Goal: Answer question/provide support: Answer question/provide support

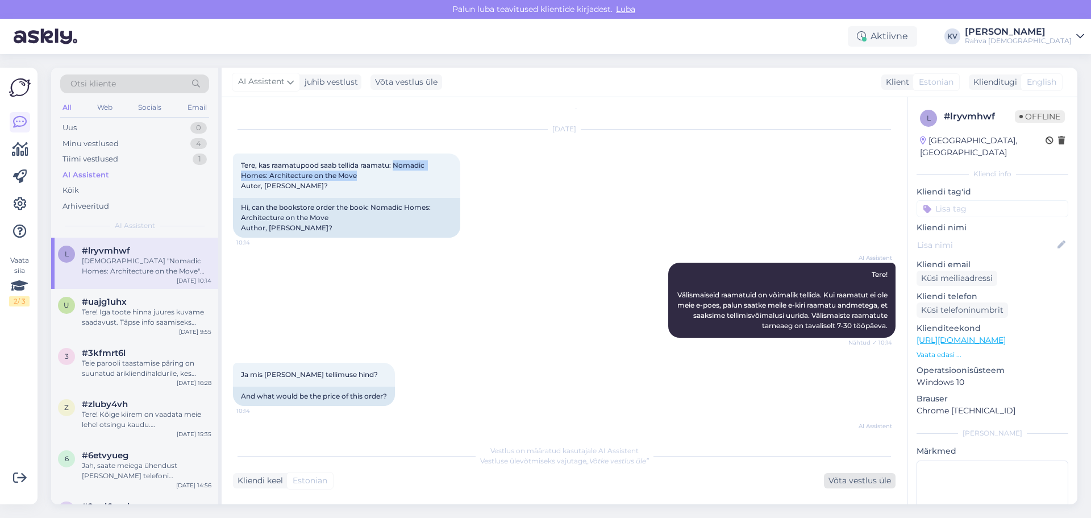
click at [718, 308] on div "Võta vestlus üle" at bounding box center [860, 480] width 72 height 15
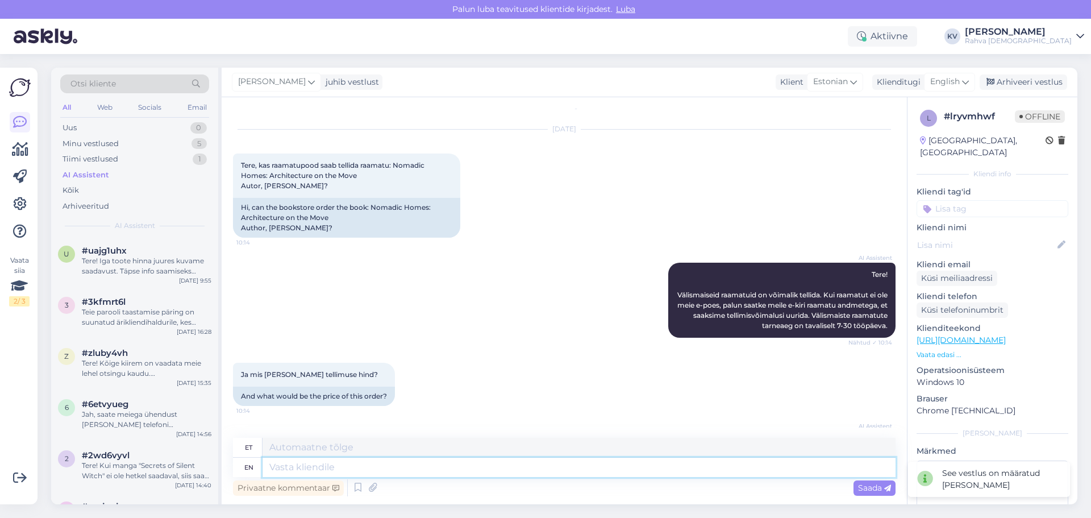
click at [368, 308] on textarea at bounding box center [578, 466] width 633 height 19
click at [718, 85] on span "English" at bounding box center [945, 82] width 30 height 12
type input "es"
click at [718, 153] on link "Estonian" at bounding box center [923, 150] width 125 height 18
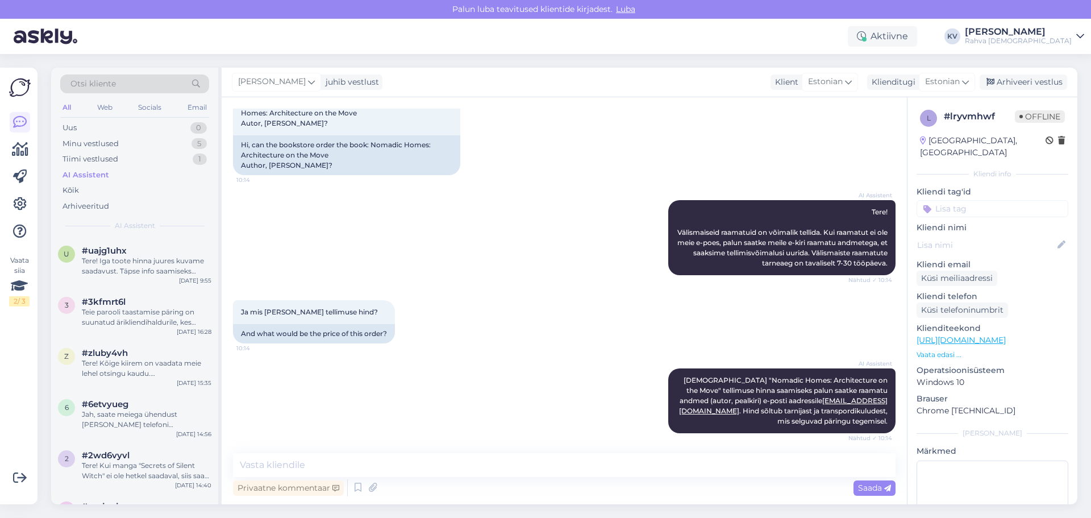
scroll to position [81, 0]
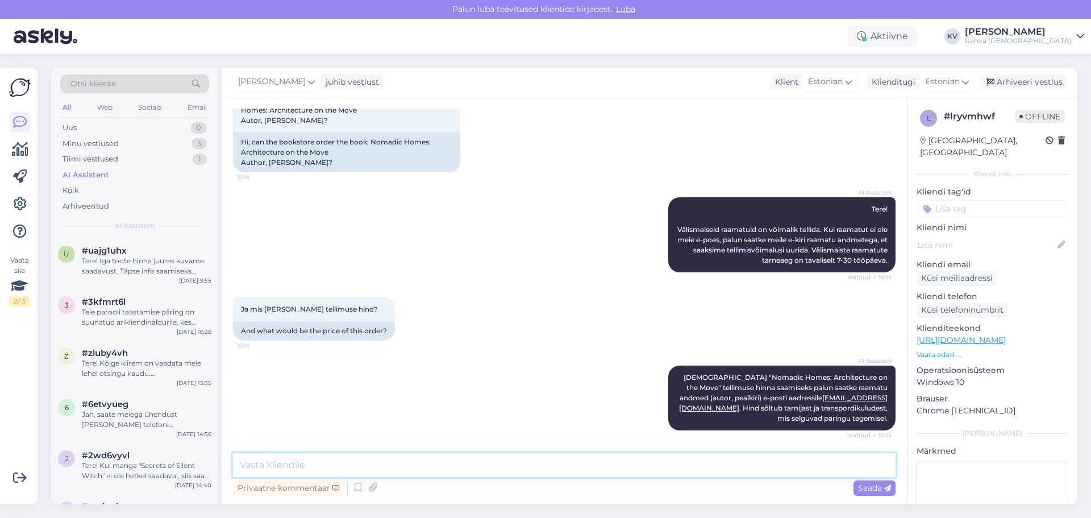
click at [394, 308] on textarea at bounding box center [564, 465] width 662 height 24
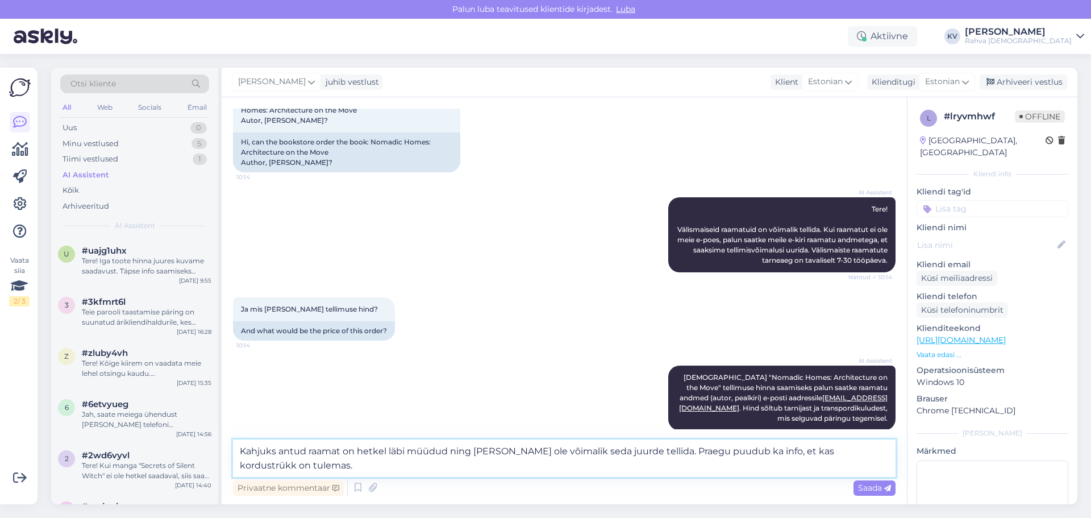
type textarea "Kahjuks antud raamat on hetkel läbi müüdud ning meil ei ole võimalik seda juurd…"
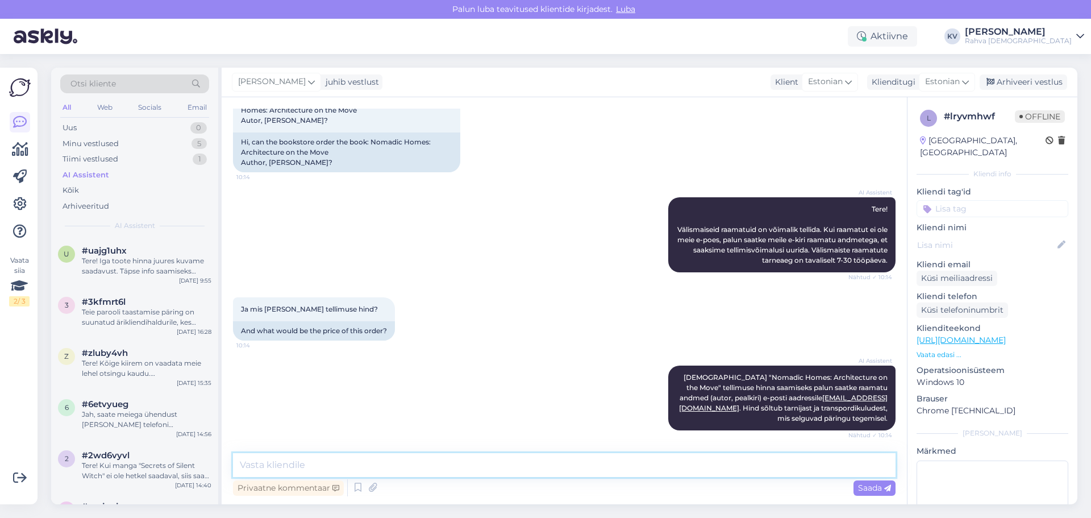
scroll to position [150, 0]
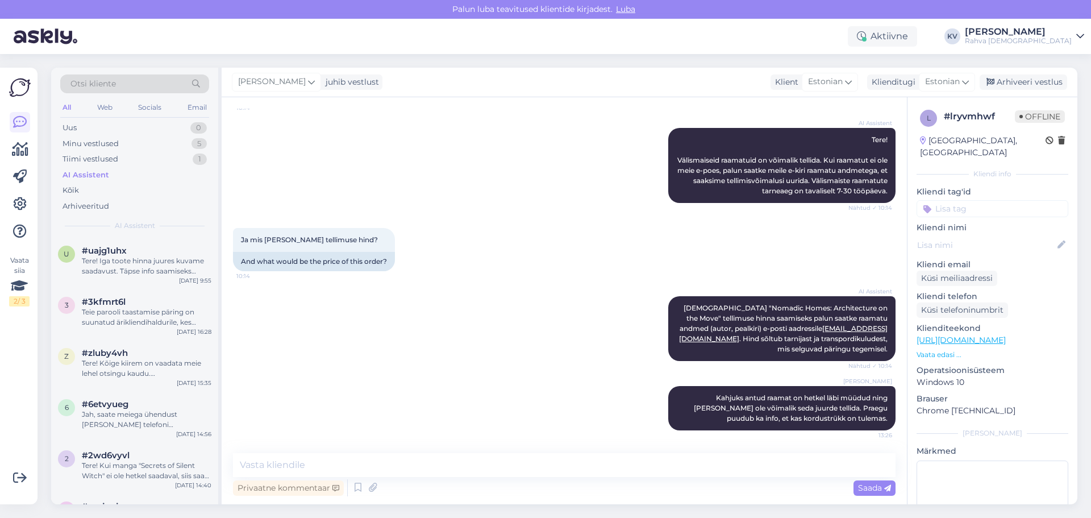
click at [718, 200] on input at bounding box center [992, 208] width 152 height 17
type input "Veeb - toote saadavus"
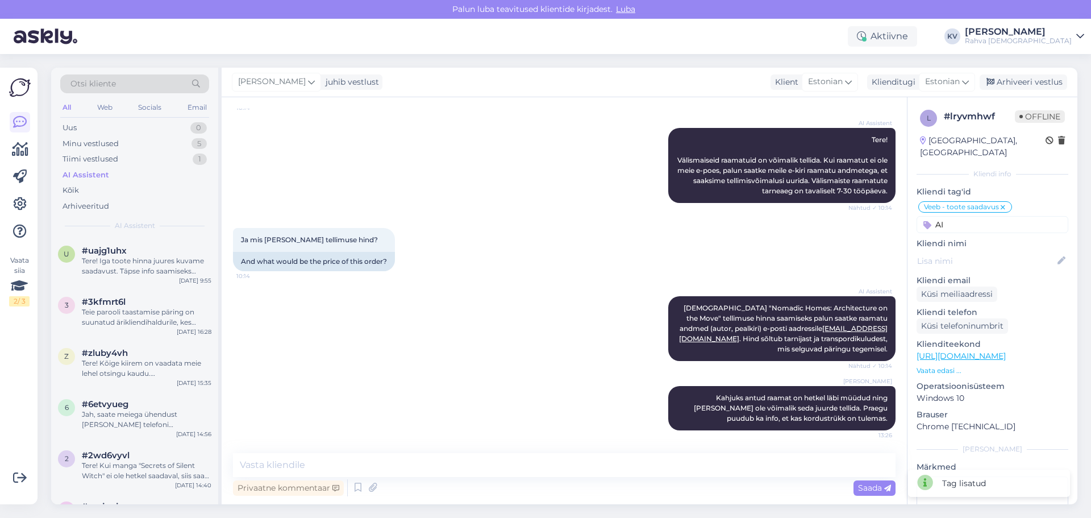
click at [718, 216] on input "AI" at bounding box center [992, 224] width 152 height 17
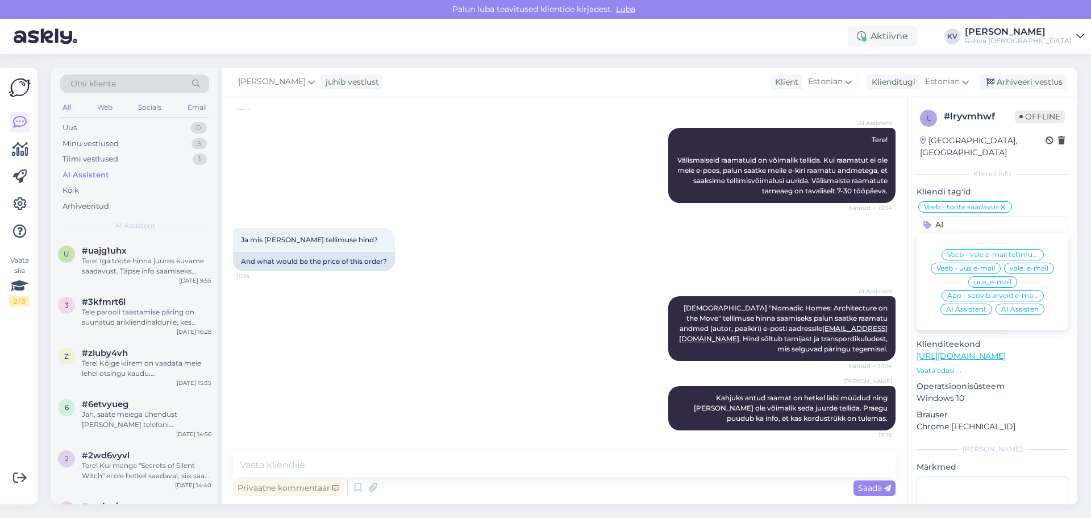
type input "AI"
click at [718, 306] on span "AI Assistent" at bounding box center [966, 309] width 40 height 7
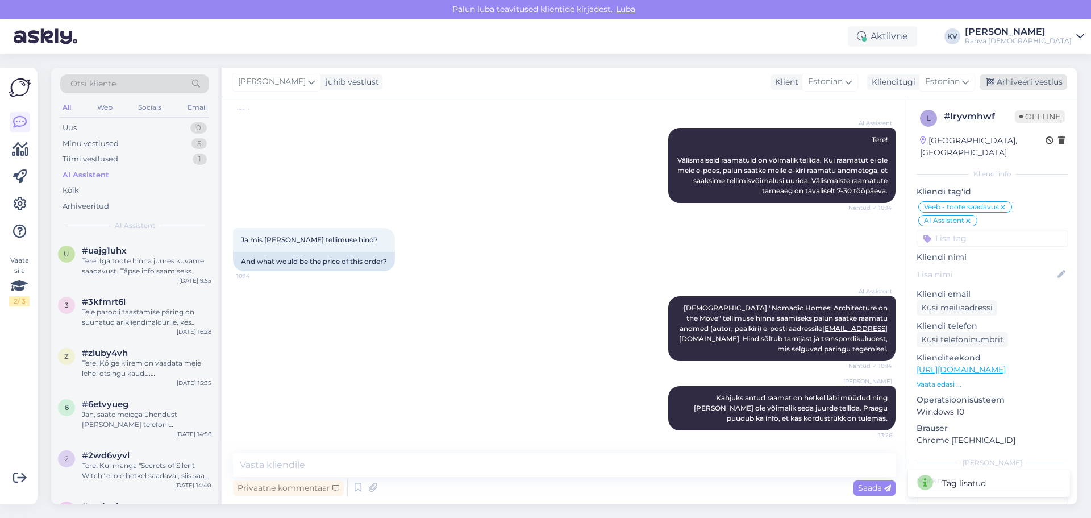
click at [718, 83] on div "Arhiveeri vestlus" at bounding box center [1022, 81] width 87 height 15
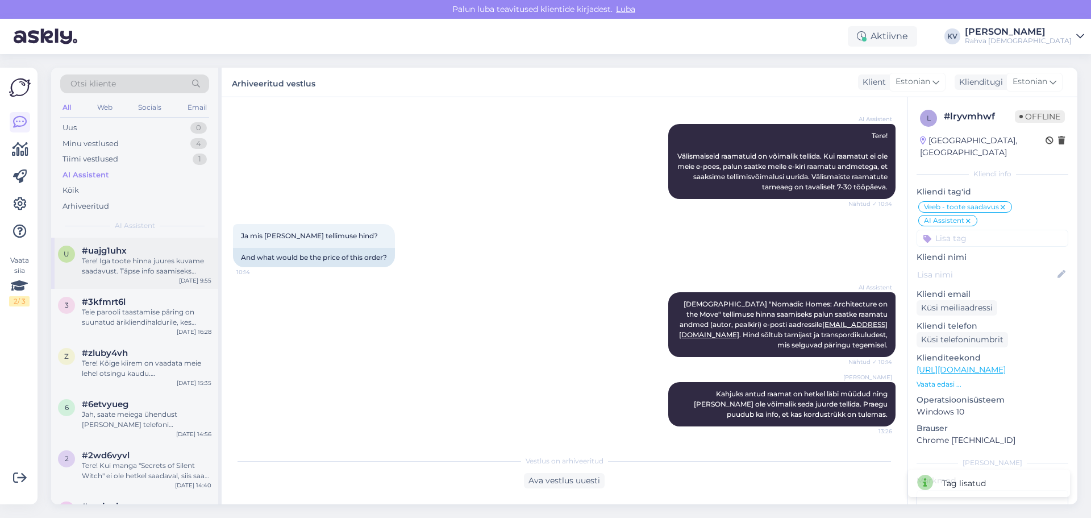
click at [119, 261] on div "Tere! Iga toote hinna juures kuvame saadavust. Täpse info saamiseks vajutage nu…" at bounding box center [147, 266] width 130 height 20
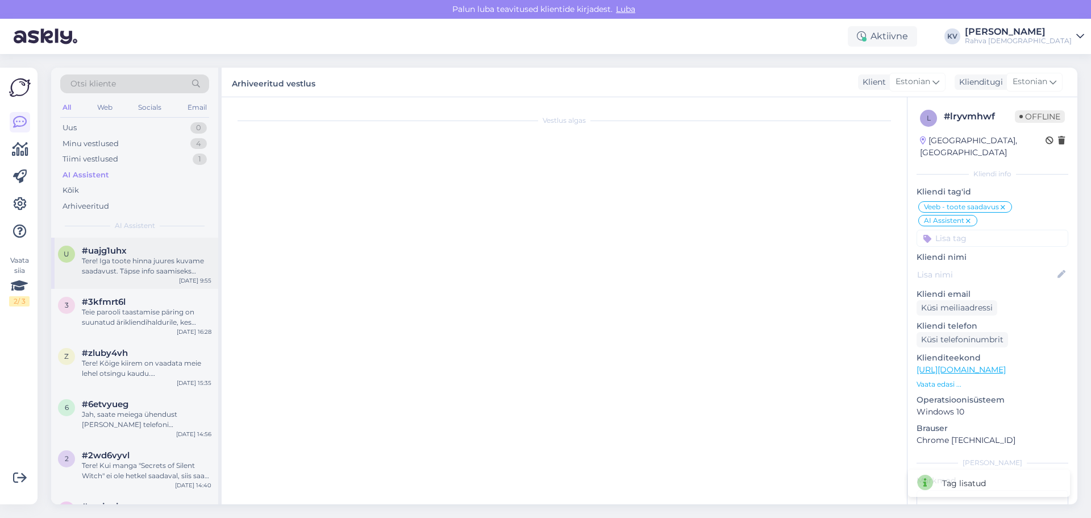
scroll to position [0, 0]
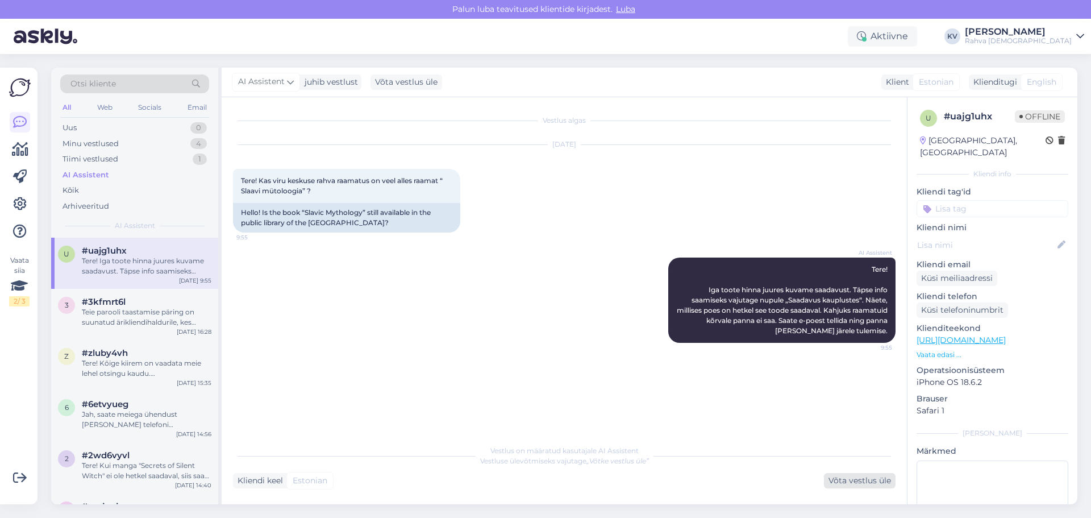
click at [718, 308] on div "Võta vestlus üle" at bounding box center [860, 480] width 72 height 15
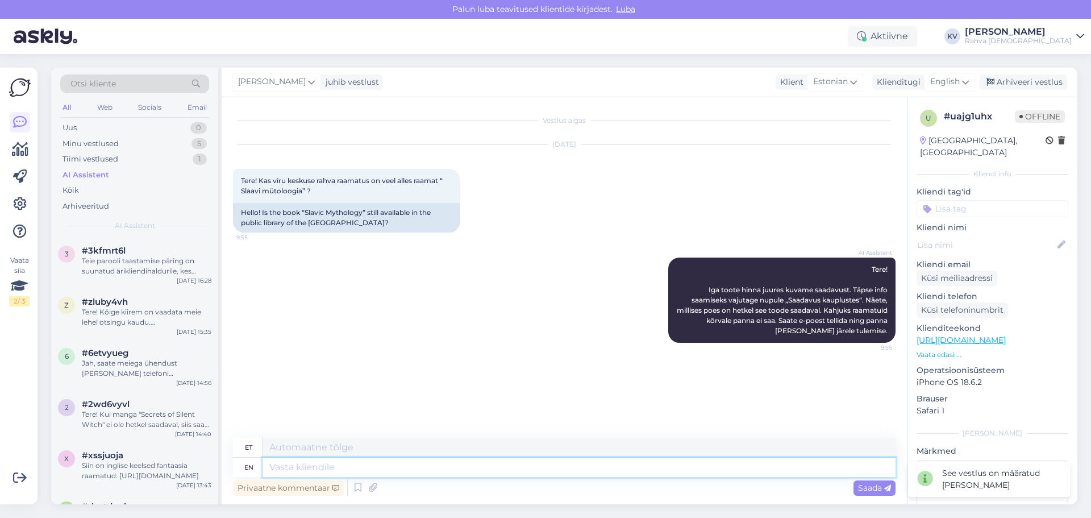
click at [325, 308] on textarea at bounding box center [578, 466] width 633 height 19
click at [718, 77] on span "English" at bounding box center [945, 82] width 30 height 12
click at [718, 153] on link "Estonian" at bounding box center [923, 150] width 125 height 18
click at [358, 308] on textarea at bounding box center [564, 465] width 662 height 24
drag, startPoint x: 432, startPoint y: 466, endPoint x: 310, endPoint y: 468, distance: 121.6
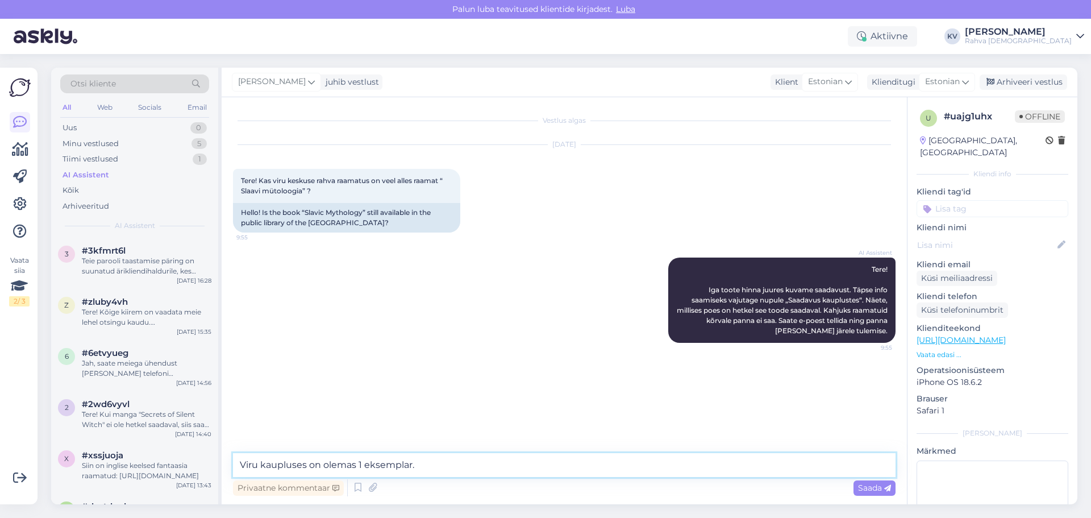
click at [310, 308] on textarea "Viru kaupluses on olemas 1 eksemplar." at bounding box center [564, 465] width 662 height 24
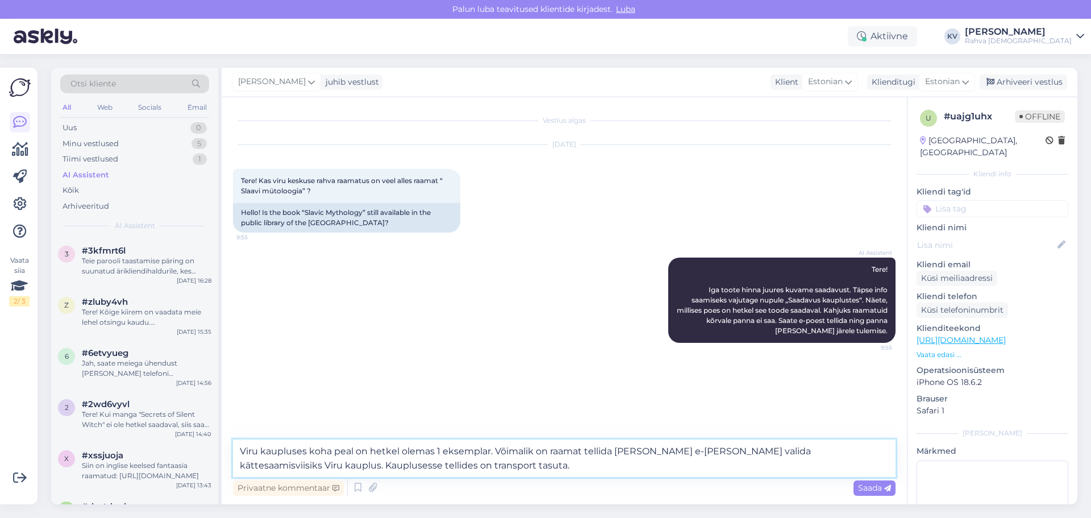
type textarea "Viru kaupluses koha peal on hetkel olemas 1 eksemplar. Võimalik on raamat telli…"
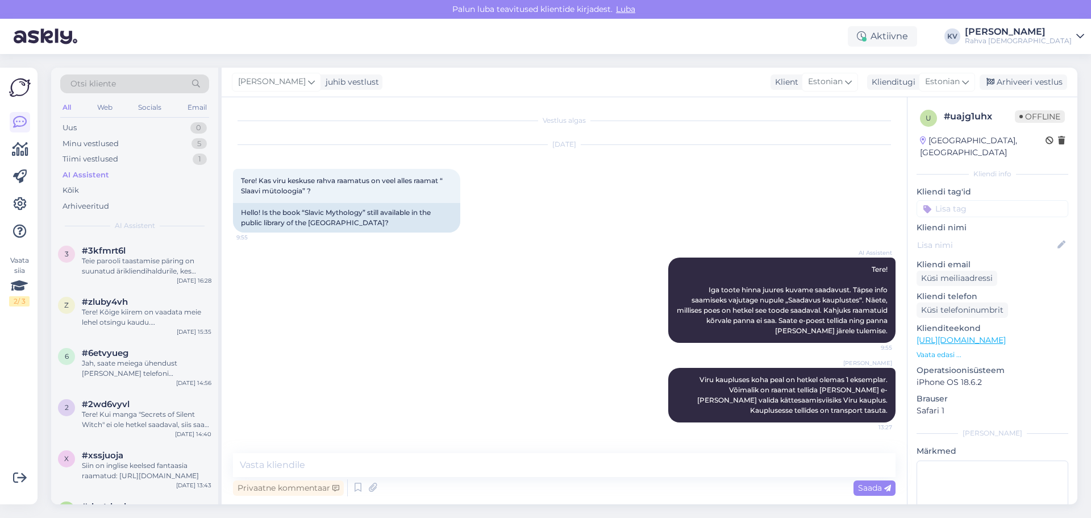
click at [718, 200] on input at bounding box center [992, 208] width 152 height 17
type input "Veeb - toote saadavus"
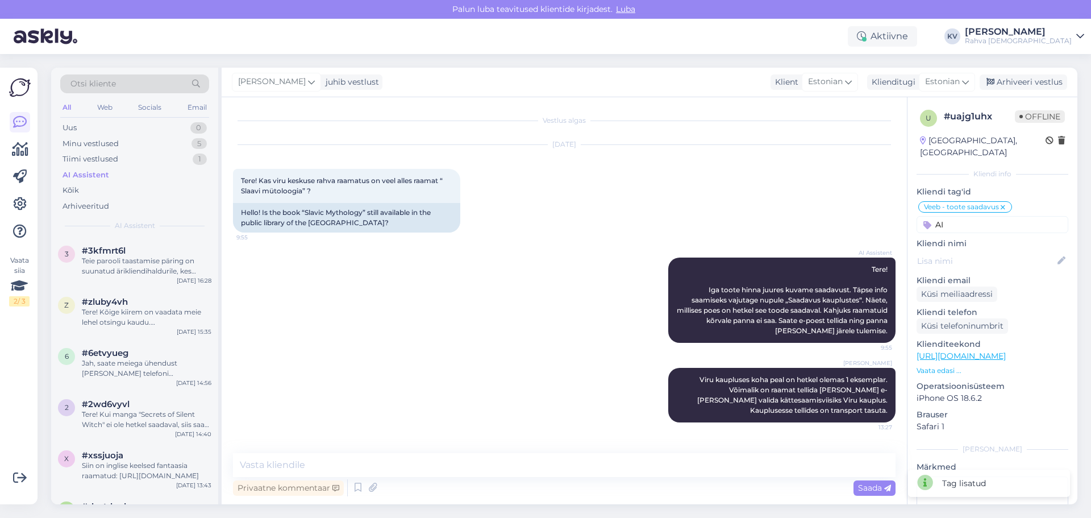
click at [718, 216] on input "AI" at bounding box center [992, 224] width 152 height 17
type input "AI"
click at [718, 251] on span "AI Assistent" at bounding box center [966, 254] width 40 height 7
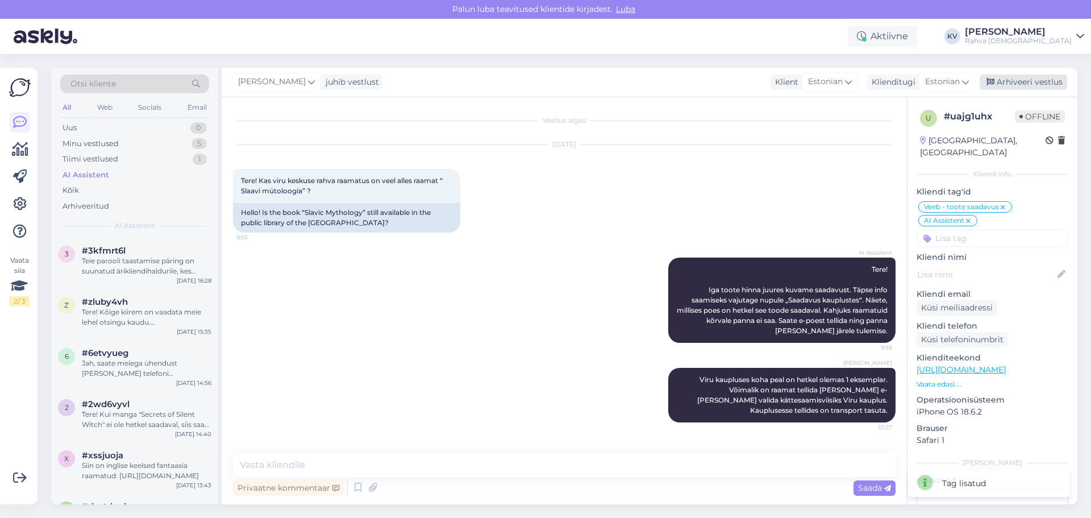
click at [718, 84] on div "Arhiveeri vestlus" at bounding box center [1022, 81] width 87 height 15
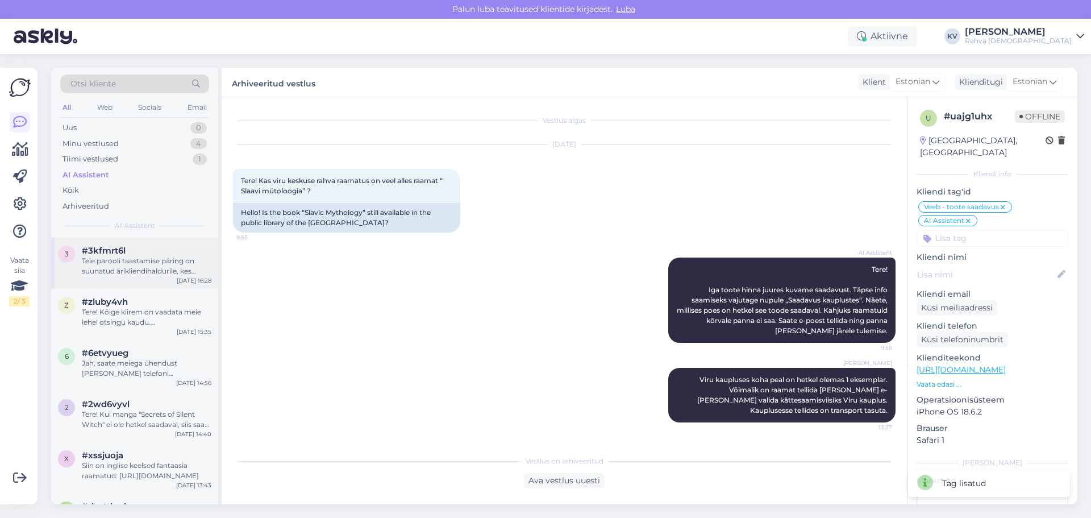
click at [118, 274] on div "Teie parooli taastamise päring on suunatud ärikliendihaldurile, kes võtab teieg…" at bounding box center [147, 266] width 130 height 20
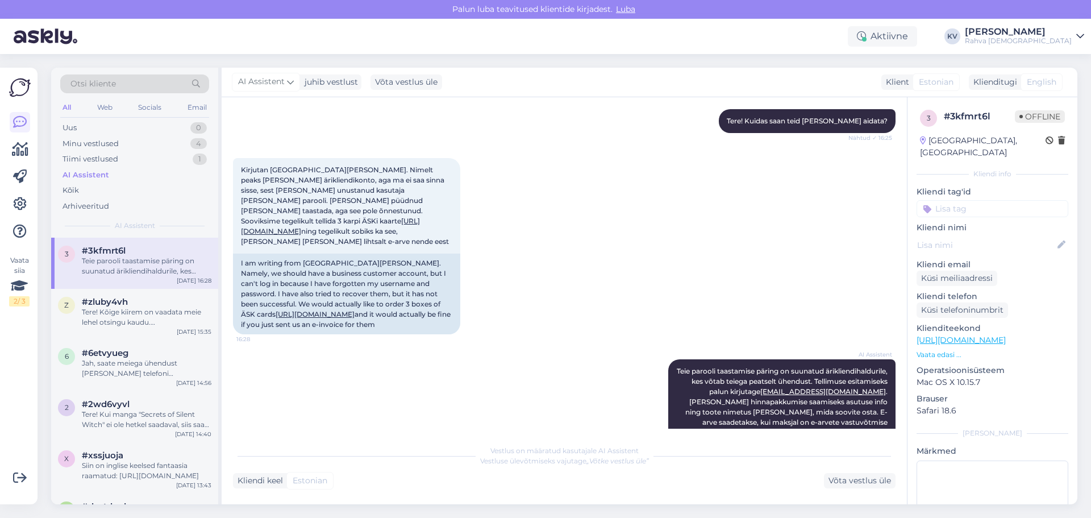
scroll to position [187, 0]
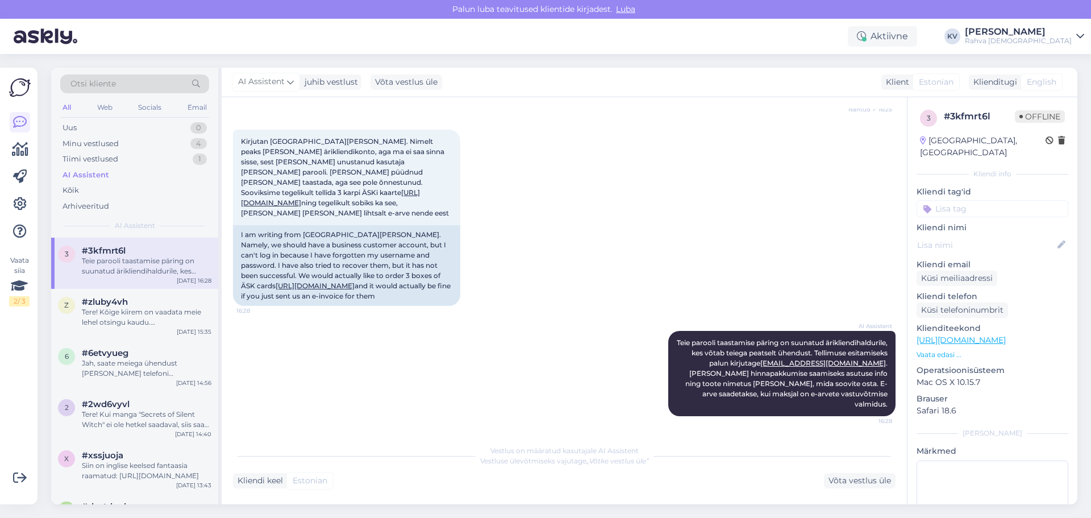
click at [718, 202] on input at bounding box center [992, 208] width 152 height 17
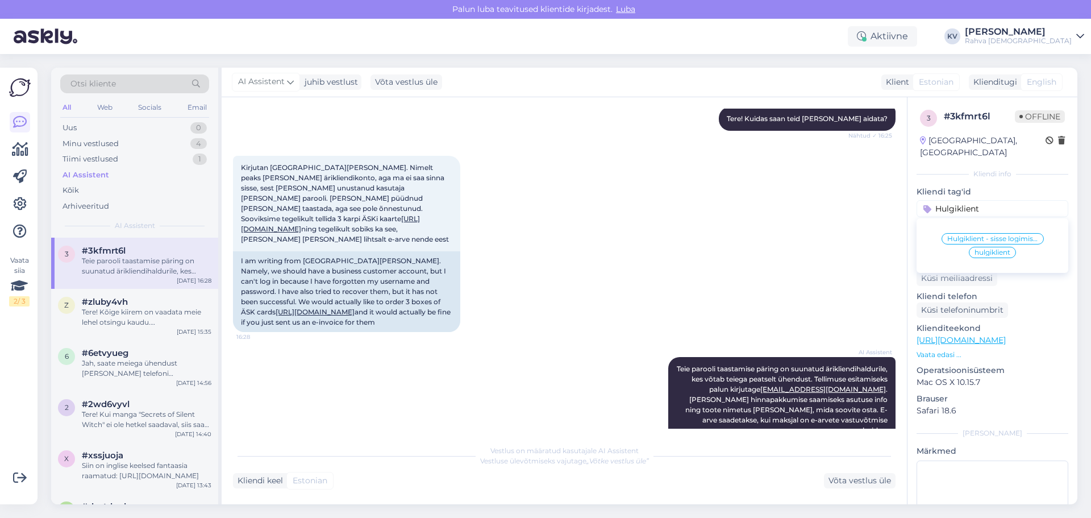
type input "Hulgiklient"
click at [718, 235] on span "Hulgiklient - sisse logimise probleem" at bounding box center [992, 238] width 91 height 7
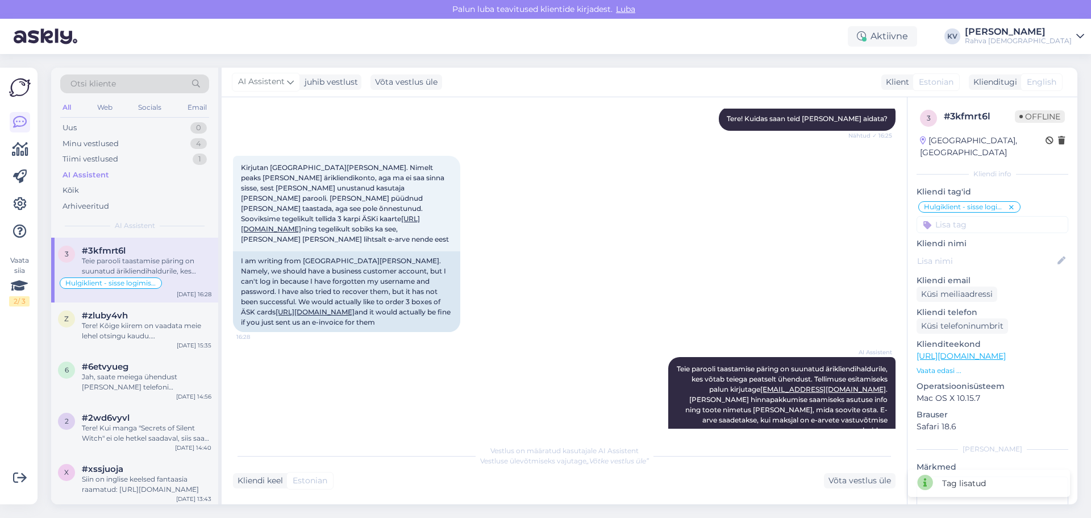
click at [718, 216] on input at bounding box center [992, 224] width 152 height 17
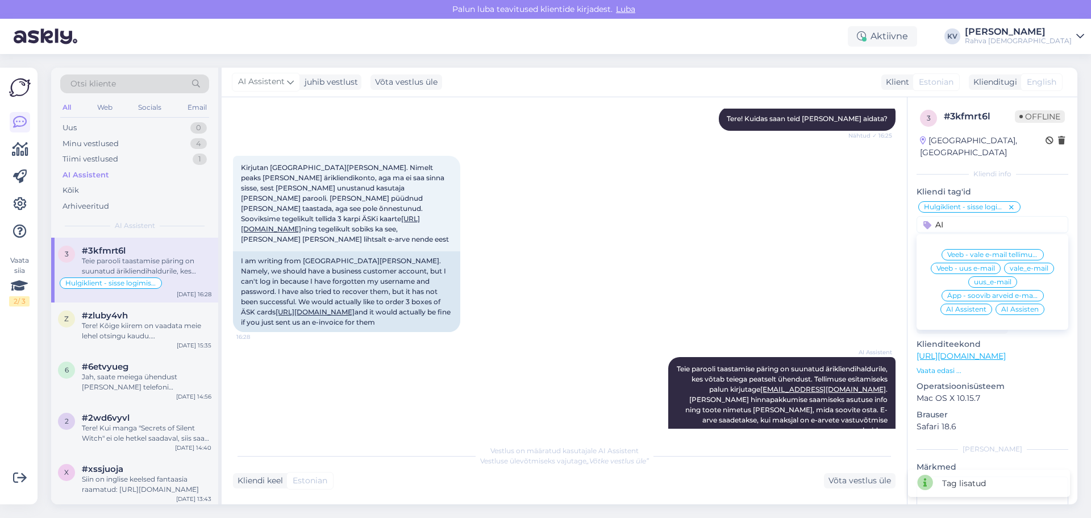
type input "AI"
click at [718, 306] on span "AI Assistent" at bounding box center [966, 309] width 40 height 7
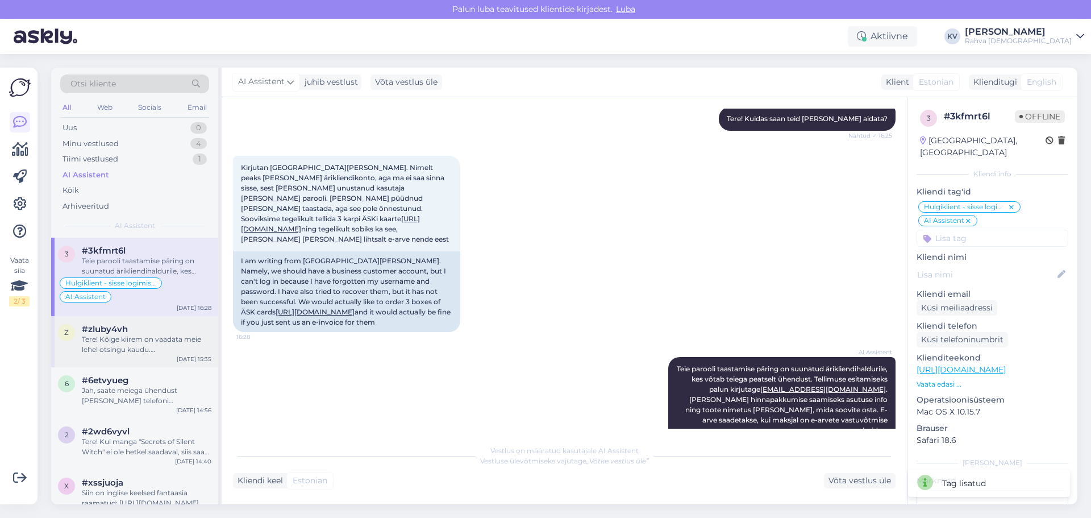
click at [142, 308] on div "Tere! Kõige kiirem on vaadata meie lehel otsingu kaudu. Avage lehe päises Otsin…" at bounding box center [147, 344] width 130 height 20
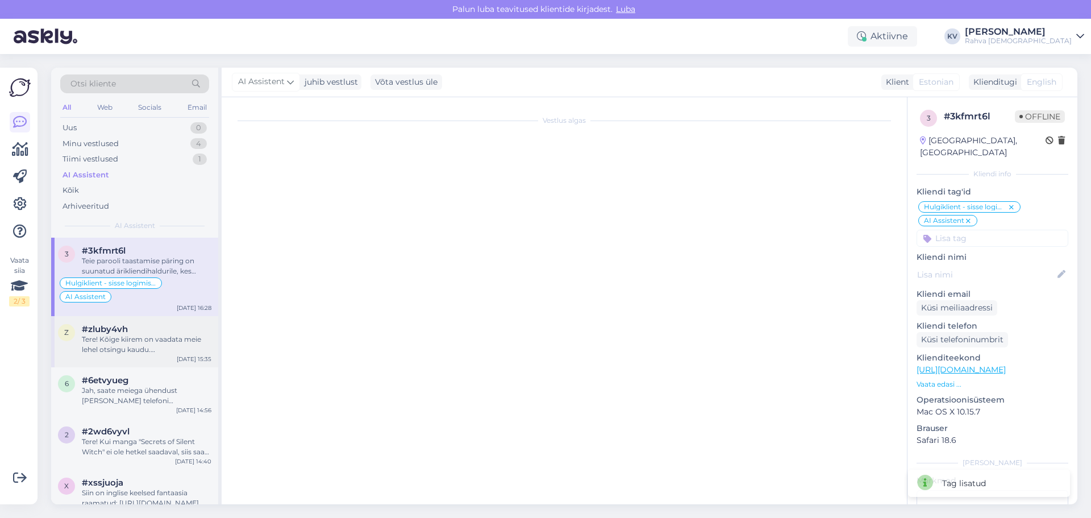
scroll to position [0, 0]
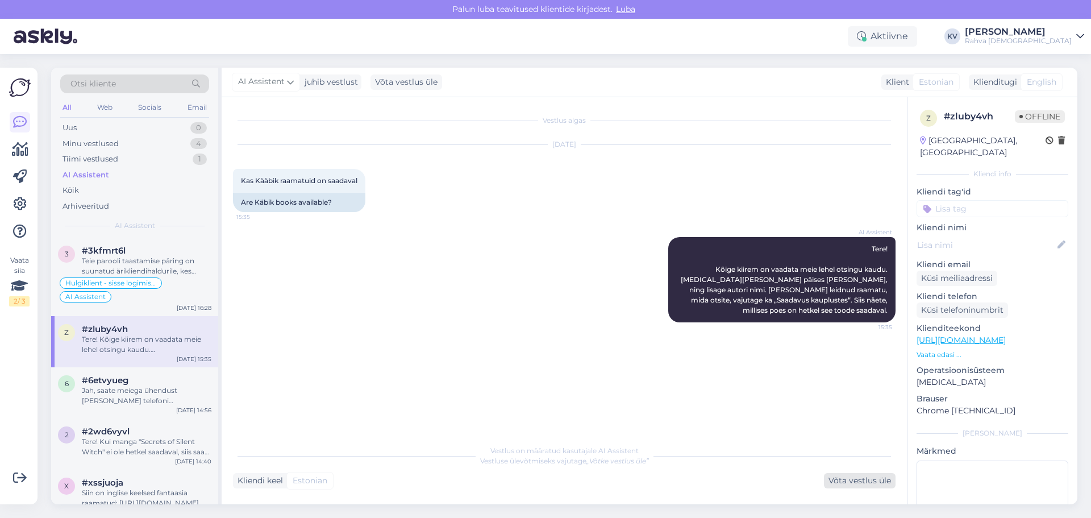
click at [718, 308] on div "Võta vestlus üle" at bounding box center [860, 480] width 72 height 15
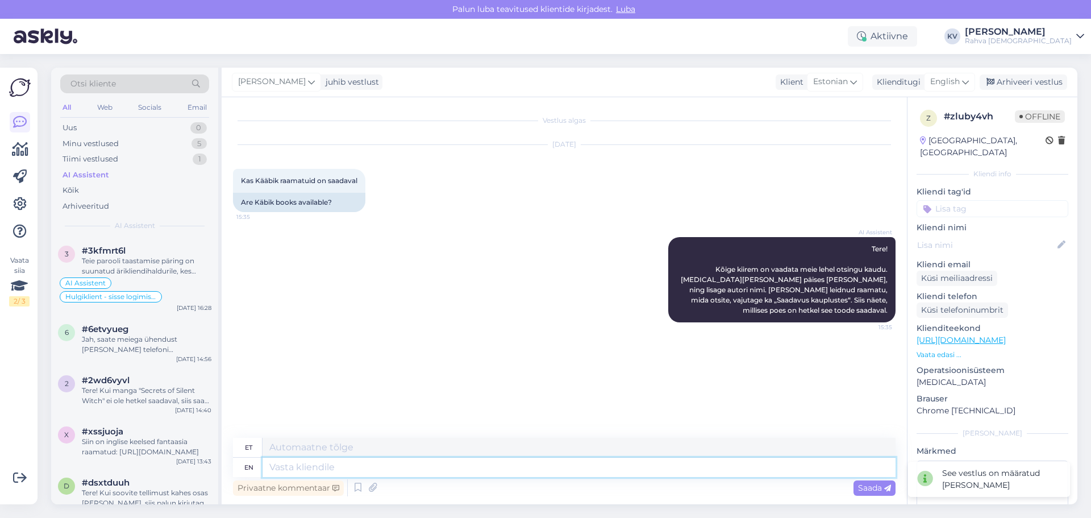
click at [487, 308] on textarea at bounding box center [578, 466] width 633 height 19
type textarea "Kahjuks"
type textarea "Kahjuks seda r"
type textarea "Kahjuks seda"
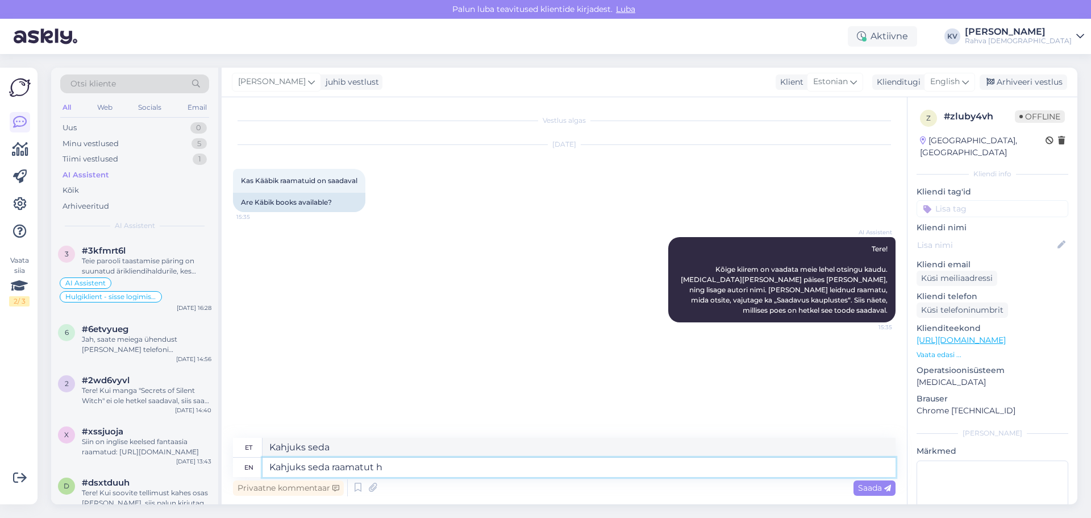
type textarea "Kahjuks seda raamatut he"
type textarea "Kahjuks seda raamatut"
type textarea "Kahjuks seda raamatut hetkel sa"
type textarea "Kahjuks seda raamatut hetkel"
type textarea "Kahjuks seda raamatut hetkel saada ei"
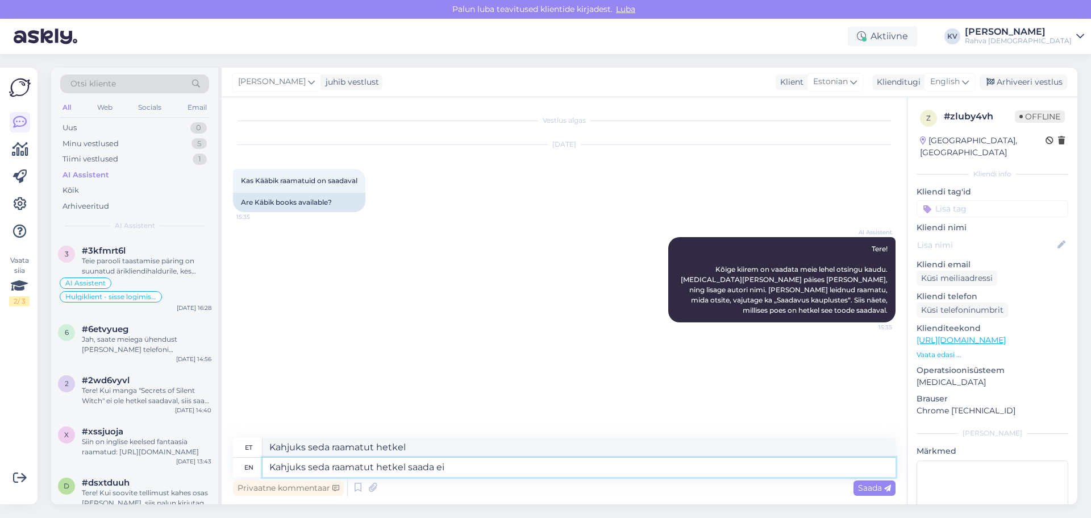
type textarea "Kahjuks seda raamatut hetkel saada"
type textarea "Kahjuks seda raamatut hetkel saada ei o"
type textarea "ei seda raamatut hetkel saada"
type textarea "Kahjuks seda raamatut hetkel saada ei ole."
type textarea "Kahjuks seda raamatut hetkel saada."
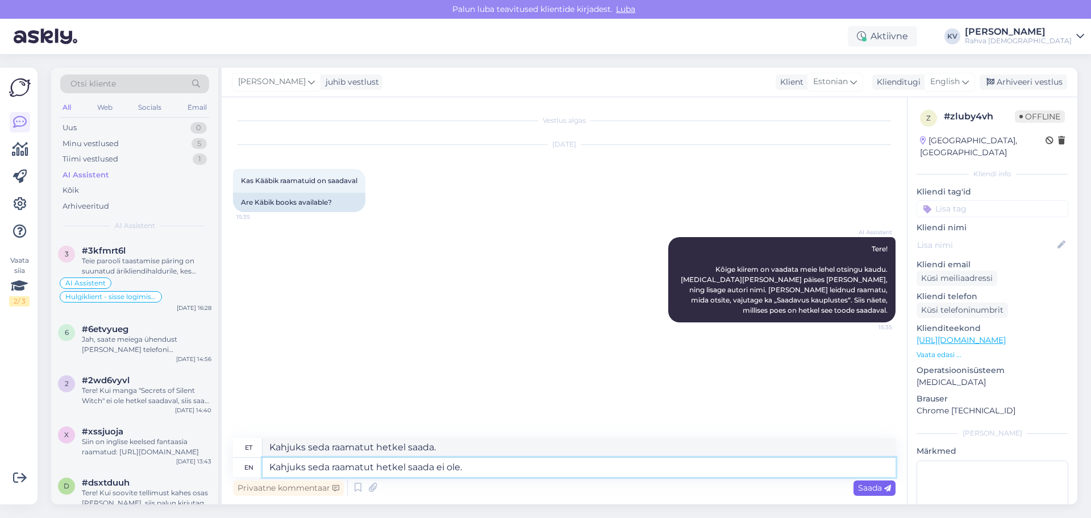
type textarea "Kahjuks seda raamatut hetkel saada ei ole."
click at [718, 308] on div "Saada" at bounding box center [874, 487] width 42 height 15
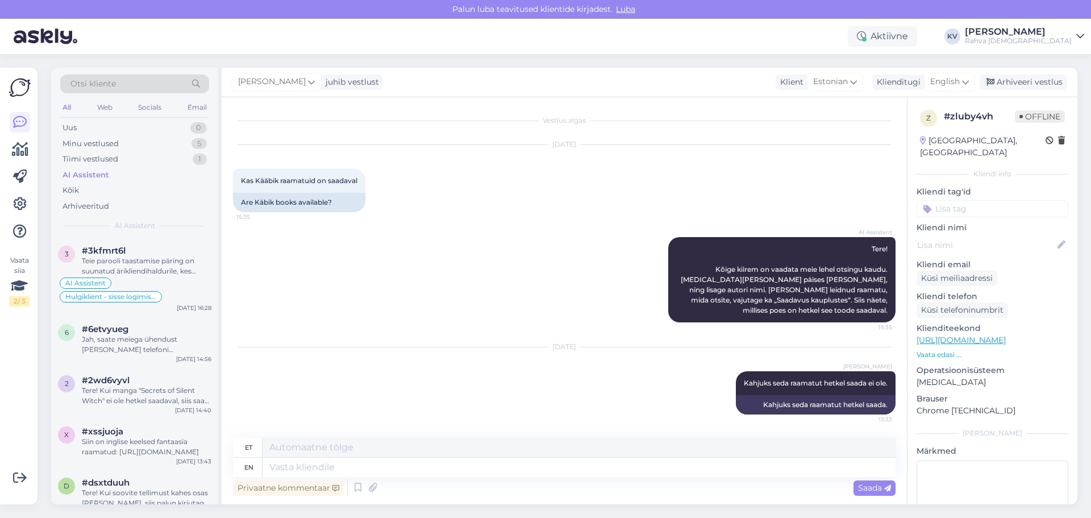
click at [718, 200] on input at bounding box center [992, 208] width 152 height 17
type input "Veeb - toote saadavus"
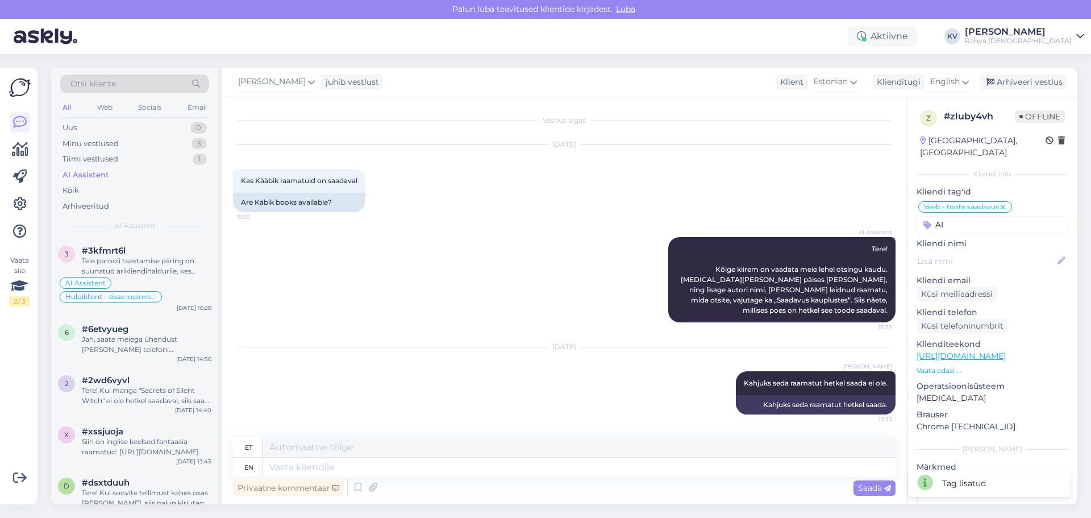
click at [718, 216] on input "AI" at bounding box center [992, 224] width 152 height 17
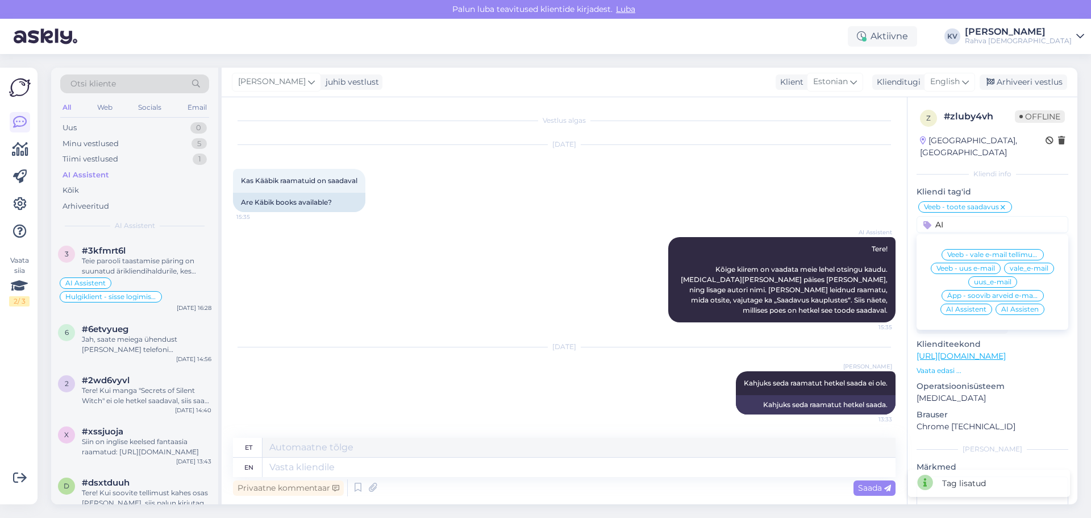
type input "AI"
click at [718, 306] on span "AI Assistent" at bounding box center [966, 309] width 40 height 7
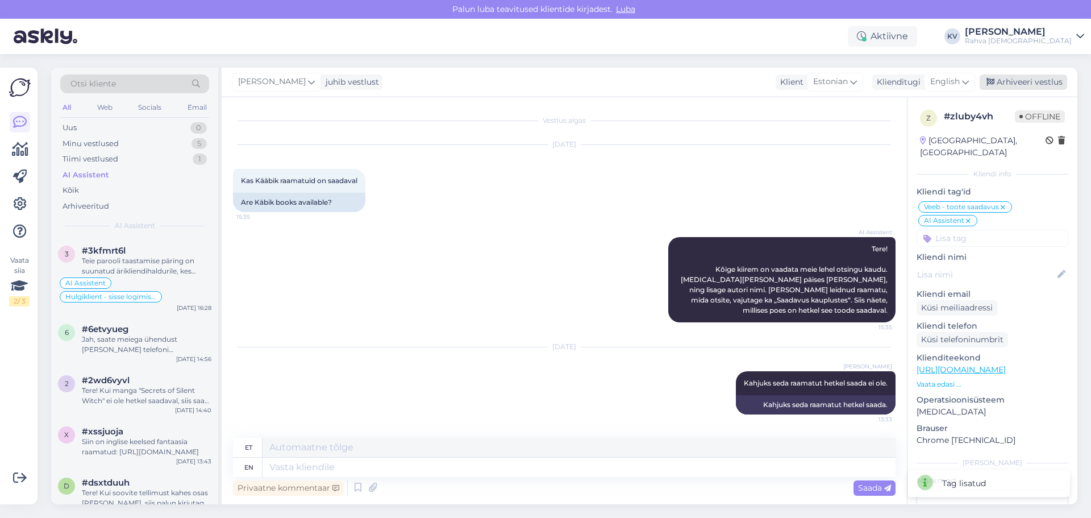
click at [718, 82] on div "Arhiveeri vestlus" at bounding box center [1022, 81] width 87 height 15
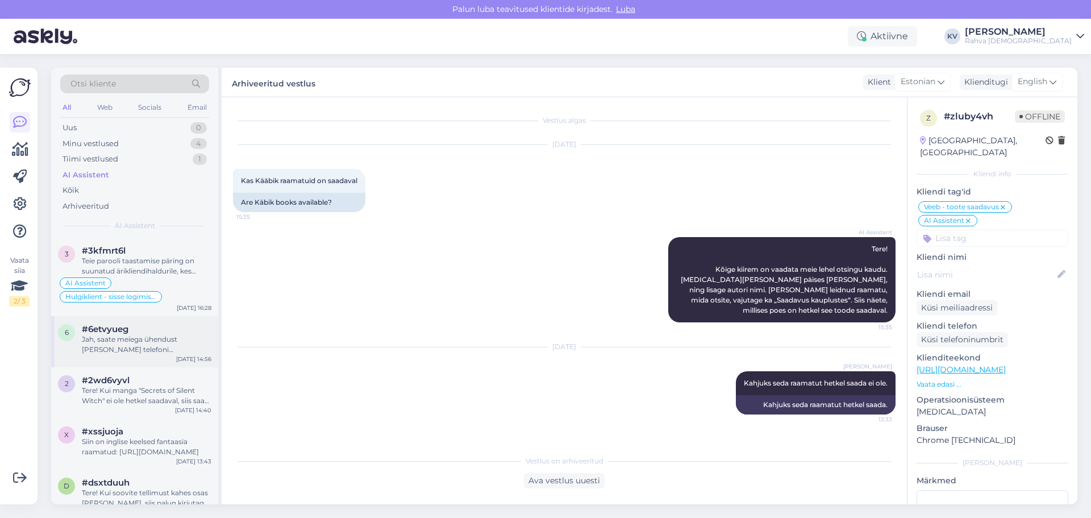
click at [112, 308] on div "6 #6etvyueg Jah, saate meiega ühendust võtta ka telefoni teel numbril (+372) 64…" at bounding box center [134, 341] width 167 height 51
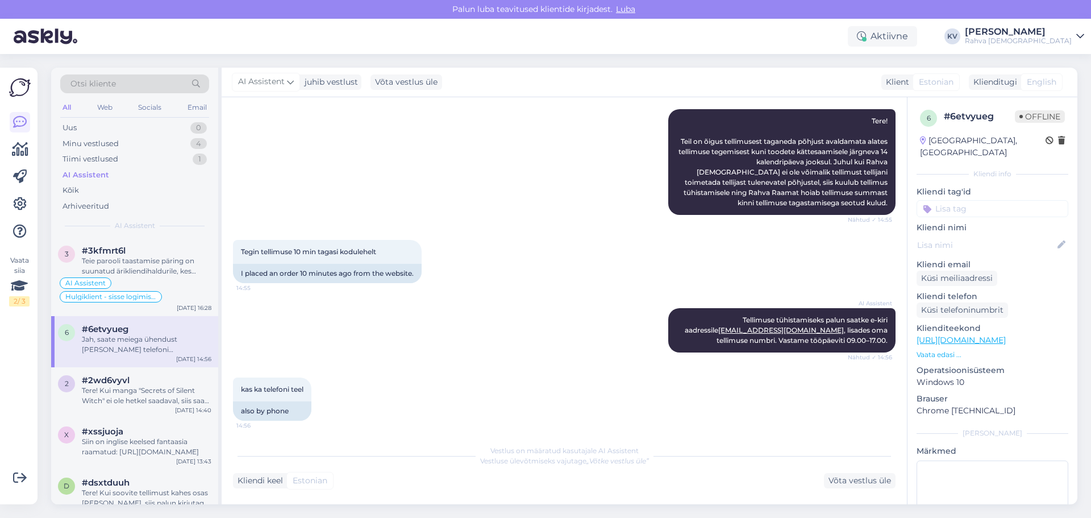
scroll to position [191, 0]
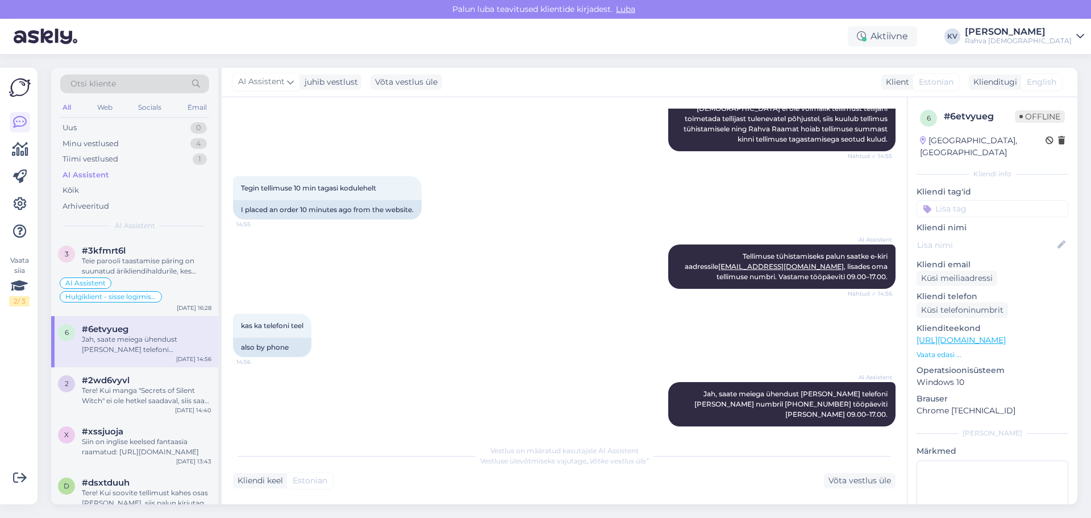
click at [718, 201] on input at bounding box center [992, 208] width 152 height 17
click at [718, 201] on input "Veeb - tellimuse tühistamine" at bounding box center [992, 208] width 152 height 17
type input "Veeb - e-poe tellimuse tühistamine"
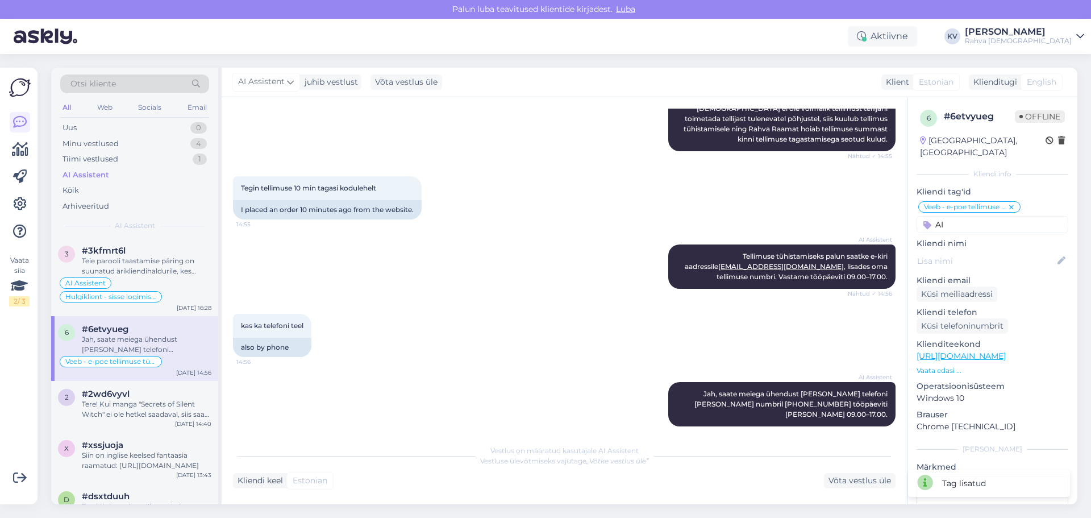
click at [718, 216] on input "AI" at bounding box center [992, 224] width 152 height 17
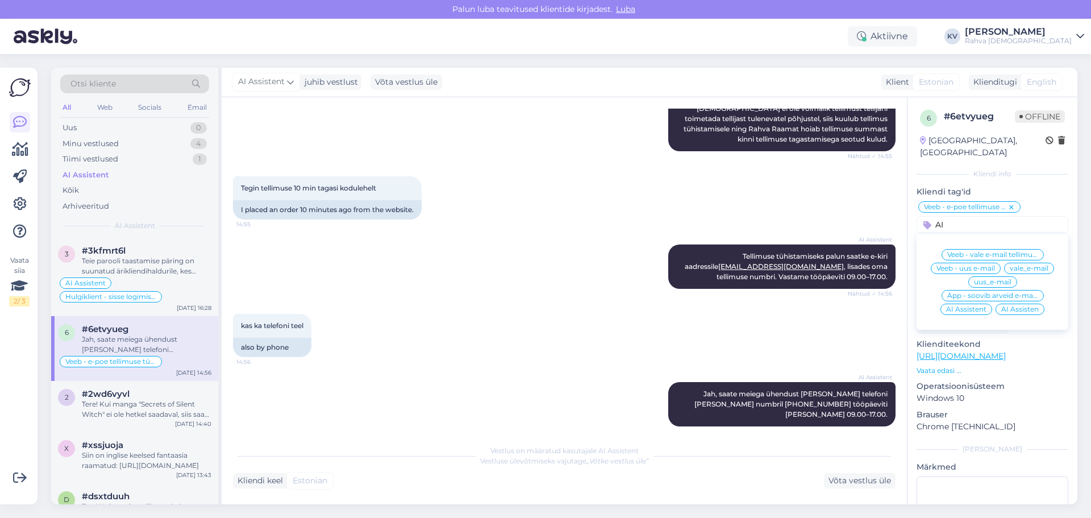
type input "AI"
click at [718, 306] on span "AI Assistent" at bounding box center [966, 309] width 40 height 7
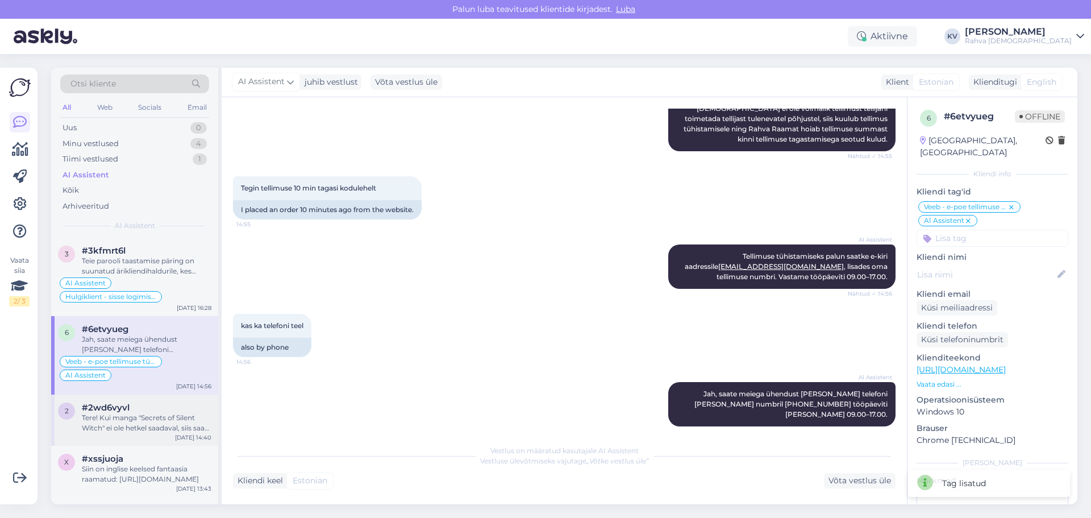
click at [110, 308] on div "Tere! Kui manga "Secrets of Silent Witch" ei ole hetkel saadaval, siis saate to…" at bounding box center [147, 422] width 130 height 20
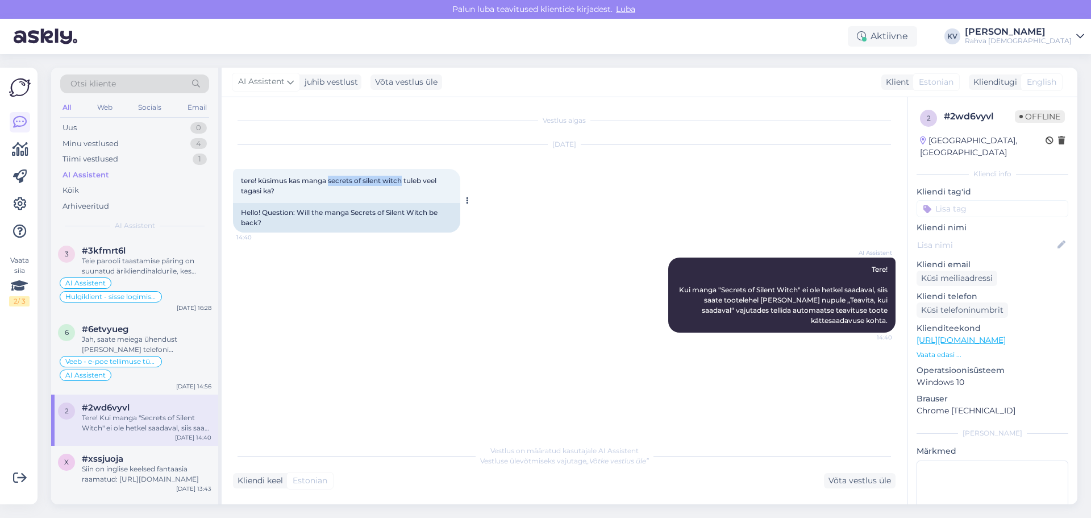
drag, startPoint x: 402, startPoint y: 181, endPoint x: 329, endPoint y: 181, distance: 72.7
click at [329, 181] on span "tere! küsimus kas manga secrets of silent witch tuleb veel tagasi ka?" at bounding box center [339, 185] width 197 height 19
copy span "secrets of silent witch"
click at [718, 308] on link "https://rahvaraamat.ee/et/s?searchQuery=horimiya" at bounding box center [960, 340] width 89 height 10
click at [718, 200] on input at bounding box center [992, 208] width 152 height 17
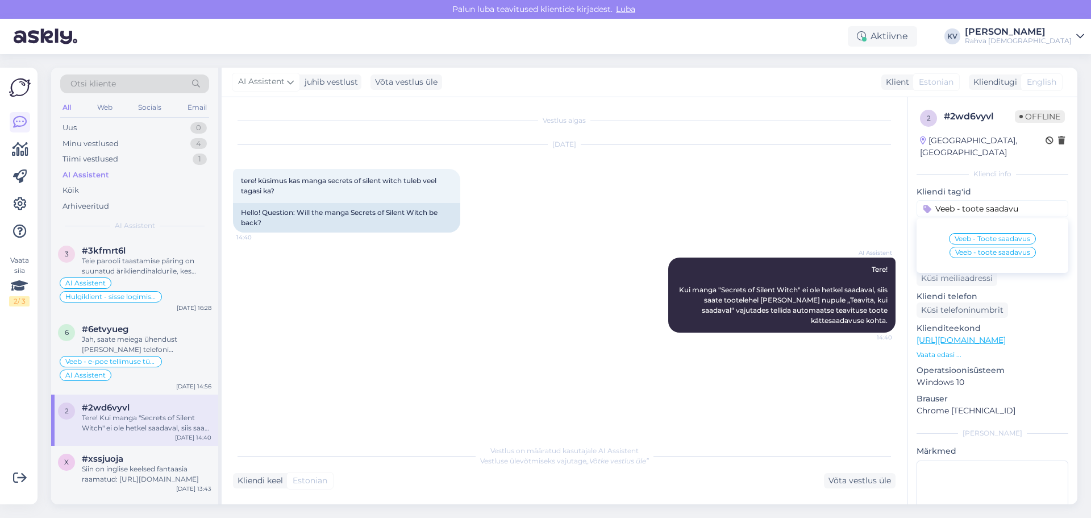
type input "Veeb - toote saadavus"
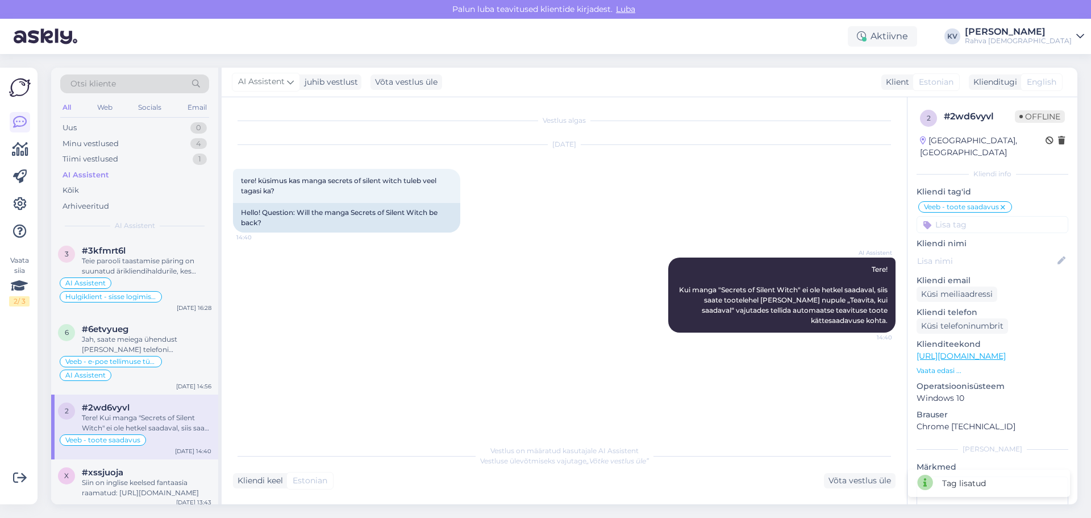
click at [718, 216] on input at bounding box center [992, 224] width 152 height 17
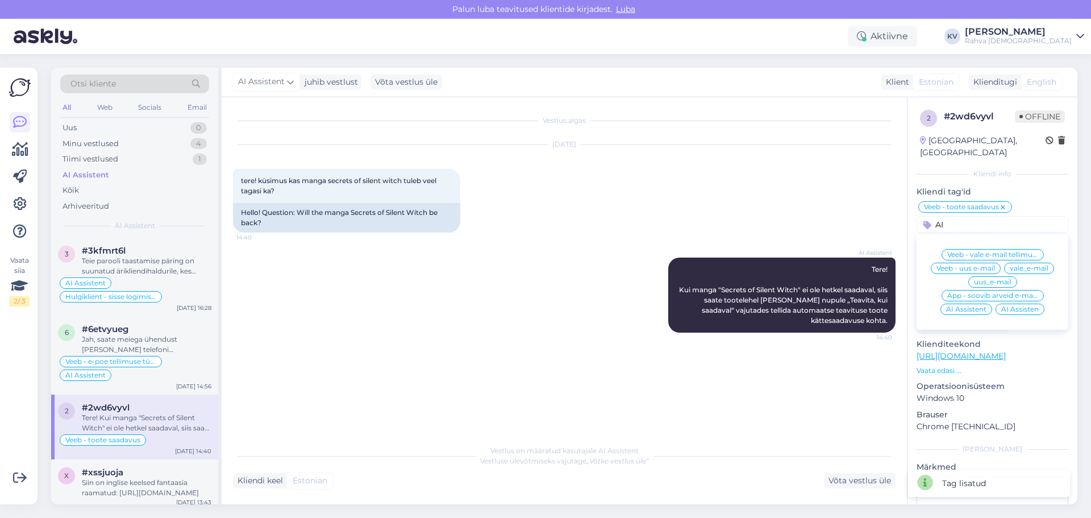
type input "AI"
click at [718, 303] on div "AI Assistent" at bounding box center [966, 308] width 52 height 11
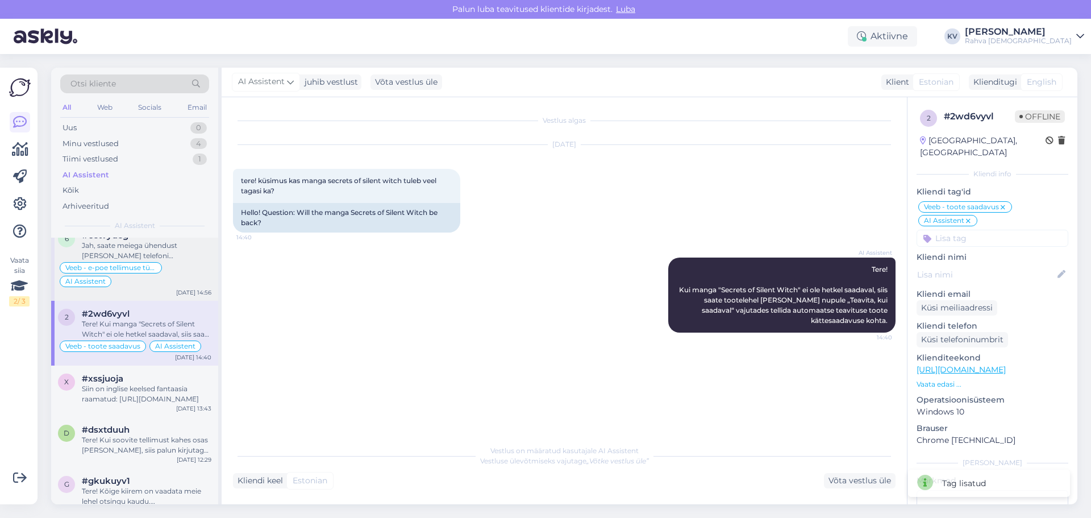
scroll to position [114, 0]
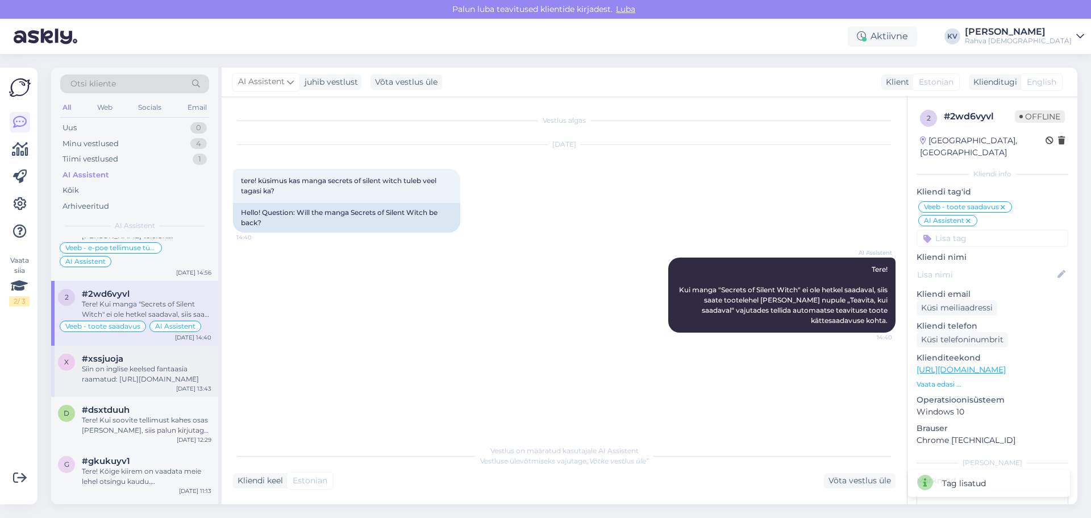
click at [109, 308] on div "Siin on inglise keelsed fantaasia raamatud: https://rahvaraamat.ee/et/raamatud/…" at bounding box center [147, 374] width 130 height 20
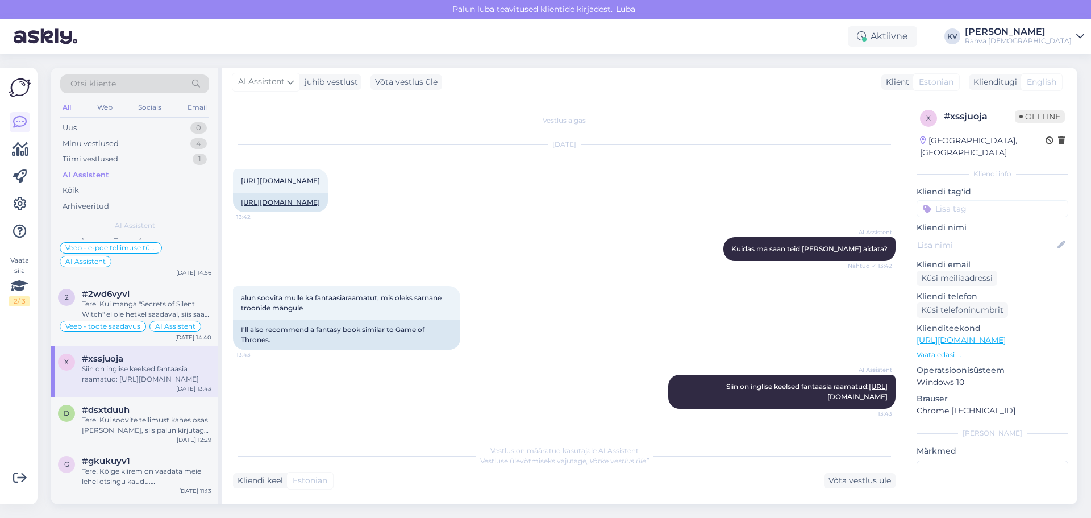
scroll to position [13, 0]
click at [718, 186] on div "Kliendi tag'id vene keelne raamat Veeb - võõrkeelne kirjandus Veeb - viga pakki…" at bounding box center [992, 201] width 152 height 31
click at [718, 200] on input at bounding box center [992, 208] width 152 height 17
type input "Veeb - [PERSON_NAME]"
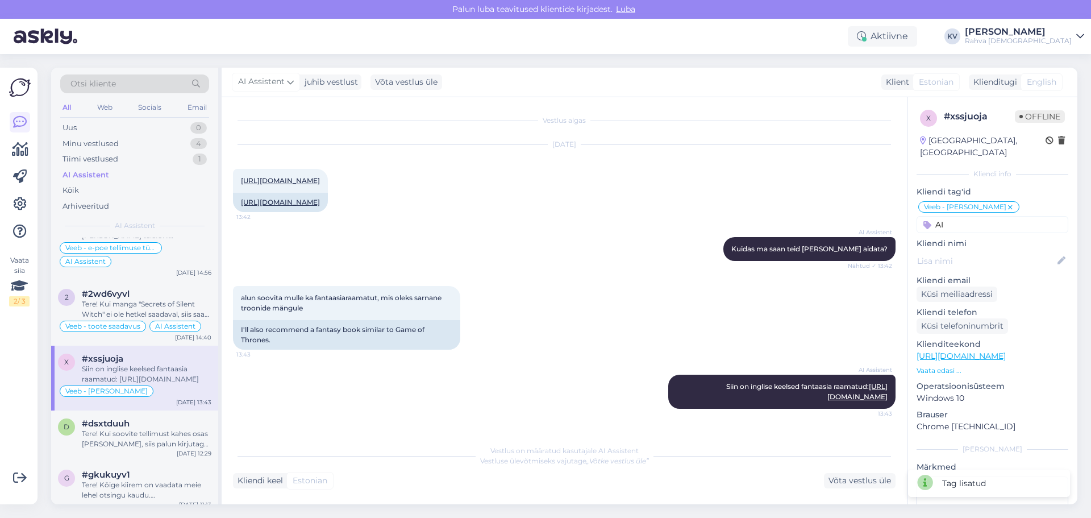
click at [718, 216] on input "AI" at bounding box center [992, 224] width 152 height 17
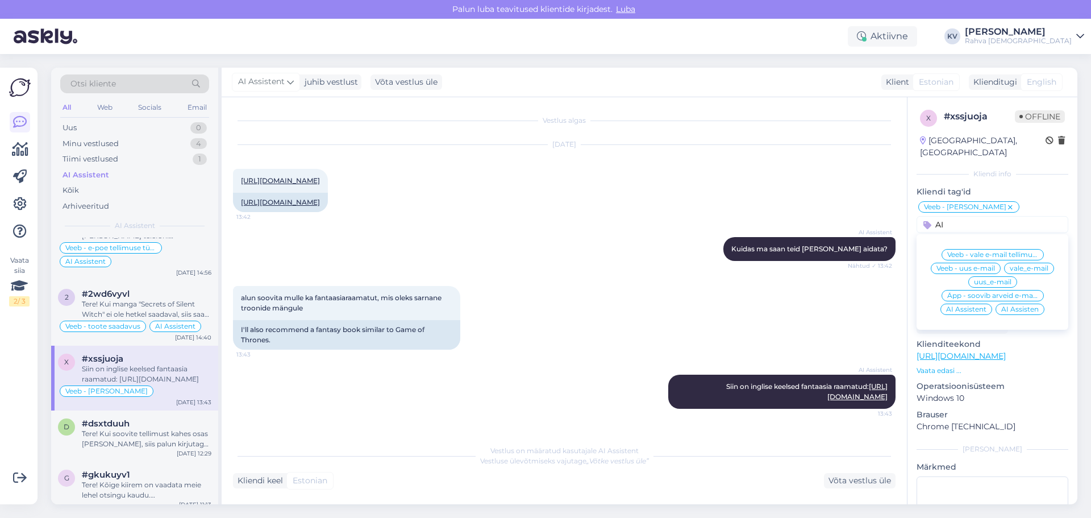
type input "AI"
click at [718, 306] on span "AI Assistent" at bounding box center [966, 309] width 40 height 7
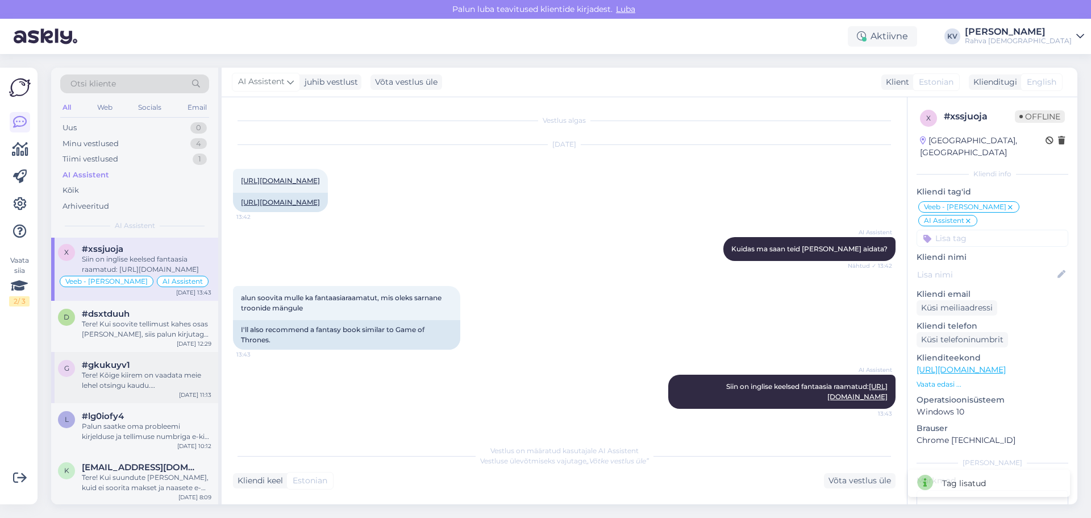
scroll to position [227, 0]
click at [122, 308] on div "Tere! Kui soovite tellimust kahes osas kätte saada, siis palun kirjutage epood@…" at bounding box center [147, 325] width 130 height 20
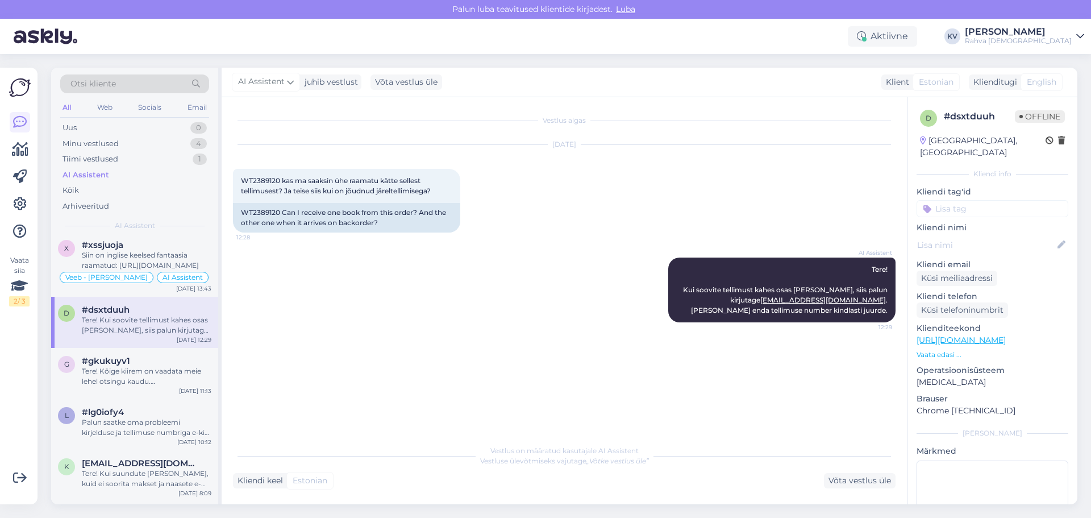
click at [718, 200] on input at bounding box center [992, 208] width 152 height 17
type input "Veeb - tellimus poolitada"
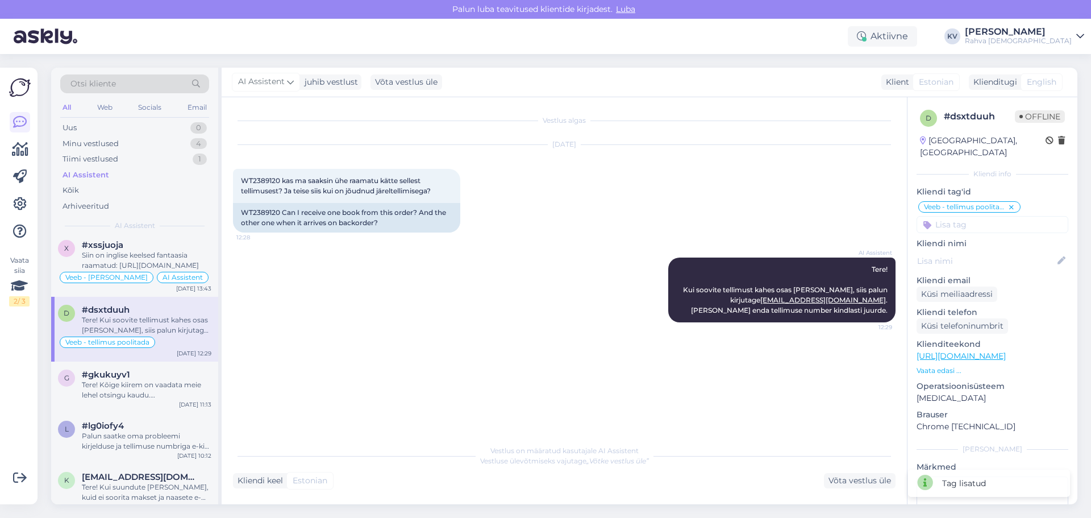
type input "A"
click at [718, 216] on input "AI" at bounding box center [992, 224] width 152 height 17
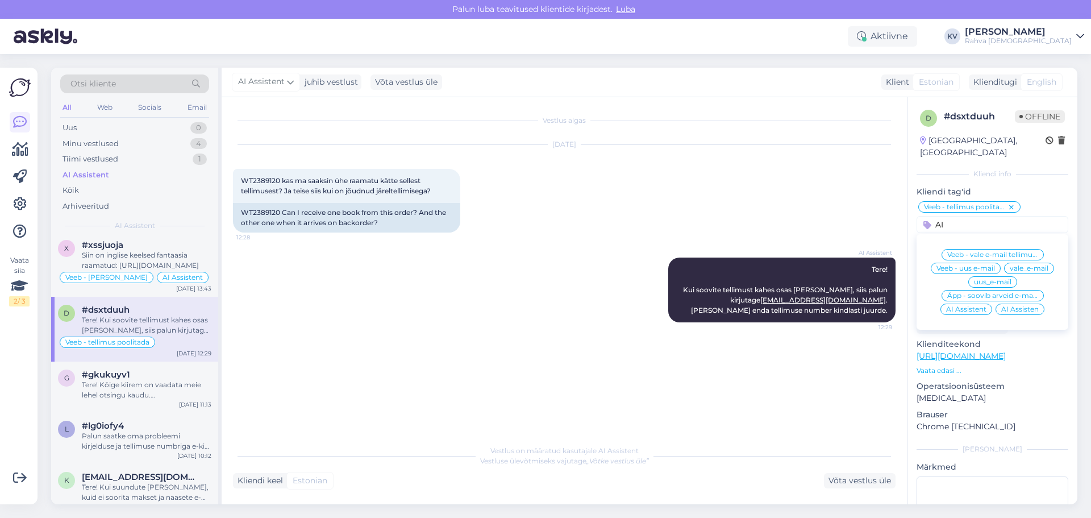
type input "AI"
click at [718, 306] on span "AI Assistent" at bounding box center [966, 309] width 40 height 7
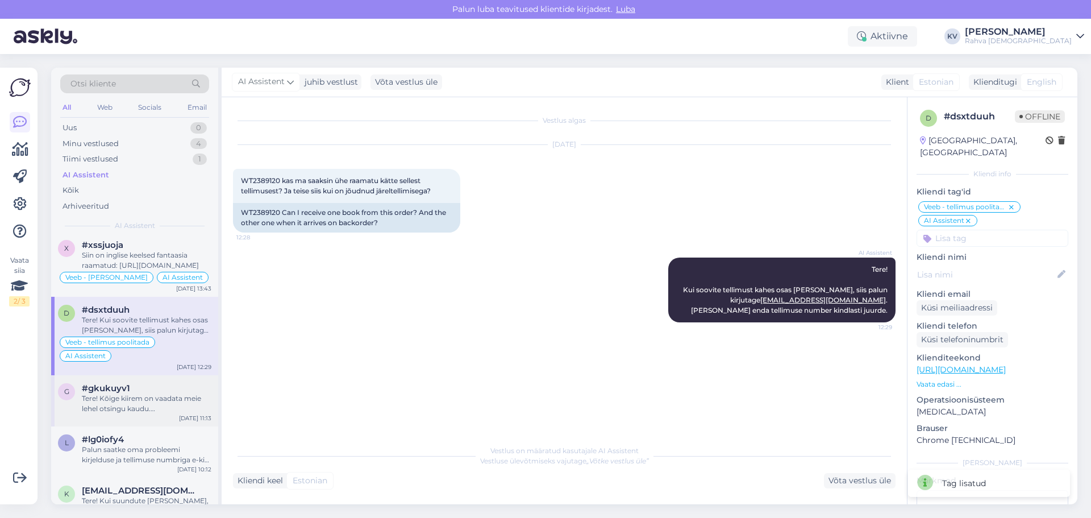
click at [128, 308] on div "Tere! Kõige kiirem on vaadata meie lehel otsingu kaudu. Avage lehe päises Otsin…" at bounding box center [147, 403] width 130 height 20
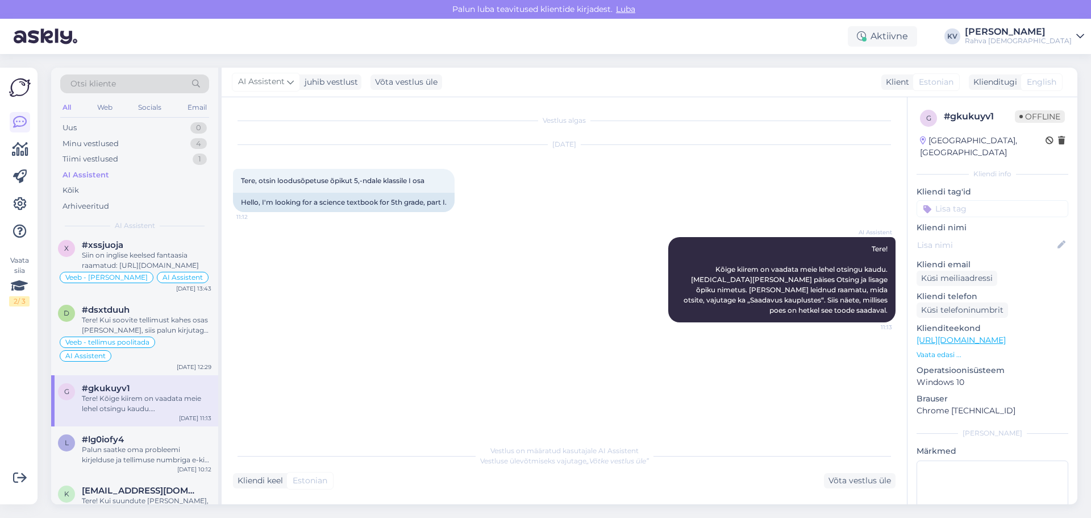
click at [718, 200] on input at bounding box center [992, 208] width 152 height 17
type input "Veeb - toote saadavus"
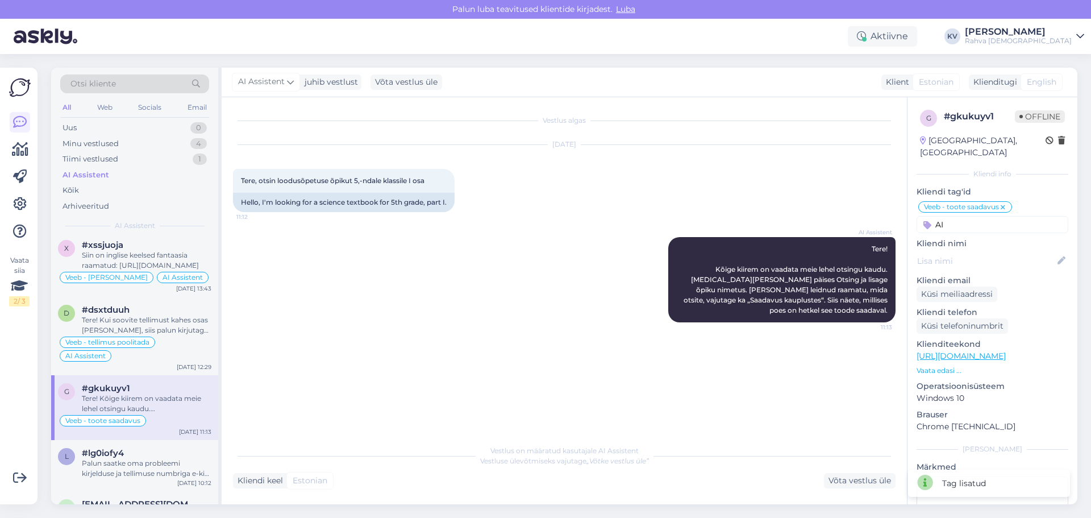
click at [718, 216] on input "AI" at bounding box center [992, 224] width 152 height 17
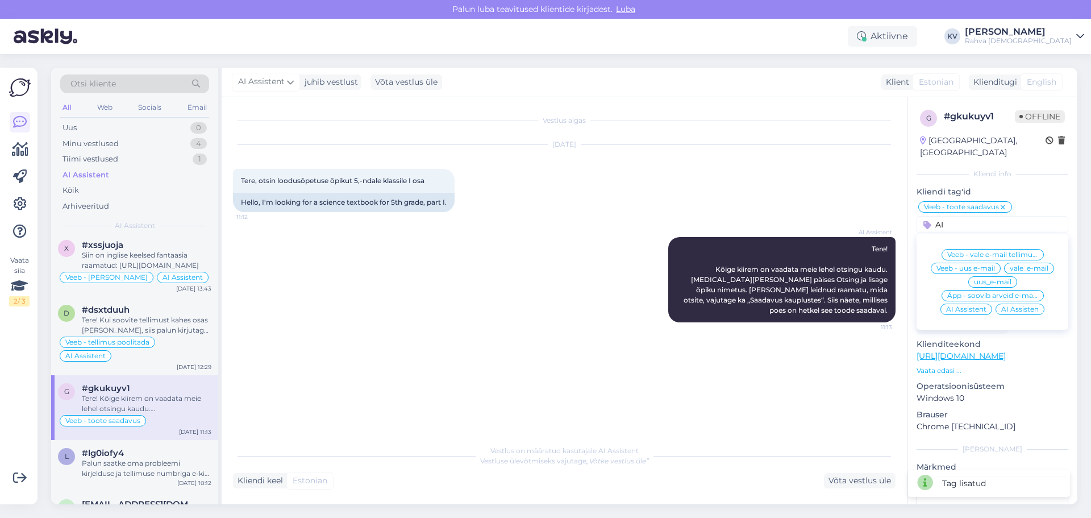
type input "AI"
click at [718, 306] on span "AI Assistent" at bounding box center [966, 309] width 40 height 7
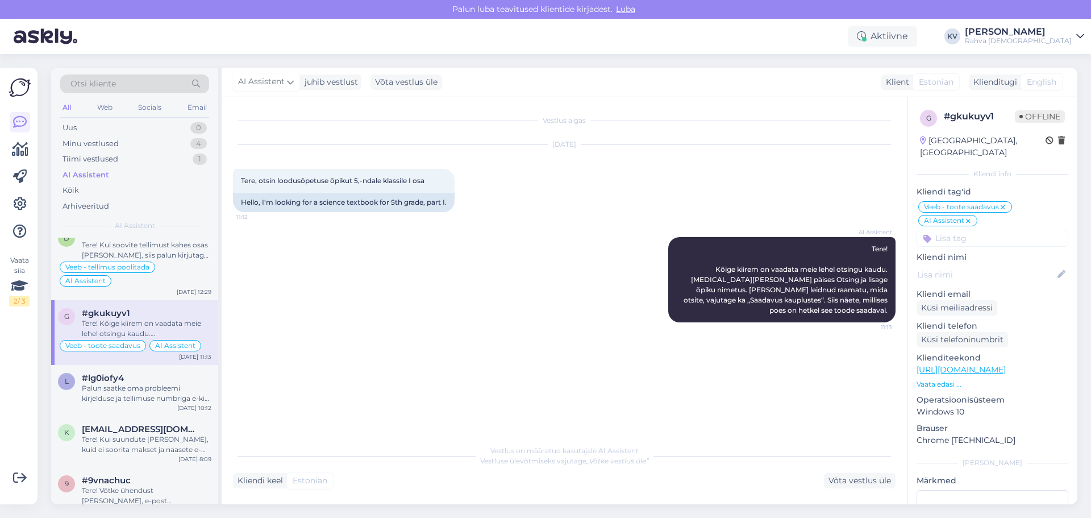
scroll to position [284, 0]
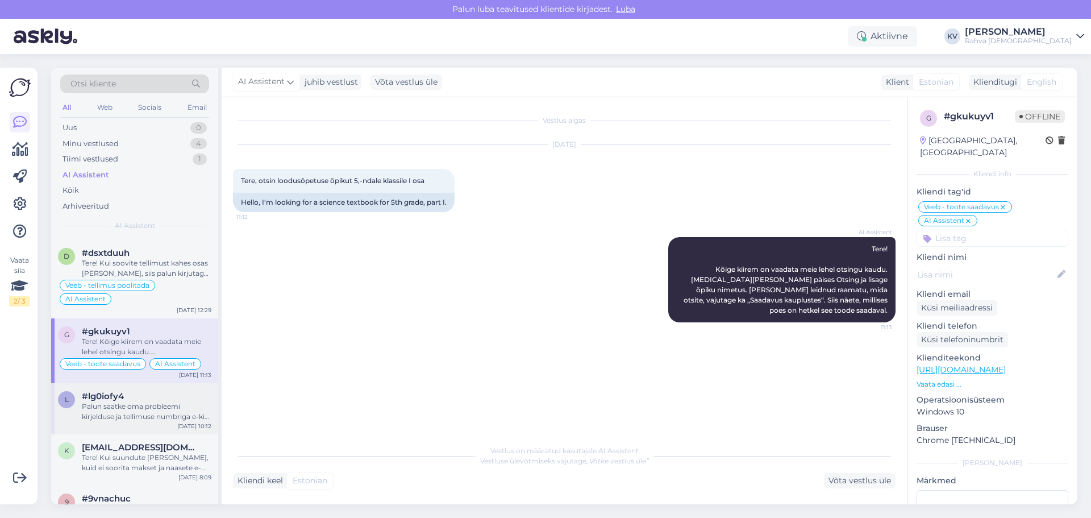
click at [120, 308] on div "Palun saatke oma probleemi kirjelduse ja tellimuse numbriga e-kiri aadressile e…" at bounding box center [147, 411] width 130 height 20
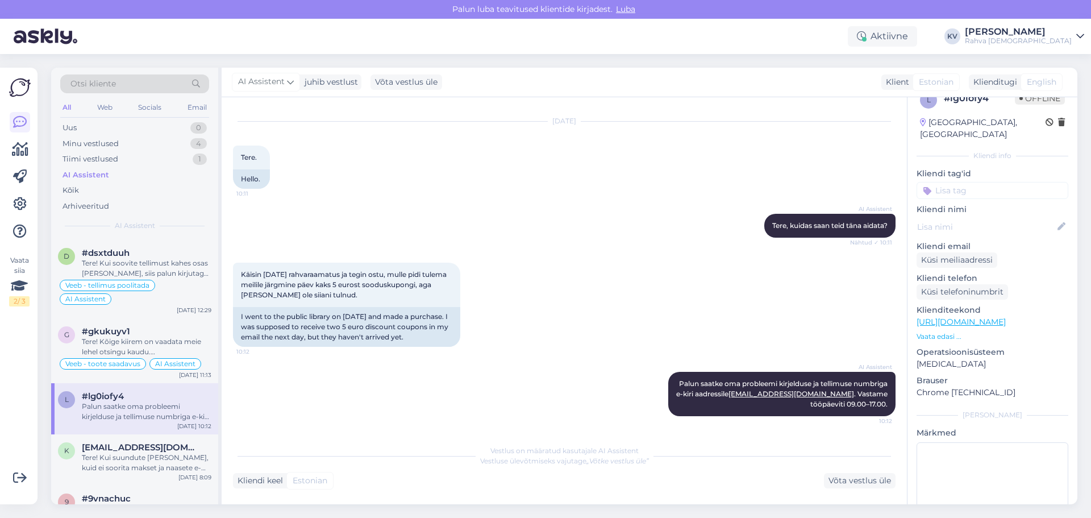
scroll to position [0, 0]
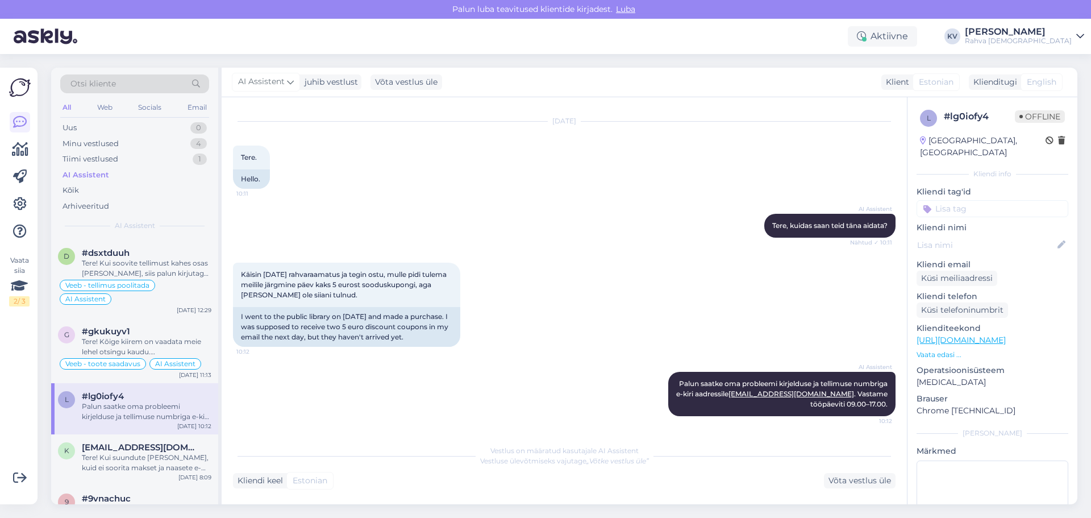
click at [718, 200] on input at bounding box center [992, 208] width 152 height 17
type input "Veeb - lojaalsusvautšer ei ole saabunud"
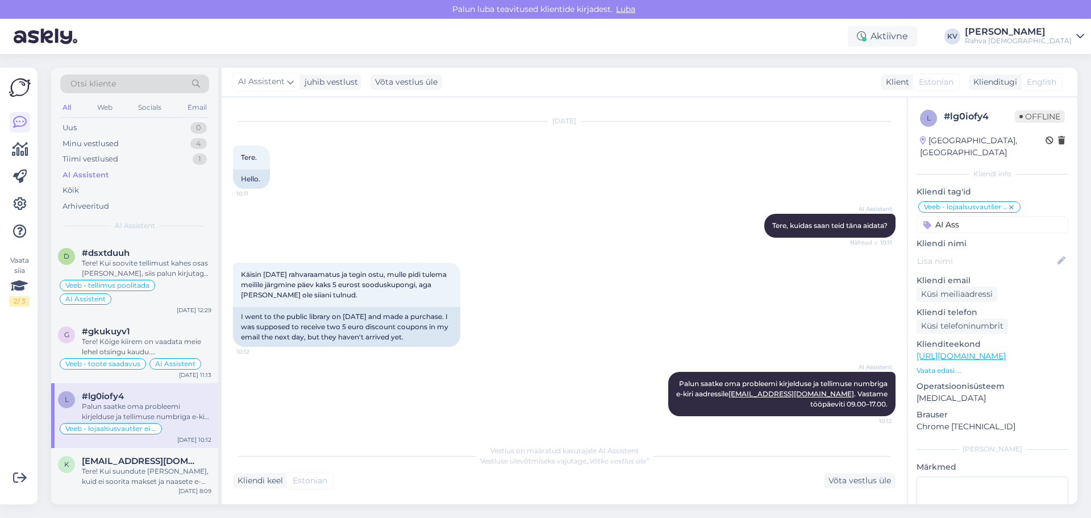
click at [718, 216] on input "AI Ass" at bounding box center [992, 224] width 152 height 17
type input "AI Ass"
click at [718, 249] on div "AI Assistent" at bounding box center [966, 254] width 52 height 11
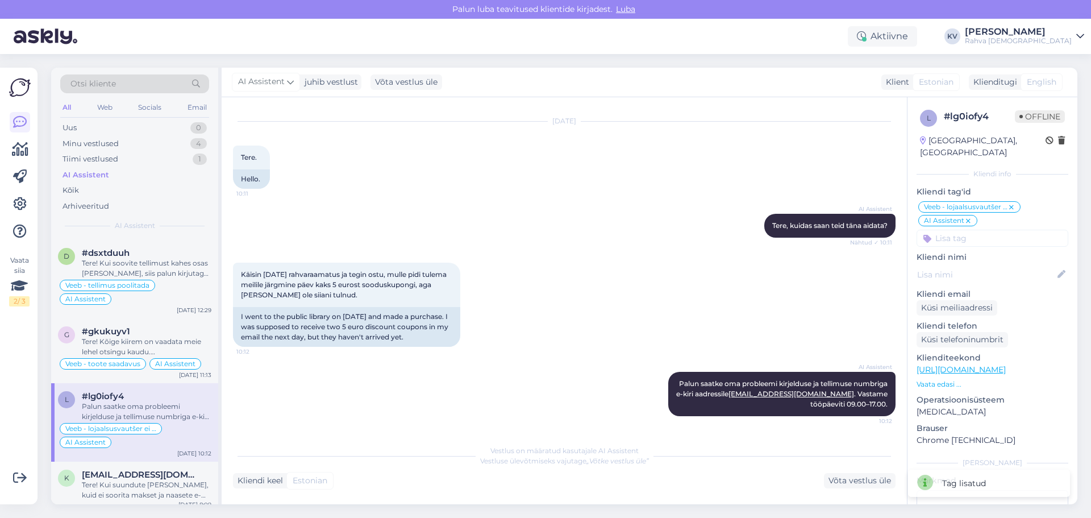
scroll to position [341, 0]
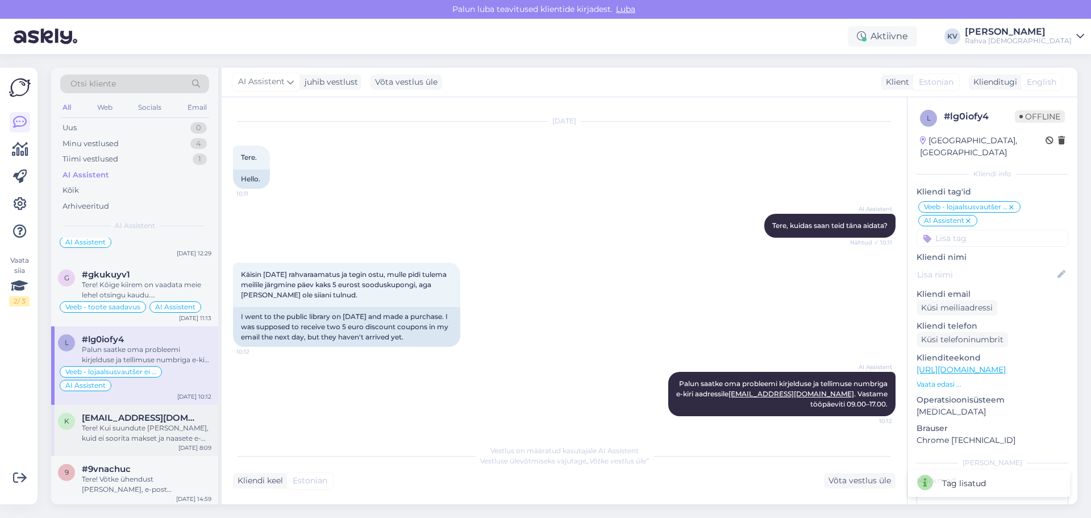
click at [117, 308] on div "Tere! Kui suundute panka, kuid ei soorita makset ja naasete e-poodi, broneerita…" at bounding box center [147, 433] width 130 height 20
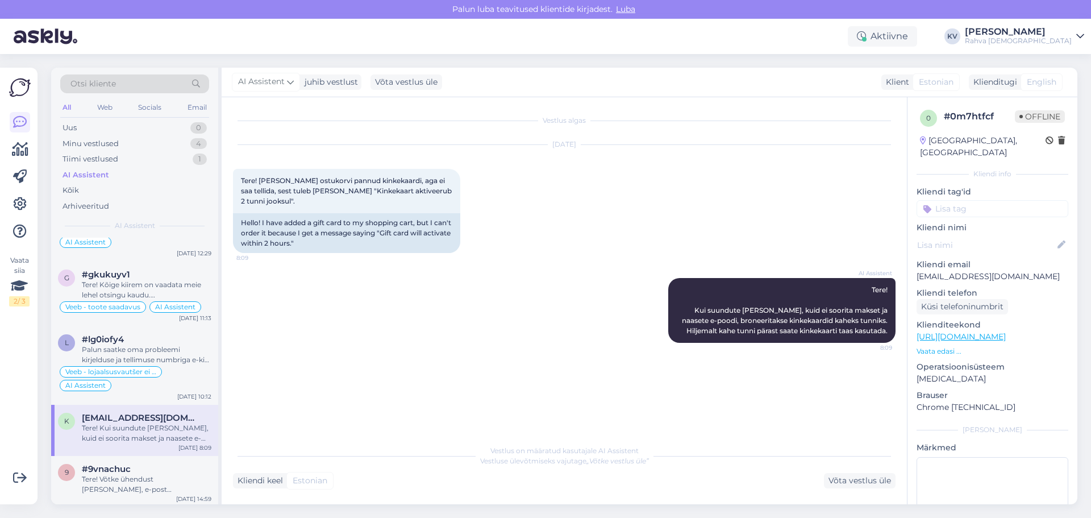
click at [718, 201] on input at bounding box center [992, 208] width 152 height 17
type input "Veeb - kinkekaart"
click at [718, 235] on span "Veeb - kinkekaart aktiveerub 2h jooksul" at bounding box center [992, 238] width 91 height 7
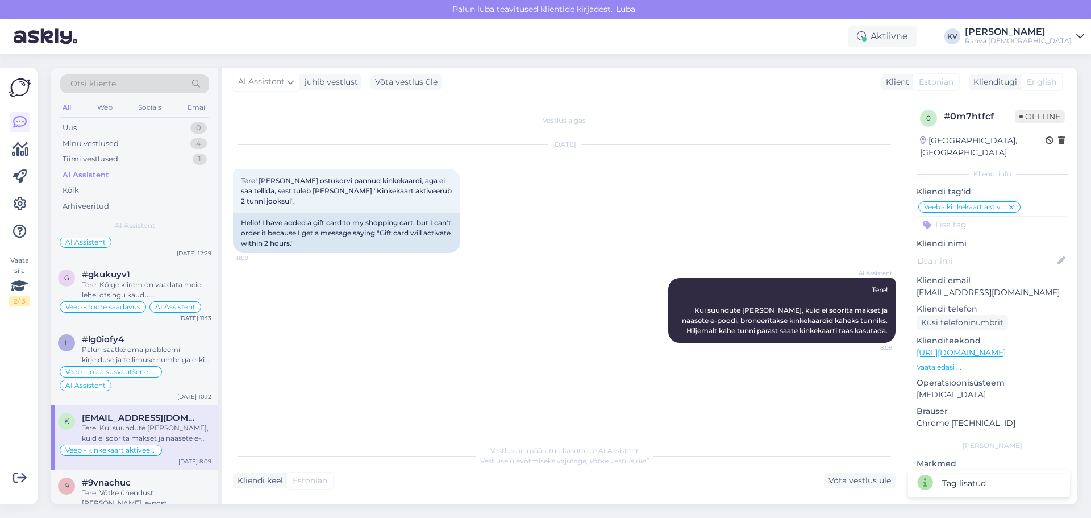
click at [718, 219] on input at bounding box center [992, 224] width 152 height 17
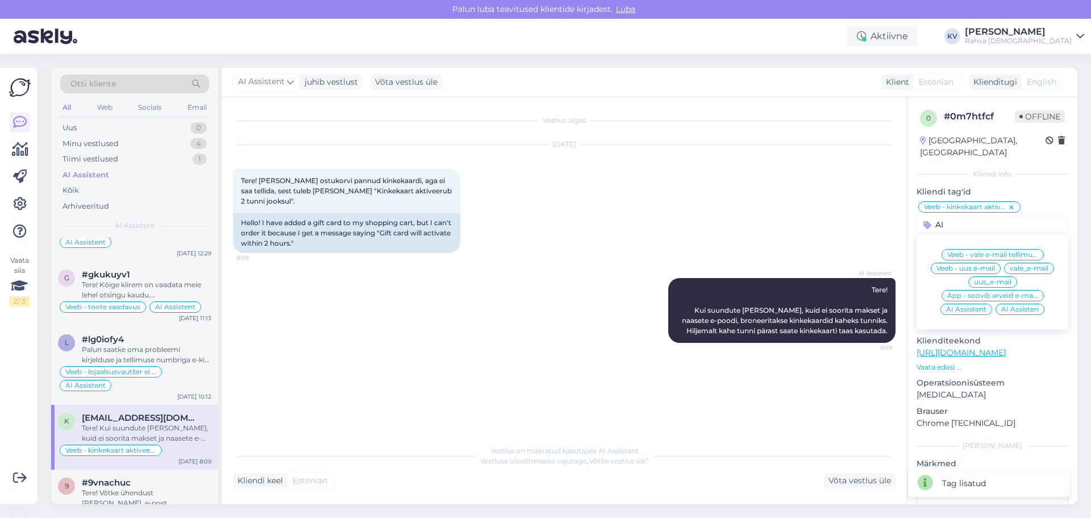
click at [718, 219] on input "AI" at bounding box center [992, 224] width 152 height 17
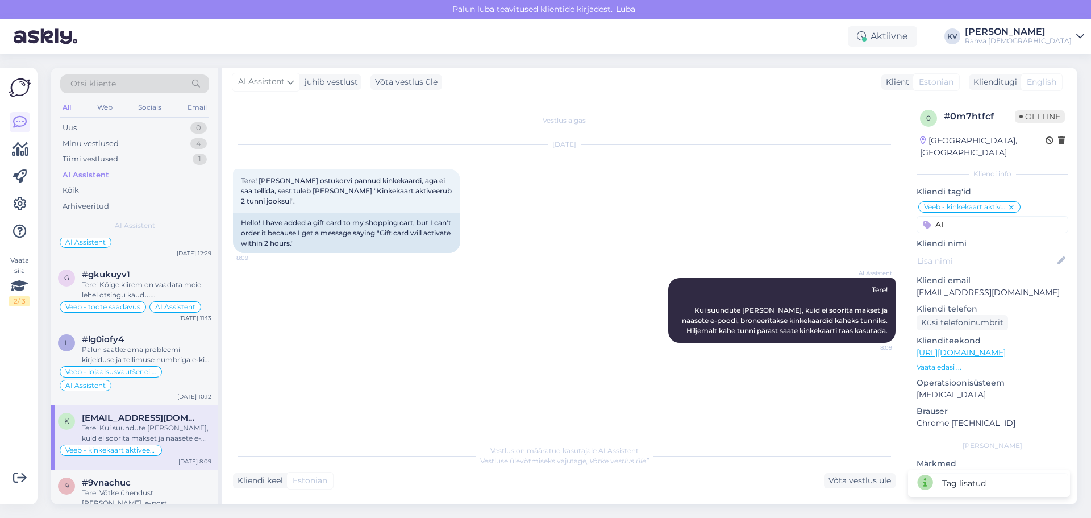
click at [718, 219] on input "AI" at bounding box center [992, 224] width 152 height 17
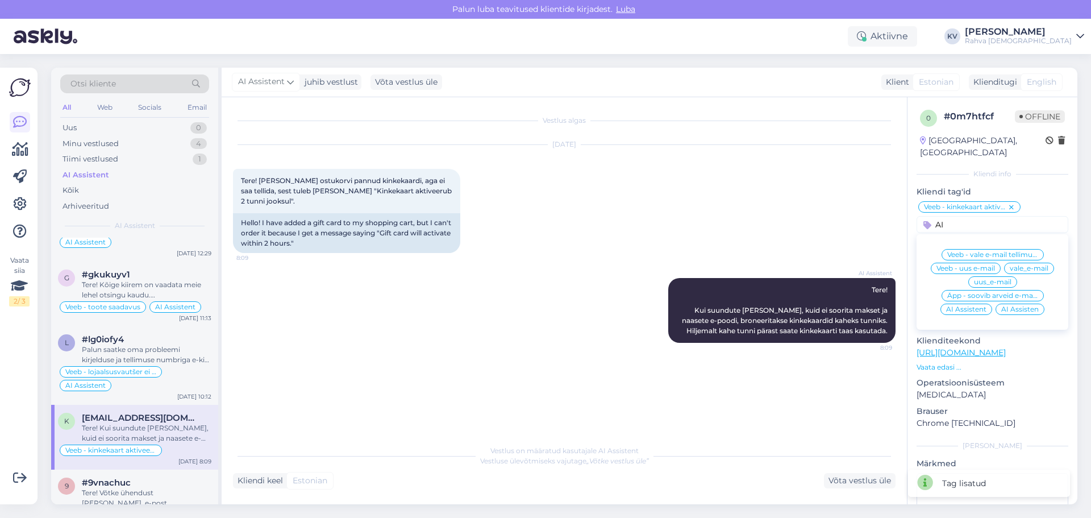
type input "AI"
click at [718, 306] on span "AI Assistent" at bounding box center [966, 309] width 40 height 7
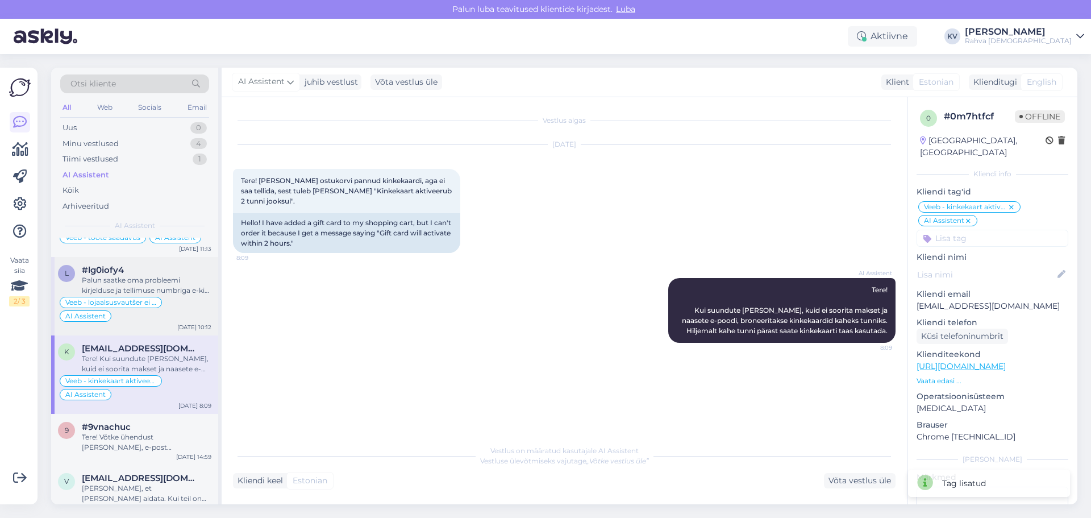
scroll to position [454, 0]
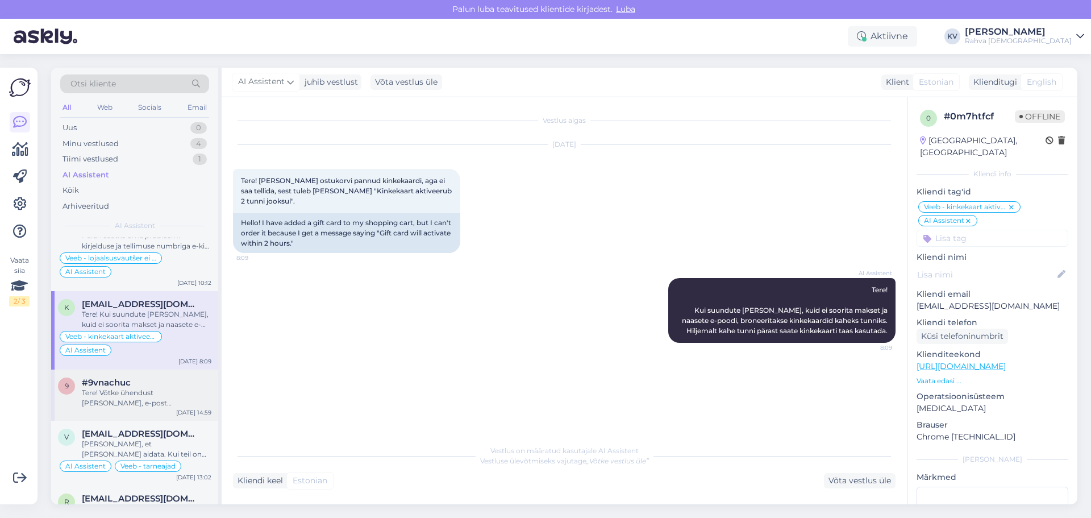
click at [135, 308] on div "Tere! Võtke ühendust Janina Savitskiga, e-post hulgikliendid@rahvaraamat.ee, te…" at bounding box center [147, 397] width 130 height 20
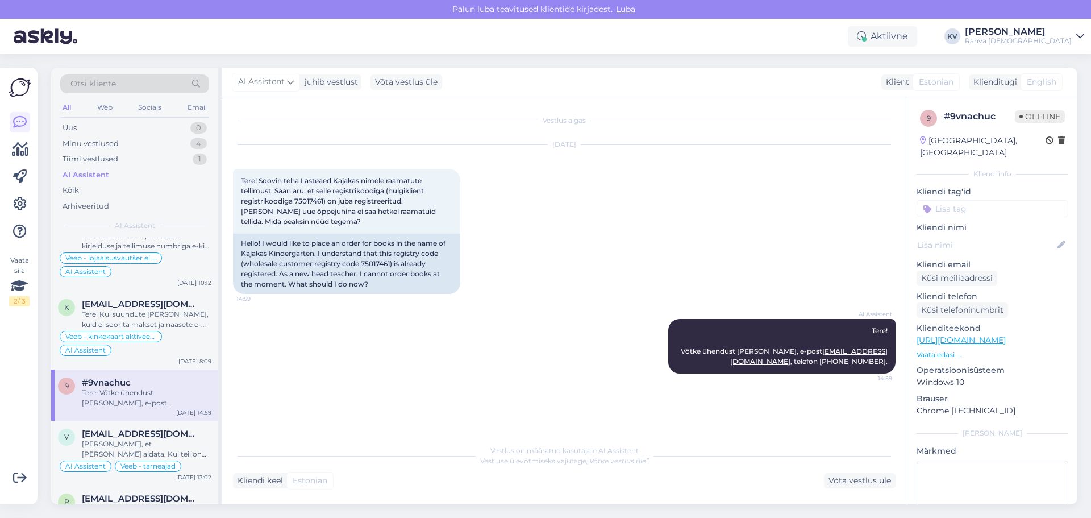
click at [718, 200] on input at bounding box center [992, 208] width 152 height 17
type input "Hulgiklient - kuidas tellida"
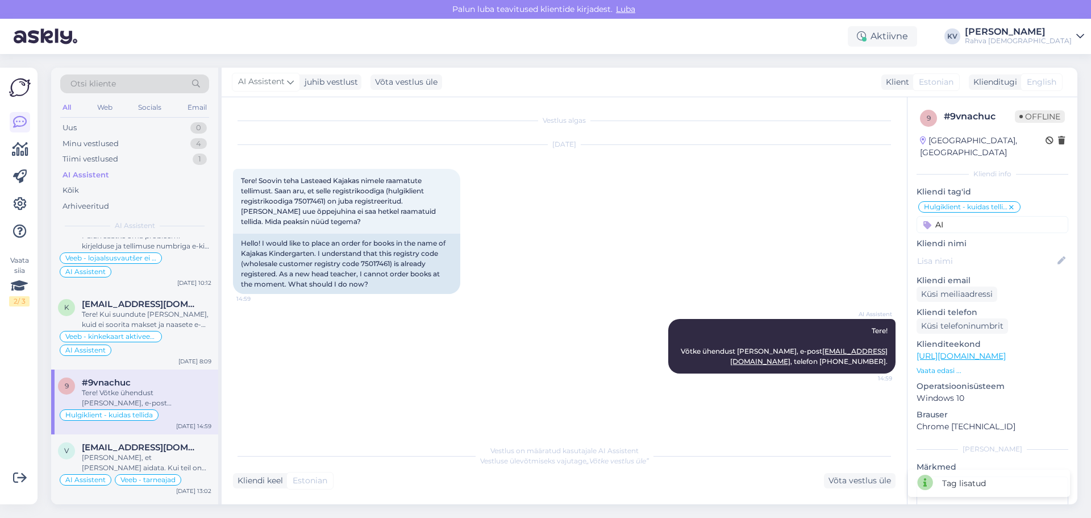
click at [718, 216] on input "AI" at bounding box center [992, 224] width 152 height 17
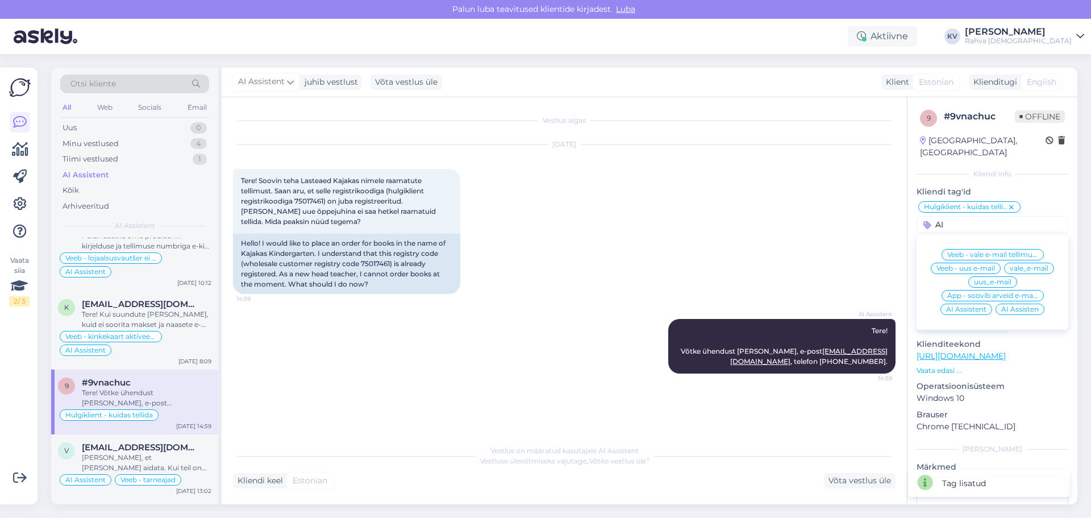
type input "AI"
click at [718, 303] on div "AI Assistent" at bounding box center [966, 308] width 52 height 11
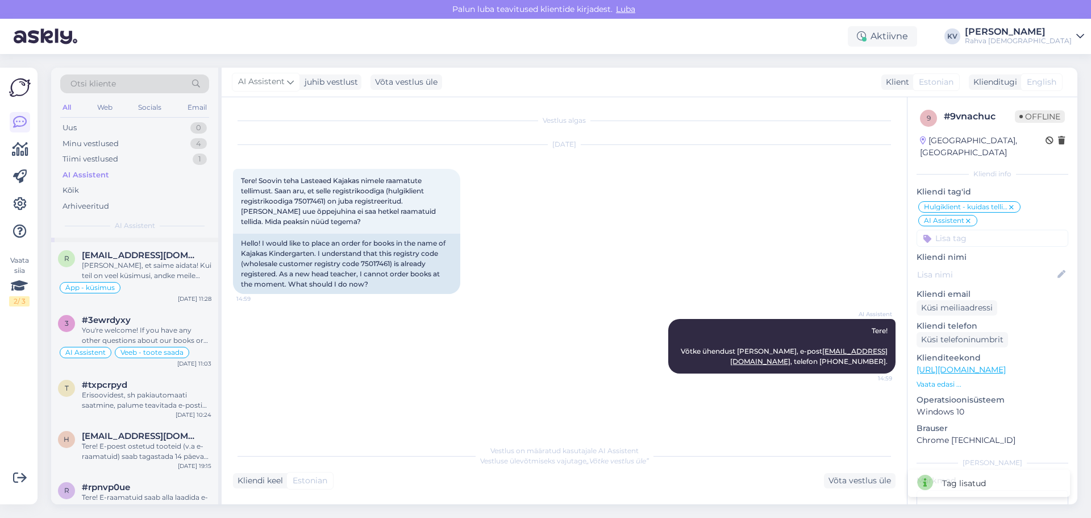
scroll to position [739, 0]
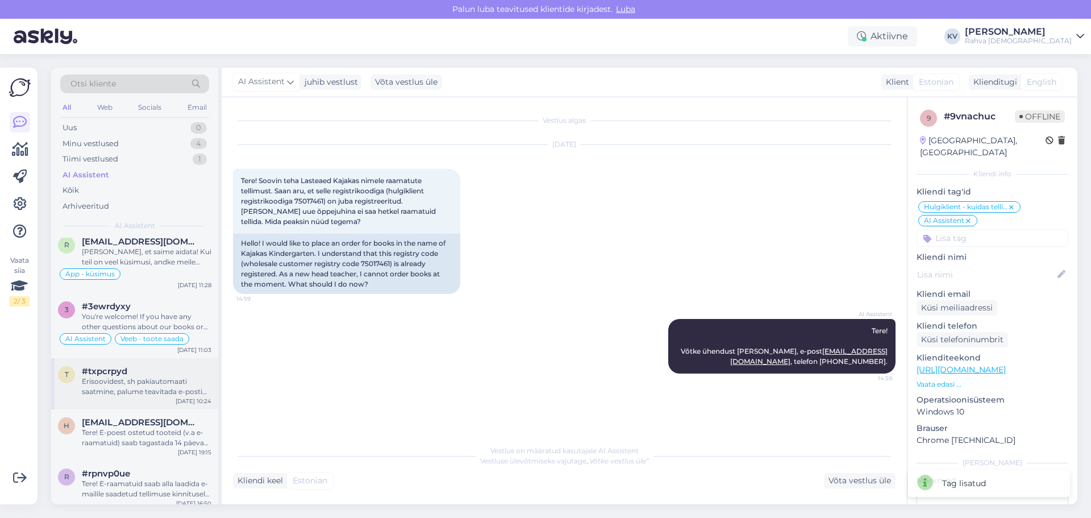
click at [131, 308] on div "Erisoovidest, sh pakiautomaati saatmine, palume teavitada e-posti teel hulgikli…" at bounding box center [147, 386] width 130 height 20
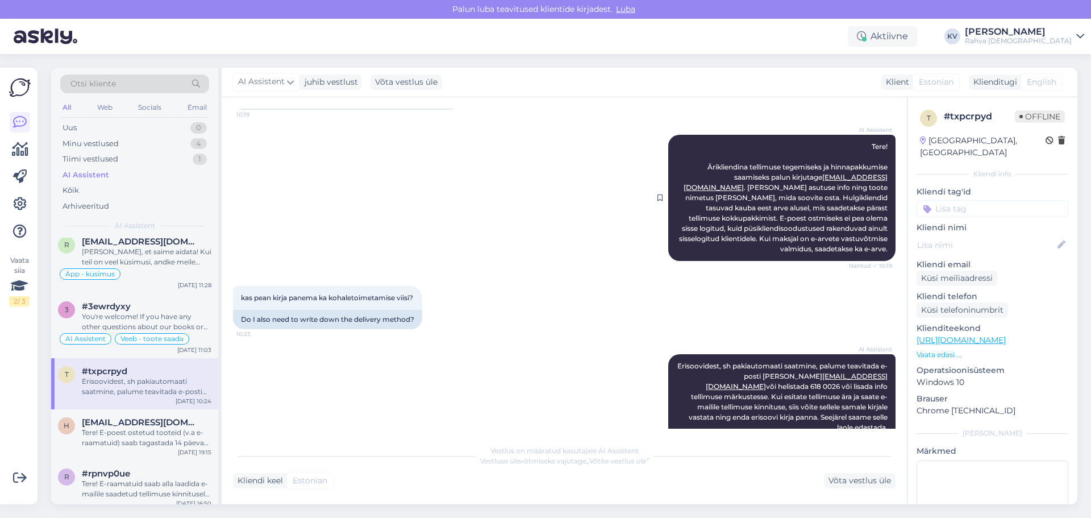
scroll to position [126, 0]
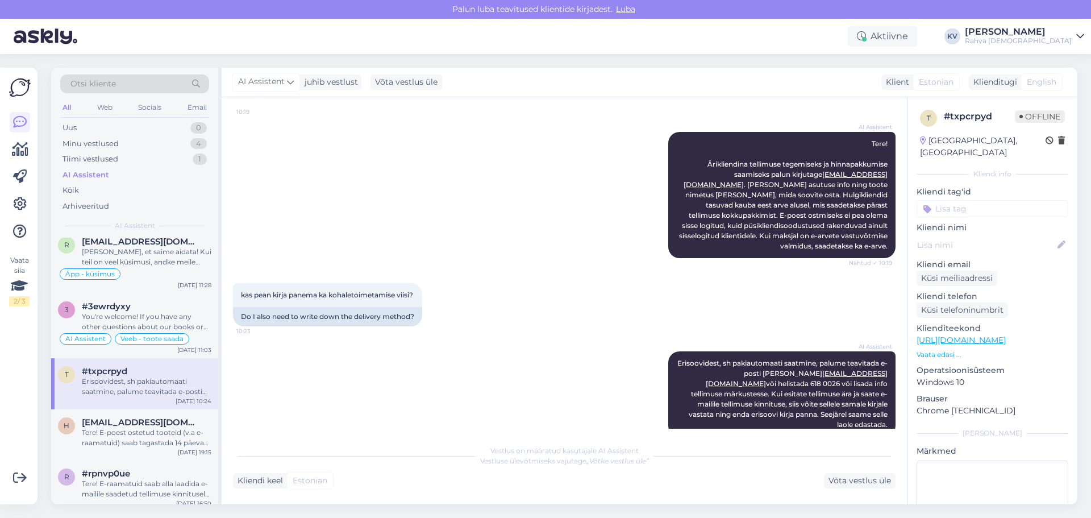
click at [718, 200] on input at bounding box center [992, 208] width 152 height 17
type input "Äriklient - kuidas e-poest osta"
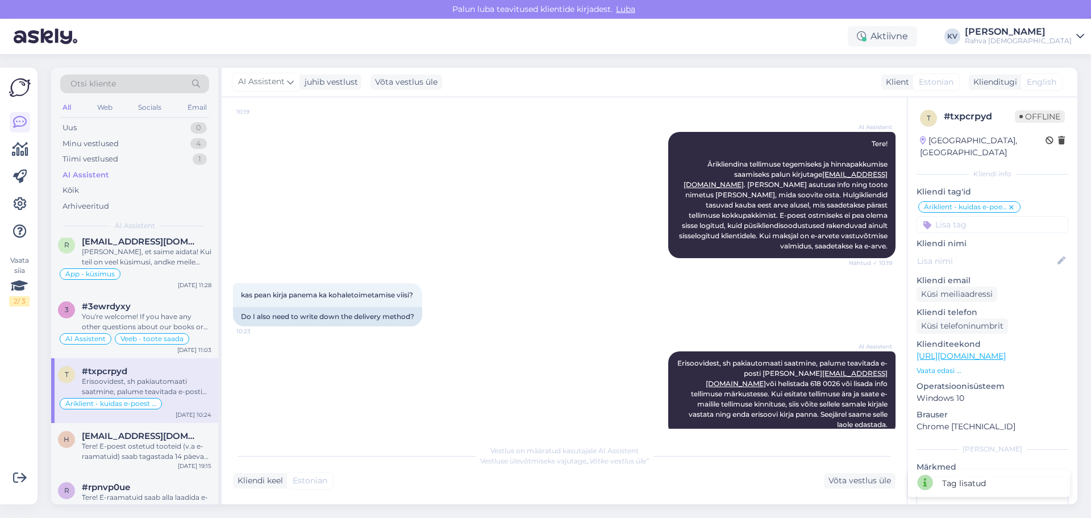
click at [718, 216] on input at bounding box center [992, 224] width 152 height 17
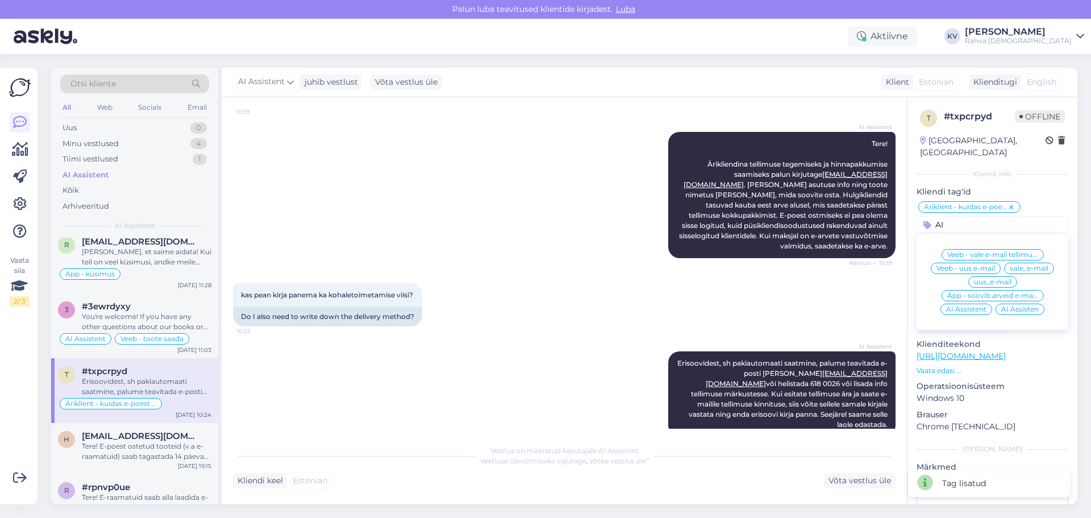
type input "AI"
click at [718, 306] on span "AI Assistent" at bounding box center [966, 309] width 40 height 7
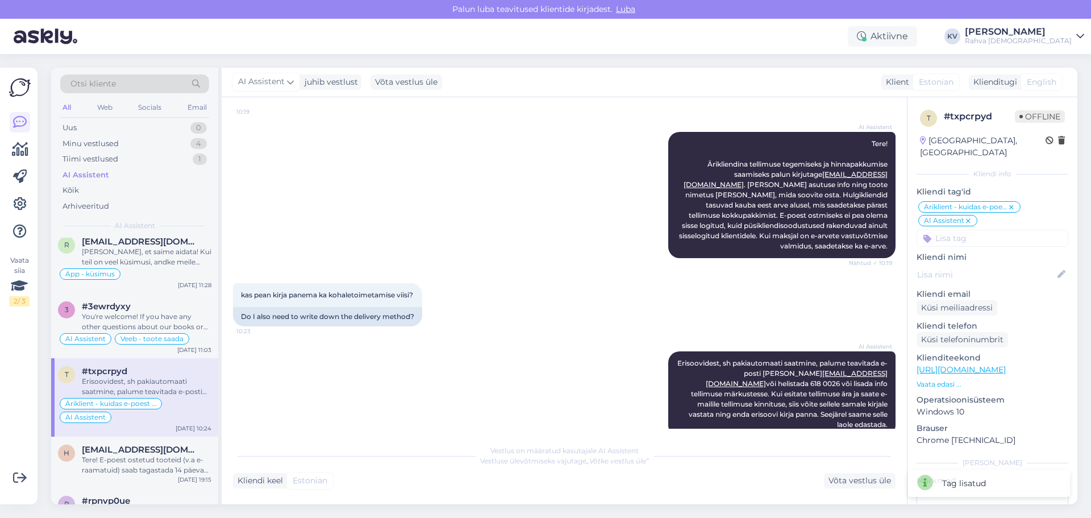
scroll to position [795, 0]
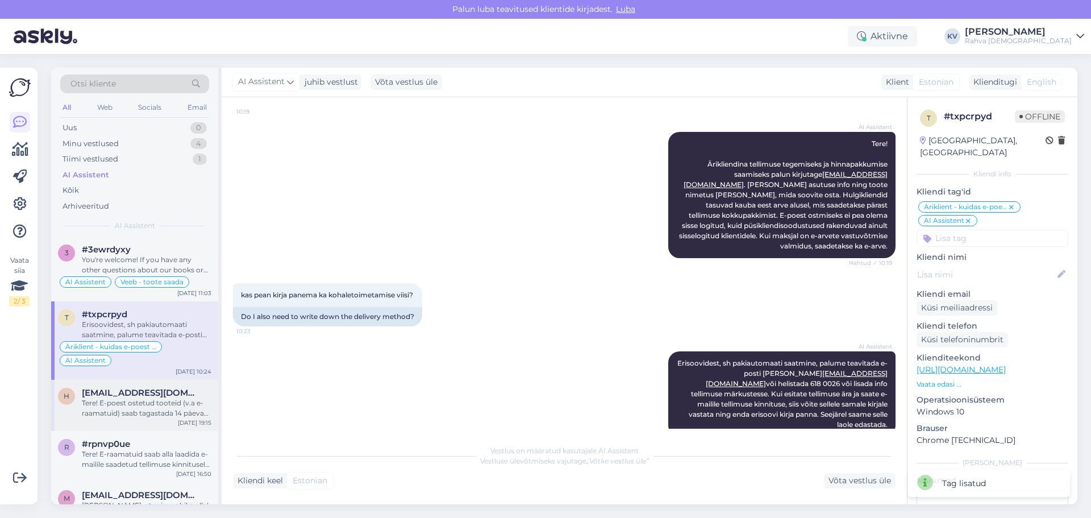
click at [133, 308] on div "Tere! E-poest ostetud tooteid (v.a e-raamatuid) saab tagastada 14 päeva jooksul…" at bounding box center [147, 408] width 130 height 20
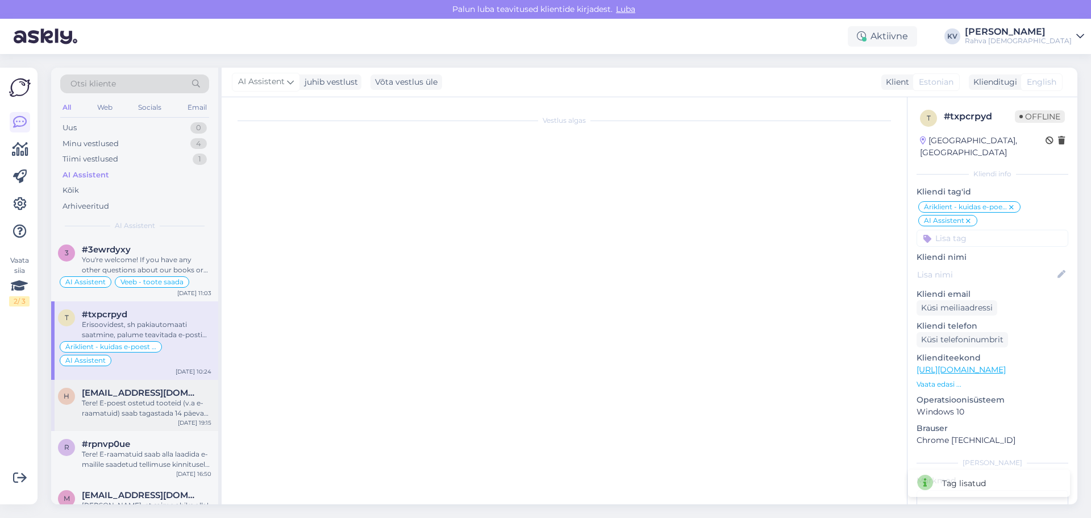
scroll to position [0, 0]
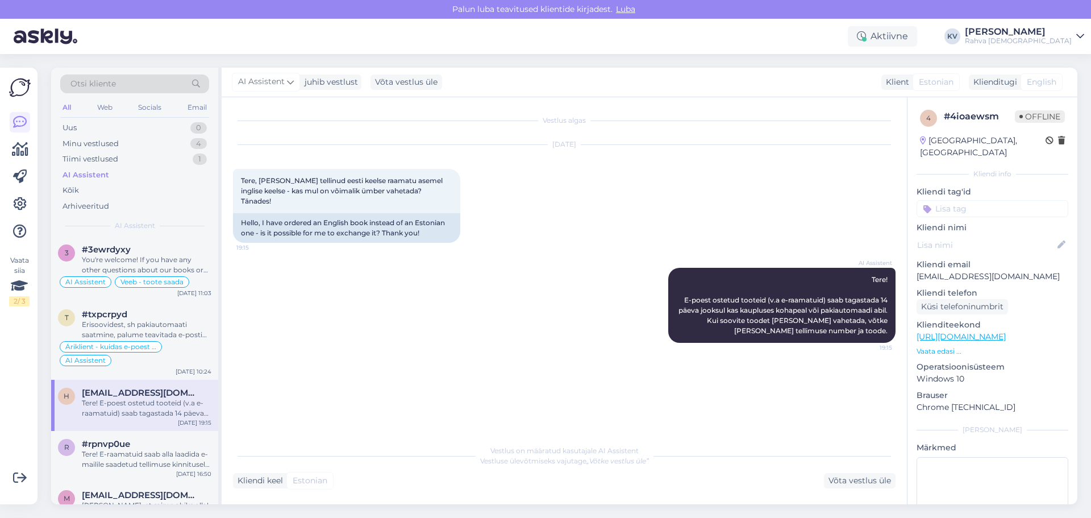
click at [718, 200] on input at bounding box center [992, 208] width 152 height 17
type input "[PERSON_NAME] vahetada"
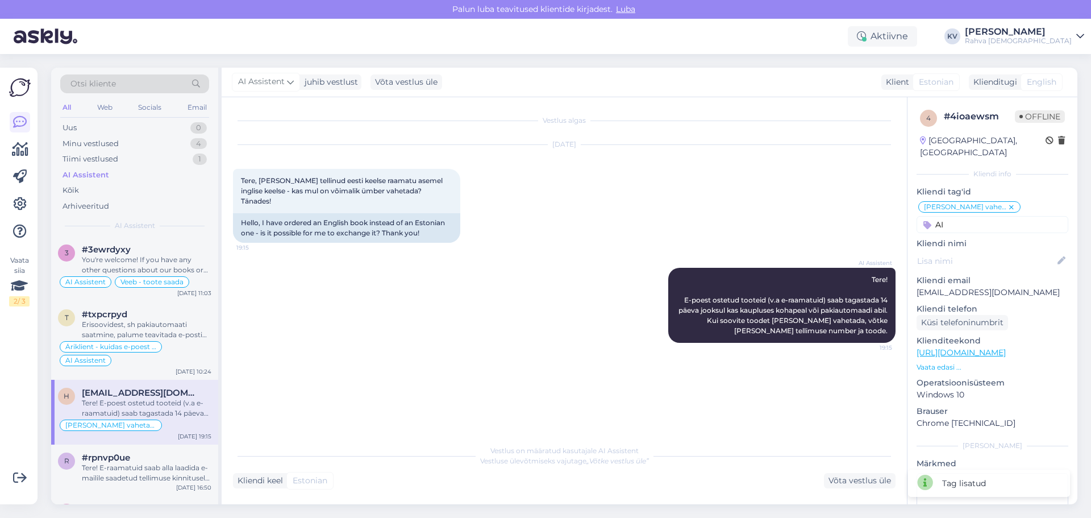
click at [718, 216] on input "AI" at bounding box center [992, 224] width 152 height 17
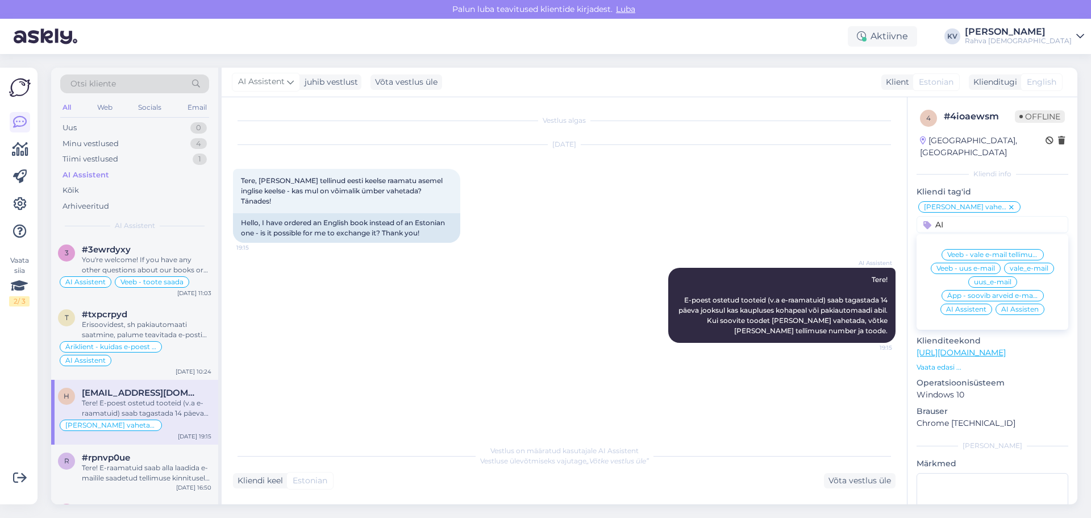
type input "AI"
click at [718, 306] on span "AI Assistent" at bounding box center [966, 309] width 40 height 7
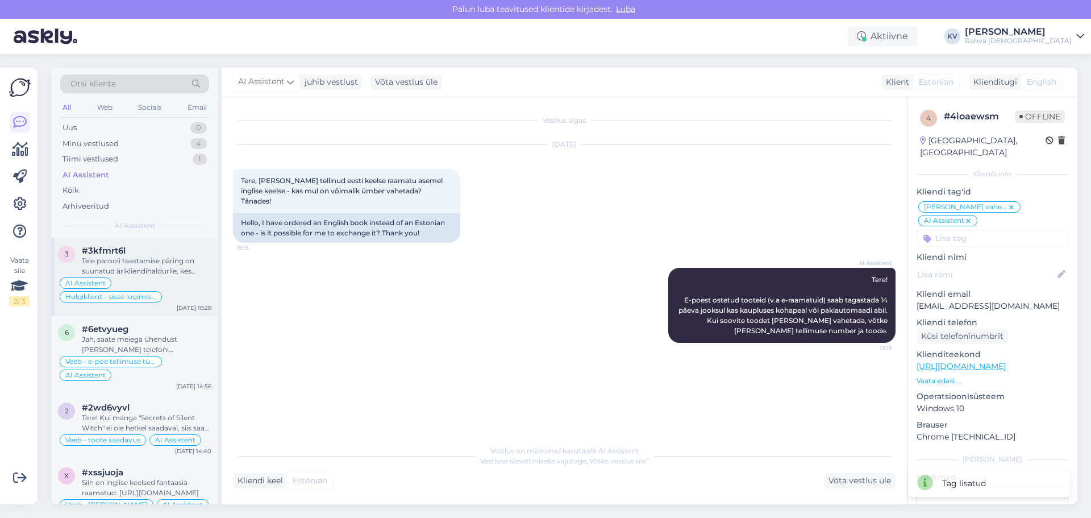
click at [134, 266] on div "Teie parooli taastamise päring on suunatud ärikliendihaldurile, kes võtab teieg…" at bounding box center [147, 266] width 130 height 20
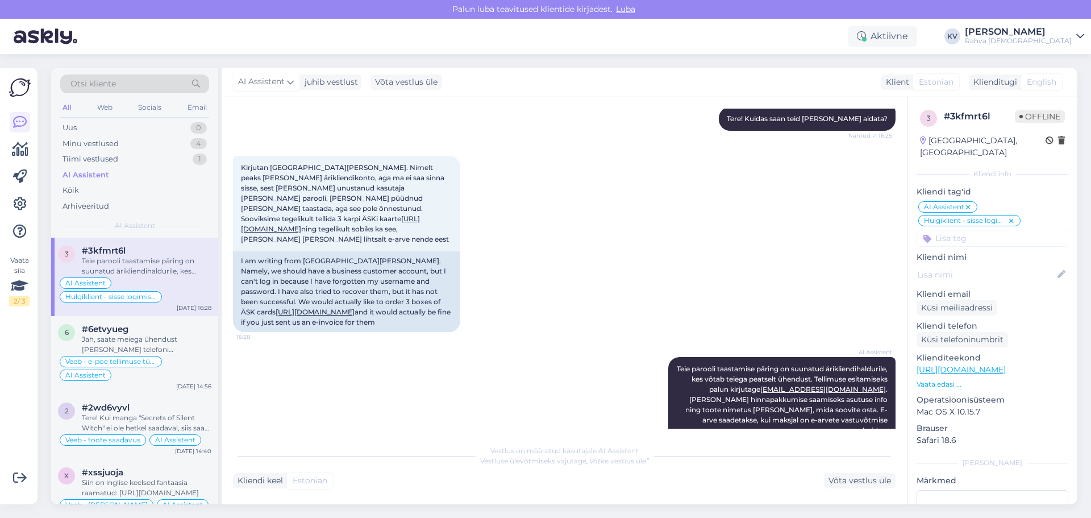
scroll to position [187, 0]
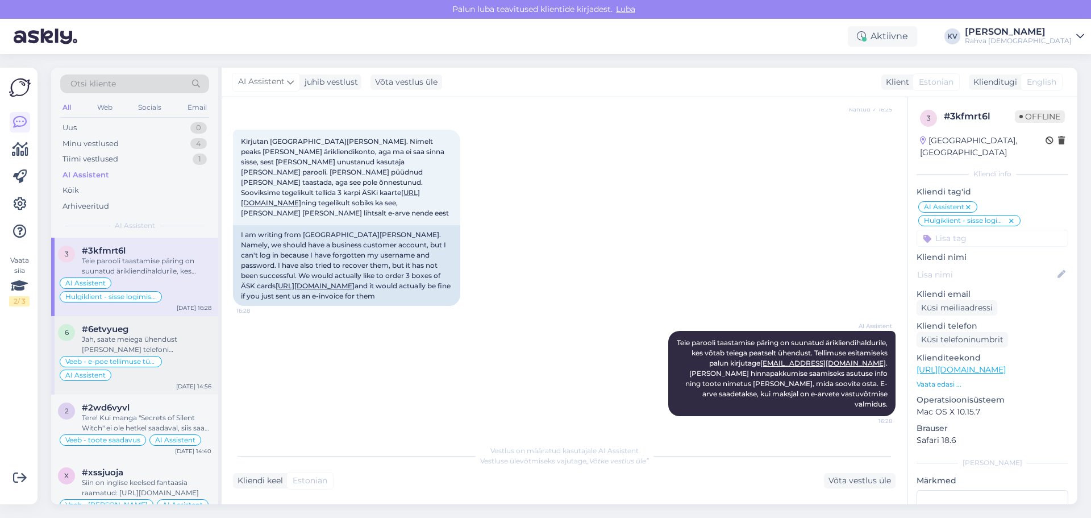
click at [111, 308] on div "Jah, saate meiega ühendust võtta ka telefoni teel numbril (+372) 640 6441 tööpä…" at bounding box center [147, 344] width 130 height 20
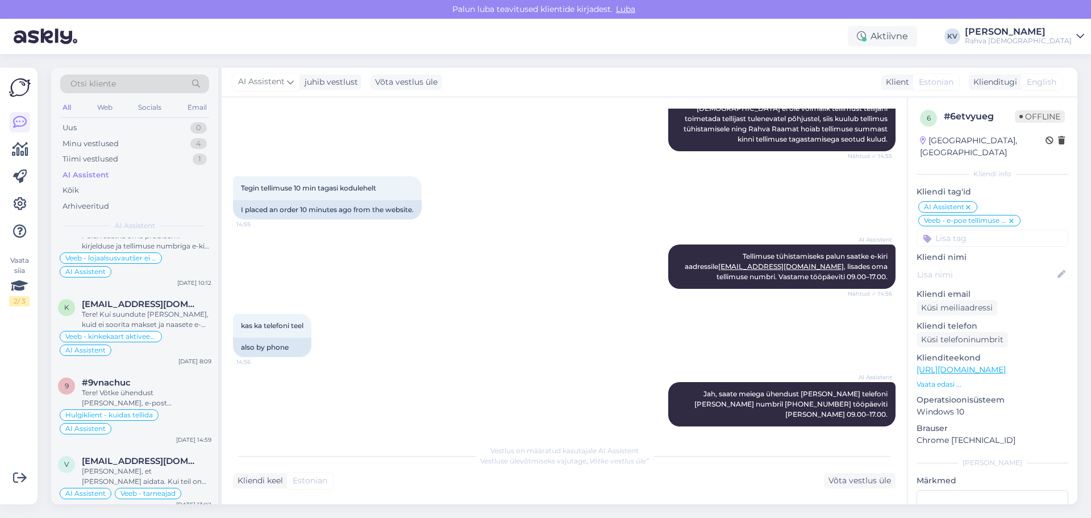
scroll to position [511, 0]
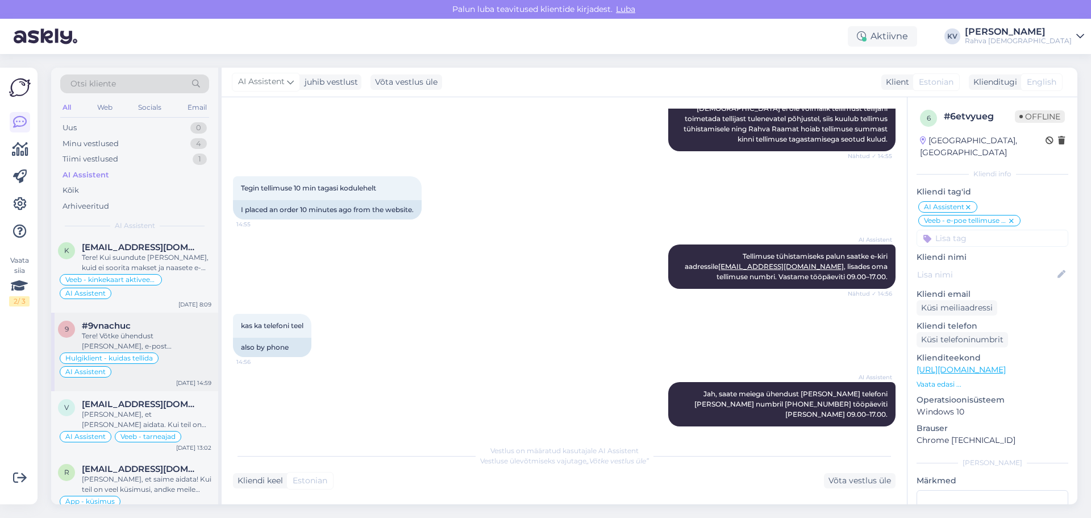
click at [140, 308] on div "Tere! Võtke ühendust Janina Savitskiga, e-post hulgikliendid@rahvaraamat.ee, te…" at bounding box center [147, 341] width 130 height 20
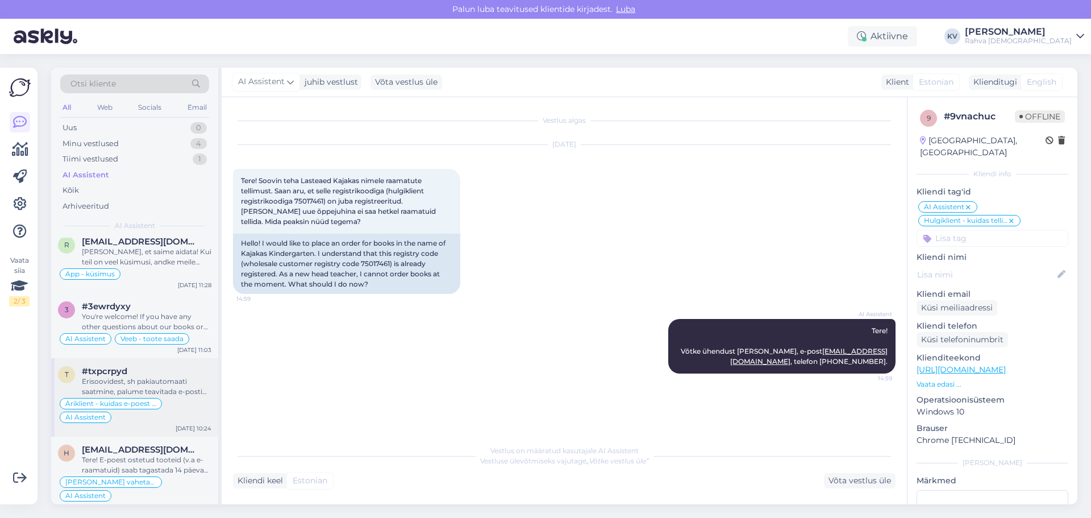
scroll to position [795, 0]
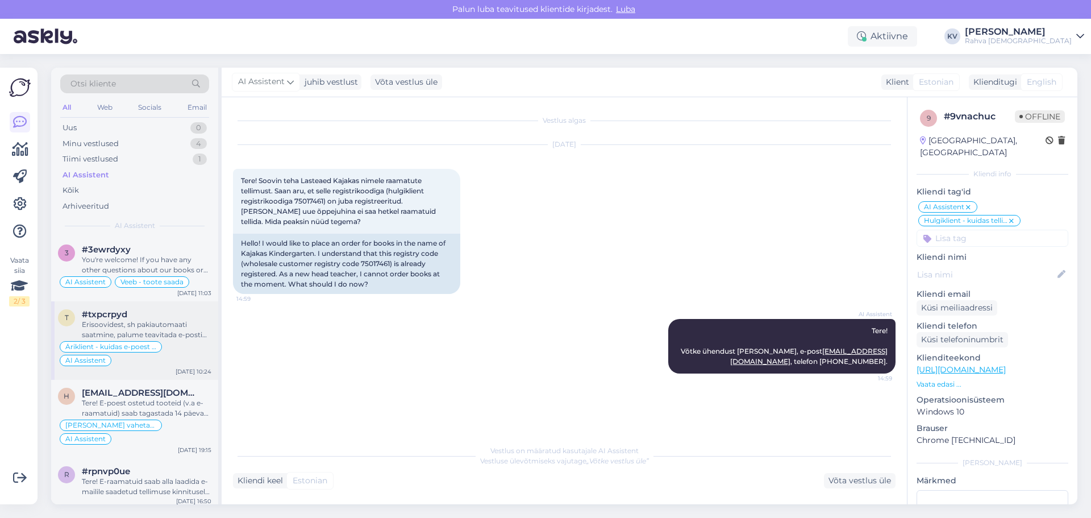
click at [148, 308] on div "Erisoovidest, sh pakiautomaati saatmine, palume teavitada e-posti teel hulgikli…" at bounding box center [147, 329] width 130 height 20
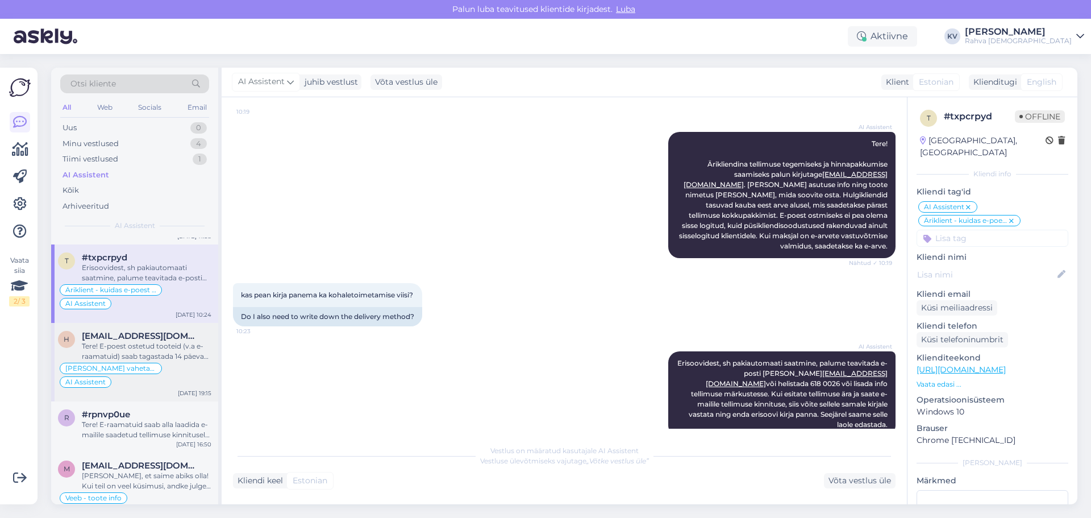
scroll to position [909, 0]
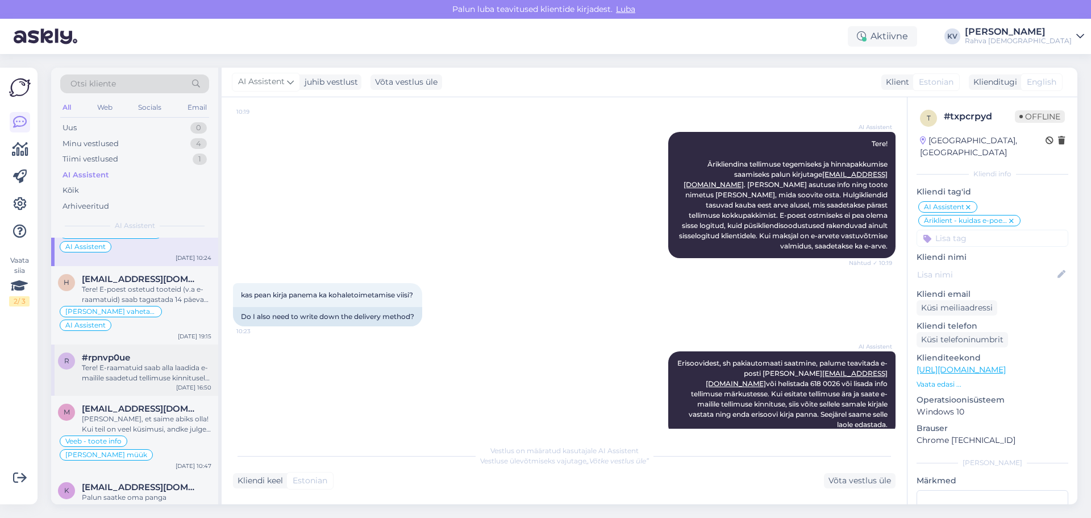
click at [137, 308] on div "Tere! E-raamatuid saab alla laadida e-mailile saadetud tellimuse kinnitusel ole…" at bounding box center [147, 372] width 130 height 20
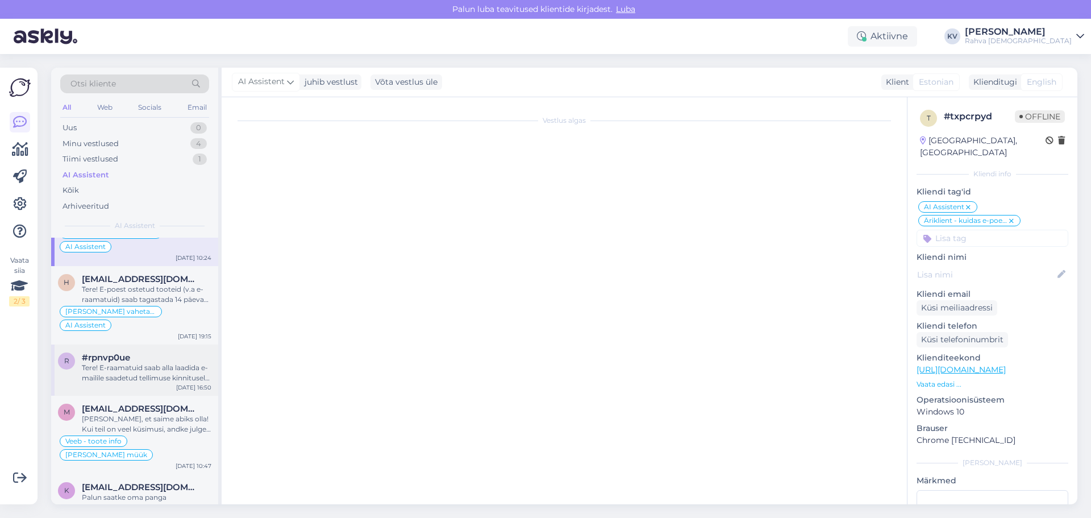
scroll to position [0, 0]
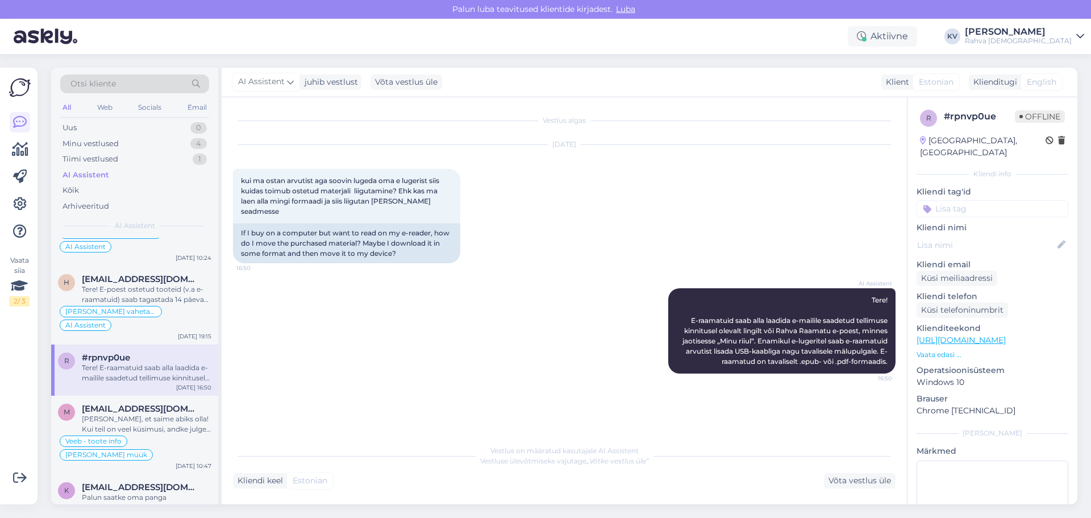
click at [718, 200] on input at bounding box center [992, 208] width 152 height 17
type input "Veeb - e-raamatu alla laadimine ja lugemine e-lugeris"
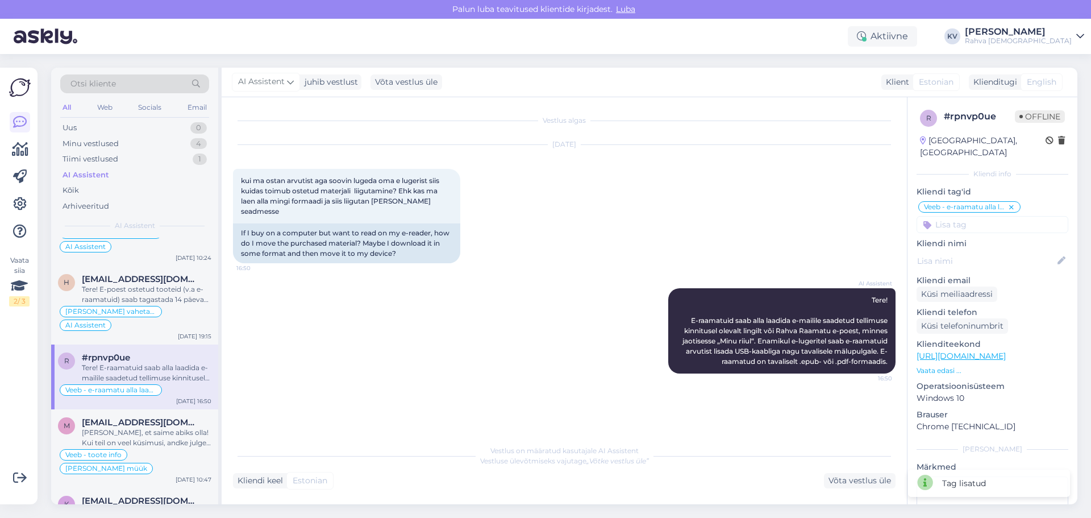
click at [718, 216] on input at bounding box center [992, 224] width 152 height 17
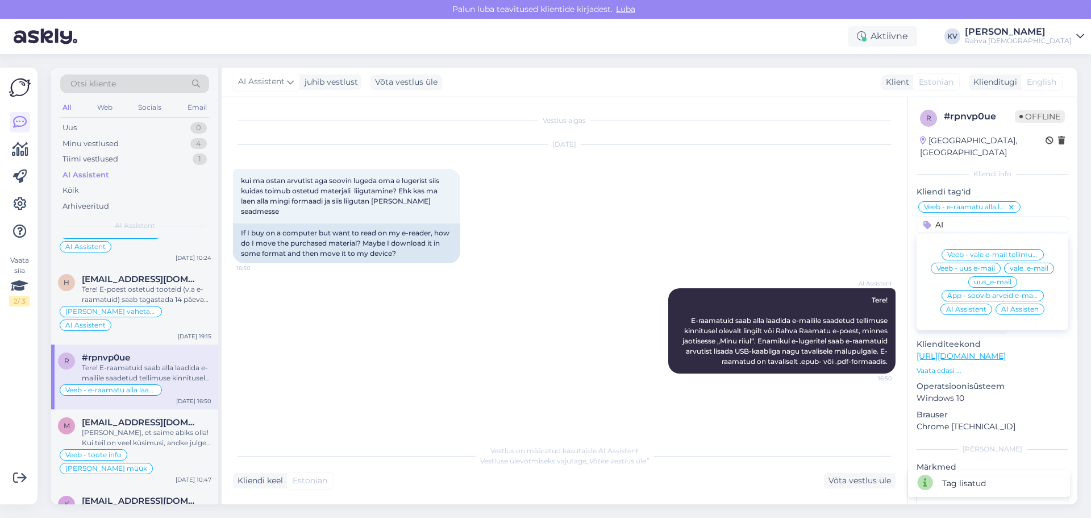
type input "AI"
click at [718, 306] on span "AI Assistent" at bounding box center [966, 309] width 40 height 7
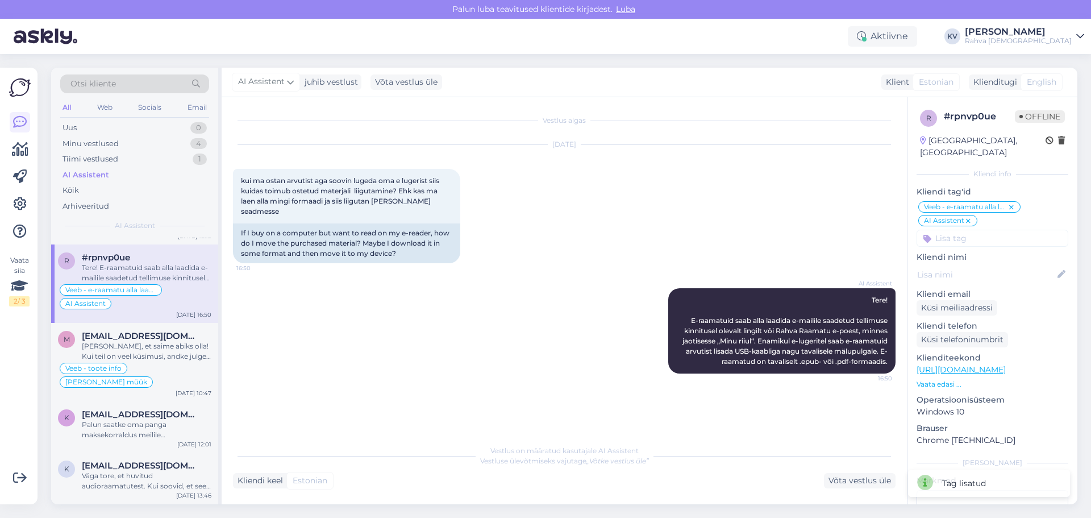
scroll to position [1023, 0]
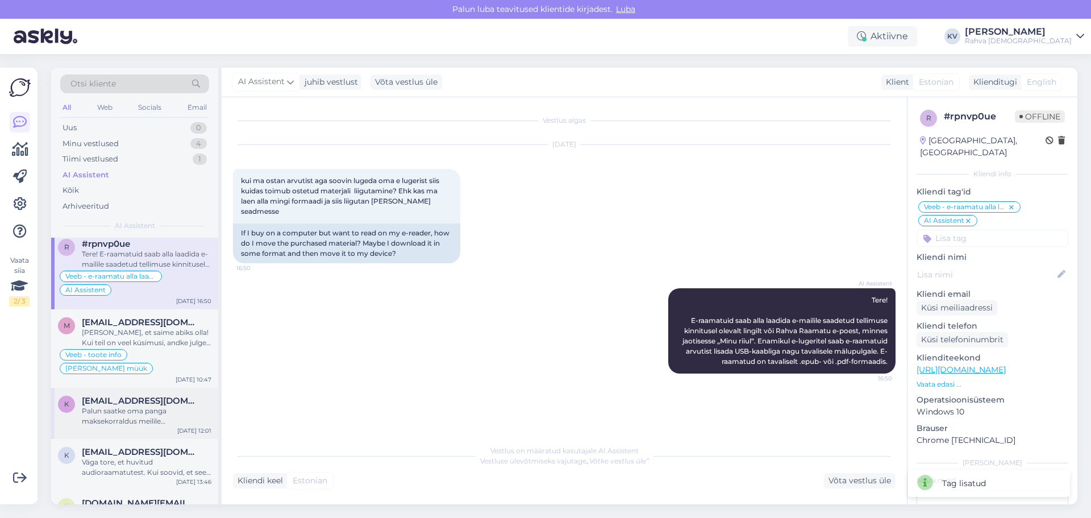
click at [139, 308] on div "Palun saatke oma panga maksekorraldus meilile epood@rahvaraamat.ee, et saaksime…" at bounding box center [147, 416] width 130 height 20
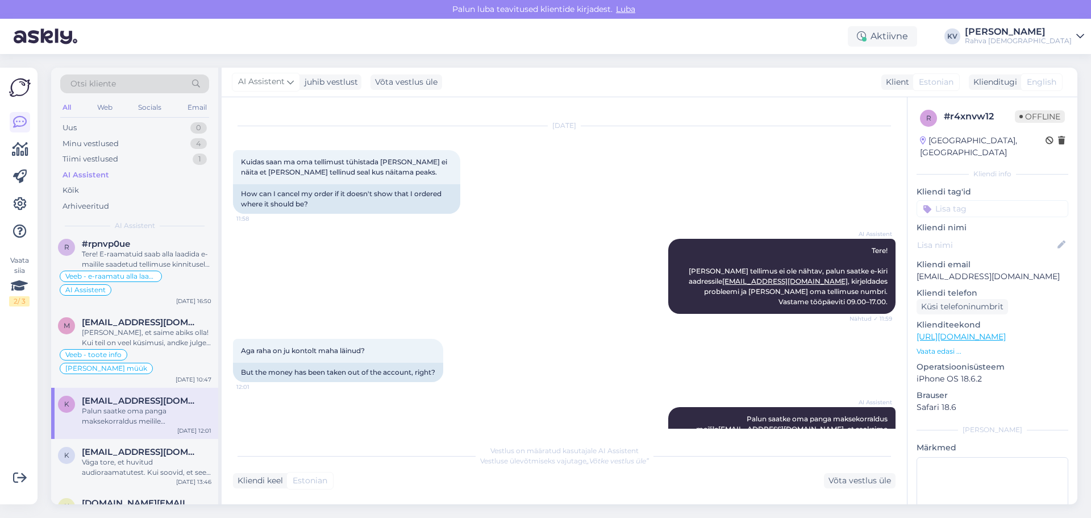
scroll to position [34, 0]
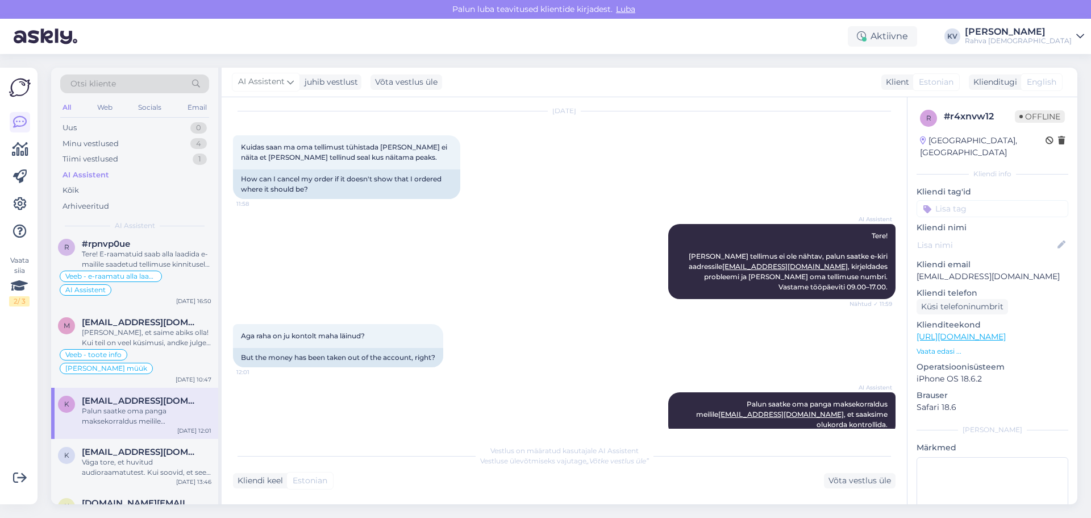
drag, startPoint x: 959, startPoint y: 198, endPoint x: 954, endPoint y: 194, distance: 6.4
click at [718, 200] on input at bounding box center [992, 208] width 152 height 17
type input "Äpp - liitumisplaani"
click at [718, 235] on span "Äpp - liitumisplaani tühistamine" at bounding box center [992, 238] width 91 height 7
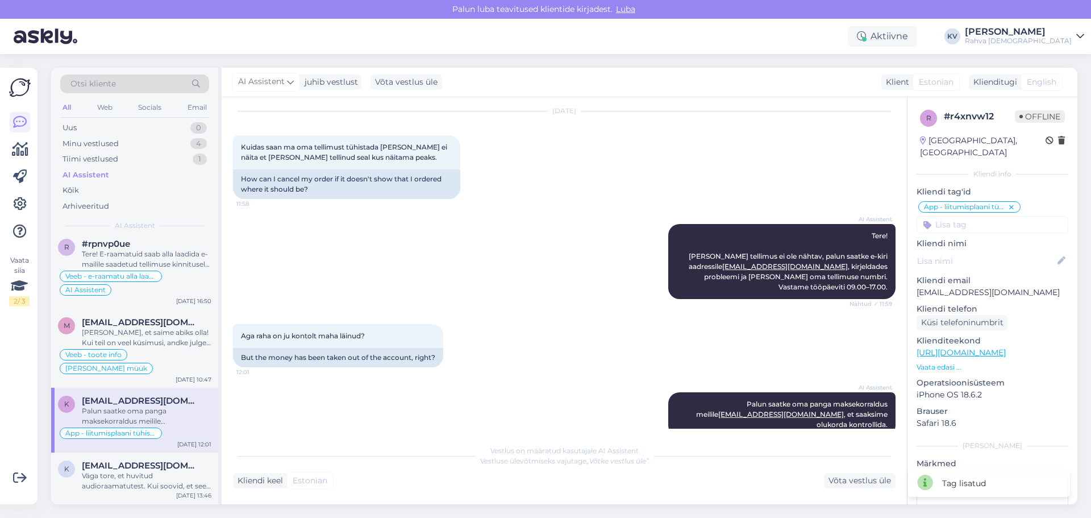
click at [718, 218] on input at bounding box center [992, 224] width 152 height 17
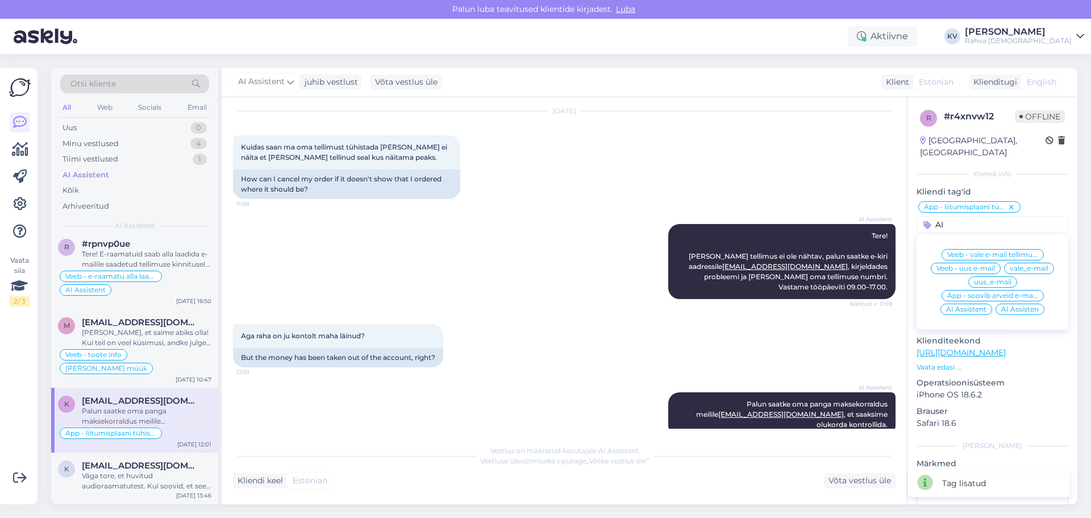
type input "AI"
click at [718, 306] on span "AI Assistent" at bounding box center [966, 309] width 40 height 7
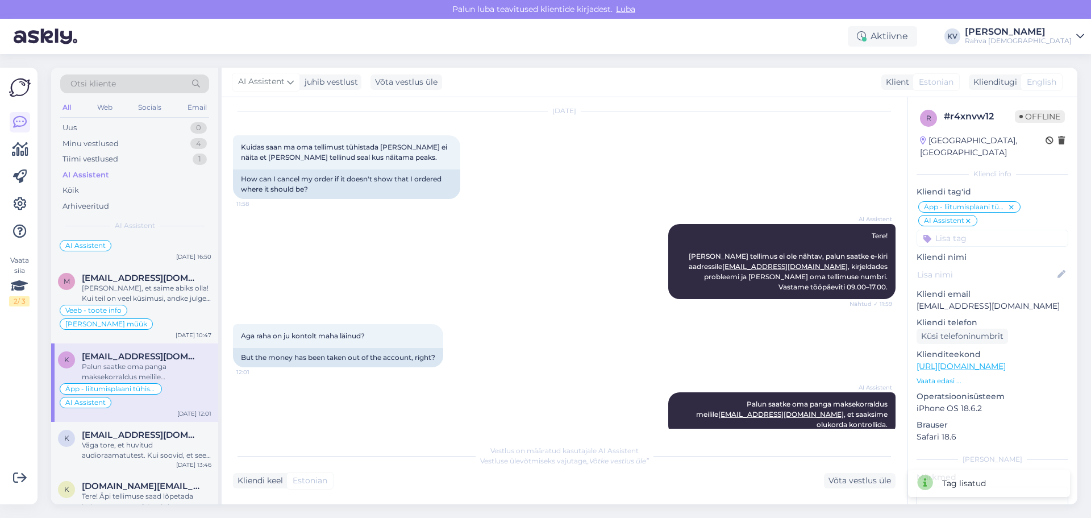
scroll to position [1079, 0]
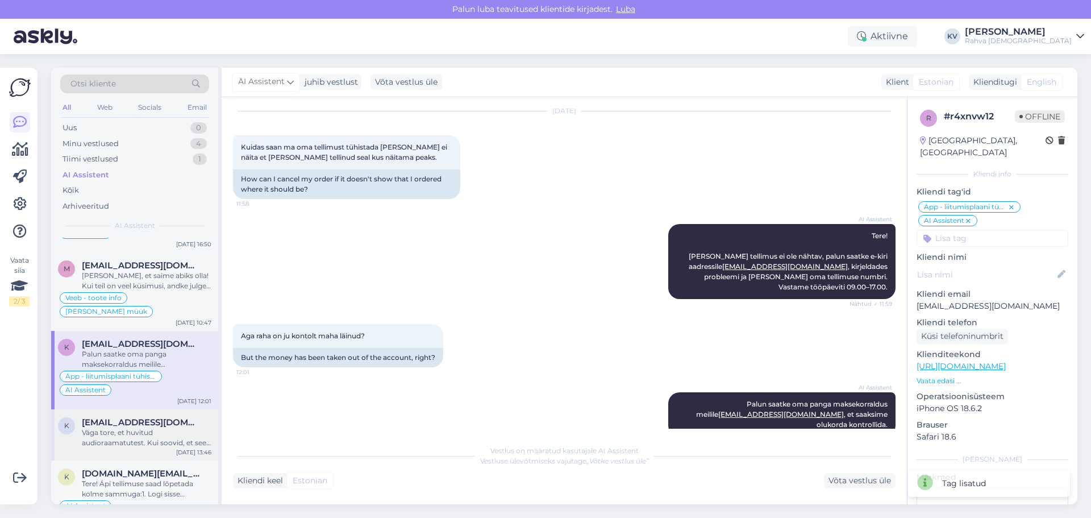
click at [134, 308] on div "Väga tore, et huvitud audioraamatutest. Kui soovid, et see tulevikus lisanduks,…" at bounding box center [147, 437] width 130 height 20
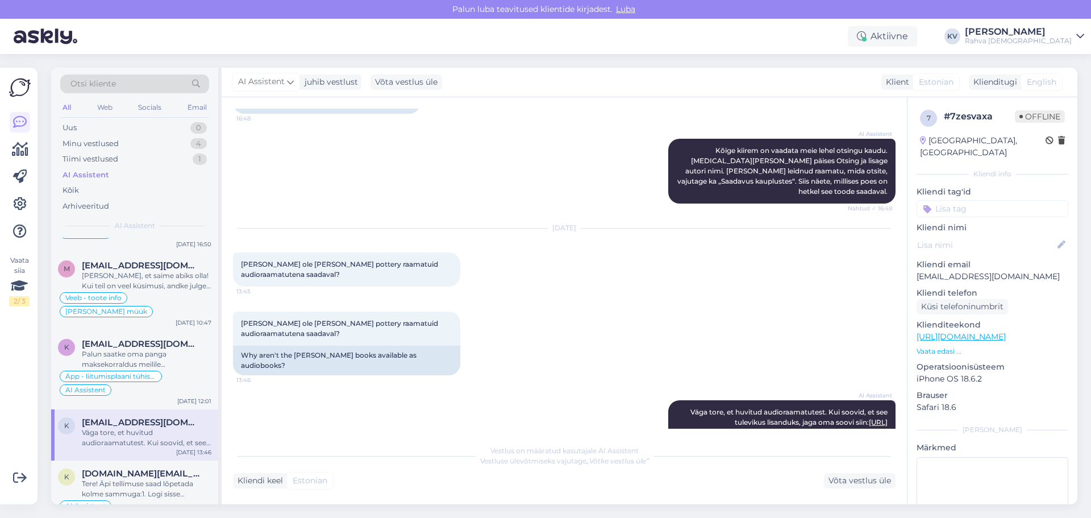
scroll to position [879, 0]
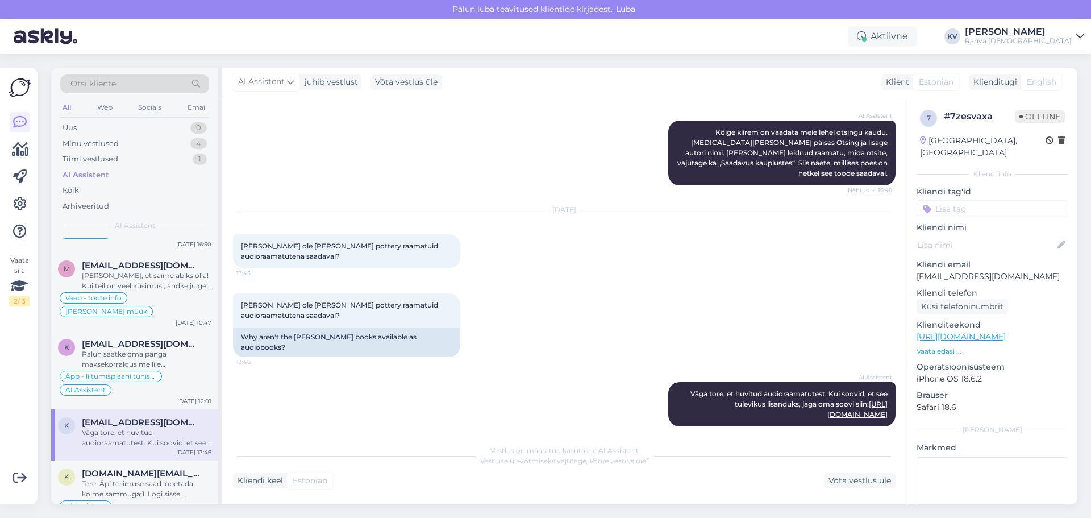
click at [718, 202] on input at bounding box center [992, 208] width 152 height 17
type input "Äpp - audioraamat äpist puudu"
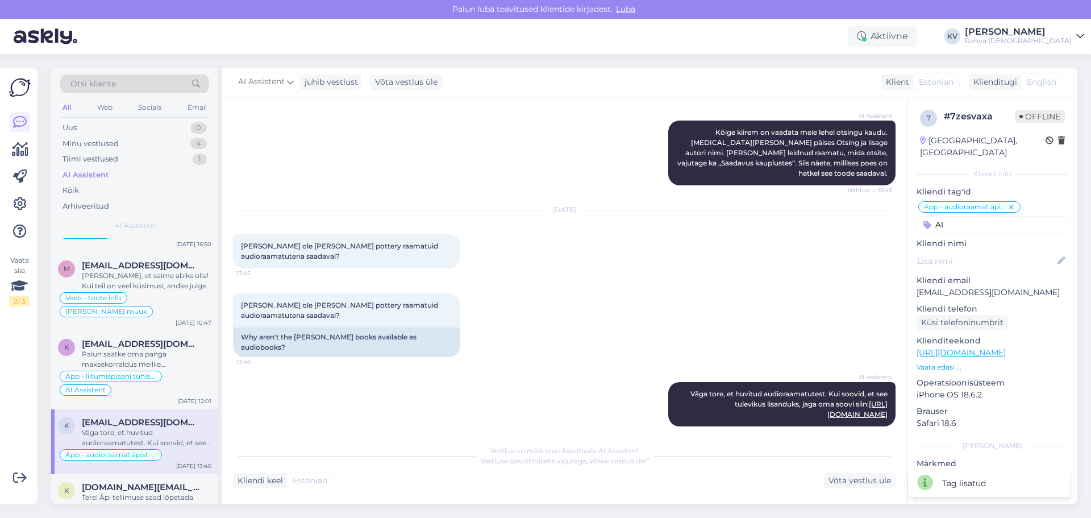
click at [718, 216] on input "AI" at bounding box center [992, 224] width 152 height 17
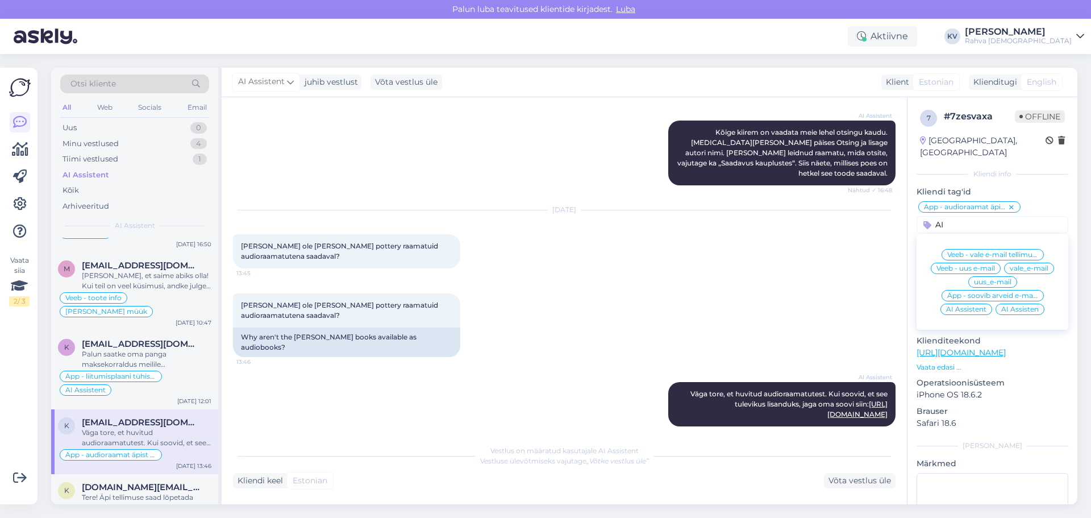
type input "AI"
click at [718, 306] on span "AI Assistent" at bounding box center [966, 309] width 40 height 7
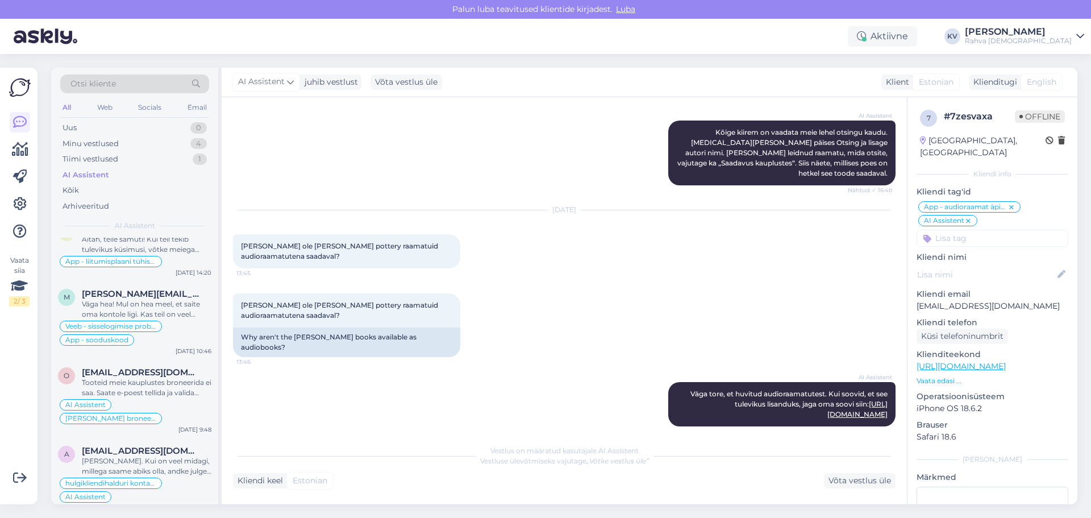
scroll to position [2216, 0]
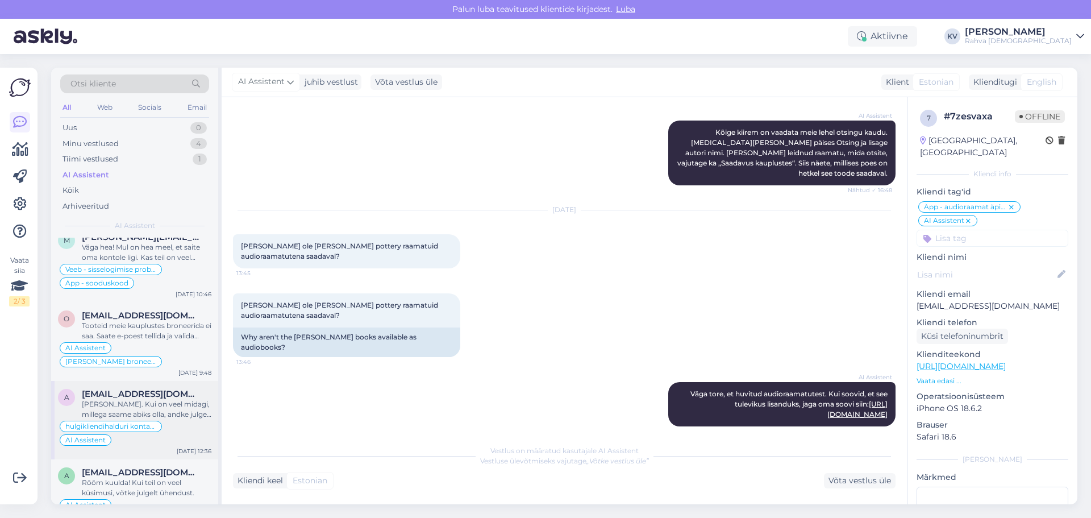
click at [136, 308] on div "Hea meel aidata. Kui on veel midagi, millega saame abiks olla, andke julgelt te…" at bounding box center [147, 409] width 130 height 20
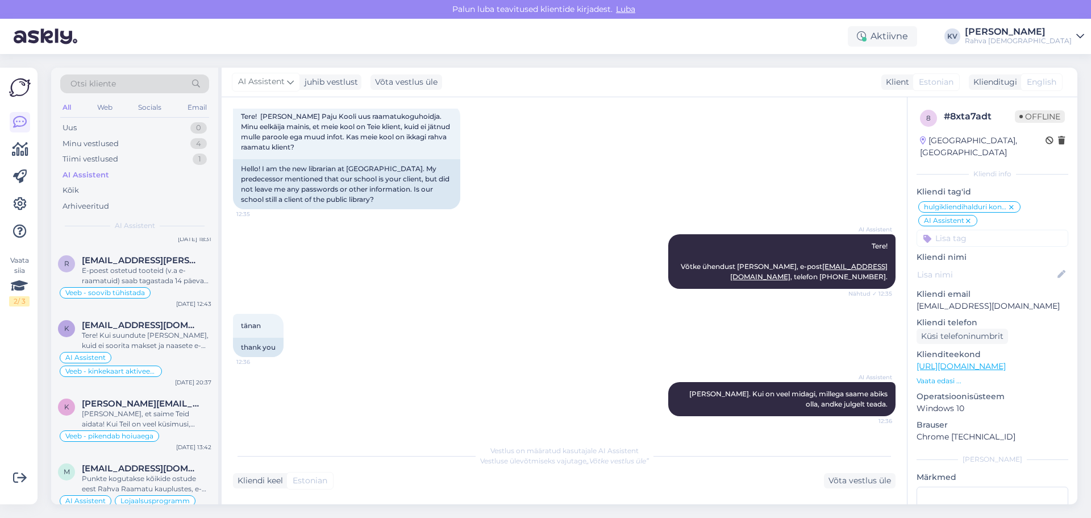
scroll to position [2784, 0]
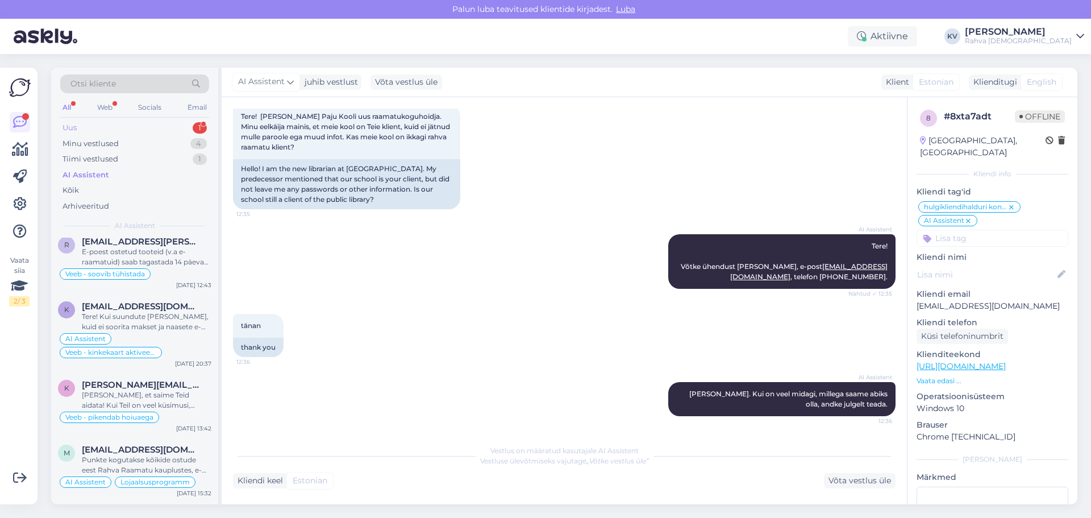
click at [93, 127] on div "Uus 1" at bounding box center [134, 128] width 149 height 16
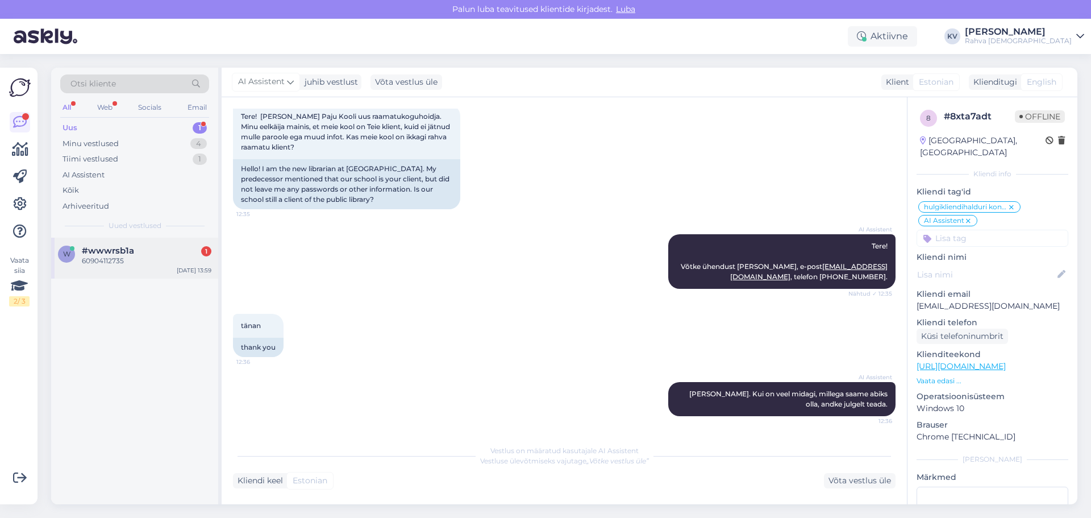
click at [125, 256] on div "60904112735" at bounding box center [147, 261] width 130 height 10
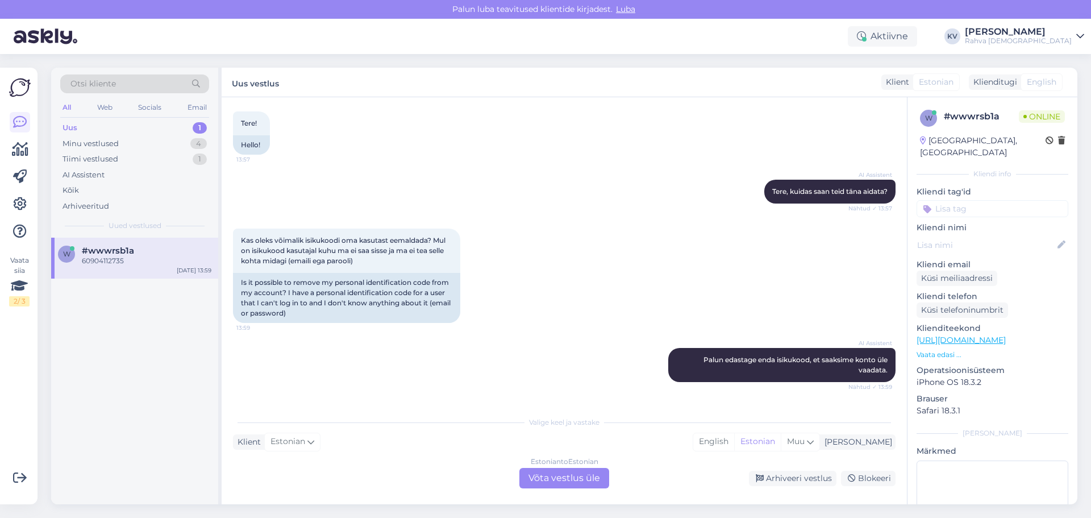
scroll to position [120, 0]
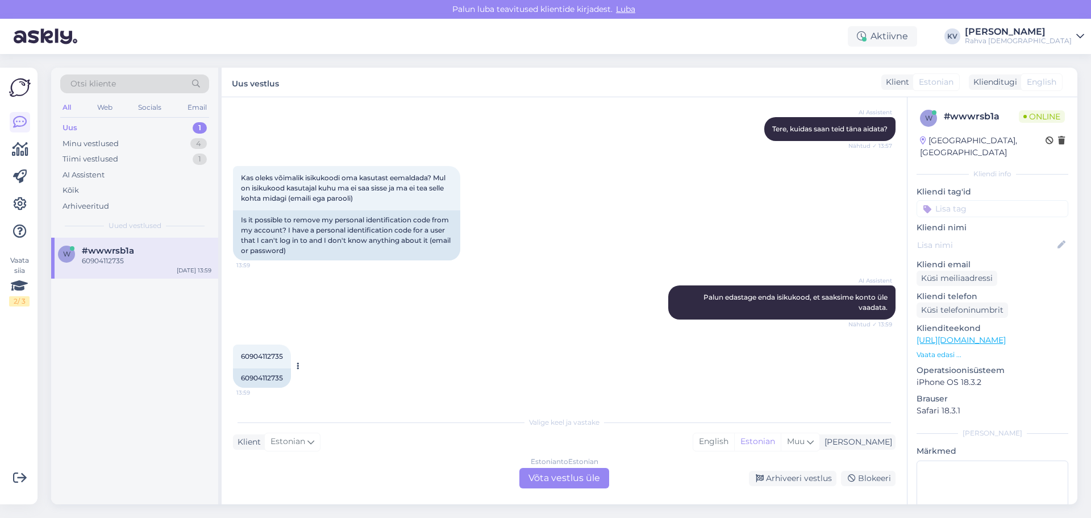
click at [255, 308] on span "60904112735" at bounding box center [262, 356] width 42 height 9
copy div "60904112735 13:59"
click at [567, 308] on div "Estonian to Estonian Võta vestlus üle" at bounding box center [564, 478] width 90 height 20
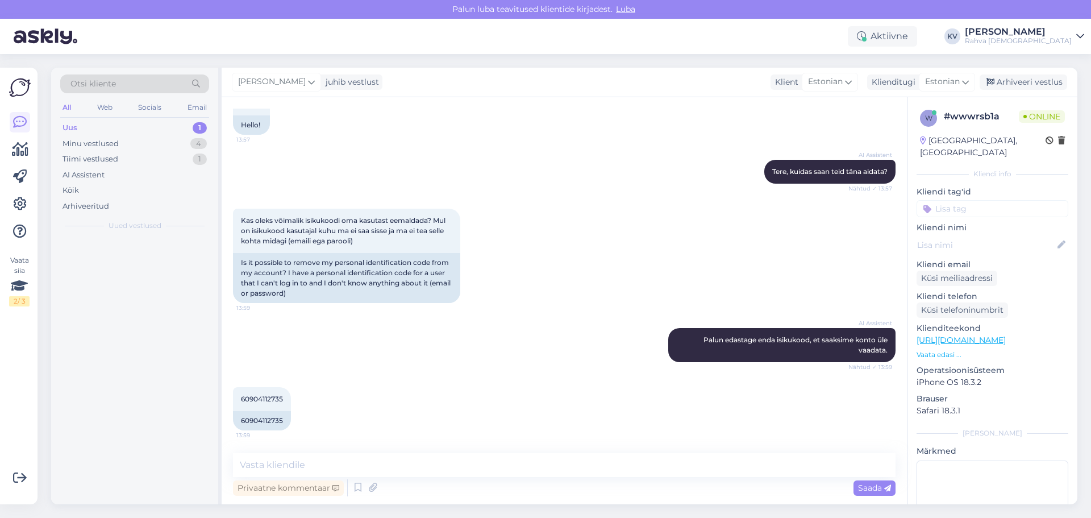
scroll to position [77, 0]
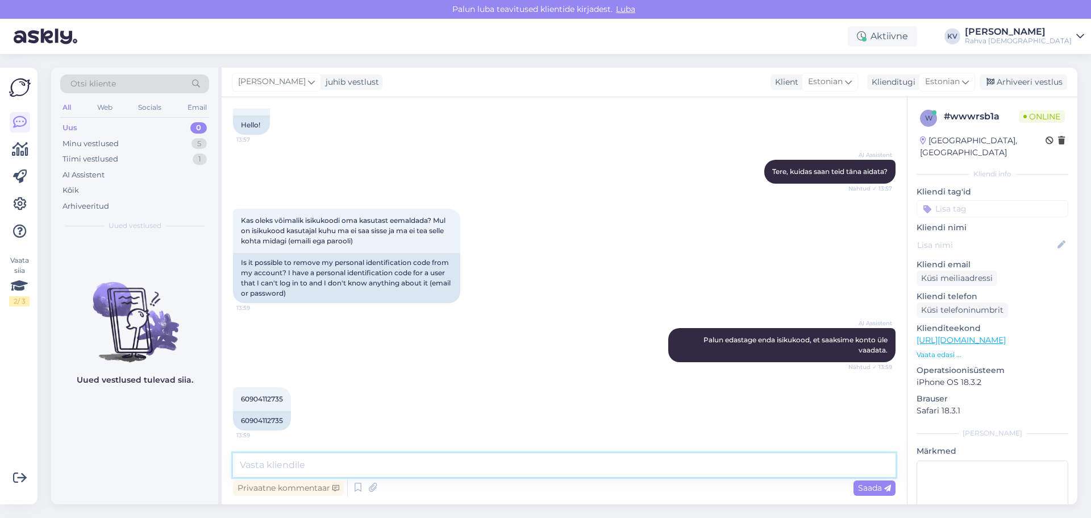
click at [482, 308] on textarea at bounding box center [564, 465] width 662 height 24
paste textarea "[PERSON_NAME][EMAIL_ADDRESS][DOMAIN_NAME]"
type textarea "isikukood on seotud e-mailiga jessicas@online.ee. Kas soovid e-maili muuta?"
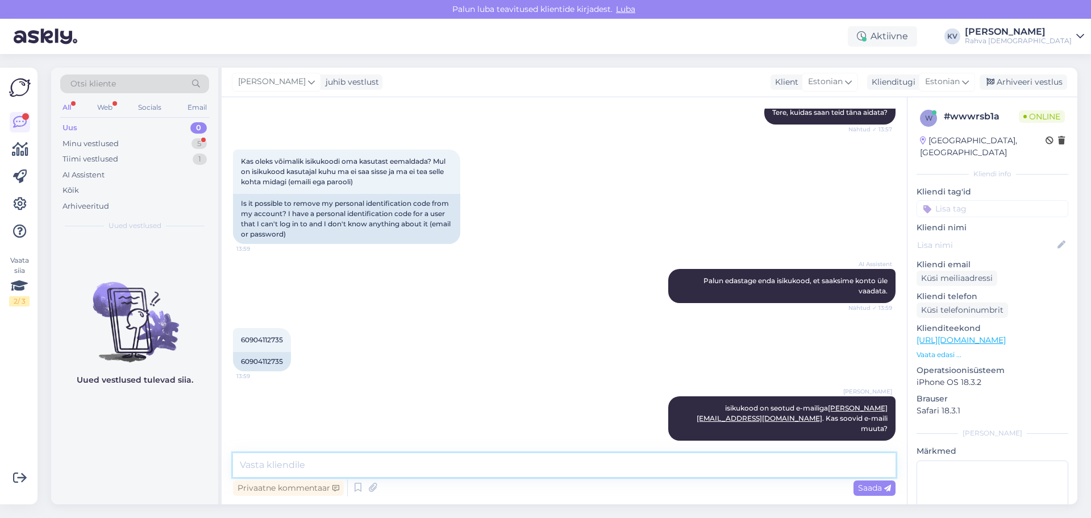
scroll to position [185, 0]
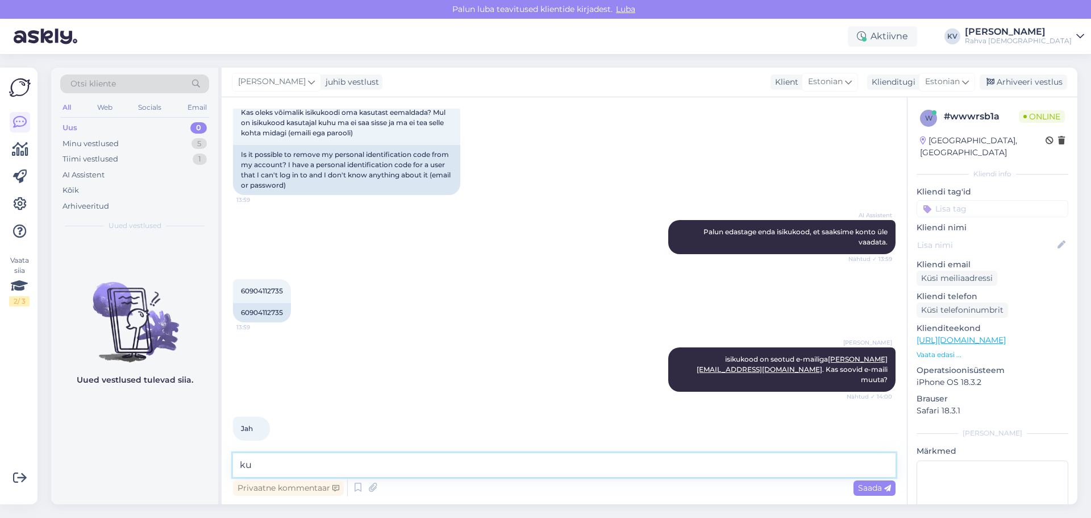
type textarea "k"
type textarea "Kuidas on uus e-maili aadress?"
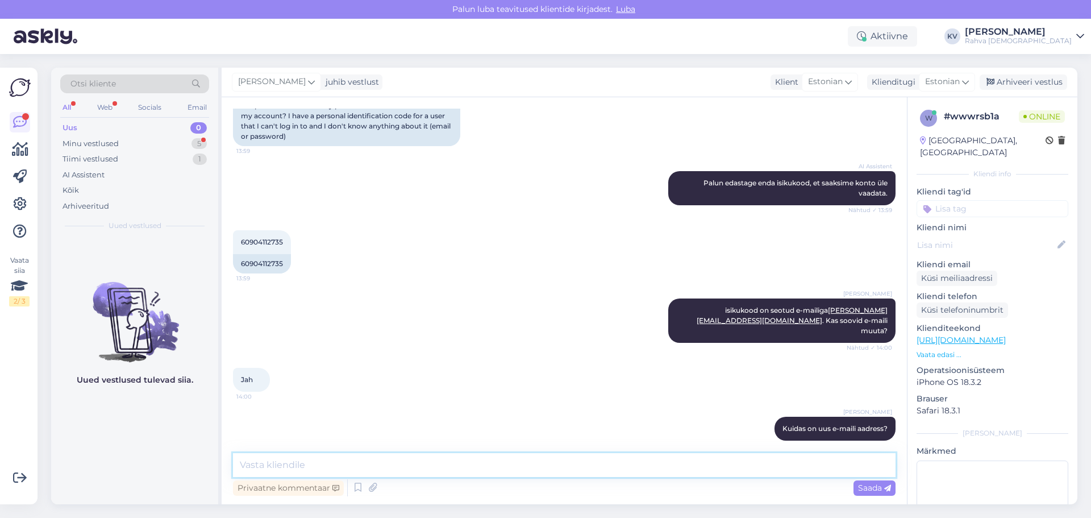
scroll to position [283, 0]
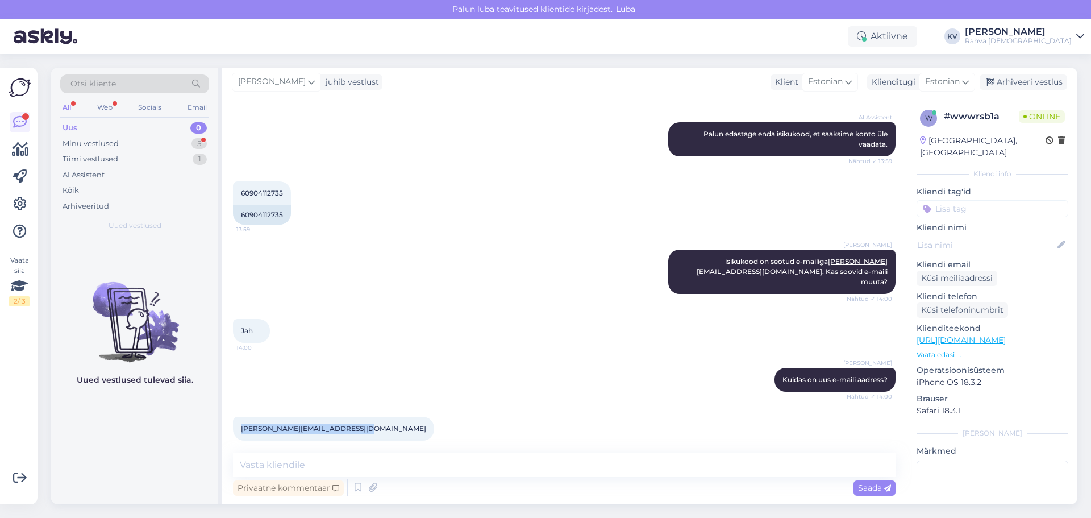
drag, startPoint x: 358, startPoint y: 418, endPoint x: 242, endPoint y: 420, distance: 116.5
click at [242, 308] on div "Jessica.Savolainen09@gmail.com 14:00" at bounding box center [333, 428] width 201 height 24
copy link "[PERSON_NAME][EMAIL_ADDRESS][DOMAIN_NAME]"
click at [292, 308] on textarea at bounding box center [564, 465] width 662 height 24
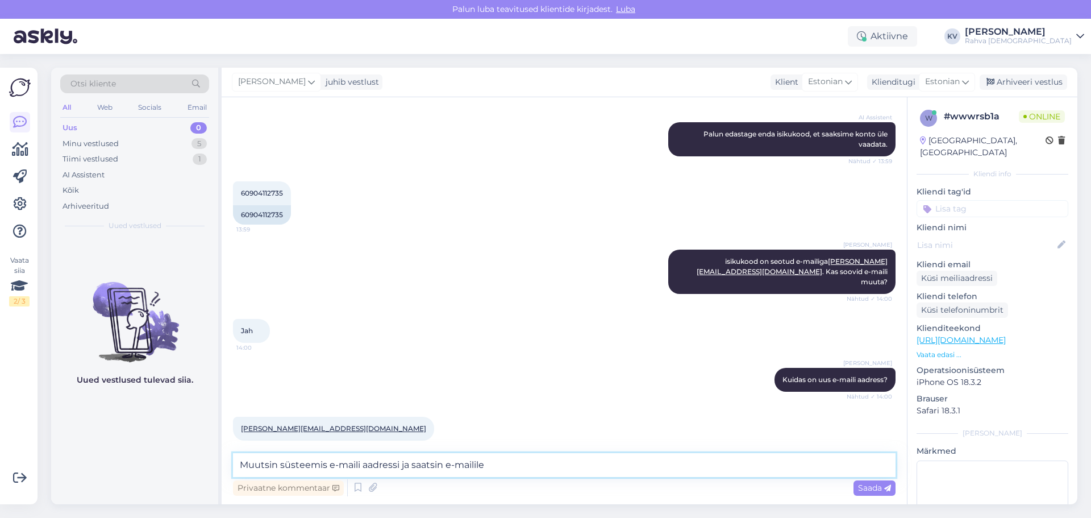
paste textarea "[PERSON_NAME][EMAIL_ADDRESS][DOMAIN_NAME]"
type textarea "Muutsin süsteemis e-maili aadressi ja saatsin e-mailile Jessica.Savolainen09@gm…"
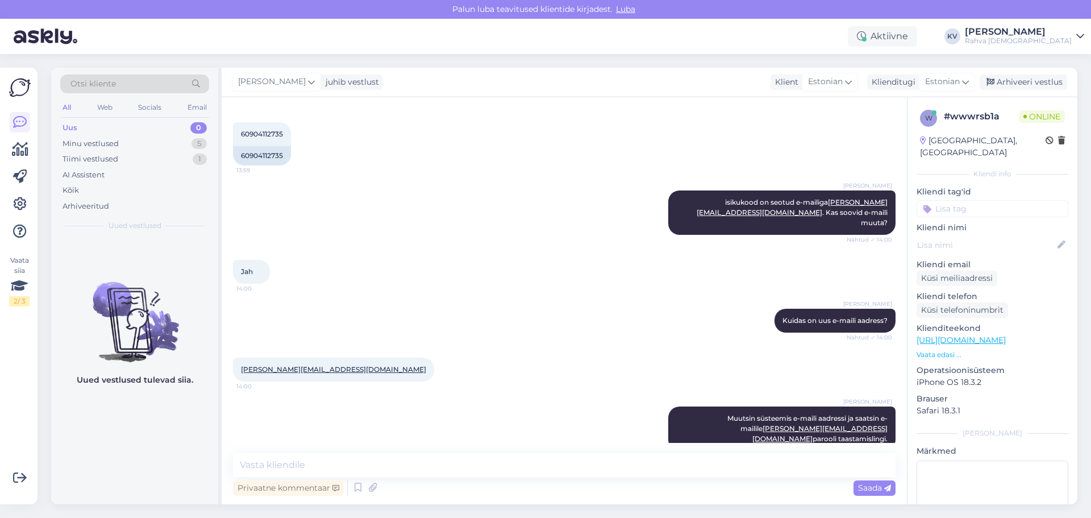
click at [718, 200] on input at bounding box center [992, 208] width 152 height 17
type input "Veeb - sisse"
click at [718, 233] on div "Veeb - sisselogimise probleem" at bounding box center [992, 238] width 102 height 11
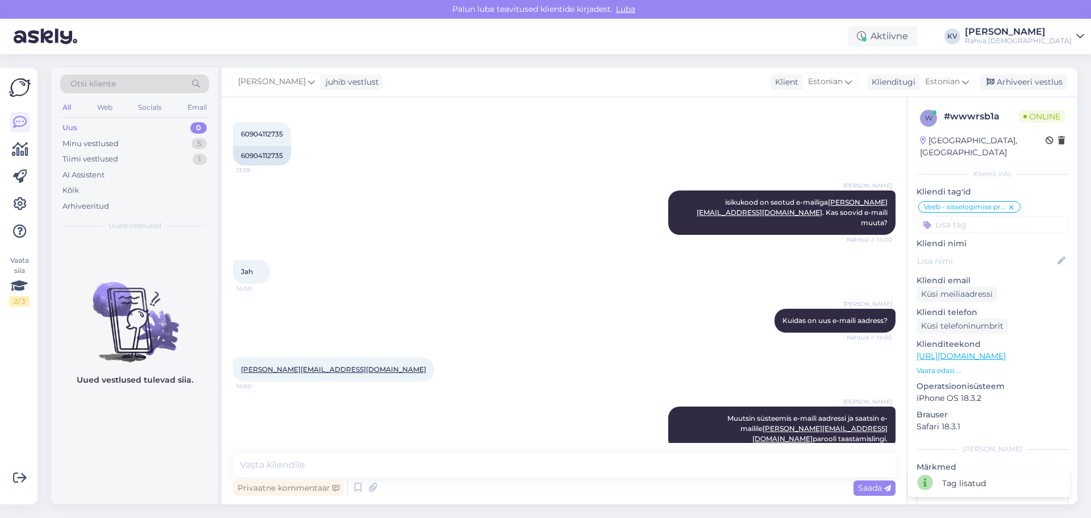
click at [718, 216] on input at bounding box center [992, 224] width 152 height 17
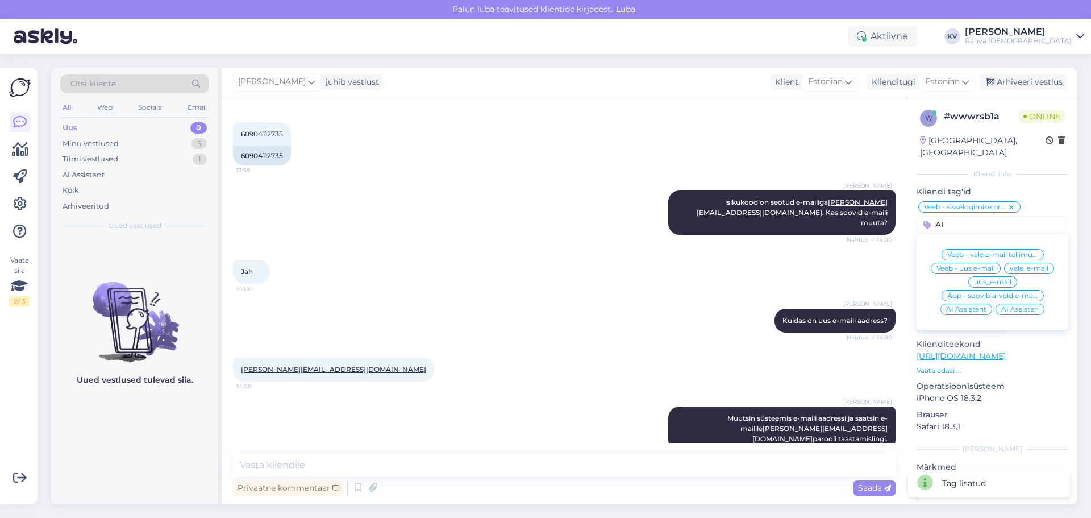
type input "AI"
click at [718, 306] on span "AI Assistent" at bounding box center [966, 309] width 40 height 7
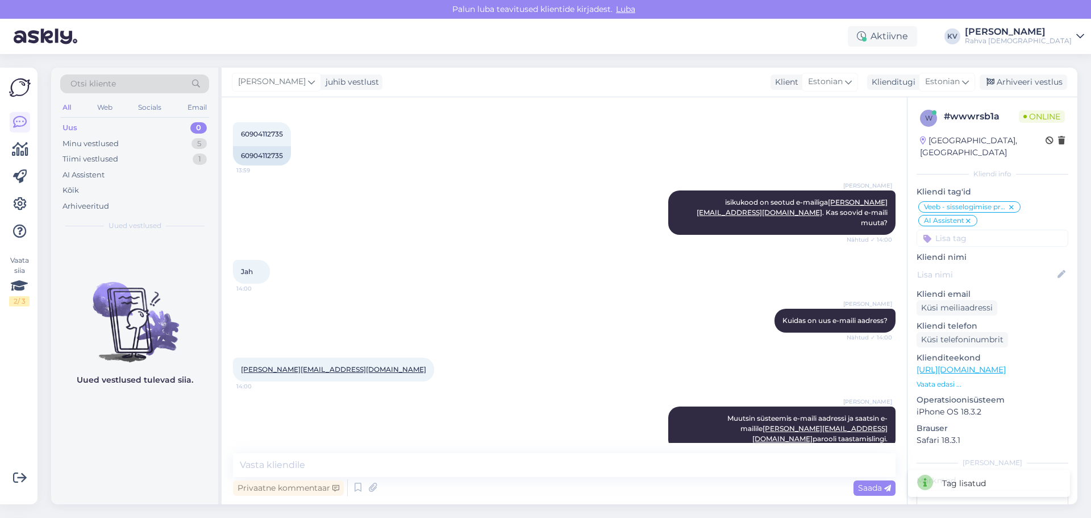
click at [661, 308] on div "Privaatne kommentaar Saada" at bounding box center [564, 488] width 662 height 22
click at [449, 308] on textarea at bounding box center [564, 465] width 662 height 24
click at [570, 308] on textarea at bounding box center [564, 465] width 662 height 24
click at [116, 147] on div "Minu vestlused" at bounding box center [90, 143] width 56 height 11
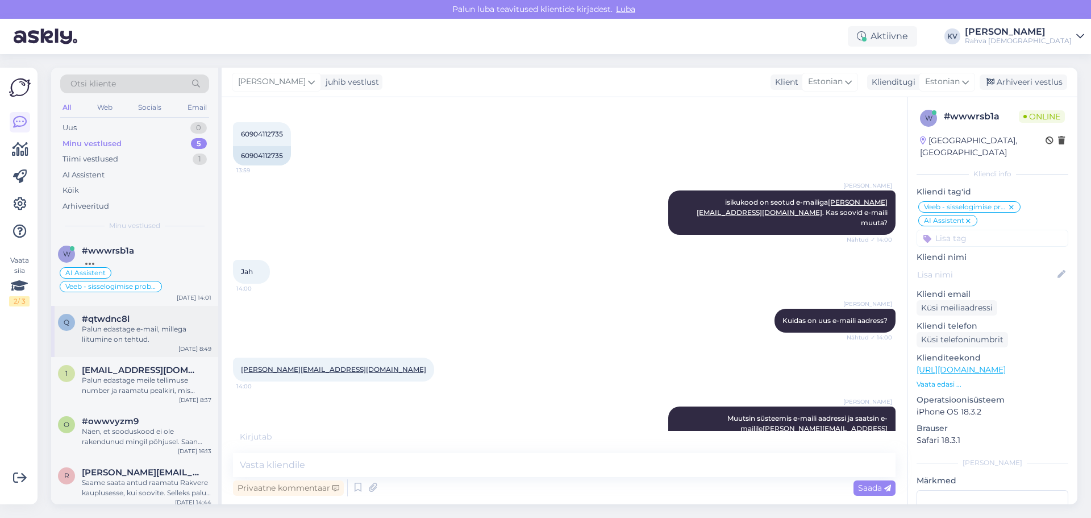
click at [130, 308] on div "Palun edastage e-mail, millega liitumine on tehtud." at bounding box center [147, 334] width 130 height 20
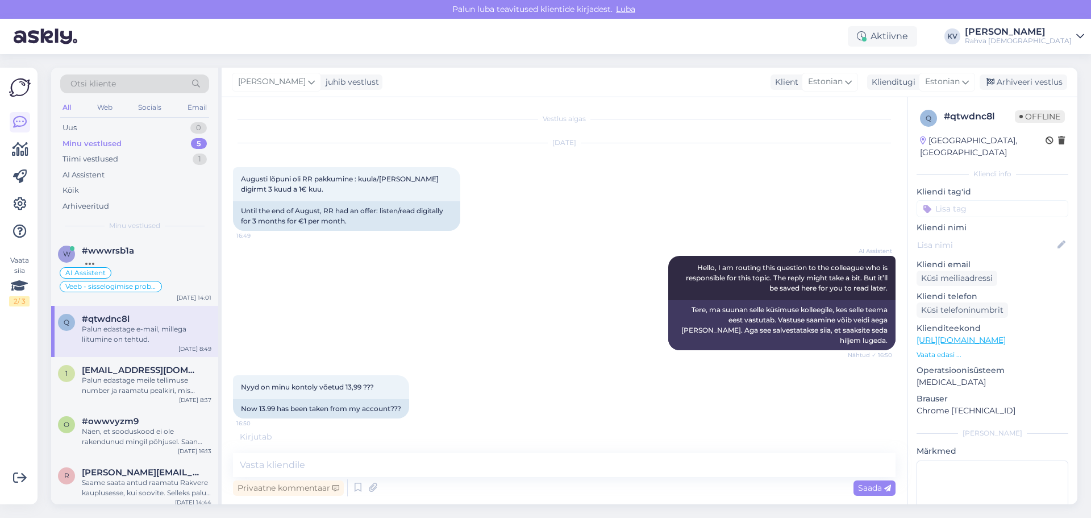
scroll to position [0, 0]
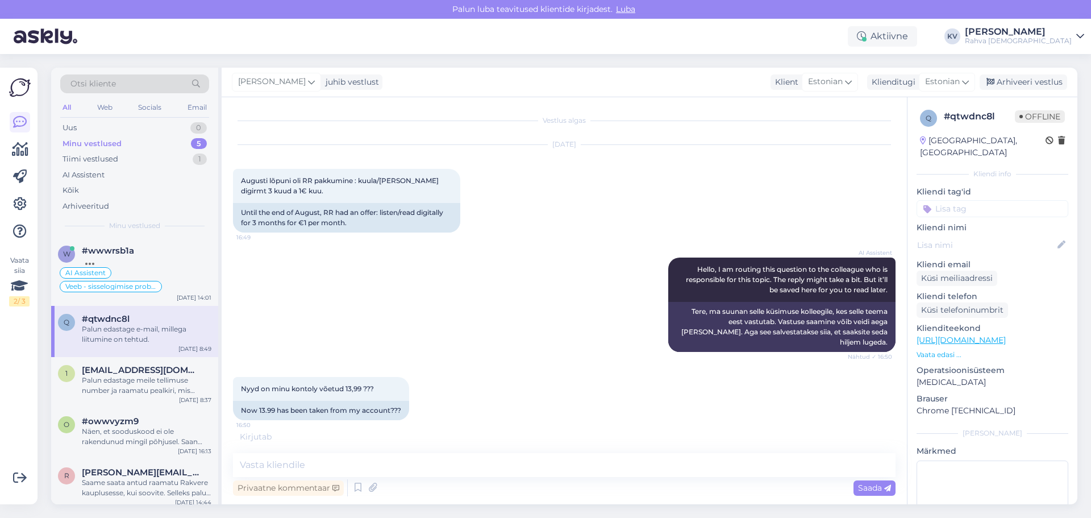
click at [718, 200] on input at bounding box center [992, 208] width 152 height 17
type input "Äpp - sooduskood"
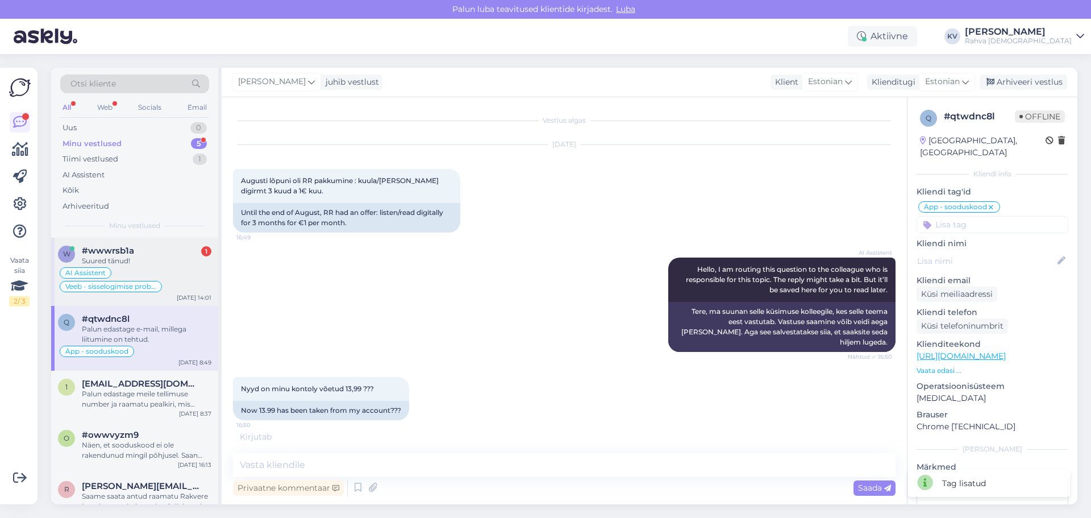
click at [123, 261] on div "Suured tänud!" at bounding box center [147, 261] width 130 height 10
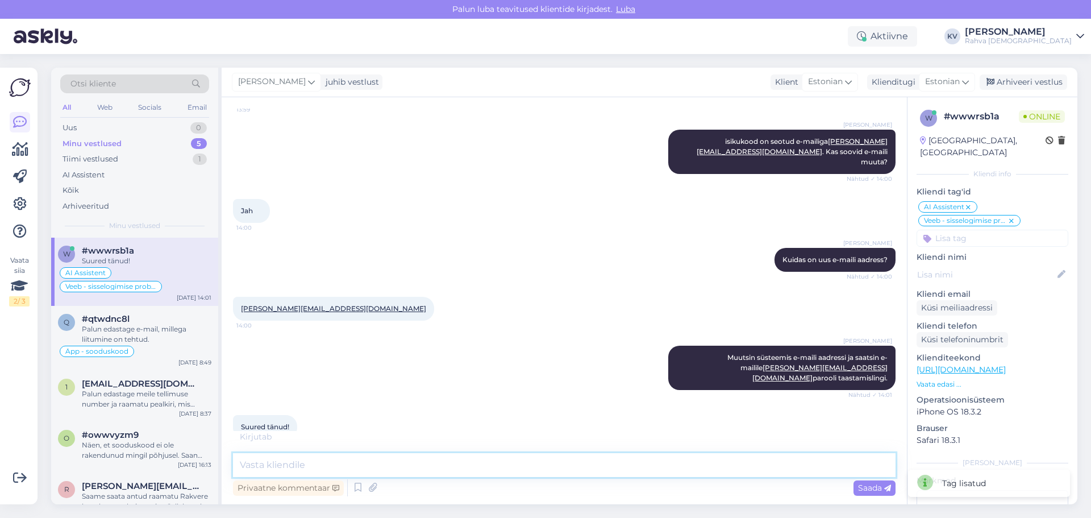
click at [319, 308] on textarea at bounding box center [564, 465] width 662 height 24
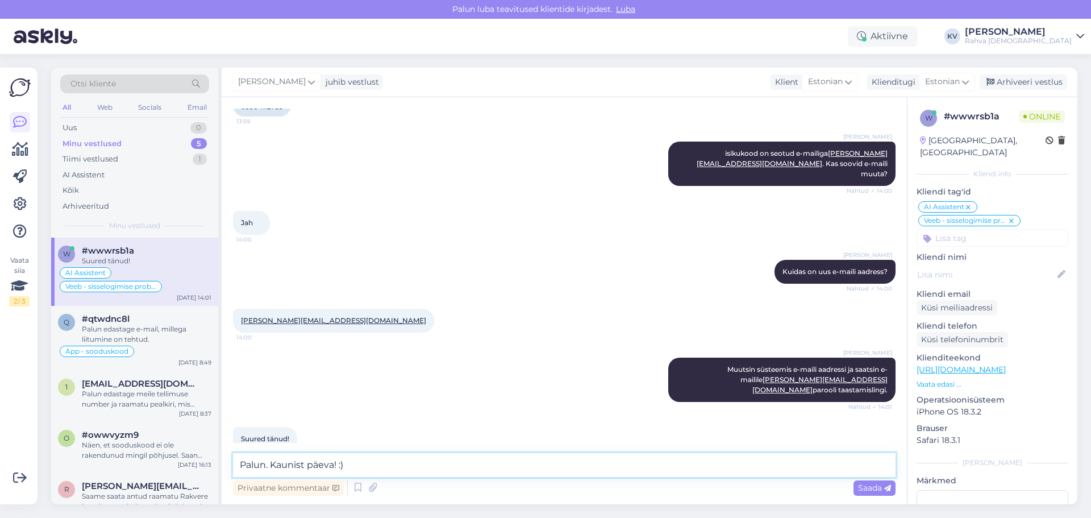
type textarea "Palun. Kaunist päeva! :)"
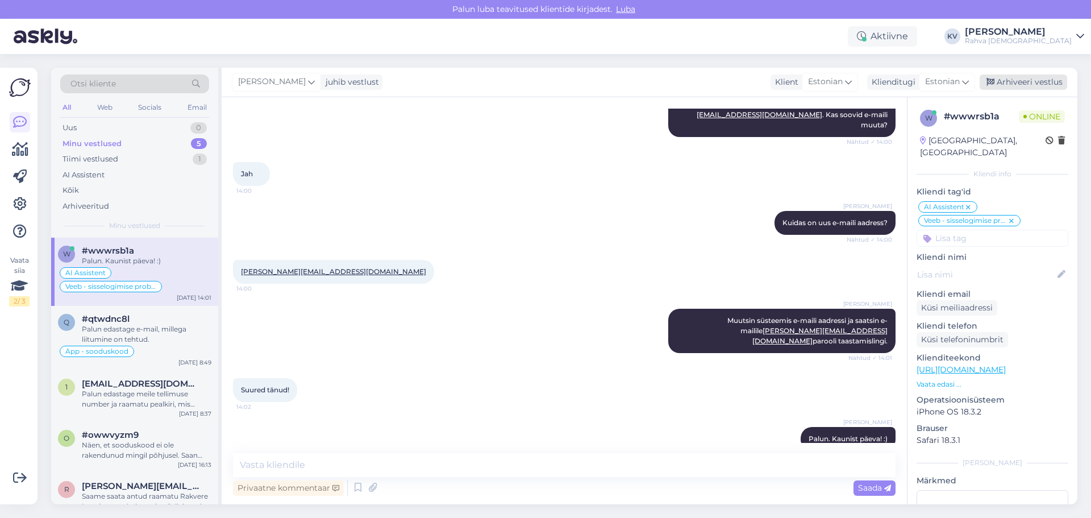
click at [718, 81] on div "Arhiveeri vestlus" at bounding box center [1022, 81] width 87 height 15
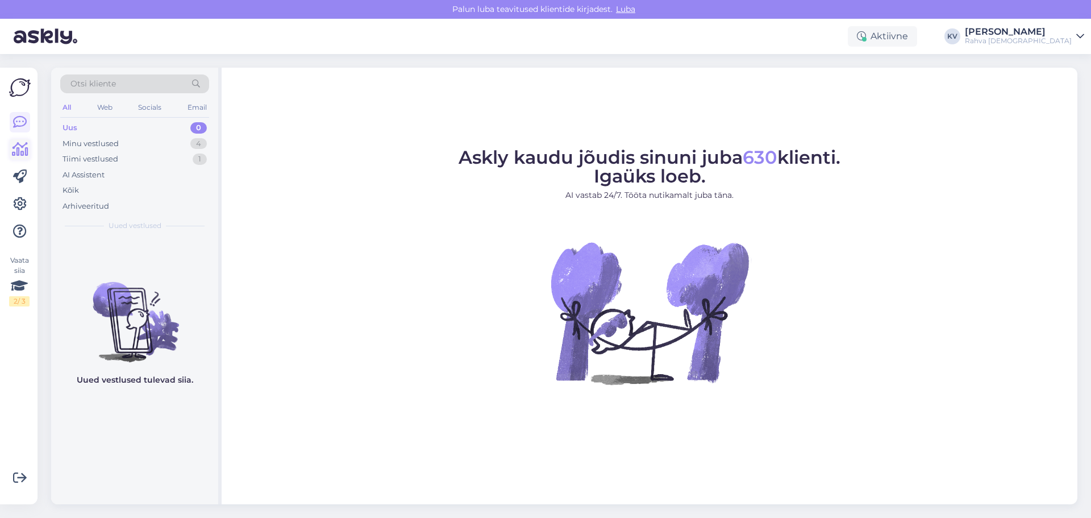
click at [16, 153] on icon at bounding box center [20, 150] width 16 height 14
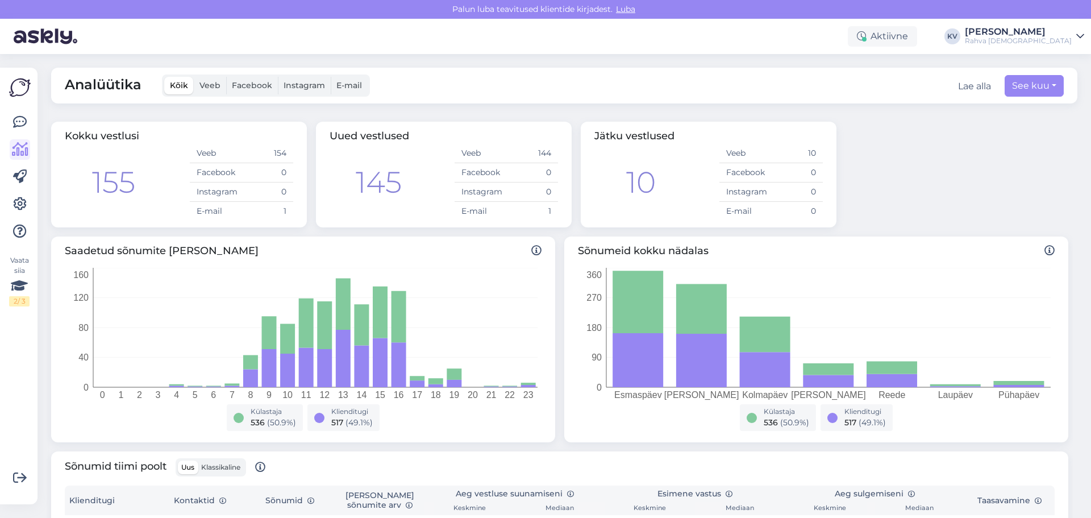
click at [360, 90] on label "E-mail" at bounding box center [349, 86] width 37 height 18
click at [331, 77] on input "E-mail" at bounding box center [331, 77] width 0 height 0
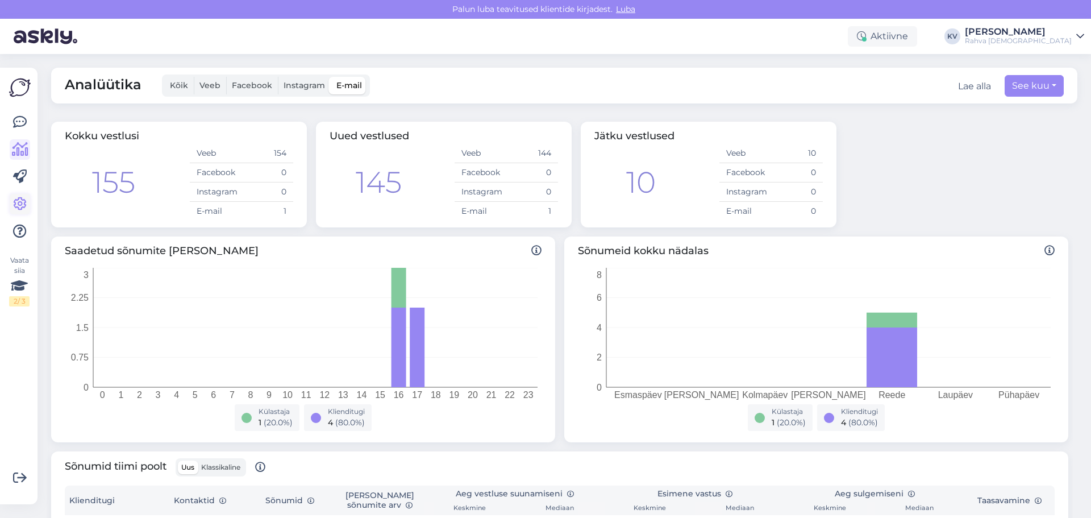
click at [12, 201] on link at bounding box center [20, 204] width 20 height 20
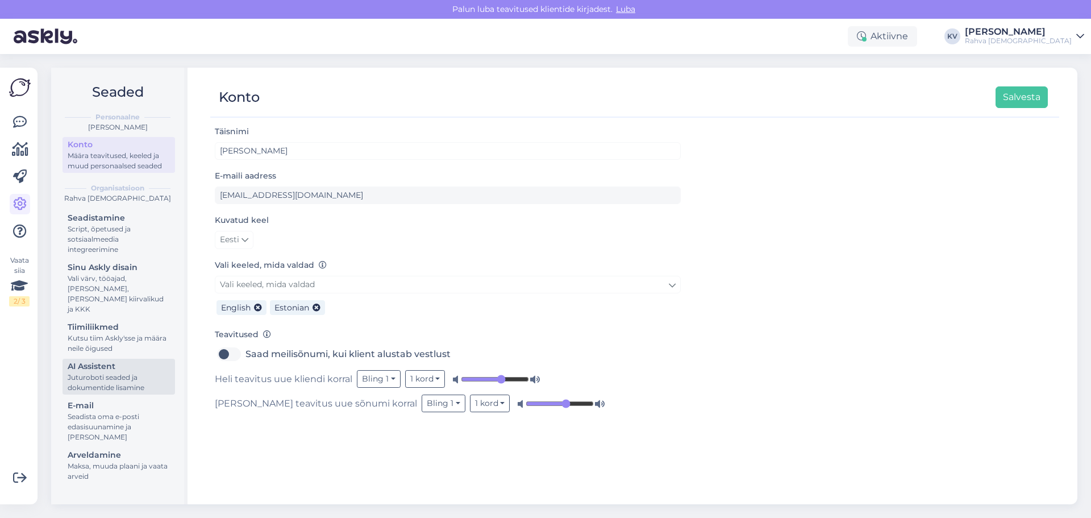
click at [113, 360] on div "AI Assistent" at bounding box center [119, 366] width 102 height 12
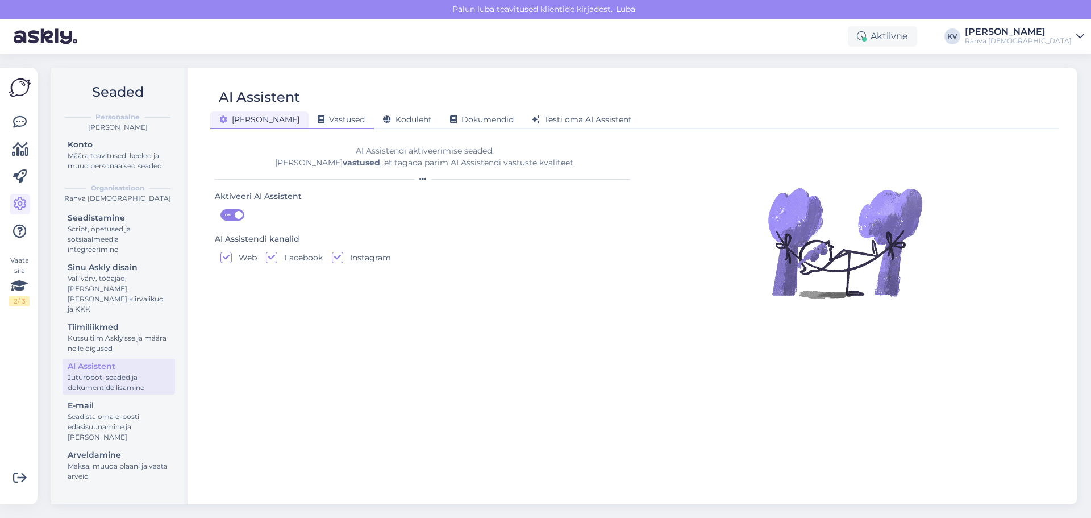
click at [318, 115] on span "Vastused" at bounding box center [341, 119] width 47 height 10
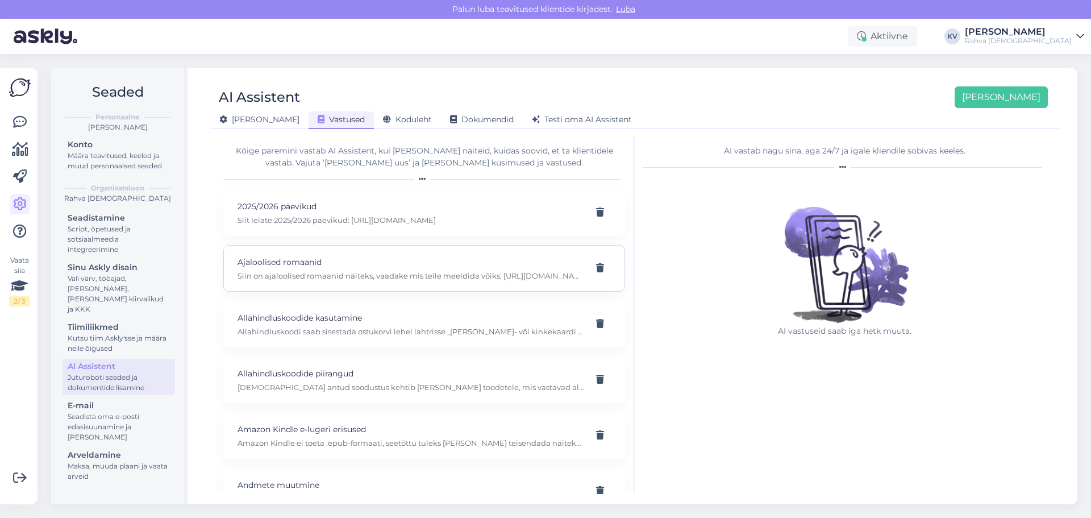
click at [356, 283] on div "Ajaloolised romaanid Siin on ajaloolised romaanid näiteks, vaadake mis teile me…" at bounding box center [424, 268] width 402 height 47
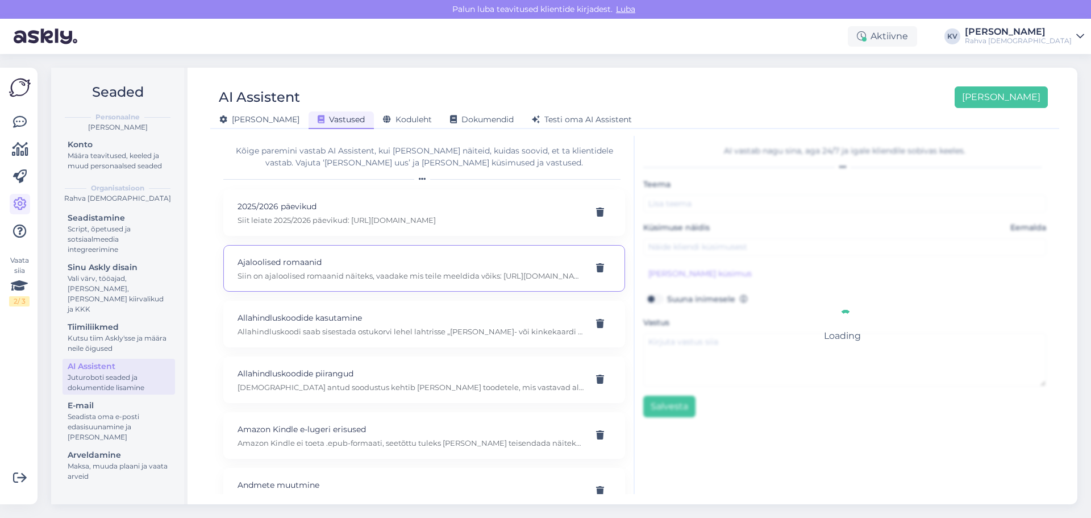
type input "Ajaloolised romaanid"
type input "Millist sellist kerget ajaloolist lugemist oskate soovitada?"
type textarea "Siin on ajaloolised romaanid näiteks, vaadake mis teile meeldida võiks: https:/…"
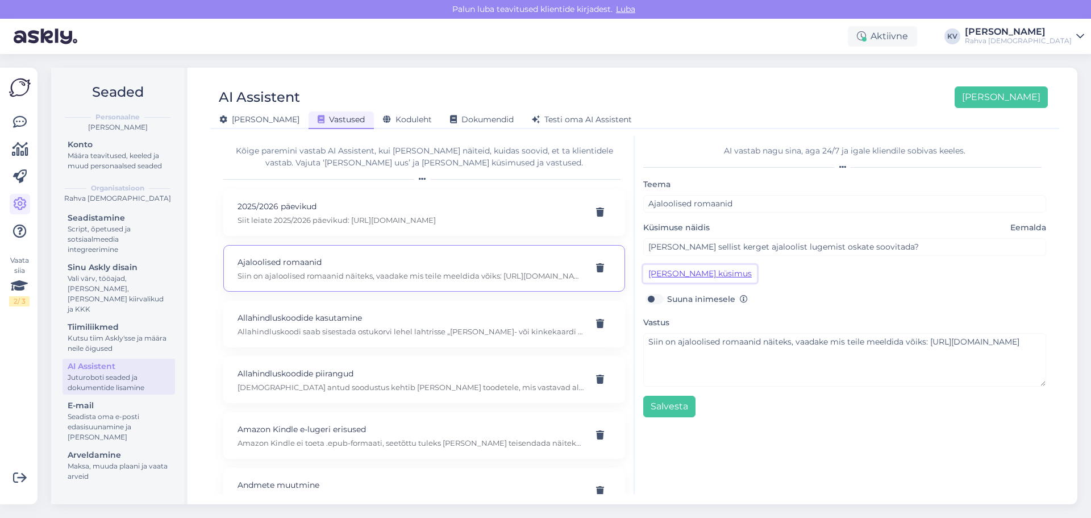
click at [711, 275] on button "Lisa kliendi küsimus" at bounding box center [700, 274] width 114 height 18
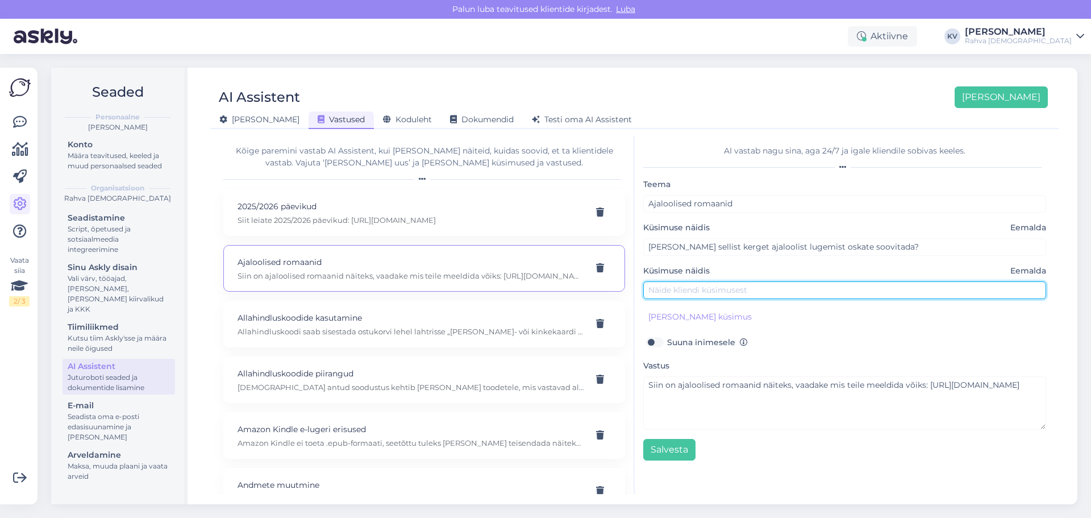
click at [714, 284] on input "text" at bounding box center [844, 290] width 403 height 18
type input "p"
type input "Palun soovita ajaloolisi romaane"
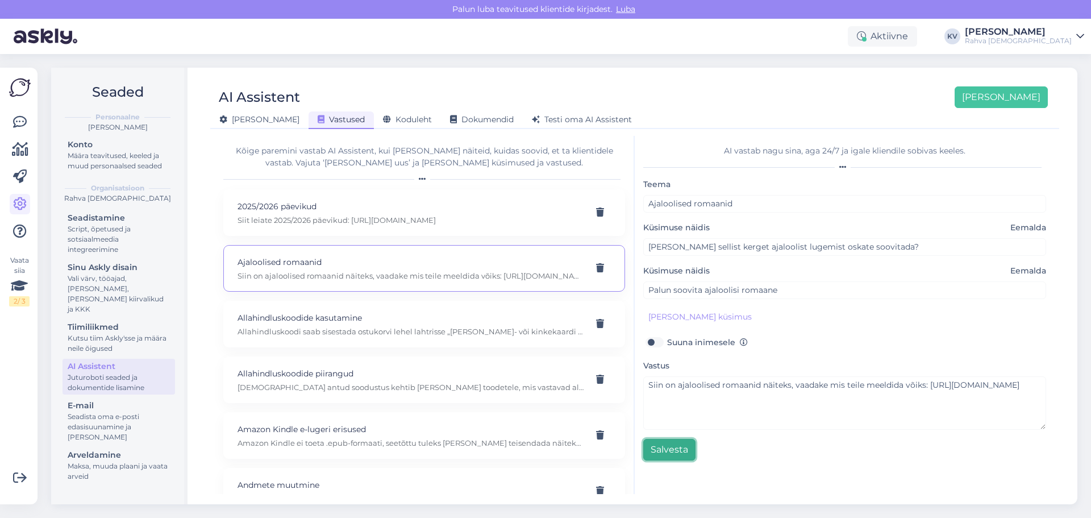
click at [679, 449] on button "Salvesta" at bounding box center [669, 450] width 52 height 22
click at [361, 327] on p "Allahindluskoodi saab sisestada ostukorvi lehel lahtrisse „Lisa soodus- või kin…" at bounding box center [410, 331] width 346 height 10
type input "Allahindluskoodide kasutamine"
type input "Kuidas kasutada allahindluskoodi?"
type textarea "Allahindluskoodi saab sisestada ostukorvi lehel lahtrisse „Lisa soodus- või kin…"
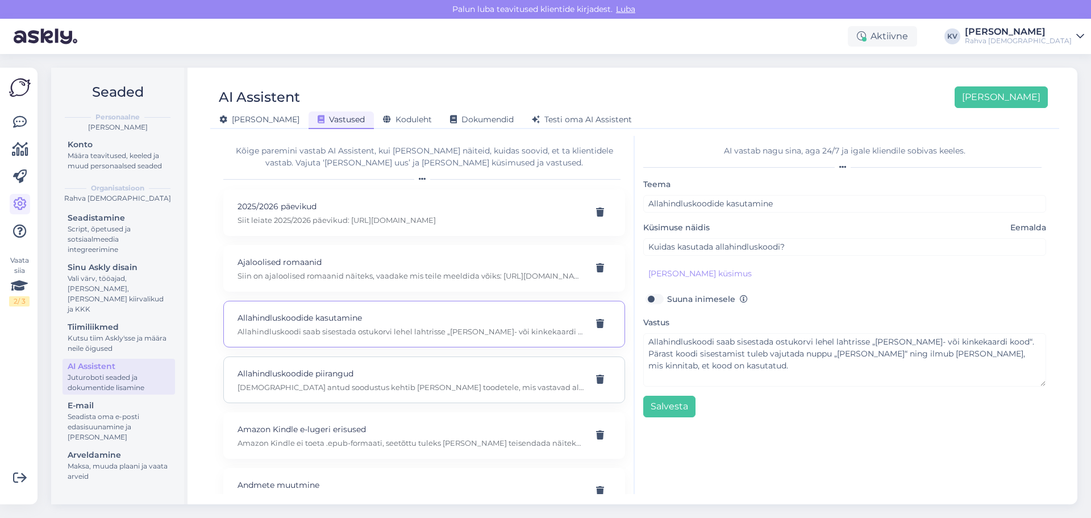
click at [327, 388] on p "Allahindluskoodiga antud soodustus kehtib vaid toodetele, mis vastavad allahind…" at bounding box center [410, 387] width 346 height 10
type input "Allahindluskoodide piirangud"
type input "Miks allahindluskood ei tööta?"
type textarea "Allahindluskoodiga antud soodustus kehtib vaid toodetele, mis vastavad allahind…"
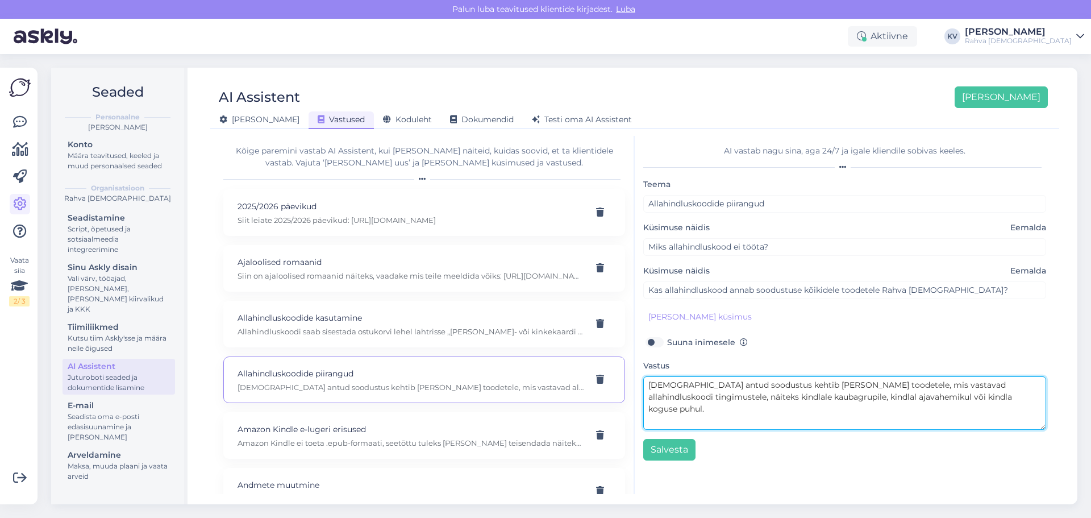
click at [1008, 395] on textarea "Allahindluskoodiga antud soodustus kehtib vaid toodetele, mis vastavad allahind…" at bounding box center [844, 402] width 403 height 53
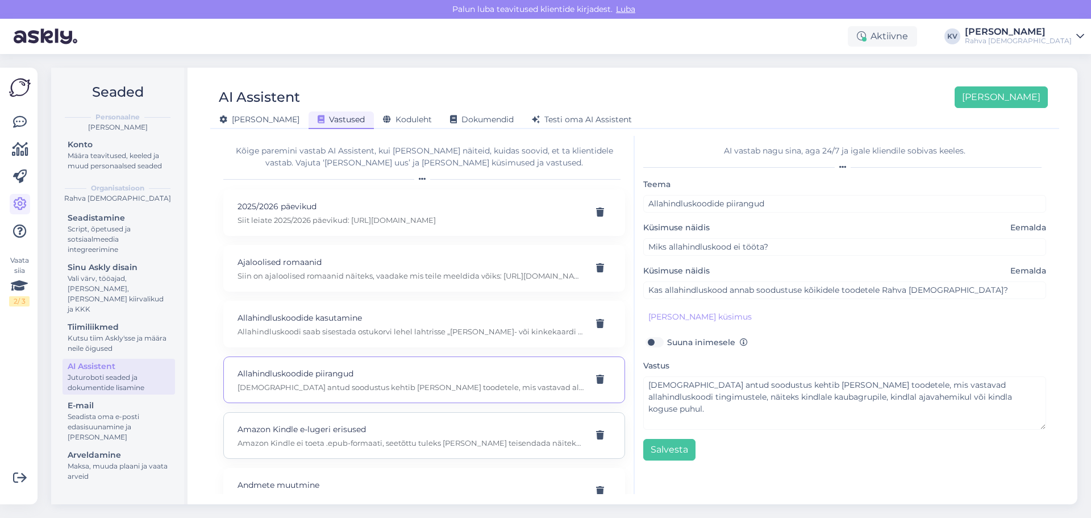
click at [319, 439] on p "Amazon Kindle ei toeta .epub-formaati, seetõttu tuleks faile teisendada näiteks…" at bounding box center [410, 442] width 346 height 10
type input "Amazon Kindle e-lugeri erisused"
type input "Mida peaks teadma Amazon Kindle e-lugeri puhul?"
type textarea "Amazon Kindle ei toeta .epub-formaati, seetõttu tuleks faile teisendada näiteks…"
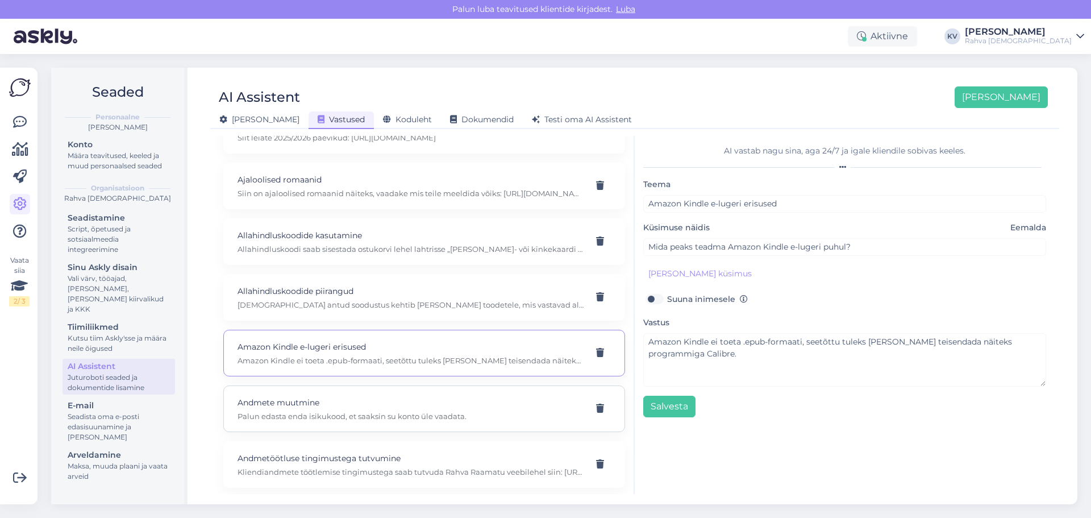
scroll to position [114, 0]
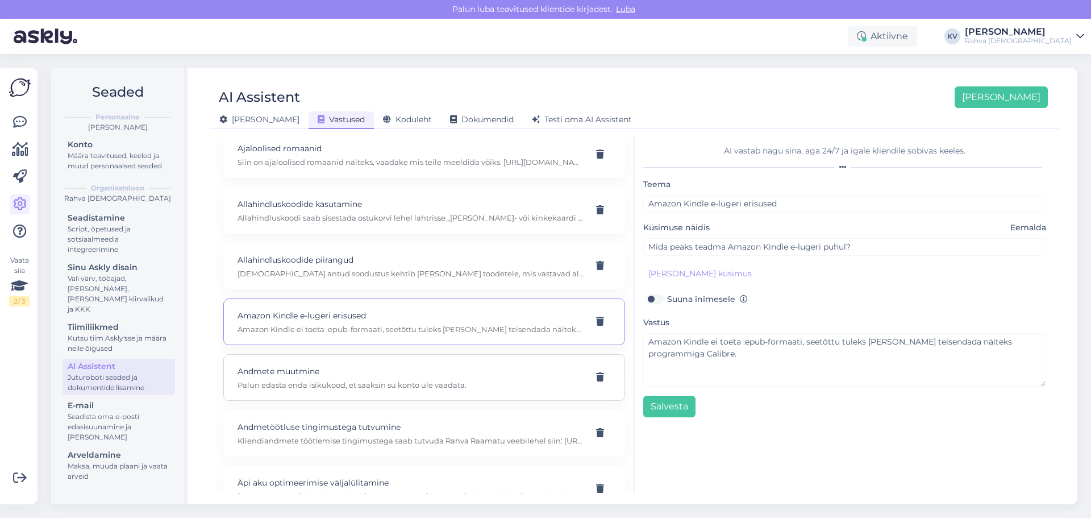
click at [300, 384] on p "Palun edasta enda isikukood, et saaksin su konto üle vaadata." at bounding box center [410, 384] width 346 height 10
type input "Andmete muutmine"
type input "kas on võimalik ka e-maili muuta, kuna vahetasin nime, siis sooviks siduda kont…"
checkbox input "true"
type textarea "Palun edasta enda isikukood, et saaksin su konto üle vaadata."
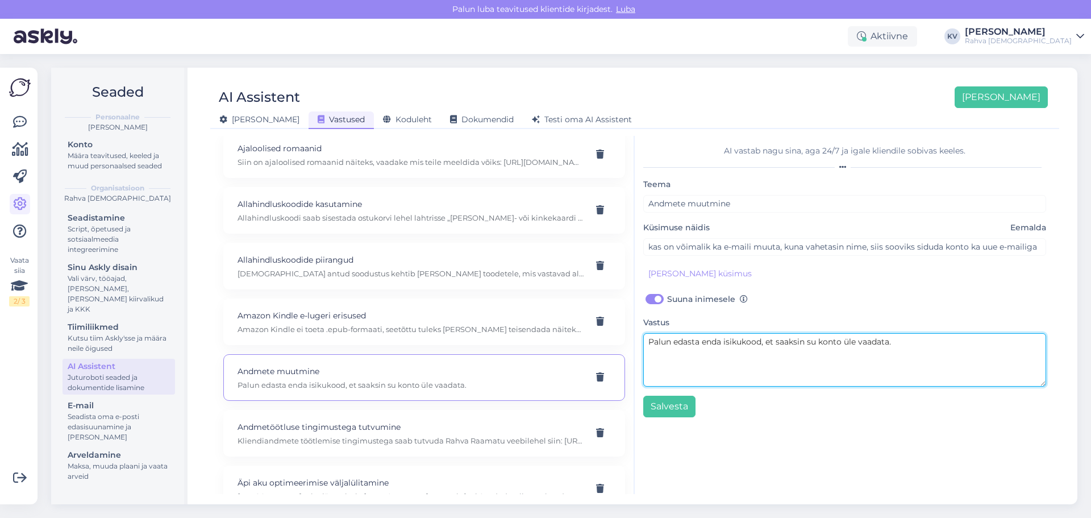
click at [903, 342] on textarea "Palun edasta enda isikukood, et saaksin su konto üle vaadata." at bounding box center [844, 359] width 403 height 53
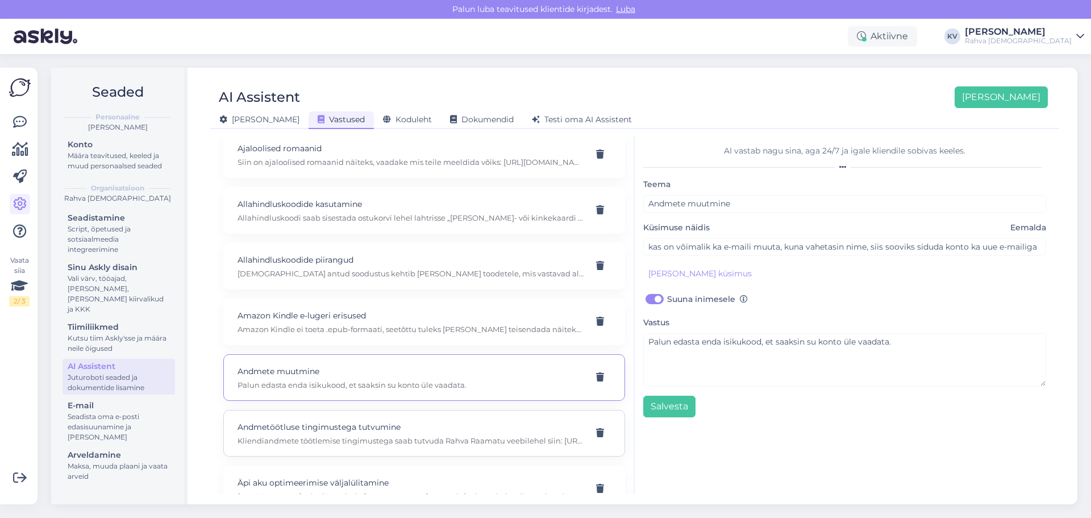
click at [361, 443] on p "Kliendiandmete töötlemise tingimustega saab tutvuda Rahva Raamatu veebilehel si…" at bounding box center [410, 440] width 346 height 10
type input "Andmetöötluse tingimustega tutvumine"
type input "Kust saab tutvuda kliendiandmete töötlemise tingimustega Rahva Raamatus?"
checkbox input "false"
type textarea "Kliendiandmete töötlemise tingimustega saab tutvuda Rahva Raamatu veebilehel si…"
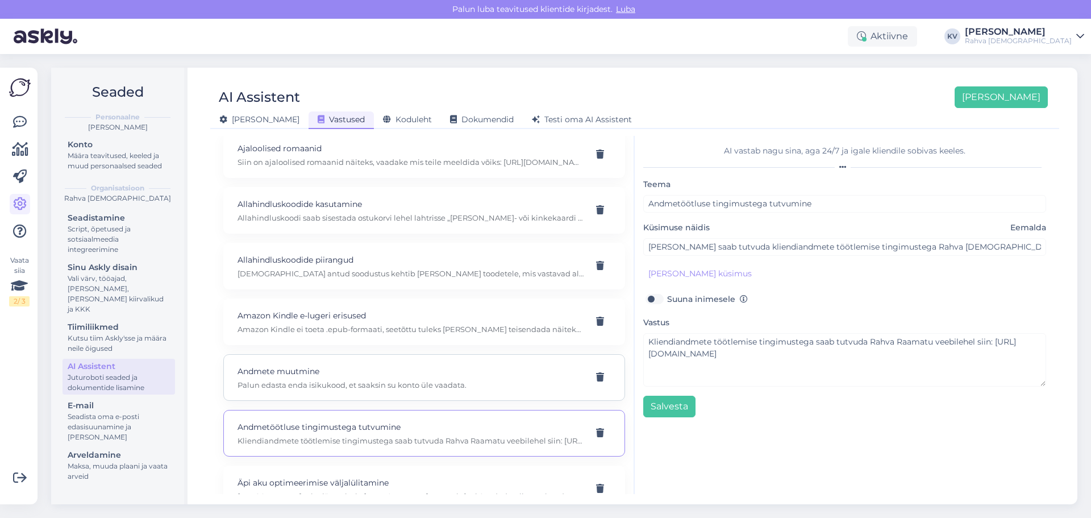
click at [347, 398] on div "Andmete muutmine Palun edasta enda isikukood, et saaksin su konto üle vaadata." at bounding box center [424, 377] width 402 height 47
type input "Andmete muutmine"
type input "kas on võimalik ka e-maili muuta, kuna vahetasin nime, siis sooviks siduda kont…"
checkbox input "true"
type textarea "Palun edasta enda isikukood, et saaksin su konto üle vaadata."
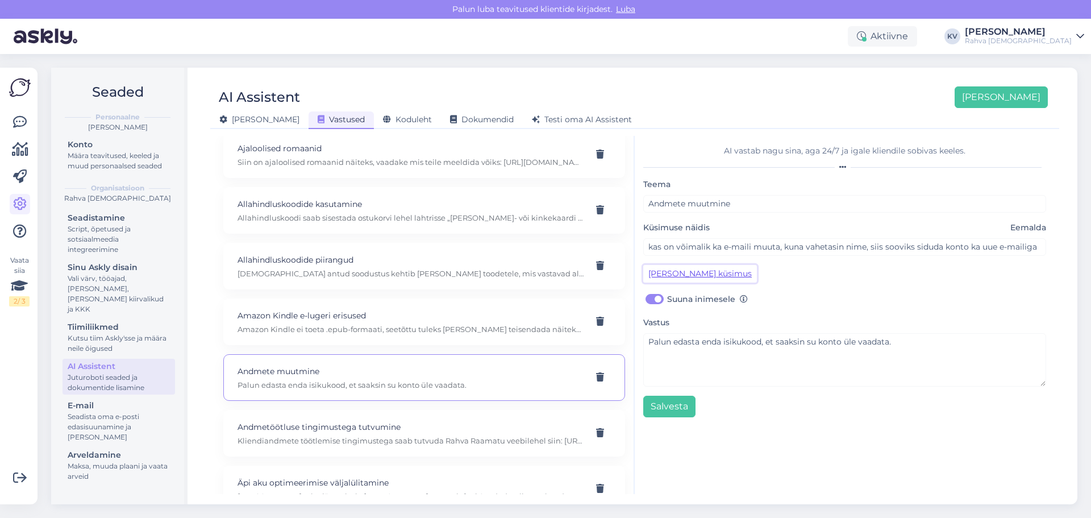
click at [693, 277] on button "Lisa kliendi küsimus" at bounding box center [700, 274] width 114 height 18
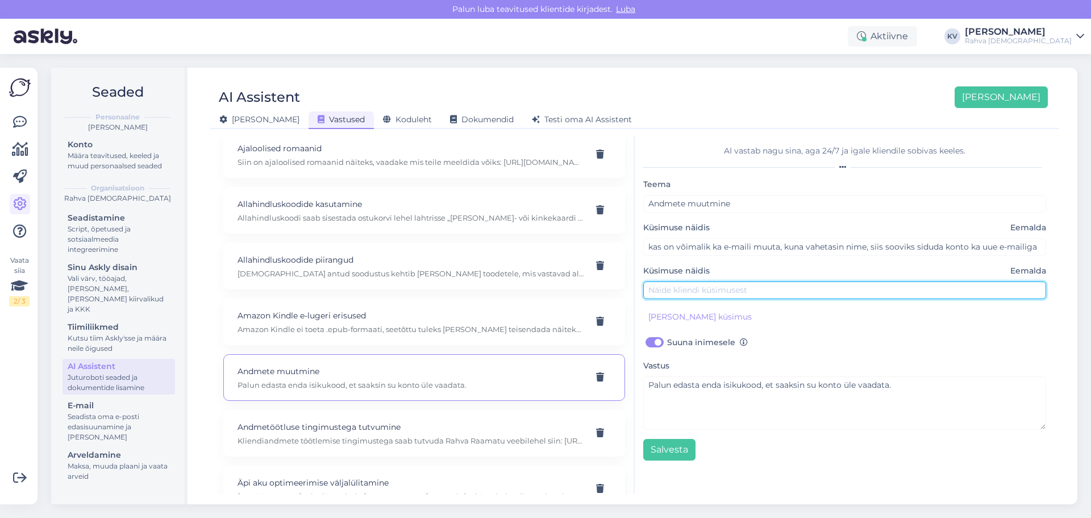
click at [714, 284] on input "text" at bounding box center [844, 290] width 403 height 18
type input "Minu konto on seotud teise e-mailiga, sooviksin seda muuta"
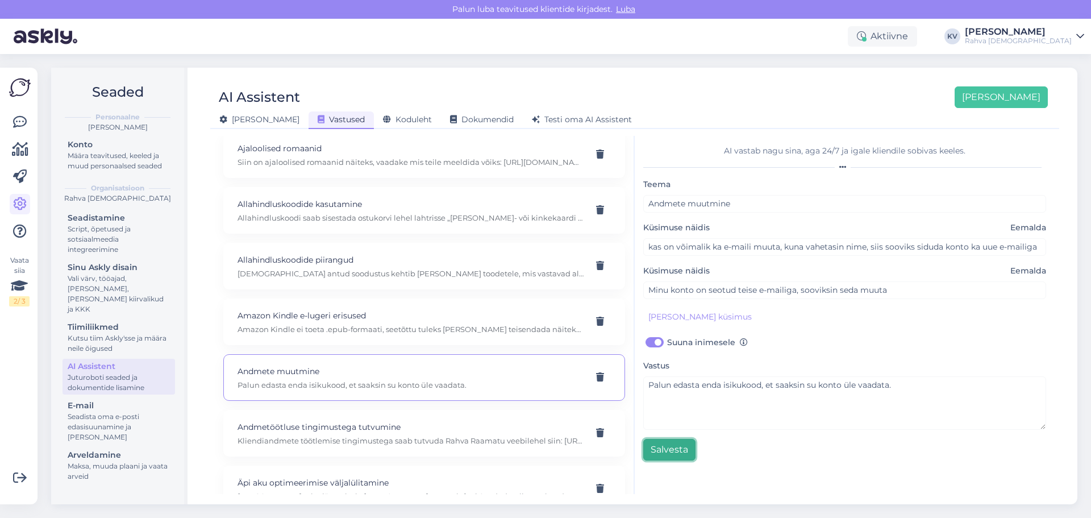
click at [670, 444] on button "Salvesta" at bounding box center [669, 450] width 52 height 22
click at [328, 432] on p "Andmetöötluse tingimustega tutvumine" at bounding box center [410, 426] width 346 height 12
type input "Andmetöötluse tingimustega tutvumine"
type input "Kust saab tutvuda kliendiandmete töötlemise tingimustega Rahva Raamatus?"
checkbox input "false"
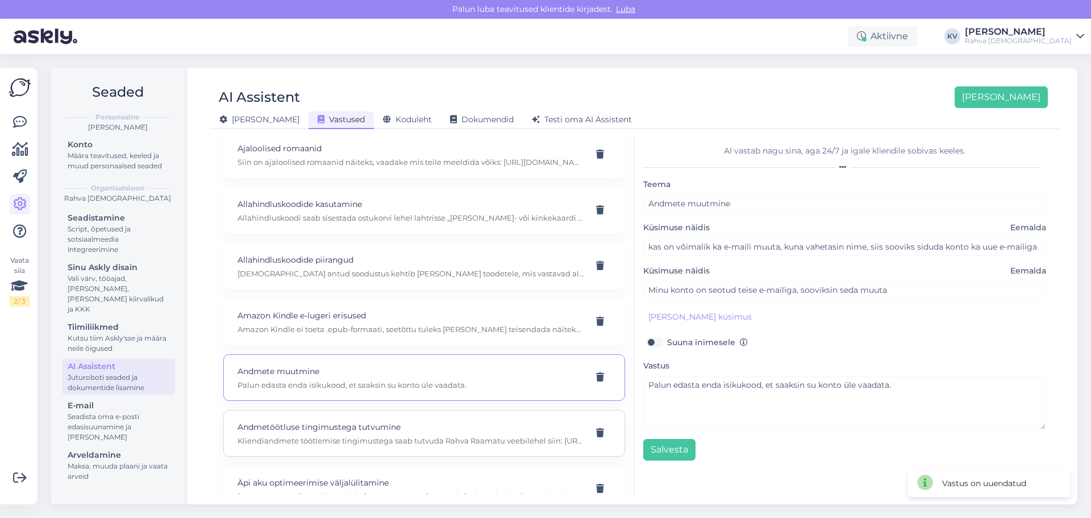
type textarea "Kliendiandmete töötlemise tingimustega saab tutvuda Rahva Raamatu veebilehel si…"
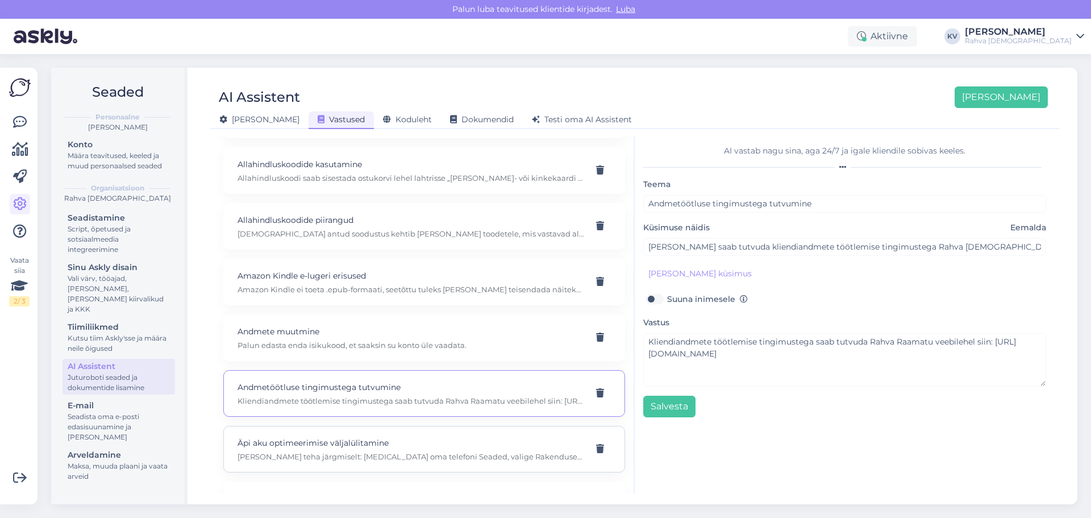
scroll to position [227, 0]
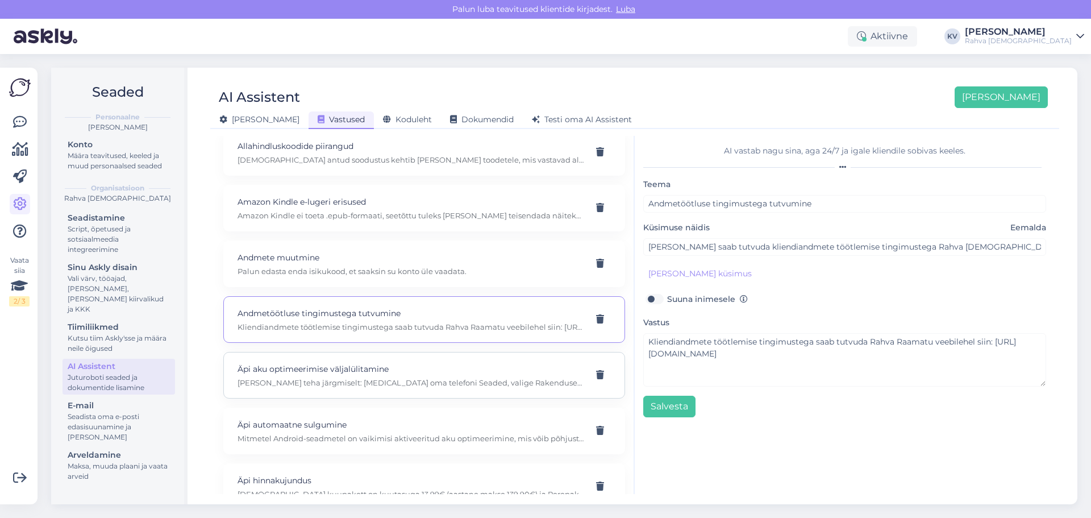
click at [311, 394] on div "Äpi aku optimeerimise väljalülitamine Saad seda teha järgmiselt: avage oma tele…" at bounding box center [424, 375] width 402 height 47
type input "Äpi aku optimeerimise väljalülitamine"
type input "Kuidas saab Rahva Raamatu äpil aku optimeerimise välja lülitada?"
type textarea "Saad seda teha järgmiselt: avage oma telefoni Seaded, valige Rakendused, otsige…"
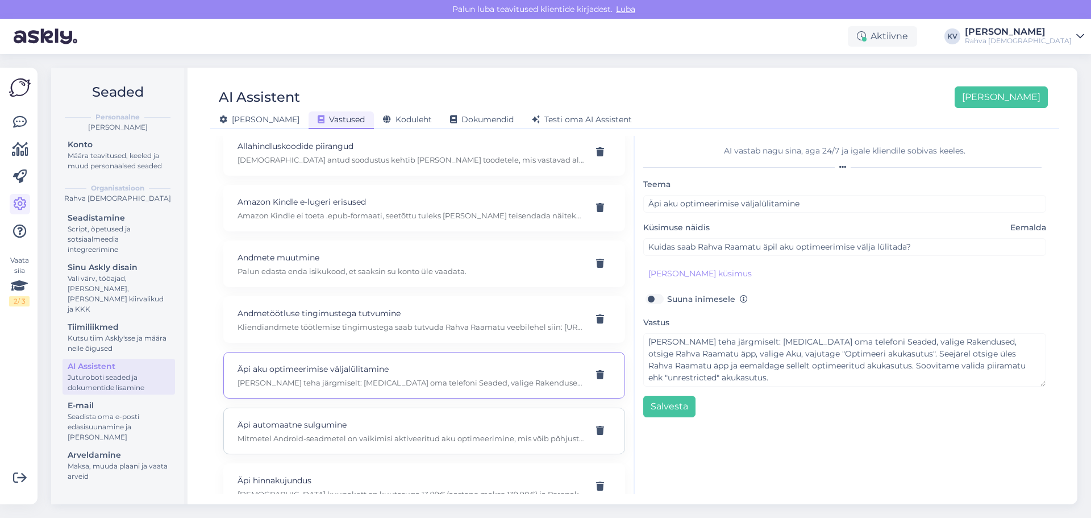
click at [305, 436] on p "Mitmetel Android-seadmetel on vaikimisi aktiveeritud aku optimeerimine, mis või…" at bounding box center [410, 438] width 346 height 10
type input "Äpi automaatne sulgumine"
type input "Miks Rahva Raamatu äpp ise sulgub ja ma ei saa audioraamatuid kuulata?"
type textarea "Mitmetel Android-seadmetel on vaikimisi aktiveeritud aku optimeerimine, mis või…"
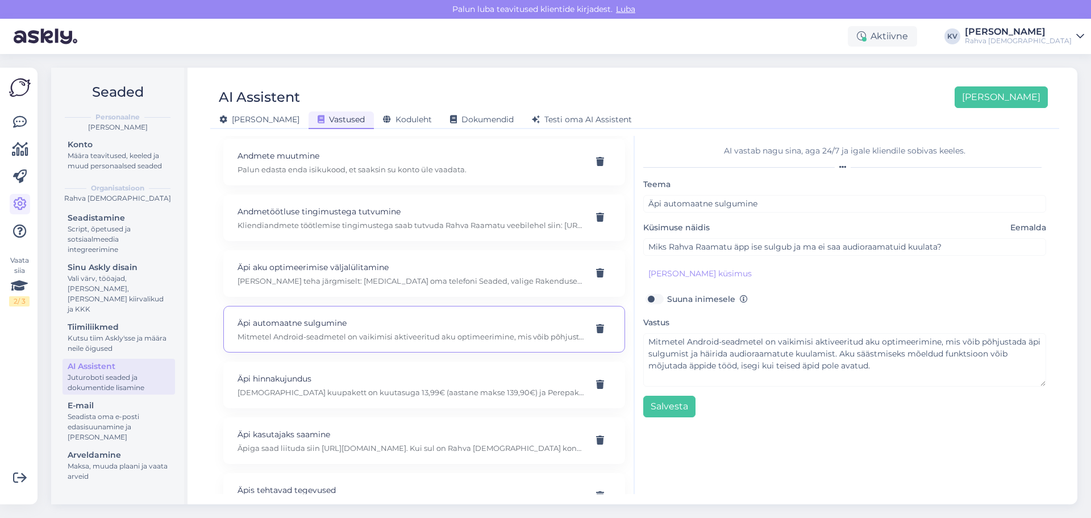
scroll to position [341, 0]
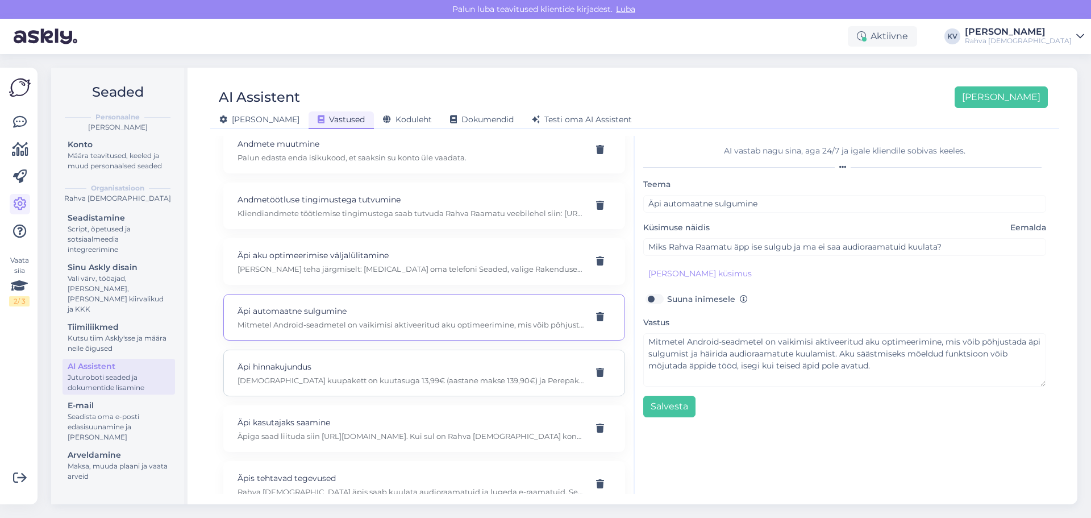
click at [311, 385] on div "Äpi hinnakujundus Raamatusõber kuupakett on kuutasuga 13,99€ (aastane makse 139…" at bounding box center [424, 372] width 402 height 47
type input "Äpi hinnakujundus"
type input "Kui palju maksab Raamatusõber kuupakett?"
type textarea "Raamatusõber kuupakett on kuutasuga 13,99€ (aastane makse 139,90€) ja Perepaket…"
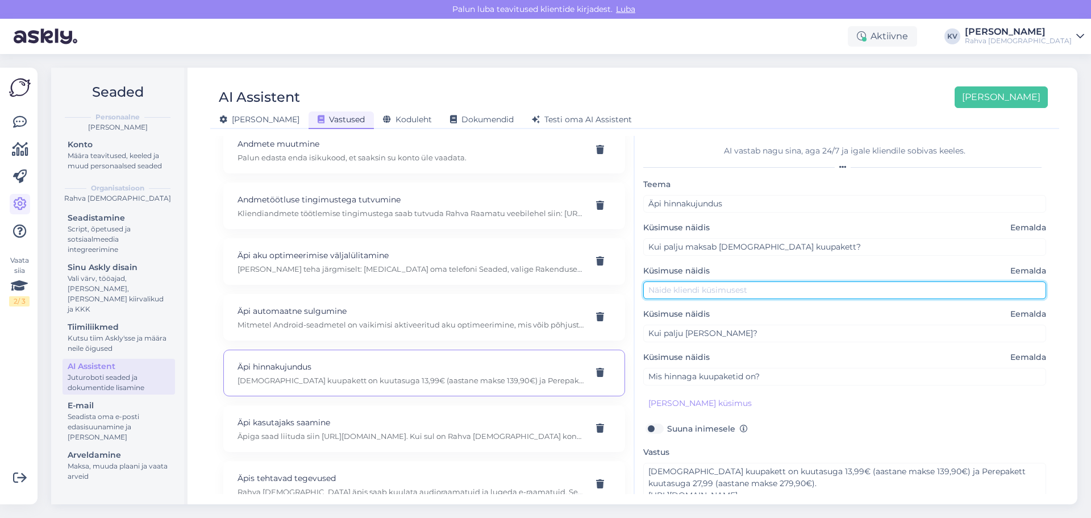
click at [743, 293] on input "text" at bounding box center [844, 290] width 403 height 18
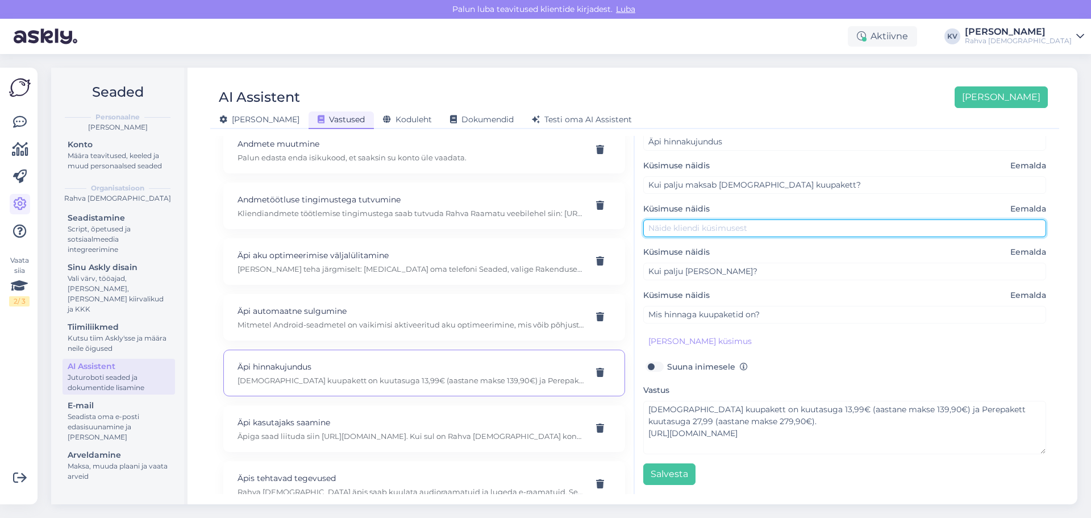
scroll to position [0, 0]
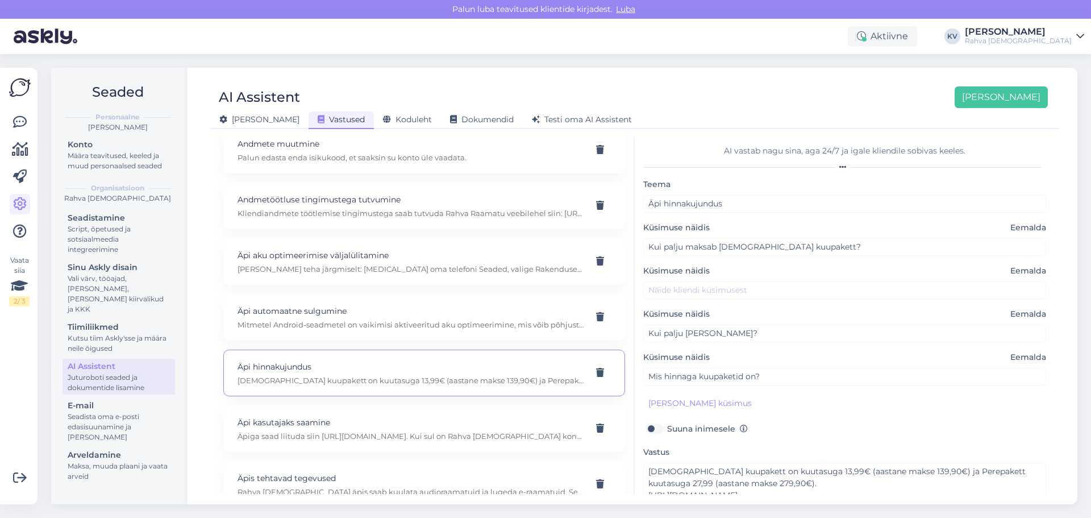
click at [1010, 270] on span "Eemalda" at bounding box center [1028, 271] width 36 height 12
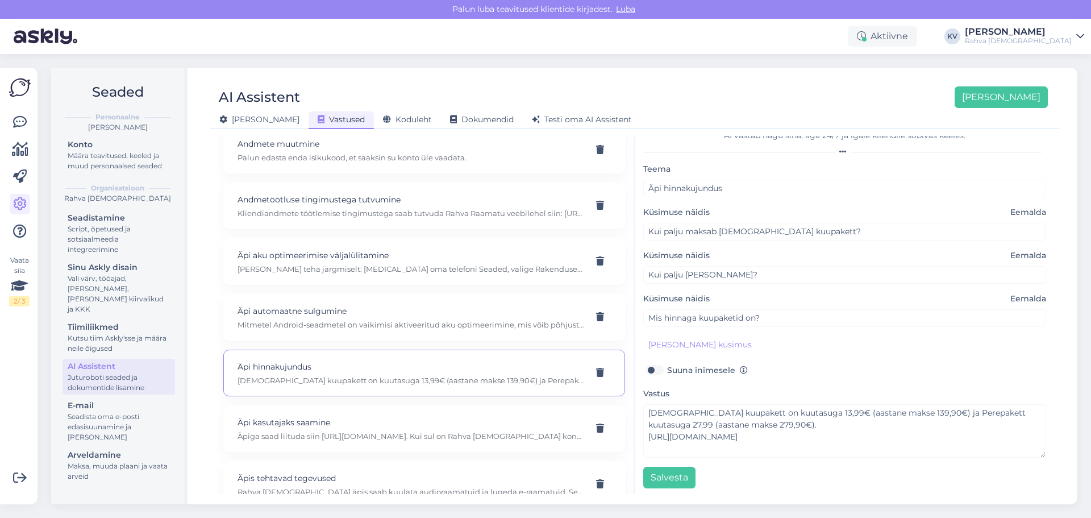
scroll to position [19, 0]
click at [677, 475] on button "Salvesta" at bounding box center [669, 474] width 52 height 22
click at [307, 435] on p "Äpiga saad liituda siin https://app.rahvaraamat.ee/login. Kui sul on Rahva Raam…" at bounding box center [410, 436] width 346 height 10
type input "Äpi kasutajaks saamine"
type input "Kuidas liituda kuupaketiga?"
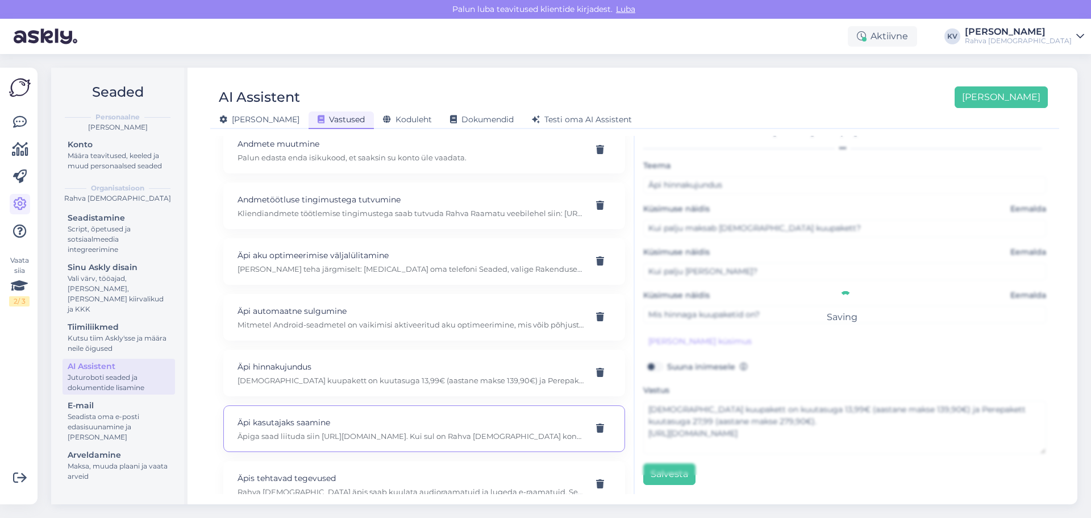
type textarea "Äpiga saad liituda siin https://app.rahvaraamat.ee/login. Kui sul on Rahva Raam…"
type input "Kuidas liituda äpiga?"
type input "Kuidas saada äpi kasutajaks?"
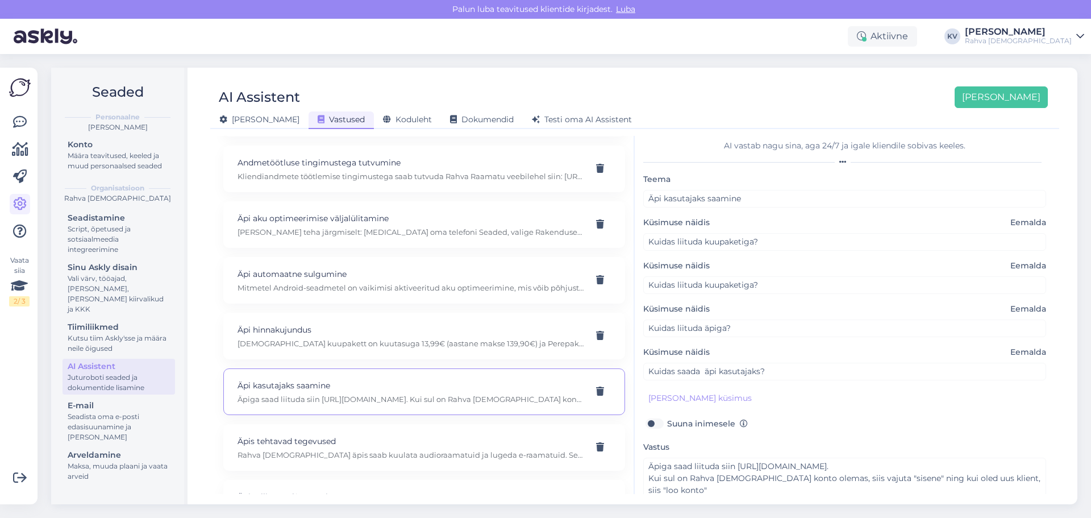
scroll to position [398, 0]
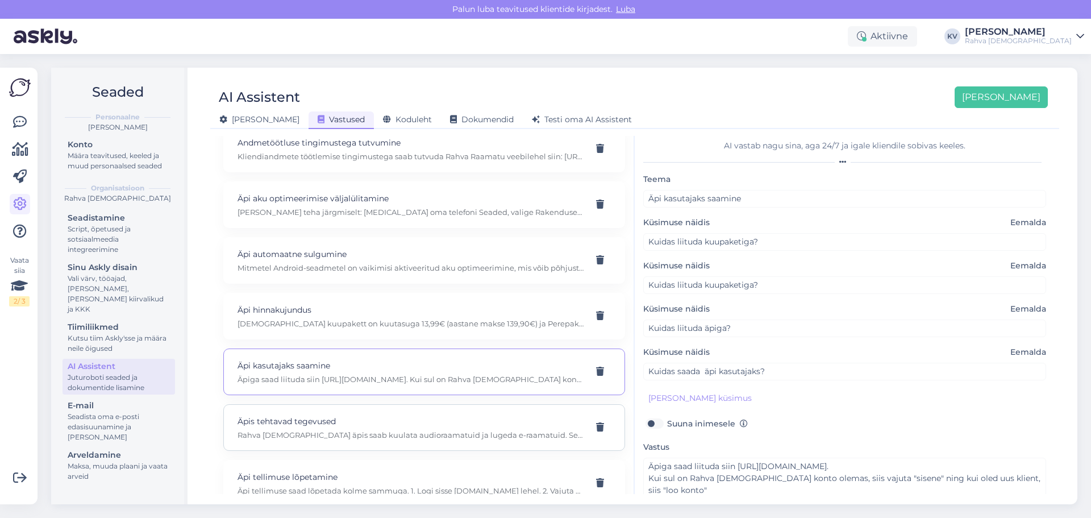
click at [311, 423] on p "Äpis tehtavad tegevused" at bounding box center [410, 421] width 346 height 12
type input "Äpis tehtavad tegevused"
type input "Mida saab teha Rahva Raamatu äpis?"
type textarea "Rahva Raamatu äpis saab kuulata audioraamatuid ja lugeda e-raamatuid. Seal on s…"
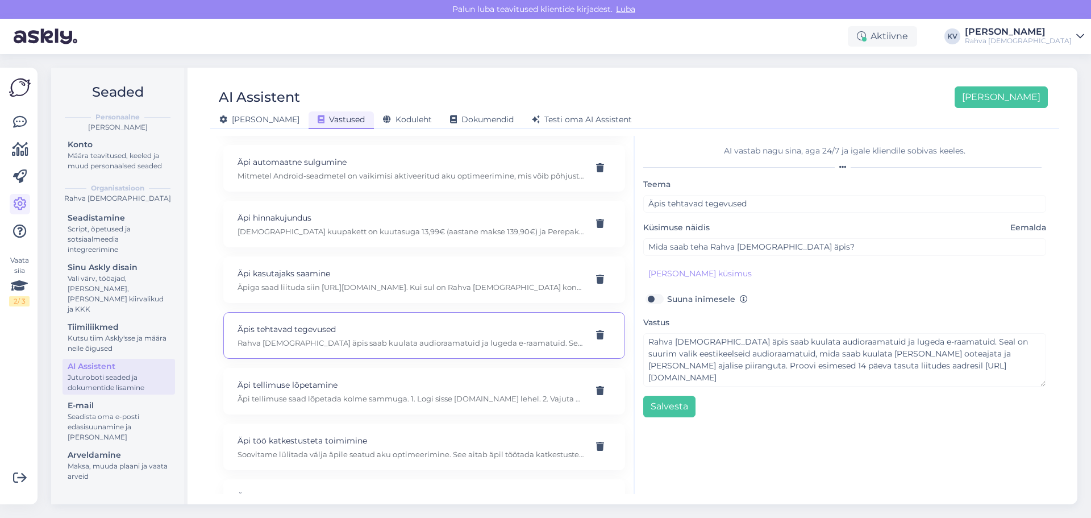
scroll to position [511, 0]
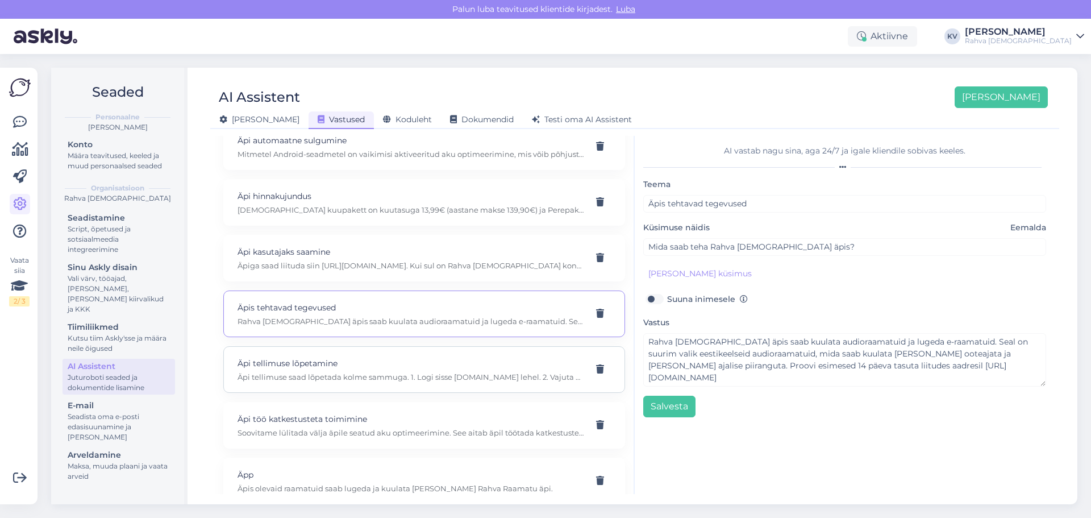
click at [301, 379] on p "Äpi tellimuse saad lõpetada kolme sammuga. 1. Logi sisse app.rahvaraamat.ee leh…" at bounding box center [410, 377] width 346 height 10
type input "Äpi tellimuse lõpetamine"
type input "Kuidas saan audio raamatu äpis tellimuse lõpetada"
type textarea "Äpi tellimuse saad lõpetada kolme sammuga. 1. Logi sisse app.rahvaraamat.ee leh…"
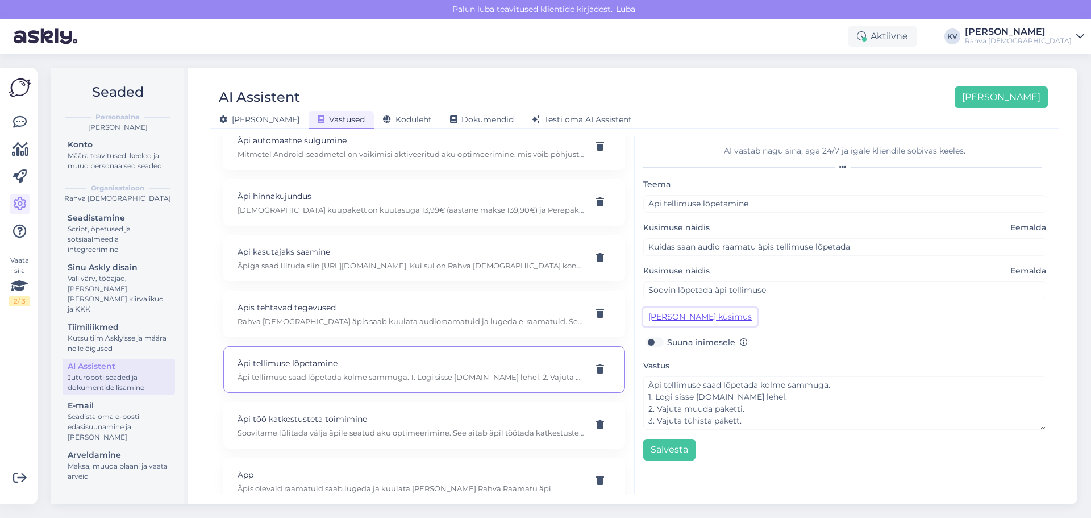
click at [704, 321] on button "Lisa kliendi küsimus" at bounding box center [700, 317] width 114 height 18
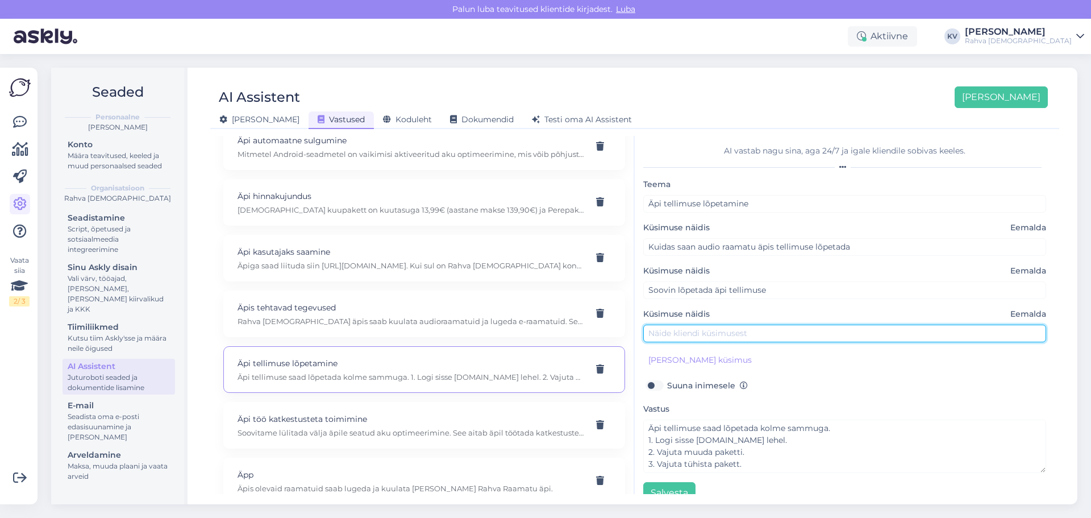
click at [706, 339] on input "text" at bounding box center [844, 333] width 403 height 18
type input "Soovin enda liitumise äpis tühistada"
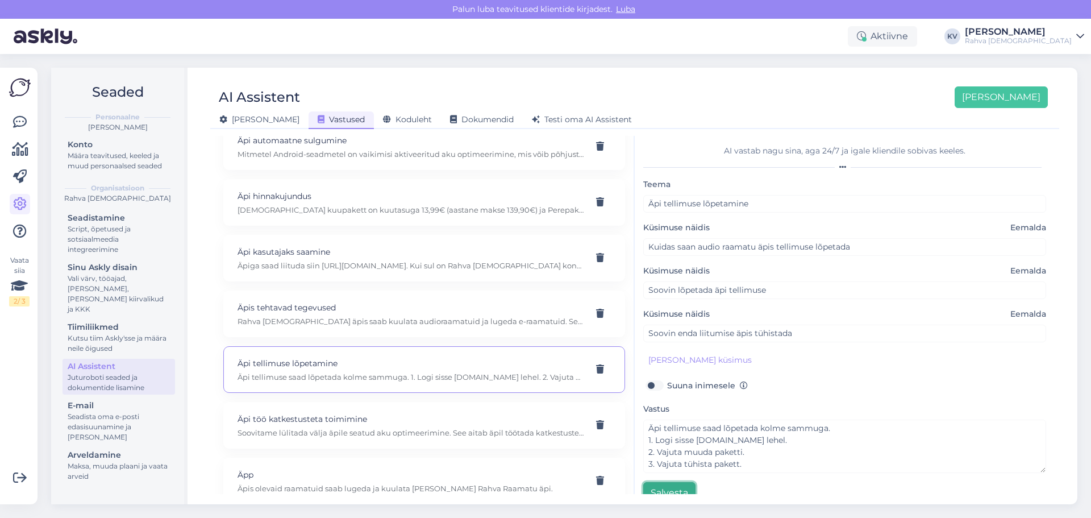
click at [685, 491] on button "Salvesta" at bounding box center [669, 493] width 52 height 22
click at [326, 429] on p "Soovitame lülitada välja äpile seatud aku optimeerimine. See aitab äpil töötada…" at bounding box center [410, 432] width 346 height 10
type input "Äpi töö katkestusteta toimimine"
type input "Kuidas ma saan vältida, et Rahva Raamatu äpp sulguks ja audioraamatu kuulamine …"
type textarea "Soovitame lülitada välja äpile seatud aku optimeerimine. See aitab äpil töötada…"
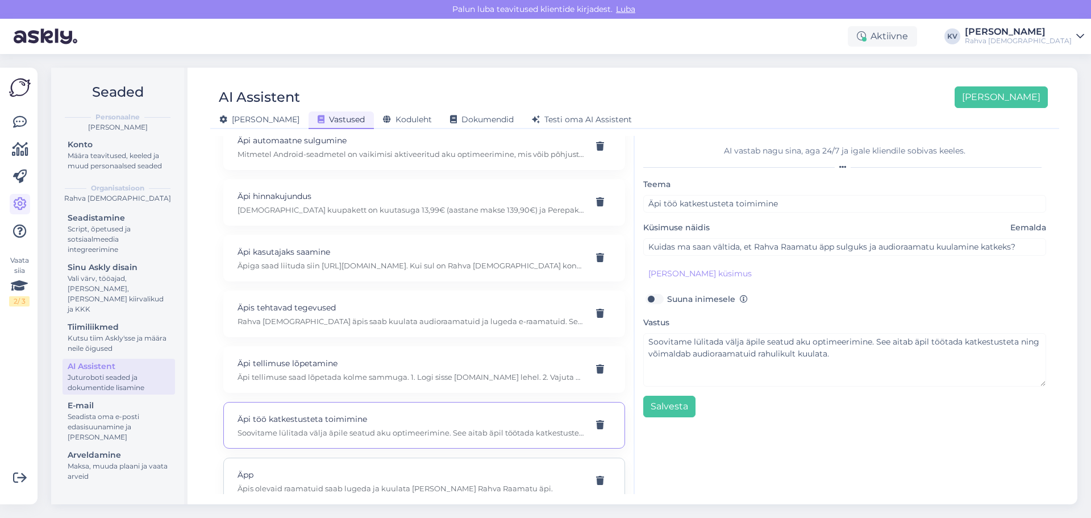
click at [343, 486] on p "Äpis olevaid raamatuid saab lugeda ja kuulata vaid läbi Rahva Raamatu äpi." at bounding box center [410, 488] width 346 height 10
type input "Äpp"
type input "sooviks teada, et kas seal äpis olevaid e raamatuid saab ka alla laadida, et om…"
type textarea "Äpis olevaid raamatuid saab lugeda ja kuulata vaid läbi Rahva Raamatu äpi."
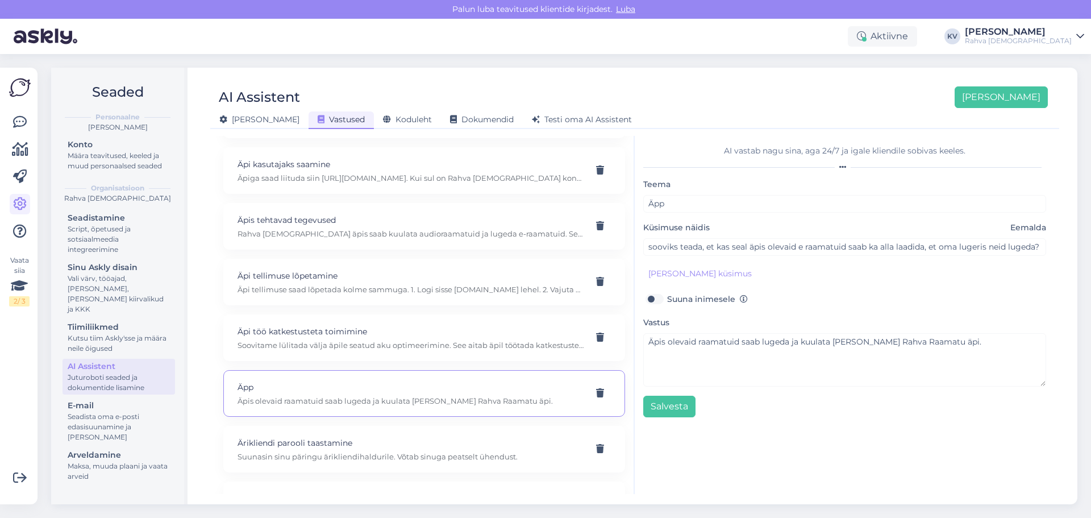
scroll to position [625, 0]
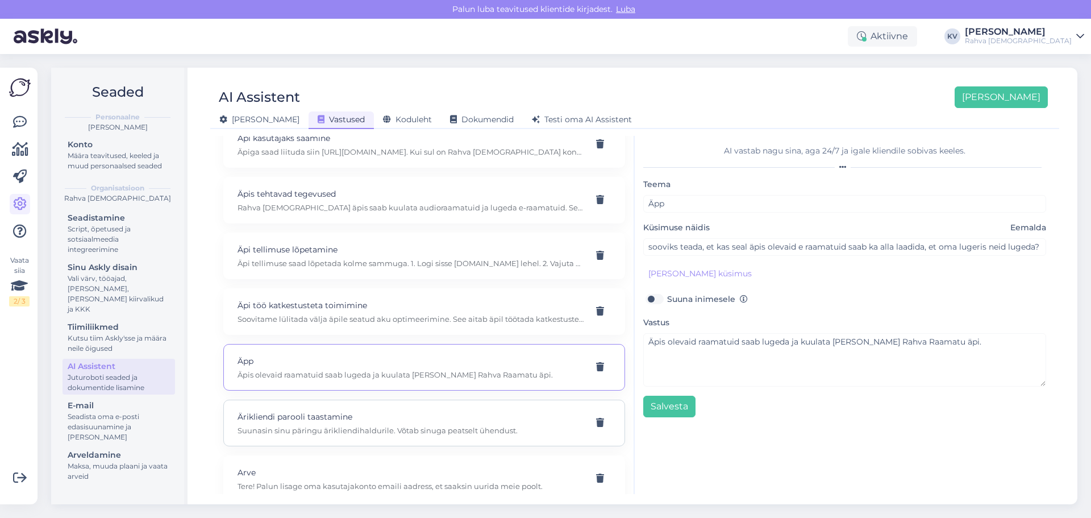
click at [333, 430] on p "Suunasin sinu päringu ärikliendihaldurile. Võtab sinuga peatselt ühendust." at bounding box center [410, 430] width 346 height 10
type input "Ärikliendi parooli taastamine"
type input "olen äriklient. Parool läks meelest ära. Palusin uue saata aga ei ole veel minu…"
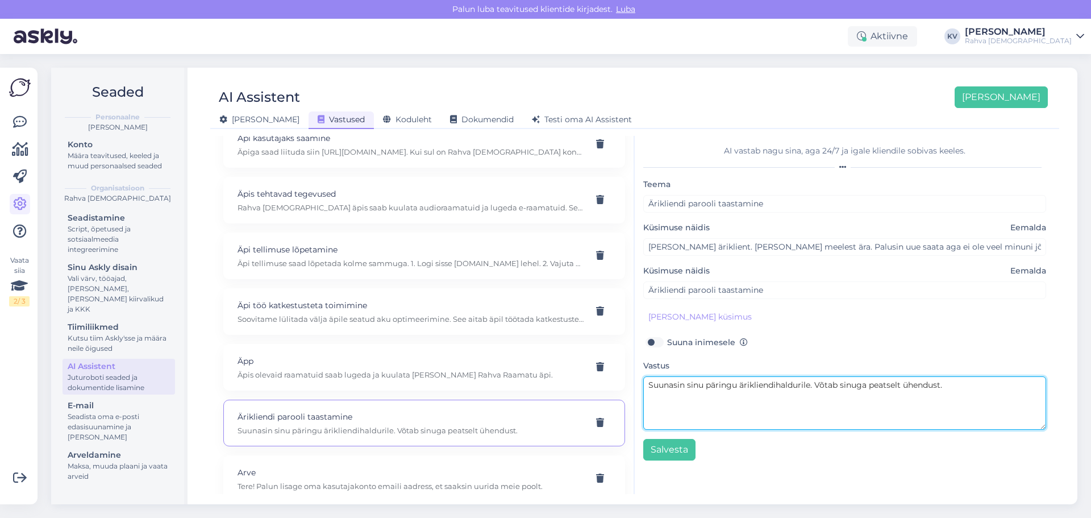
click at [954, 385] on textarea "Suunasin sinu päringu ärikliendihaldurile. Võtab sinuga peatselt ühendust." at bounding box center [844, 402] width 403 height 53
drag, startPoint x: 957, startPoint y: 384, endPoint x: 647, endPoint y: 394, distance: 310.3
click at [647, 394] on textarea "Suunasin sinu päringu ärikliendihaldurile. Võtab sinuga peatselt ühendust." at bounding box center [844, 402] width 403 height 53
click at [852, 382] on textarea "Palun kirjuta hulgikliendid@rahvaraamat.ee" at bounding box center [844, 402] width 403 height 53
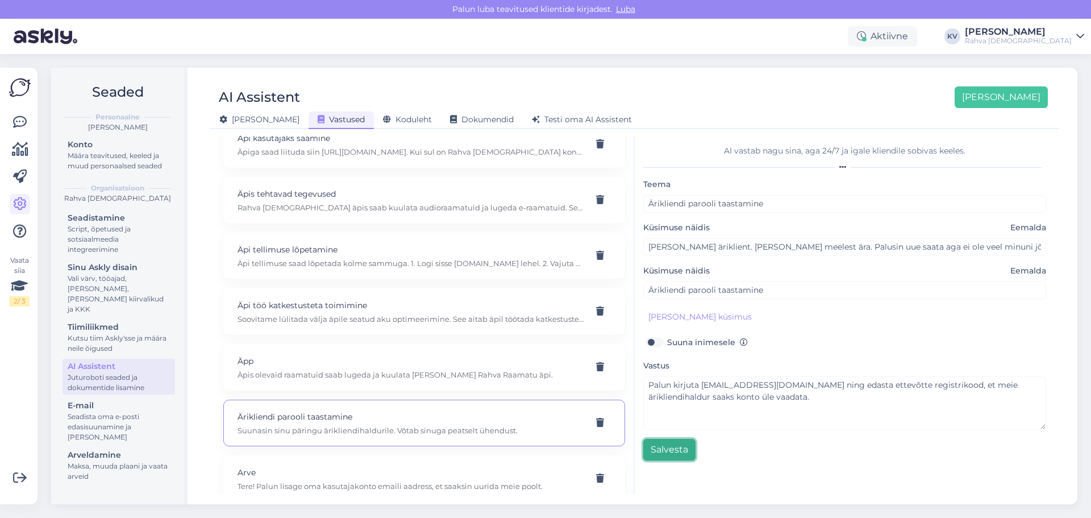
click at [680, 447] on button "Salvesta" at bounding box center [669, 450] width 52 height 22
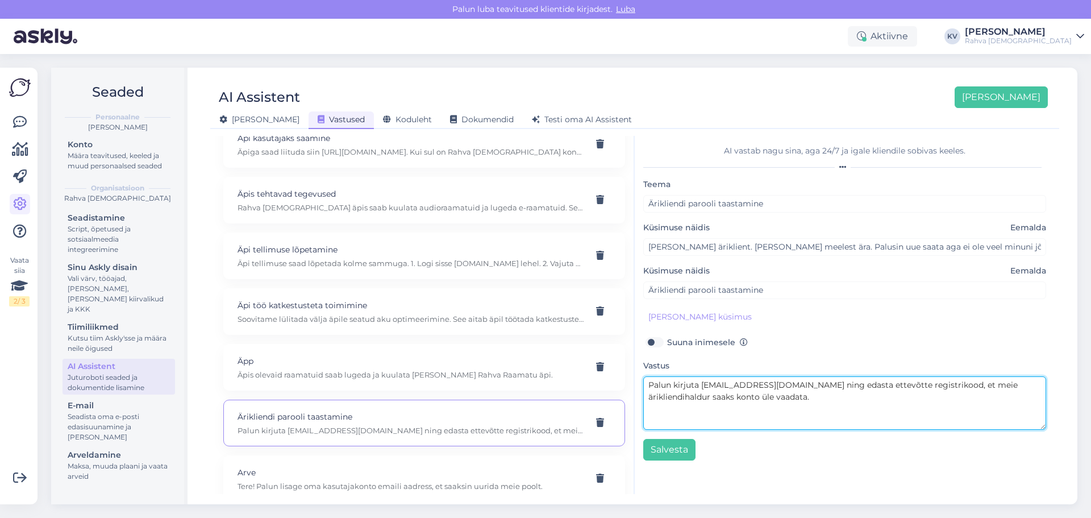
click at [873, 384] on textarea "Palun kirjuta hulgikliendid@rahvaraamat.ee ning edasta ettevõtte registrikood, …" at bounding box center [844, 402] width 403 height 53
type textarea "Palun kirjuta hulgikliendid@rahvaraamat.ee ning edasta probleemi kirjeldus ja e…"
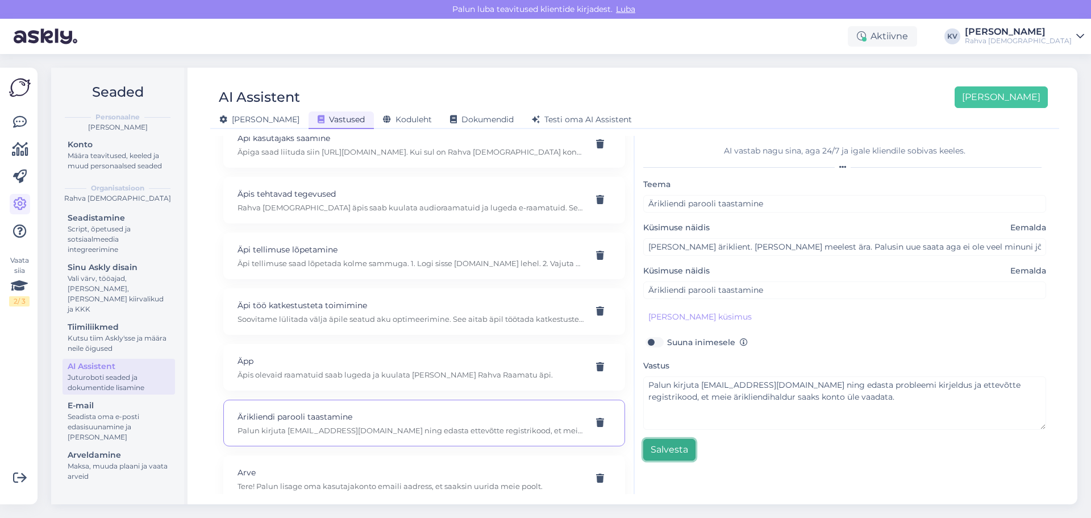
click at [689, 448] on button "Salvesta" at bounding box center [669, 450] width 52 height 22
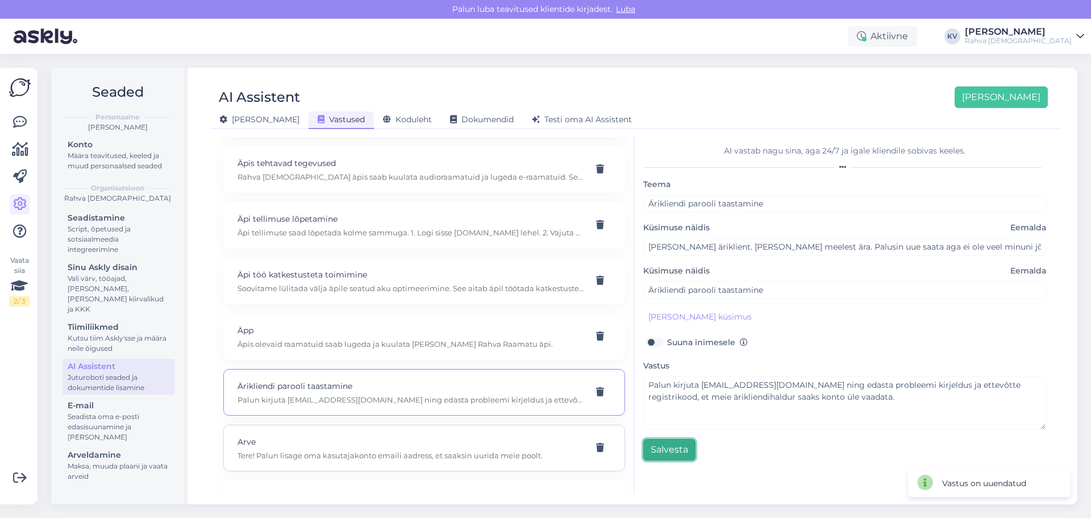
scroll to position [682, 0]
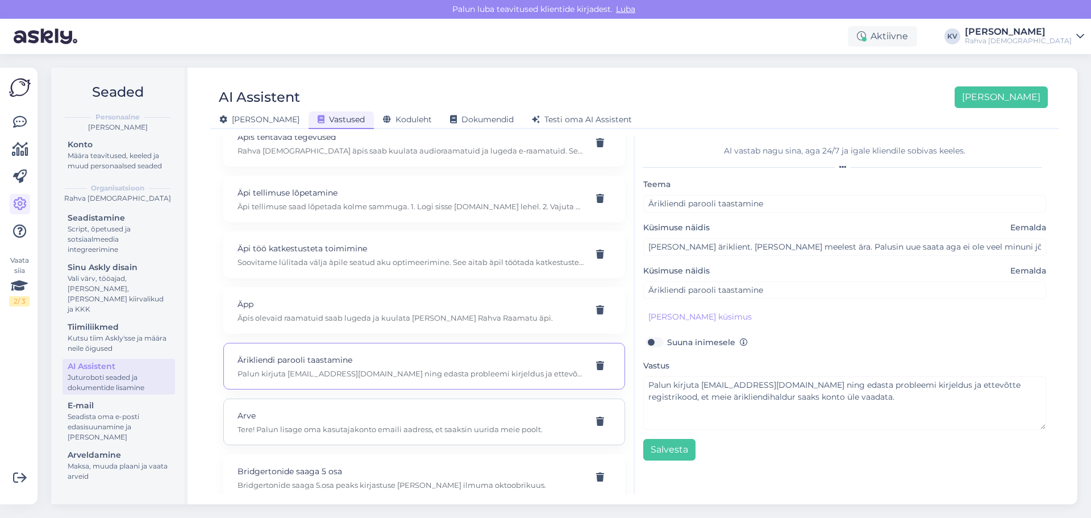
click at [311, 441] on div "Arve Tere! Palun lisage oma kasutajakonto emaili aadress, et saaksin uurida mei…" at bounding box center [424, 421] width 402 height 47
type input "Arve"
type input "Kasutan Rahva raamatu äppi, kuidas saan arve makstud teenuse eest."
checkbox input "true"
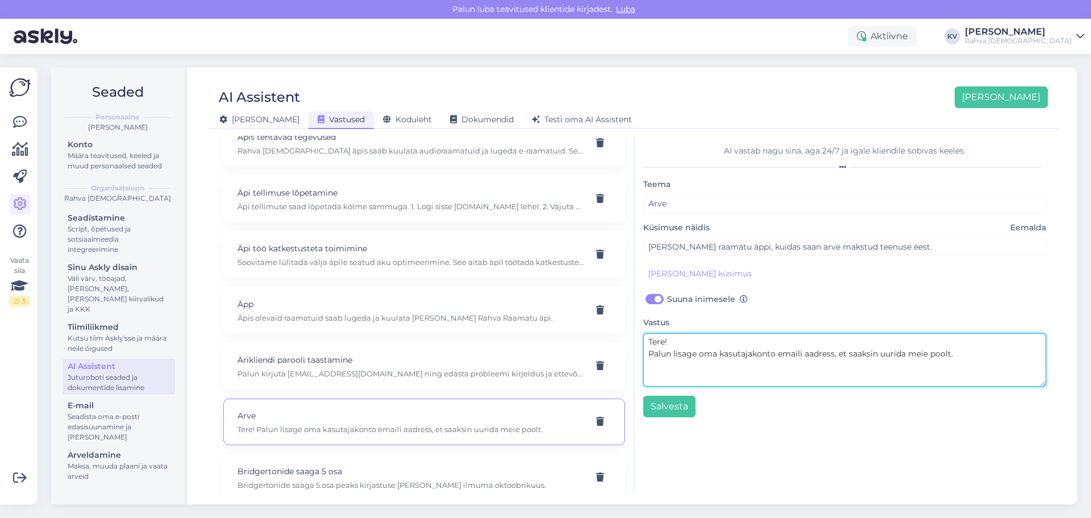
click at [982, 355] on textarea "Tere! Palun lisage oma kasutajakonto emaili aadress, et saaksin uurida meie poo…" at bounding box center [844, 359] width 403 height 53
drag, startPoint x: 969, startPoint y: 356, endPoint x: 646, endPoint y: 347, distance: 322.8
click at [646, 347] on textarea "Tere! Palun lisage oma kasutajakonto emaili aadress, et saaksin uurida meie poo…" at bounding box center [844, 359] width 403 height 53
drag, startPoint x: 970, startPoint y: 343, endPoint x: 642, endPoint y: 347, distance: 327.8
click at [642, 347] on div "AI vastab nagu sina, aga 24/7 ja igale kliendile sobivas keeles. Teema Arve Küs…" at bounding box center [845, 315] width 420 height 358
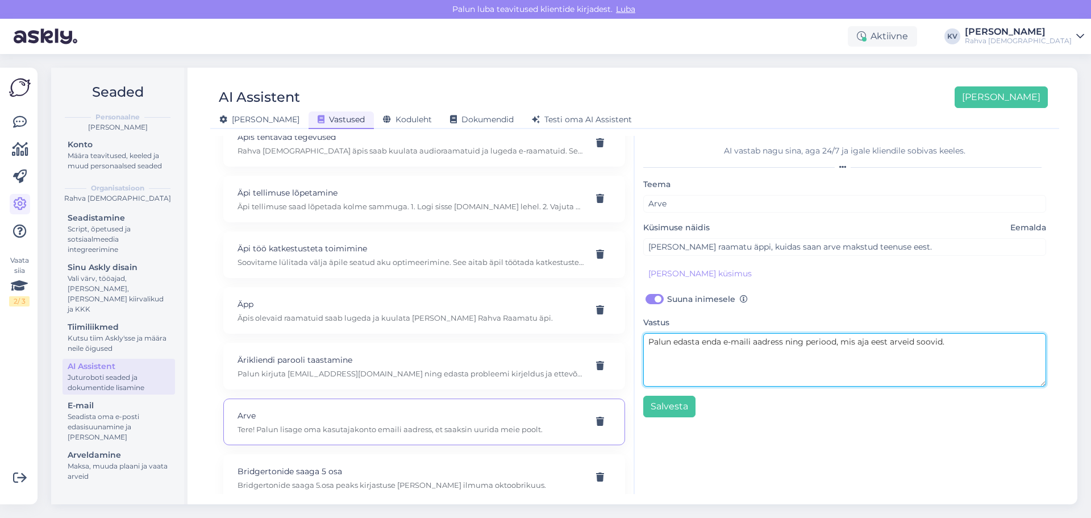
paste textarea "oma e-posti aadress ning perioodivahemik, mille kohta soovid arveid saada, aadr…"
type textarea "Palun edasta oma e-posti aadress ning perioodivahemik, mille kohta soovid arvei…"
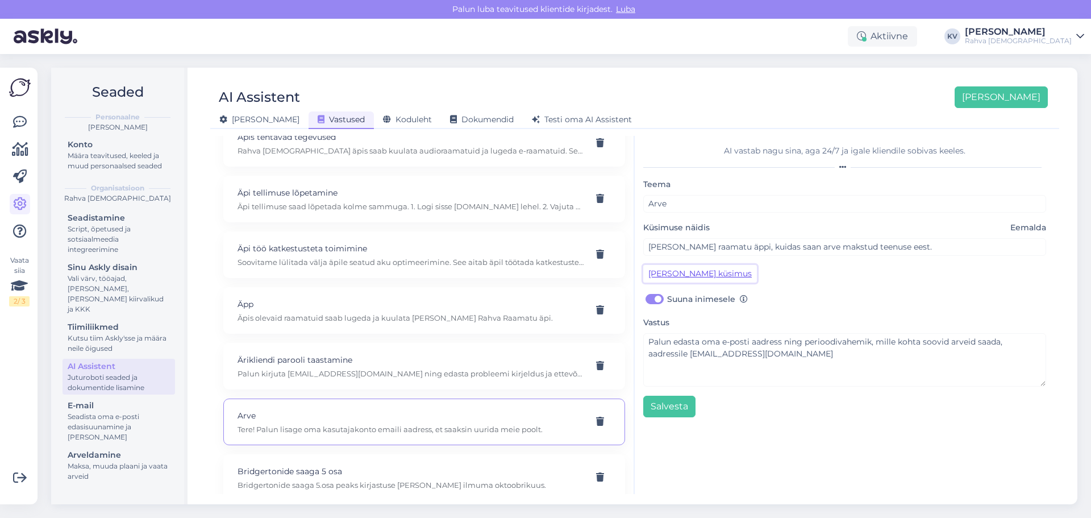
click at [707, 270] on button "Lisa kliendi küsimus" at bounding box center [700, 274] width 114 height 18
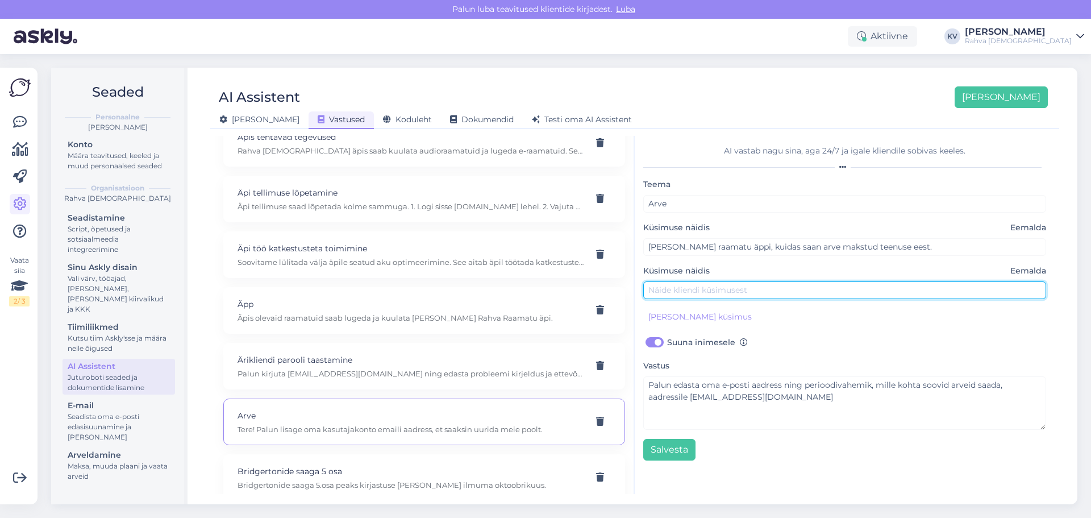
click at [710, 286] on input "text" at bounding box center [844, 290] width 403 height 18
type input "Ma ei leia äpi kuutasu arvet enda e-maililt."
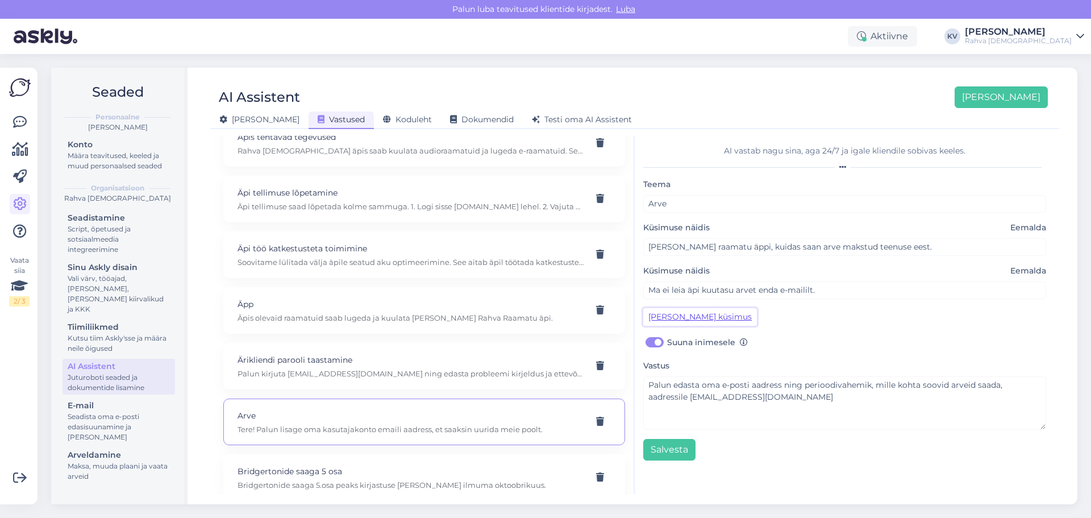
click at [684, 314] on button "Lisa kliendi küsimus" at bounding box center [700, 317] width 114 height 18
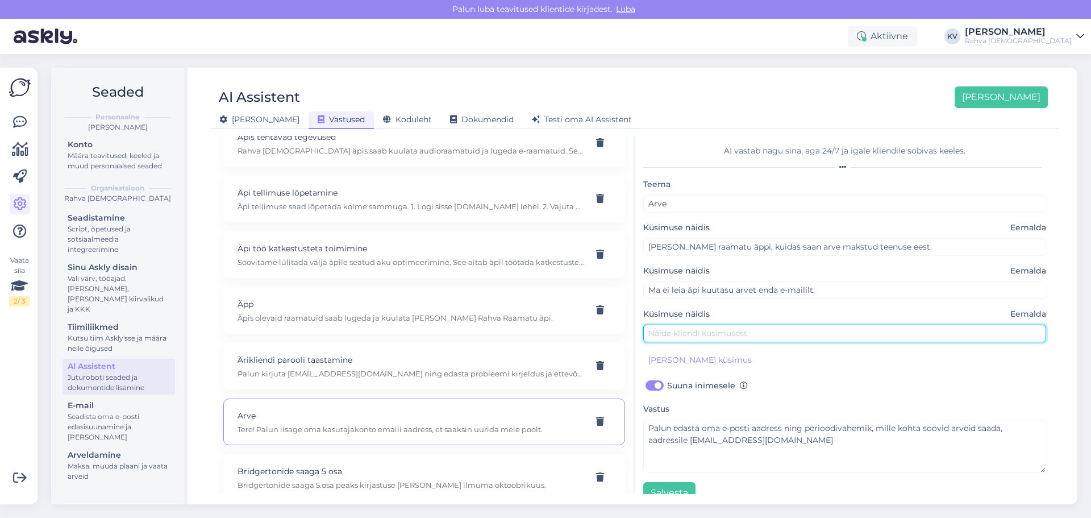
click at [673, 332] on input "text" at bounding box center [844, 333] width 403 height 18
type input "Kuidas ma saan arved enda äpi maksete kohta?"
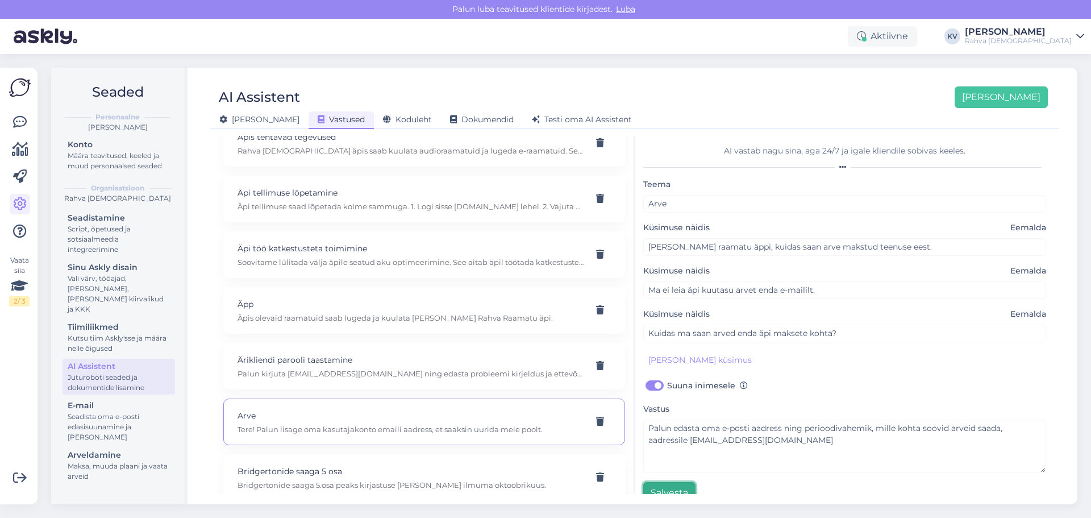
click at [665, 487] on button "Salvesta" at bounding box center [669, 493] width 52 height 22
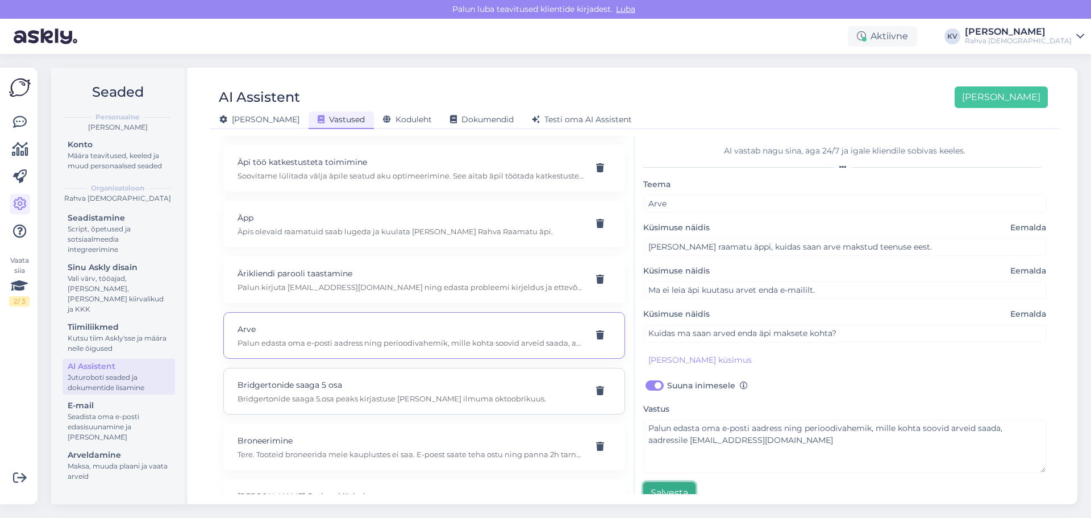
scroll to position [795, 0]
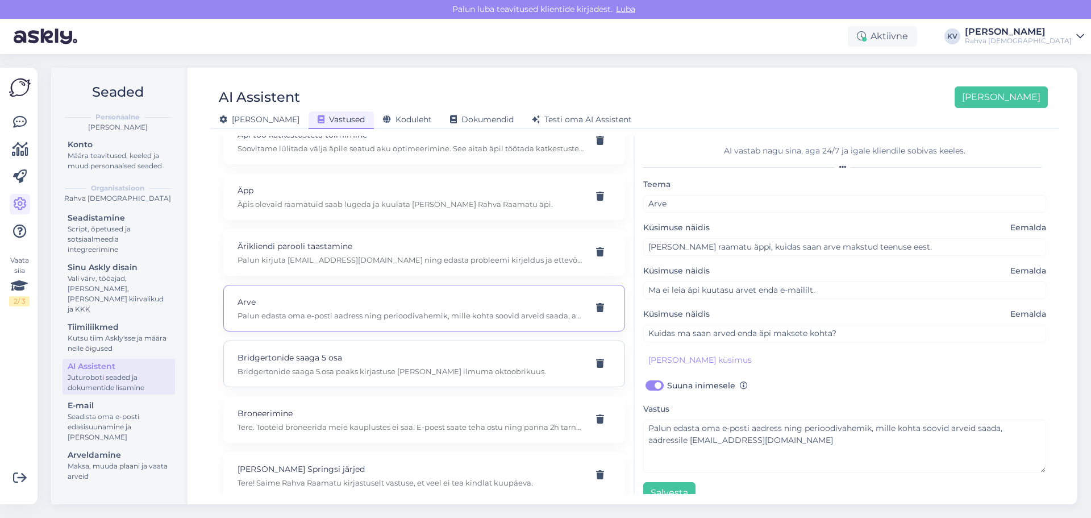
click at [347, 373] on p "Bridgertonide saaga 5.osa peaks kirjastuse sõnul ilmuma oktoobrikuus." at bounding box center [410, 371] width 346 height 10
type input "Bridgertonide saaga 5 osa"
type input "Kas te oskate öelda, kas ja millal tuleb ka Bridgertonide saaga 5 osa?"
checkbox input "false"
type textarea "Bridgertonide saaga 5.osa peaks kirjastuse sõnul ilmuma oktoobrikuus."
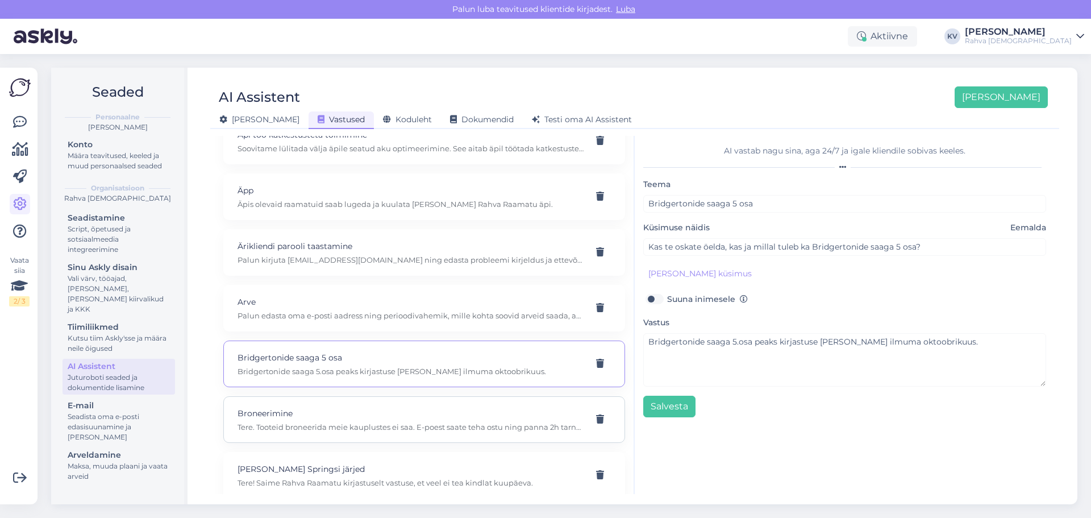
click at [338, 418] on p "Broneerimine" at bounding box center [410, 413] width 346 height 12
type input "Broneerimine"
type input "ma soovin ühe raamatu broneerida"
type textarea "Tere. Tooteid broneerida meie kauplustes ei saa. E-poest saate teha ostu ning p…"
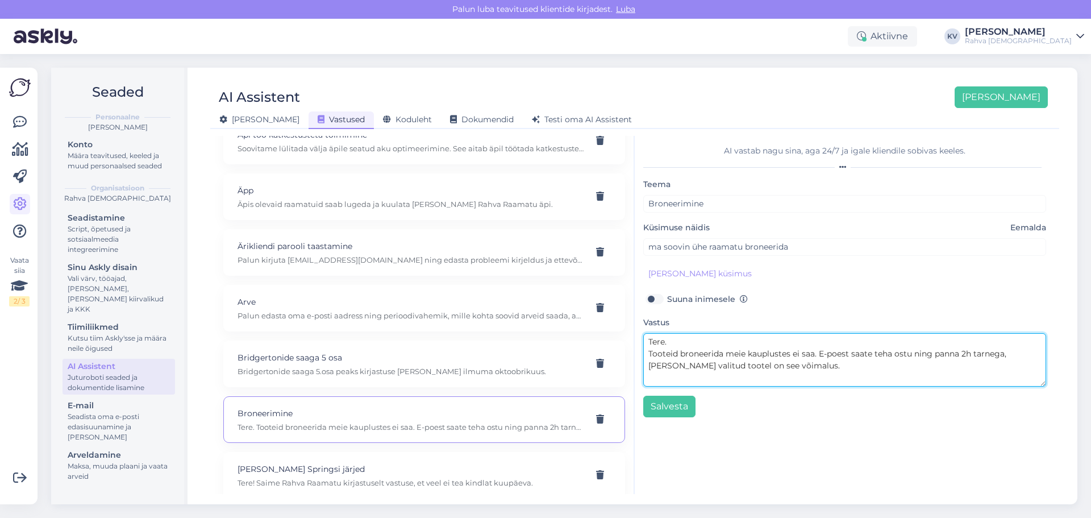
click at [776, 363] on textarea "Tere. Tooteid broneerida meie kauplustes ei saa. E-poest saate teha ostu ning p…" at bounding box center [844, 359] width 403 height 53
drag, startPoint x: 785, startPoint y: 365, endPoint x: 645, endPoint y: 341, distance: 142.3
click at [645, 341] on textarea "Tere. Tooteid broneerida meie kauplustes ei saa. E-poest saate teha ostu ning p…" at bounding box center [844, 359] width 403 height 53
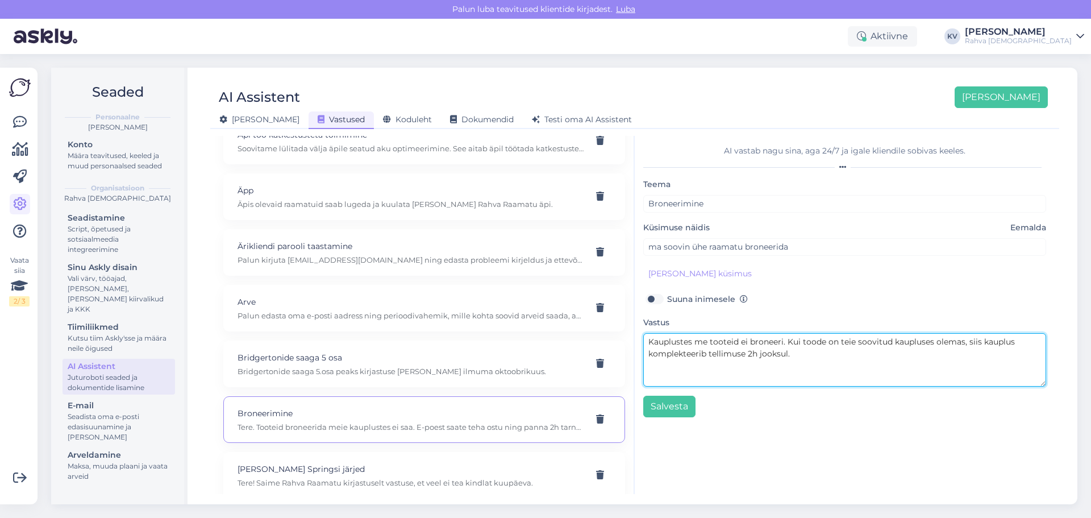
drag, startPoint x: 792, startPoint y: 358, endPoint x: 644, endPoint y: 339, distance: 148.9
click at [644, 339] on textarea "Kauplustes me tooteid ei broneeri. Kui toode on teie soovitud kaupluses olemas,…" at bounding box center [844, 359] width 403 height 53
paste textarea "ui soovitud toode on olemas sinu valitud kaupluses ja valid tellimuse kättesaam…"
type textarea "Kui soovitud toode on olemas sinu valitud kaupluses ja valid tellimuse kättesaa…"
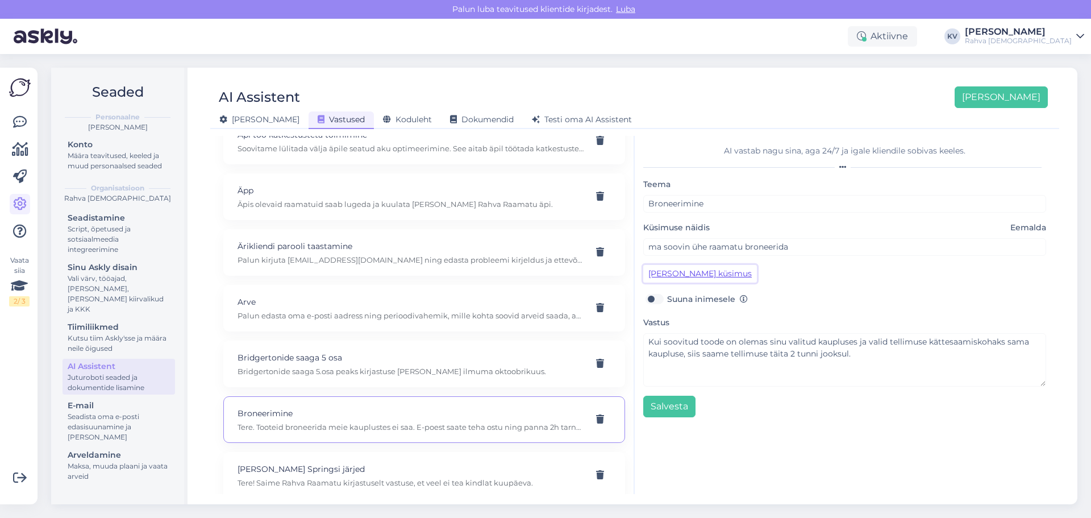
click at [686, 270] on button "Lisa kliendi küsimus" at bounding box center [700, 274] width 114 height 18
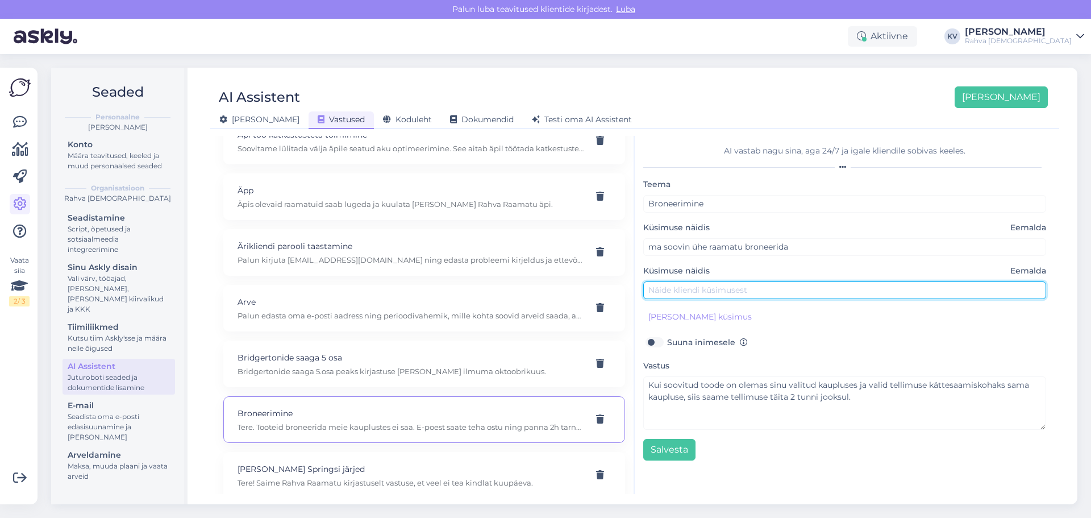
click at [664, 291] on input "text" at bounding box center [844, 290] width 403 height 18
type input "Kas ma saan toote broneerida kaupluses?"
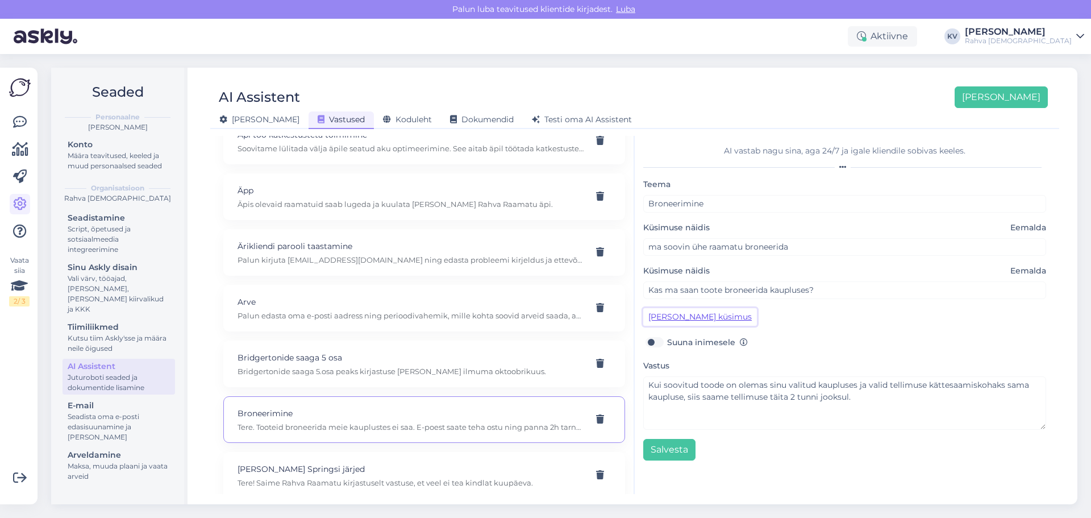
click at [669, 316] on button "Lisa kliendi küsimus" at bounding box center [700, 317] width 114 height 18
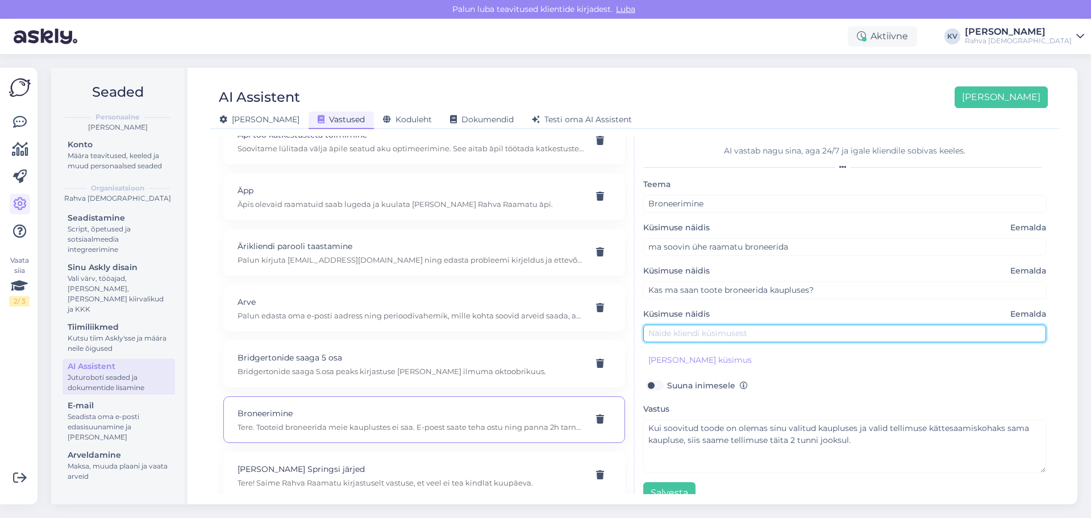
click at [677, 335] on input "text" at bounding box center [844, 333] width 403 height 18
type input "Kui kiiresti saab kauba kätte, kui valin poe kättesaamiseks?"
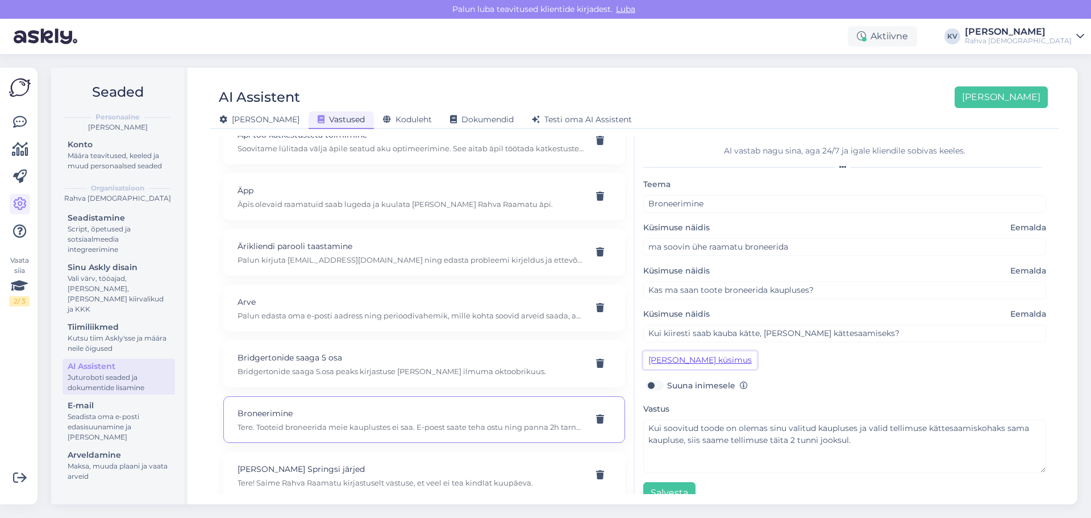
click at [684, 362] on button "Lisa kliendi küsimus" at bounding box center [700, 360] width 114 height 18
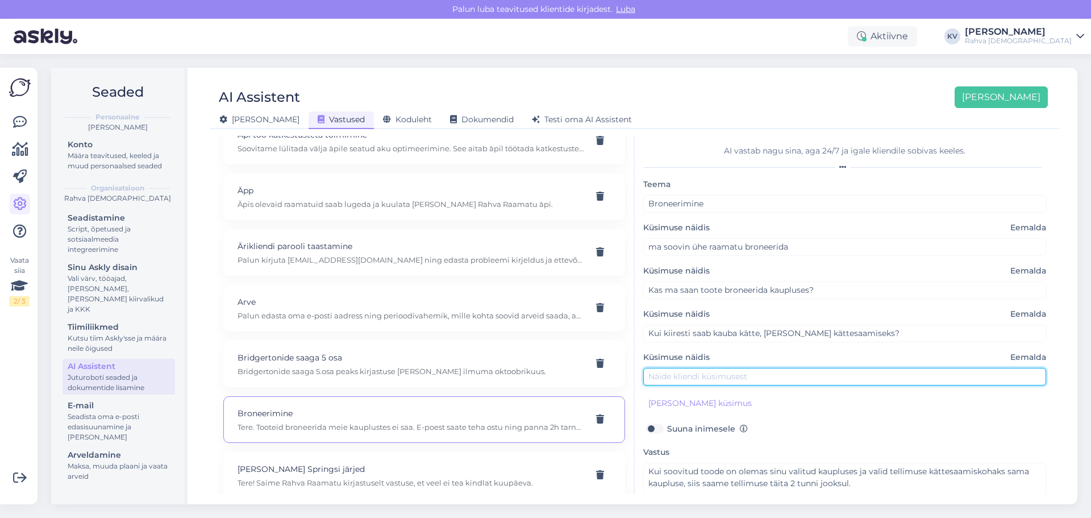
click at [670, 368] on input "text" at bounding box center [844, 377] width 403 height 18
type input "Kas ma saan oma tellimuse samal päeval poest kätte?"
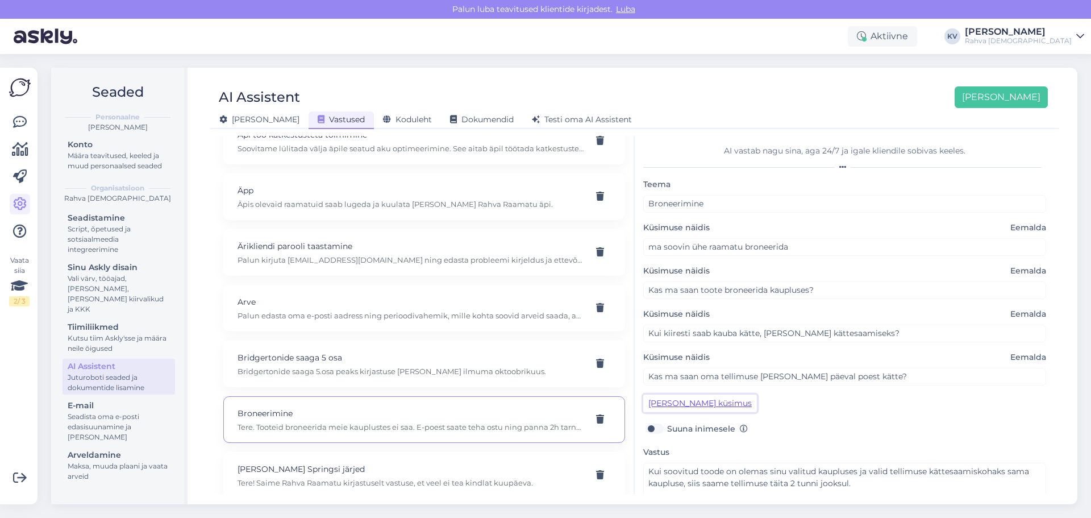
click at [674, 399] on button "Lisa kliendi küsimus" at bounding box center [700, 403] width 114 height 18
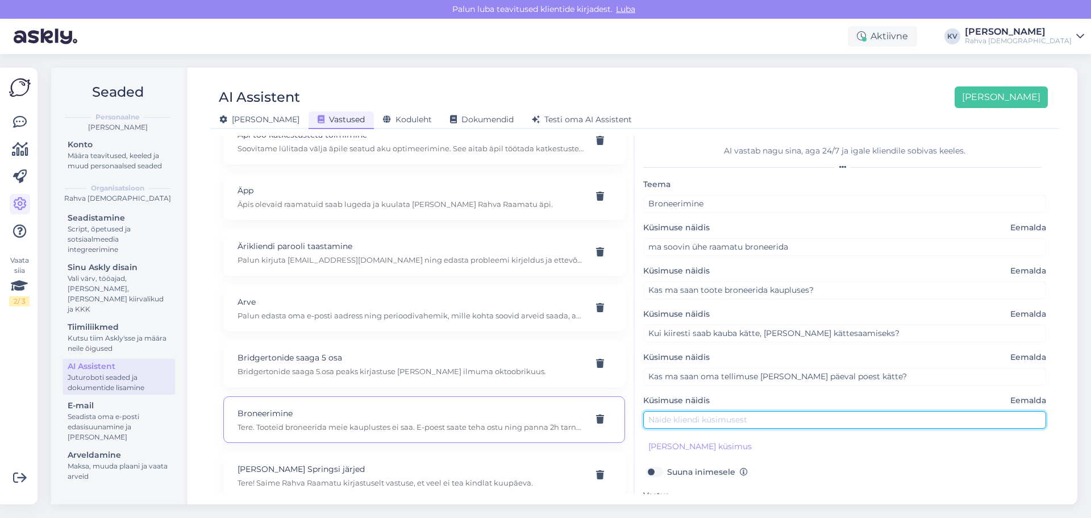
click at [690, 416] on input "text" at bounding box center [844, 420] width 403 height 18
type input "Kuidas toimib 2h tarne kauplusesse?"
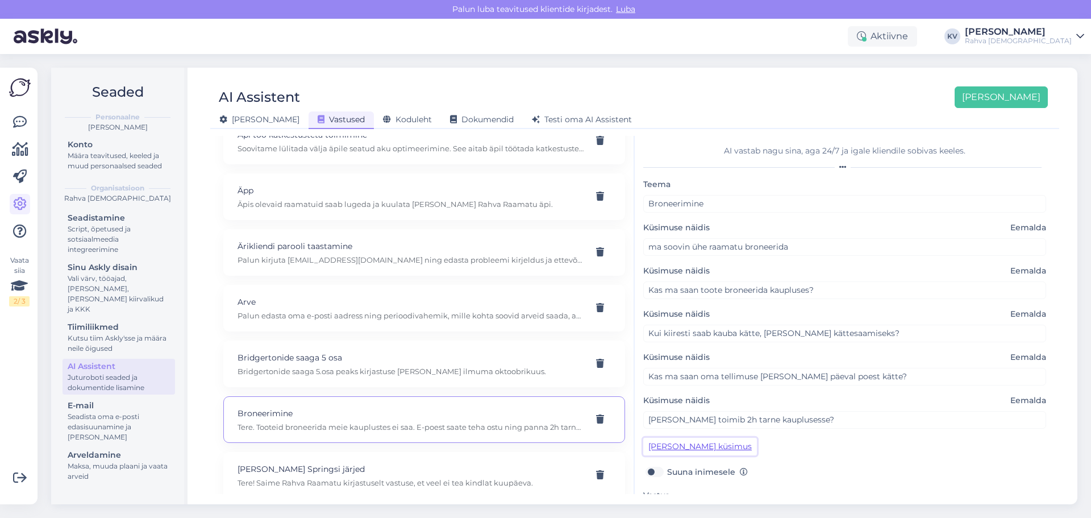
click at [666, 447] on button "Lisa kliendi küsimus" at bounding box center [700, 446] width 114 height 18
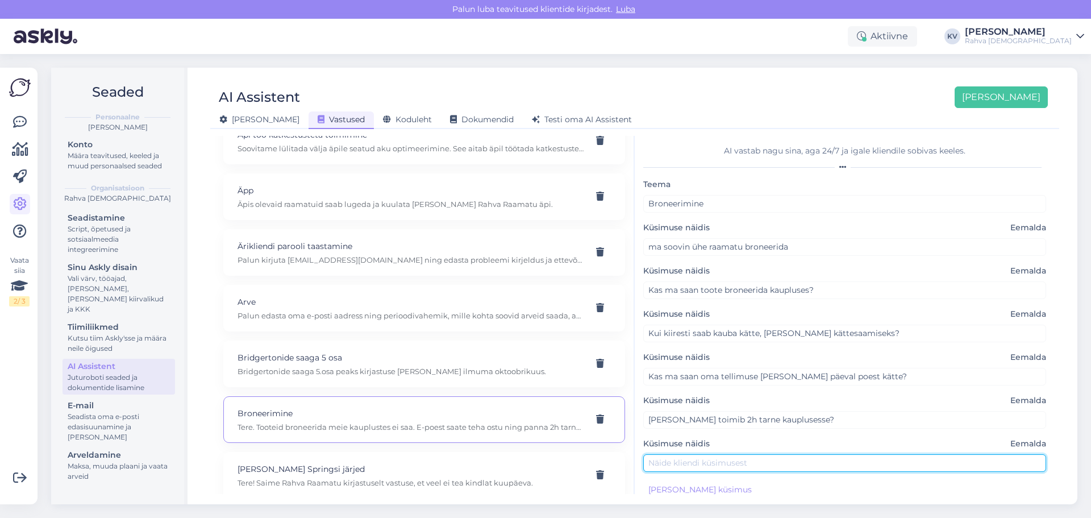
click at [650, 461] on input "text" at bounding box center [844, 463] width 403 height 18
type input "K"
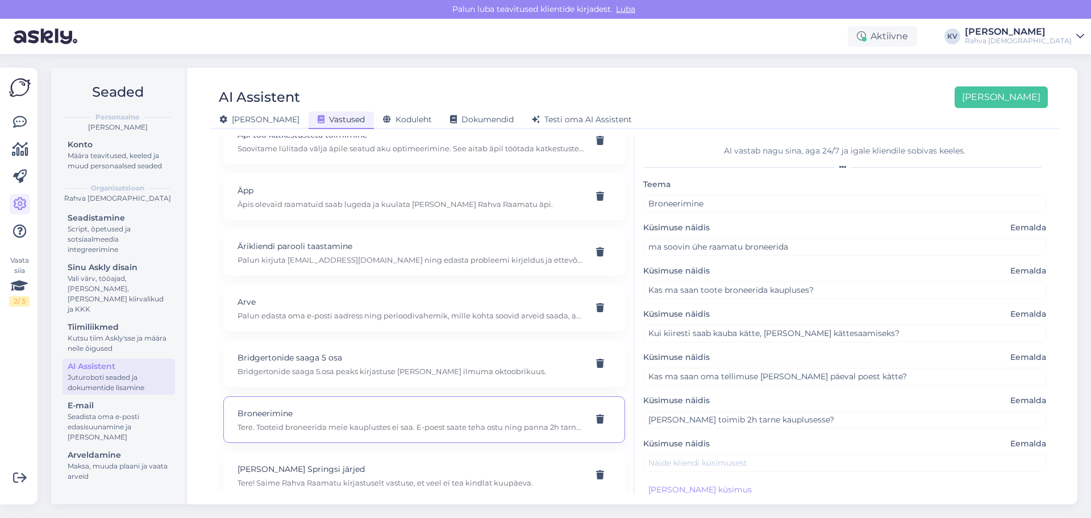
click at [1011, 444] on span "Eemalda" at bounding box center [1028, 443] width 36 height 12
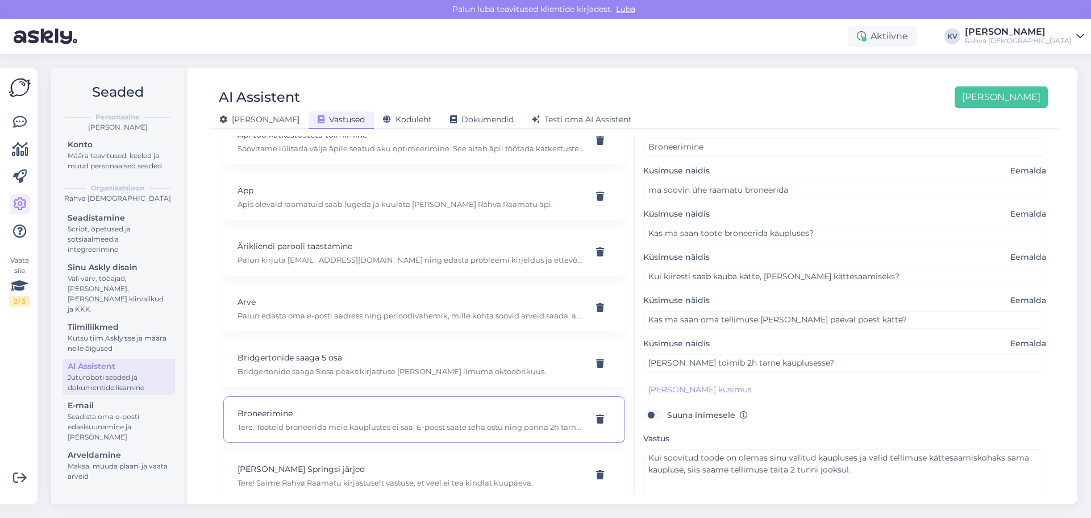
scroll to position [105, 0]
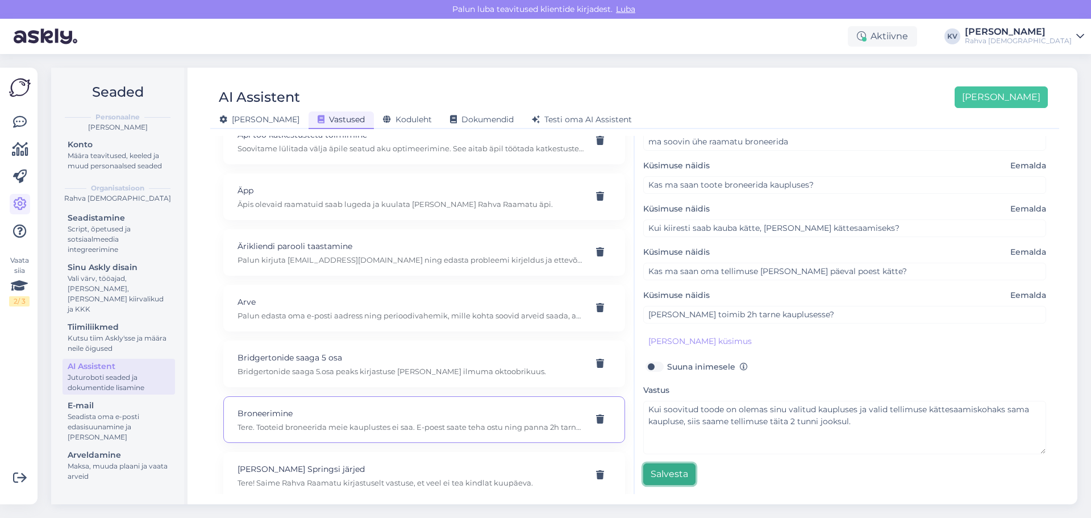
click at [671, 473] on button "Salvesta" at bounding box center [669, 474] width 52 height 22
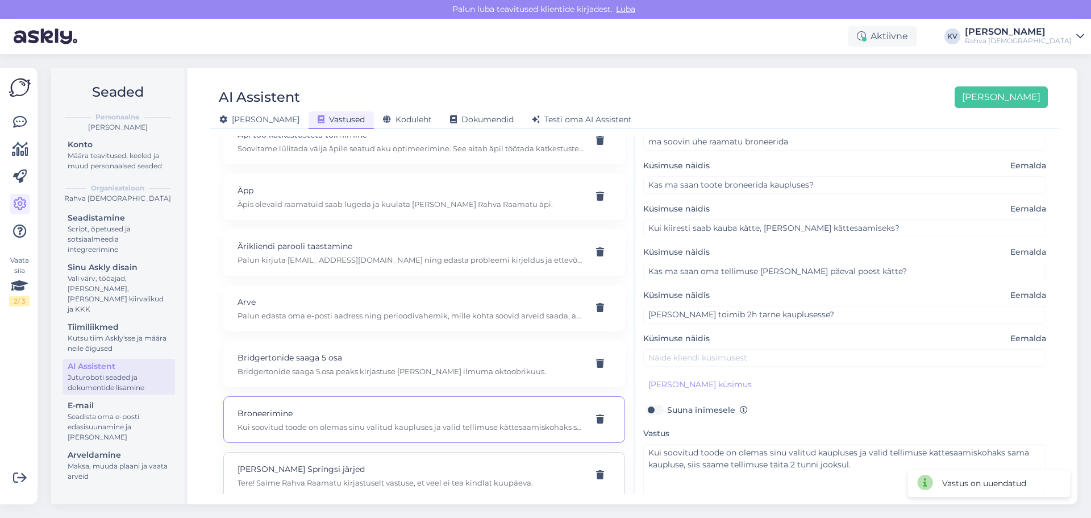
click at [359, 472] on p "Chesnut Springsi järjed" at bounding box center [410, 468] width 346 height 12
type input "Chesnut Springsi järjed"
type input "Millal ilmuvad Chesnut Springsi (ilmunud Südametu ja Veatu) järjed?"
type textarea "Tere! Saime Rahva Raamatu kirjastuselt vastuse, et veel ei tea kindlat kuupäeva."
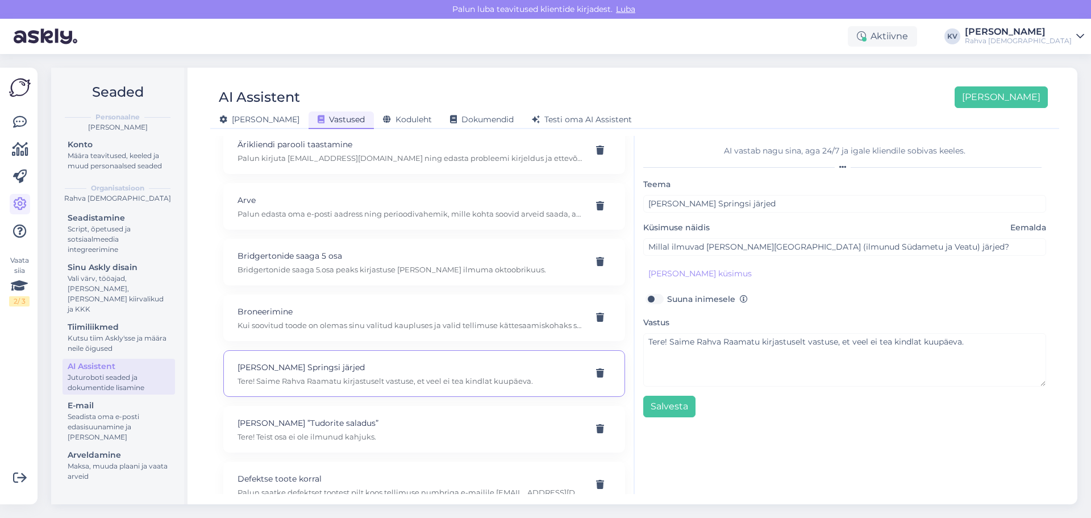
scroll to position [909, 0]
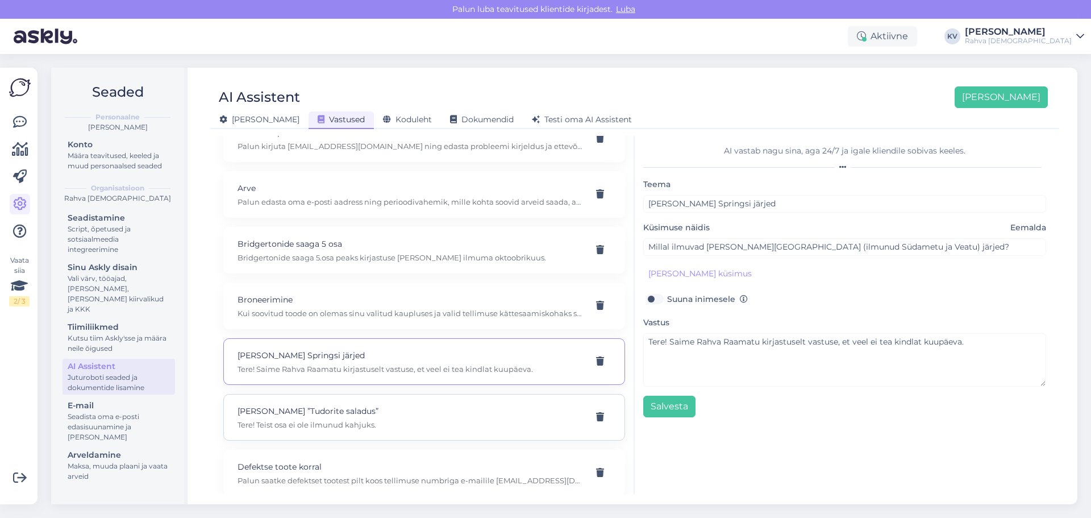
click at [341, 417] on div "C.W. Gortner ”Tudorite saladus” Tere! Teist osa ei ole ilmunud kahjuks." at bounding box center [410, 416] width 346 height 25
type input "C.W. Gortner ”Tudorite saladus”"
type input "kas C.W. Gortner ”Tudorite saladus” esimesele raamatule järgmist ei ole ilmunud"
type textarea "Tere! Teist osa ei ole ilmunud kahjuks."
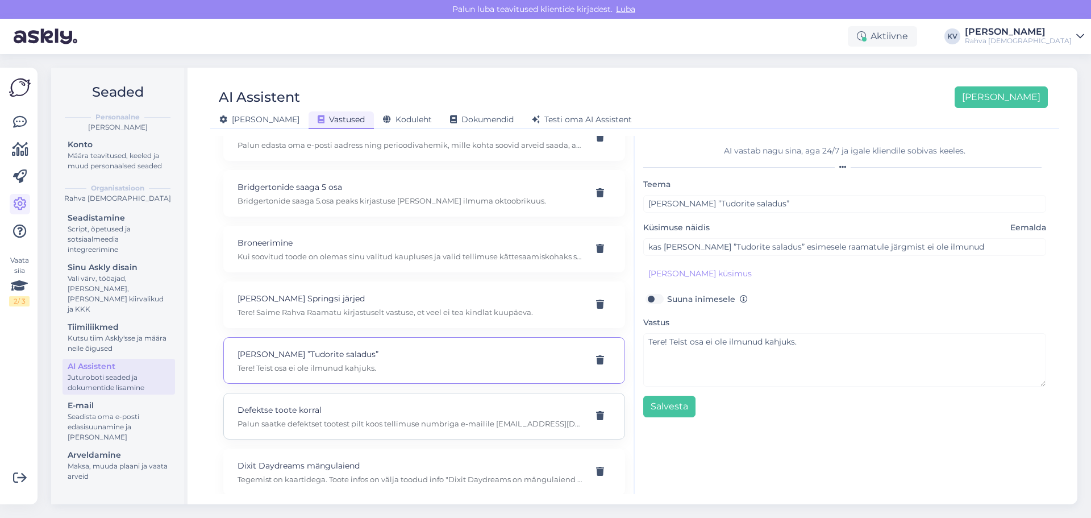
click at [337, 416] on div "Defektse toote korral Palun saatke defektset tootest pilt koos tellimuse numbri…" at bounding box center [410, 415] width 346 height 25
type input "Defektse toote korral"
type input "Mida teha, kui sain defektse toote e-poest?"
type textarea "Palun saatke defektset tootest pilt koos tellimuse numbriga e-mailile epood@rah…"
click at [688, 277] on button "Lisa kliendi küsimus" at bounding box center [700, 274] width 114 height 18
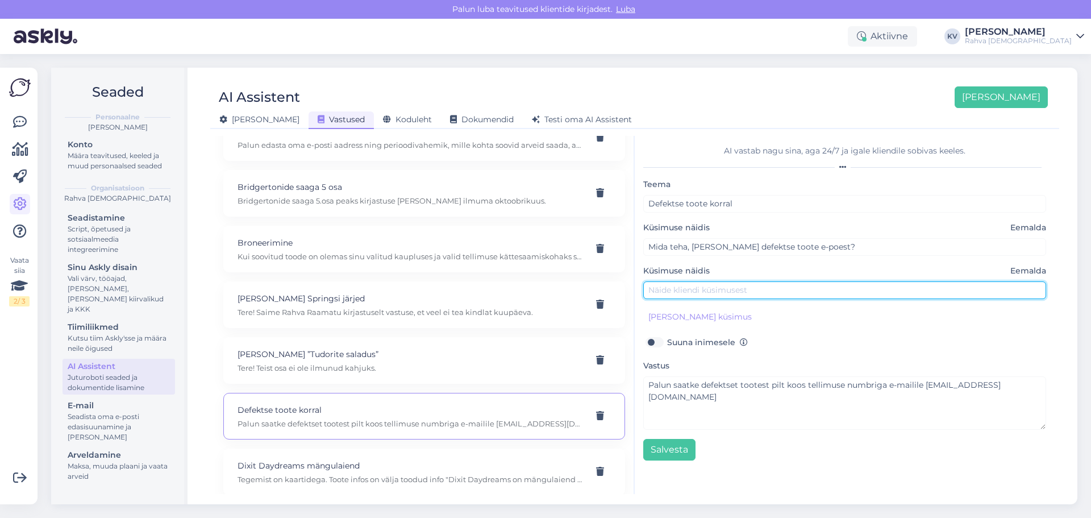
click at [682, 295] on input "text" at bounding box center [844, 290] width 403 height 18
type input "S"
type input "E"
type input "Sain defektse toote"
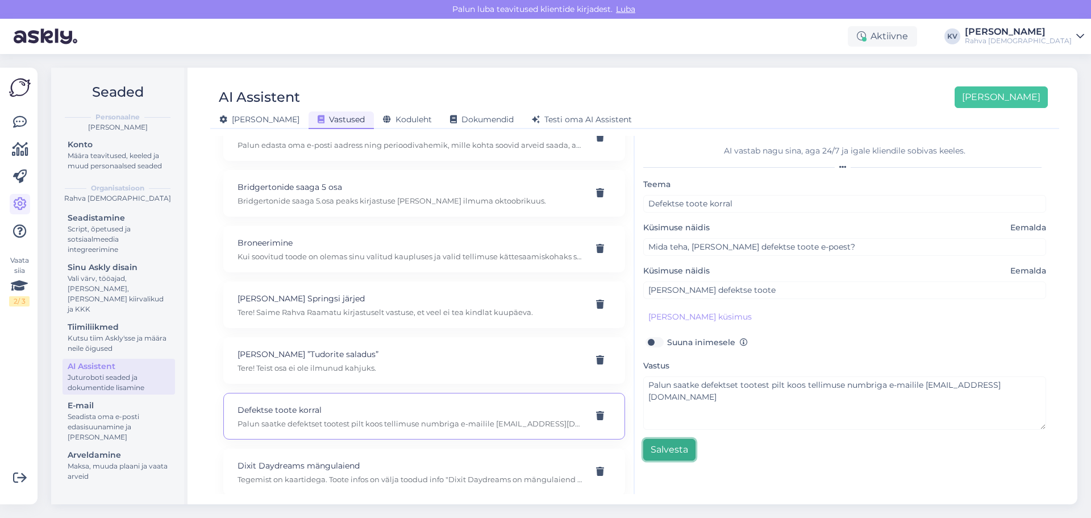
click at [682, 443] on button "Salvesta" at bounding box center [669, 450] width 52 height 22
click at [337, 475] on p "Tegemist on kaartidega. Toote infos on välja toodud info "Dixit Daydreams on mä…" at bounding box center [410, 479] width 346 height 10
type input "Dixit Daydreams mängulaiend"
type input "Dixit Daydreams mängulaiend lauamängule- mida see tähendab?"
type textarea "Tegemist on kaartidega. Toote infos on välja toodud info "Dixit Daydreams on mä…"
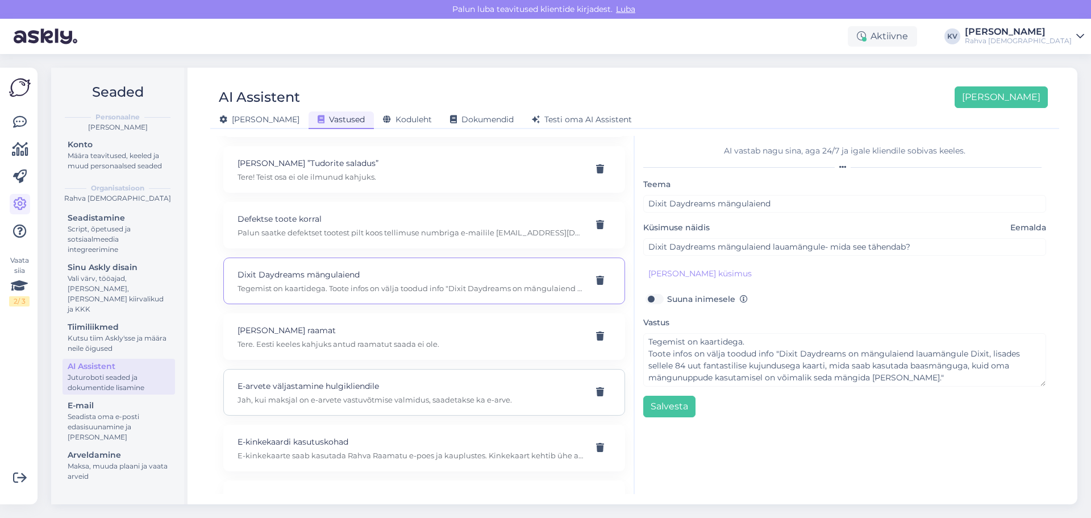
scroll to position [1193, 0]
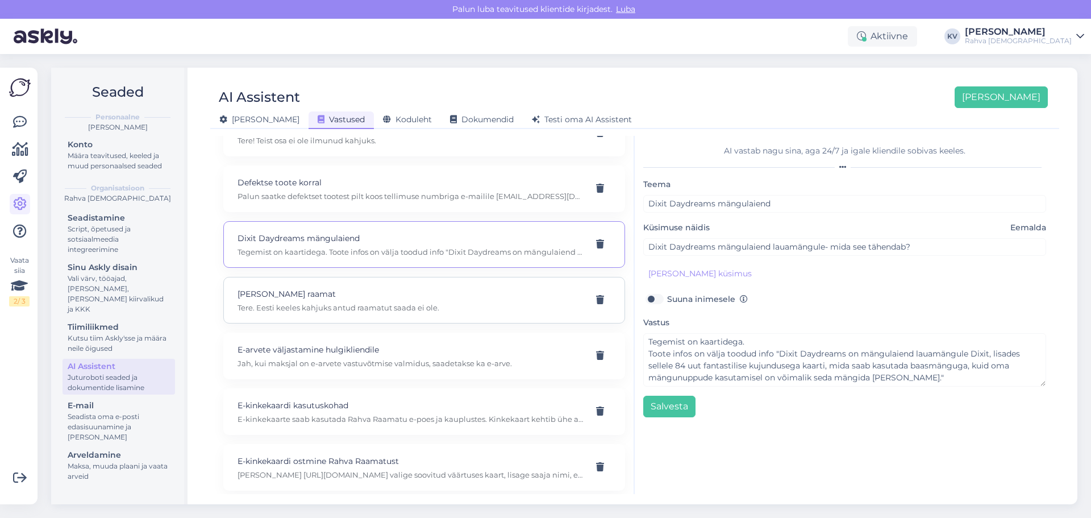
click at [329, 296] on p "Dr.Stacy Sims raamat" at bounding box center [410, 293] width 346 height 12
type input "Dr.Stacy Sims raamat"
type input "Kas Dr.Stacy Sims raamat “next level” on ka Eesti keeles saadaval?"
type textarea "Tere. Eesti keeles kahjuks antud raamatut saada ei ole."
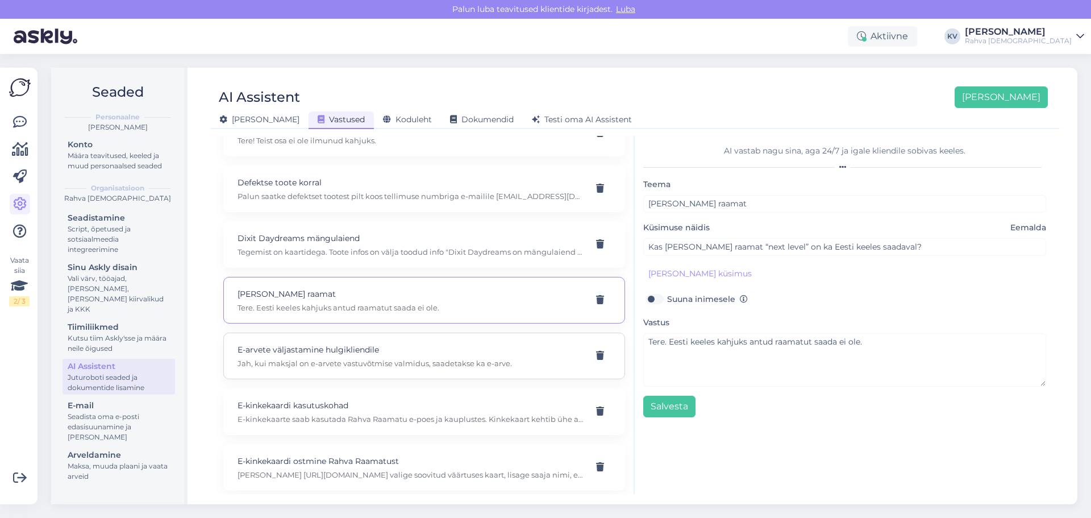
click at [335, 351] on p "E-arvete väljastamine hulgikliendile" at bounding box center [410, 349] width 346 height 12
type input "E-arvete väljastamine hulgikliendile"
type input "Kas Rahva Raamat saadab ka e-arveid?"
type textarea "Jah, kui maksjal on e-arvete vastuvõtmise valmidus, saadetakse ka e-arve."
click at [381, 406] on p "E-kinkekaardi kasutuskohad" at bounding box center [410, 405] width 346 height 12
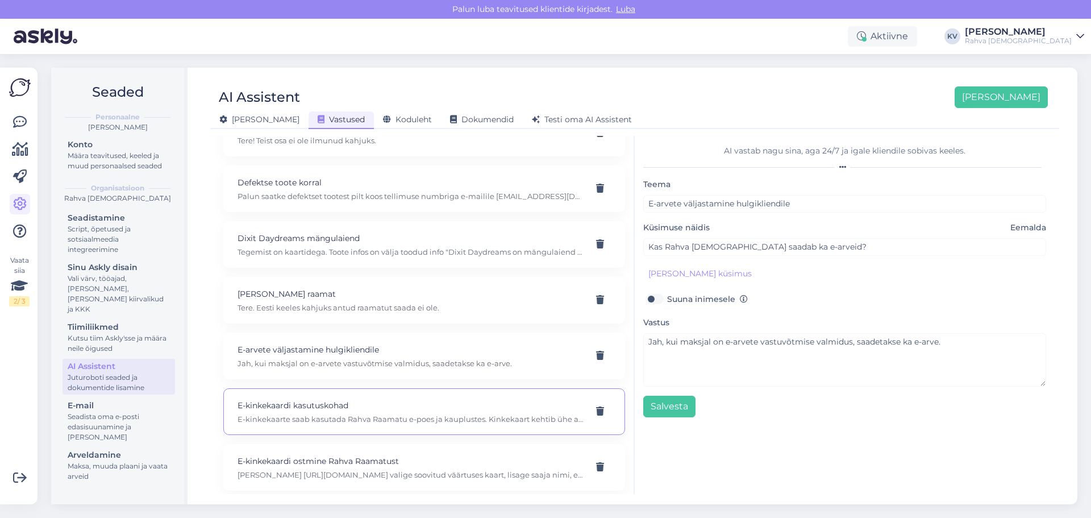
type input "E-kinkekaardi kasutuskohad"
type input "Kus saab e-kinkekaarti kasutada?"
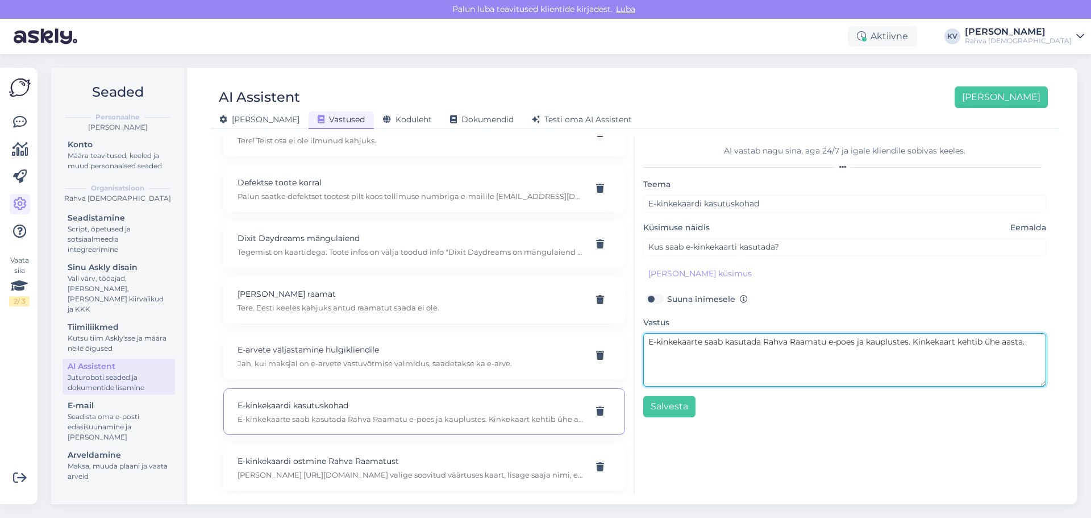
click at [1038, 341] on textarea "E-kinkekaarte saab kasutada Rahva Raamatu e-poes ja kauplustes. Kinkekaart keht…" at bounding box center [844, 359] width 403 height 53
click at [662, 359] on textarea "E-kinkekaarte saab kasutada Rahva Raamatu e-poes ja kauplustes. Kinkekaart keht…" at bounding box center [844, 359] width 403 height 53
click at [1034, 341] on textarea "E-kinkekaarte saab kasutada Rahva Raamatu e-poes ja kauplustes. Kinkekaart keht…" at bounding box center [844, 359] width 403 height 53
paste textarea "https://rahvaraamat.ee/et/kkk#916"
type textarea "E-kinkekaarte saab kasutada Rahva Raamatu e-poes ja kauplustes. Kinkekaart keht…"
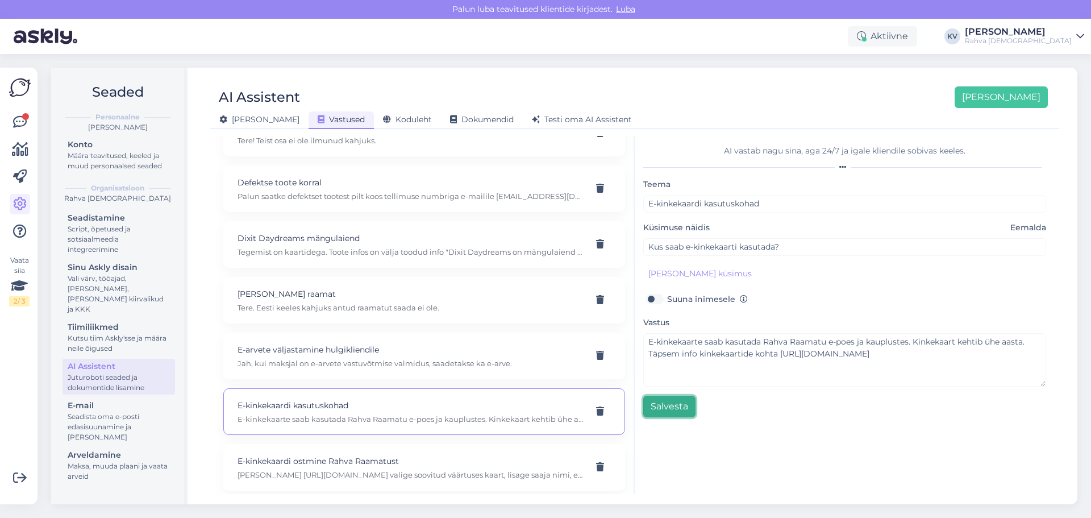
click at [671, 404] on button "Salvesta" at bounding box center [669, 406] width 52 height 22
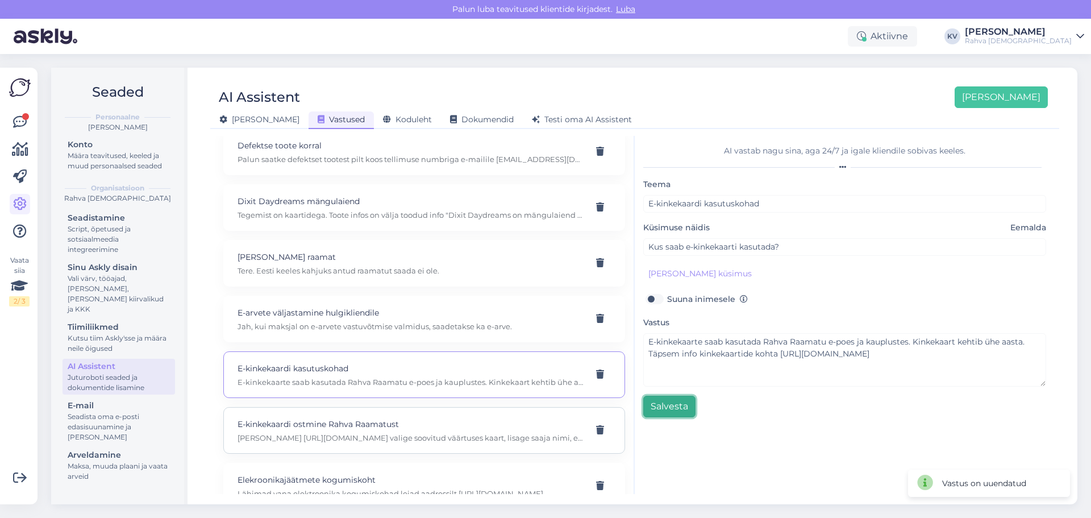
scroll to position [1250, 0]
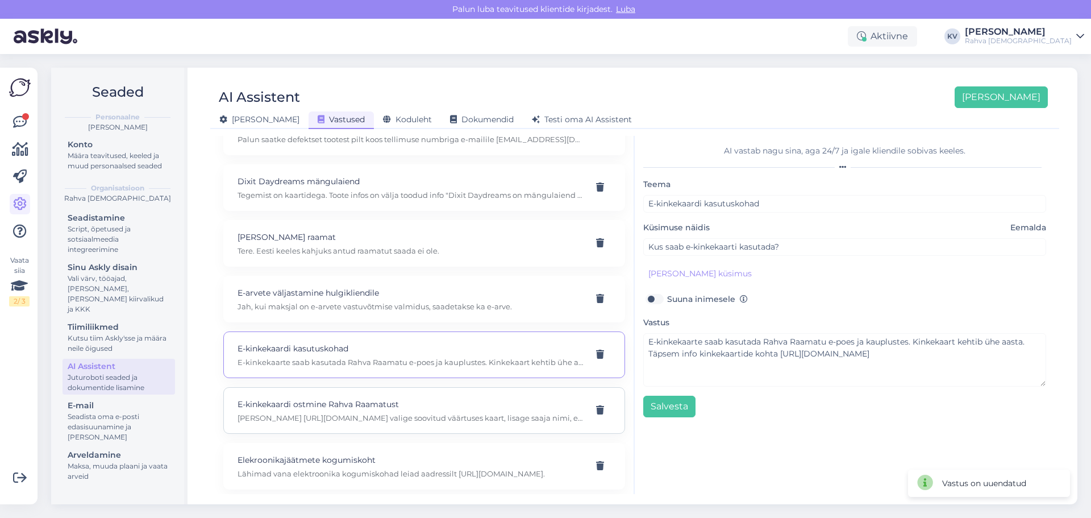
click at [345, 406] on p "E-kinkekaardi ostmine Rahva Raamatust" at bounding box center [410, 404] width 346 height 12
type input "E-kinkekaardi ostmine Rahva Raamatust"
type input "Kuidas osta e-kinkekaarti?"
type textarea "Siin lingil https://rahvaraamat.ee/et/kinkekaardid valige soovitud väärtuses ka…"
click at [706, 273] on button "Lisa kliendi küsimus" at bounding box center [700, 274] width 114 height 18
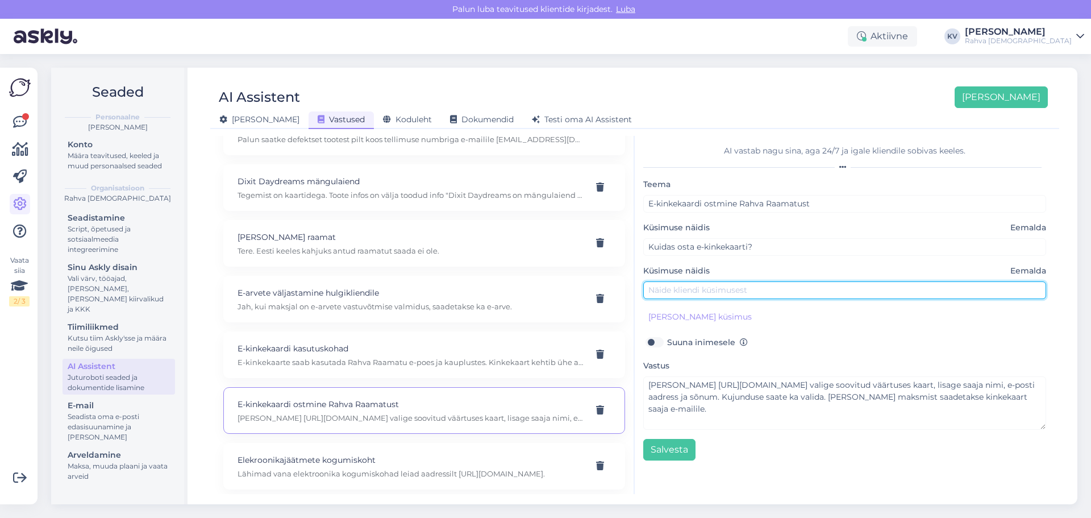
click at [696, 286] on input "text" at bounding box center [844, 290] width 403 height 18
type input "Mis summas on e-kinkekaardid saadaval?"
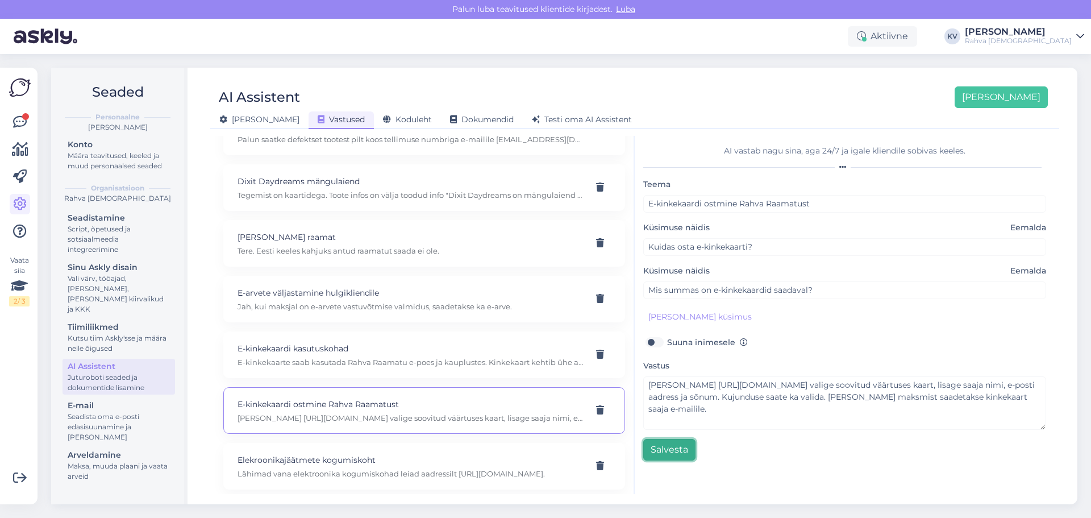
click at [674, 448] on button "Salvesta" at bounding box center [669, 450] width 52 height 22
click at [339, 452] on div "Elekroonikajäätmete kogumiskoht Lähimad vana elektroonika kogumiskohad leiad aa…" at bounding box center [424, 466] width 402 height 47
type input "Elekroonikajäätmete kogumiskoht"
type input "Kust leian lähima vana elektroonika kogumiskoha?"
type textarea "Lähimad vana elektroonika kogumiskohad leiad aadressilt https://eesringlus.ee/t…"
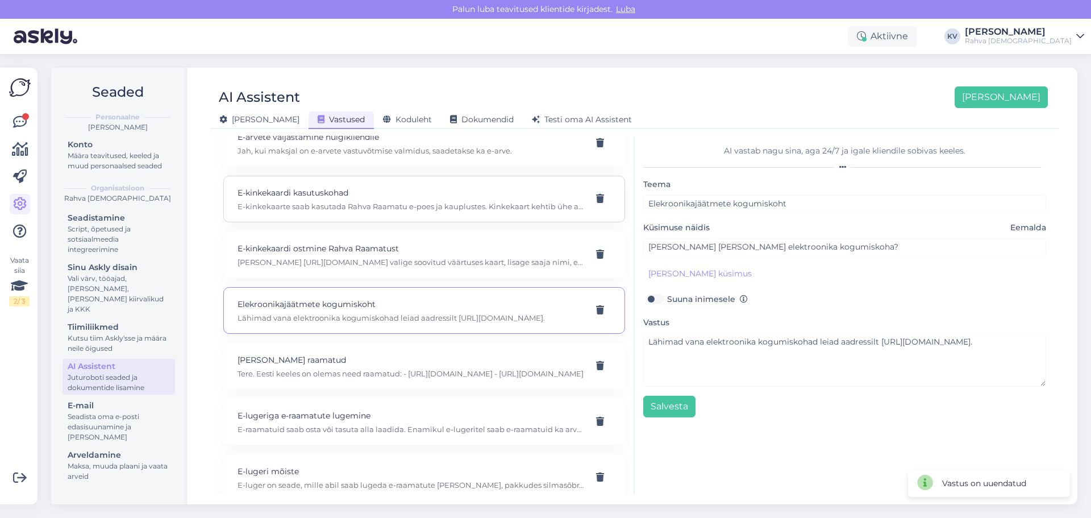
scroll to position [1420, 0]
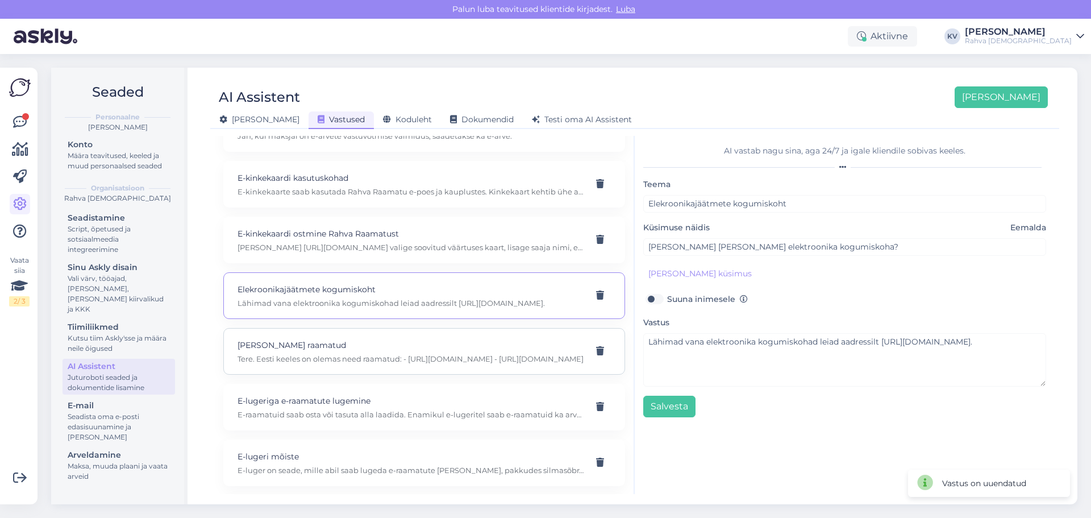
click at [333, 355] on p "Tere. Eesti keeles on olemas need raamatud: - https://rahvaraamat.ee/et/raamatu…" at bounding box center [410, 358] width 346 height 10
type input "Elsie Silveri raamatud"
type input "Kas Elsie Silveri raamatuid on eesti keelde tõlgitud?"
type textarea "Tere. Eesti keeles on olemas need raamatud: - https://rahvaraamat.ee/et/raamatu…"
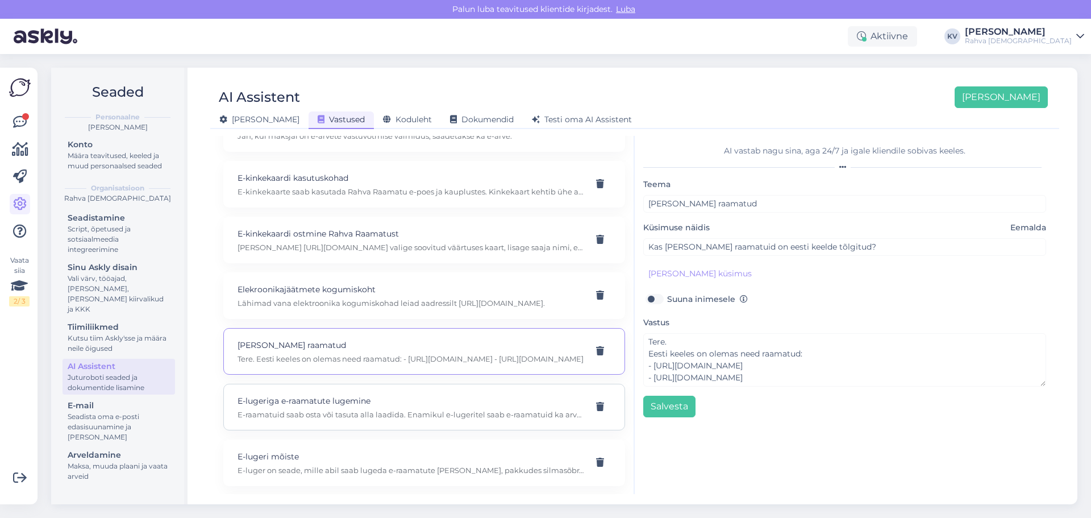
click at [324, 422] on div "E-lugeriga e-raamatute lugemine E-raamatuid saab osta või tasuta alla laadida. …" at bounding box center [424, 406] width 402 height 47
type input "E-lugeriga e-raamatute lugemine"
type input "Kuidas lugeda e-raamatuid e-lugeriga?"
type textarea "E-raamatuid saab osta või tasuta alla laadida. Enamikul e-lugeritel saab e-raam…"
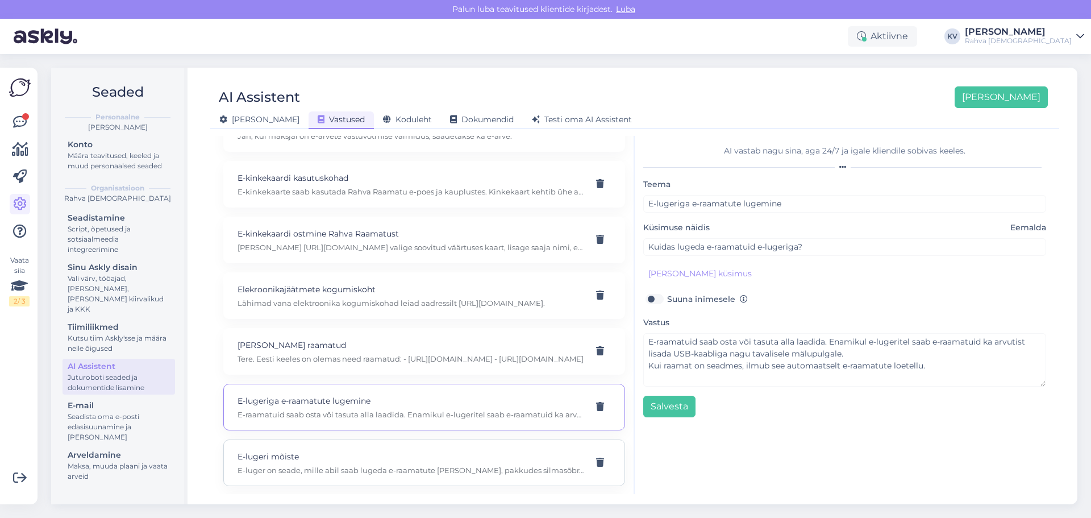
click at [337, 465] on p "E-luger on seade, mille abil saab lugeda e-raamatute faile, pakkudes silmasõbra…" at bounding box center [410, 470] width 346 height 10
type input "E-lugeri mõiste"
type input "Mis on e-luger?"
type textarea "E-luger on seade, mille abil saab lugeda e-raamatute faile, pakkudes silmasõbra…"
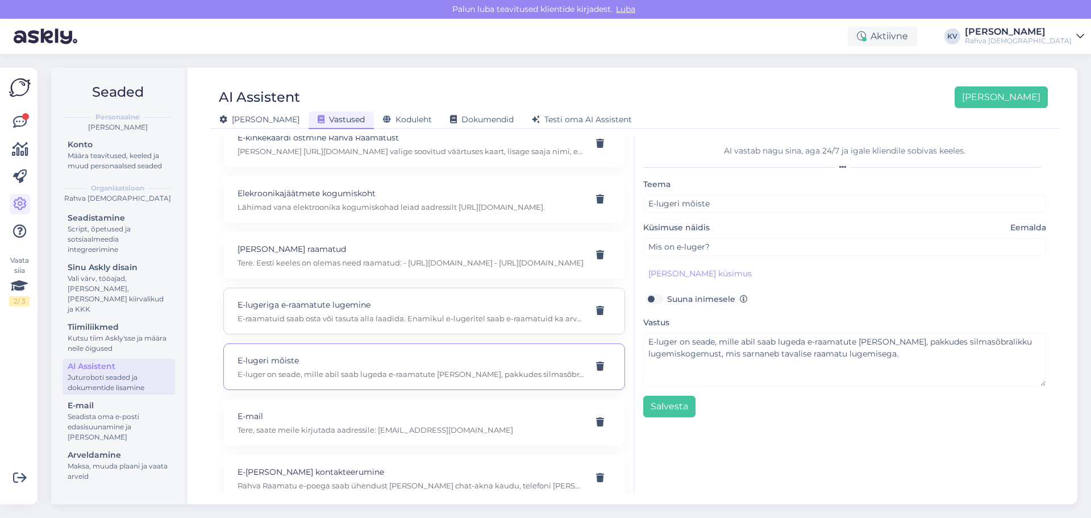
scroll to position [1534, 0]
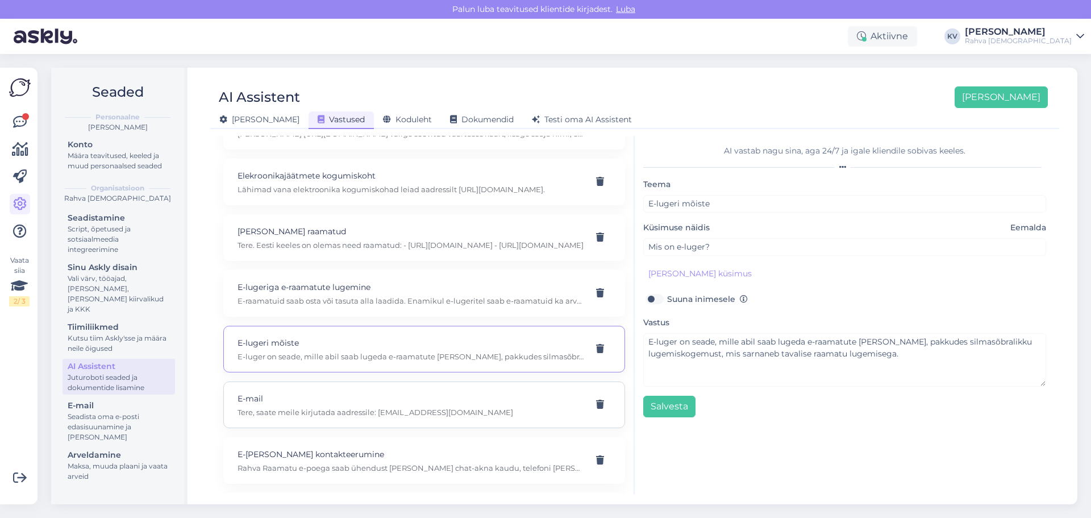
click at [343, 407] on p "Tere, saate meile kirjutada aadressile: info@rahvaraamat.ee" at bounding box center [410, 412] width 346 height 10
type input "E-mail"
type input "Tahan kirjutada emaili"
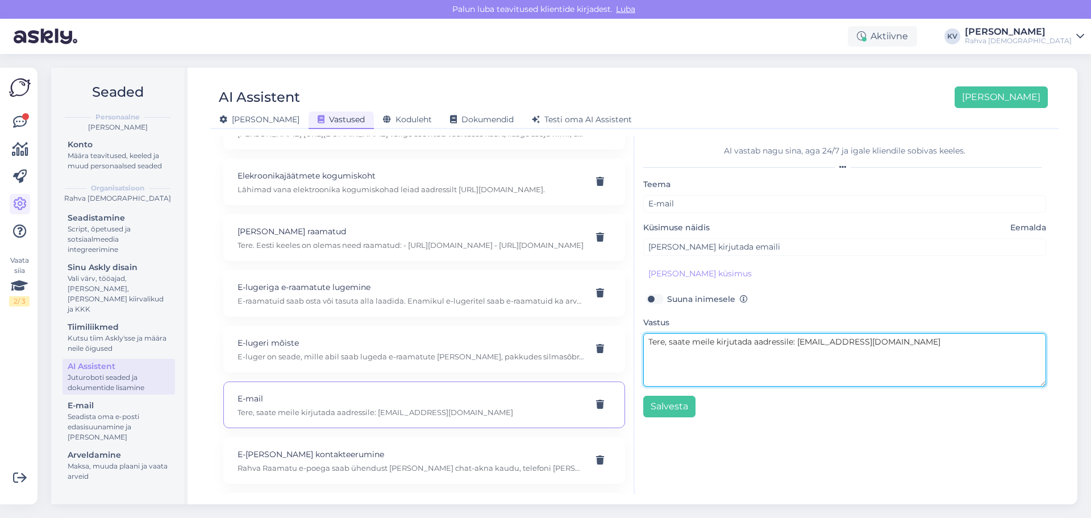
click at [810, 344] on textarea "Tere, saate meile kirjutada aadressile: info@rahvaraamat.ee" at bounding box center [844, 359] width 403 height 53
type textarea "Tere, saate meile kirjutada aadressile: epood@rahvaraamat.ee"
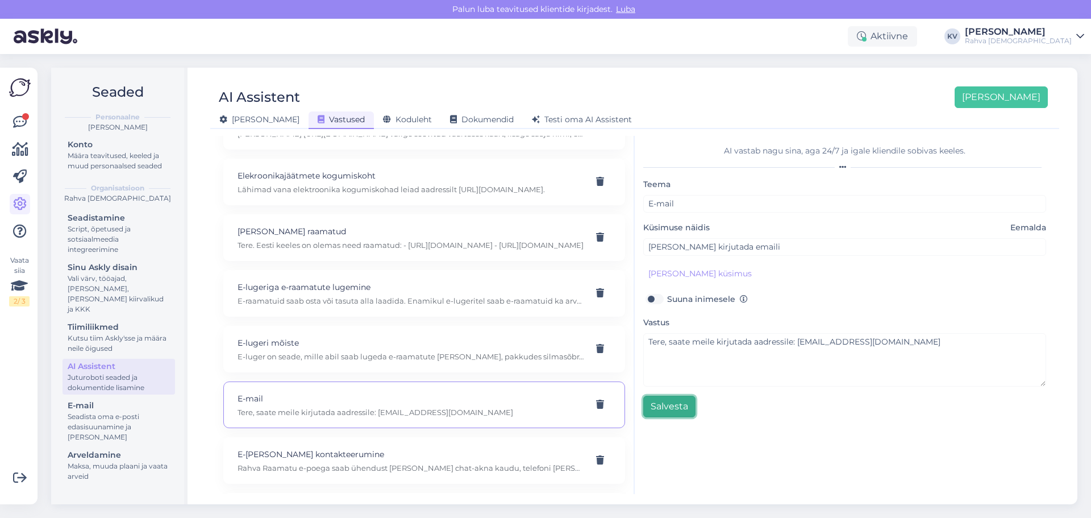
click at [686, 408] on button "Salvesta" at bounding box center [669, 406] width 52 height 22
click at [295, 452] on p "E-poe kontakteerumine" at bounding box center [410, 454] width 346 height 12
type input "E-poe kontakteerumine"
type input "Kuidas saab Rahva Raamatu e-poega ühendust võtta ja millal vastatakse päringute…"
type textarea "Rahva Raamatu e-poega saab ühendust võtta chat-akna kaudu, telefoni teel numbri…"
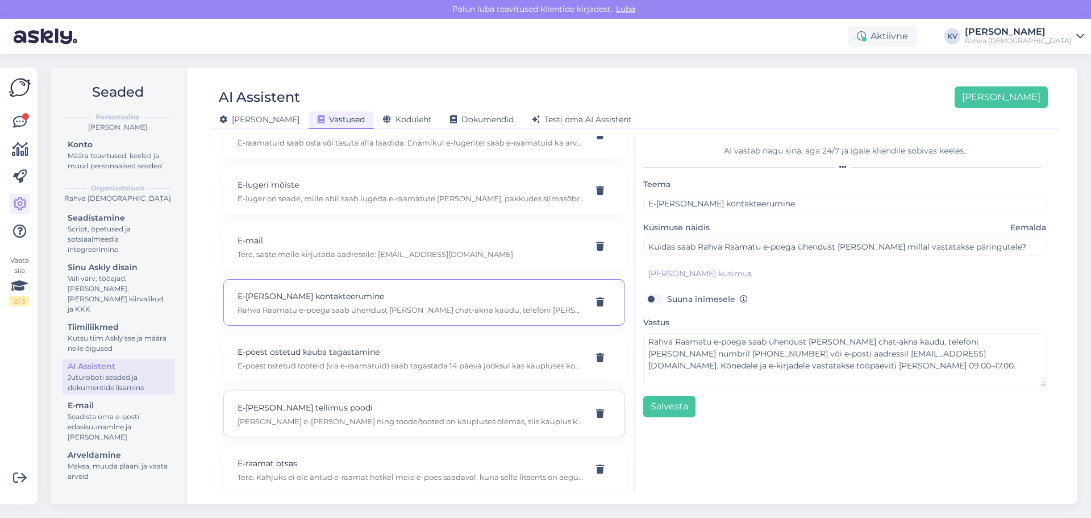
scroll to position [1704, 0]
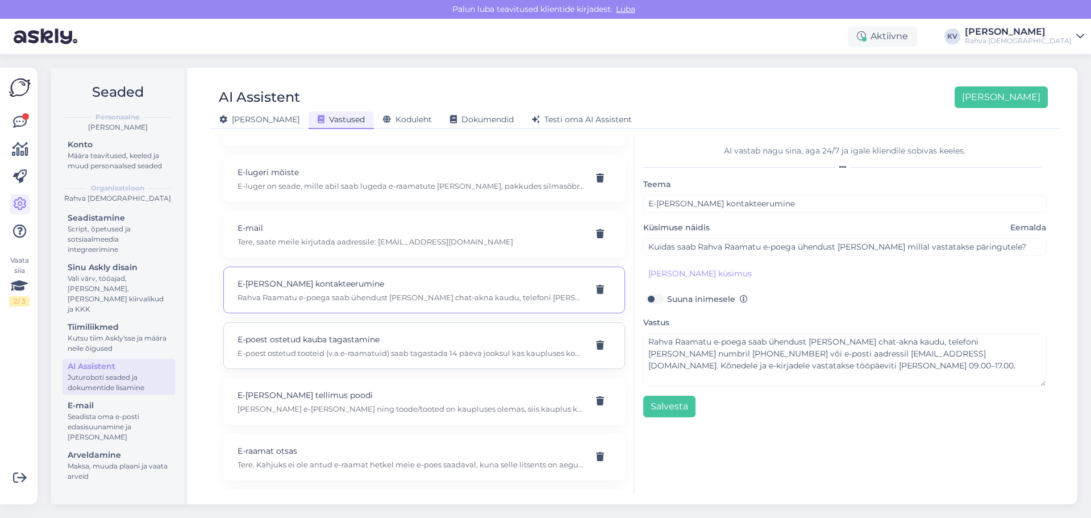
click at [327, 357] on p "E-poest ostetud tooteid (v.a e-raamatuid) saab tagastada 14 päeva jooksul kas k…" at bounding box center [410, 353] width 346 height 10
type input "E-poest ostetud kauba tagastamine"
type input "Kuidas saab Rahva Raamatu e-poest ostetud kaupa tagastada või vahetada?"
type textarea "E-poest ostetud tooteid (v.a e-raamatuid) saab tagastada 14 päeva jooksul kas k…"
click at [316, 407] on p "Kui läbi e-poe tellite ning toode/tooted on kaupluses olemas, siis kauplus komp…" at bounding box center [410, 408] width 346 height 10
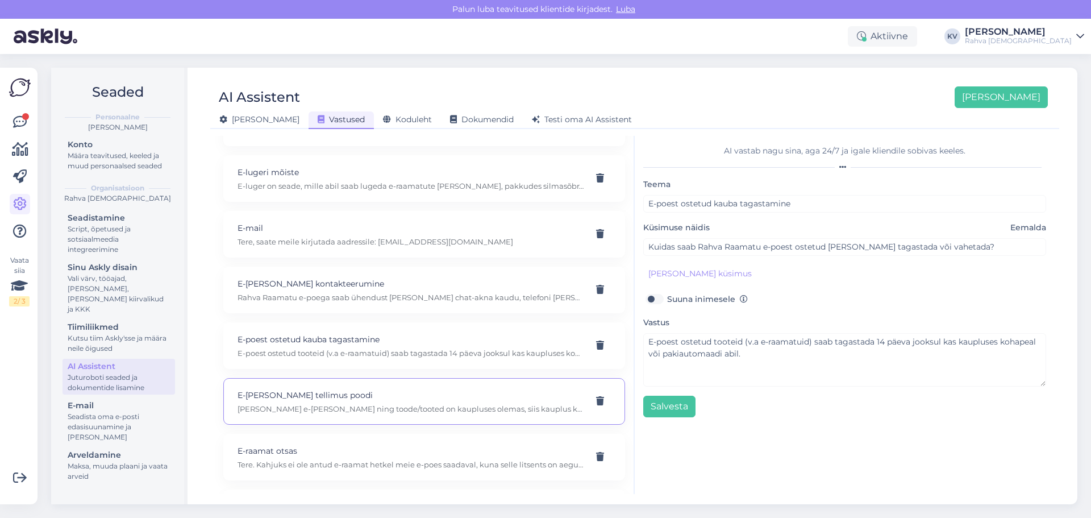
type input "E-poe tellimus poodi"
type input "Kas e-poe tellimust on võimalik täna kauplusest kätte saada?"
type textarea "Kui läbi e-poe tellite ning toode/tooted on kaupluses olemas, siis kauplus komp…"
click at [1059, 227] on div "AI Assistent Lisa uus Üldine Vastused Koduleht Dokumendid Testi oma AI Assisten…" at bounding box center [634, 286] width 885 height 436
click at [1031, 228] on span "Eemalda" at bounding box center [1028, 228] width 36 height 12
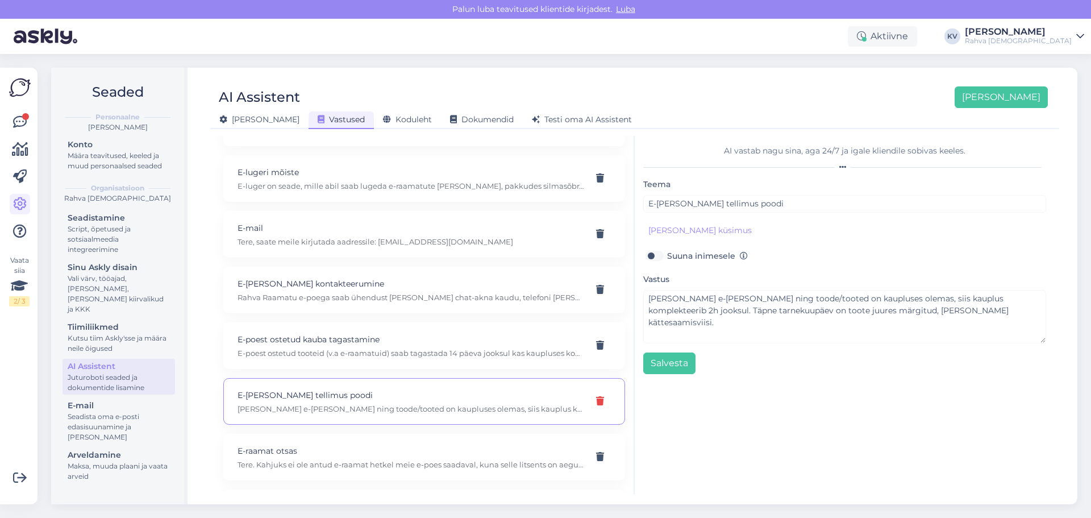
click at [596, 401] on icon at bounding box center [600, 401] width 8 height 9
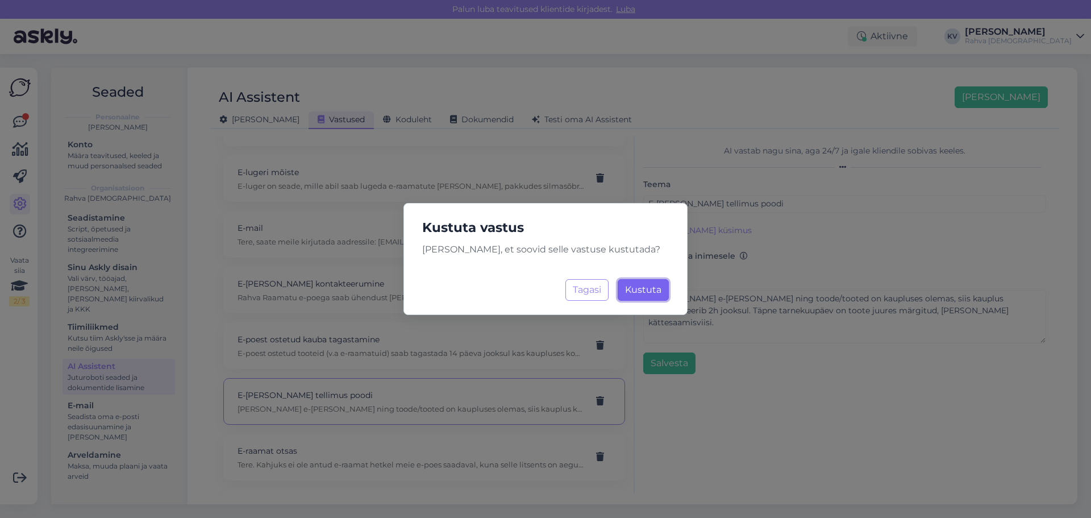
click at [652, 296] on button "Kustuta Laadimine..." at bounding box center [643, 290] width 51 height 22
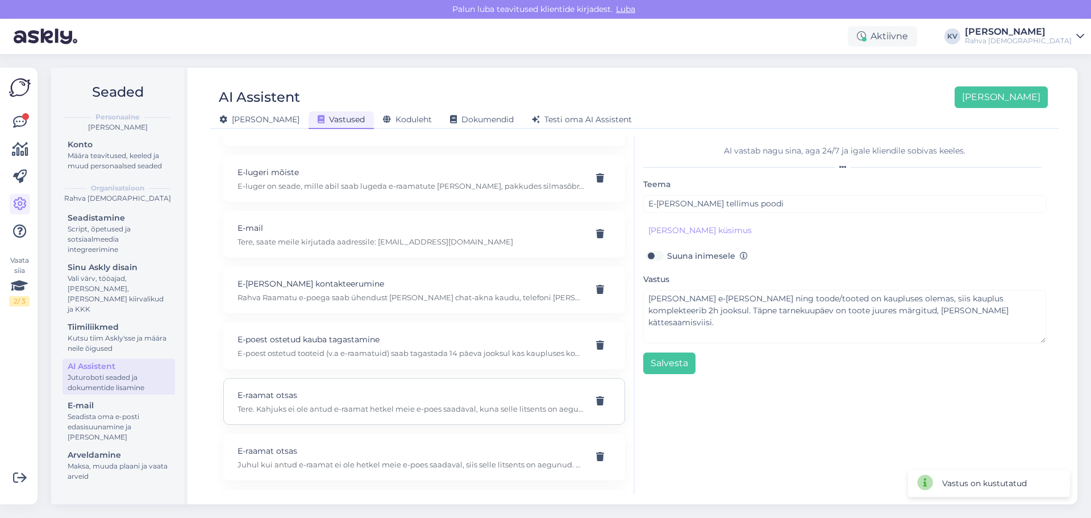
click at [327, 397] on p "E-raamat otsas" at bounding box center [410, 395] width 346 height 12
type input "E-raamat otsas"
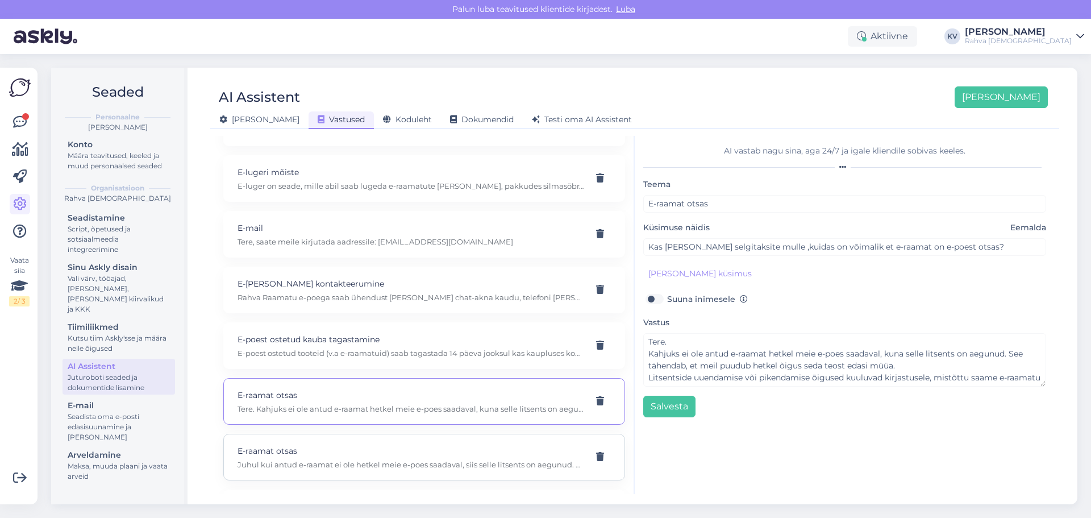
click at [323, 470] on div "E-raamat otsas Juhul kui antud e-raamat ei ole hetkel meie e-poes saadaval, sii…" at bounding box center [424, 456] width 402 height 47
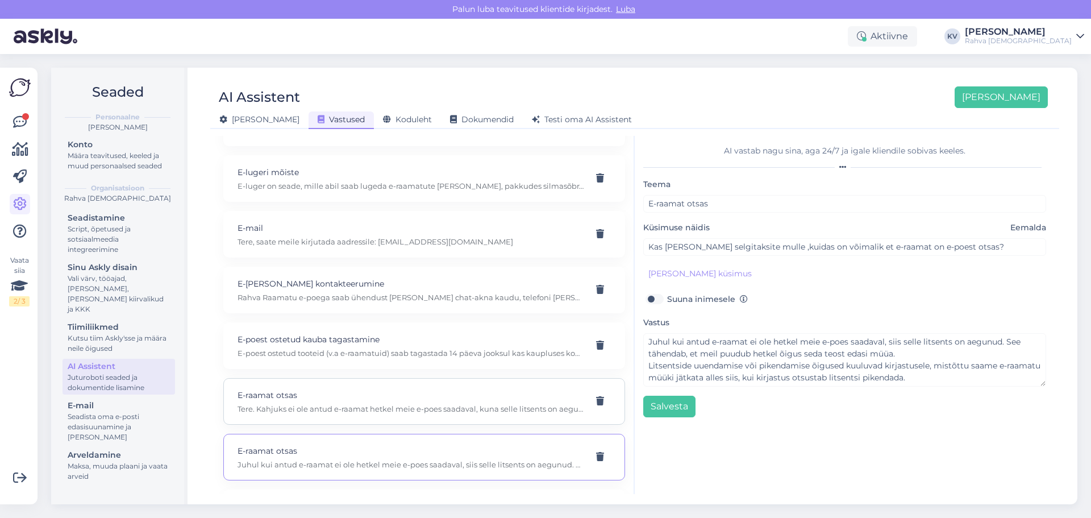
click at [331, 403] on p "Tere. Kahjuks ei ole antud e-raamat hetkel meie e-poes saadaval, kuna selle lit…" at bounding box center [410, 408] width 346 height 10
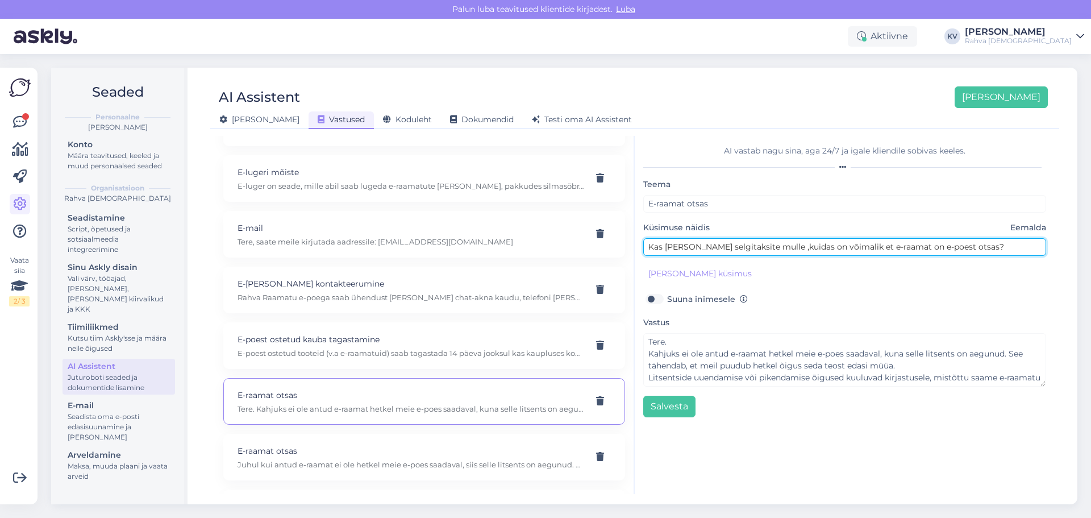
click at [761, 249] on input "Kas Te palun selgitaksite mulle ,kuidas on võimalik et e-raamat on e-poest otsa…" at bounding box center [844, 247] width 403 height 18
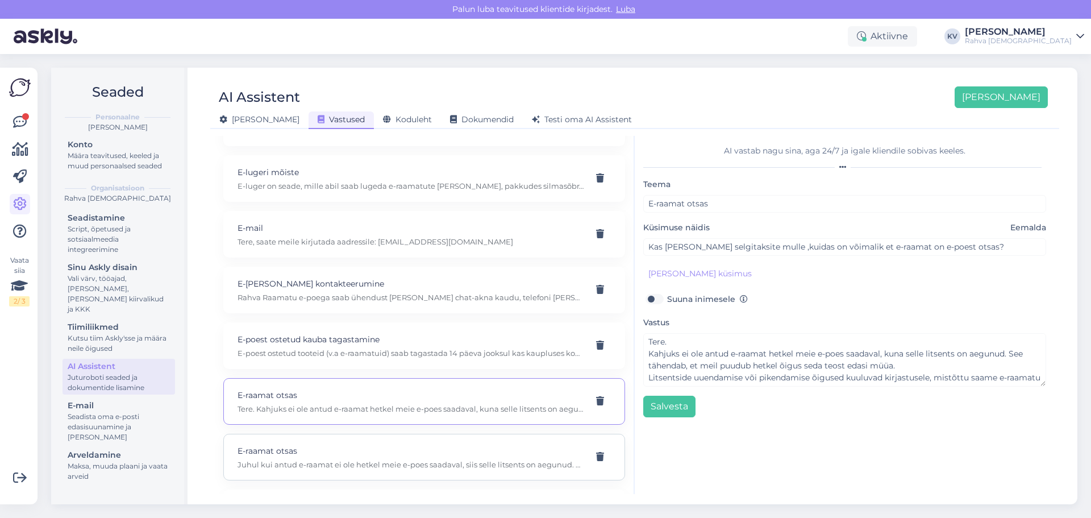
click at [350, 458] on div "E-raamat otsas Juhul kui antud e-raamat ei ole hetkel meie e-poes saadaval, sii…" at bounding box center [410, 456] width 346 height 25
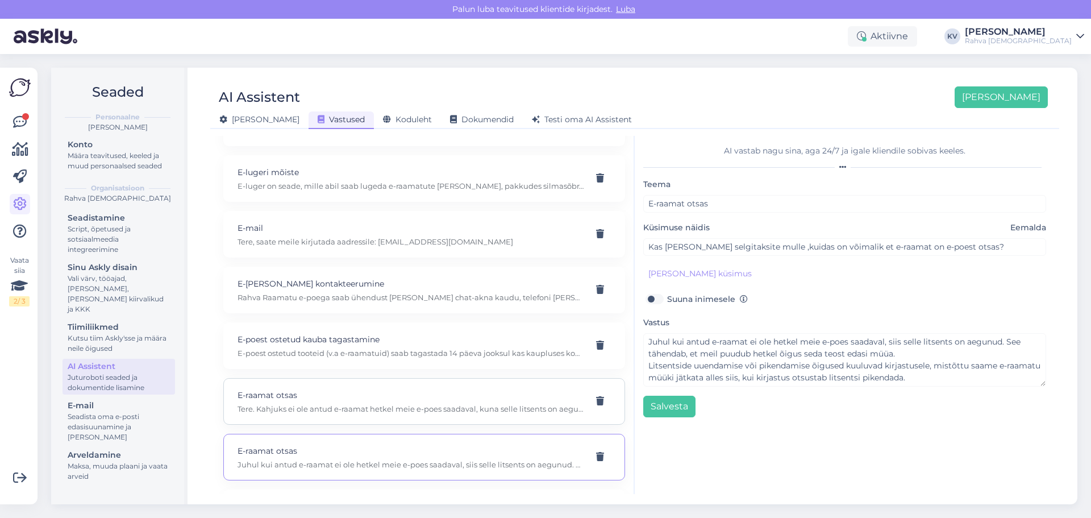
click at [465, 405] on p "Tere. Kahjuks ei ole antud e-raamat hetkel meie e-poes saadaval, kuna selle lit…" at bounding box center [410, 408] width 346 height 10
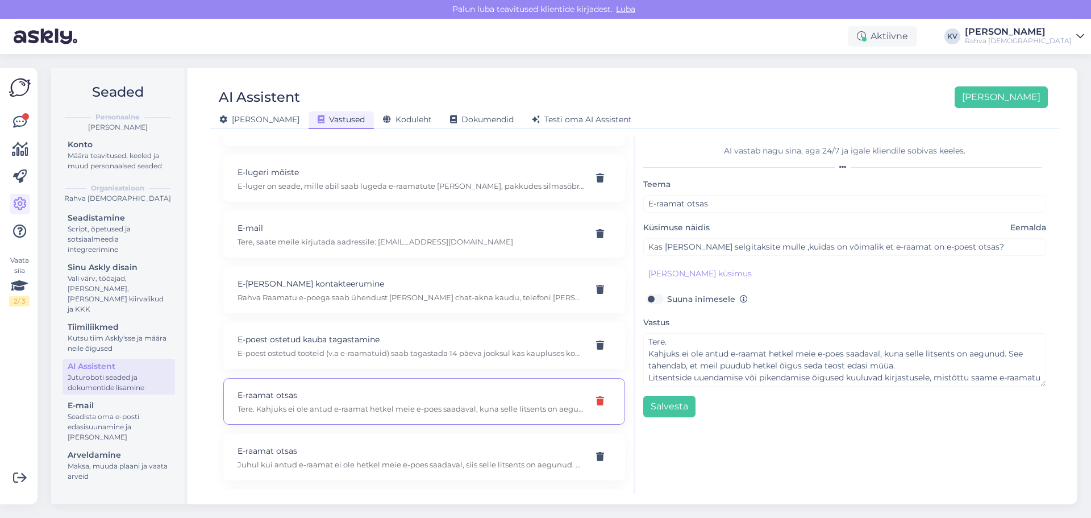
click at [596, 399] on icon at bounding box center [600, 401] width 8 height 9
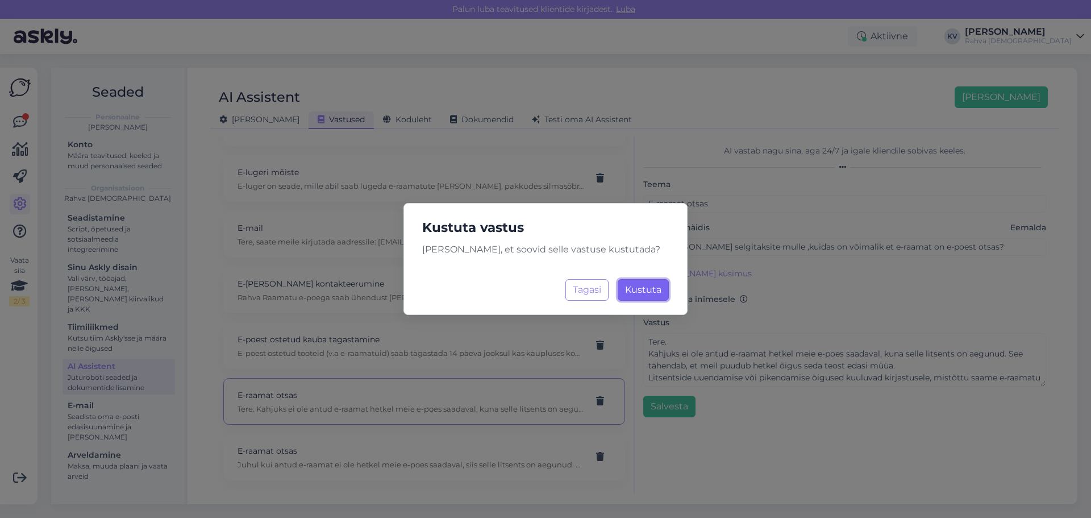
click at [646, 291] on span "Kustuta" at bounding box center [643, 289] width 36 height 11
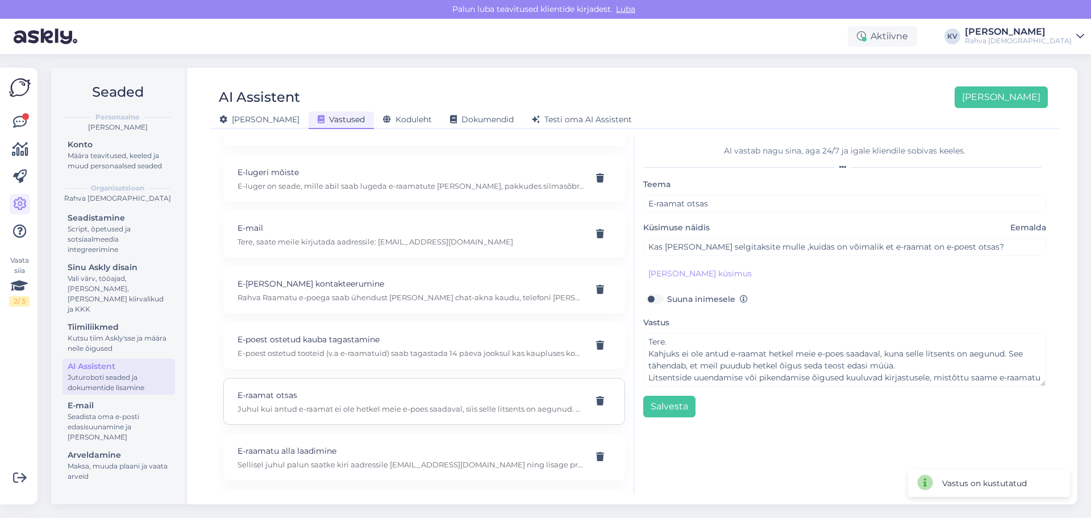
click at [314, 409] on p "Juhul kui antud e-raamat ei ole hetkel meie e-poes saadaval, siis selle litsent…" at bounding box center [410, 408] width 346 height 10
type textarea "Juhul kui antud e-raamat ei ole hetkel meie e-poes saadaval, siis selle litsent…"
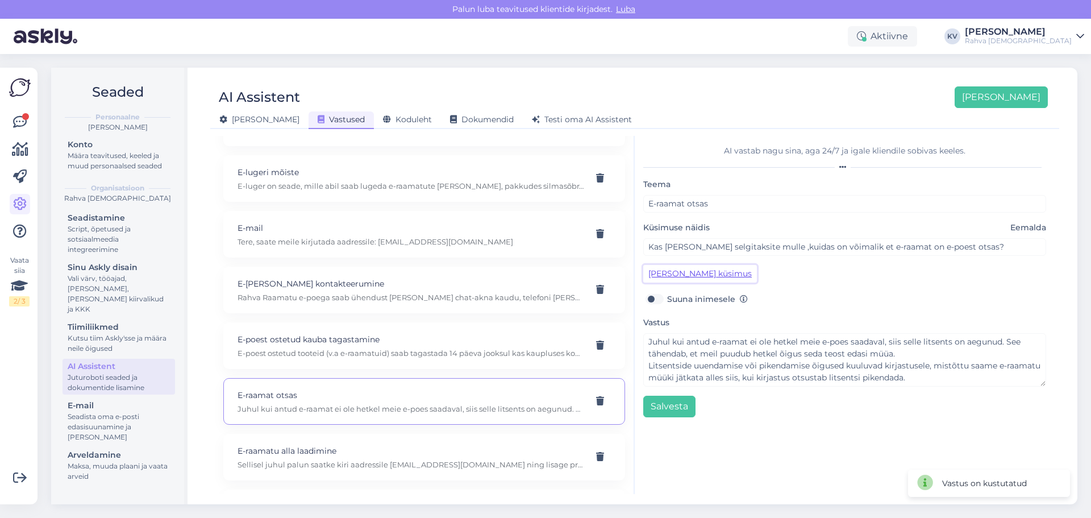
click at [696, 273] on button "Lisa kliendi küsimus" at bounding box center [700, 274] width 114 height 18
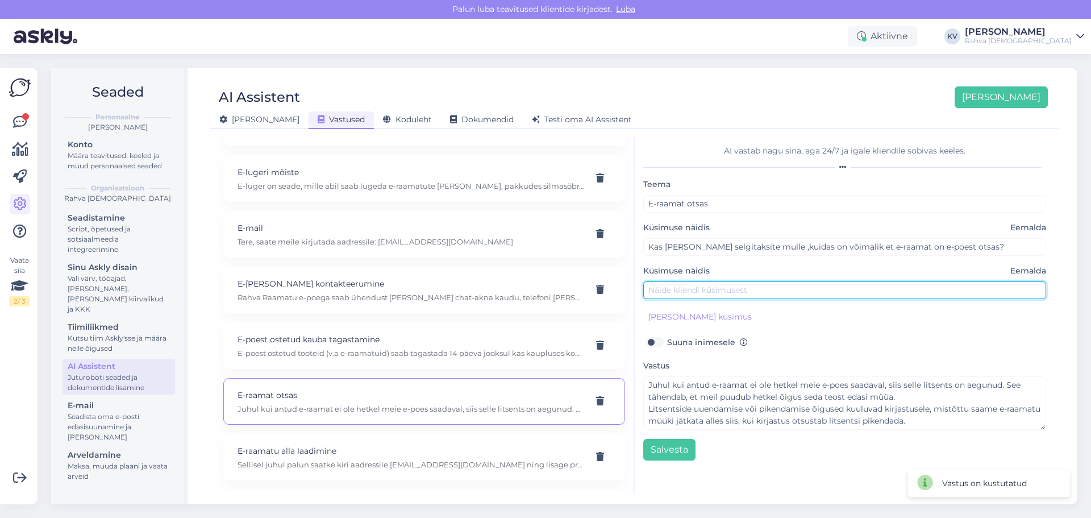
click at [697, 291] on input "text" at bounding box center [844, 290] width 403 height 18
type input "E-raamat e-poes otsas"
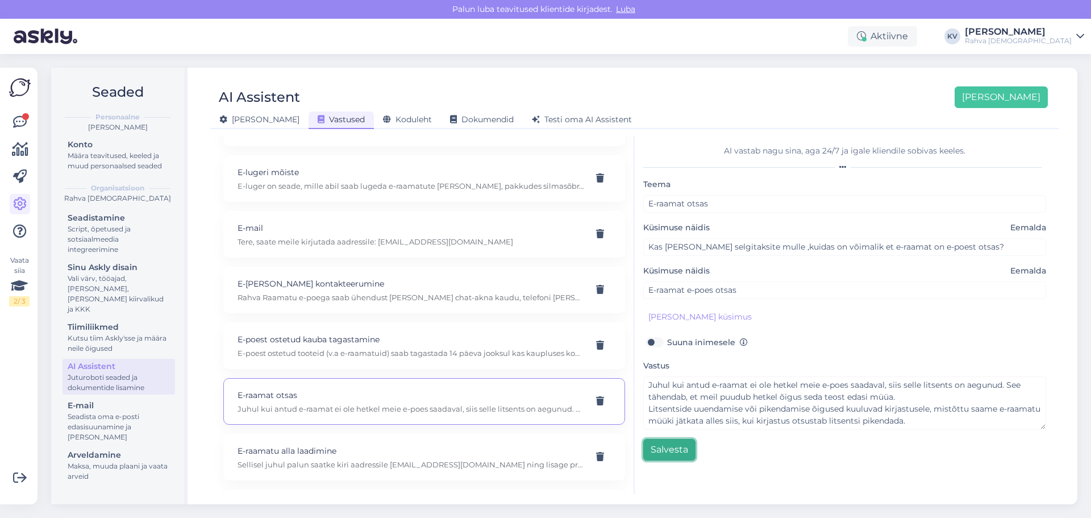
click at [681, 445] on button "Salvesta" at bounding box center [669, 450] width 52 height 22
click at [312, 455] on p "E-raamatu alla laadimine" at bounding box center [410, 450] width 346 height 12
type input "E-raamatu alla laadimine"
type textarea "Sellisel juhul palun saatke kiri aadressile epood@rahvaraamat.ee ning lisage pr…"
type input "Mida teha, kui mul ei õnnestu e-raamatut alla laadida?"
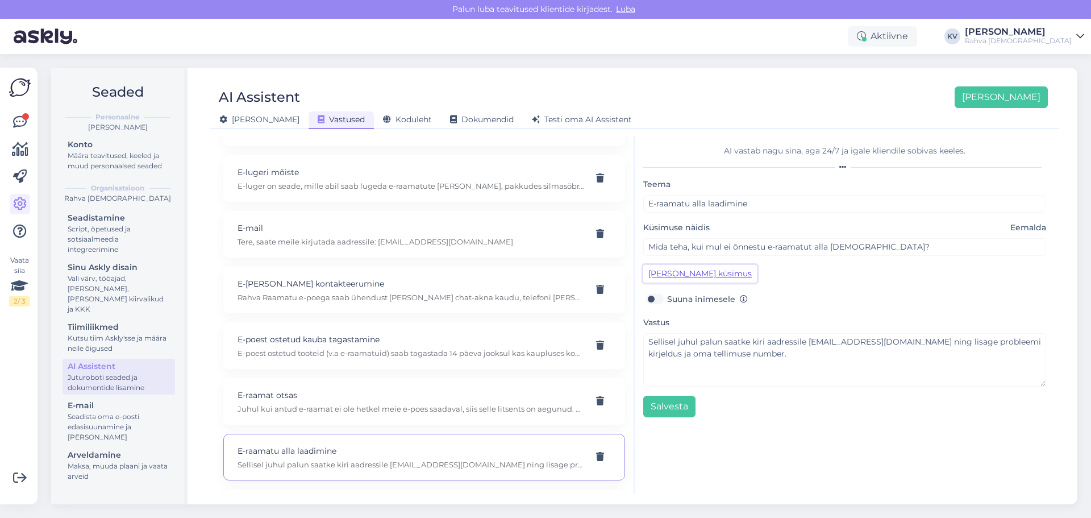
click at [713, 280] on button "Lisa kliendi küsimus" at bounding box center [700, 274] width 114 height 18
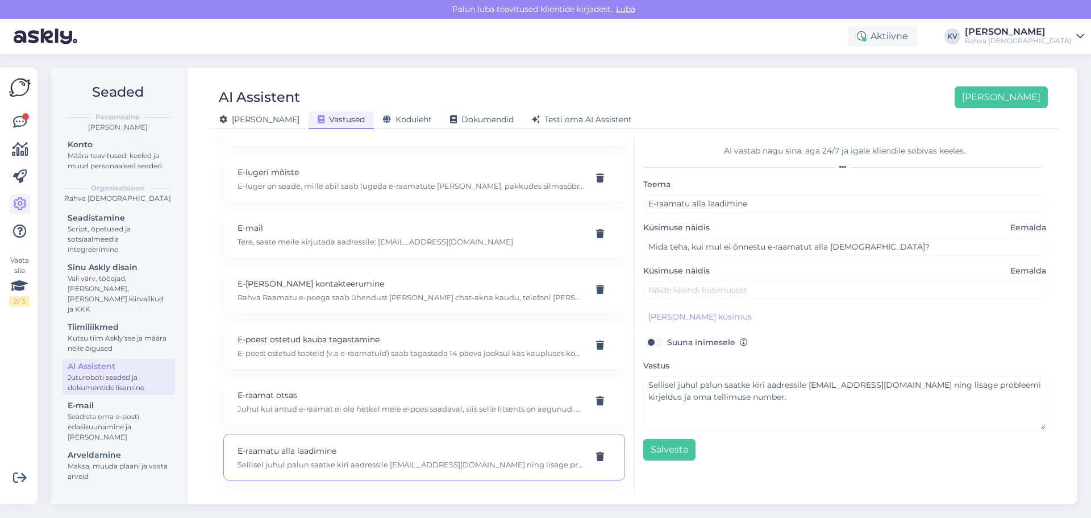
click at [1037, 266] on span "Eemalda" at bounding box center [1028, 271] width 36 height 12
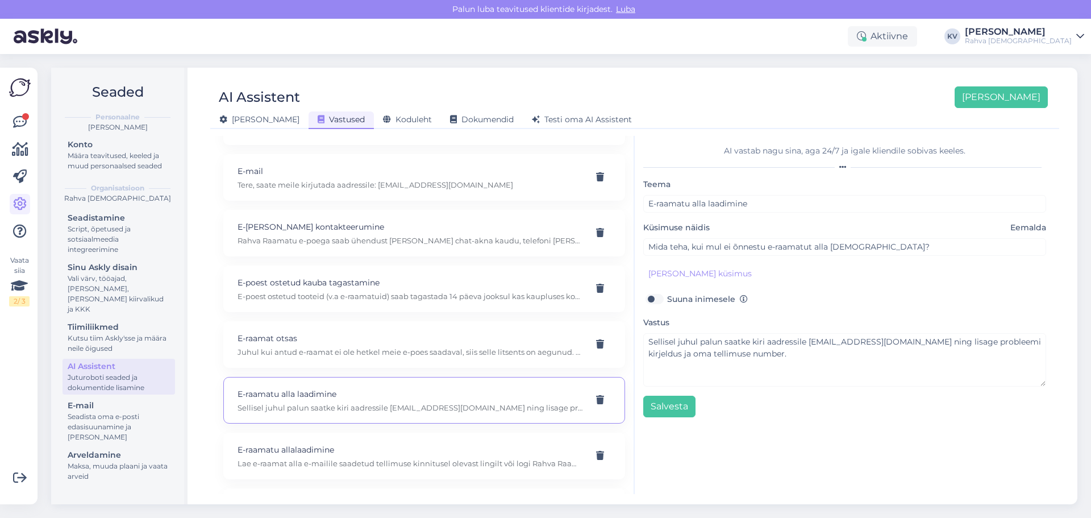
scroll to position [1818, 0]
click at [325, 402] on p "Lae e-raamat alla e-mailile saadetud tellimuse kinnitusel olevast lingilt või l…" at bounding box center [410, 406] width 346 height 10
type input "E-raamatu allalaadimine"
type textarea "Lae e-raamat alla e-mailile saadetud tellimuse kinnitusel olevast lingilt või l…"
type input "E-raamatu allalaadimine"
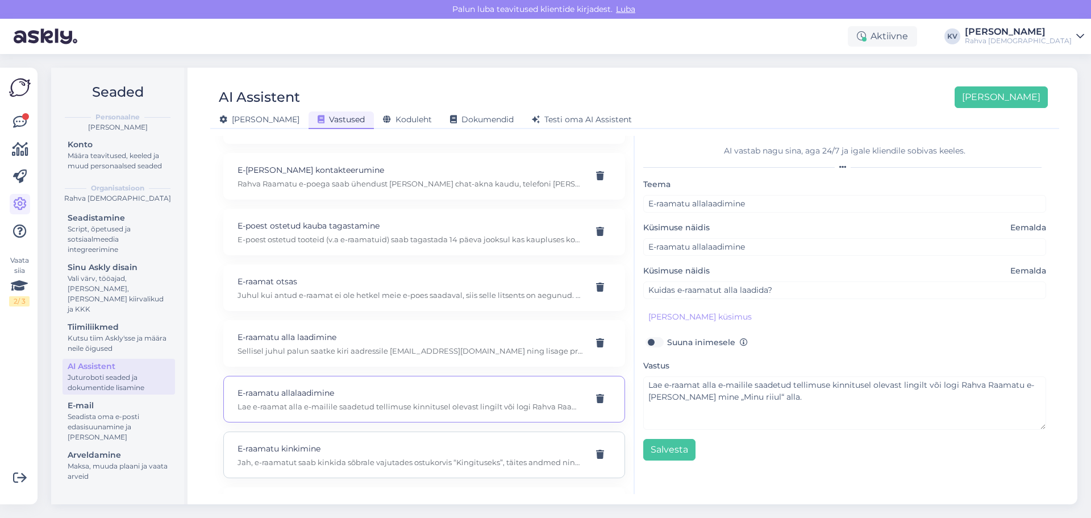
click at [345, 460] on p "Jah, e-raamatut saab kinkida sõbrale vajutades ostukorvis “Kingituseks”, täites…" at bounding box center [410, 462] width 346 height 10
type input "E-raamatu kinkimine"
type textarea "Jah, e-raamatut saab kinkida sõbrale vajutades ostukorvis “Kingituseks”, täites…"
type input "Kas e-raamatuid saab kinkida?"
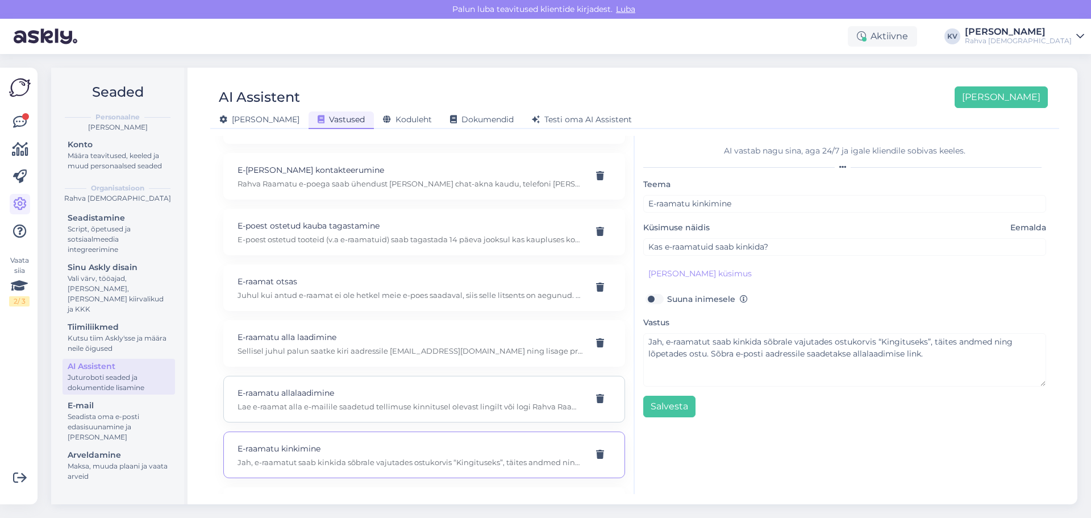
click at [302, 407] on p "Lae e-raamat alla e-mailile saadetud tellimuse kinnitusel olevast lingilt või l…" at bounding box center [410, 406] width 346 height 10
type input "E-raamatu allalaadimine"
type textarea "Lae e-raamat alla e-mailile saadetud tellimuse kinnitusel olevast lingilt või l…"
type input "E-raamatu allalaadimine"
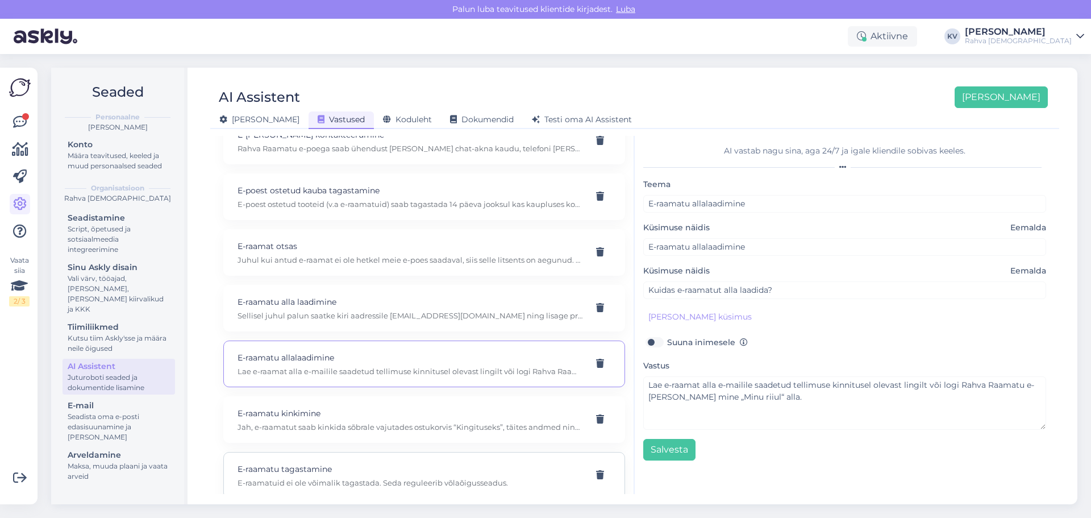
scroll to position [1932, 0]
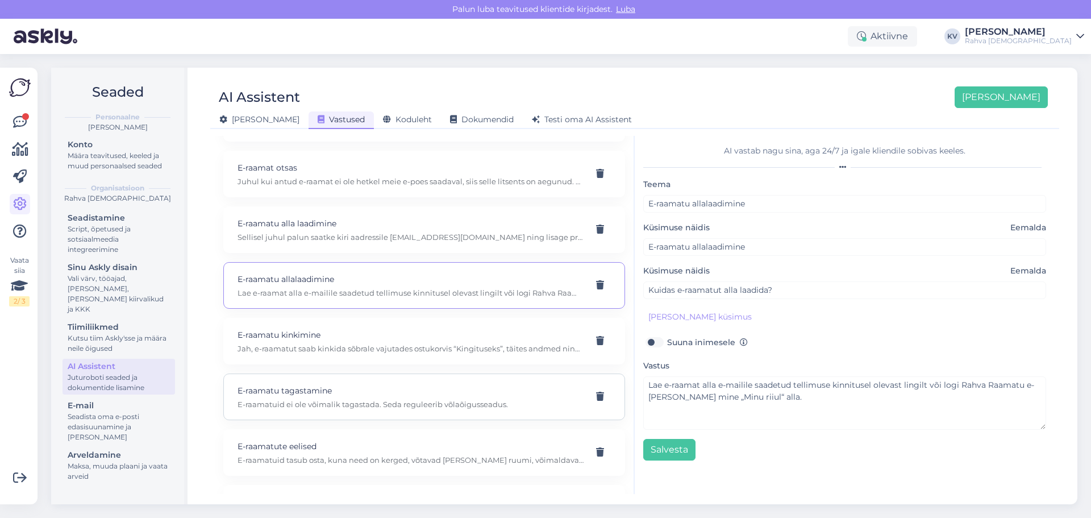
click at [341, 402] on p "E-raamatuid ei ole võimalik tagastada. Seda reguleerib võlaõigusseadus." at bounding box center [410, 404] width 346 height 10
type input "E-raamatu tagastamine"
type textarea "E-raamatuid ei ole võimalik tagastada. Seda reguleerib võlaõigusseadus."
type input "Tellisin kogemata e-raamatu aga ei soovin tagastada."
type input "Kas e-raamatuid saab tagastada?"
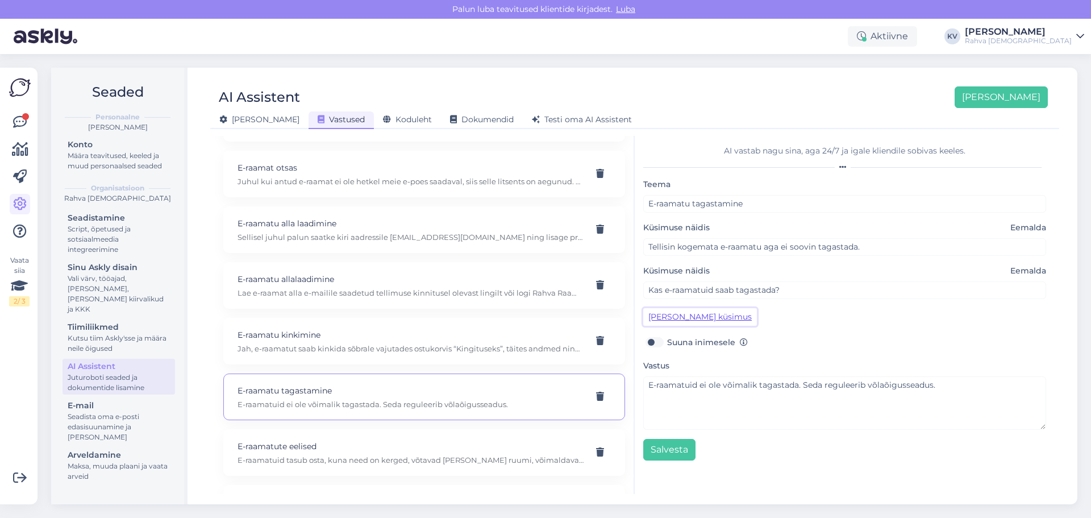
click at [721, 318] on button "Lisa kliendi küsimus" at bounding box center [700, 317] width 114 height 18
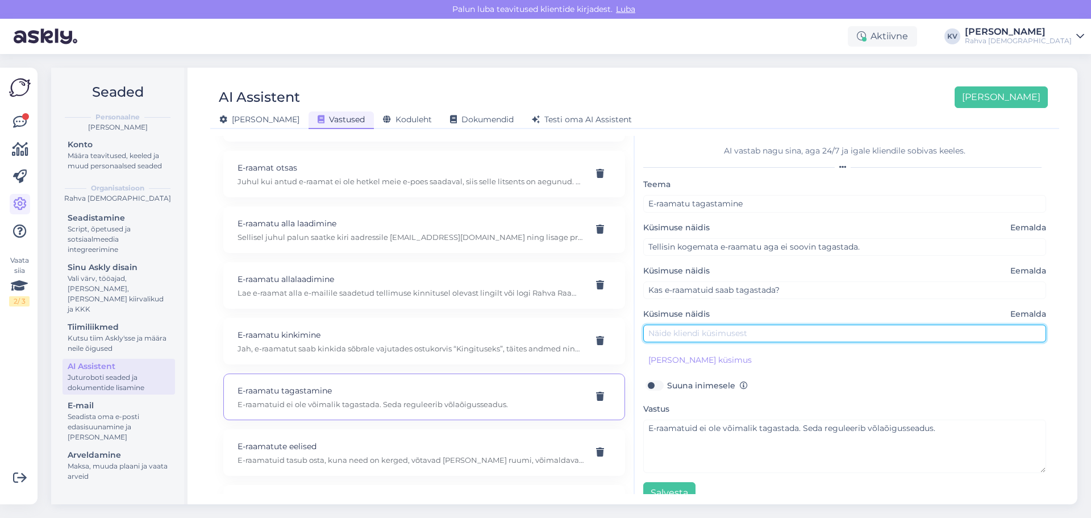
click at [718, 336] on input "text" at bounding box center [844, 333] width 403 height 18
type input "S"
type input "Soovin taganeda e-raamatu ostust e-poes"
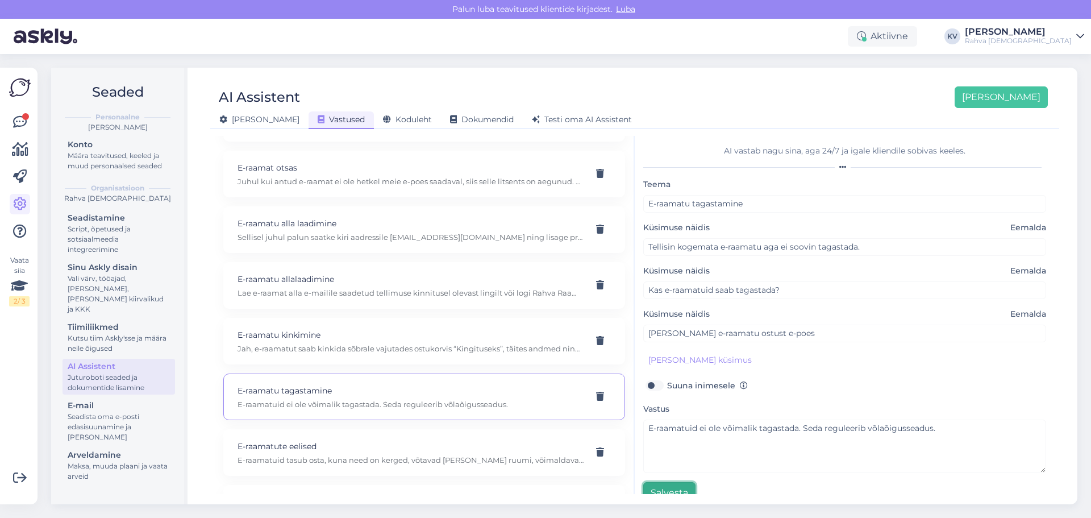
click at [682, 484] on button "Salvesta" at bounding box center [669, 493] width 52 height 22
click at [317, 457] on p "E-raamatuid tasub osta, kuna need on kerged, võtavad vähe ruumi, võimaldavad lu…" at bounding box center [410, 459] width 346 height 10
type input "E-raamatute eelised"
type textarea "E-raamatuid tasub osta, kuna need on kerged, võtavad vähe ruumi, võimaldavad lu…"
type input "Miks tasub osta e-raamatuid?"
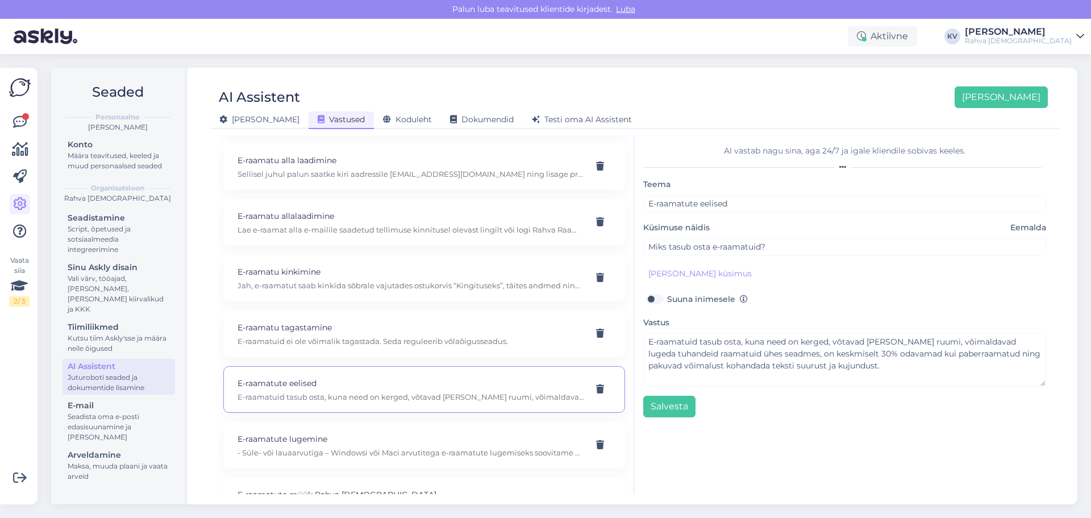
scroll to position [2045, 0]
click at [295, 402] on p "- Süle- või lauaarvutiga – Windowsi või Maci arvutitega e-raamatute lugemiseks …" at bounding box center [410, 402] width 346 height 10
type input "E-raamatute lugemine"
type textarea "- Süle- või lauaarvutiga – Windowsi või Maci arvutitega e-raamatute lugemiseks …"
type input "Milliste programmidega saab e-raamatuid lugeda?"
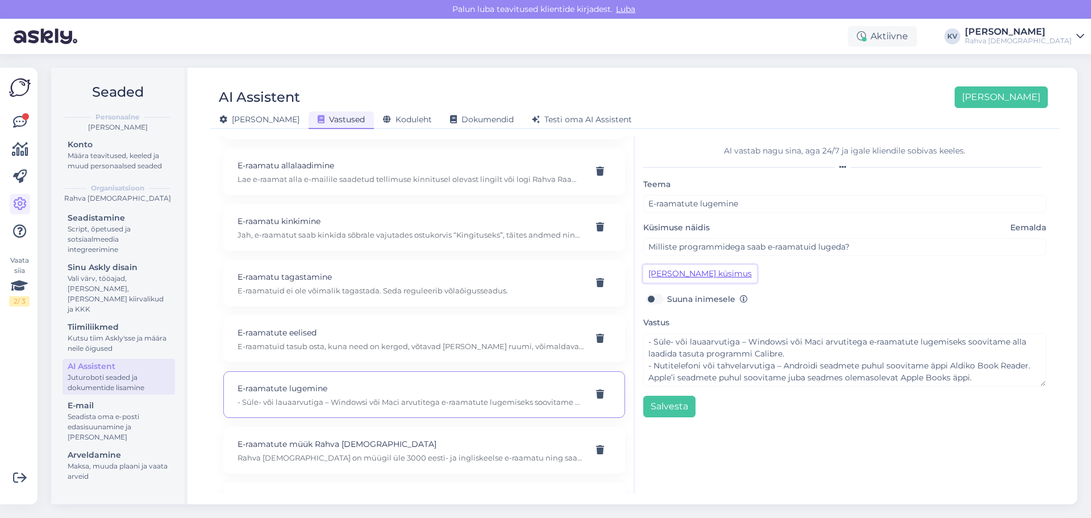
click at [695, 279] on button "Lisa kliendi küsimus" at bounding box center [700, 274] width 114 height 18
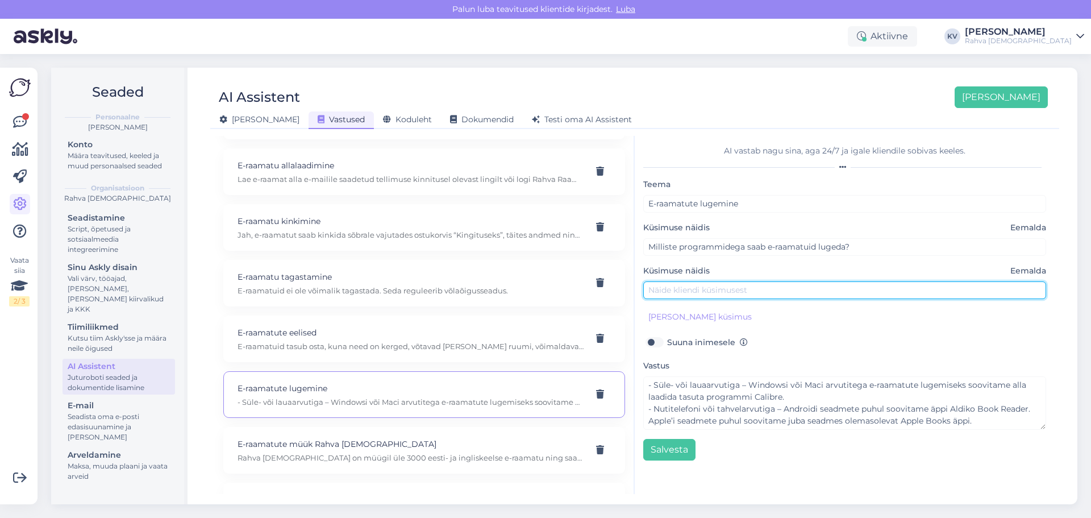
click at [687, 293] on input "text" at bounding box center [844, 290] width 403 height 18
type input "Kuidas lugeda e-raamatuid?"
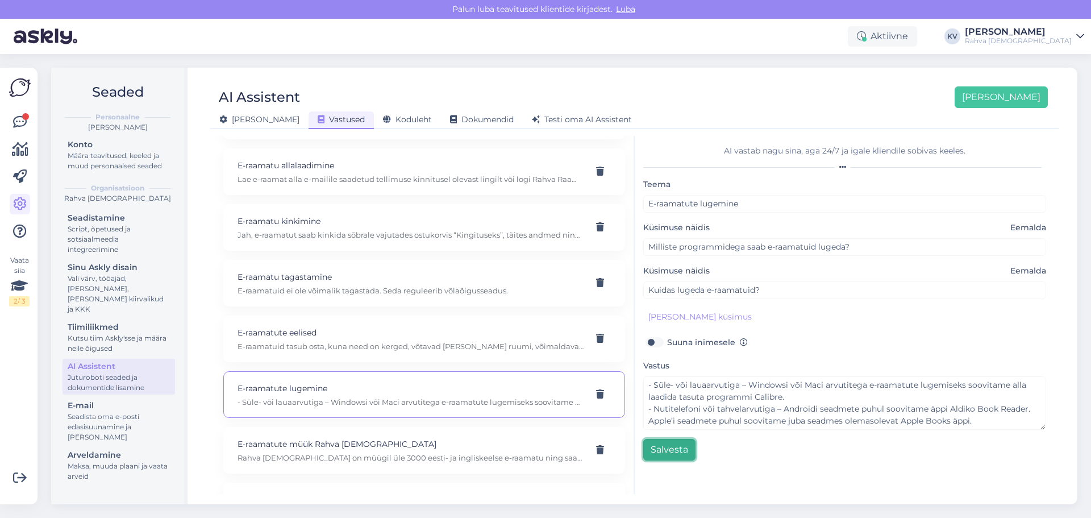
click at [679, 450] on button "Salvesta" at bounding box center [669, 450] width 52 height 22
click at [375, 451] on div "E-raamatute müük Rahva Raamatus Rahva Raamatus on müügil üle 3000 eesti- ja ing…" at bounding box center [410, 449] width 346 height 25
type input "E-raamatute müük Rahva Raamatus"
type textarea "Rahva Raamatus on müügil üle 3000 eesti- ja ingliskeelse e-raamatu ning saadava…"
type input "Kust saab osta e-raamatuid?"
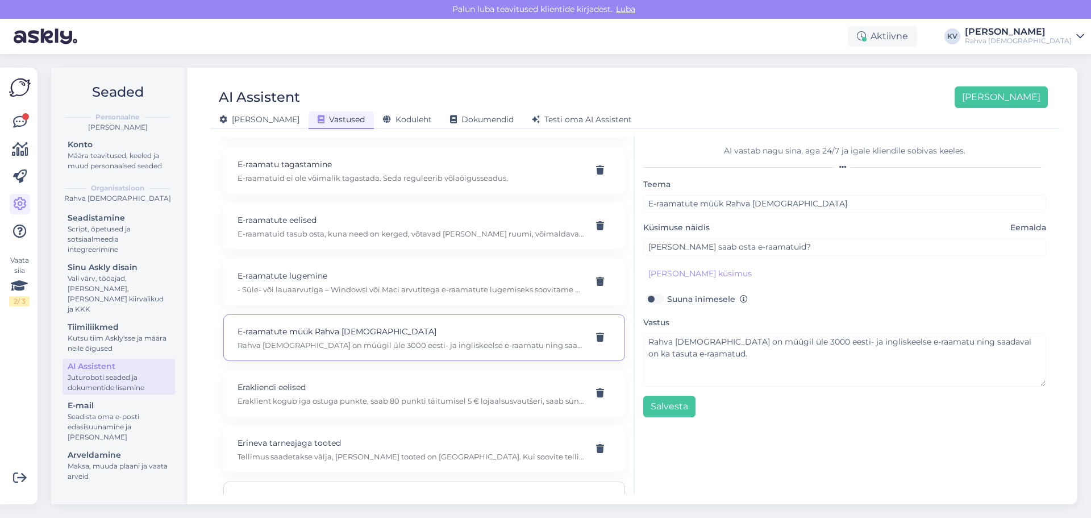
scroll to position [2216, 0]
click at [283, 337] on p "Eraklient kogub iga ostuga punkte, saab 80 punkti täitumisel 5 € lojaalsusvautš…" at bounding box center [410, 342] width 346 height 10
type input "Erakliendi eelised"
type textarea "Eraklient kogub iga ostuga punkte, saab 80 punkti täitumisel 5 € lojaalsusvautš…"
type input "Milliseid eeliseid saab Rahva Raamatu eraklient?"
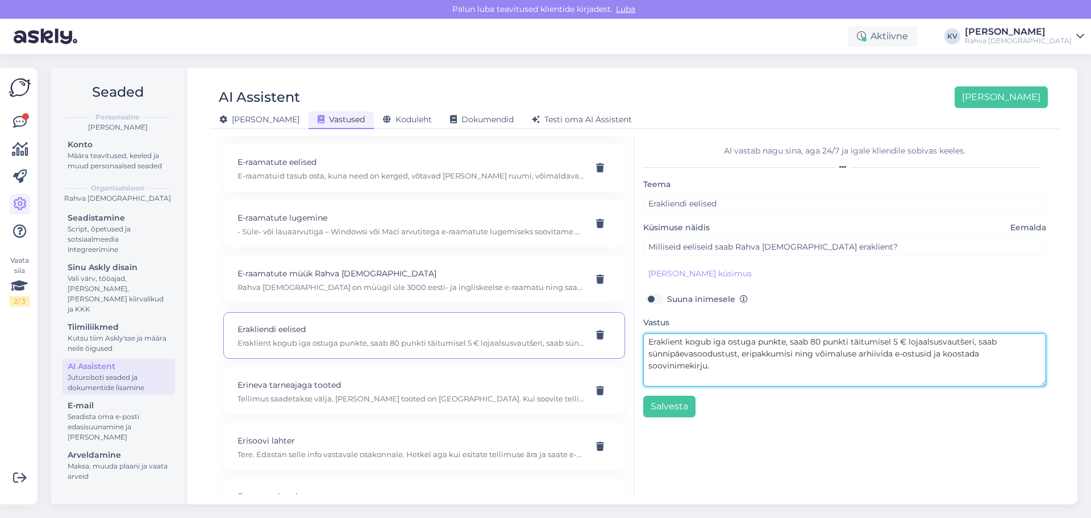
click at [719, 366] on textarea "Eraklient kogub iga ostuga punkte, saab 80 punkti täitumisel 5 € lojaalsusvautš…" at bounding box center [844, 359] width 403 height 53
click at [834, 378] on textarea "Eraklient kogub iga ostuga punkte, saab 80 punkti täitumisel 5 € lojaalsusvautš…" at bounding box center [844, 359] width 403 height 53
paste textarea "https://rahvaraamat.ee/et/t/lojaalsusprogramm"
type textarea "Eraklient kogub iga ostuga punkte, saab 80 punkti täitumisel 5 € lojaalsusvautš…"
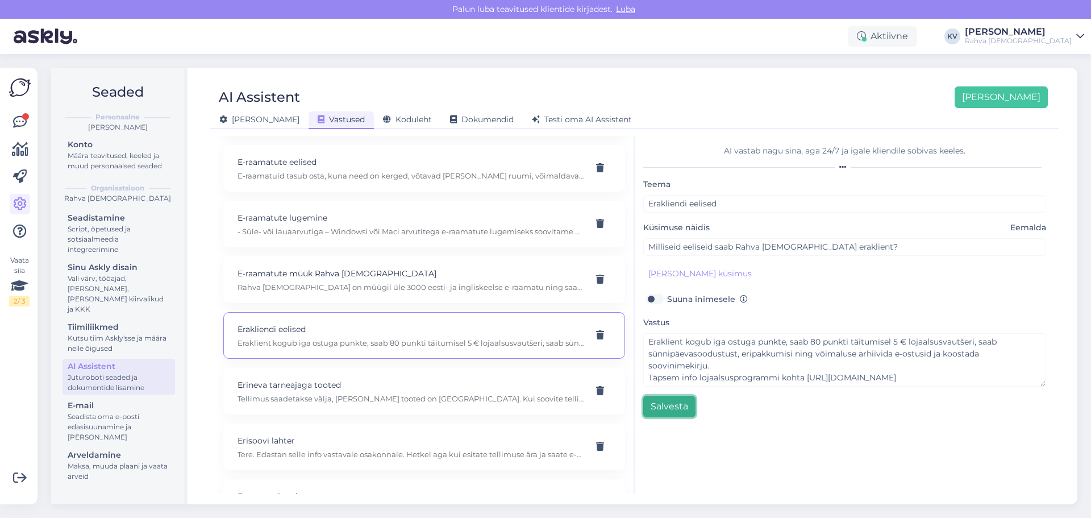
click at [661, 407] on button "Salvesta" at bounding box center [669, 406] width 52 height 22
click at [292, 398] on p "Tellimus saadetakse välja, kui kõik tooted on laos. Kui soovite tellimust kahes…" at bounding box center [410, 398] width 346 height 10
type input "Erineva tarneajaga tooted"
type textarea "Tellimus saadetakse välja, kui kõik tooted on laos. Kui soovite tellimust kahes…"
type input "Kui kiiresti saab tellimuse kätte, kui pakis on erineva tarneajaga tooted?"
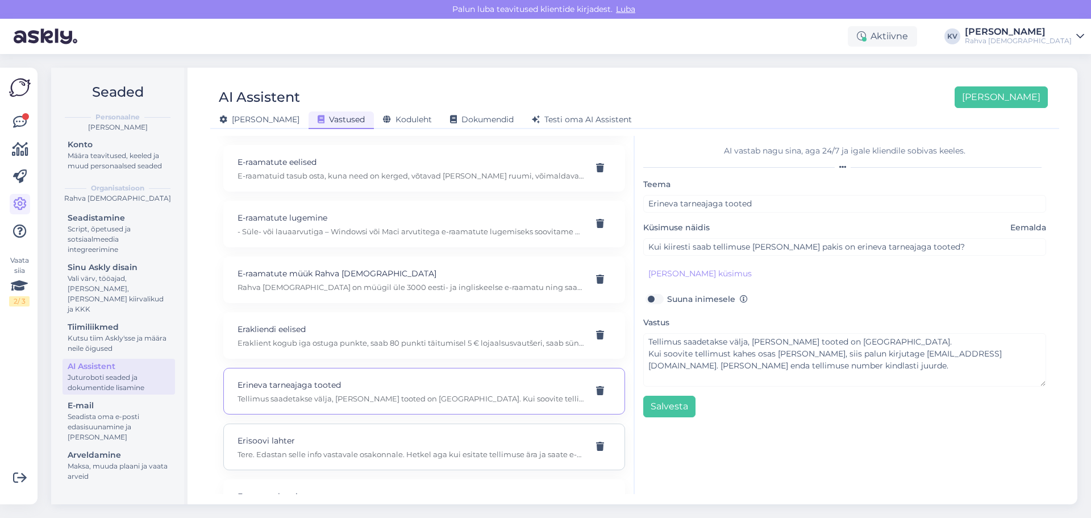
click at [304, 454] on p "Tere. Edastan selle info vastavale osakonnale. Hetkel aga kui esitate tellimuse…" at bounding box center [410, 454] width 346 height 10
type input "Erisoovi lahter"
type textarea "Tere. Edastan selle info vastavale osakonnale. Hetkel aga kui esitate tellimuse…"
type input "soovitud toote juures on kirjas, et valikueelistus märkida ostukorvis erisoovi …"
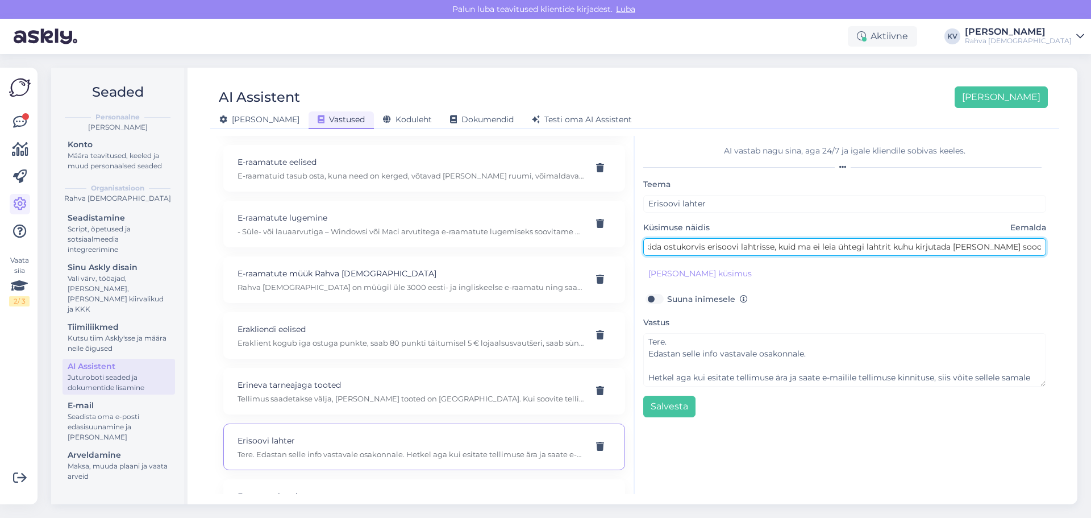
scroll to position [0, 216]
drag, startPoint x: 808, startPoint y: 245, endPoint x: 1044, endPoint y: 243, distance: 235.8
click at [1044, 243] on input "soovitud toote juures on kirjas, et valikueelistus märkida ostukorvis erisoovi …" at bounding box center [844, 247] width 403 height 18
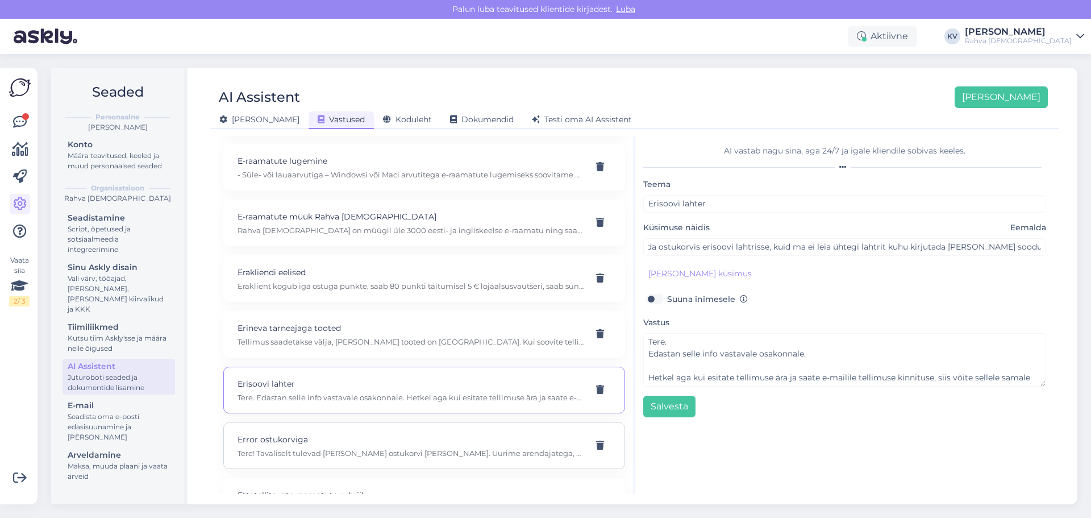
scroll to position [0, 0]
click at [327, 450] on p "Tere! Tavaliselt tulevad küll asjad ostukorvi kaasa. Uurime arendajatega, et ka…" at bounding box center [410, 453] width 346 height 10
type input "Error ostukorviga"
type textarea "Tere! Tavaliselt tulevad küll asjad ostukorvi kaasa. Uurime arendajatega, et ka…"
type input "Miks on ostukorvis võimalus sisselogimiseks, kui sisselogimise järel kaotad kog…"
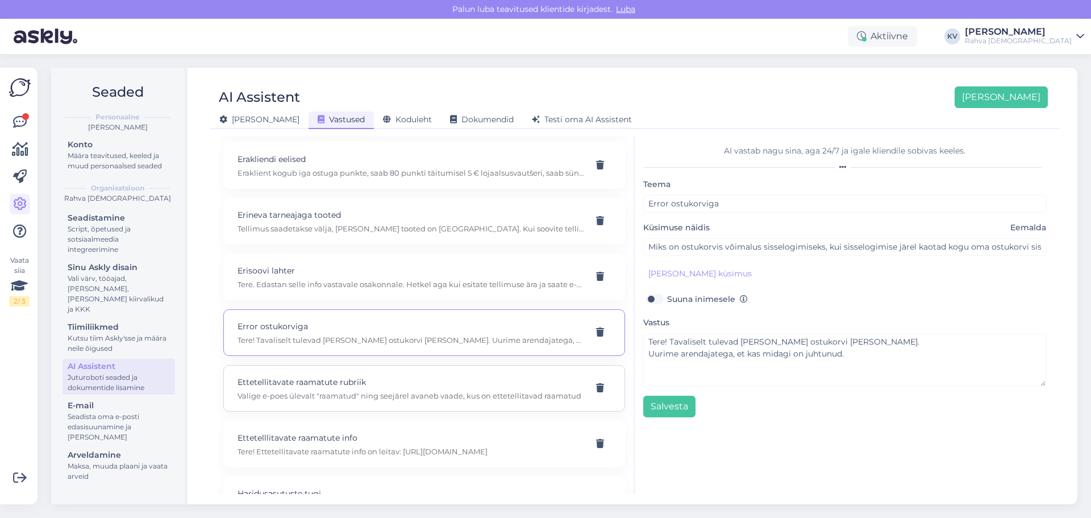
scroll to position [2386, 0]
click at [316, 403] on div "Ettetellitavate raamatute rubriik Valige e-poes ülevalt "raamatud" ning seejäre…" at bounding box center [424, 387] width 402 height 47
type input "Ettetellitavate raamatute rubriik"
type textarea "Valige e-poes ülevalt "raamatud" ning seejärel avaneb vaade, kus on ettetellita…"
type input "On ära kadunud ettetellitavate raamatute rubriik. Kust selle leida võiks?"
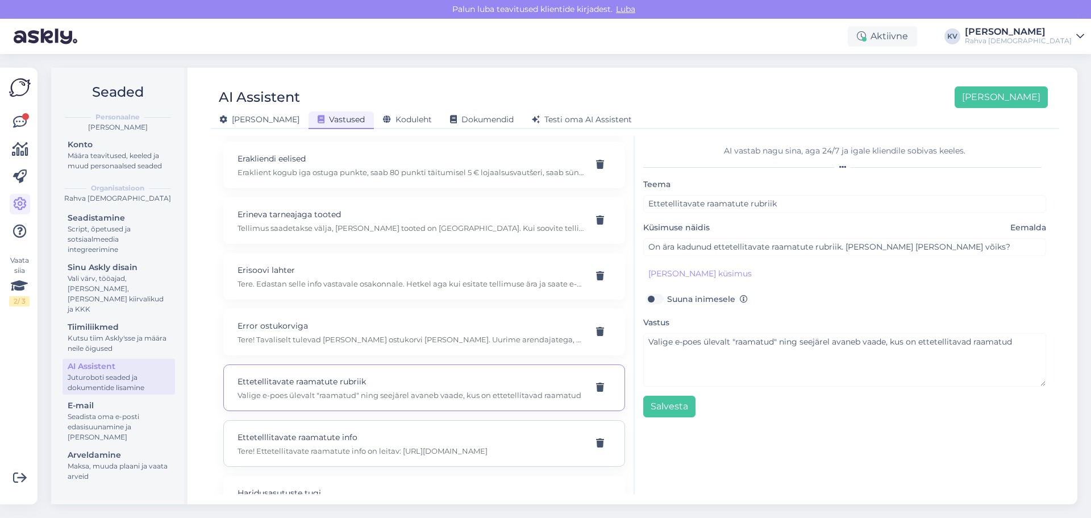
click at [327, 447] on p "Tere! Ettetellitavate raamatute info on leitav: https://rahvaraamat.ee/et/raama…" at bounding box center [410, 450] width 346 height 10
type input "Ettetelllitavate raamatute info"
type textarea "Tere! Ettetellitavate raamatute info on leitav: https://rahvaraamat.ee/et/raama…"
type input "Varasemalt oli lehel ka ettetelllitavate raamatute info."
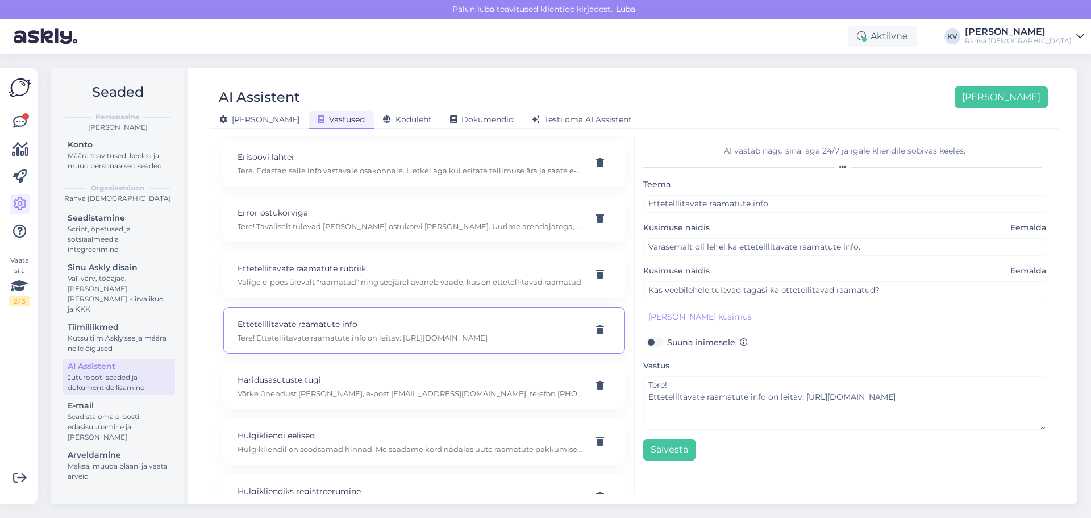
scroll to position [2500, 0]
click at [355, 389] on p "Võtke ühendust Janina Savitskiga, e-post hulgikliendid@rahvaraamat.ee, telefon …" at bounding box center [410, 392] width 346 height 10
type input "Haridusasutuste tugi"
type textarea "Võtke ühendust Janina Savitskiga, e-post hulgikliendid@rahvaraamat.ee, telefon …"
type input "Kuidas võtta ühendust, kui olen haridusasutus/äriklient ja vajan abi?"
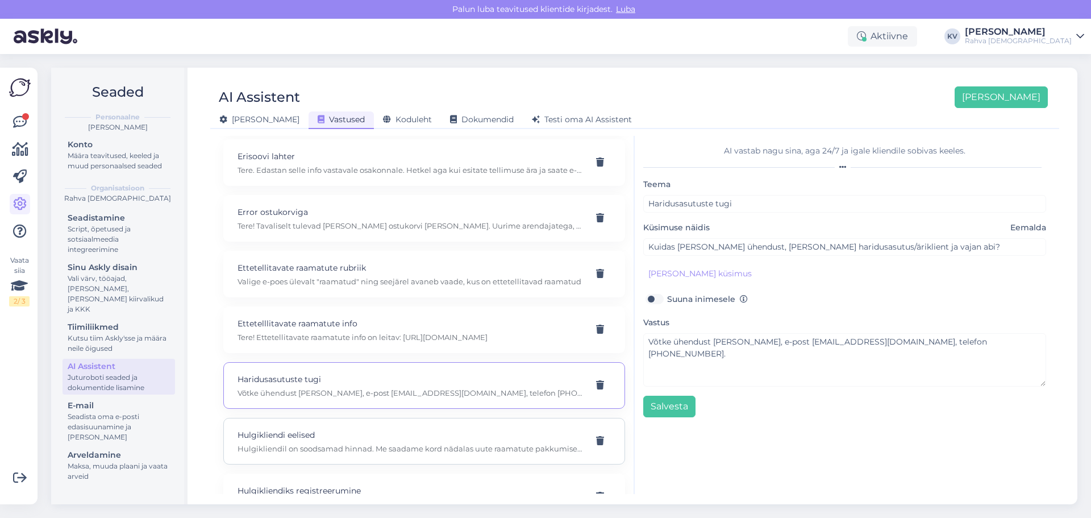
click at [329, 441] on div "Hulgikliendi eelised Hulgikliendil on soodsamad hinnad. Me saadame kord nädalas…" at bounding box center [410, 440] width 346 height 25
type input "Hulgikliendi eelised"
type textarea "Hulgikliendil on soodsamad hinnad. Me saadame kord nädalas uute raamatute pakku…"
type input "Millised eelised on Rahva Raamatu hulgikliendil?"
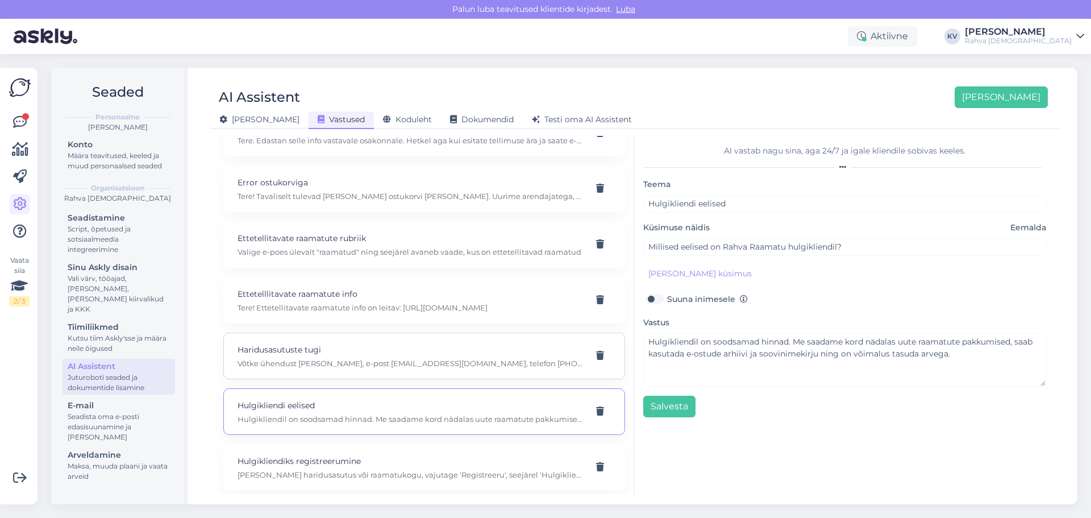
scroll to position [2556, 0]
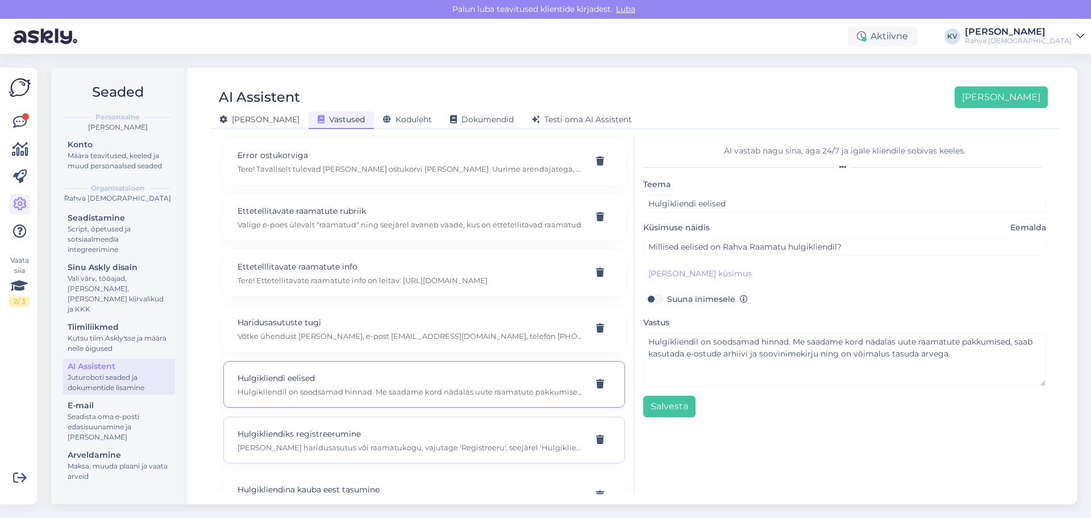
click at [344, 426] on div "Hulgikliendiks registreerumine Kui olete haridusasutus või raamatukogu, vajutag…" at bounding box center [424, 439] width 402 height 47
type input "Hulgikliendiks registreerumine"
type textarea "Kui olete haridusasutus või raamatukogu, vajutage 'Registreeru', seejärel 'Hulg…"
type input "Kuidas registreeruda Rahva Raamatu hulgikliendiks?"
click at [352, 486] on p "Hulgikliendina kauba eest tasumine" at bounding box center [410, 489] width 346 height 12
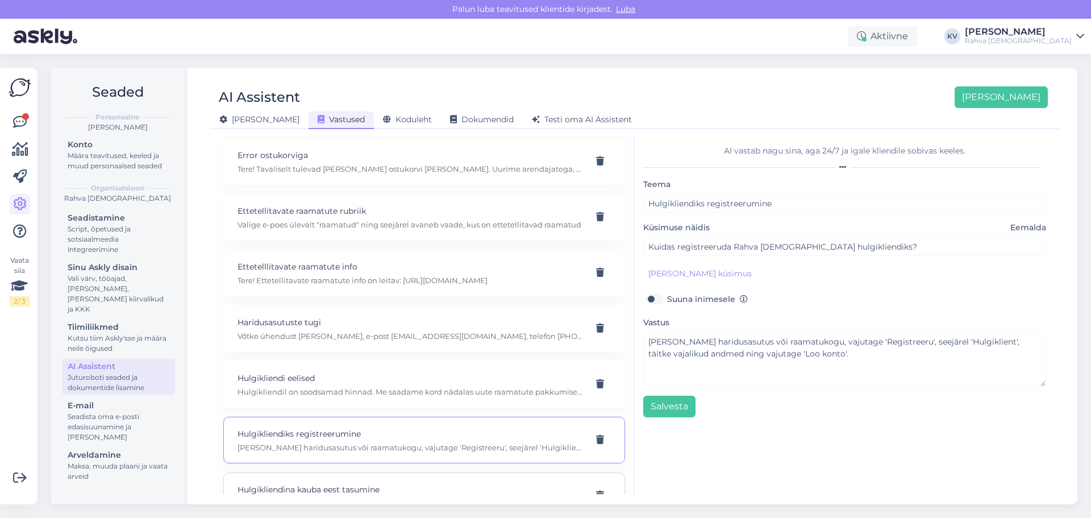
type input "Hulgikliendina kauba eest tasumine"
type textarea "Hulgikliendid tasuvad kauba eest arve alusel, mis saadetakse pärast seda, kui t…"
type input "Kuidas toimub hulgiklientidele kaupade eest tasumine?"
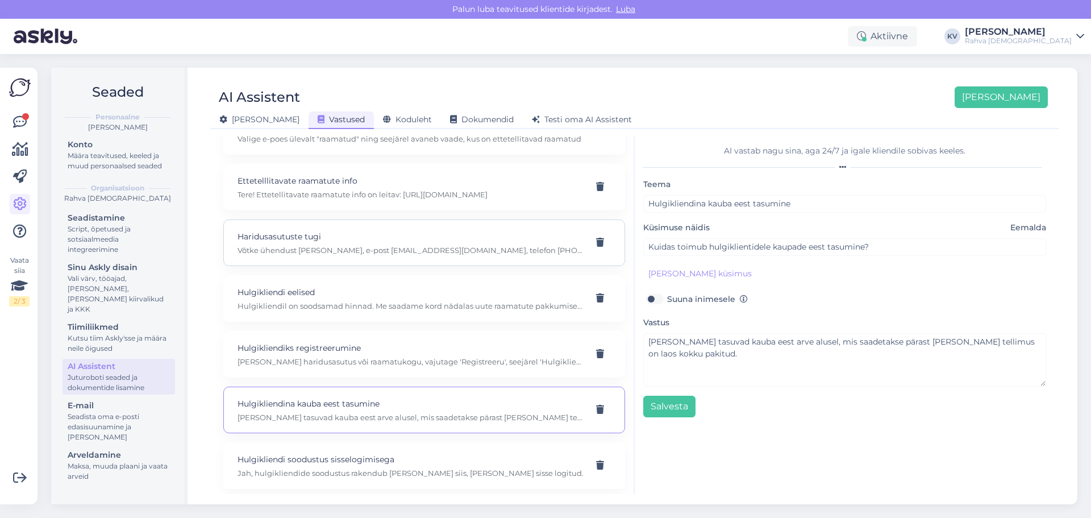
scroll to position [2670, 0]
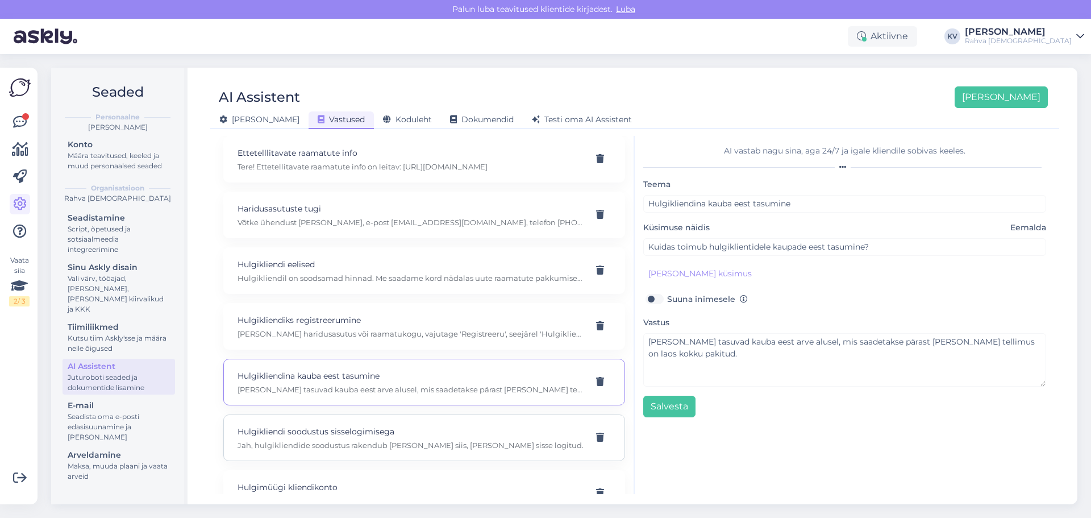
click at [345, 433] on p "Hulgikliendi soodustus sisselogimisega" at bounding box center [410, 431] width 346 height 12
type input "Hulgikliendi soodustus sisselogimisega"
type textarea "Jah, hulgikliendide soodustus rakendub vaid siis, kui olete sisse logitud."
type input "Kas hulgikliendi soodustus kehtib ainult sisse logides?"
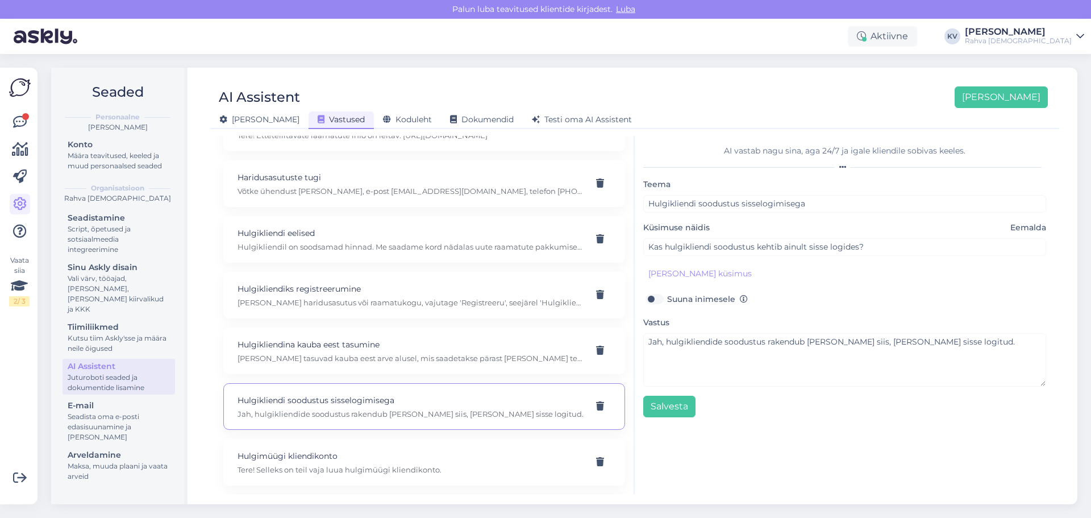
scroll to position [2727, 0]
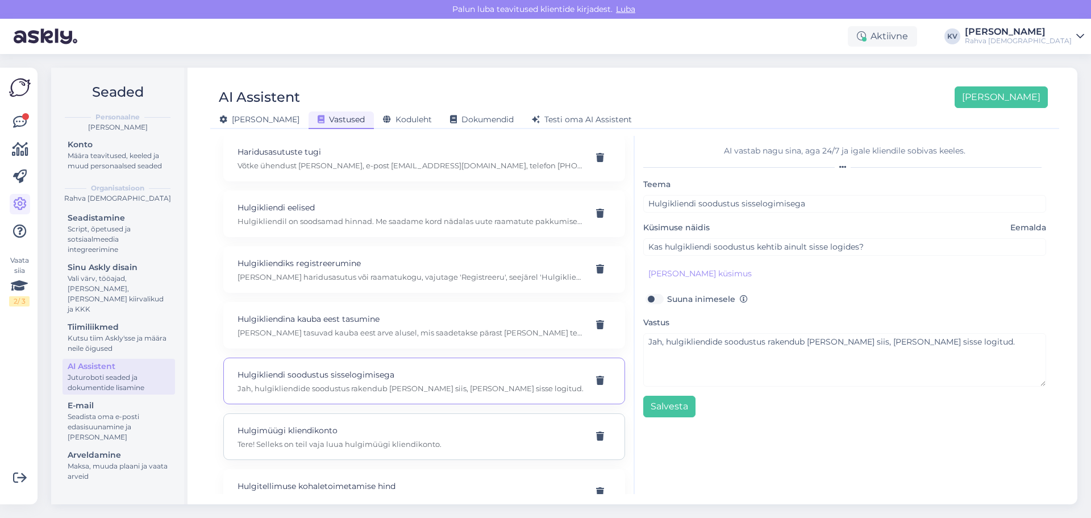
click at [300, 435] on p "Hulgimüügi kliendikonto" at bounding box center [410, 430] width 346 height 12
type input "Hulgimüügi kliendikonto"
type textarea "Tere! Selleks on teil vaja luua hulgimüügi kliendikonto."
click at [297, 335] on p "Hulgikliendid tasuvad kauba eest arve alusel, mis saadetakse pärast seda, kui t…" at bounding box center [410, 332] width 346 height 10
click at [315, 219] on p "Hulgikliendil on soodsamad hinnad. Me saadame kord nädalas uute raamatute pakku…" at bounding box center [410, 221] width 346 height 10
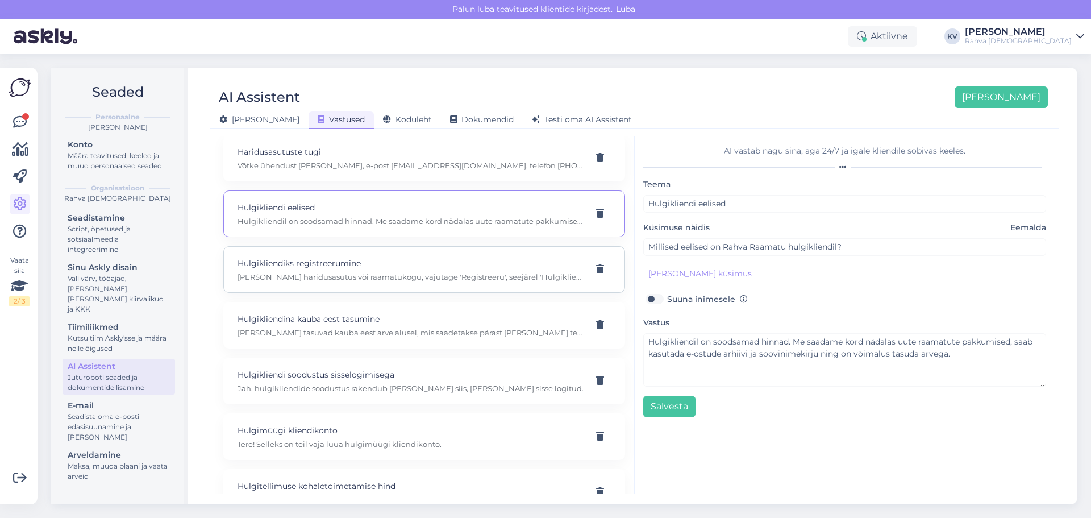
click at [367, 267] on p "Hulgikliendiks registreerumine" at bounding box center [410, 263] width 346 height 12
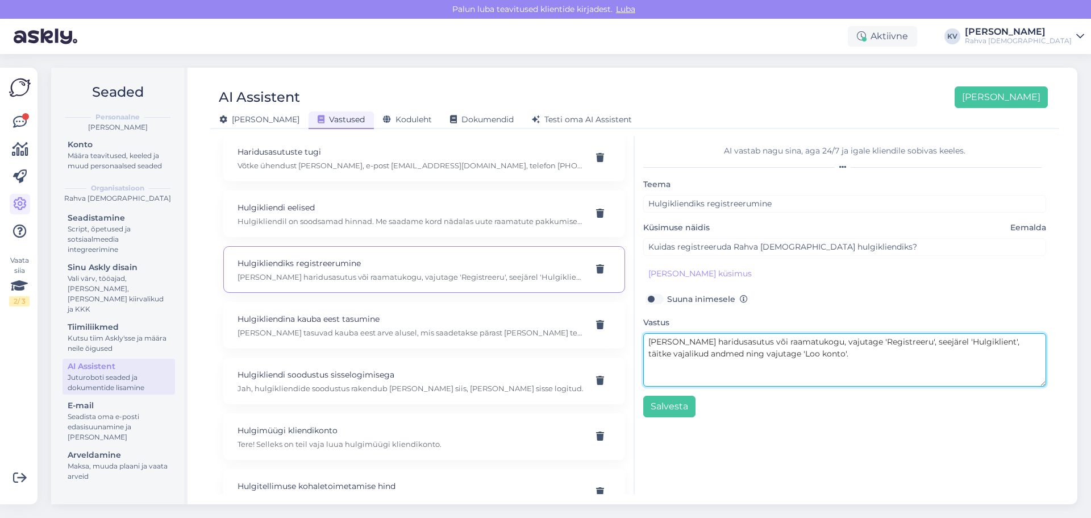
drag, startPoint x: 815, startPoint y: 341, endPoint x: 1005, endPoint y: 352, distance: 190.6
click at [1005, 352] on textarea "Kui olete haridusasutus või raamatukogu, vajutage 'Registreeru', seejärel 'Hulg…" at bounding box center [844, 359] width 403 height 53
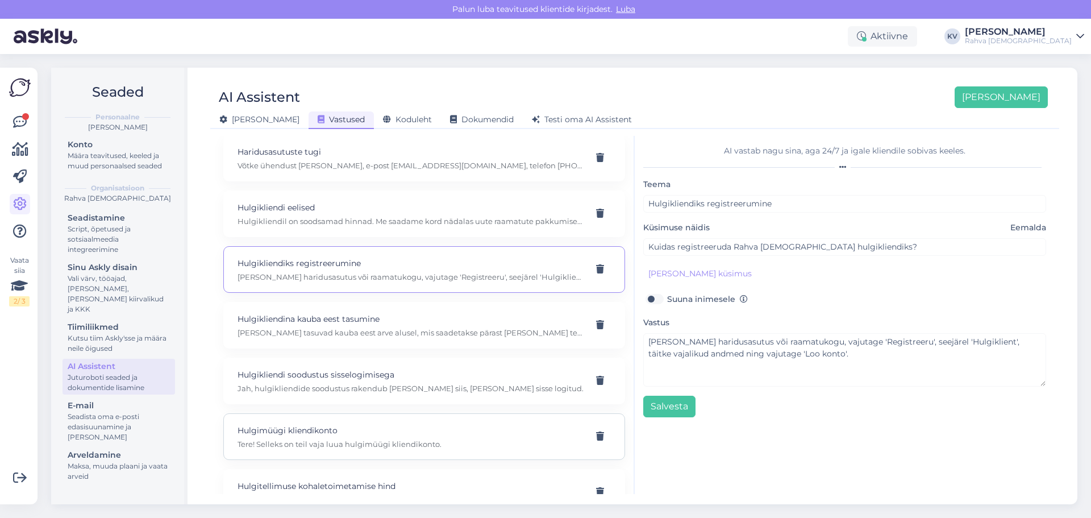
click at [317, 440] on p "Tere! Selleks on teil vaja luua hulgimüügi kliendikonto." at bounding box center [410, 444] width 346 height 10
click at [892, 332] on div "Vastus Tere! Selleks on teil vaja luua hulgimüügi kliendikonto." at bounding box center [844, 350] width 403 height 71
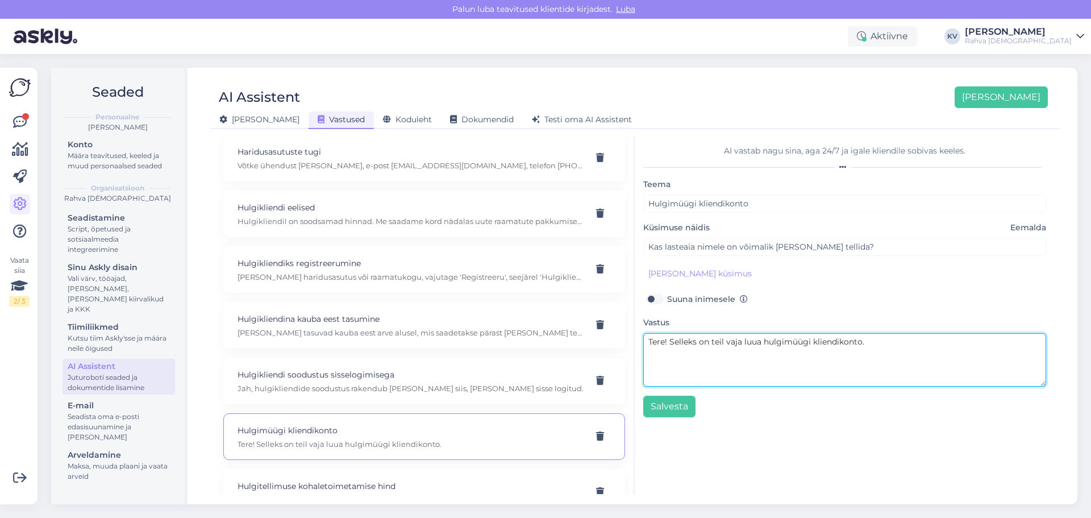
click at [887, 337] on textarea "Tere! Selleks on teil vaja luua hulgimüügi kliendikonto." at bounding box center [844, 359] width 403 height 53
paste textarea "vajutage 'Registreeru', seejärel 'Hulgiklient', täitke vajalikud andmed ning va…"
drag, startPoint x: 925, startPoint y: 341, endPoint x: 867, endPoint y: 345, distance: 58.6
click at [867, 345] on textarea "Tere! Selleks on teil vaja luua hulgimüügi kliendikonto. Valige vajutage 'Regis…" at bounding box center [844, 359] width 403 height 53
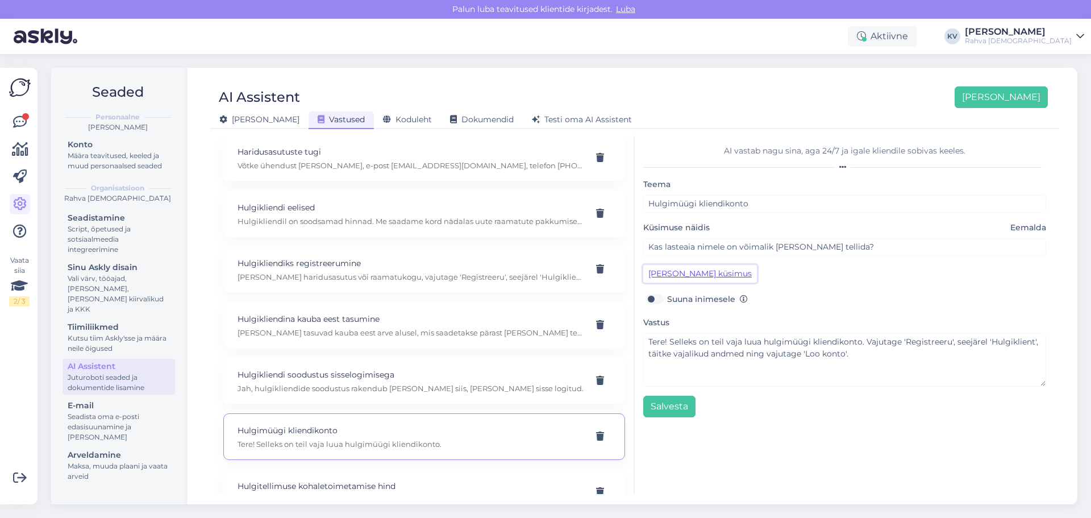
click at [687, 273] on button "Lisa kliendi küsimus" at bounding box center [700, 274] width 114 height 18
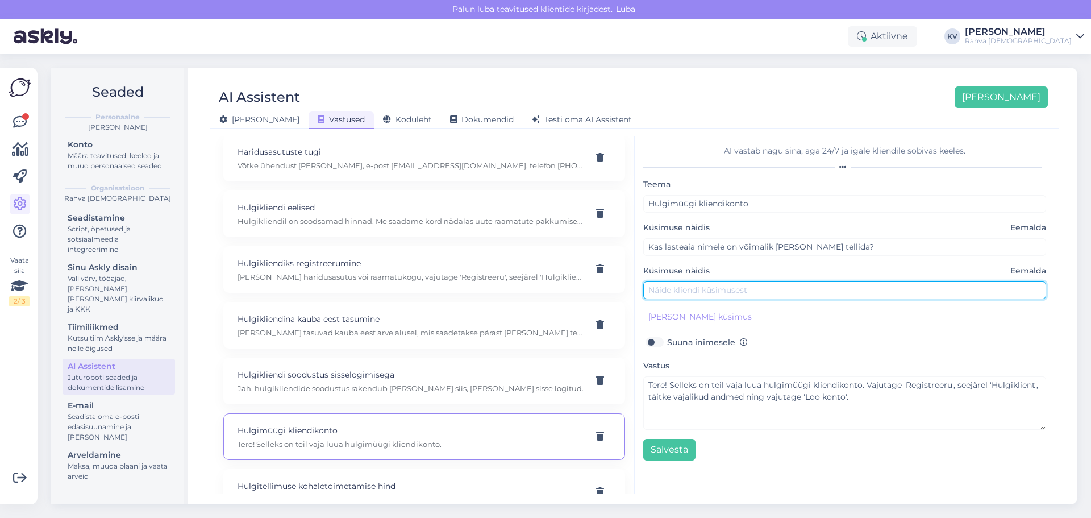
click at [691, 289] on input "text" at bounding box center [844, 290] width 403 height 18
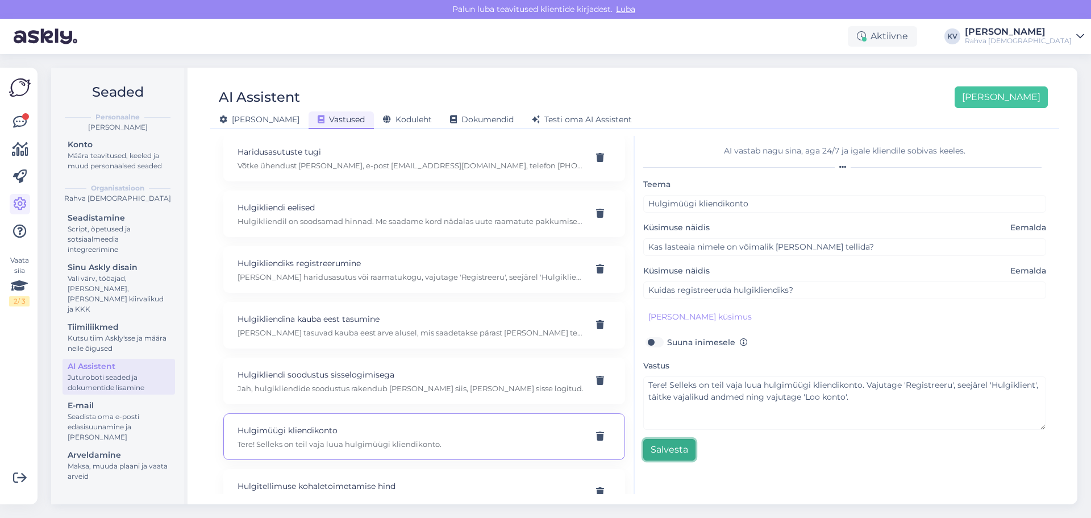
click at [679, 453] on button "Salvesta" at bounding box center [669, 450] width 52 height 22
click at [364, 479] on p "Hulgitellimuse kohaletoimetamise hind" at bounding box center [410, 485] width 346 height 12
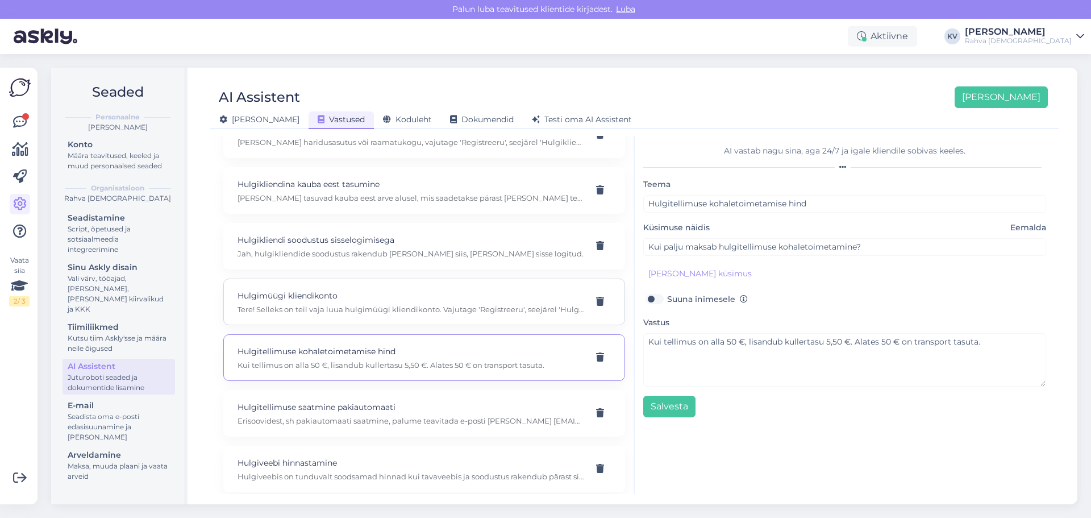
scroll to position [2897, 0]
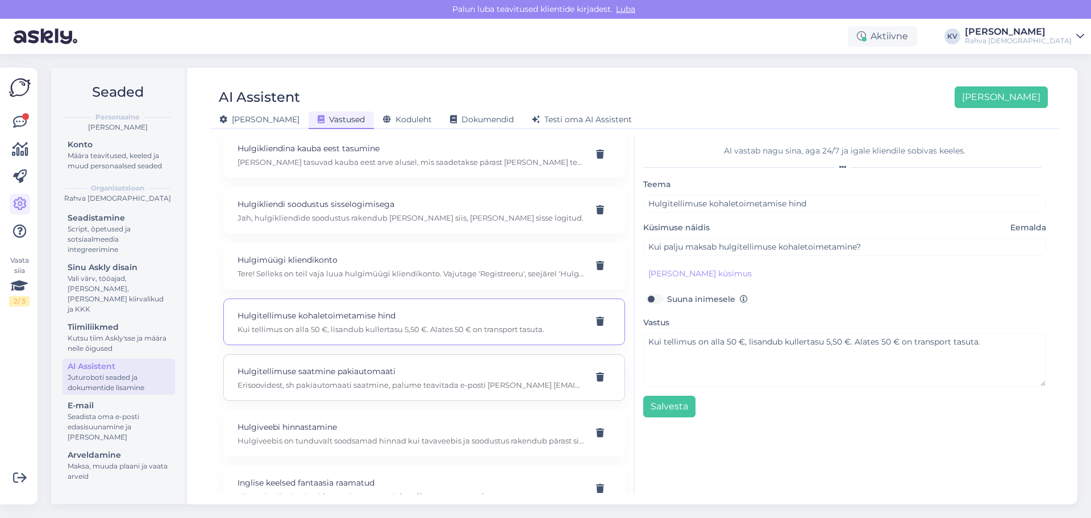
click at [378, 390] on div "Hulgitellimuse saatmine pakiautomaati Erisoovidest, sh pakiautomaati saatmine, …" at bounding box center [424, 377] width 402 height 47
click at [357, 445] on p "Hulgiveebis on tunduvalt soodsamad hinnad kui tavaveebis ja soodustus rakendub …" at bounding box center [410, 440] width 346 height 10
click at [596, 428] on icon at bounding box center [600, 432] width 8 height 9
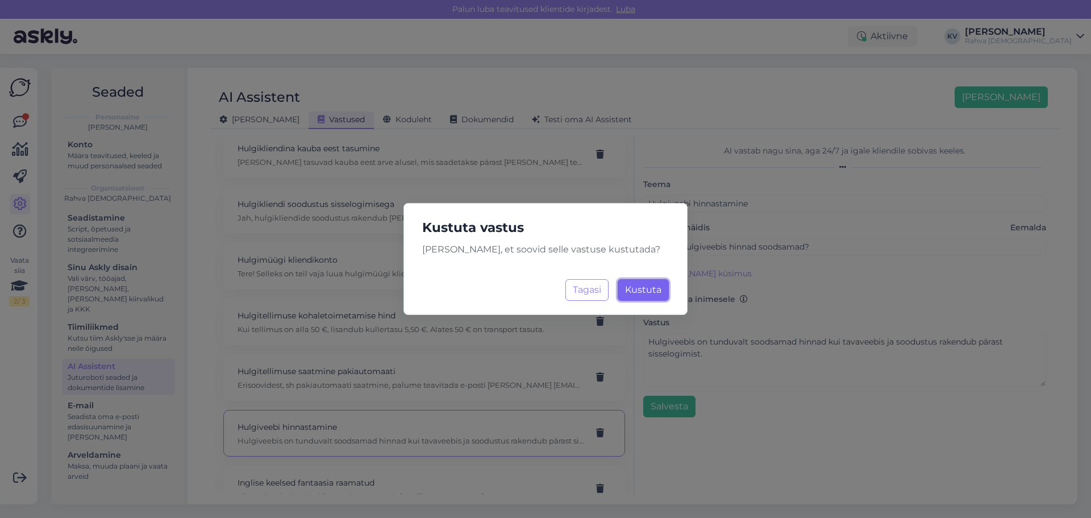
click at [647, 293] on span "Kustuta" at bounding box center [643, 289] width 36 height 11
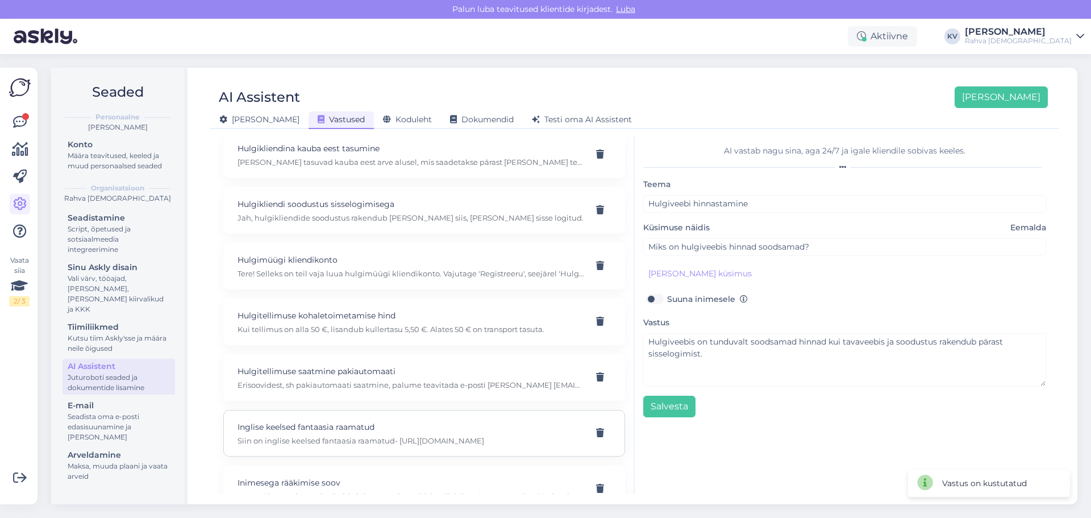
click at [311, 429] on p "Inglise keelsed fantaasia raamatud" at bounding box center [410, 426] width 346 height 12
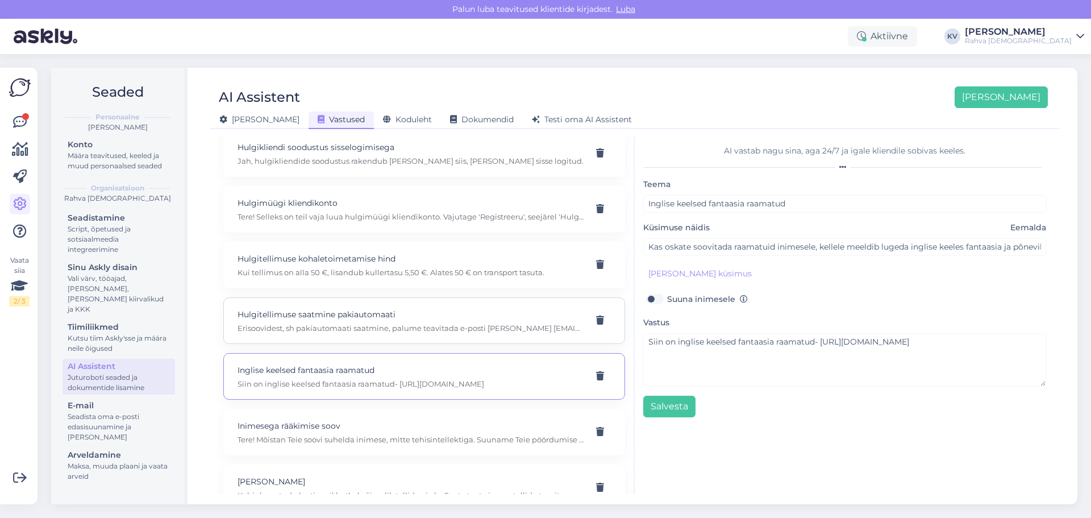
scroll to position [3011, 0]
click at [341, 382] on p "Tere! Mõistan Teie soovi suhelda inimese, mitte tehisintellektiga. Suuname Teie…" at bounding box center [410, 382] width 346 height 10
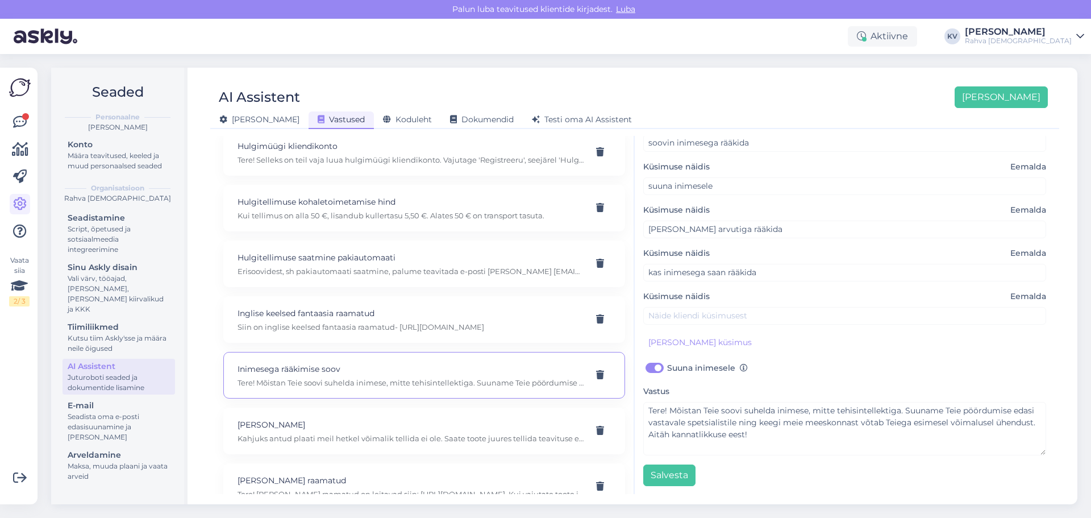
scroll to position [105, 0]
click at [302, 428] on p "Jaak Joala plaat" at bounding box center [410, 424] width 346 height 12
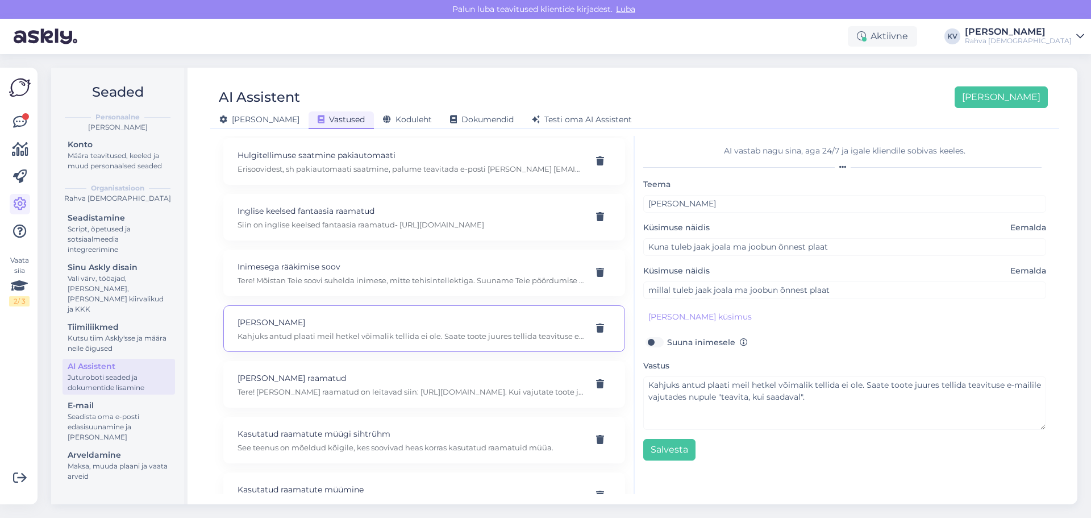
scroll to position [3125, 0]
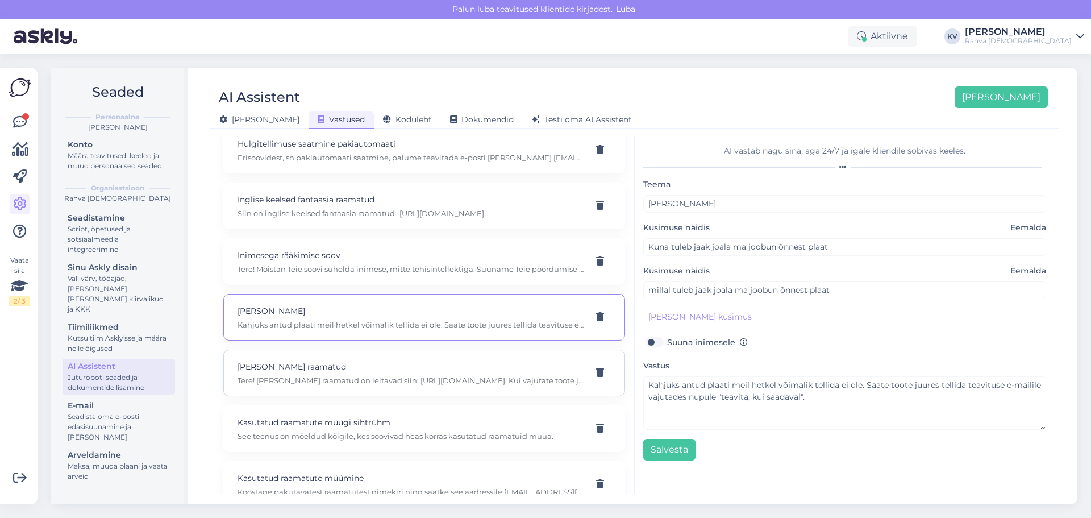
click at [325, 370] on p "Jaan Pink raamatud" at bounding box center [410, 366] width 346 height 12
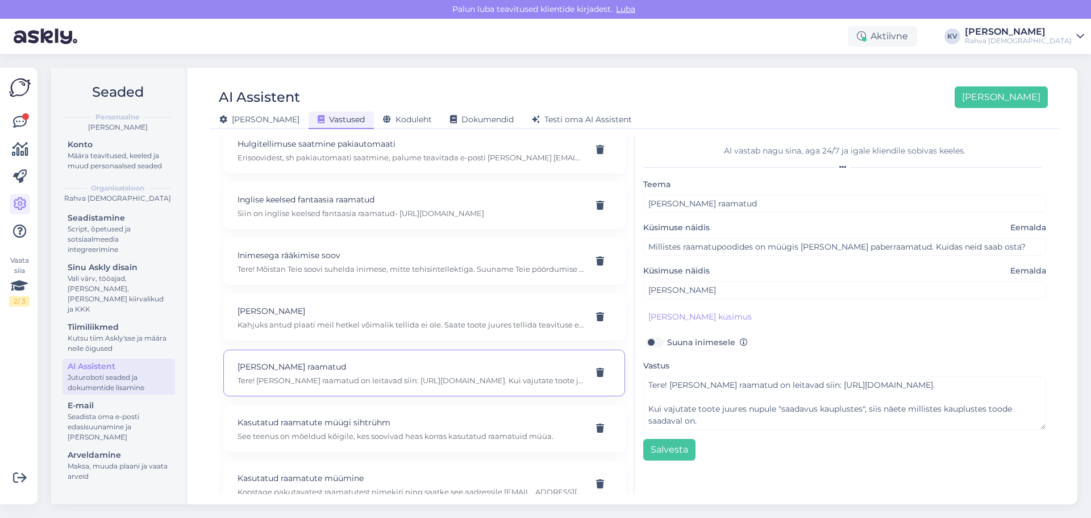
scroll to position [3181, 0]
click at [326, 368] on p "Kasutatud raamatute müügi sihtrühm" at bounding box center [410, 365] width 346 height 12
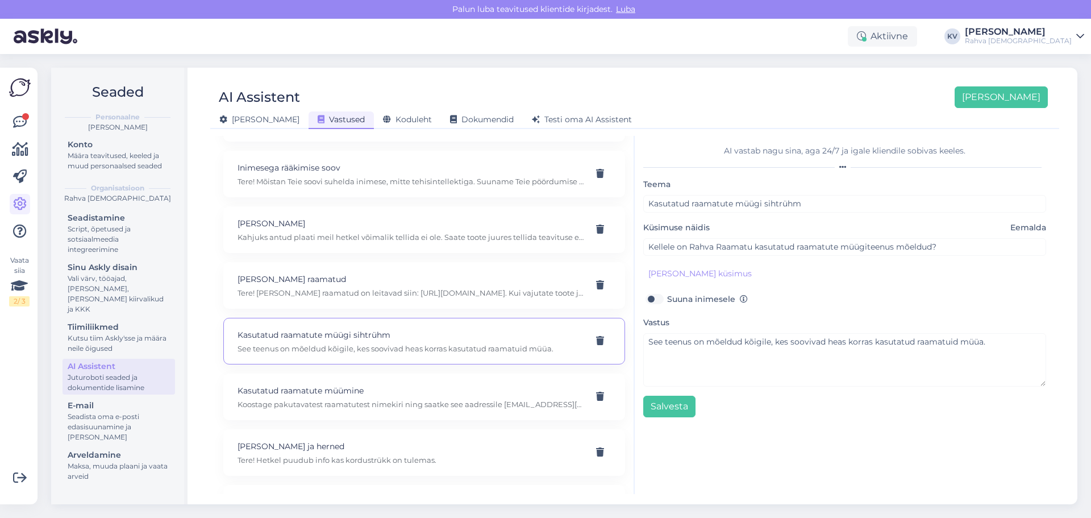
scroll to position [3238, 0]
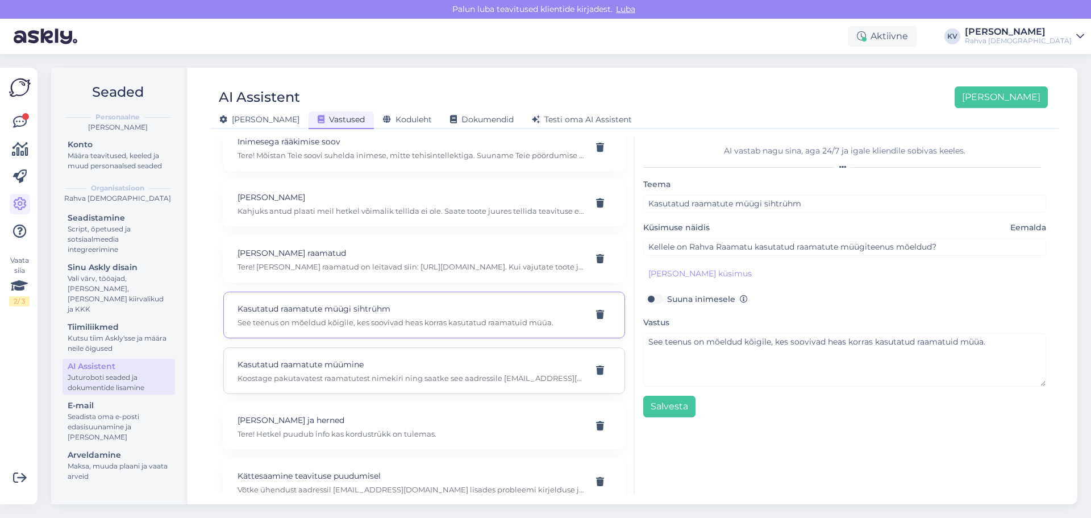
click at [290, 369] on p "Kasutatud raamatute müümine" at bounding box center [410, 364] width 346 height 12
click at [323, 328] on div "Kasutatud raamatute müügi sihtrühm See teenus on mõeldud kõigile, kes soovivad …" at bounding box center [424, 314] width 402 height 47
click at [336, 358] on p "Kasutatud raamatute müümine" at bounding box center [410, 364] width 346 height 12
click at [335, 424] on p "Katariina ja herned" at bounding box center [410, 420] width 346 height 12
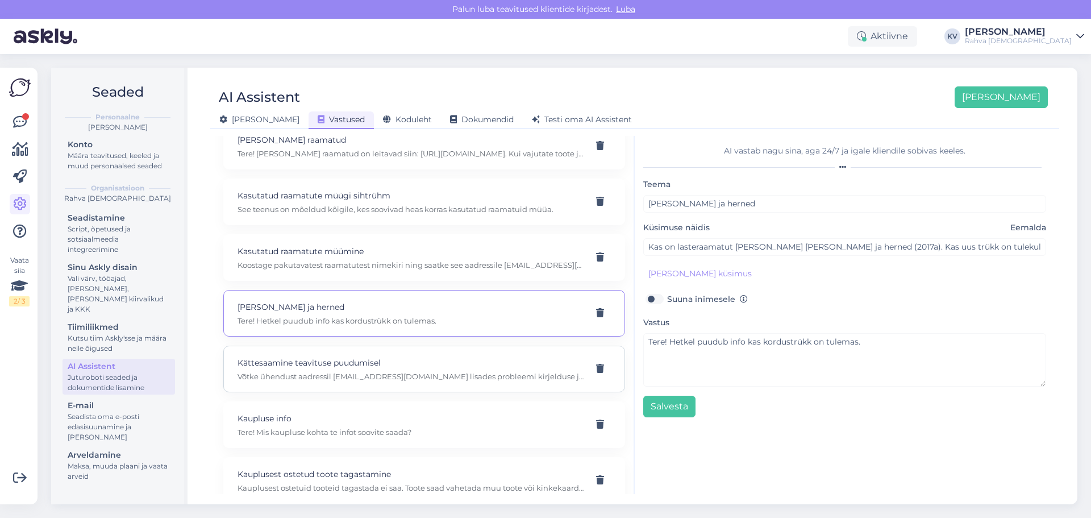
scroll to position [3352, 0]
click at [350, 376] on p "Võtke ühendust aadressil epood@rahvaraamat.ee lisades probleemi kirjelduse ja t…" at bounding box center [410, 375] width 346 height 10
click at [331, 423] on p "Kaupluse info" at bounding box center [410, 417] width 346 height 12
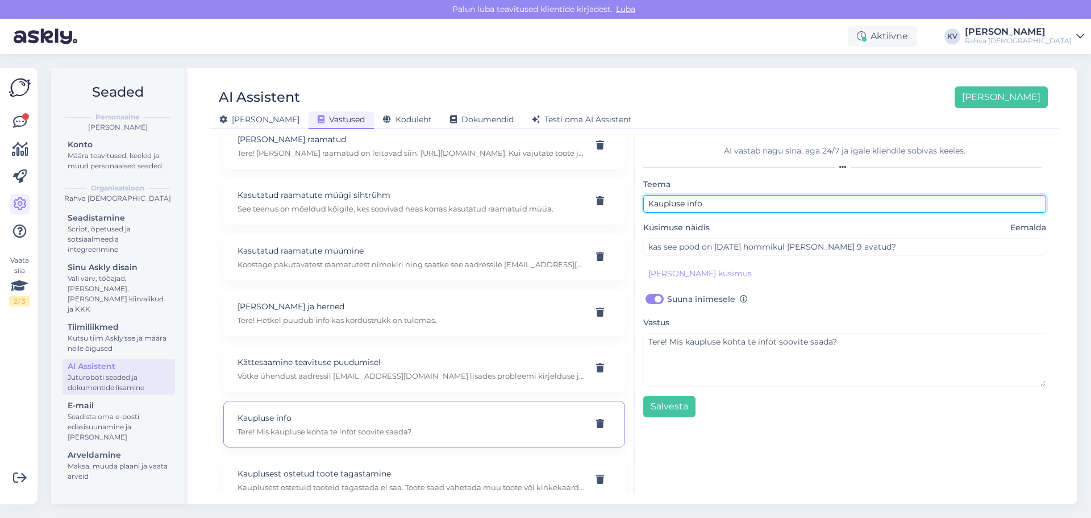
click at [731, 201] on input "Kaupluse info" at bounding box center [844, 204] width 403 height 18
drag, startPoint x: 714, startPoint y: 203, endPoint x: 616, endPoint y: 211, distance: 98.0
click at [616, 211] on div "Kõige paremini vastab AI Assistent, kui lisad talle näiteid, kuidas soovid, et …" at bounding box center [635, 315] width 840 height 358
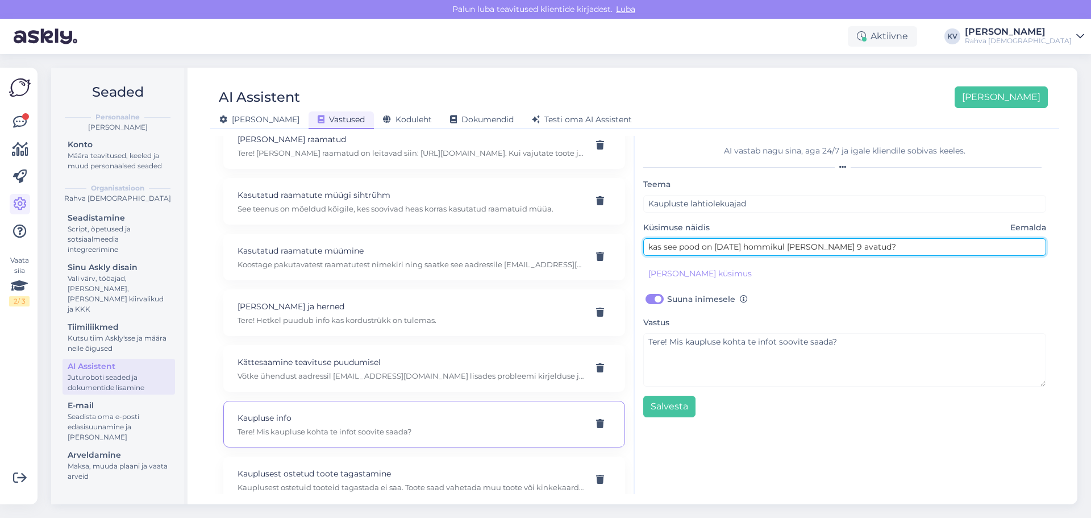
click at [860, 245] on input "kas see pood on 10. juuni hommikul kell 9 avatud?" at bounding box center [844, 247] width 403 height 18
drag, startPoint x: 703, startPoint y: 255, endPoint x: 543, endPoint y: 257, distance: 160.2
click at [561, 256] on div "Kõige paremini vastab AI Assistent, kui lisad talle näiteid, kuidas soovid, et …" at bounding box center [635, 315] width 840 height 358
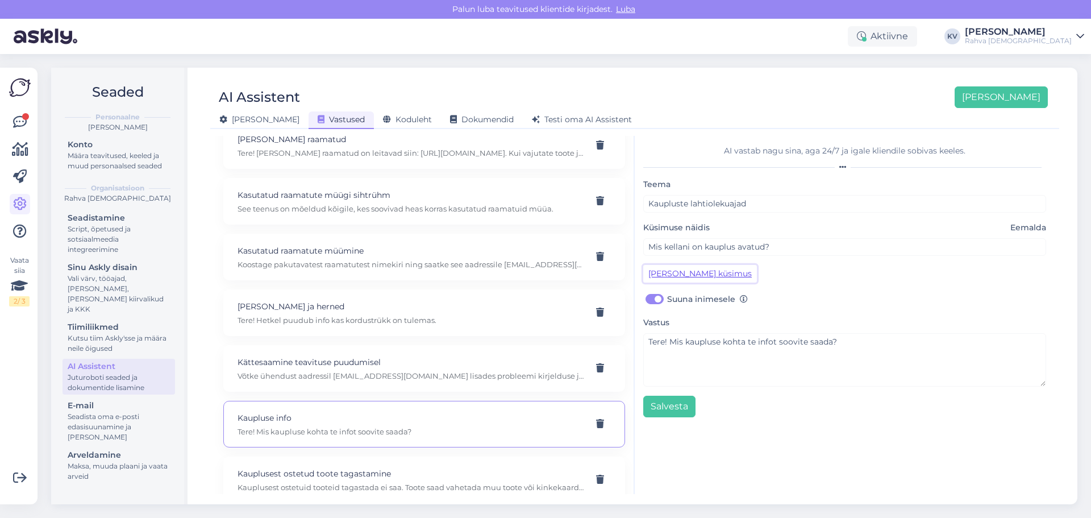
click at [661, 271] on button "Lisa kliendi küsimus" at bounding box center [700, 274] width 114 height 18
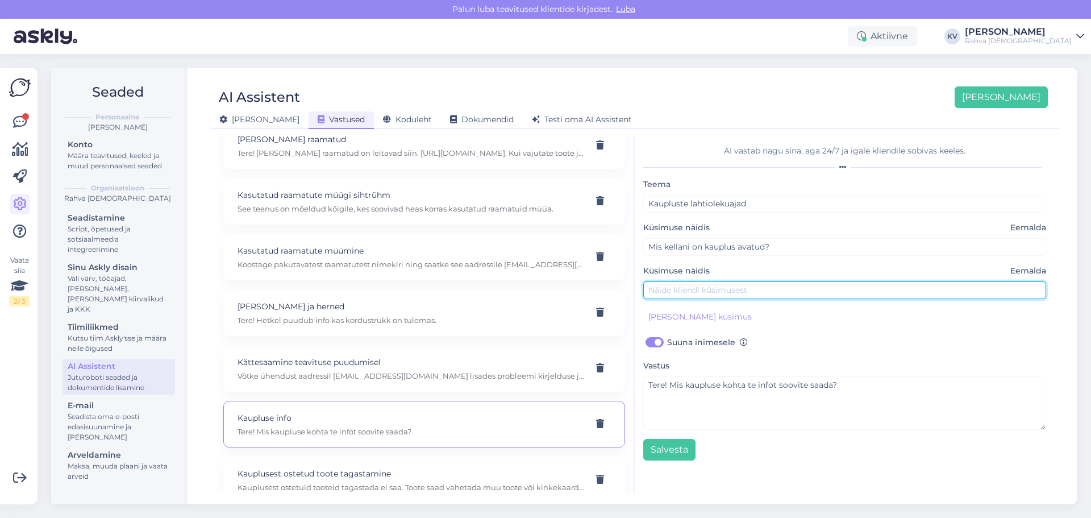
click at [668, 286] on input "text" at bounding box center [844, 290] width 403 height 18
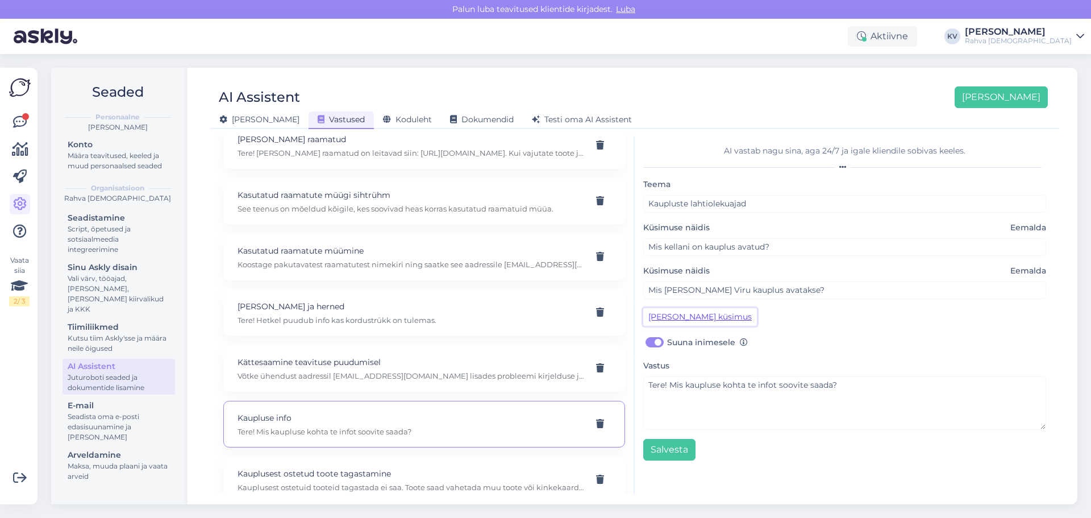
click at [679, 314] on button "Lisa kliendi küsimus" at bounding box center [700, 317] width 114 height 18
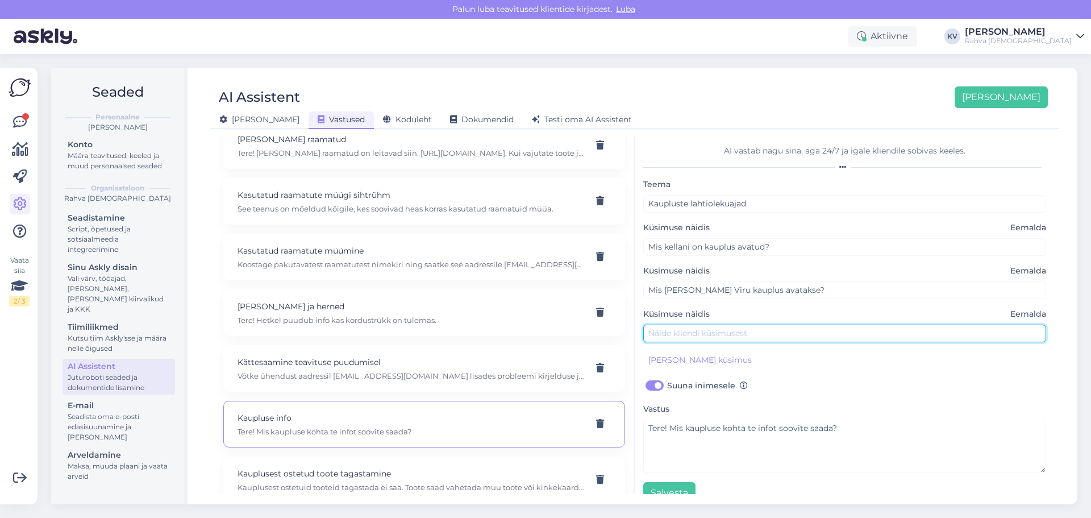
click at [677, 332] on input "text" at bounding box center [844, 333] width 403 height 18
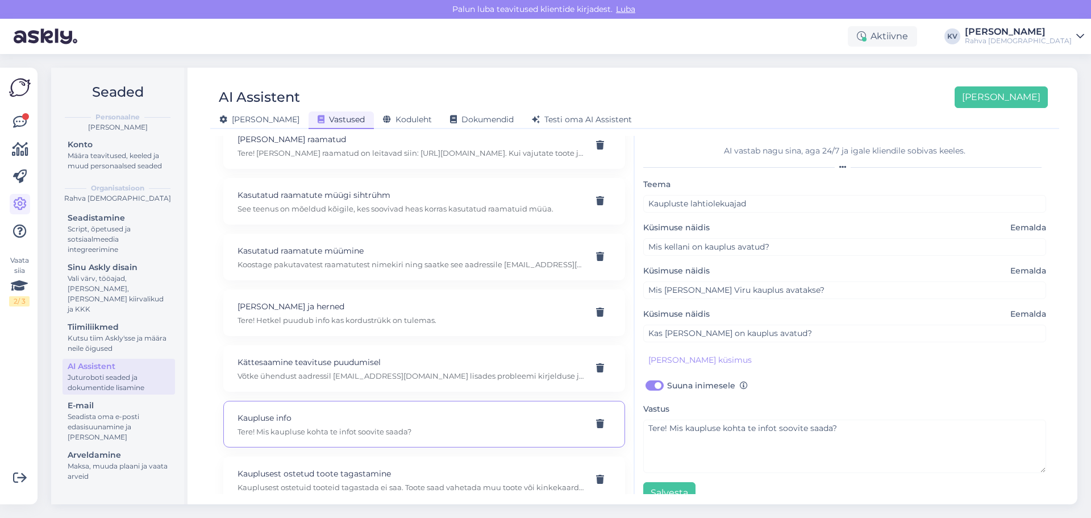
click at [667, 387] on label "Suuna inimesele" at bounding box center [707, 385] width 81 height 15
click at [649, 387] on input "Suuna inimesele" at bounding box center [654, 385] width 22 height 15
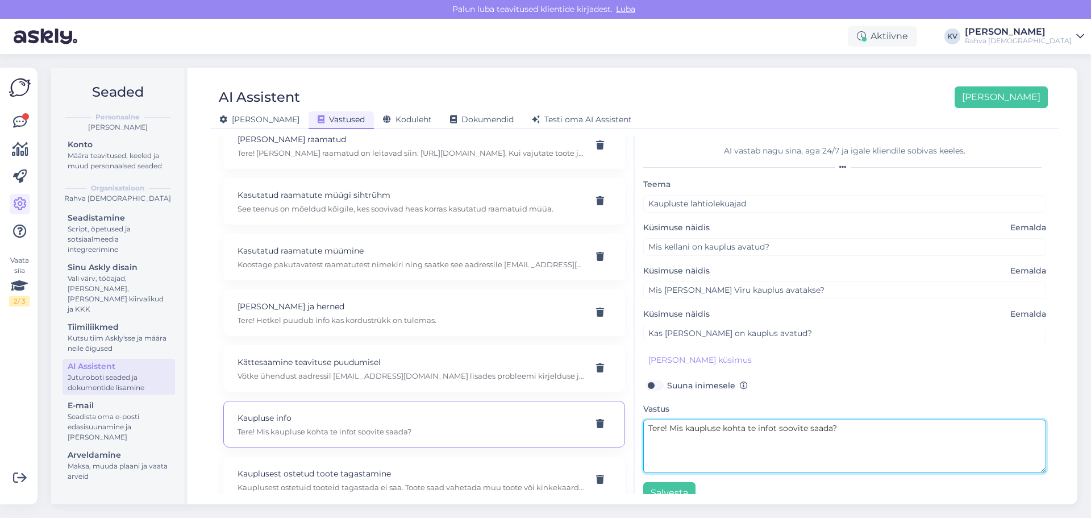
drag, startPoint x: 844, startPoint y: 429, endPoint x: 558, endPoint y: 436, distance: 285.3
click at [559, 436] on div "Kõige paremini vastab AI Assistent, kui lisad talle näiteid, kuidas soovid, et …" at bounding box center [635, 315] width 840 height 358
click at [812, 426] on textarea "Kaupluste lahtiolekuajad leiad siit" at bounding box center [844, 445] width 403 height 53
paste textarea "https://rahvaraamat.ee/et/poed"
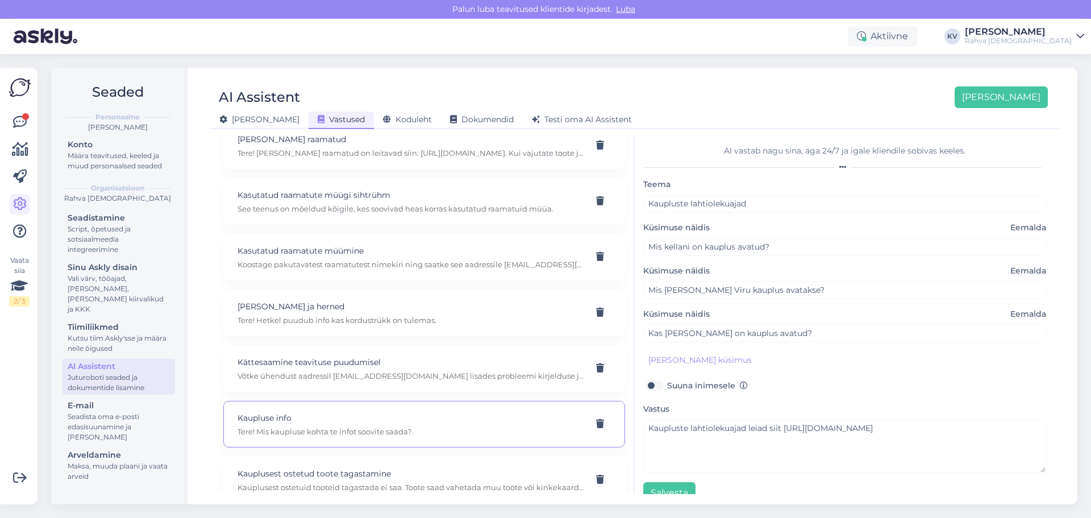
click at [668, 494] on div "AI Assistent Lisa uus Üldine Vastused Koduleht Dokumendid Testi oma AI Assisten…" at bounding box center [634, 286] width 885 height 436
click at [670, 490] on button "Salvesta" at bounding box center [669, 493] width 52 height 22
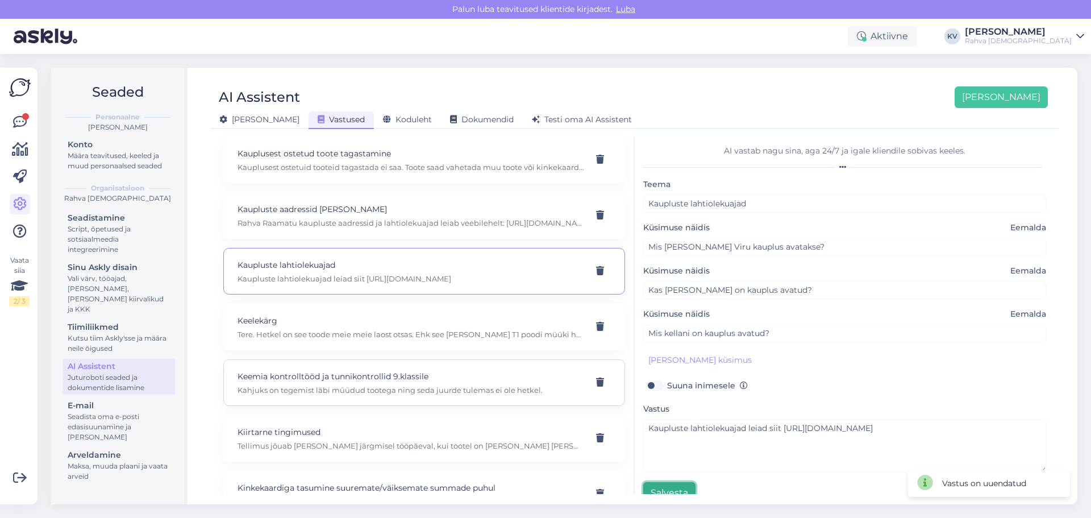
scroll to position [3636, 0]
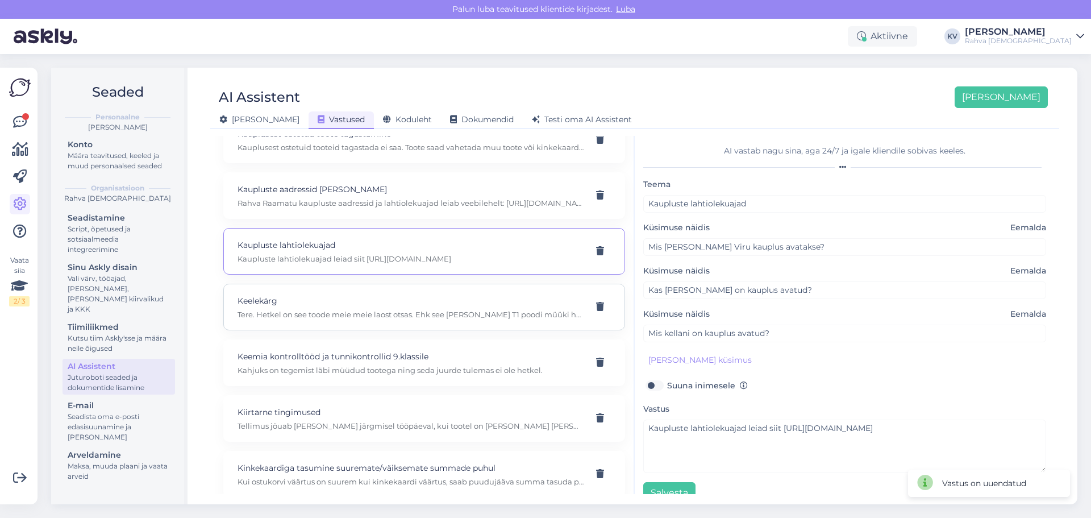
click at [306, 314] on p "Tere. Hetkel on see toode meie meie laost otsas. Ehk see ei tule T1 poodi müüki…" at bounding box center [410, 314] width 346 height 10
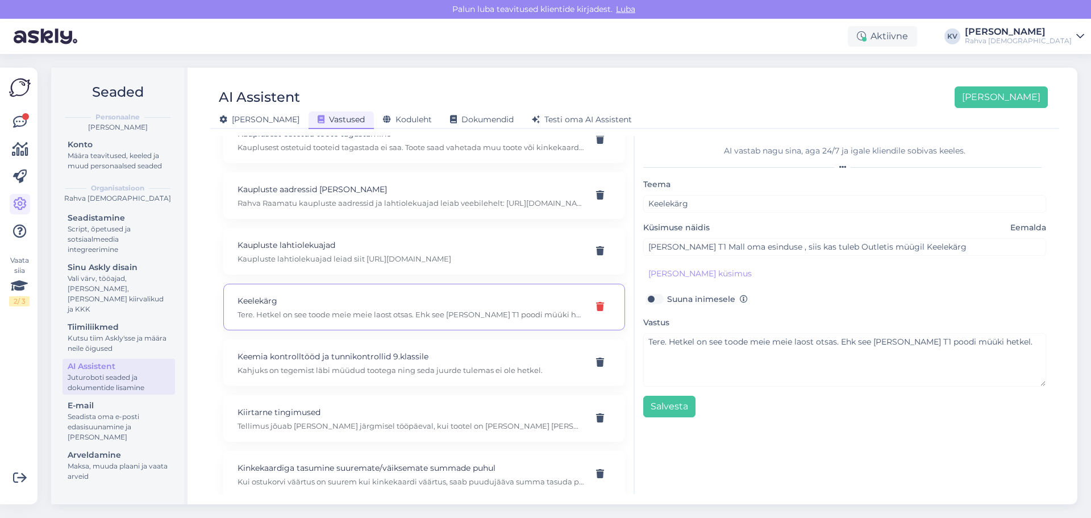
click at [596, 307] on icon at bounding box center [600, 306] width 8 height 9
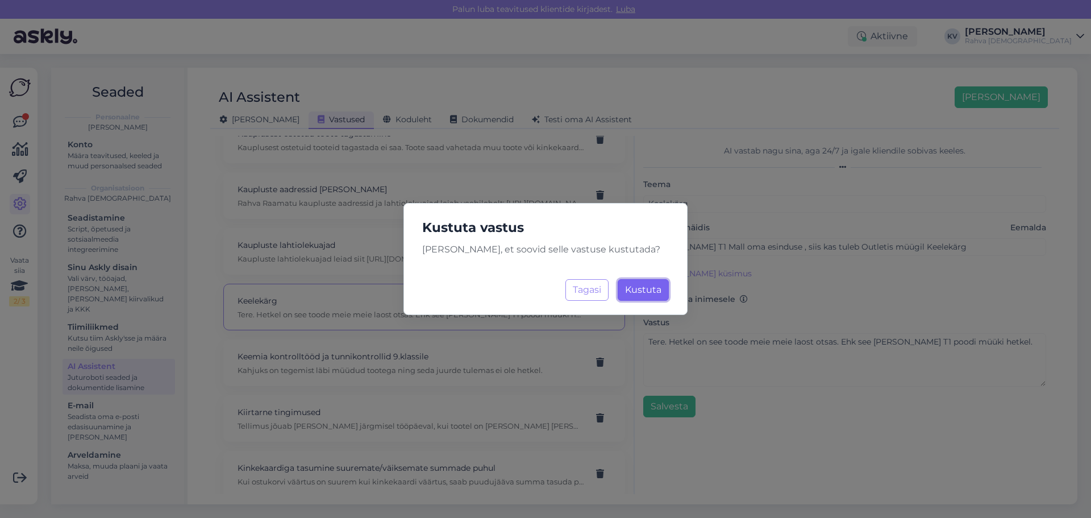
click at [633, 283] on button "Kustuta Laadimine..." at bounding box center [643, 290] width 51 height 22
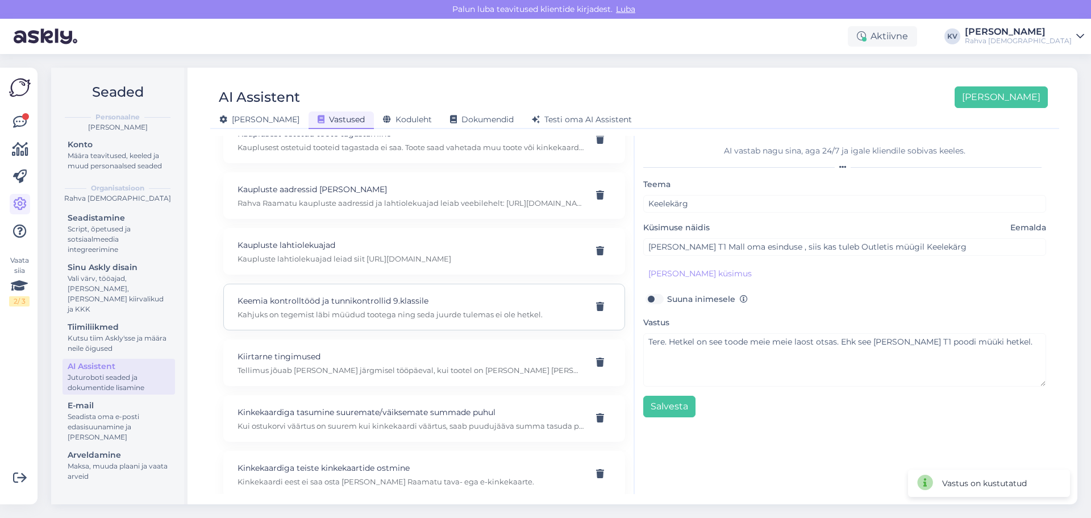
click at [343, 320] on div "Keemia kontrolltööd ja tunnikontrollid 9.klassile Kahjuks on tegemist läbi müüd…" at bounding box center [424, 306] width 402 height 47
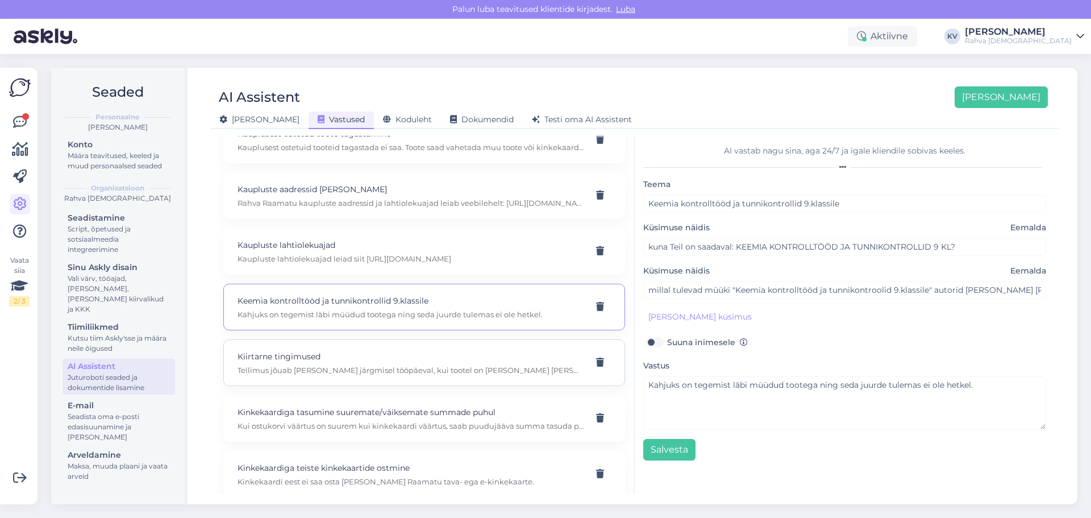
click at [376, 363] on div "Kiirtarne tingimused Tellimus jõuab kohale järgmisel tööpäeval, kui tootel on v…" at bounding box center [410, 362] width 346 height 25
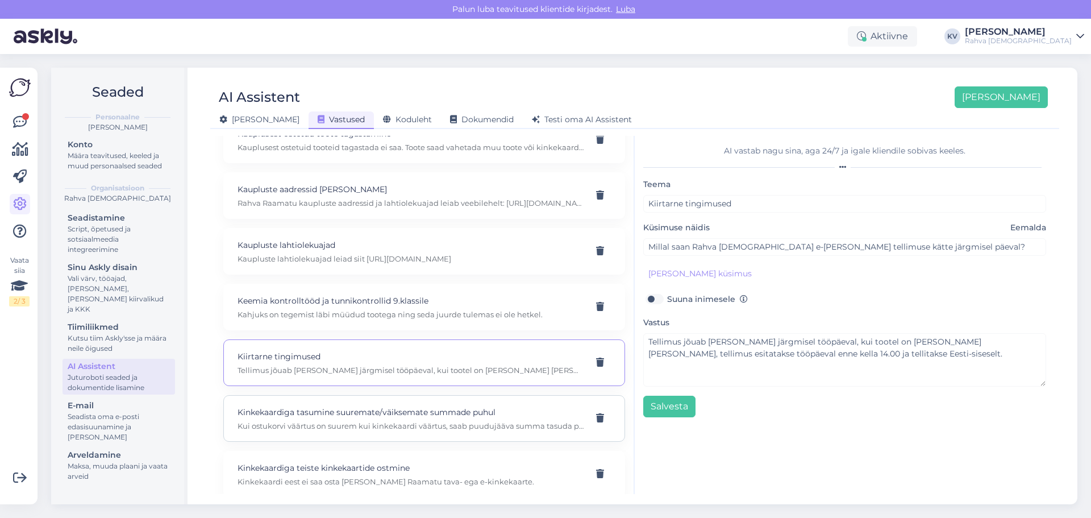
click at [368, 414] on p "Kinkekaardiga tasumine suuremate/väiksemate summade puhul" at bounding box center [410, 412] width 346 height 12
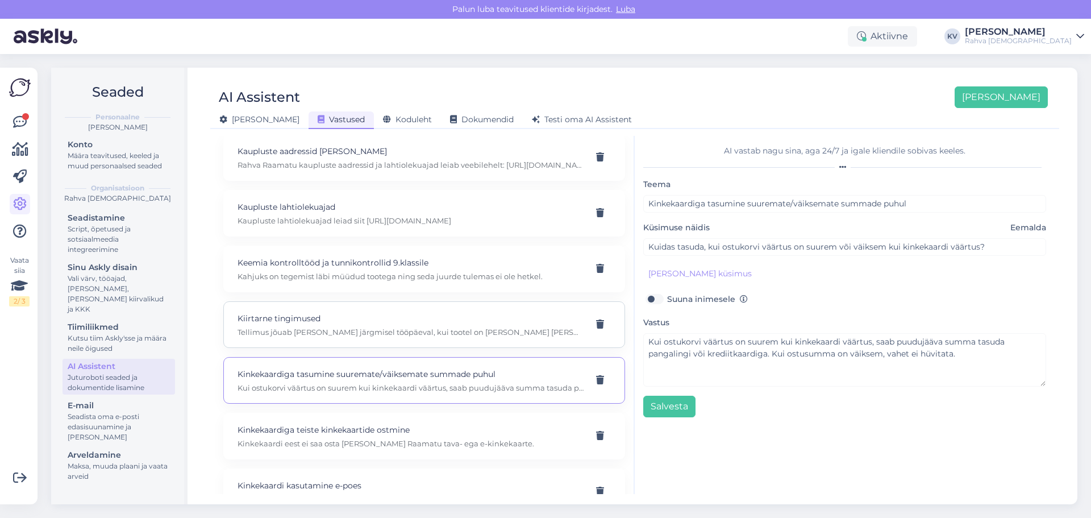
scroll to position [3693, 0]
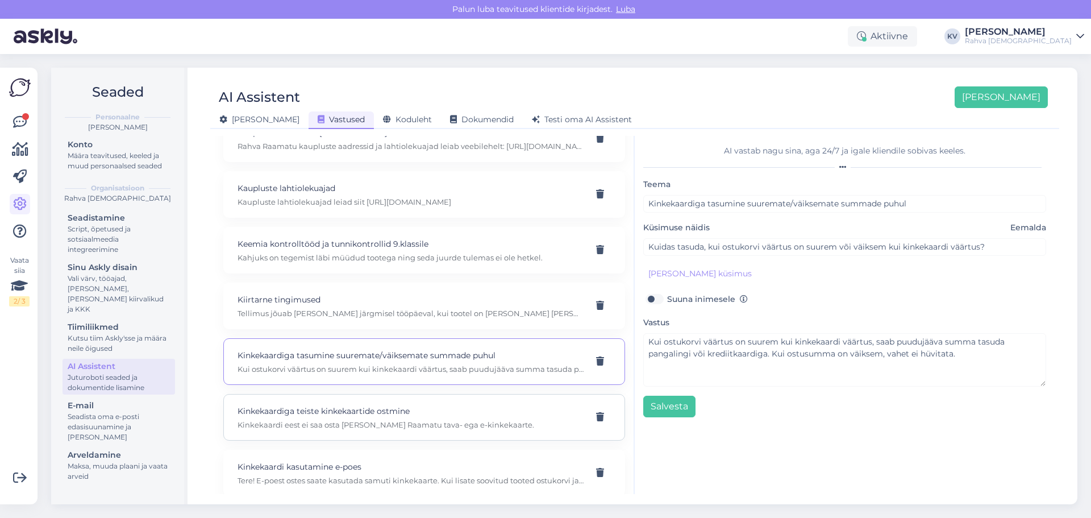
click at [330, 414] on p "Kinkekaardiga teiste kinkekaartide ostmine" at bounding box center [410, 410] width 346 height 12
click at [596, 418] on icon at bounding box center [600, 416] width 8 height 9
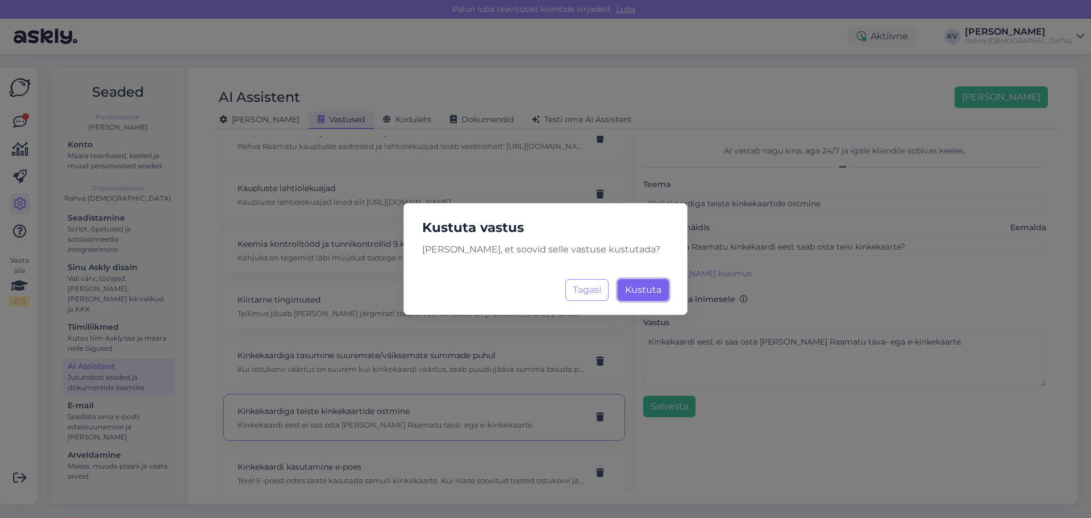
click at [656, 298] on button "Kustuta Laadimine..." at bounding box center [643, 290] width 51 height 22
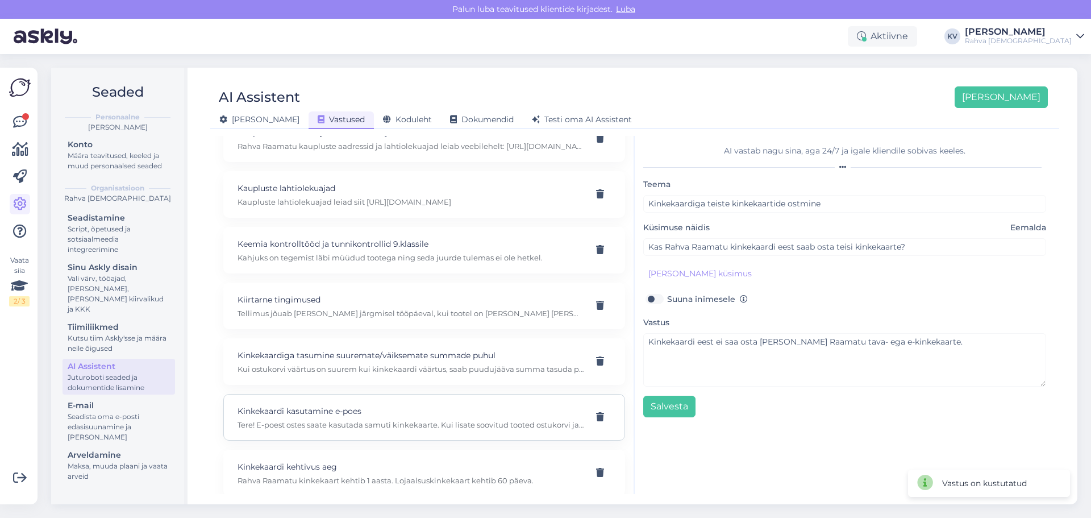
click at [372, 420] on p "Tere! E-poest ostes saate kasutada samuti kinkekaarte. Kui lisate soovitud toot…" at bounding box center [410, 424] width 346 height 10
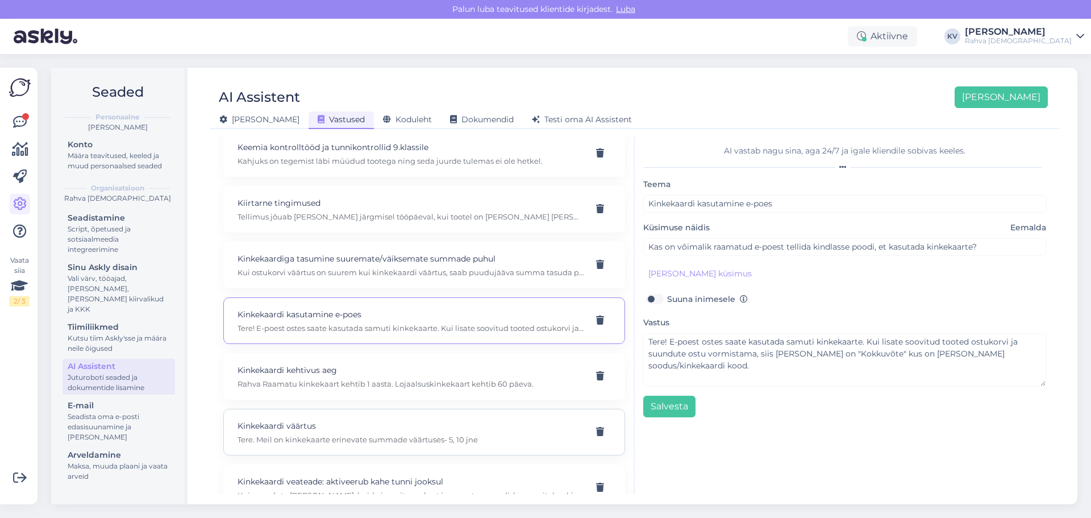
scroll to position [3806, 0]
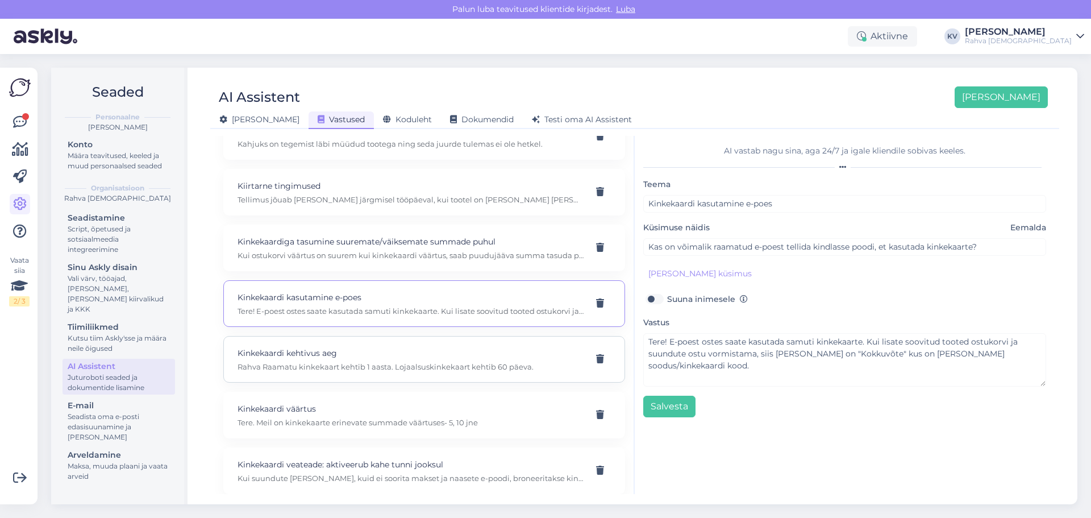
click at [309, 372] on div "Kinkekaardi kehtivus aeg Rahva Raamatu kinkekaart kehtib 1 aasta. Lojaalsuskink…" at bounding box center [424, 359] width 402 height 47
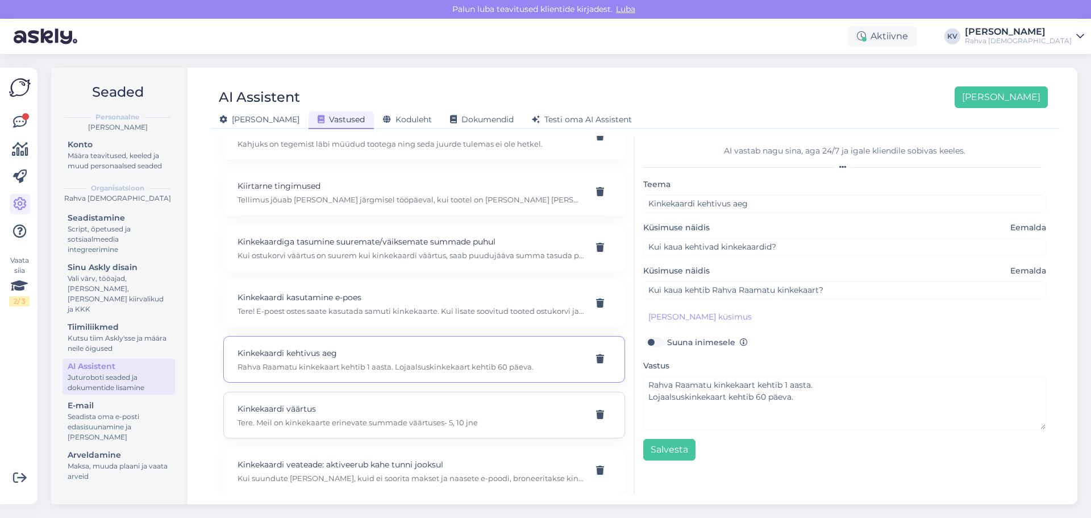
click at [303, 424] on p "Tere. Meil on kinkekaarte erinevate summade väärtuses- 5, 10 jne" at bounding box center [410, 422] width 346 height 10
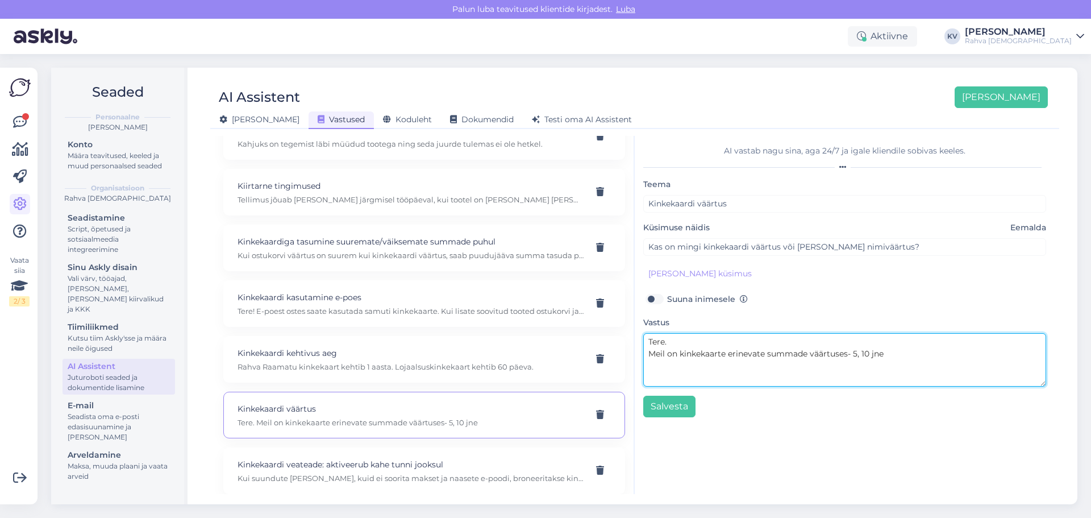
click at [888, 348] on textarea "Tere. Meil on kinkekaarte erinevate summade väärtuses- 5, 10 jne" at bounding box center [844, 359] width 403 height 53
drag, startPoint x: 895, startPoint y: 353, endPoint x: 639, endPoint y: 340, distance: 256.5
click at [639, 340] on div "AI vastab nagu sina, aga 24/7 ja igale kliendile sobivas keeles. Teema Kinkekaa…" at bounding box center [845, 315] width 420 height 358
click at [824, 341] on textarea "Paberkandjal kinkekaardid on väärtuses" at bounding box center [844, 359] width 403 height 53
click at [791, 365] on textarea "Paberkandjal kinkekaardid on väärtuses 5€ , 10€, 30€ ja 50€. E-kinkekaartide pu…" at bounding box center [844, 359] width 403 height 53
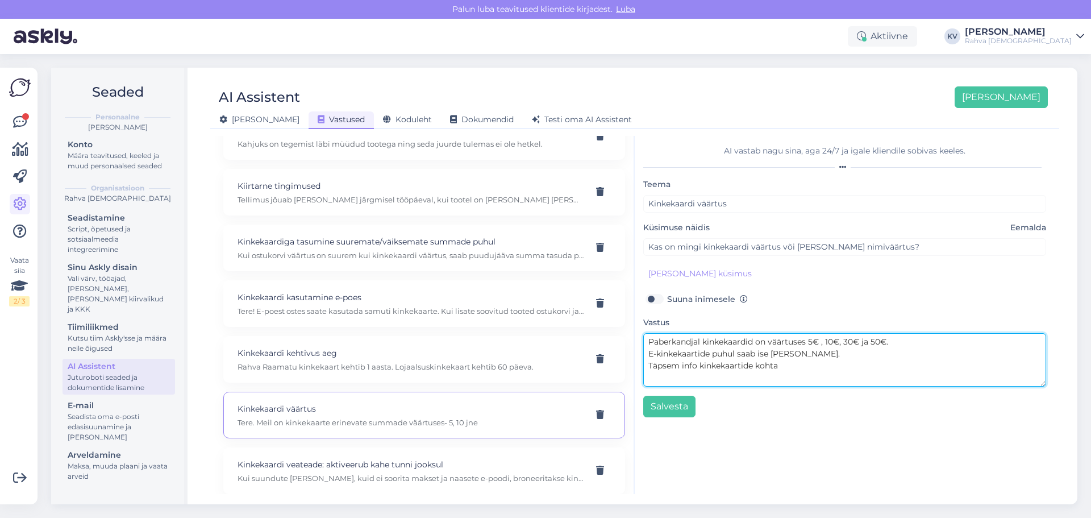
paste textarea "https://rahvaraamat.ee/et/kkk#916"
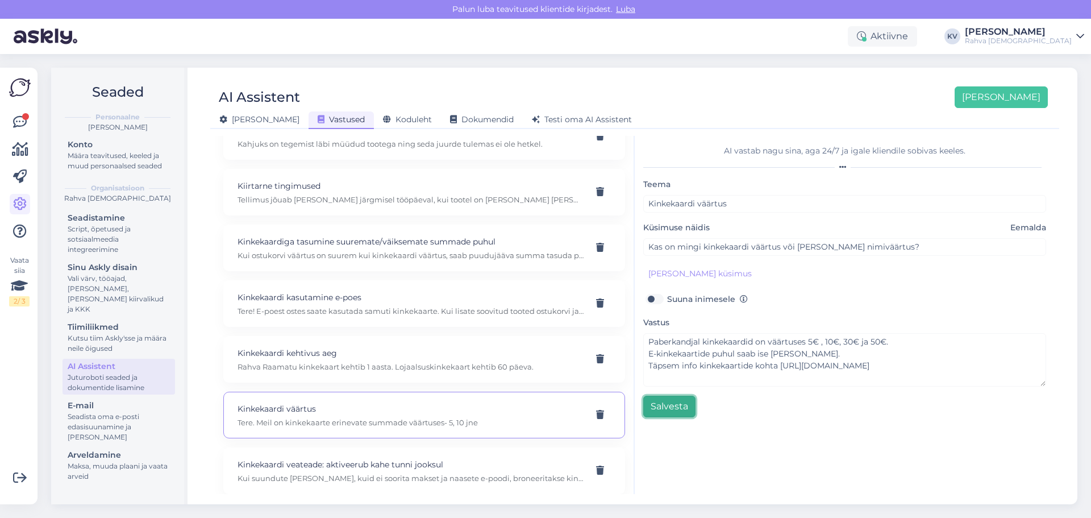
click at [671, 404] on button "Salvesta" at bounding box center [669, 406] width 52 height 22
click at [367, 469] on p "Kinkekaardi veateade: aktiveerub kahe tunni jooksul" at bounding box center [410, 464] width 346 height 12
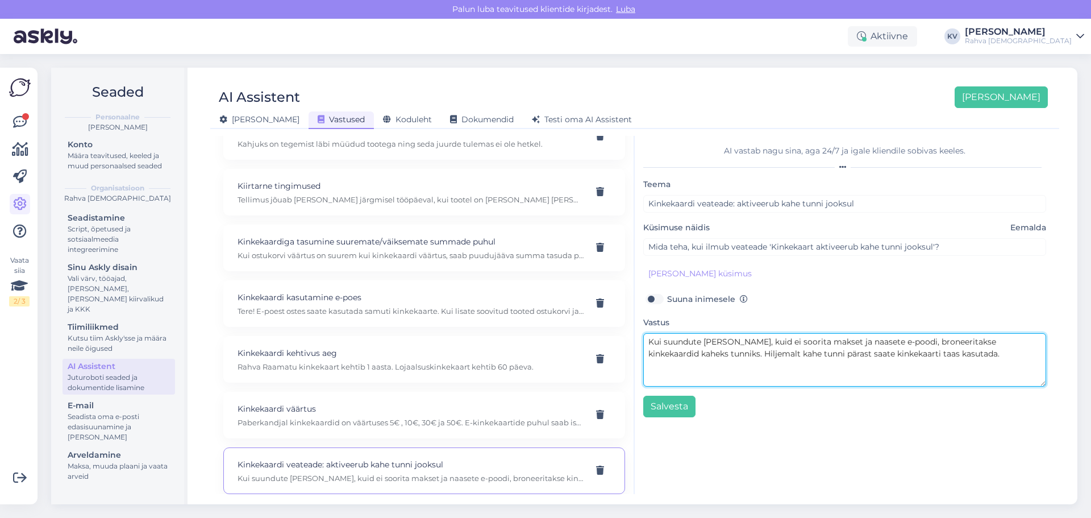
click at [959, 351] on textarea "Kui suundute panka, kuid ei soorita makset ja naasete e-poodi, broneeritakse ki…" at bounding box center [844, 359] width 403 height 53
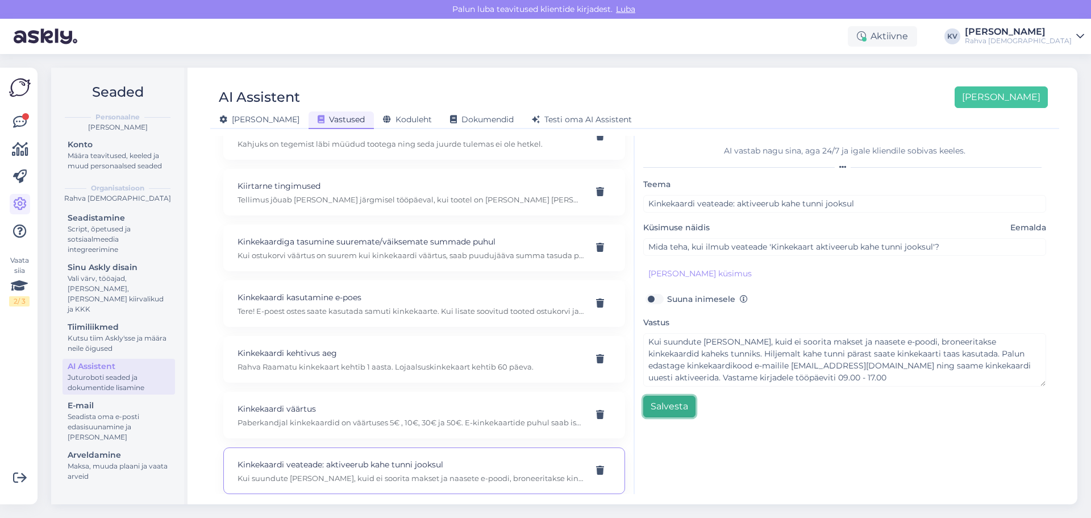
click at [666, 401] on button "Salvesta" at bounding box center [669, 406] width 52 height 22
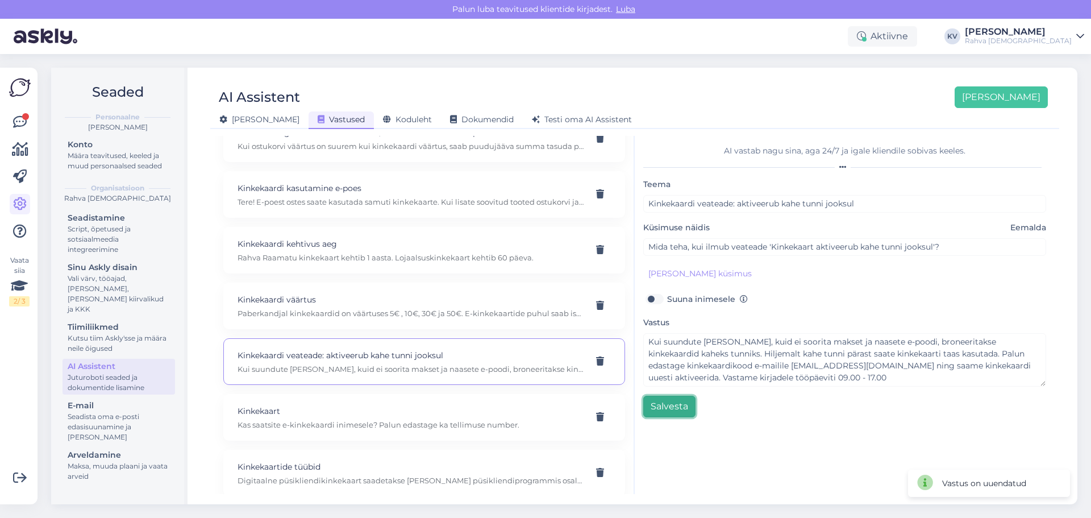
scroll to position [3920, 0]
click at [347, 415] on p "Kas saatsite e-kinkekaardi inimesele? Palun edastage ka tellimuse number." at bounding box center [410, 420] width 346 height 10
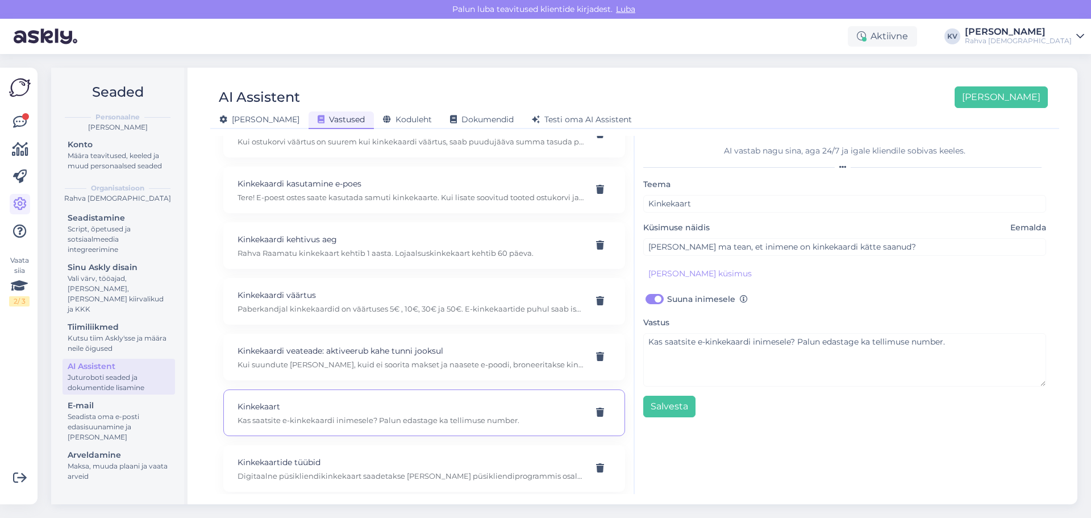
click at [667, 301] on label "Suuna inimesele" at bounding box center [707, 298] width 81 height 15
click at [653, 301] on input "Suuna inimesele" at bounding box center [654, 298] width 22 height 15
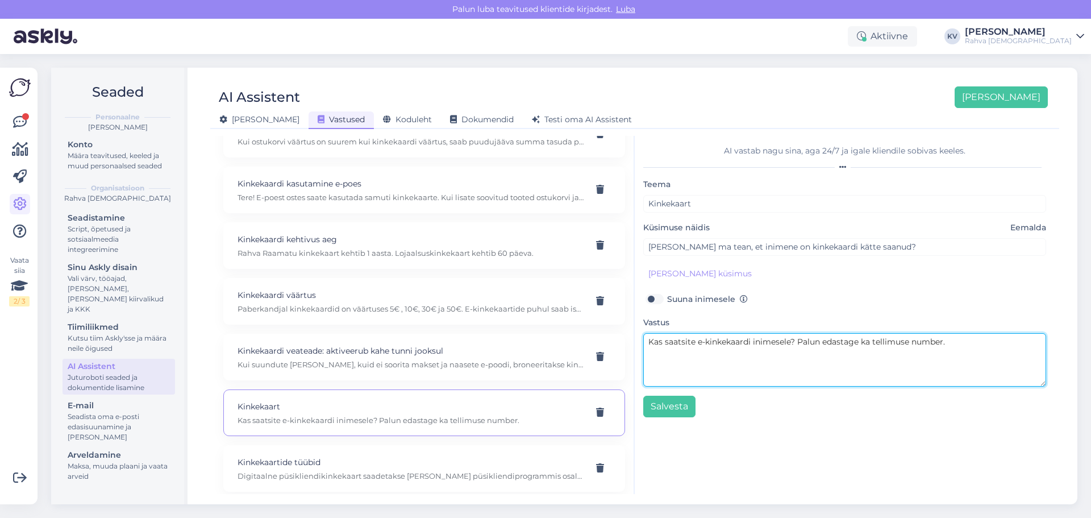
click at [977, 344] on textarea "Kas saatsite e-kinkekaardi inimesele? Palun edastage ka tellimuse number." at bounding box center [844, 359] width 403 height 53
drag, startPoint x: 974, startPoint y: 343, endPoint x: 611, endPoint y: 358, distance: 362.7
click at [611, 358] on div "Kõige paremini vastab AI Assistent, kui lisad talle näiteid, kuidas soovid, et …" at bounding box center [635, 315] width 840 height 358
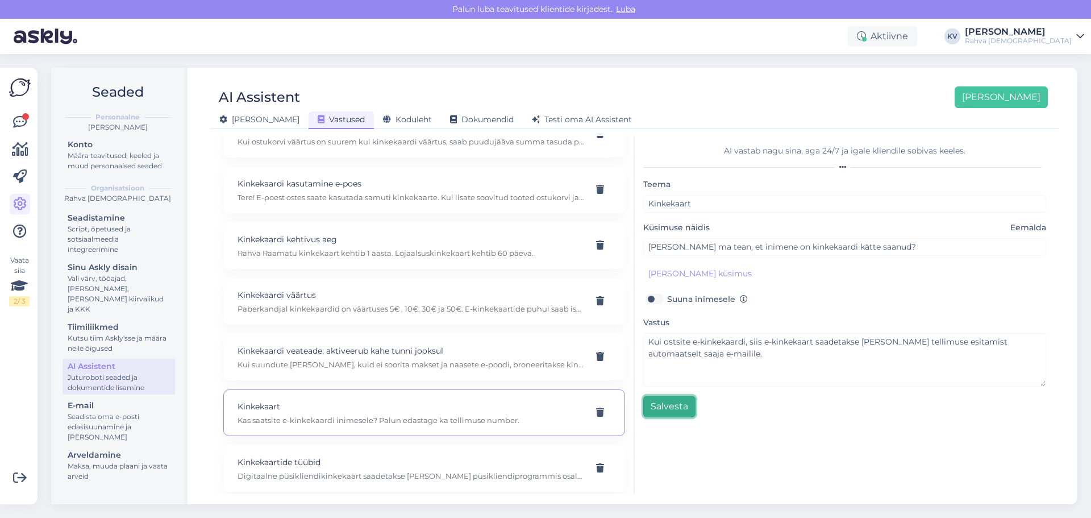
click at [681, 404] on button "Salvesta" at bounding box center [669, 406] width 52 height 22
click at [357, 469] on div "Kinkekaartide tüübid Digitaalne püsikliendikinkekaart saadetakse vaid püsiklien…" at bounding box center [410, 468] width 346 height 25
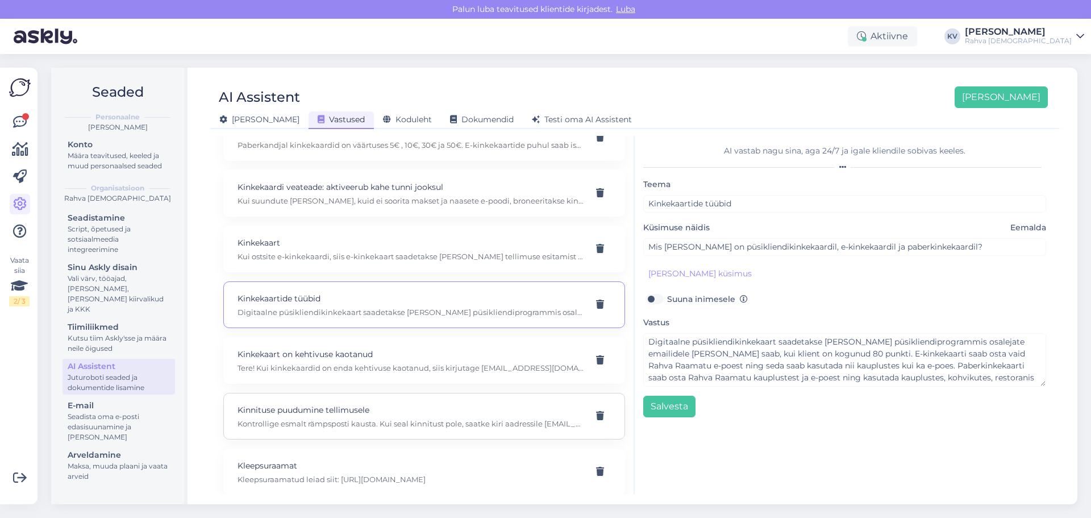
scroll to position [4090, 0]
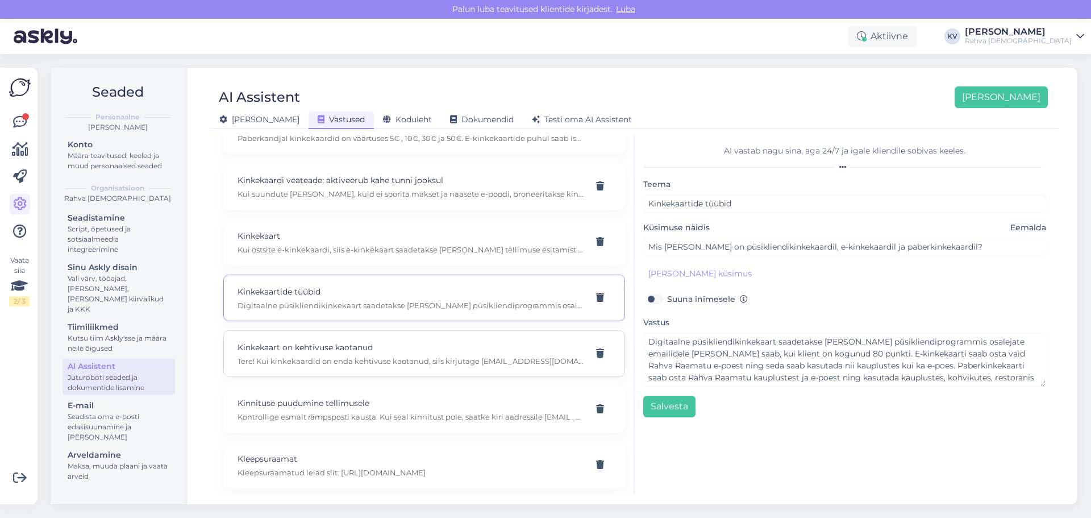
click at [294, 366] on div "Kinkekaart on kehtivuse kaotanud Tere! Kui kinkekaardid on enda kehtivuse kaota…" at bounding box center [424, 353] width 402 height 47
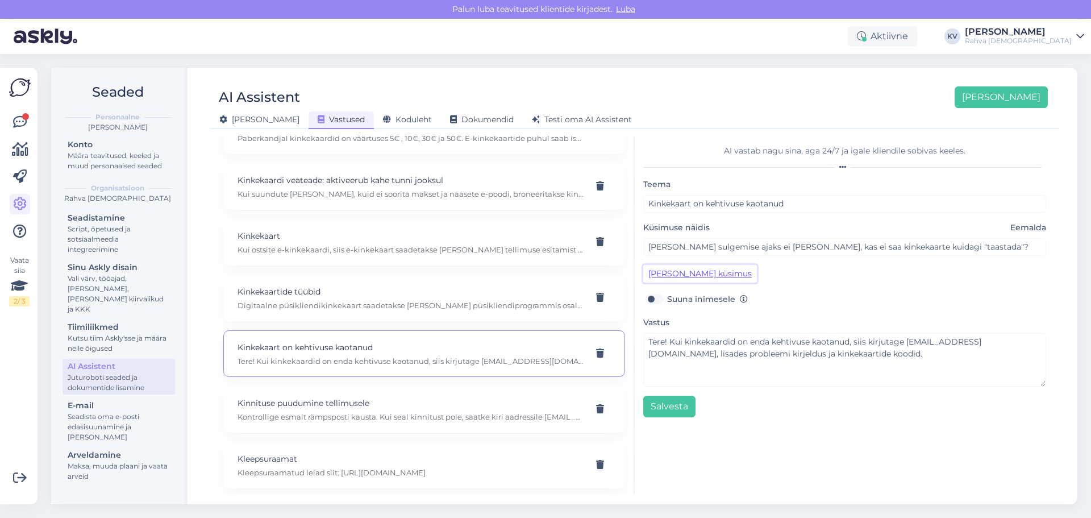
click at [675, 273] on button "Lisa kliendi küsimus" at bounding box center [700, 274] width 114 height 18
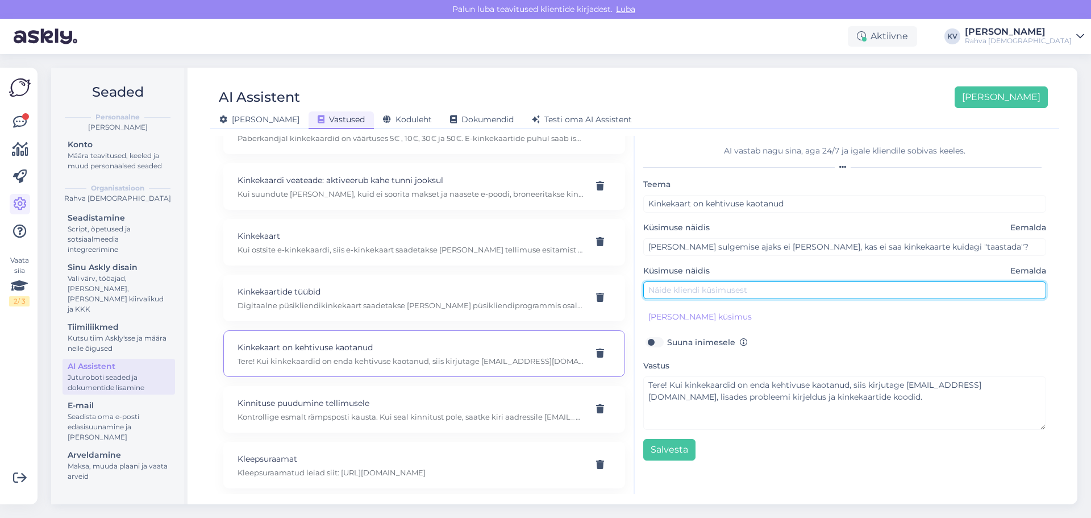
click at [685, 290] on input "text" at bounding box center [844, 290] width 403 height 18
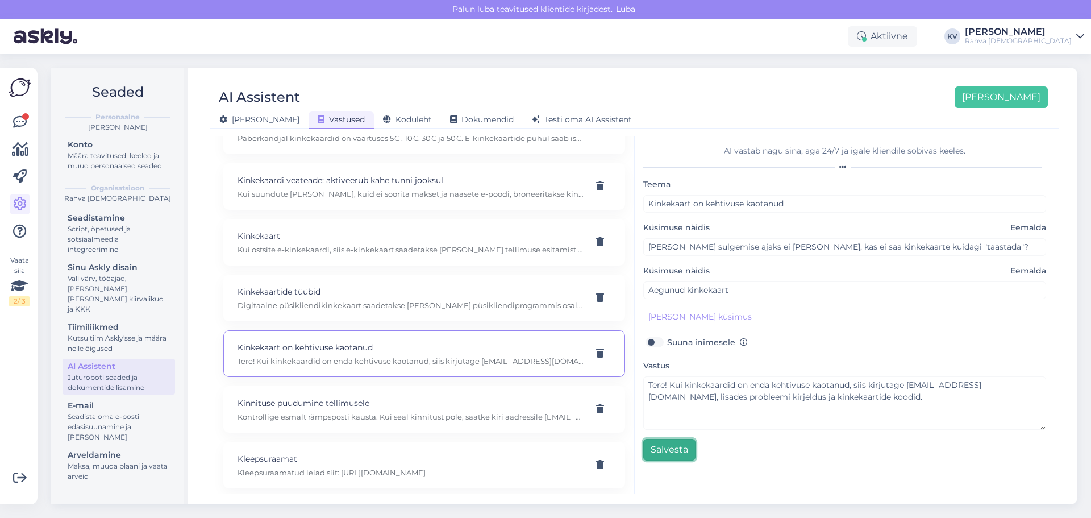
click at [684, 449] on button "Salvesta" at bounding box center [669, 450] width 52 height 22
click at [328, 411] on p "Kontrollige esmalt rämpsposti kausta. Kui seal kinnitust pole, saatke kiri aadr…" at bounding box center [410, 416] width 346 height 10
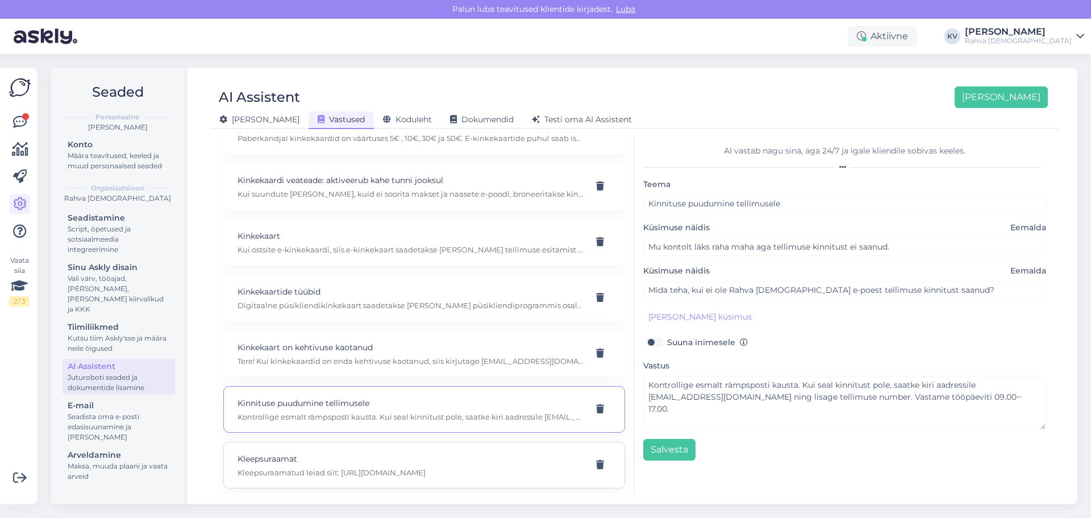
click at [282, 462] on p "Kleepsuraamat" at bounding box center [410, 458] width 346 height 12
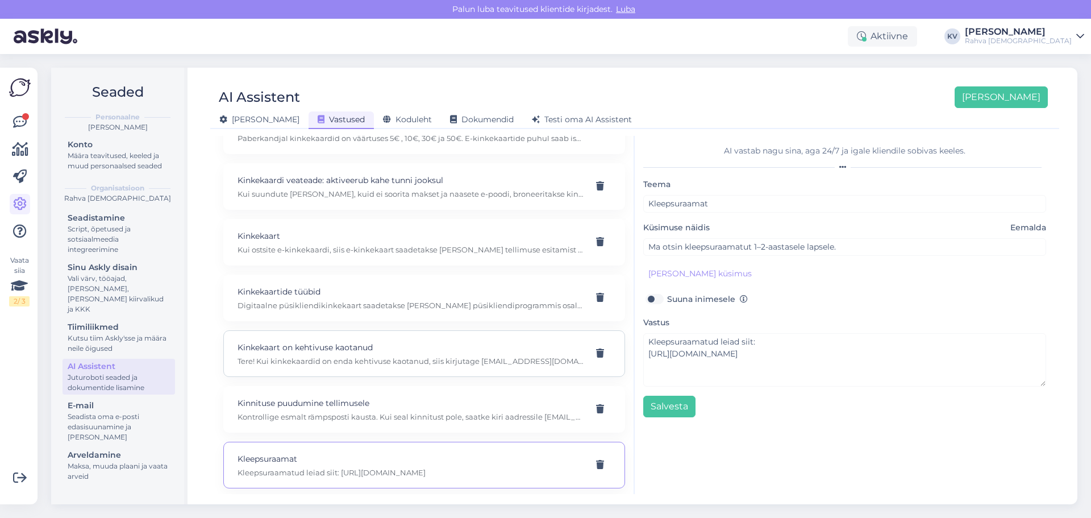
scroll to position [4147, 0]
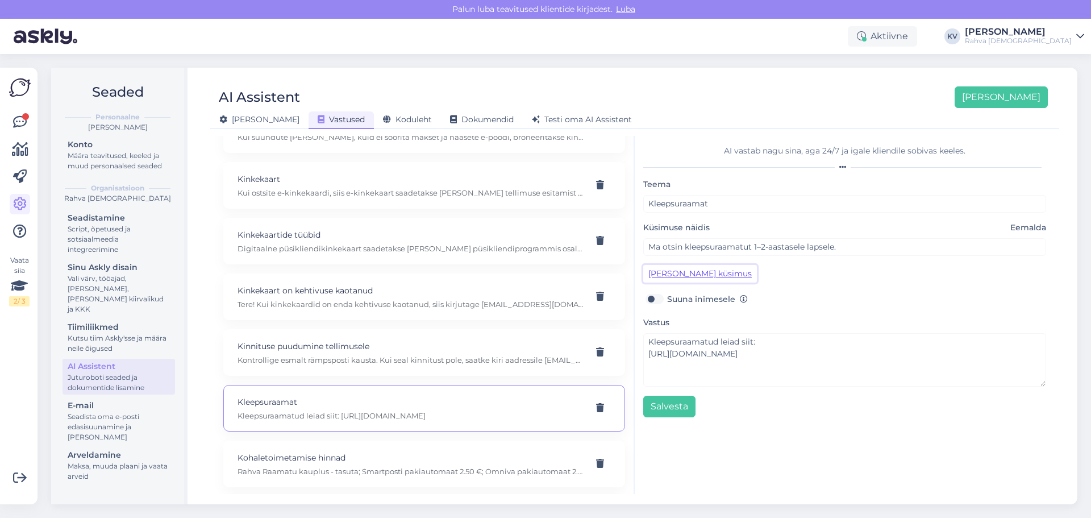
click at [686, 278] on button "Lisa kliendi küsimus" at bounding box center [700, 274] width 114 height 18
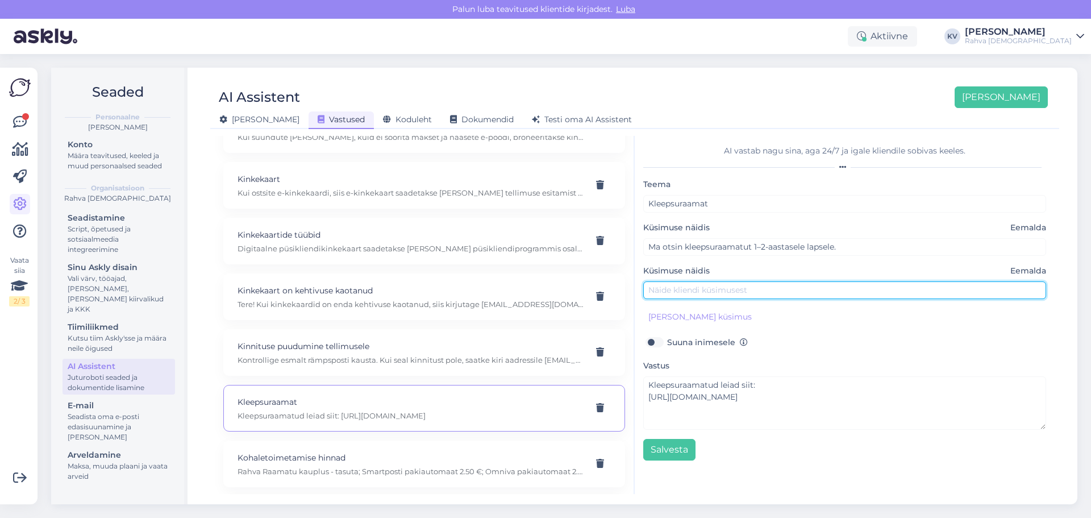
click at [677, 289] on input "text" at bounding box center [844, 290] width 403 height 18
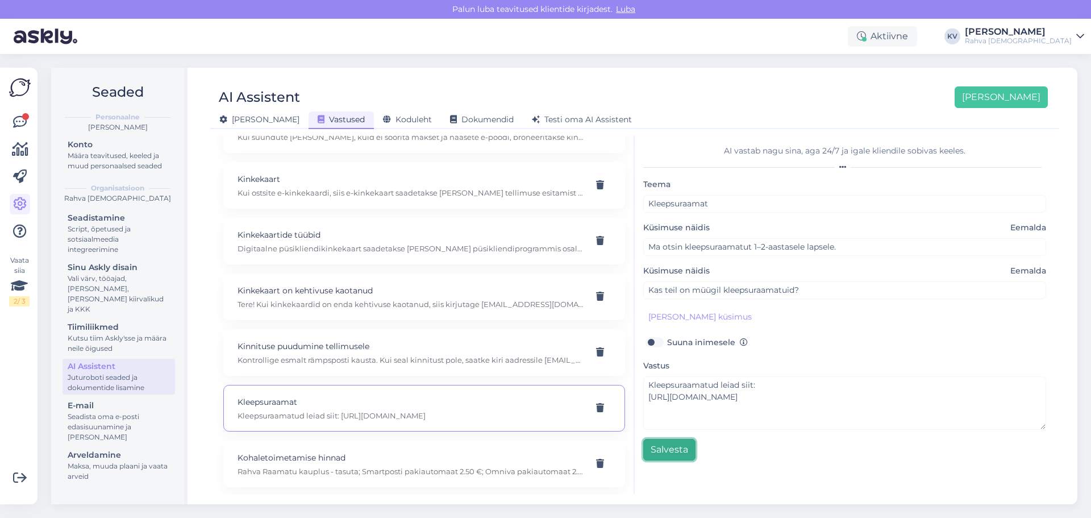
click at [666, 450] on button "Salvesta" at bounding box center [669, 450] width 52 height 22
click at [310, 468] on p "Rahva Raamatu kauplus - tasuta; Smartposti pakiautomaat 2.50 €; Omniva pakiauto…" at bounding box center [410, 471] width 346 height 10
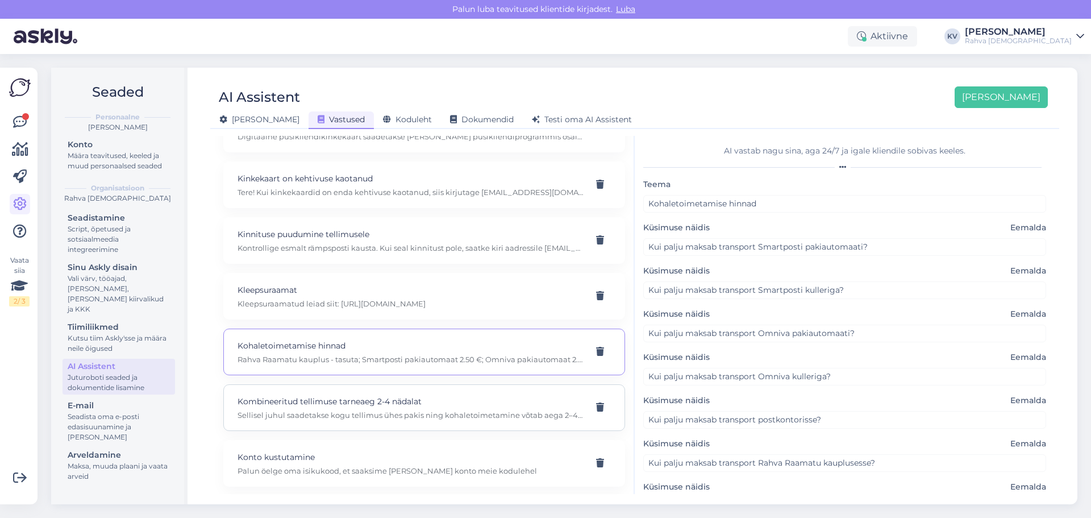
scroll to position [4261, 0]
click at [419, 401] on p "Kombineeritud tellimuse tarneaeg 2-4 nädalat" at bounding box center [410, 399] width 346 height 12
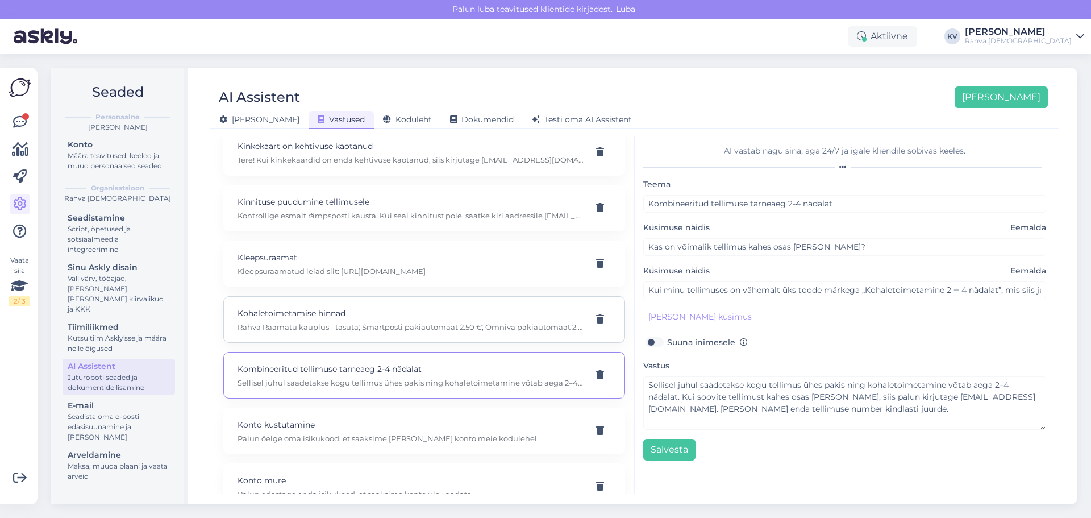
scroll to position [4318, 0]
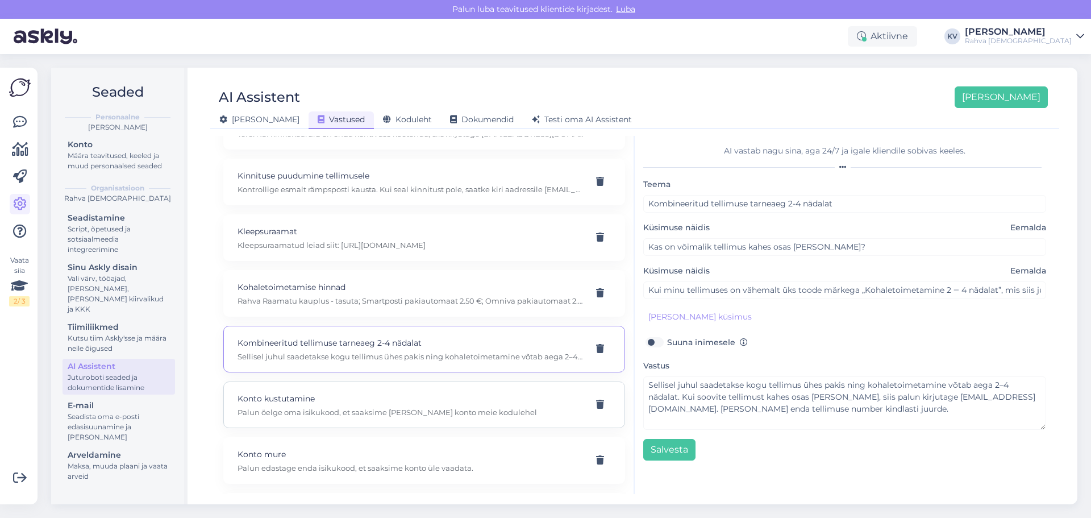
click at [375, 412] on p "Palun öelge oma isikukood, et saaksime sulgeda teie konto meie kodulehel" at bounding box center [410, 412] width 346 height 10
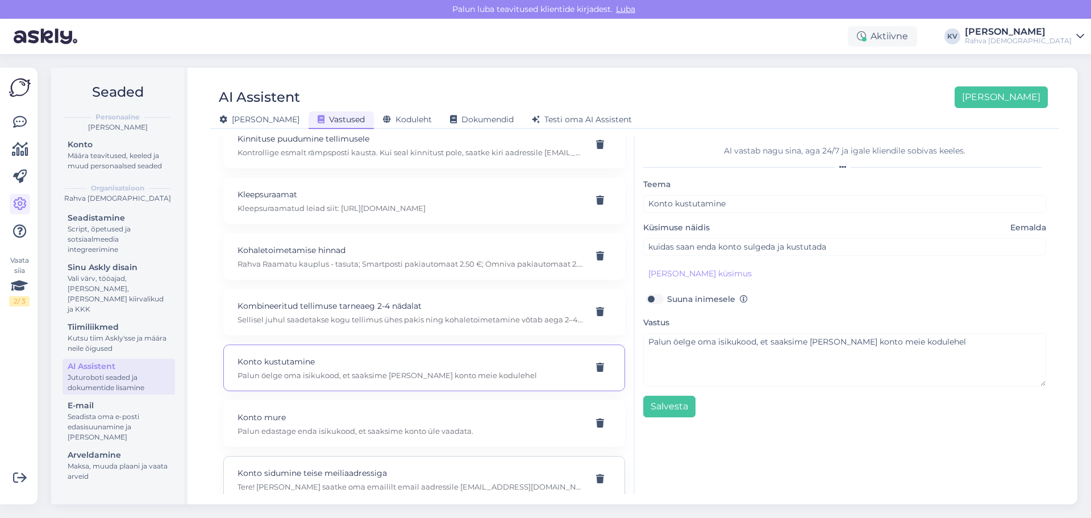
scroll to position [4374, 0]
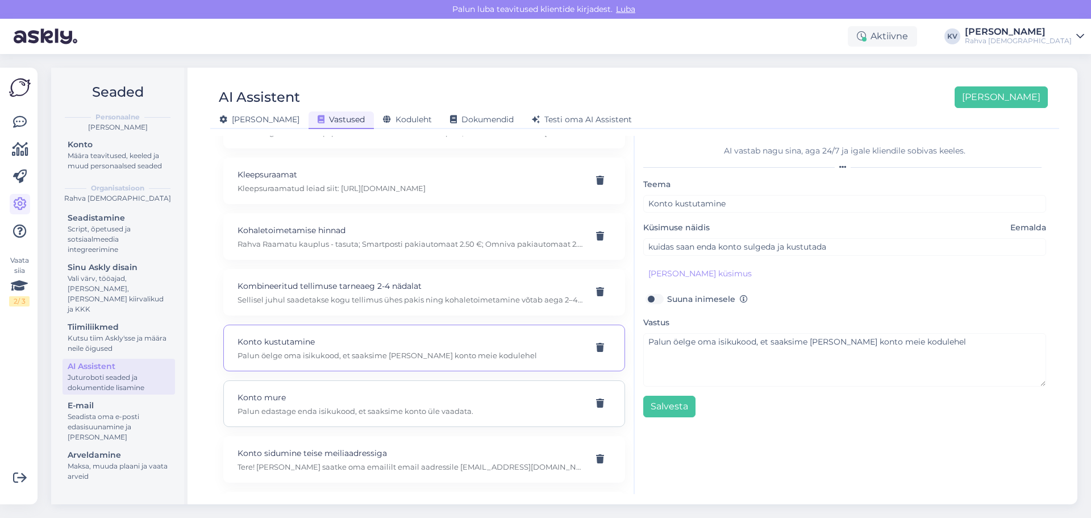
click at [330, 410] on p "Palun edastage enda isikukood, et saaksime konto üle vaadata." at bounding box center [410, 411] width 346 height 10
click at [667, 298] on label "Suuna inimesele" at bounding box center [707, 298] width 81 height 15
click at [653, 298] on input "Suuna inimesele" at bounding box center [654, 298] width 22 height 15
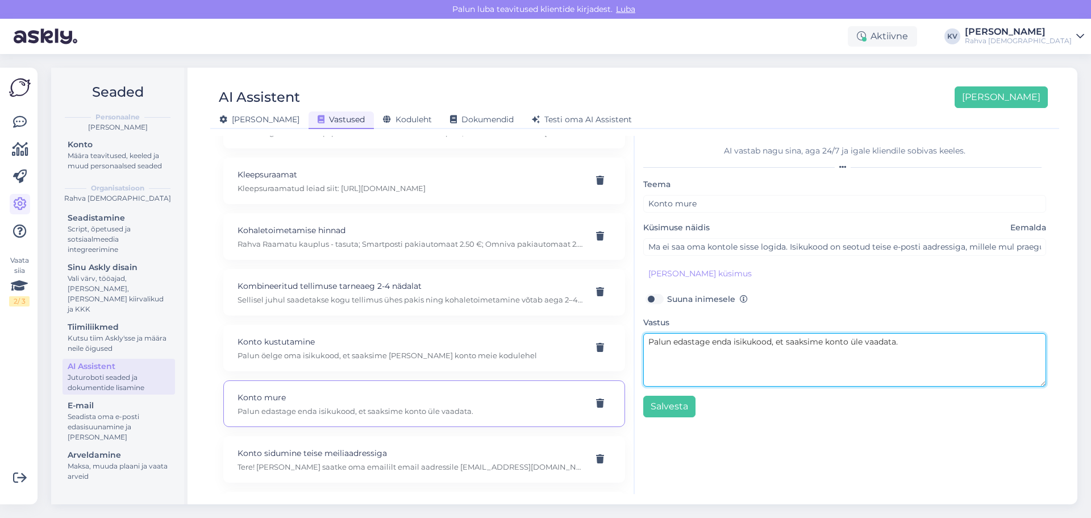
click at [774, 341] on textarea "Palun edastage enda isikukood, et saaksime konto üle vaadata." at bounding box center [844, 359] width 403 height 53
click at [904, 343] on textarea "Palun edastage enda isikukood, et saaksime konto üle vaadata." at bounding box center [844, 359] width 403 height 53
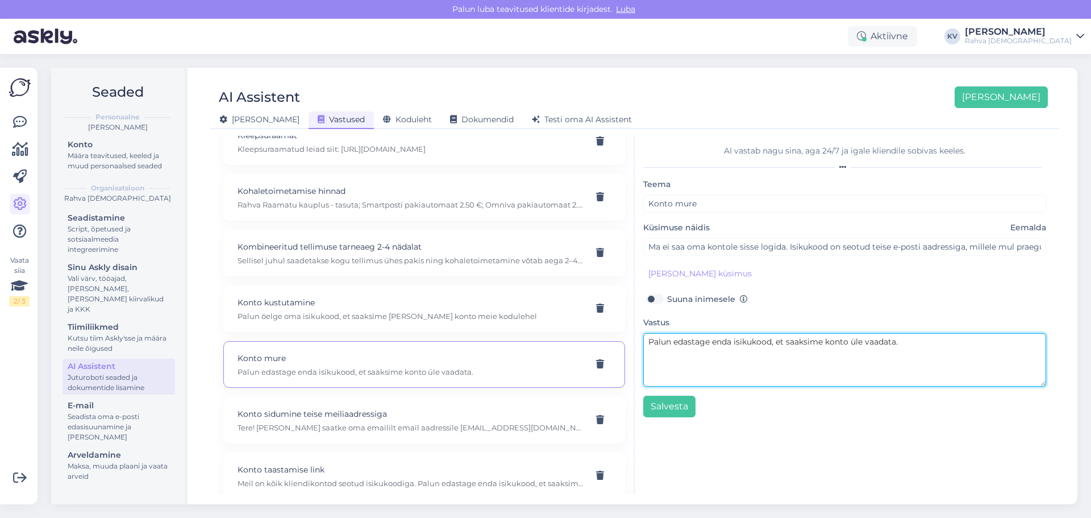
scroll to position [4431, 0]
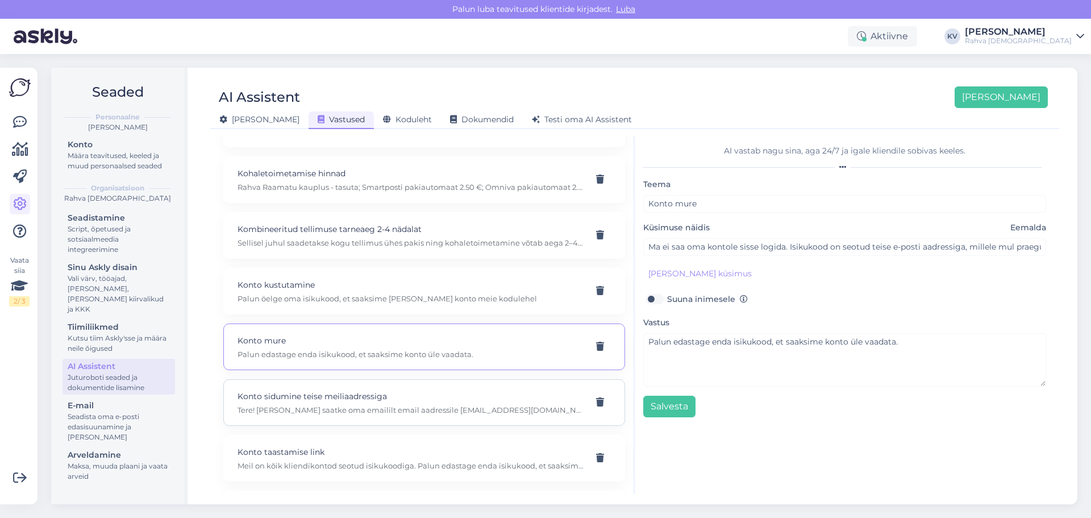
click at [278, 412] on p "Tere! Palun saatke oma emaililt email aadressile epood@rahvaraamat.ee palvega "…" at bounding box center [410, 409] width 346 height 10
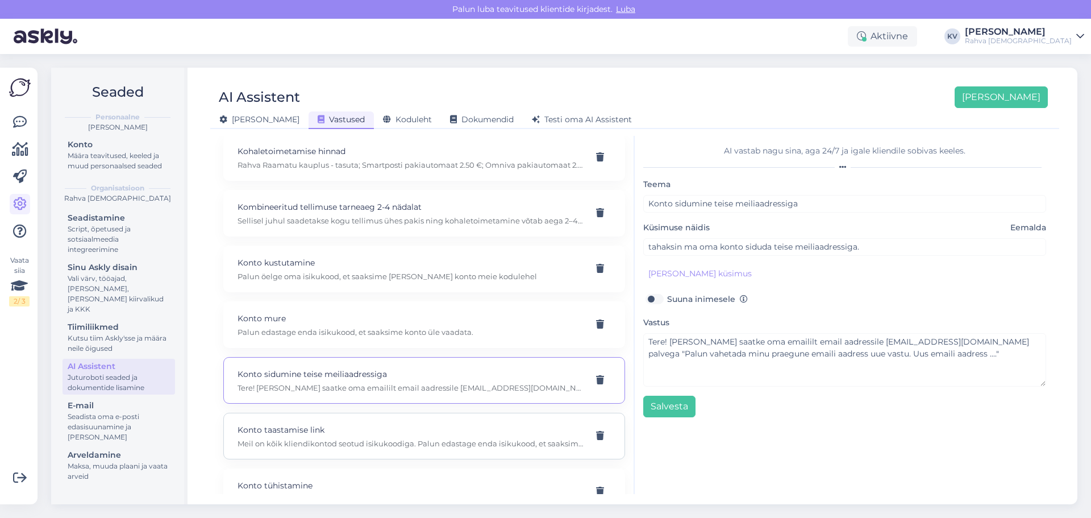
scroll to position [4488, 0]
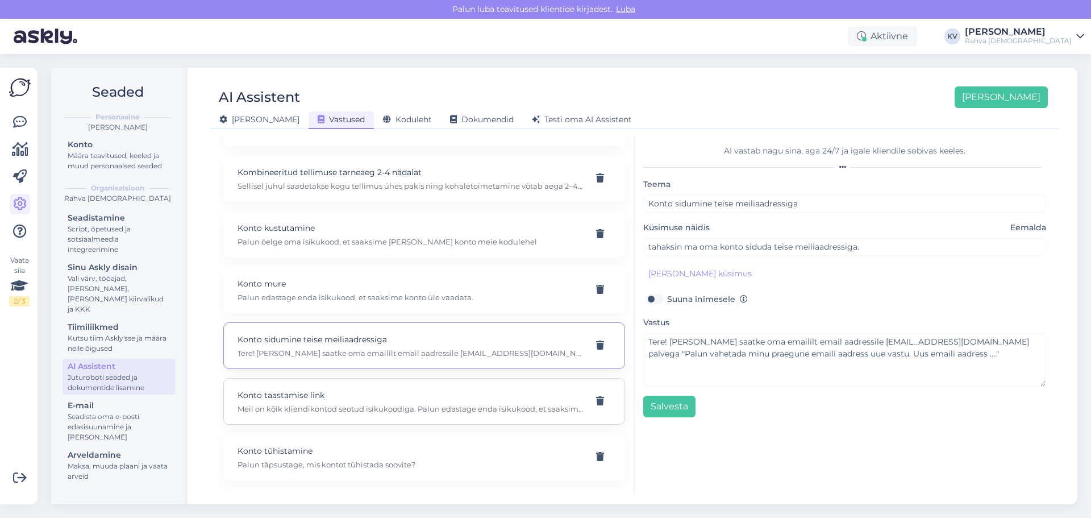
click at [311, 403] on div "Konto taastamise link Meil on kõik kliendikontod seotud isikukoodiga. Palun eda…" at bounding box center [410, 401] width 346 height 25
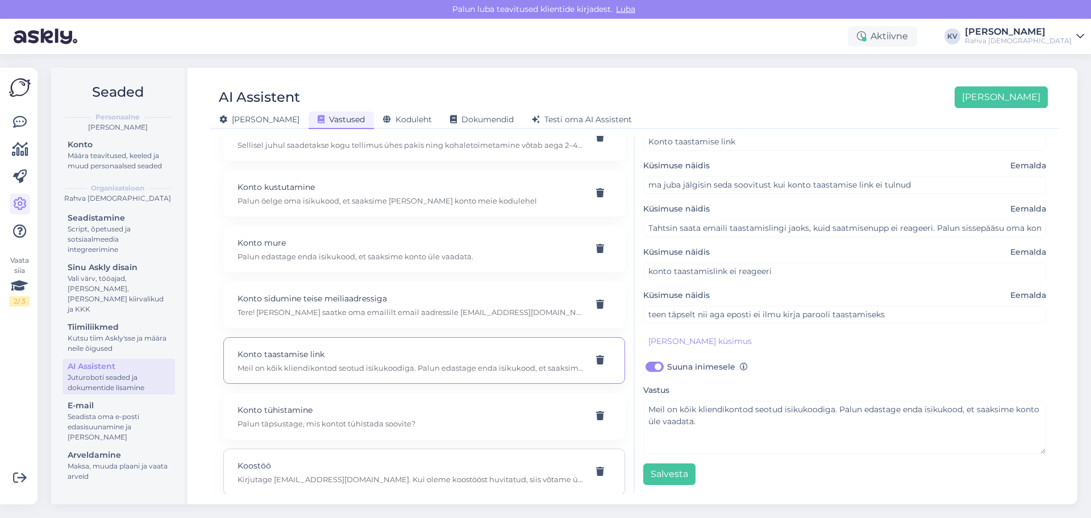
scroll to position [4602, 0]
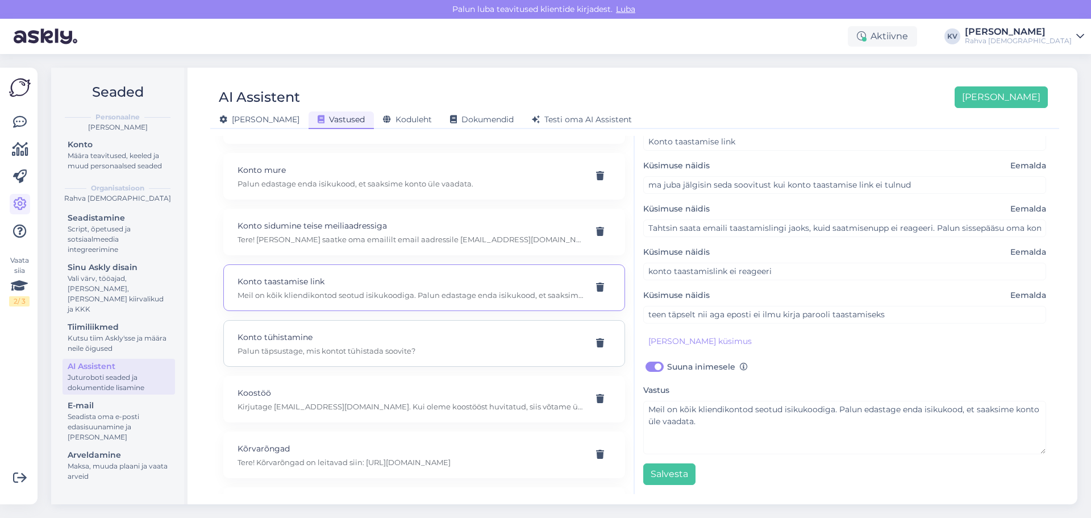
click at [348, 357] on div "Konto tühistamine Palun täpsustage, mis kontot tühistada soovite?" at bounding box center [424, 343] width 402 height 47
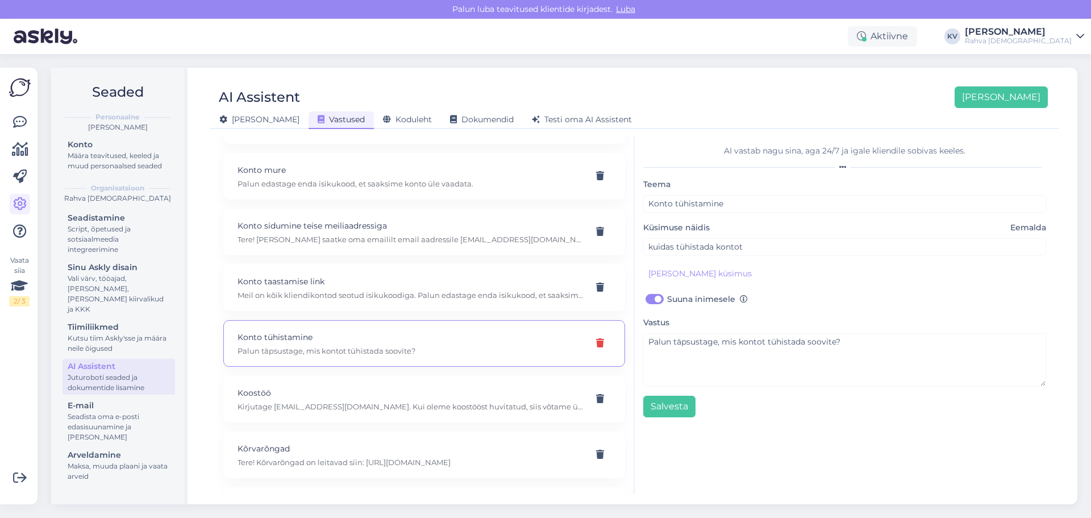
click at [596, 343] on icon at bounding box center [600, 343] width 8 height 9
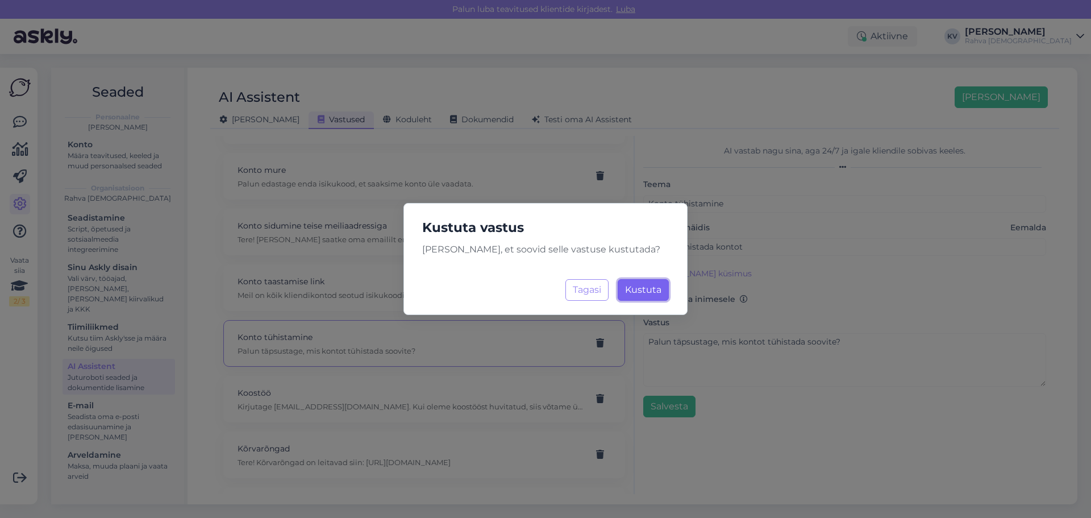
click at [651, 291] on span "Kustuta" at bounding box center [643, 289] width 36 height 11
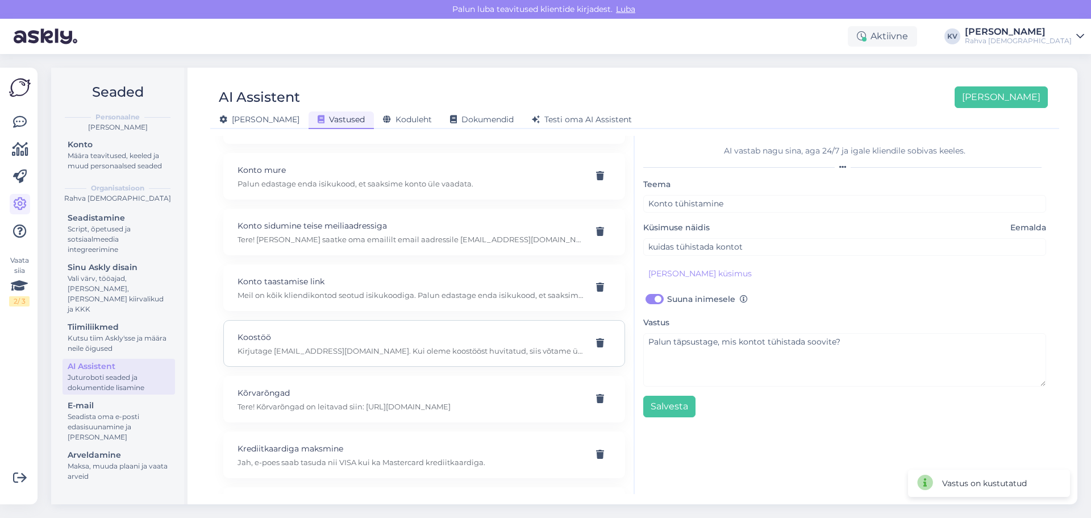
click at [317, 357] on div "Koostöö Kirjutage turundus@rahvaraamat.ee. Kui oleme koostööst huvitatud, siis …" at bounding box center [424, 343] width 402 height 47
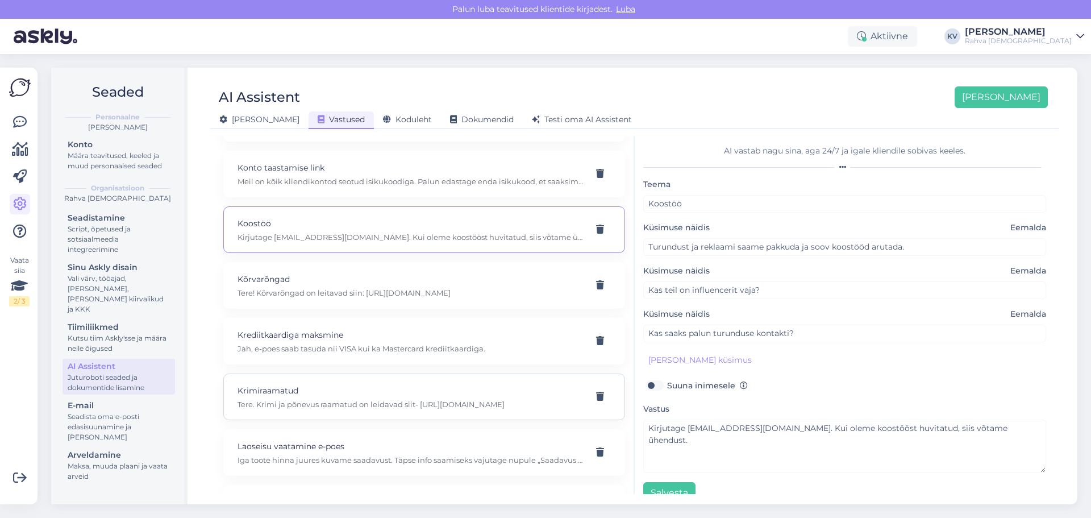
scroll to position [4772, 0]
click at [362, 349] on p "Tere. Krimi ja põnevus raamatud on leidavad siit- https://rahvaraamat.ee/et/raa…" at bounding box center [410, 347] width 346 height 10
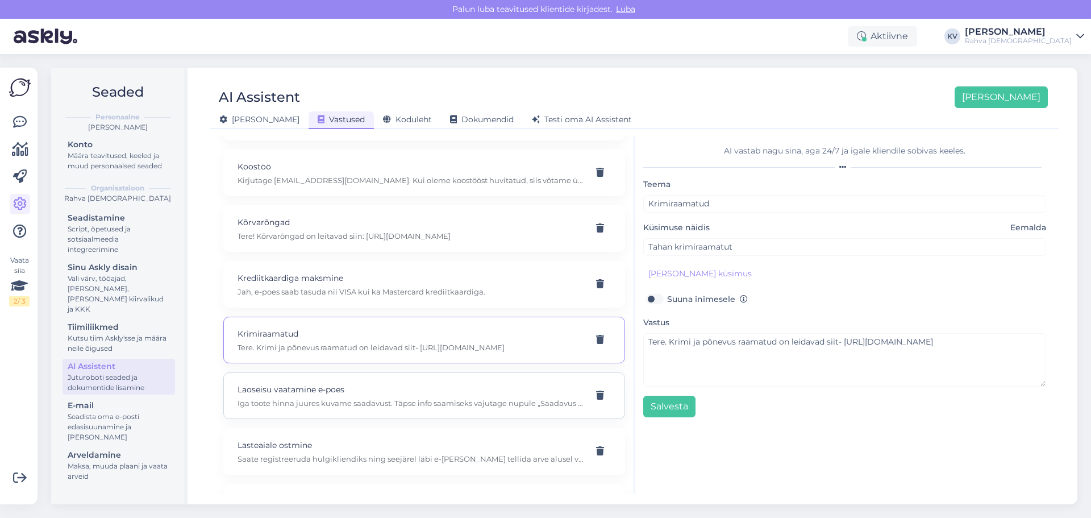
click at [346, 395] on p "Laoseisu vaatamine e-poes" at bounding box center [410, 389] width 346 height 12
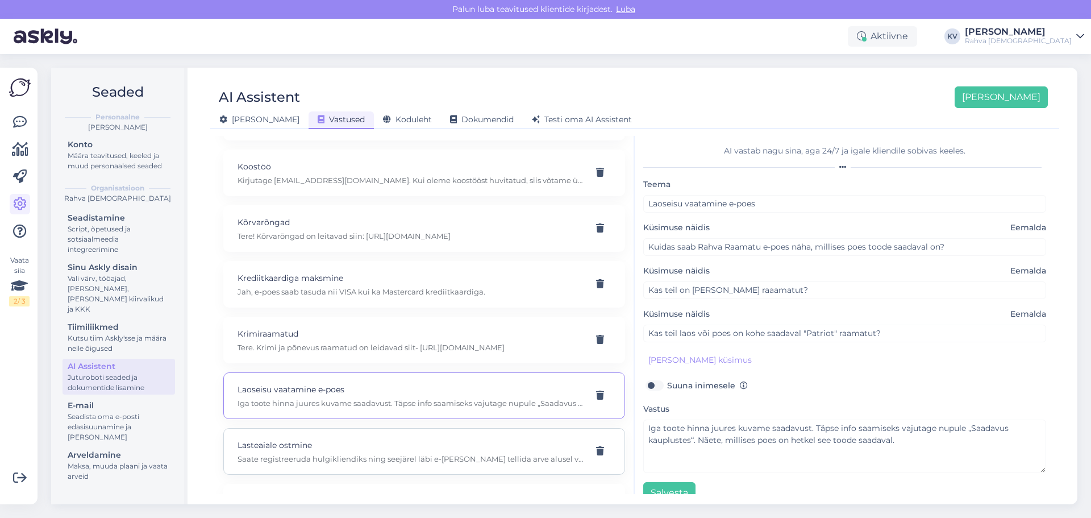
click at [293, 444] on p "Lasteaiale ostmine" at bounding box center [410, 445] width 346 height 12
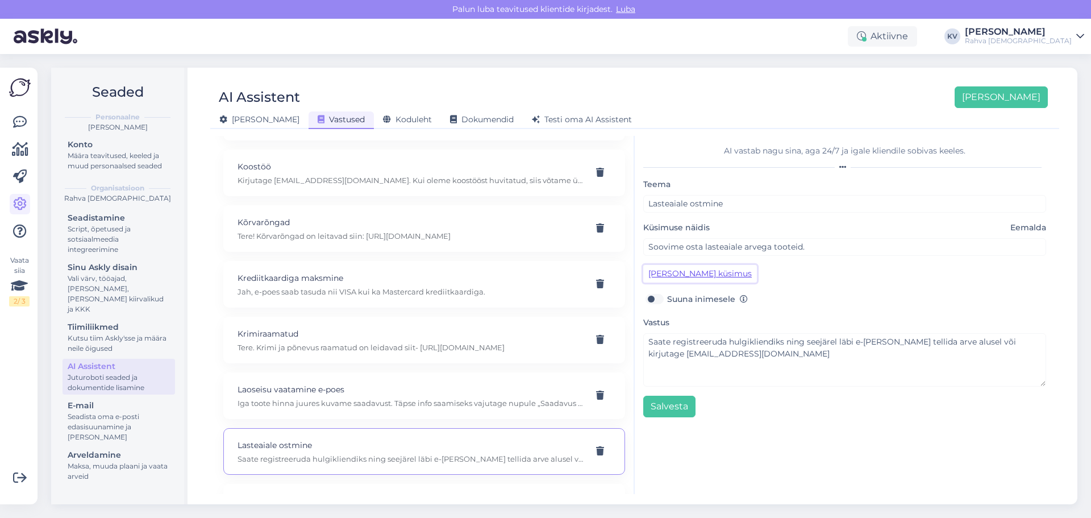
click at [699, 276] on button "Lisa kliendi küsimus" at bounding box center [700, 274] width 114 height 18
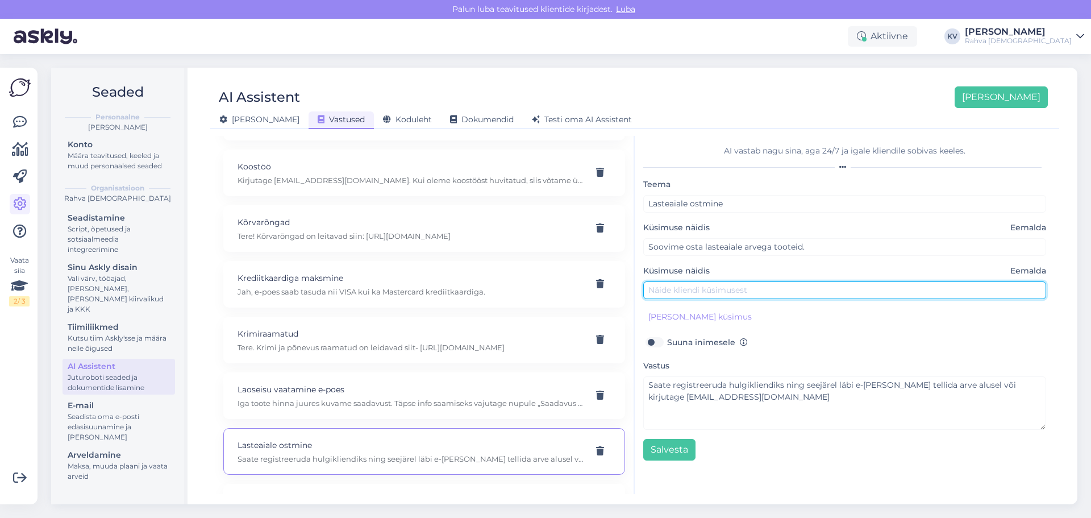
click at [685, 290] on input "text" at bounding box center [844, 290] width 403 height 18
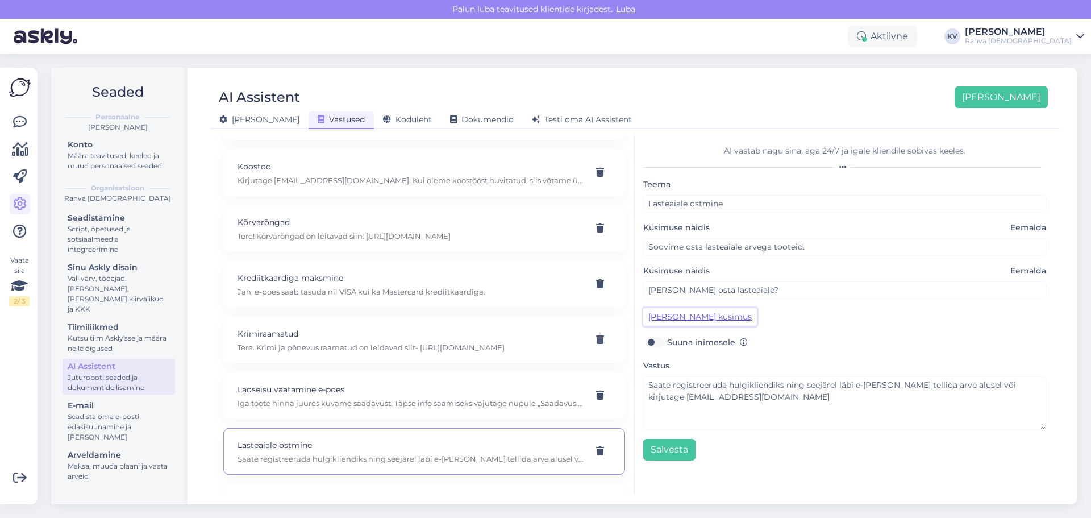
click at [684, 314] on button "Lisa kliendi küsimus" at bounding box center [700, 317] width 114 height 18
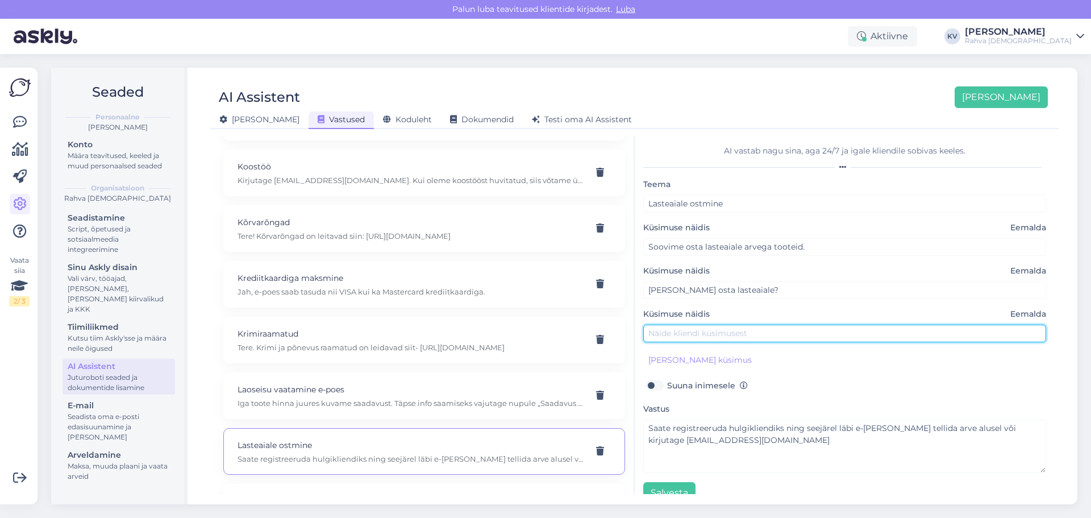
click at [686, 327] on input "text" at bounding box center [844, 333] width 403 height 18
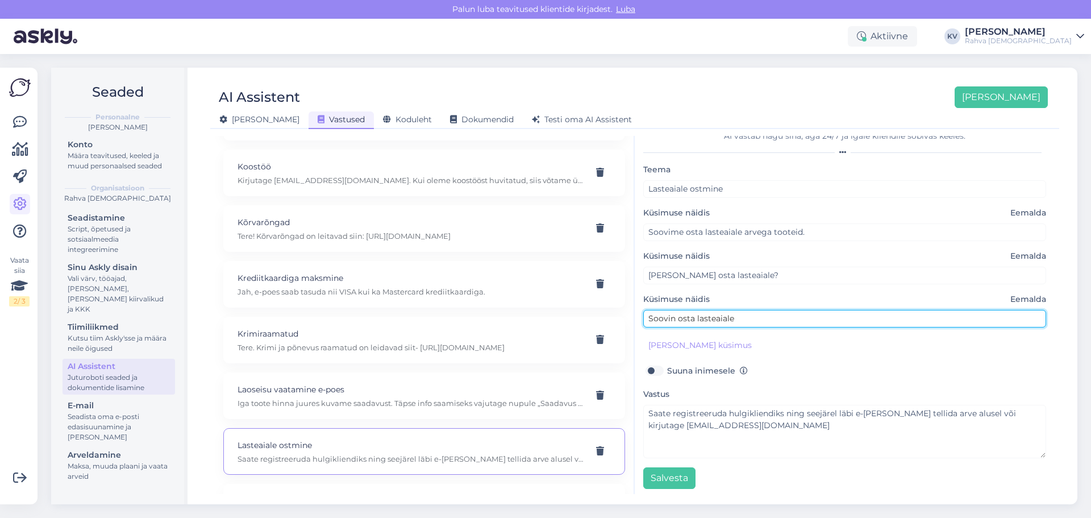
scroll to position [19, 0]
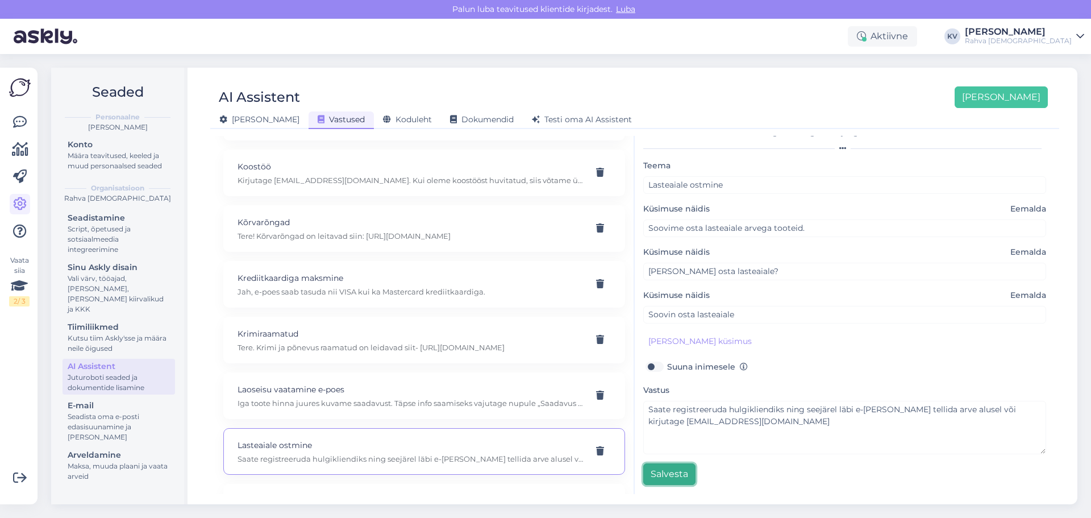
click at [681, 475] on button "Salvesta" at bounding box center [669, 474] width 52 height 22
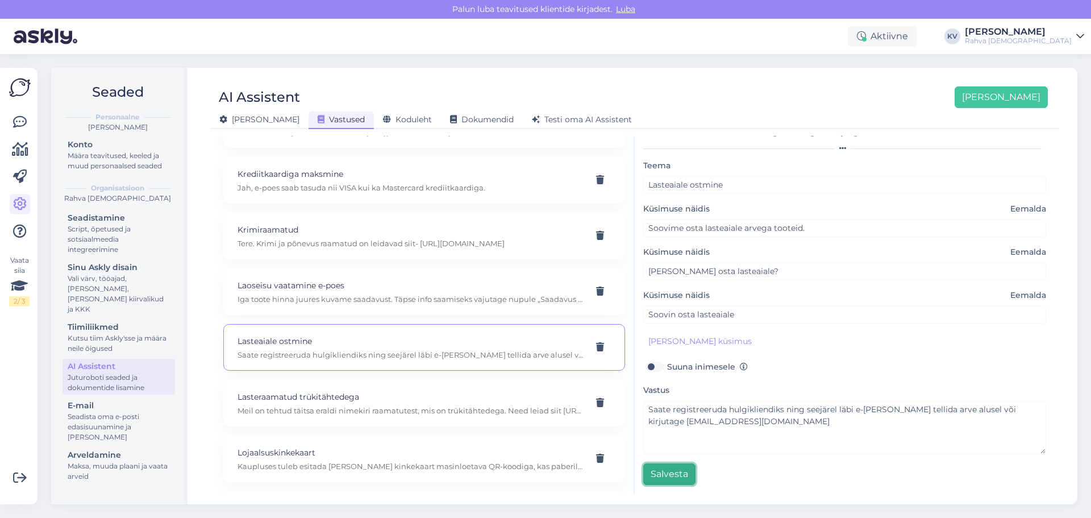
scroll to position [4886, 0]
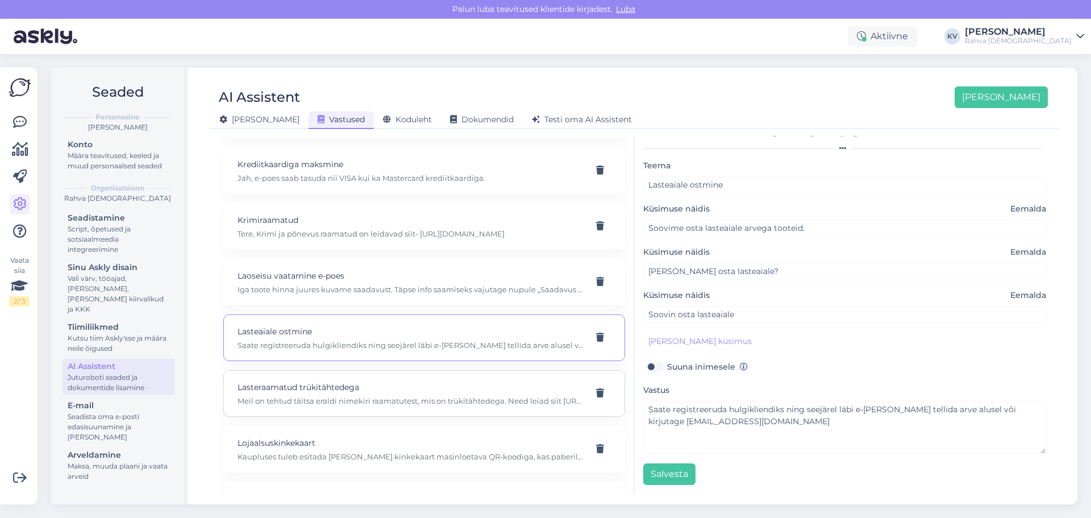
click at [335, 391] on p "Lasteraamatud trükitähtedega" at bounding box center [410, 387] width 346 height 12
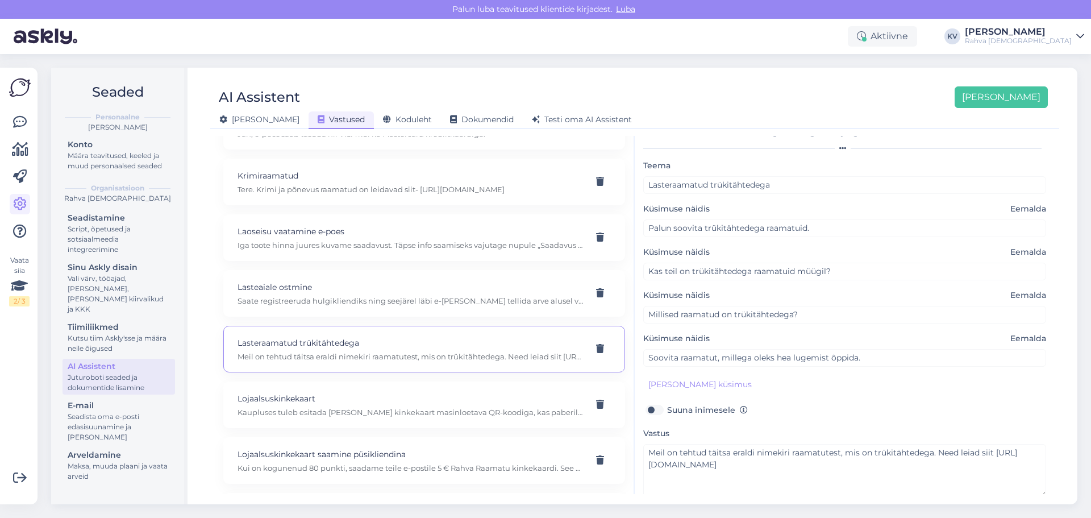
scroll to position [4942, 0]
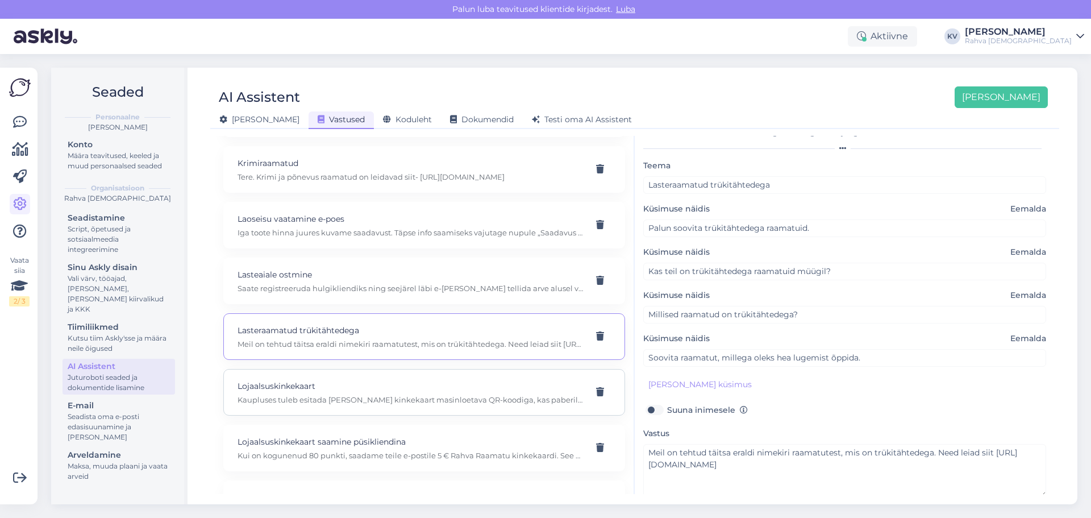
click at [319, 387] on p "Lojaalsuskinkekaart" at bounding box center [410, 385] width 346 height 12
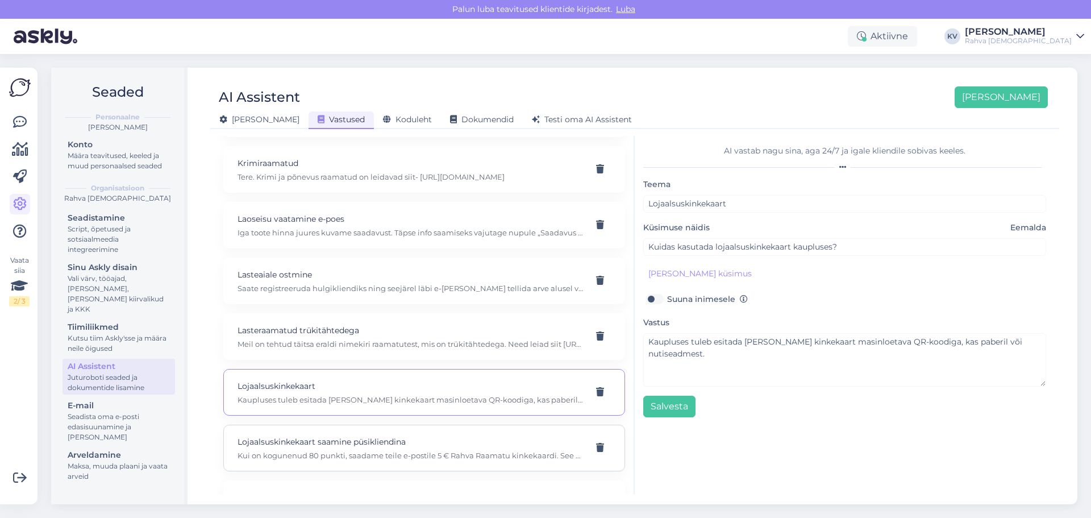
click at [372, 464] on div "Lojaalsuskinkekaart saamine püsikliendina Kui on kogunenud 80 punkti, saadame t…" at bounding box center [424, 447] width 402 height 47
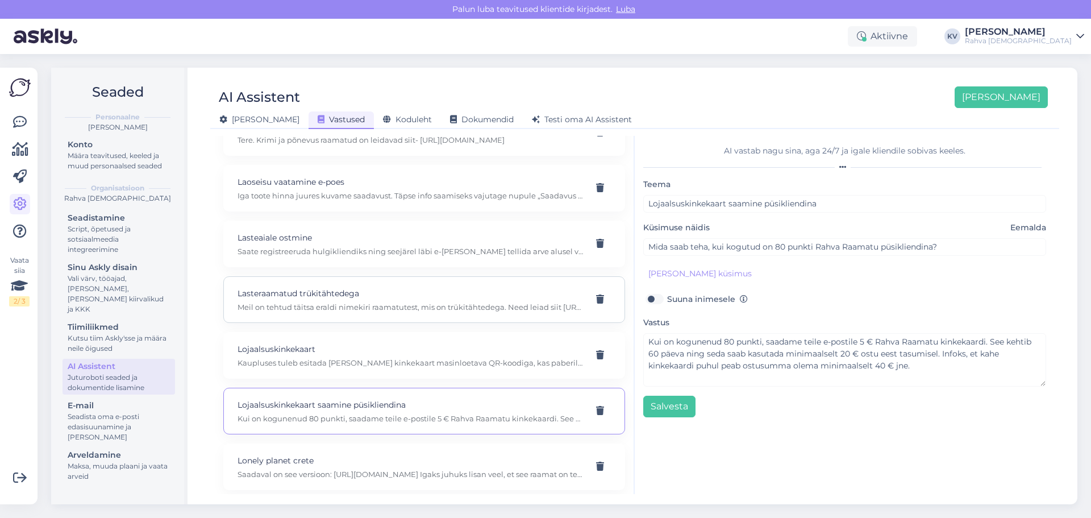
scroll to position [4999, 0]
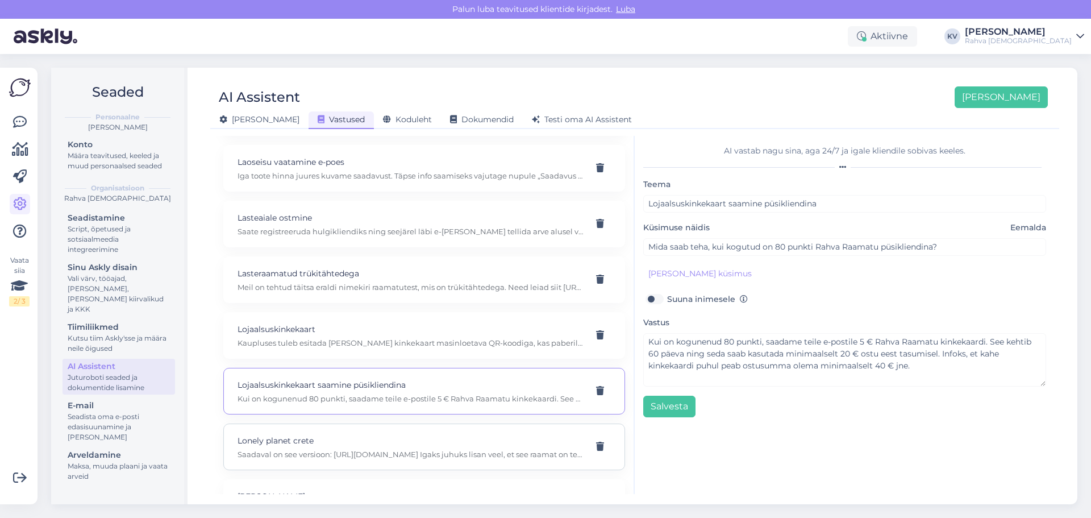
click at [311, 436] on p "Lonely planet crete" at bounding box center [410, 440] width 346 height 12
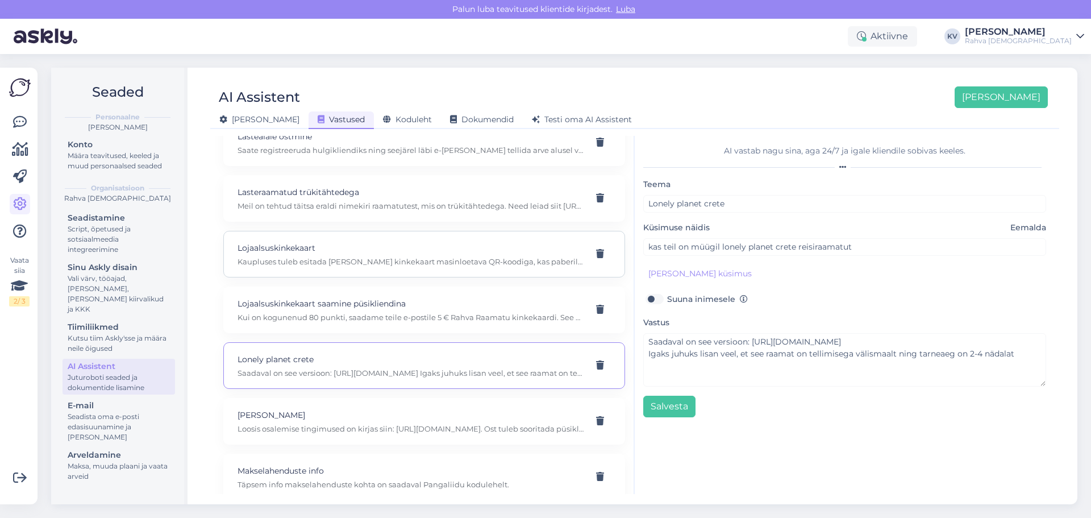
scroll to position [5113, 0]
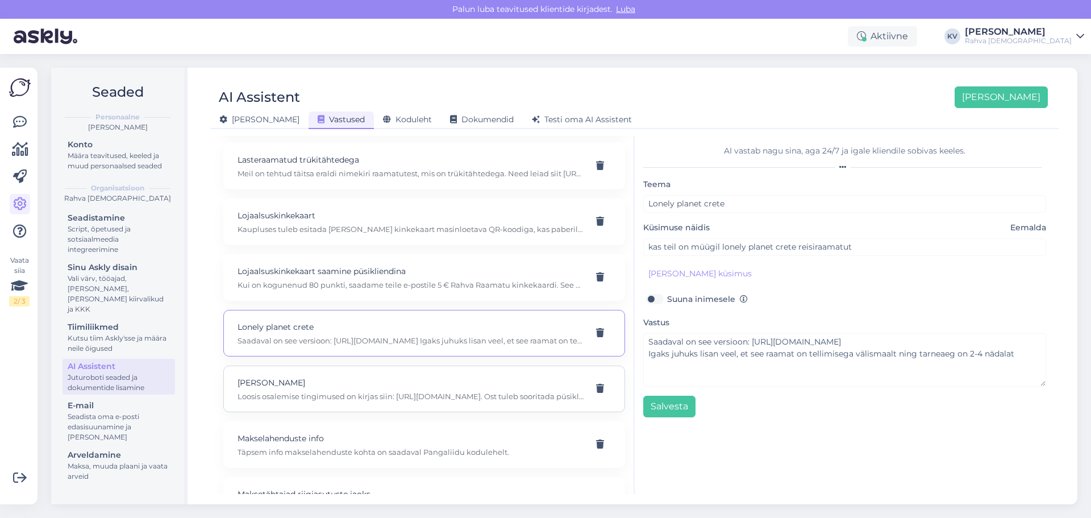
click at [314, 387] on p "Loos" at bounding box center [410, 382] width 346 height 12
click at [596, 388] on icon at bounding box center [600, 388] width 8 height 9
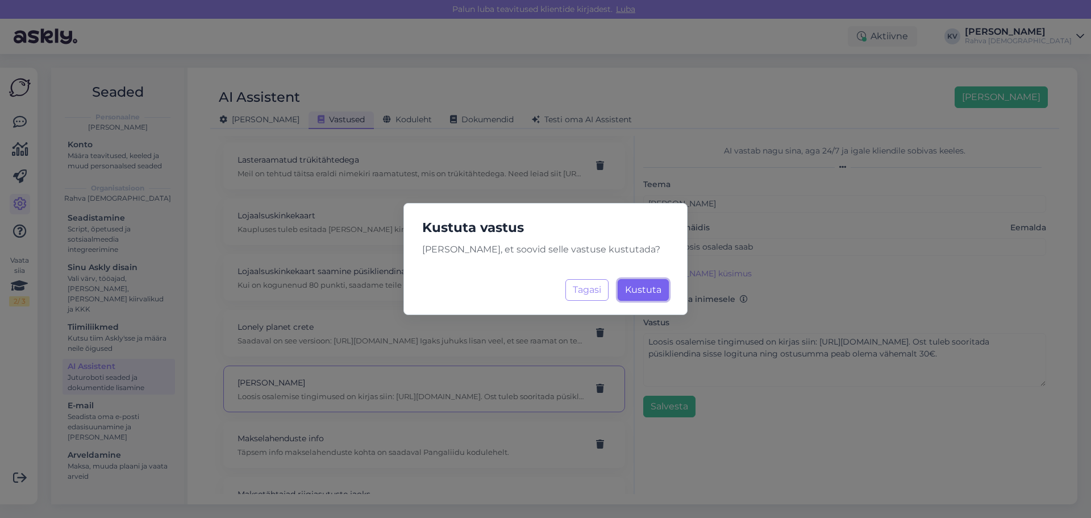
click at [642, 283] on button "Kustuta Laadimine..." at bounding box center [643, 290] width 51 height 22
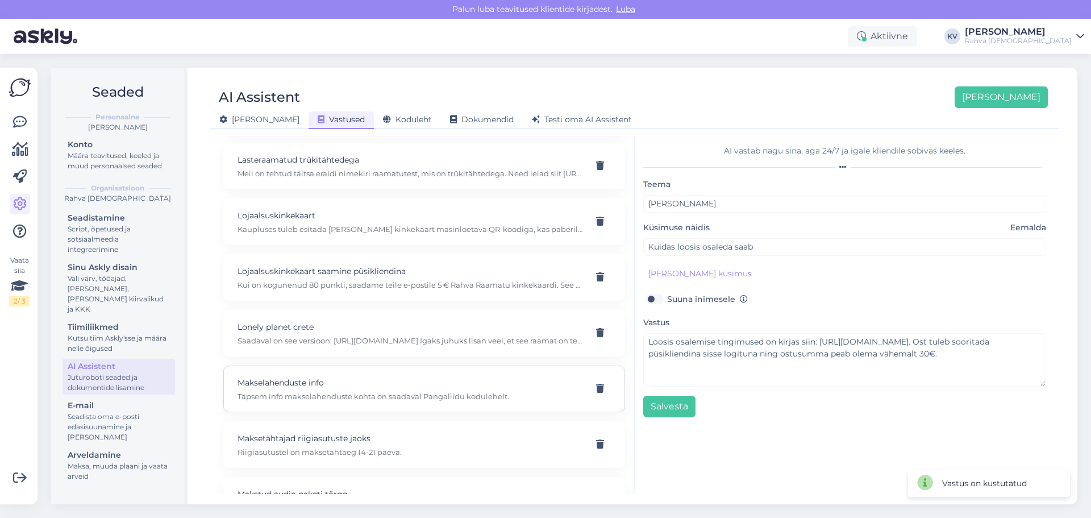
click at [299, 398] on p "Täpsem info makselahenduste kohta on saadaval Pangaliidu kodulehelt." at bounding box center [410, 396] width 346 height 10
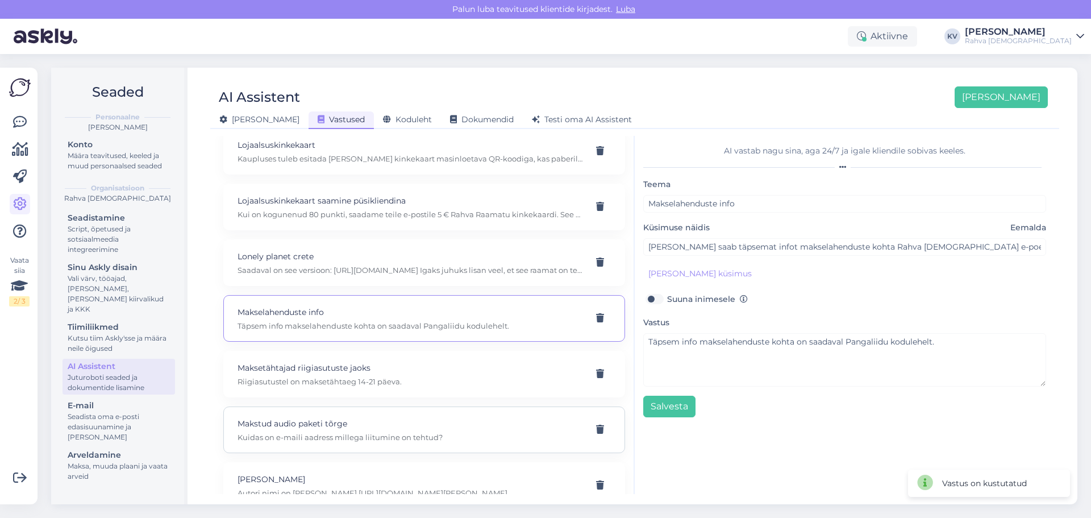
scroll to position [5226, 0]
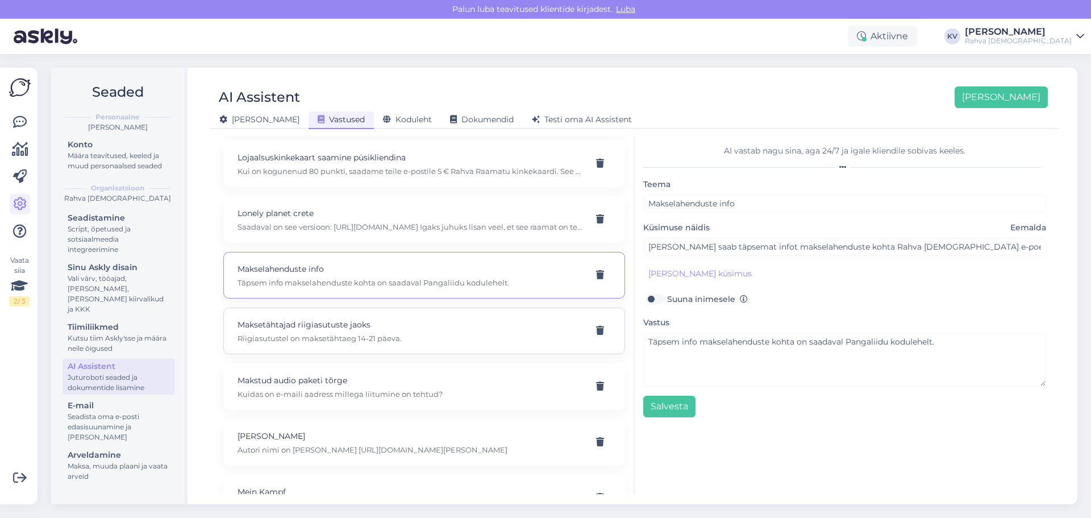
click at [329, 341] on p "Riigiasutustel on maksetähtaeg 14-21 päeva." at bounding box center [410, 338] width 346 height 10
click at [347, 404] on div "Makstud audio paketi tõrge Kuidas on e-maili aadress millega liitumine on tehtu…" at bounding box center [424, 386] width 402 height 47
click at [331, 448] on p "Autori nimi on Marilyn Kerro https://rahvaraamat.ee/et/s?searchQuery=marilyn%20…" at bounding box center [410, 449] width 346 height 10
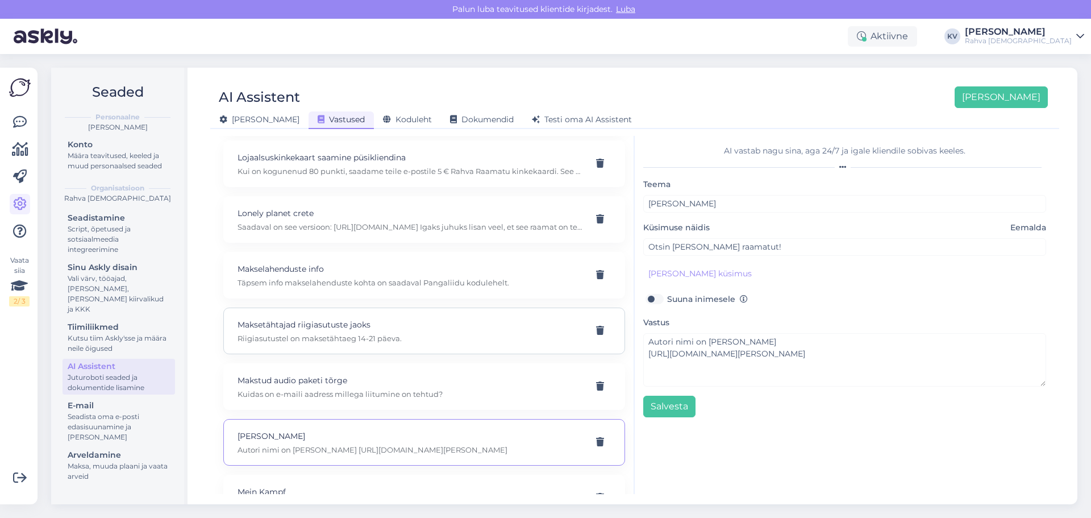
scroll to position [5283, 0]
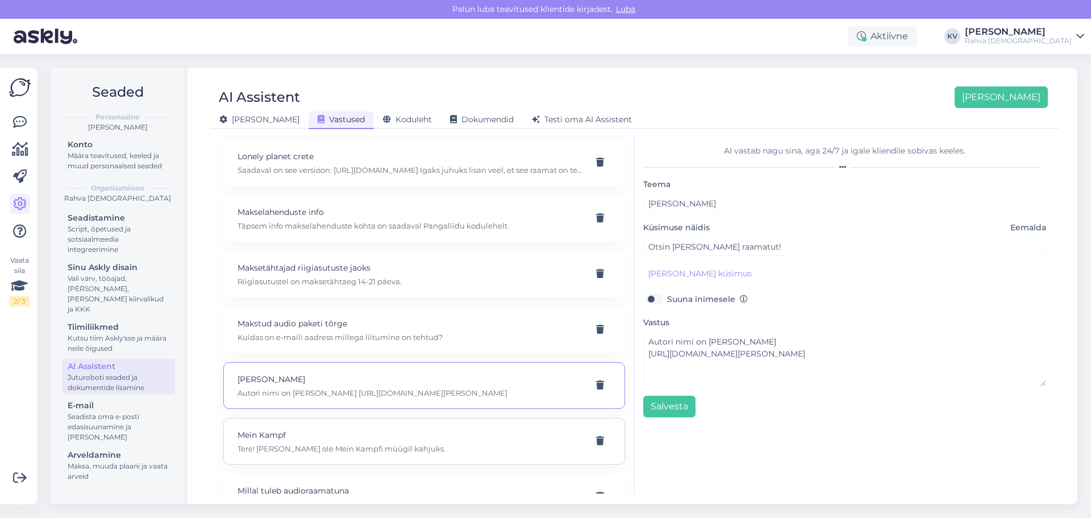
click at [333, 448] on p "Tere! Meil ei ole Mein Kampfi müügil kahjuks." at bounding box center [410, 448] width 346 height 10
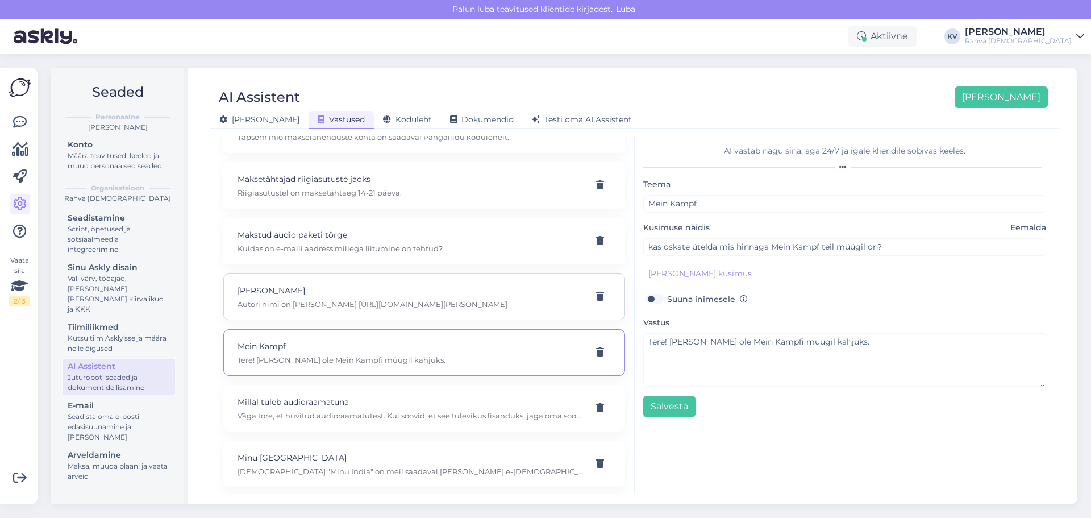
scroll to position [5397, 0]
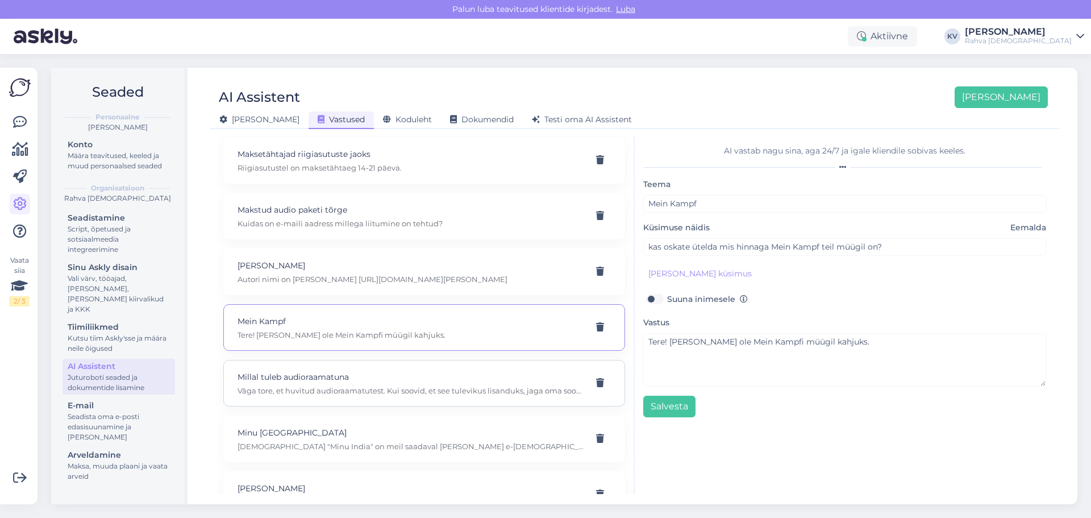
click at [379, 390] on p "Väga tore, et huvitud audioraamatutest. Kui soovid, et see tulevikus lisanduks,…" at bounding box center [410, 390] width 346 height 10
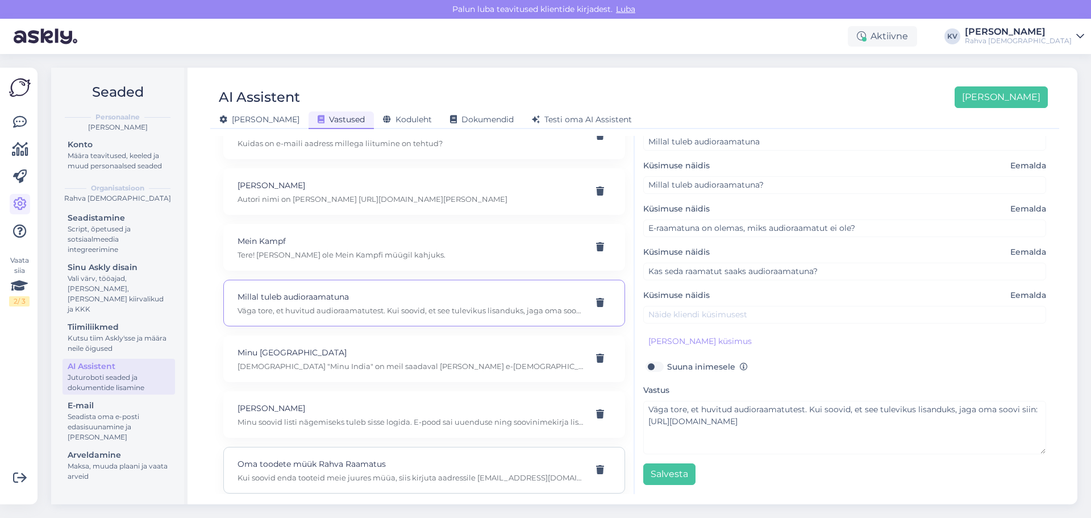
scroll to position [5510, 0]
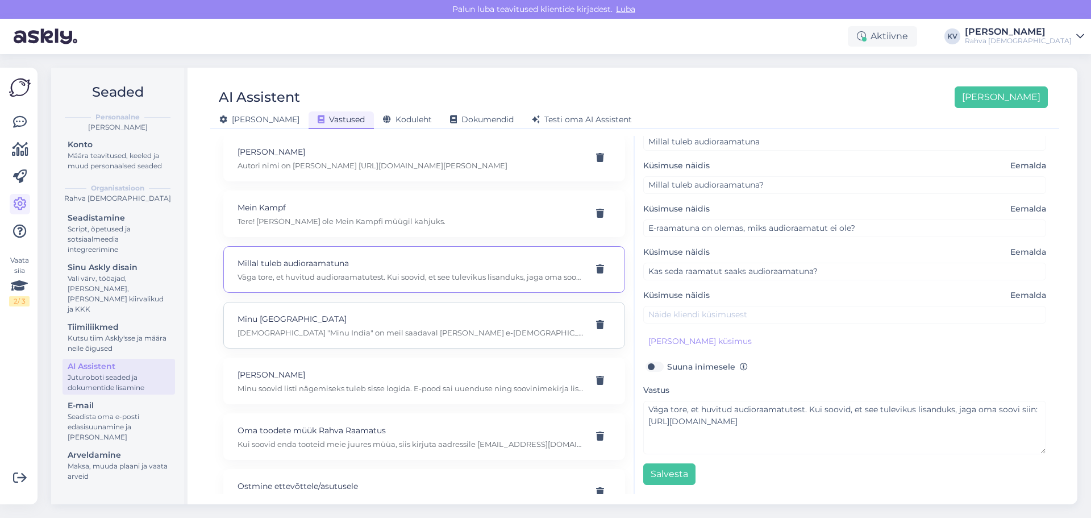
click at [329, 327] on div "Minu India Raamat "Minu India" on meil saadaval vaid e-raamatuna. Kahjuks paber…" at bounding box center [410, 324] width 346 height 25
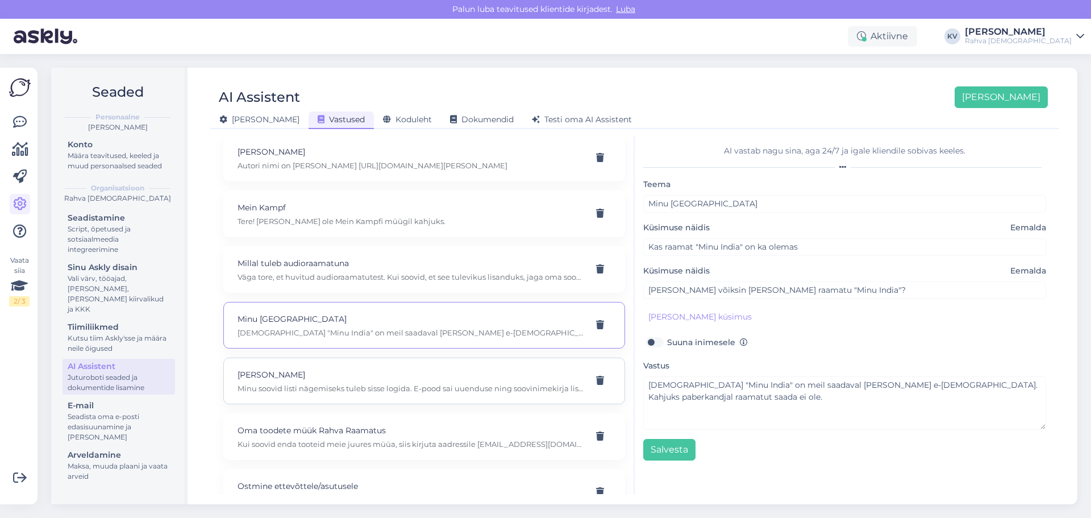
click at [358, 390] on p "Minu soovid listi nägemiseks tuleb sisse logida. E-pood sai uuenduse ning soovi…" at bounding box center [410, 388] width 346 height 10
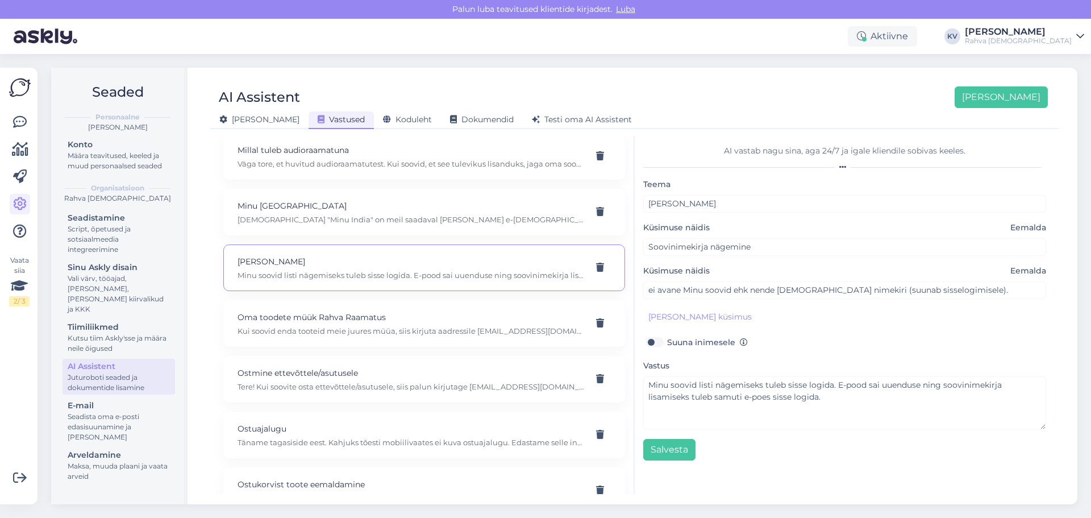
scroll to position [5624, 0]
click at [331, 336] on div "Oma toodete müük Rahva Raamatus Kui soovid enda tooteid meie juures müüa, siis …" at bounding box center [424, 322] width 402 height 47
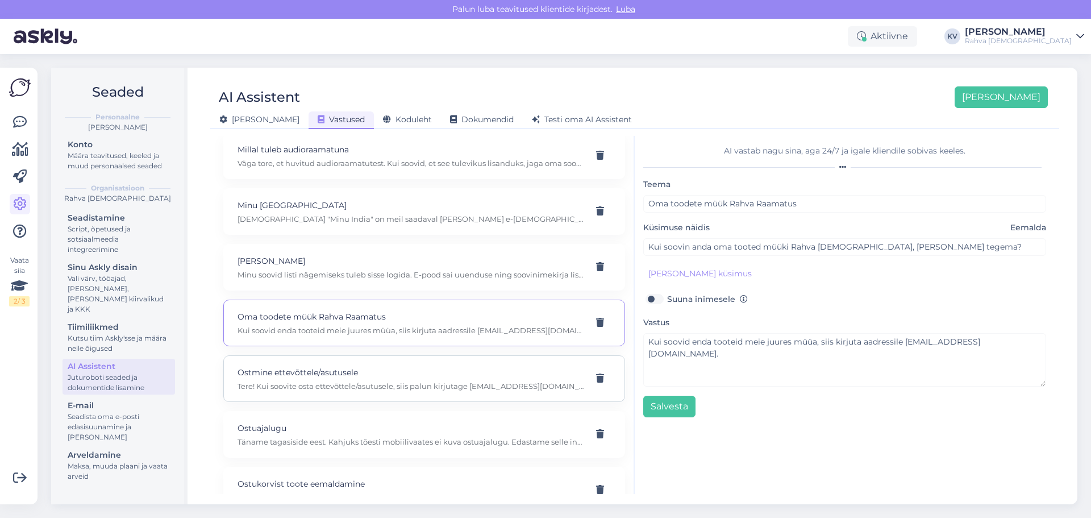
click at [393, 384] on p "Tere! Kui soovite osta ettevõttele/asutusele, siis palun kirjutage epood@rahvar…" at bounding box center [410, 386] width 346 height 10
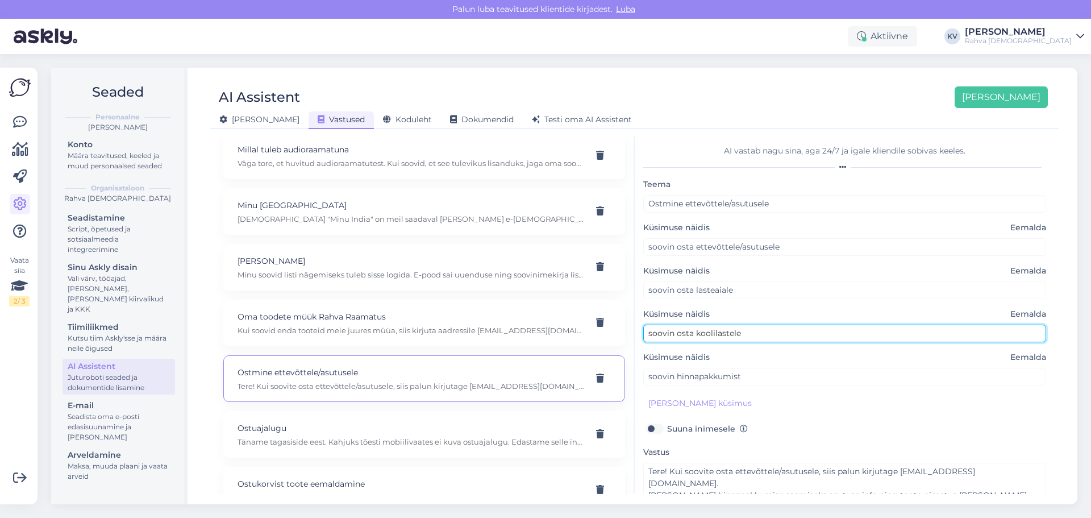
drag, startPoint x: 752, startPoint y: 333, endPoint x: 686, endPoint y: 335, distance: 65.9
click at [663, 336] on input "soovin osta koolilastele" at bounding box center [844, 333] width 403 height 18
click at [775, 332] on input "soovin osta koolilastele" at bounding box center [844, 333] width 403 height 18
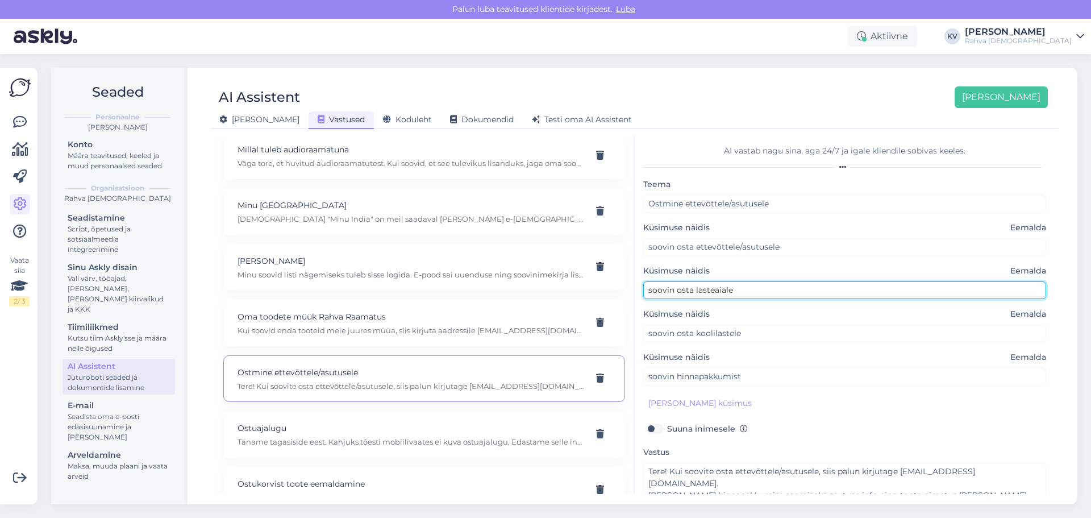
click at [758, 286] on input "soovin osta lasteaiale" at bounding box center [844, 290] width 403 height 18
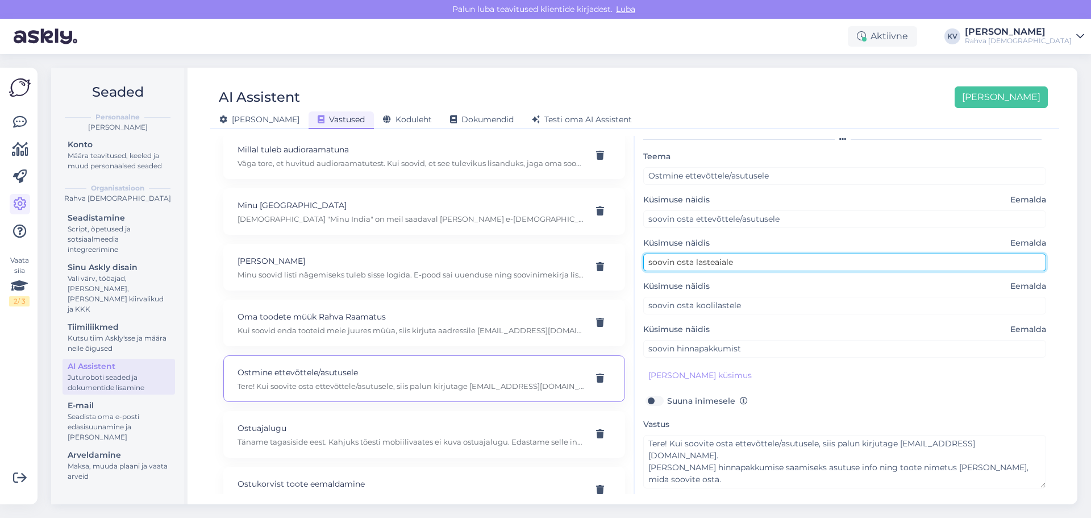
scroll to position [0, 0]
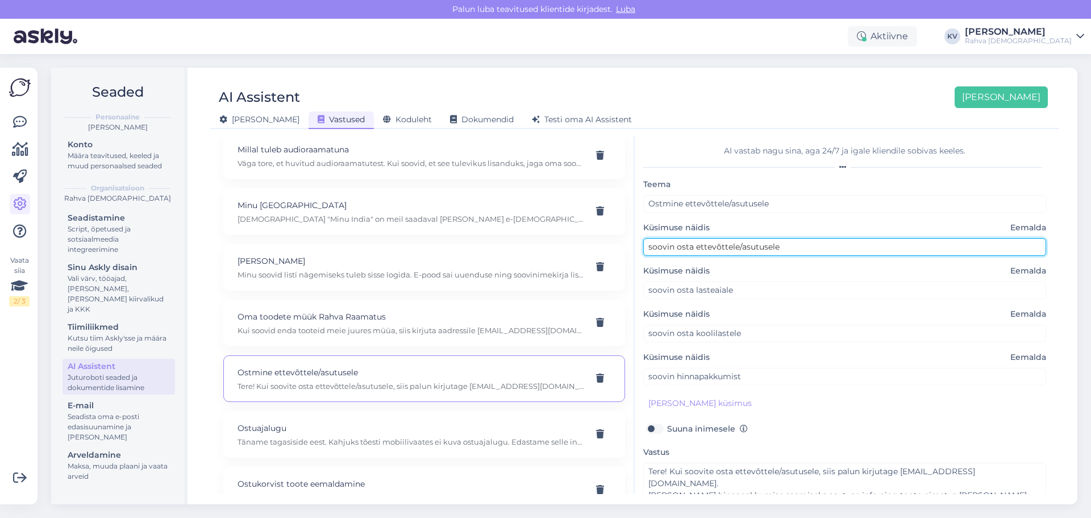
click at [780, 244] on input "soovin osta ettevõttele/asutusele" at bounding box center [844, 247] width 403 height 18
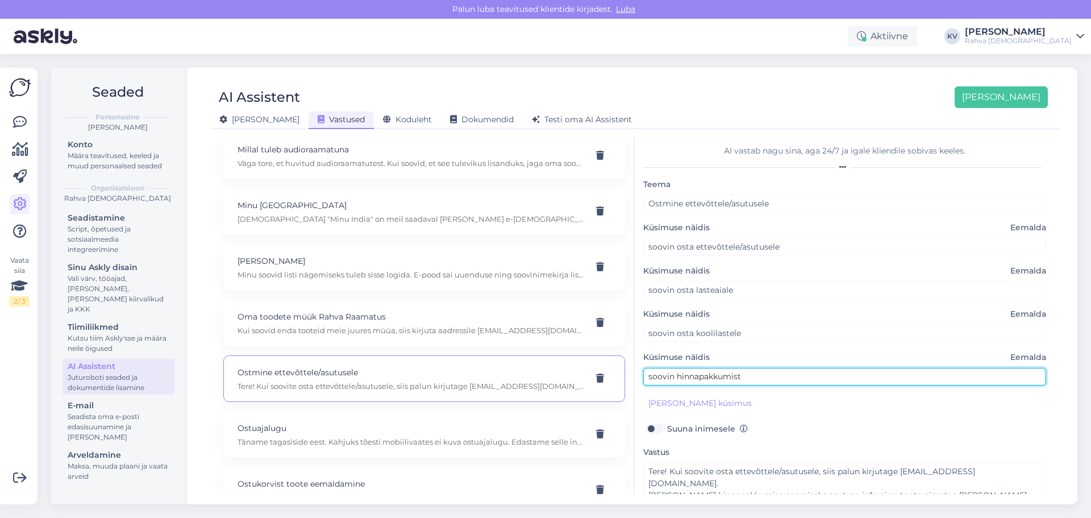
click at [765, 379] on input "soovin hinnapakkumist" at bounding box center [844, 377] width 403 height 18
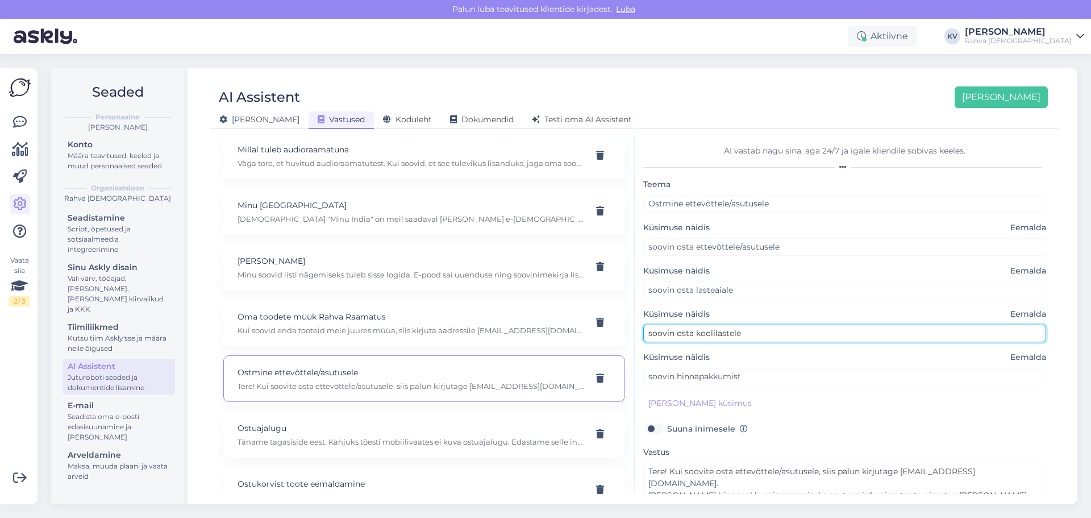
click at [753, 331] on input "soovin osta koolilastele" at bounding box center [844, 333] width 403 height 18
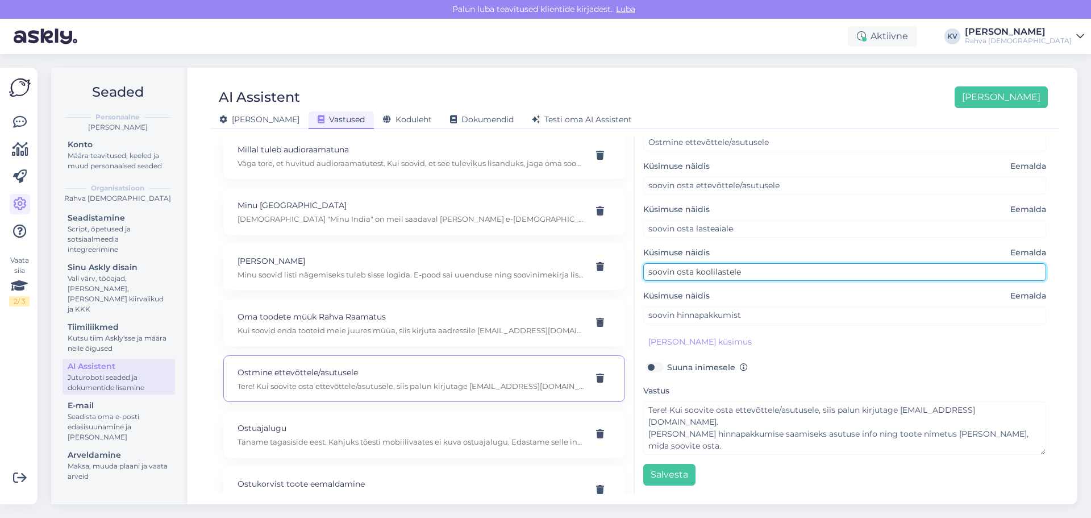
scroll to position [62, 0]
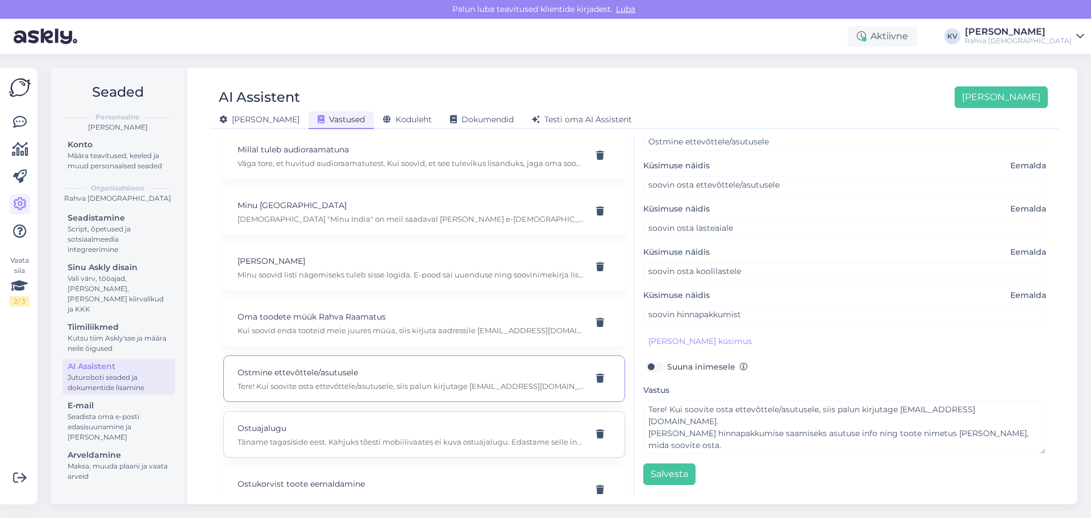
click at [387, 442] on p "Täname tagasiside eest. Kahjuks tõesti mobiilivaates ei kuva ostuajalugu. Edast…" at bounding box center [410, 441] width 346 height 10
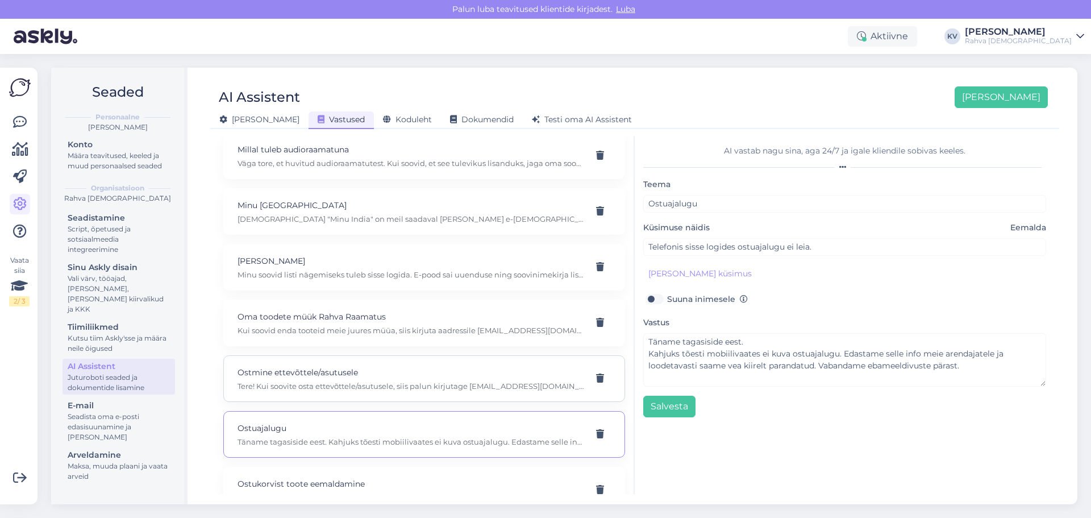
scroll to position [5681, 0]
click at [359, 433] on div "Ostukorvist toote eemaldamine Koguse lahtri kõrval on "eemalda" , palun proovig…" at bounding box center [410, 432] width 346 height 25
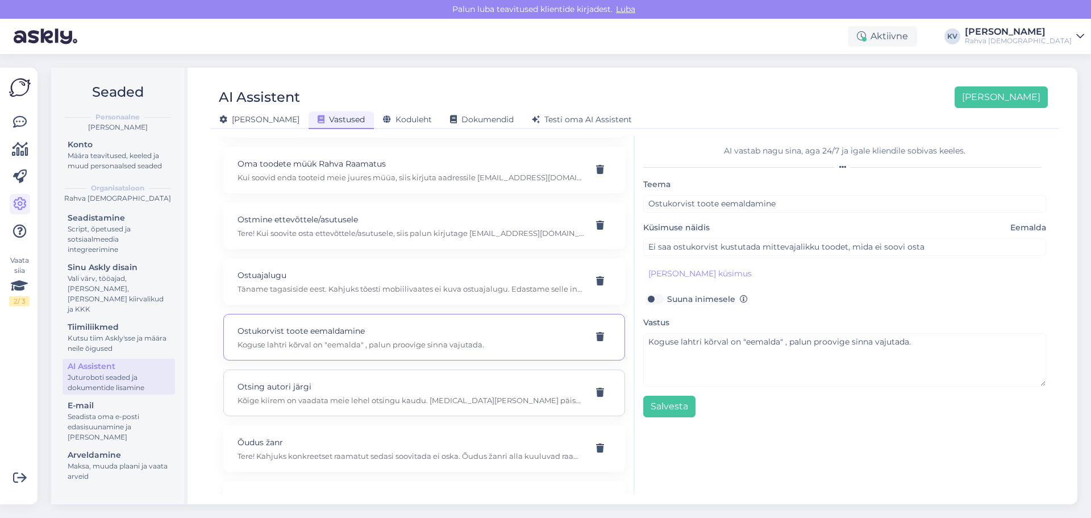
scroll to position [5795, 0]
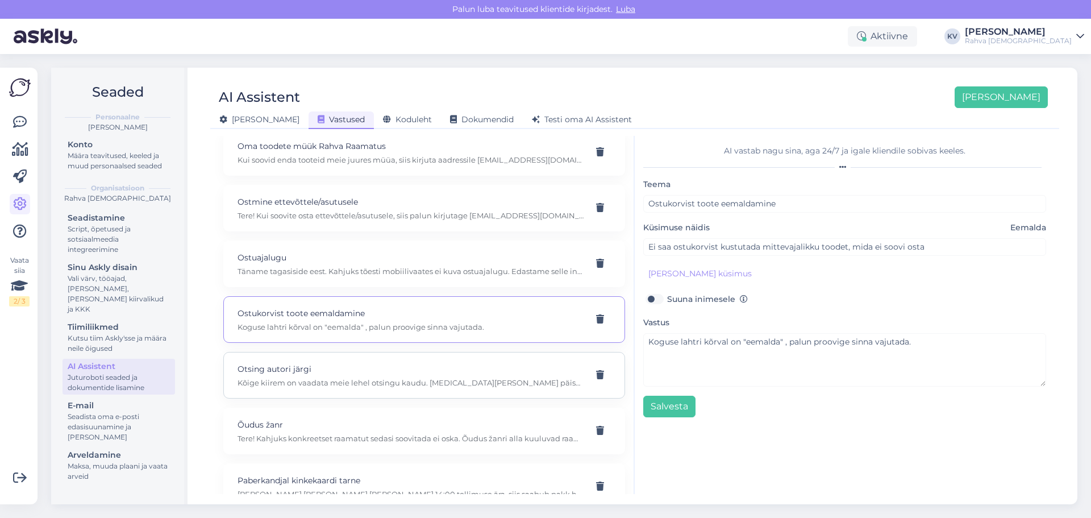
click at [329, 374] on p "Otsing autori järgi" at bounding box center [410, 368] width 346 height 12
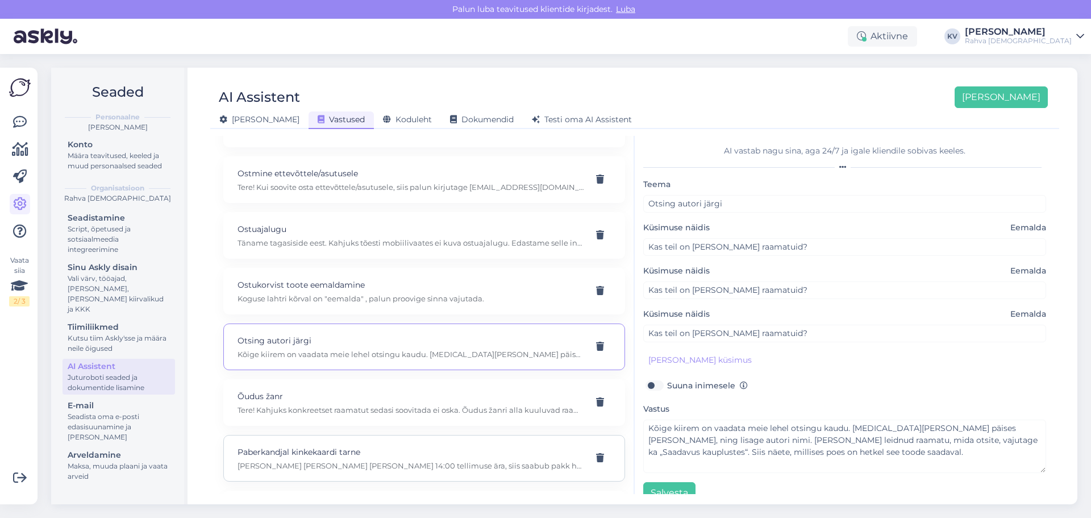
scroll to position [5851, 0]
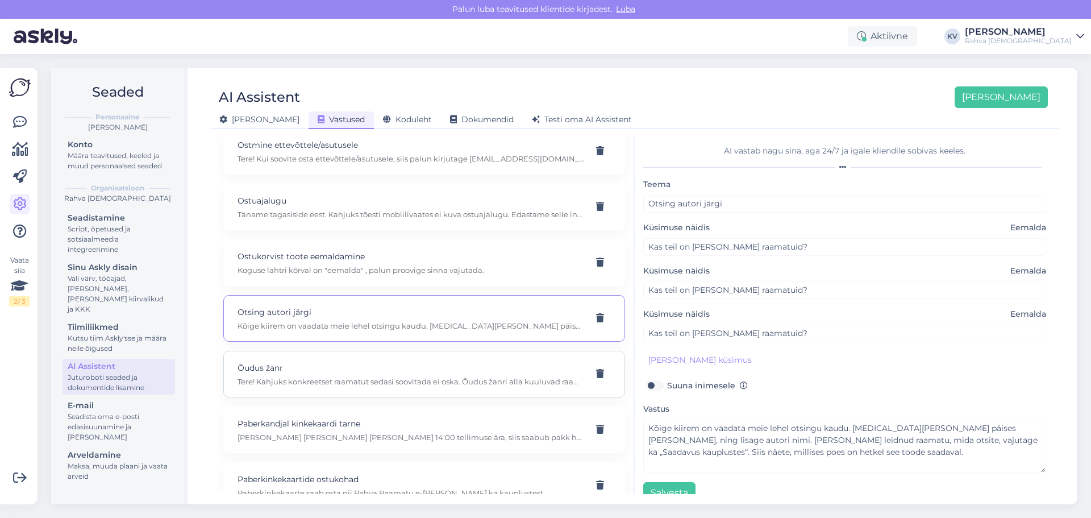
click at [325, 386] on div "Õudus žanr Tere! Kahjuks konkreetset raamatut sedasi soovitada ei oska. Õudus ž…" at bounding box center [424, 374] width 402 height 47
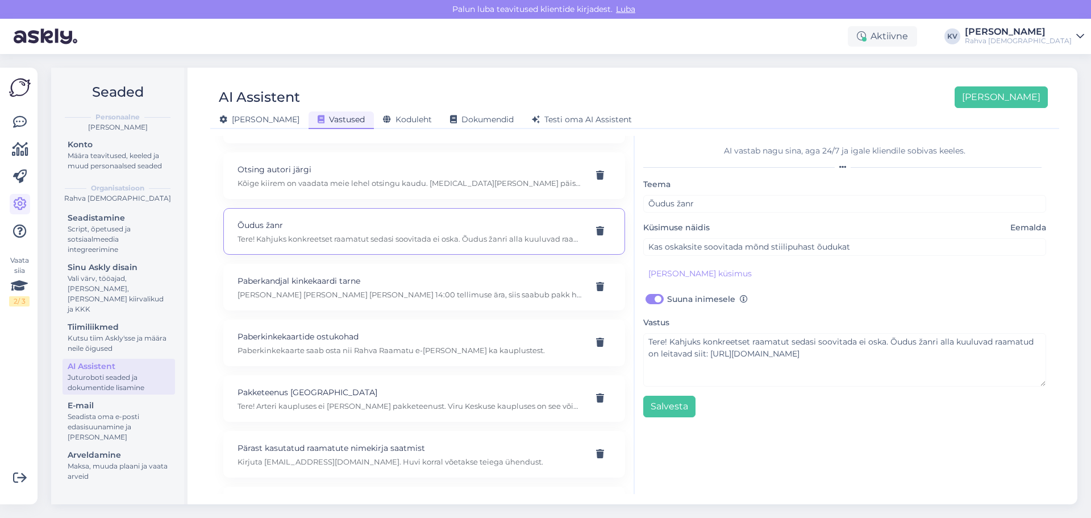
scroll to position [6022, 0]
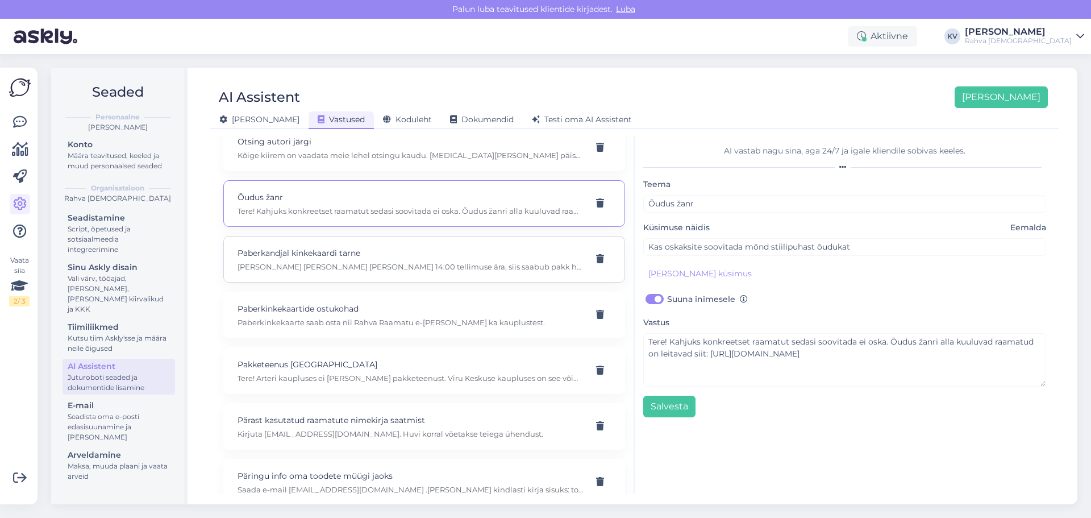
click at [347, 259] on div "Paberkandjal kinkekaardi tarne Kui teete täna enne kella 14:00 tellimuse ära, s…" at bounding box center [410, 259] width 346 height 25
click at [594, 264] on div at bounding box center [600, 259] width 22 height 20
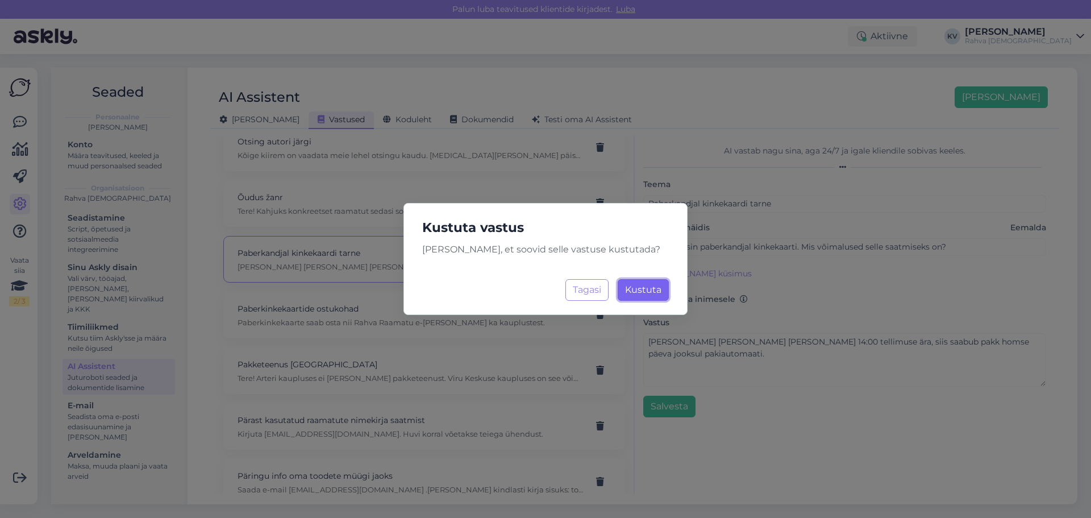
click at [652, 286] on span "Kustuta" at bounding box center [643, 289] width 36 height 11
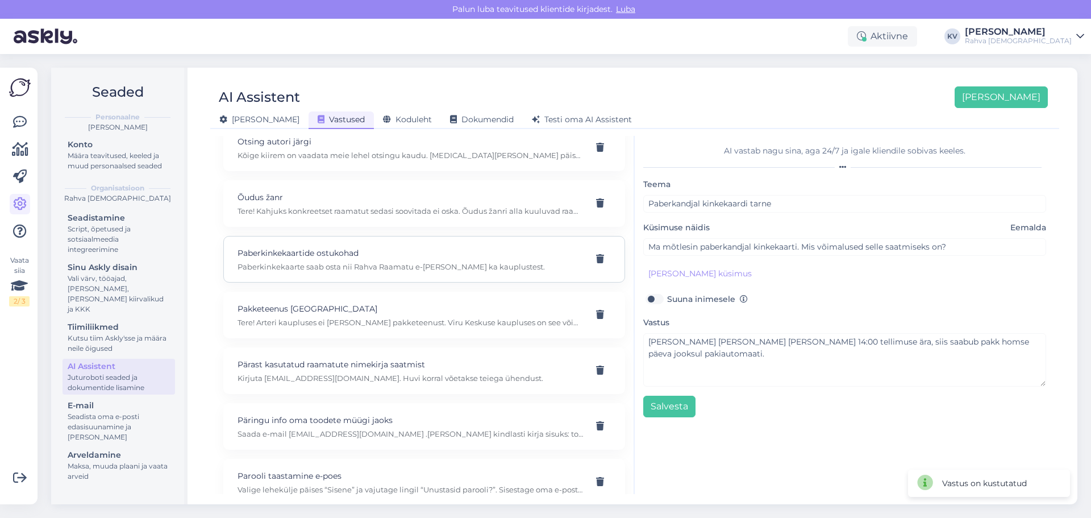
click at [312, 269] on p "Paberkinkekaarte saab osta nii Rahva Raamatu e-poest kui ka kauplustest." at bounding box center [410, 266] width 346 height 10
click at [393, 329] on div "Pakketeenus Tallinnas Tere! Arteri kaupluses ei ole meil pakketeenust. Viru Kes…" at bounding box center [424, 314] width 402 height 47
click at [357, 372] on div "Pärast kasutatud raamatute nimekirja saatmist Kirjuta kasutatudraamat@rahvaraam…" at bounding box center [410, 370] width 346 height 25
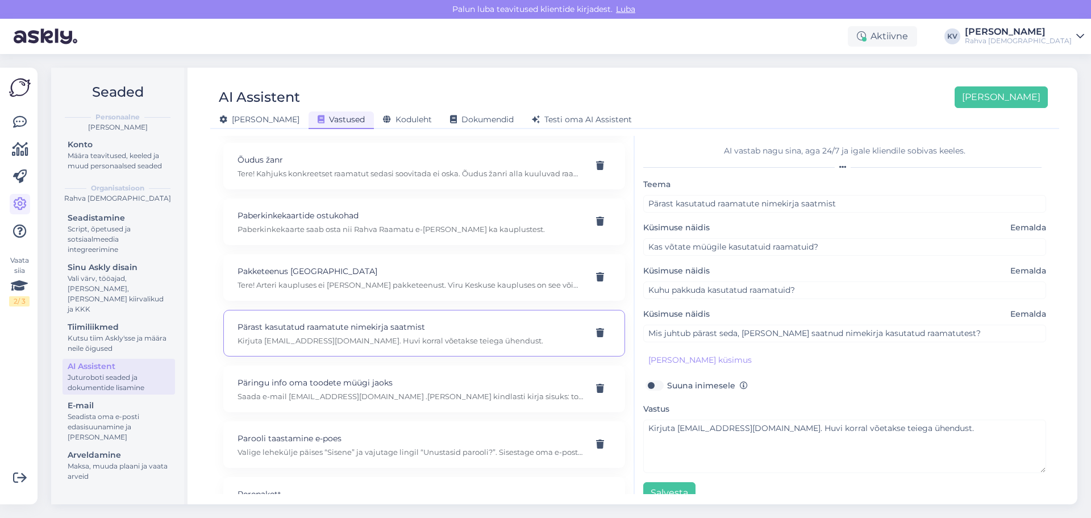
scroll to position [6079, 0]
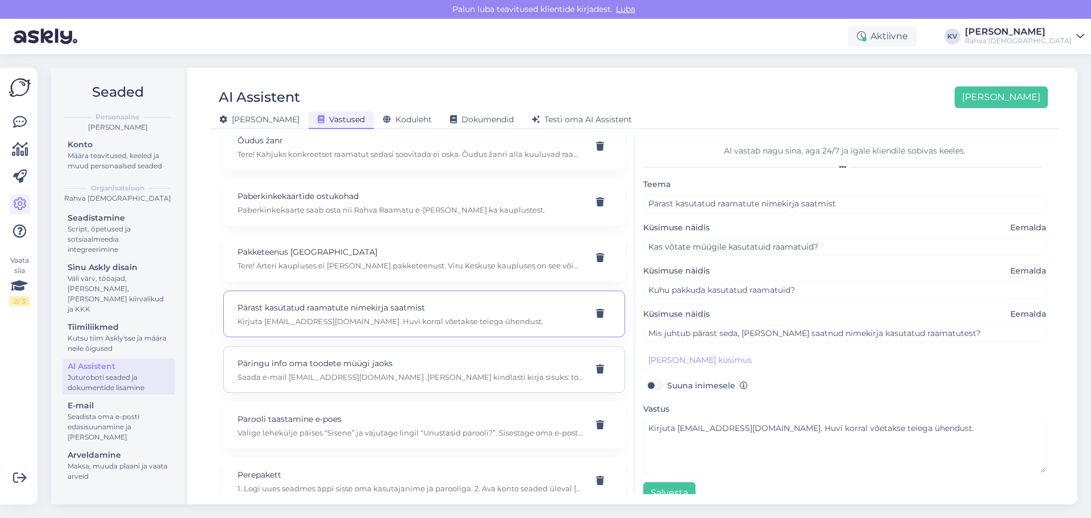
click at [364, 364] on p "Päringu info oma toodete müügi jaoks" at bounding box center [410, 363] width 346 height 12
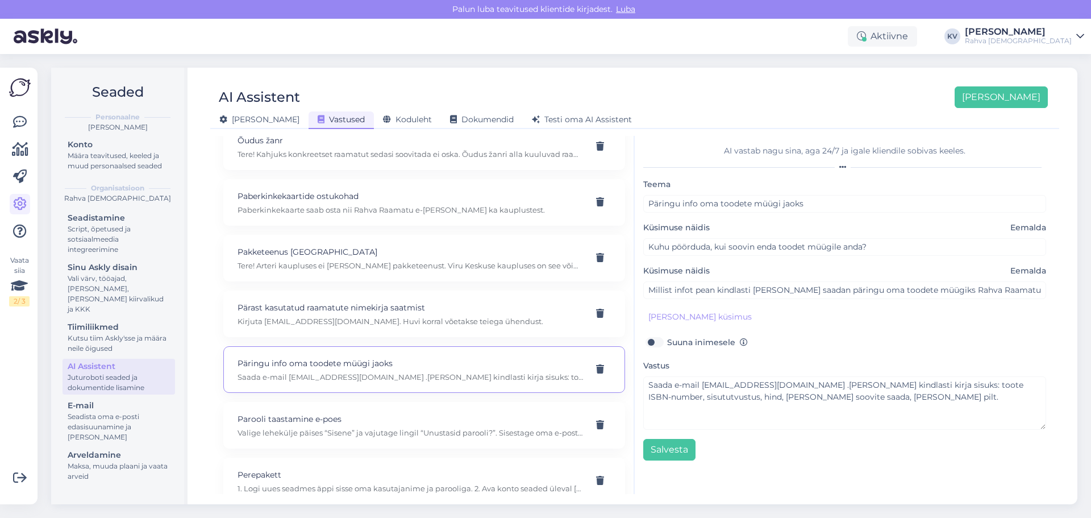
scroll to position [6135, 0]
click at [355, 368] on p "Parooli taastamine e-poes" at bounding box center [410, 362] width 346 height 12
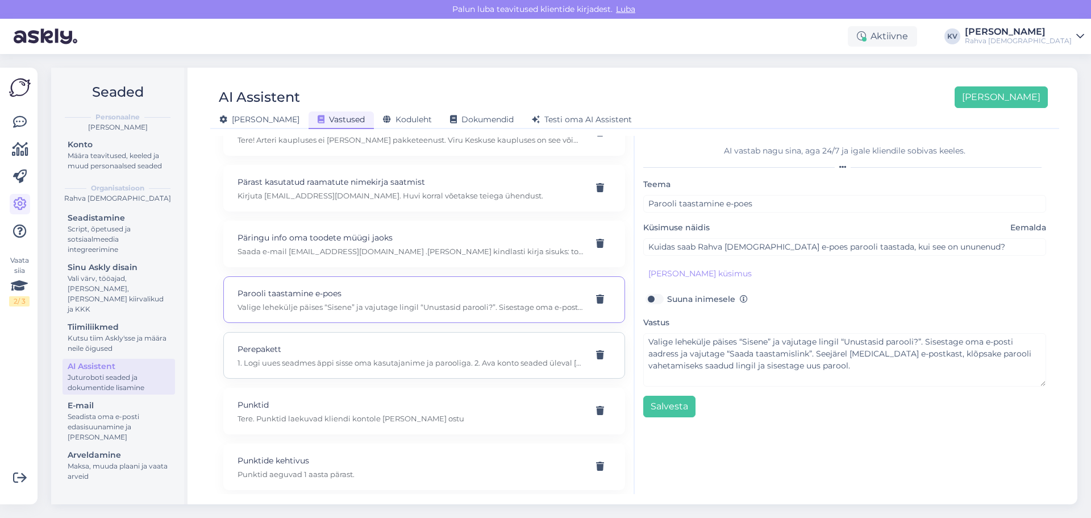
scroll to position [6249, 0]
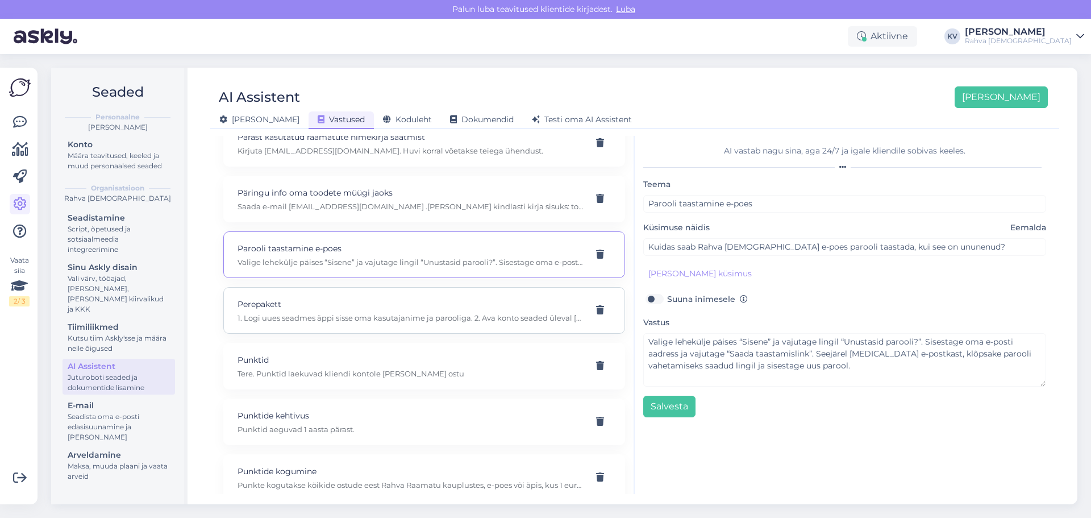
click at [364, 317] on p "1. Logi uues seadmes äppi sisse oma kasutajanime ja parooliga. 2. Ava konto sea…" at bounding box center [410, 317] width 346 height 10
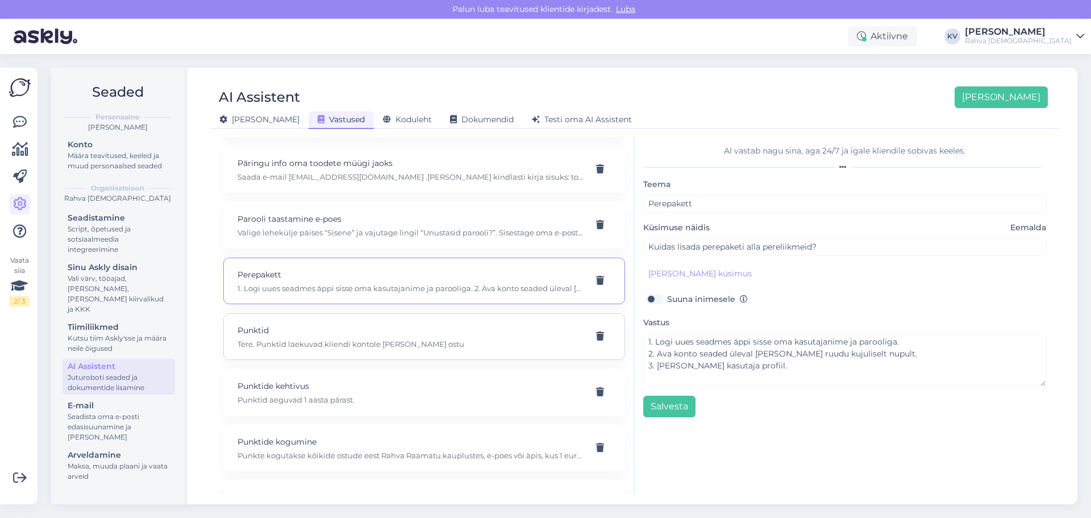
scroll to position [6306, 0]
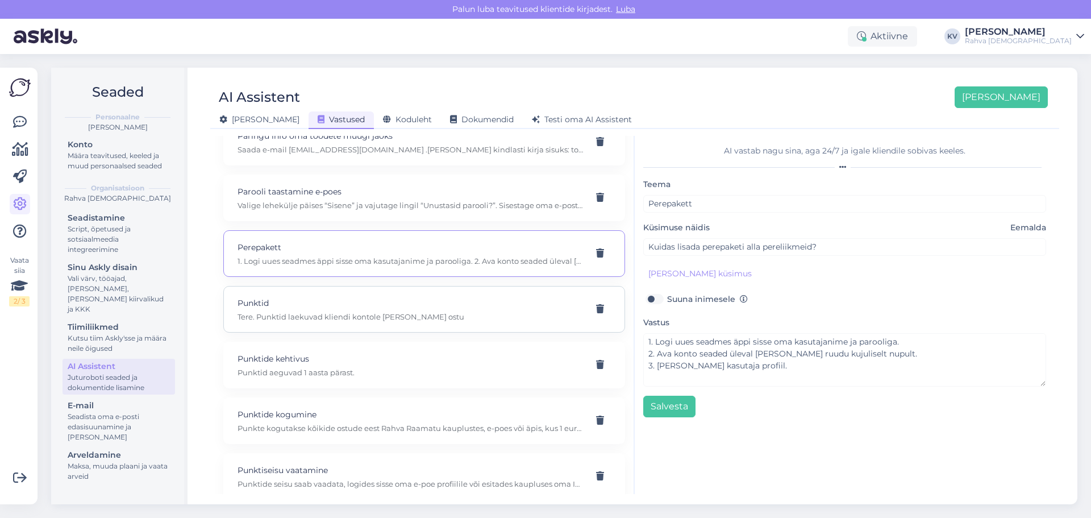
click at [397, 319] on p "Tere. Punktid laekuvad kliendi kontole peale ostu" at bounding box center [410, 316] width 346 height 10
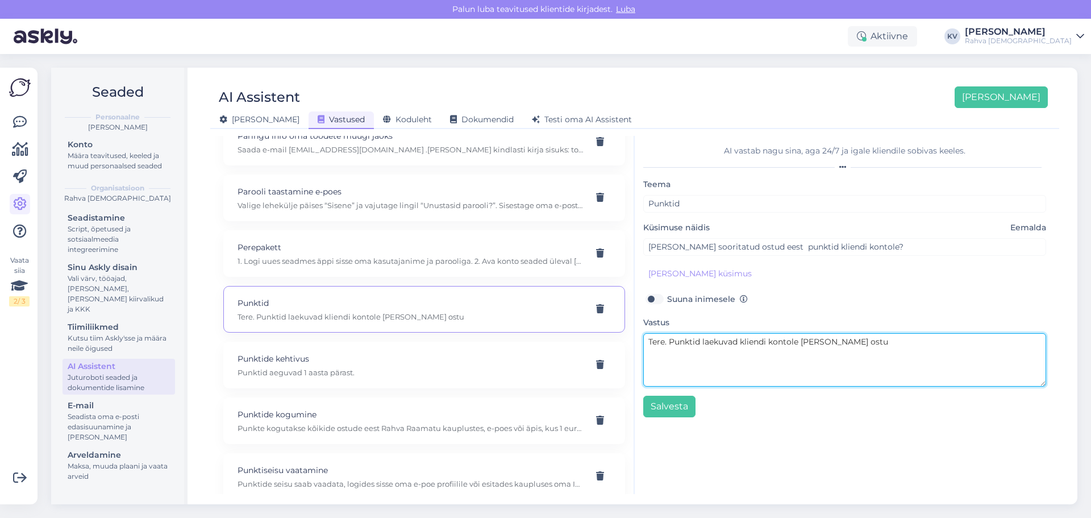
click at [857, 345] on textarea "Tere. Punktid laekuvad kliendi kontole peale ostu" at bounding box center [844, 359] width 403 height 53
drag, startPoint x: 869, startPoint y: 351, endPoint x: 632, endPoint y: 356, distance: 236.4
click at [628, 357] on div "Kõige paremini vastab AI Assistent, kui lisad talle näiteid, kuidas soovid, et …" at bounding box center [635, 315] width 840 height 358
drag, startPoint x: 858, startPoint y: 337, endPoint x: 643, endPoint y: 335, distance: 215.9
click at [643, 335] on div "AI vastab nagu sina, aga 24/7 ja igale kliendile sobivas keeles. Teema Punktid …" at bounding box center [845, 315] width 420 height 358
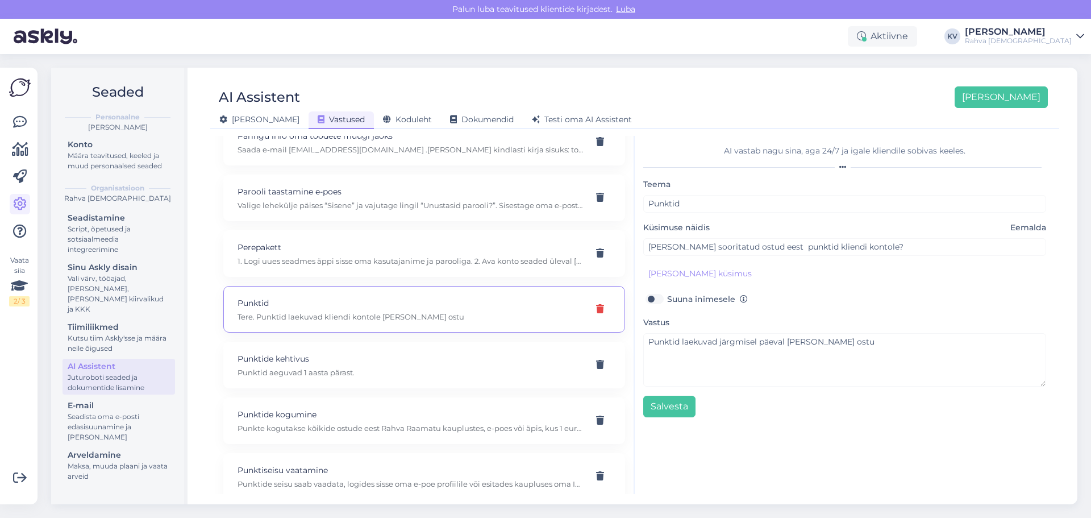
click at [596, 311] on icon at bounding box center [600, 308] width 8 height 9
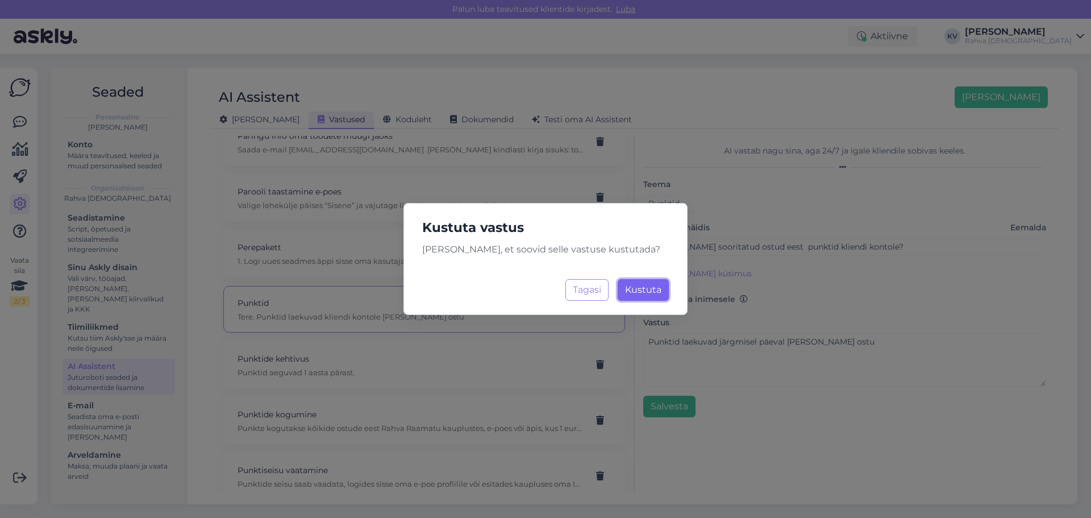
click at [656, 295] on button "Kustuta Laadimine..." at bounding box center [643, 290] width 51 height 22
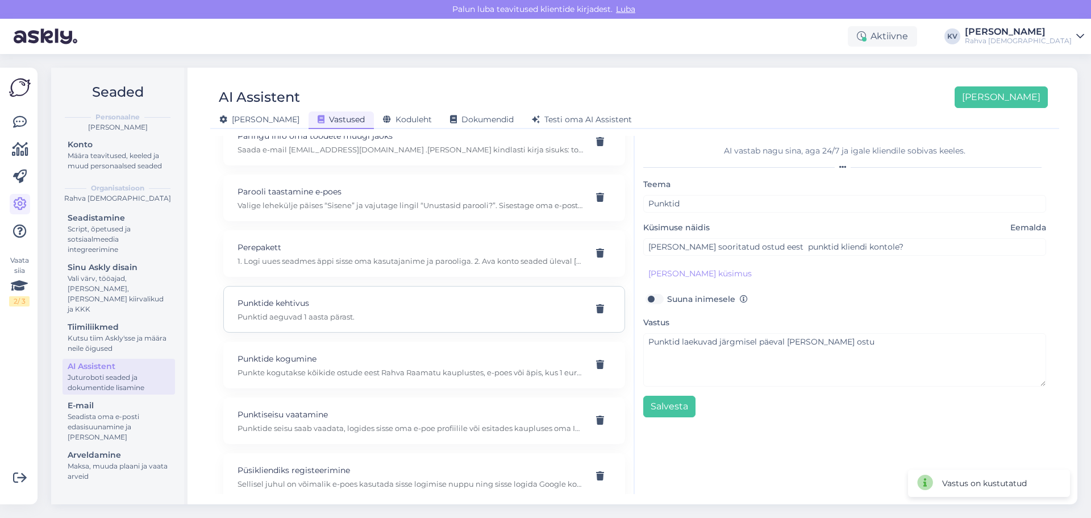
click at [333, 326] on div "Punktide kehtivus Punktid aeguvad 1 aasta pärast." at bounding box center [424, 309] width 402 height 47
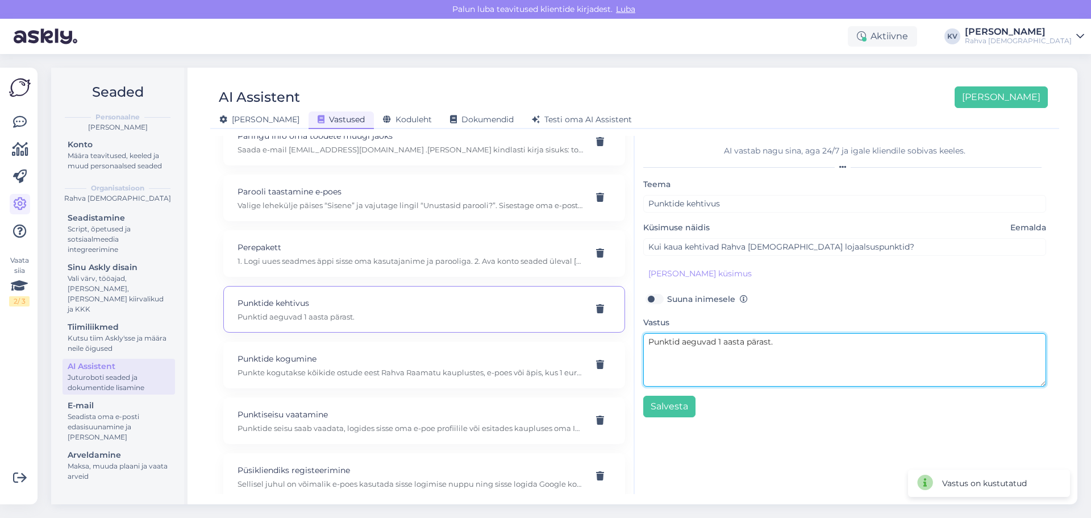
drag, startPoint x: 783, startPoint y: 340, endPoint x: 641, endPoint y: 328, distance: 143.1
click at [641, 328] on div "AI vastab nagu sina, aga 24/7 ja igale kliendile sobivas keeles. Teema Punktide…" at bounding box center [845, 315] width 420 height 358
click at [824, 344] on textarea "Punktid aeguvad 1 aasta pärast." at bounding box center [844, 359] width 403 height 53
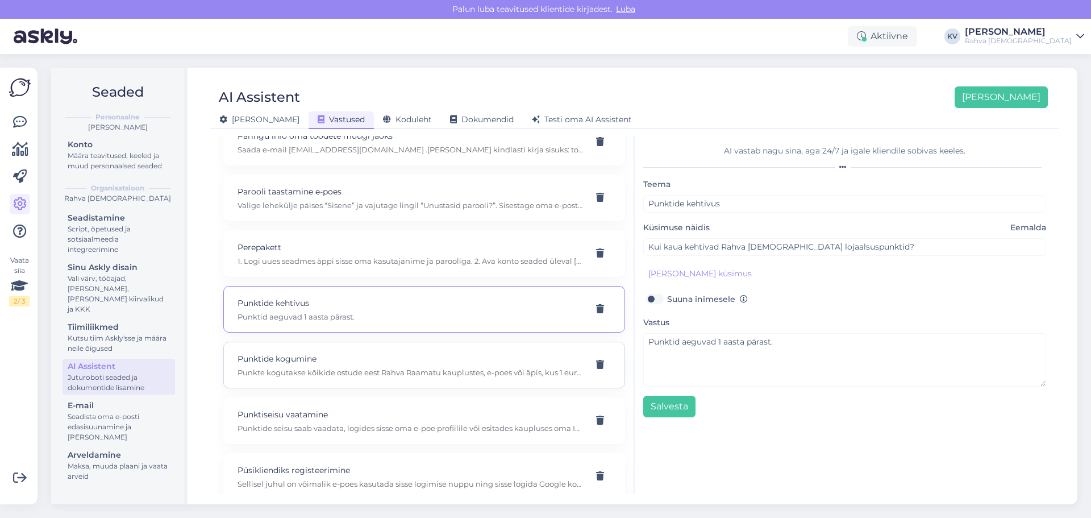
click at [393, 372] on p "Punkte kogutakse kõikide ostude eest Rahva Raamatu kauplustes, e-poes või äpis,…" at bounding box center [410, 372] width 346 height 10
click at [596, 365] on icon at bounding box center [600, 364] width 8 height 9
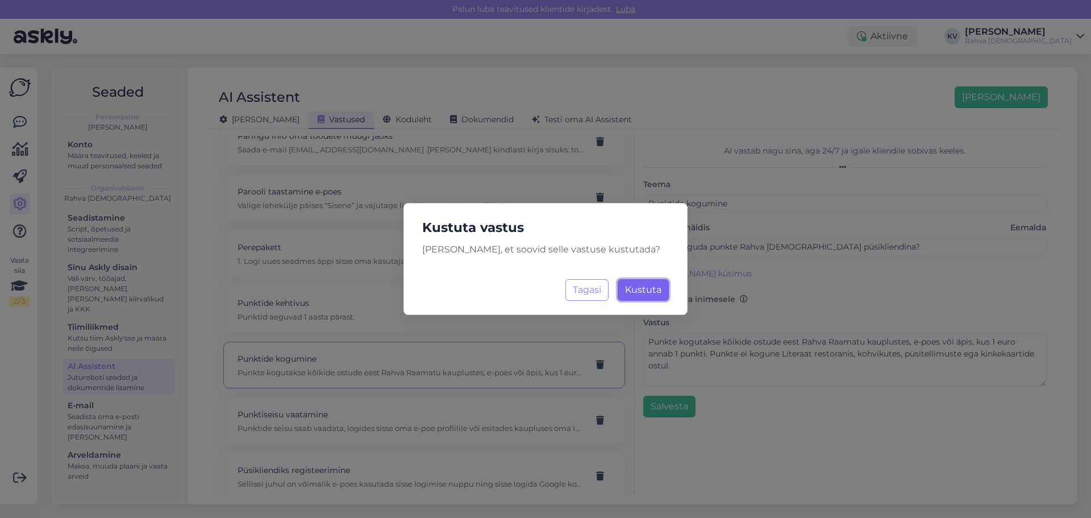
click at [649, 295] on button "Kustuta Laadimine..." at bounding box center [643, 290] width 51 height 22
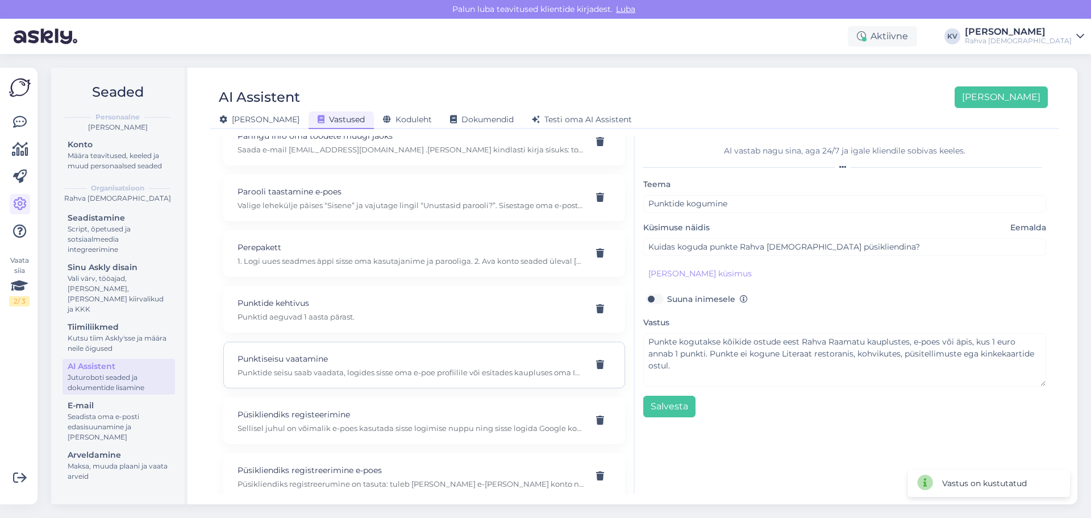
click at [314, 375] on p "Punktide seisu saab vaadata, logides sisse oma e-poe profiilile või esitades ka…" at bounding box center [410, 372] width 346 height 10
click at [324, 428] on p "Sellisel juhul on võimalik e-poes kasutada sisse logimise nuppu ning sisse logi…" at bounding box center [410, 428] width 346 height 10
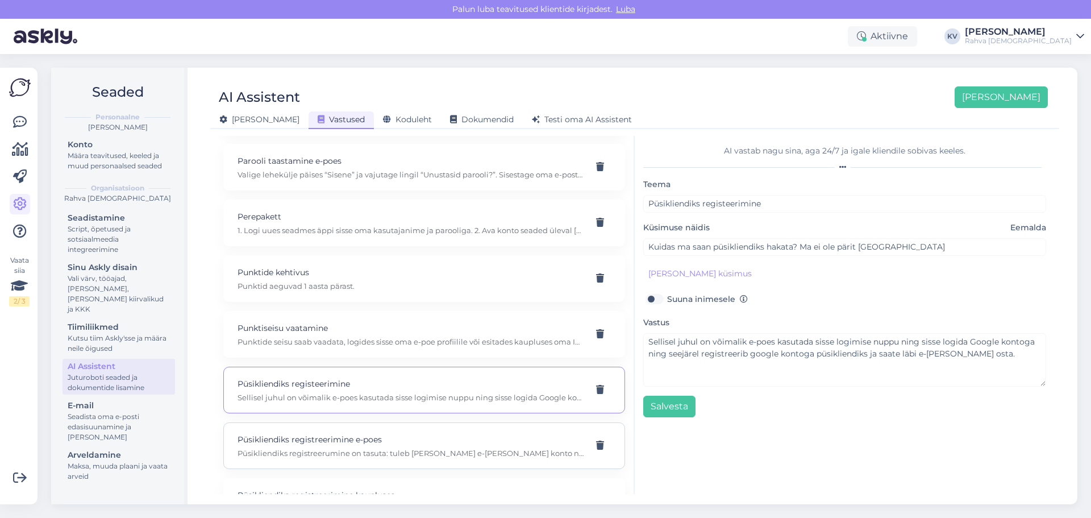
scroll to position [6363, 0]
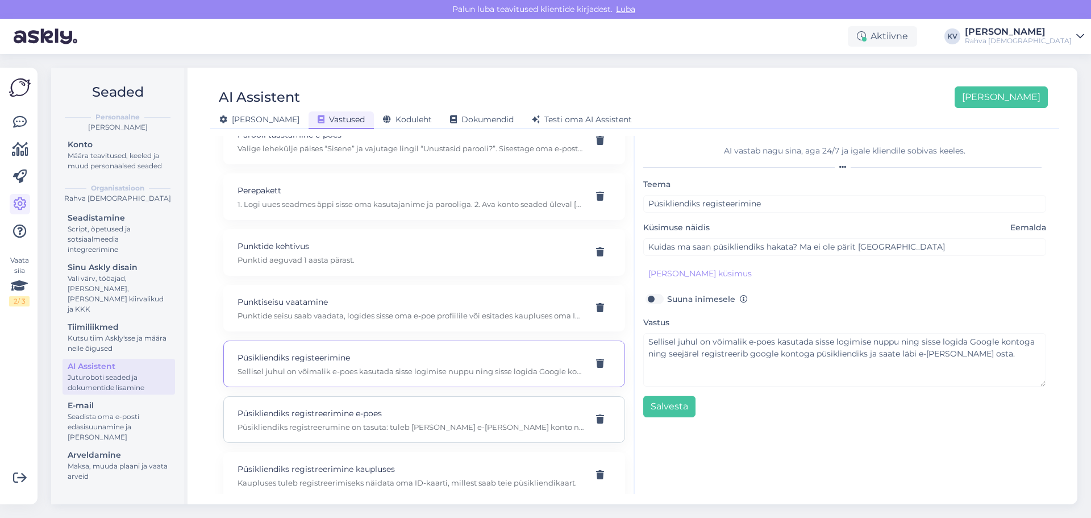
click at [325, 423] on p "Püsikliendiks registreerumine on tasuta: tuleb luua endale e-poe konto ning te …" at bounding box center [410, 427] width 346 height 10
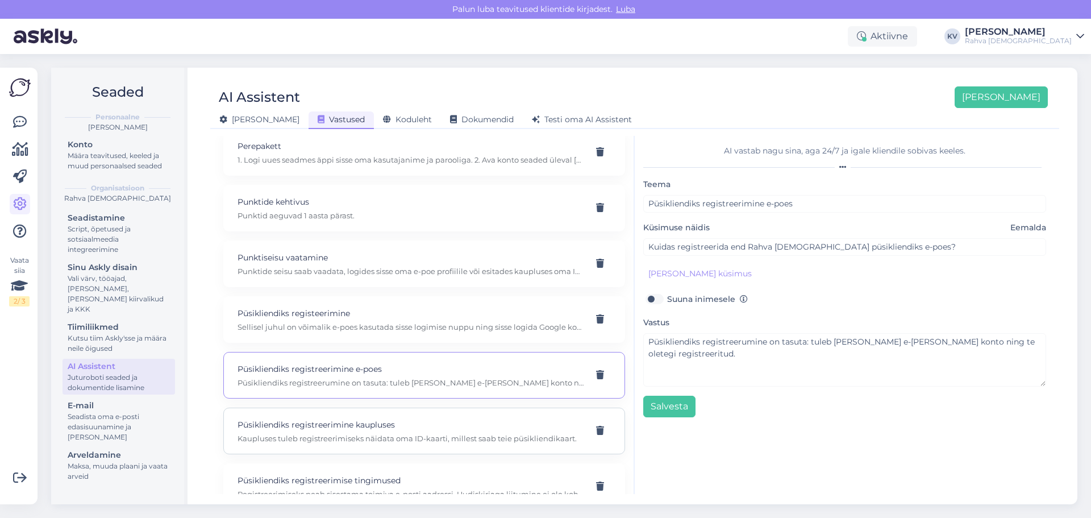
scroll to position [6419, 0]
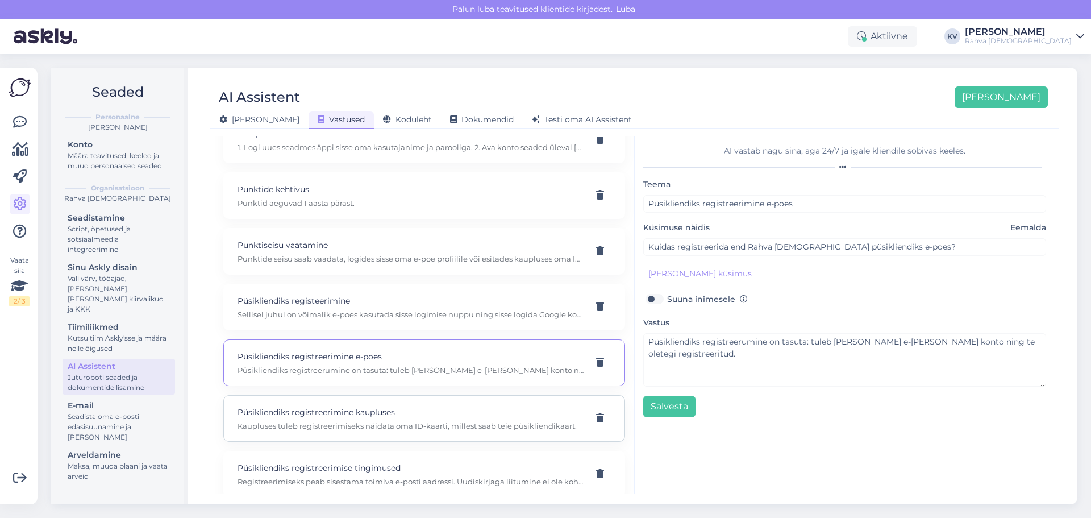
click at [323, 433] on div "Püsikliendiks registreerimine kaupluses Kaupluses tuleb registreerimiseks näida…" at bounding box center [424, 418] width 402 height 47
click at [374, 472] on p "Püsikliendiks registreerimise tingimused" at bounding box center [410, 467] width 346 height 12
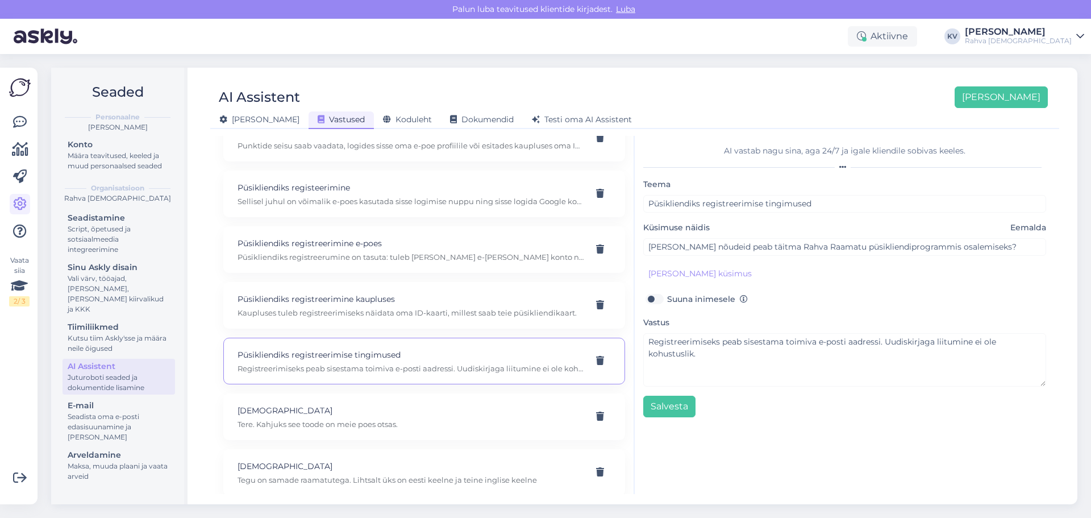
scroll to position [6533, 0]
click at [322, 420] on p "Tere. Kahjuks see toode on meie poes otsas." at bounding box center [410, 423] width 346 height 10
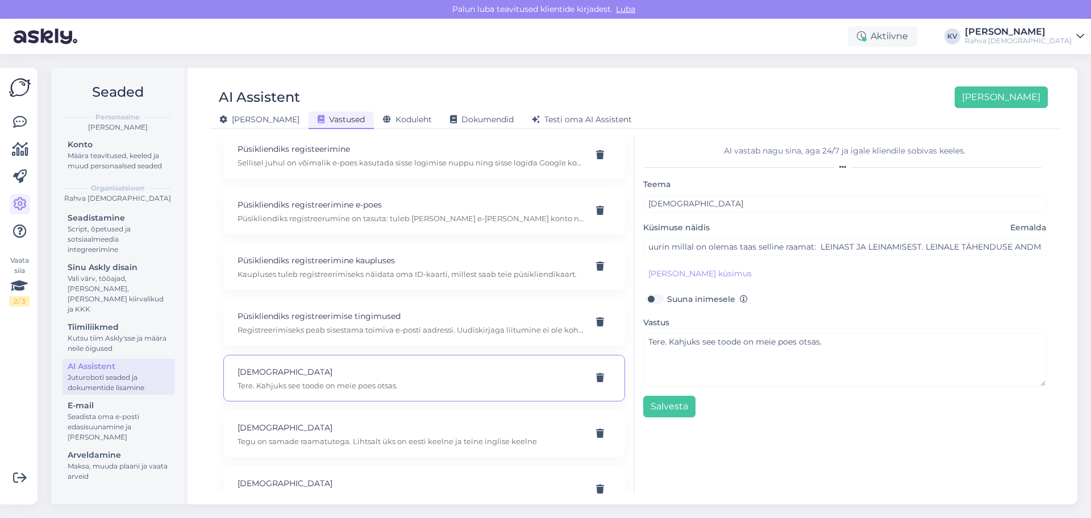
scroll to position [6590, 0]
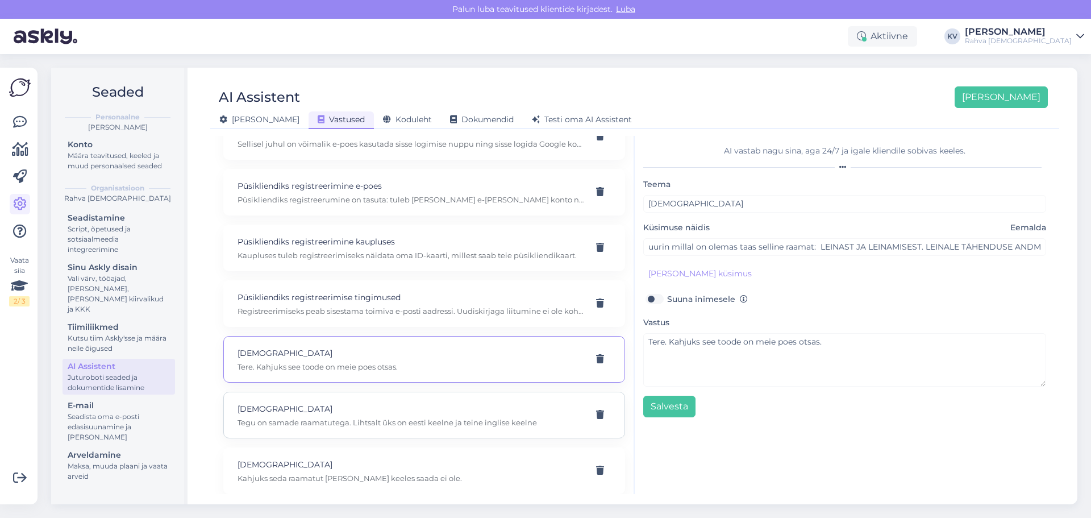
click at [382, 422] on p "Tegu on samade raamatutega. Lihtsalt üks on eesti keelne ja teine inglise keelne" at bounding box center [410, 422] width 346 height 10
click at [310, 416] on p "Kahjuks seda raamatut meil vene keeles saada ei ole." at bounding box center [410, 421] width 346 height 10
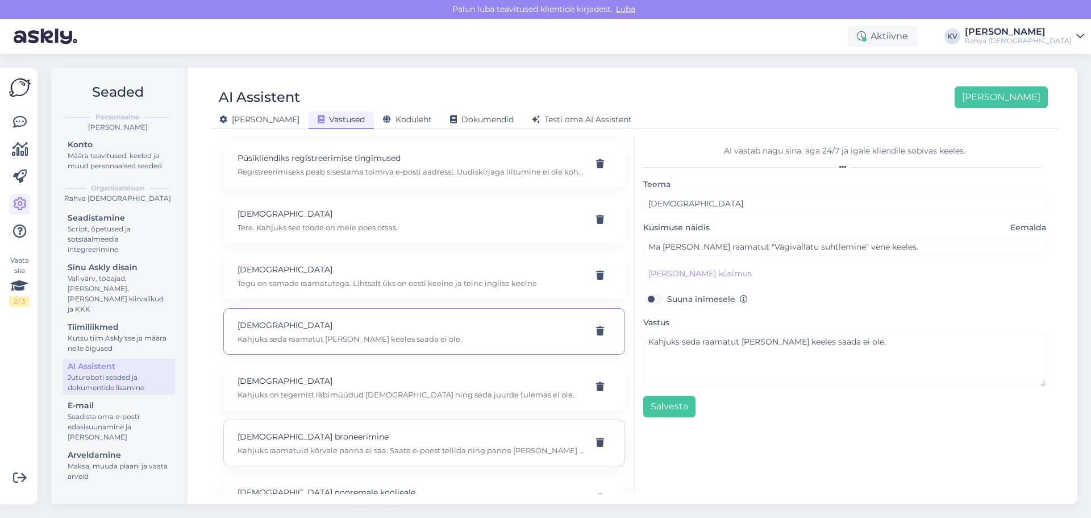
scroll to position [6760, 0]
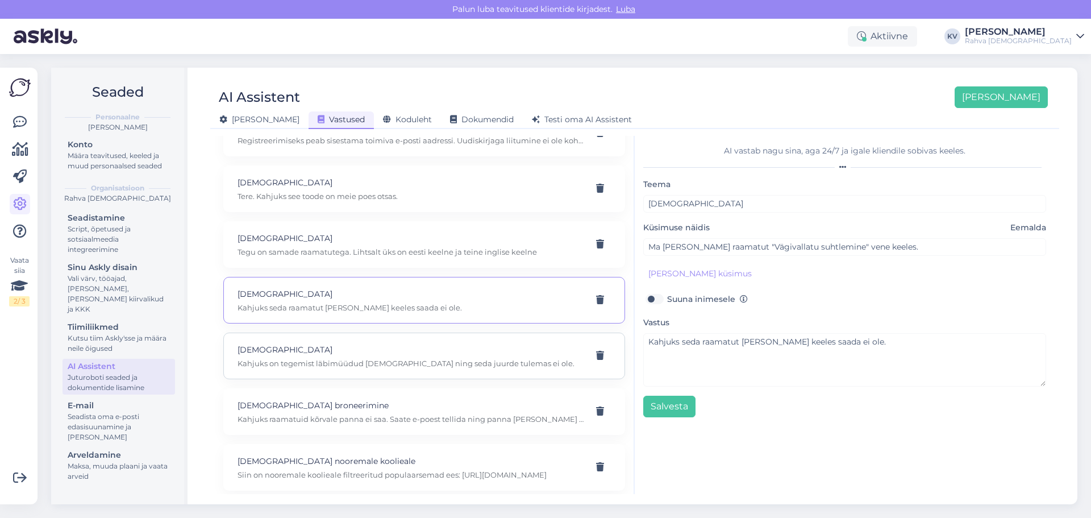
click at [340, 372] on div "Raamat Kahjuks on tegemist läbimüüdud raamatuga ning seda juurde tulemas ei ole." at bounding box center [424, 355] width 402 height 47
click at [357, 406] on p "Raamatu broneerimine" at bounding box center [410, 405] width 346 height 12
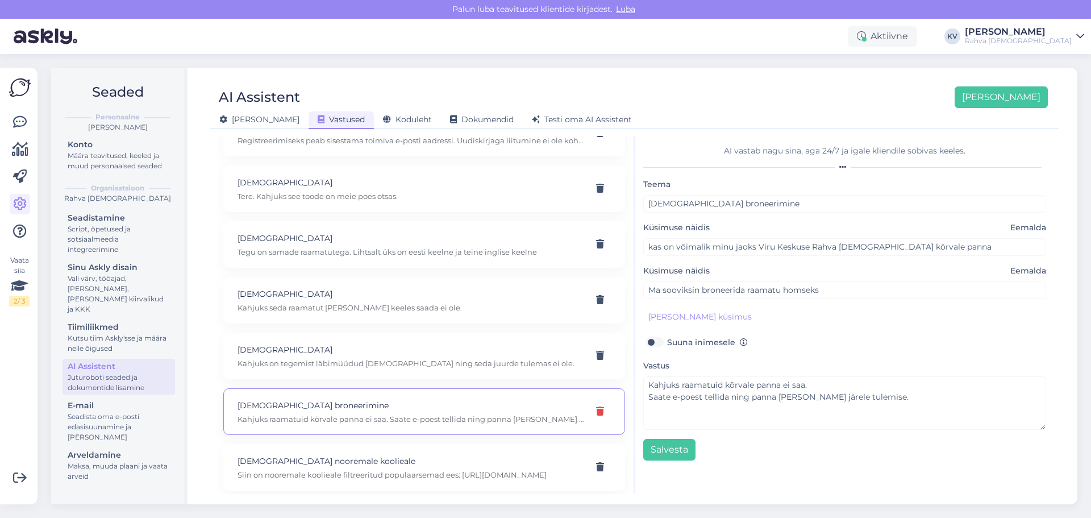
click at [596, 411] on icon at bounding box center [600, 411] width 8 height 9
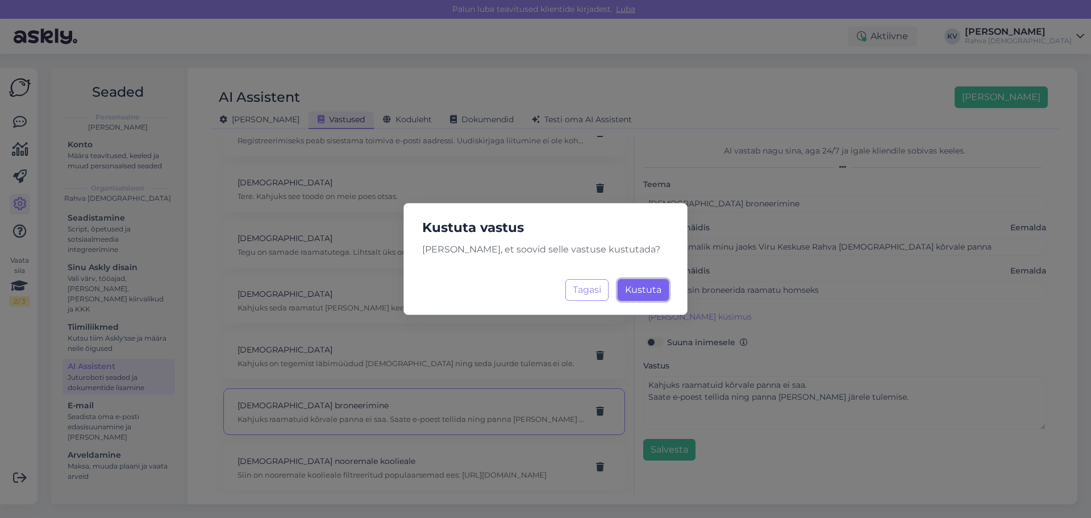
click at [652, 297] on button "Kustuta Laadimine..." at bounding box center [643, 290] width 51 height 22
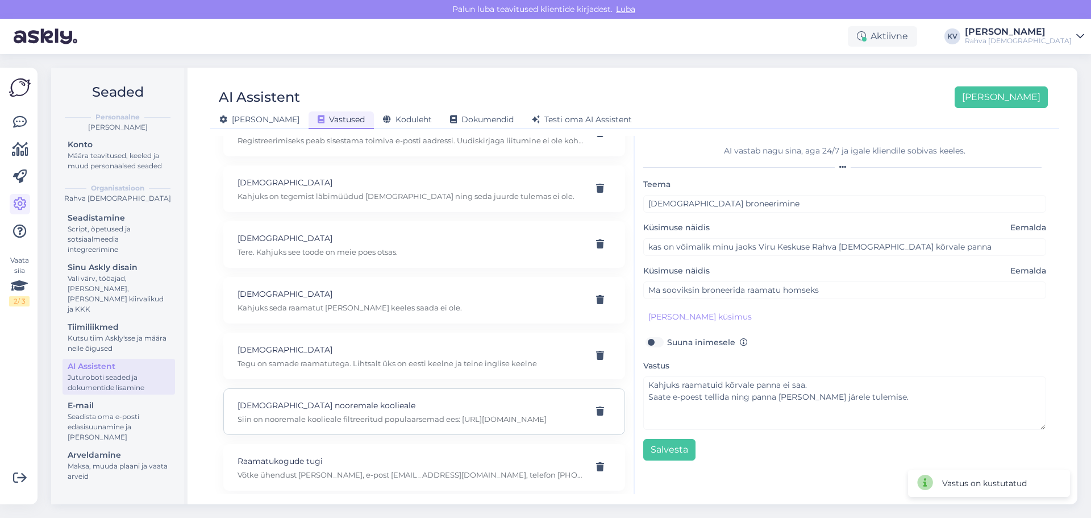
click at [351, 418] on p "Siin on nooremale koolieale filtreeritud populaarsemad ees: https://rahvaraamat…" at bounding box center [410, 419] width 346 height 10
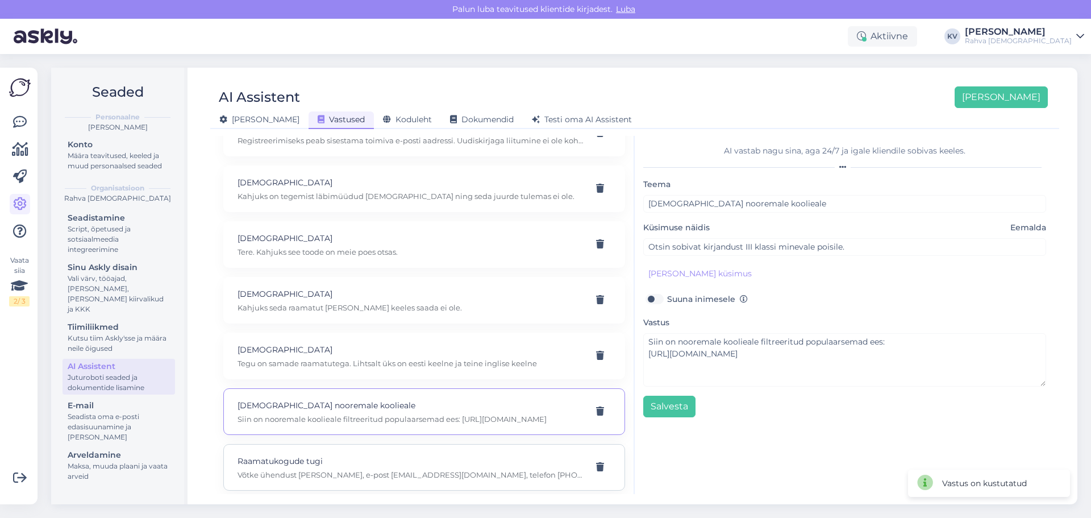
click at [330, 477] on p "Võtke ühendust Eve Takeliga, e-post hulgikliendid@rahvaraamat.ee, telefon 618 0…" at bounding box center [410, 474] width 346 height 10
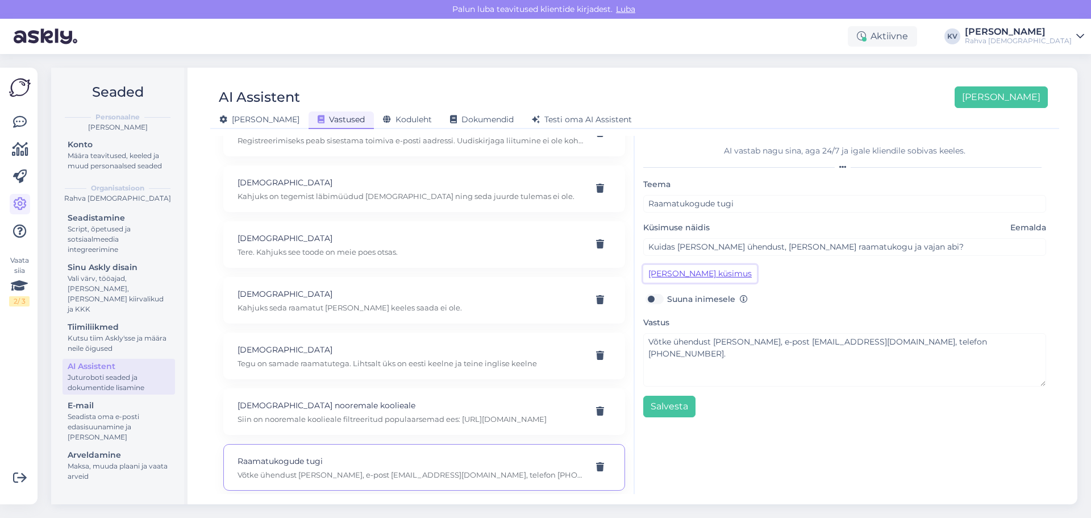
click at [714, 279] on button "Lisa kliendi küsimus" at bounding box center [700, 274] width 114 height 18
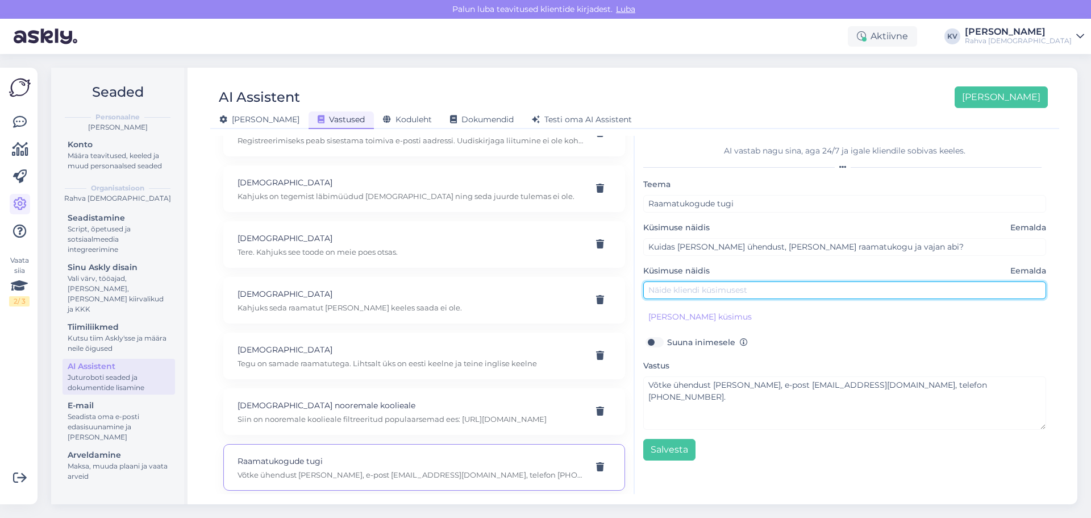
click at [704, 287] on input "text" at bounding box center [844, 290] width 403 height 18
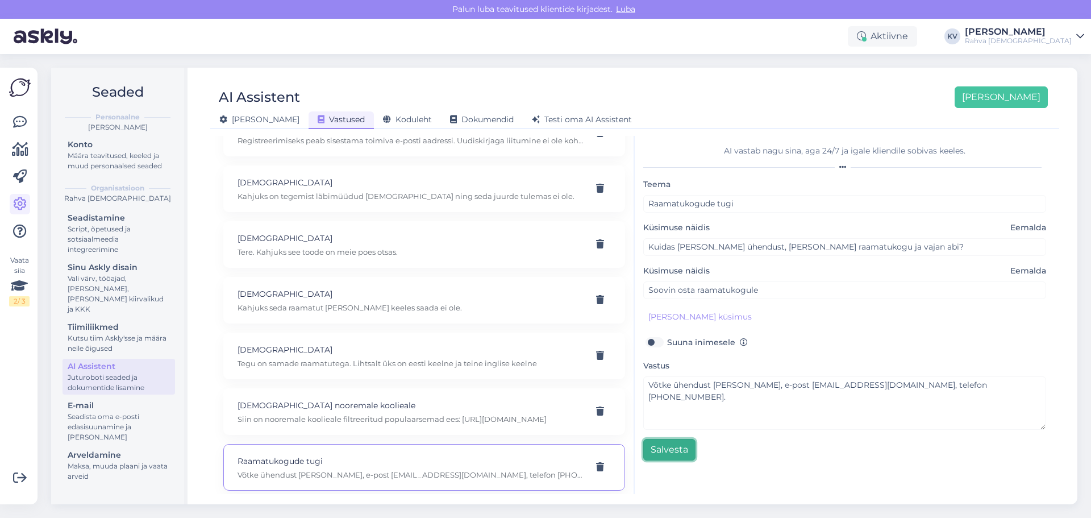
click at [664, 447] on button "Salvesta" at bounding box center [669, 450] width 52 height 22
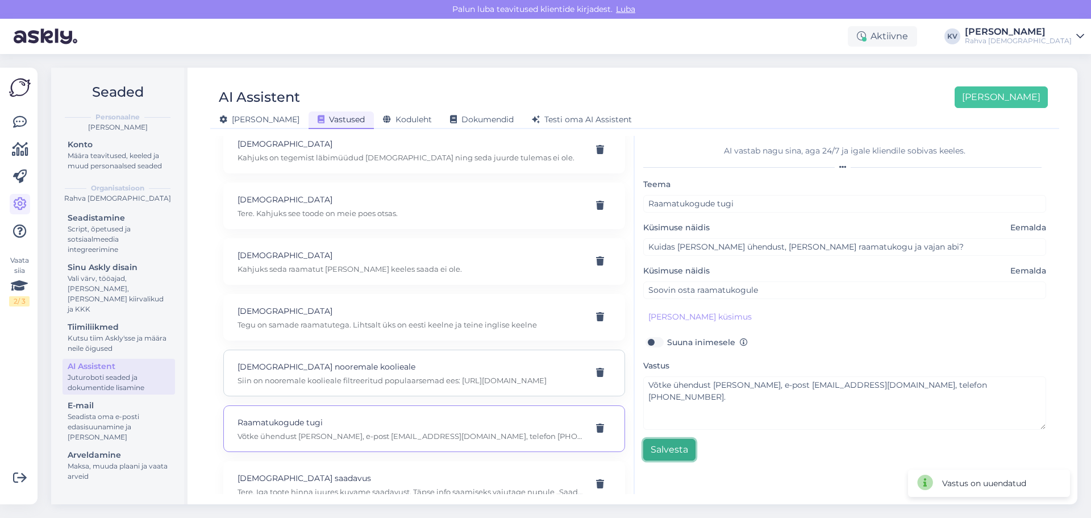
scroll to position [6817, 0]
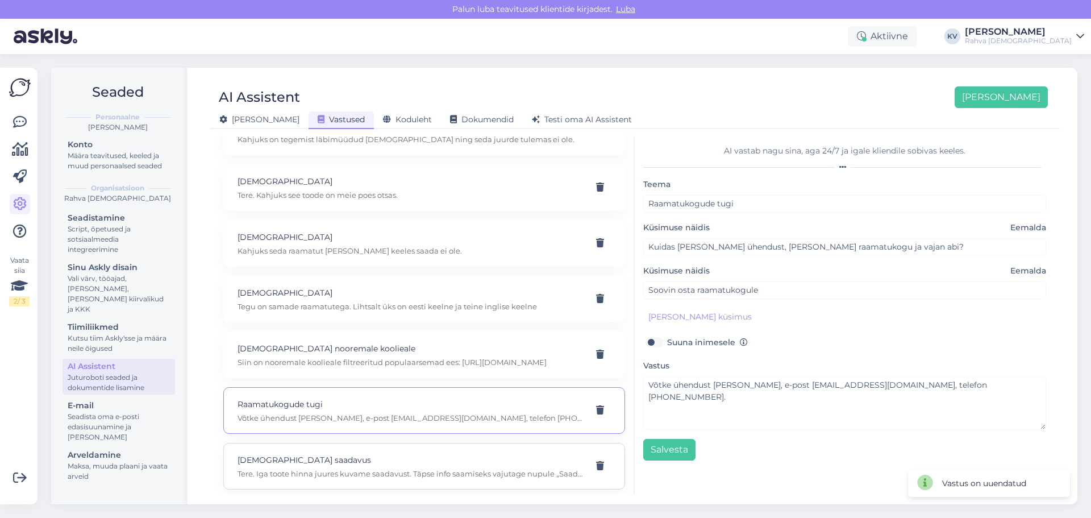
click at [426, 464] on p "Raamatu saadavus" at bounding box center [410, 459] width 346 height 12
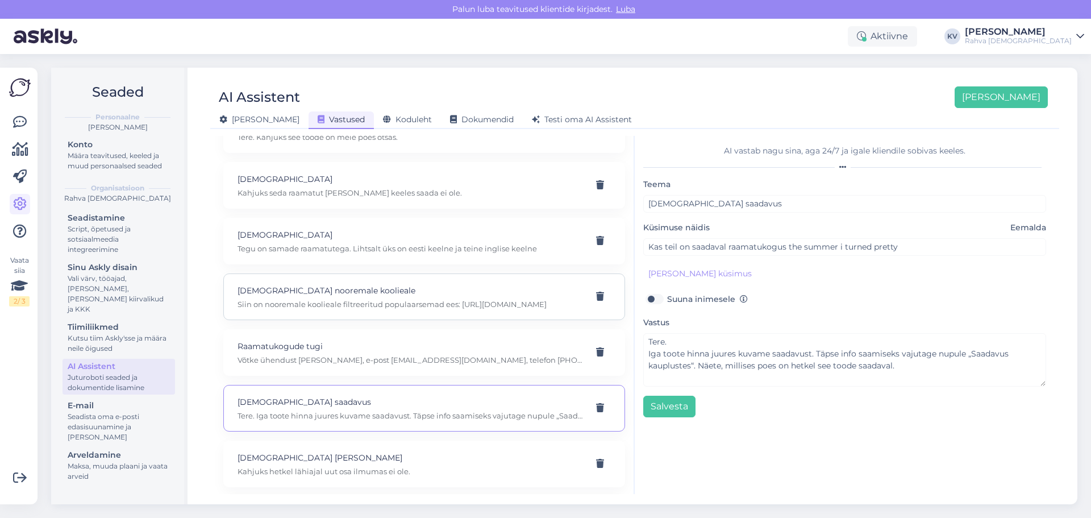
scroll to position [6931, 0]
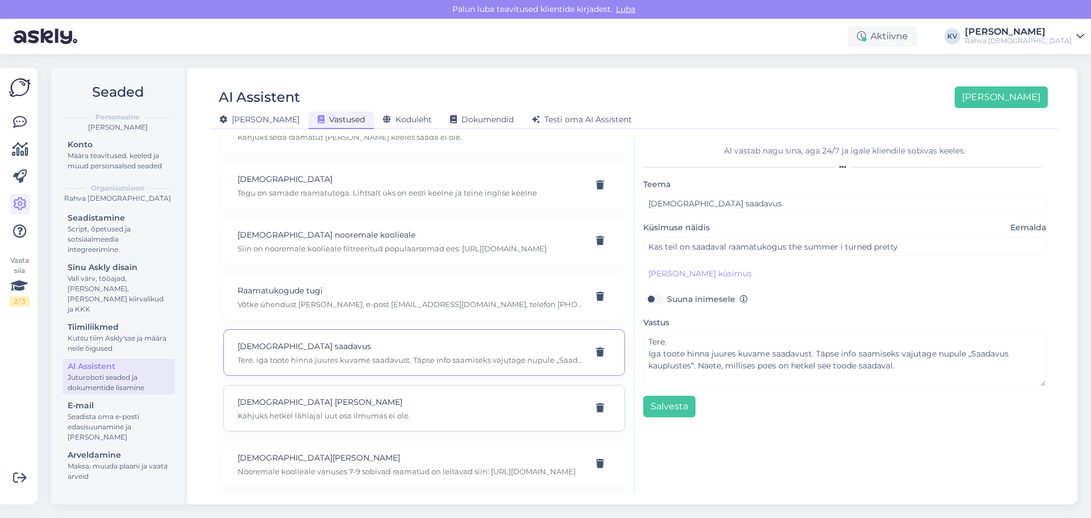
click at [322, 403] on p "Raamatusari Alma Freng" at bounding box center [410, 401] width 346 height 12
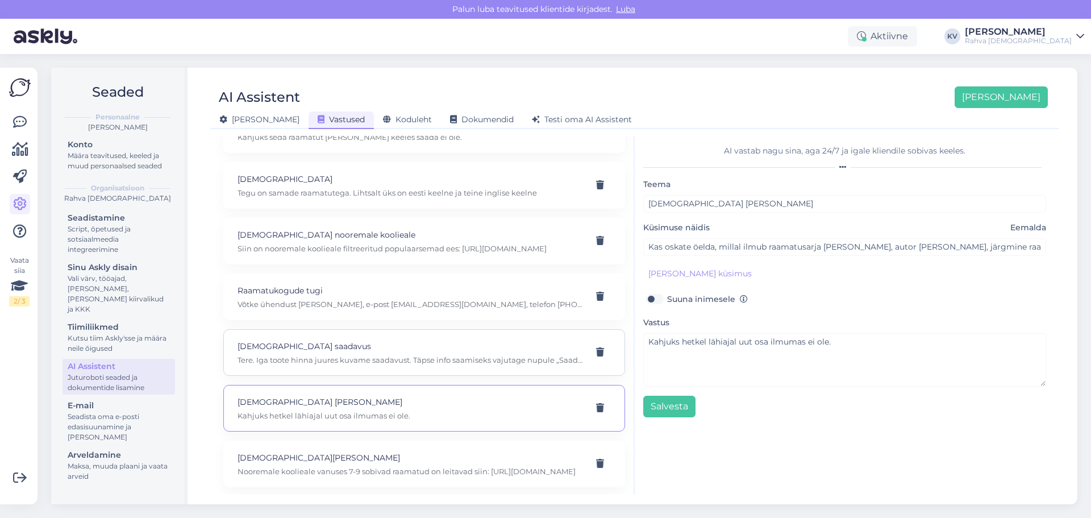
scroll to position [6988, 0]
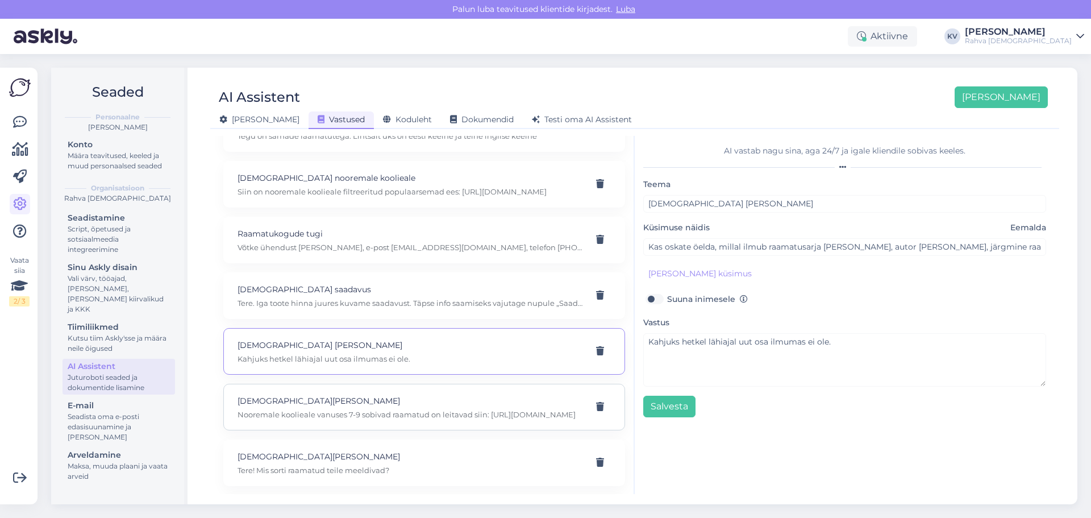
click at [326, 400] on p "Raamatu soovitus" at bounding box center [410, 400] width 346 height 12
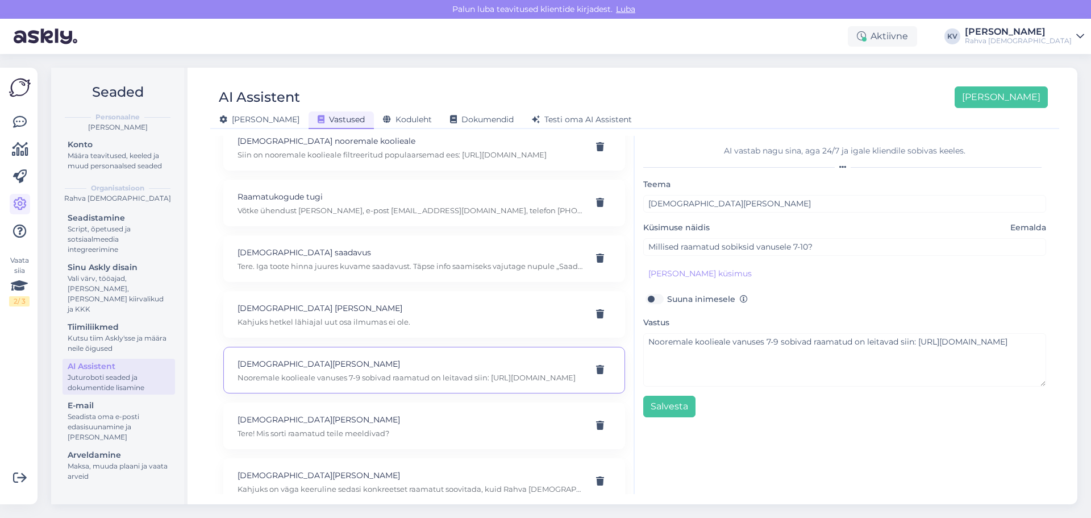
scroll to position [7044, 0]
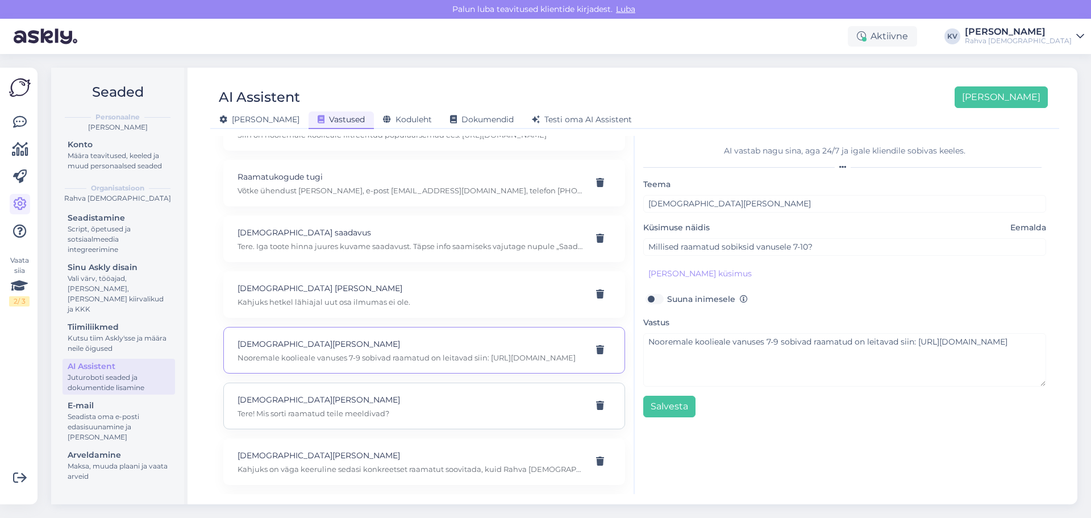
click at [322, 394] on p "Raamatu soovitus" at bounding box center [410, 399] width 346 height 12
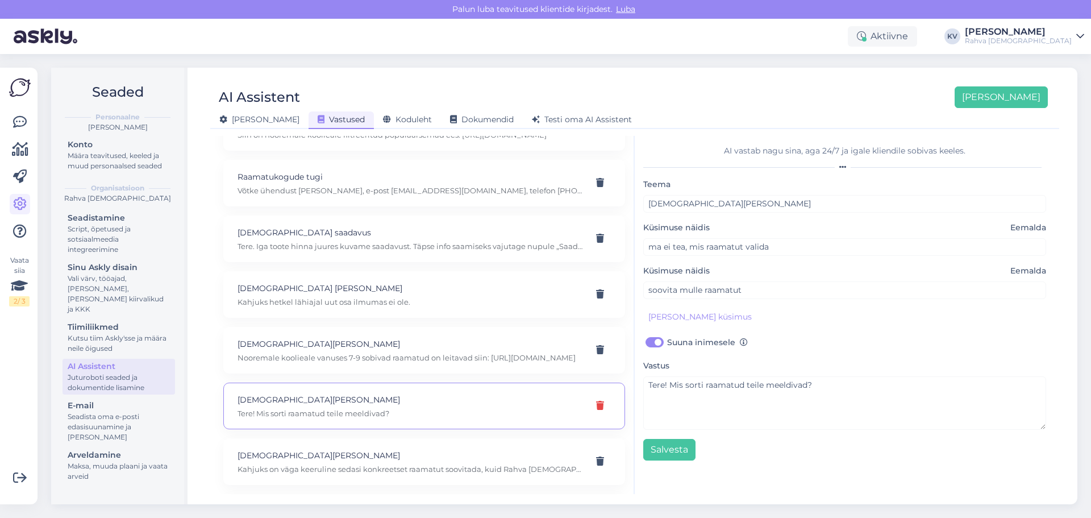
click at [596, 410] on icon at bounding box center [600, 405] width 8 height 9
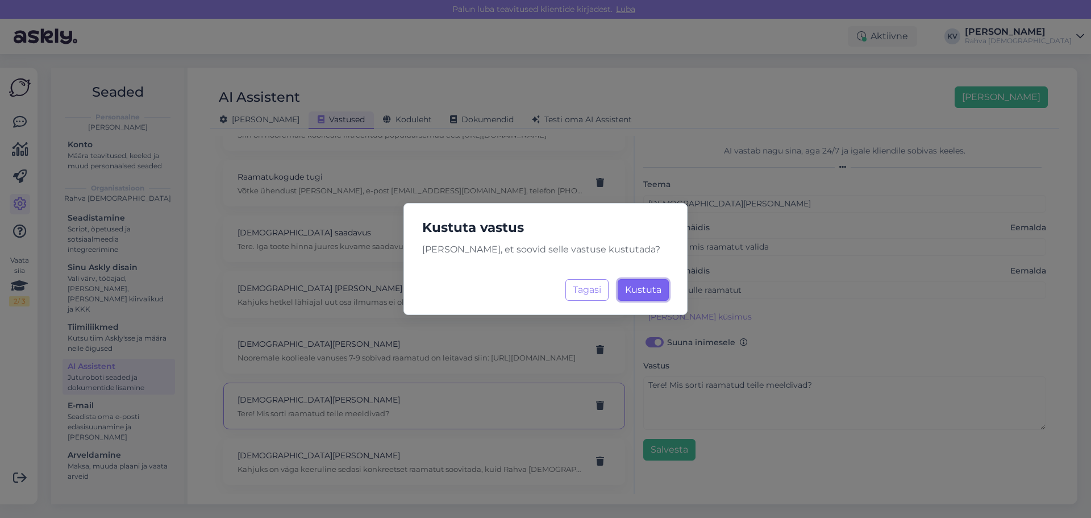
click at [650, 296] on button "Kustuta Laadimine..." at bounding box center [643, 290] width 51 height 22
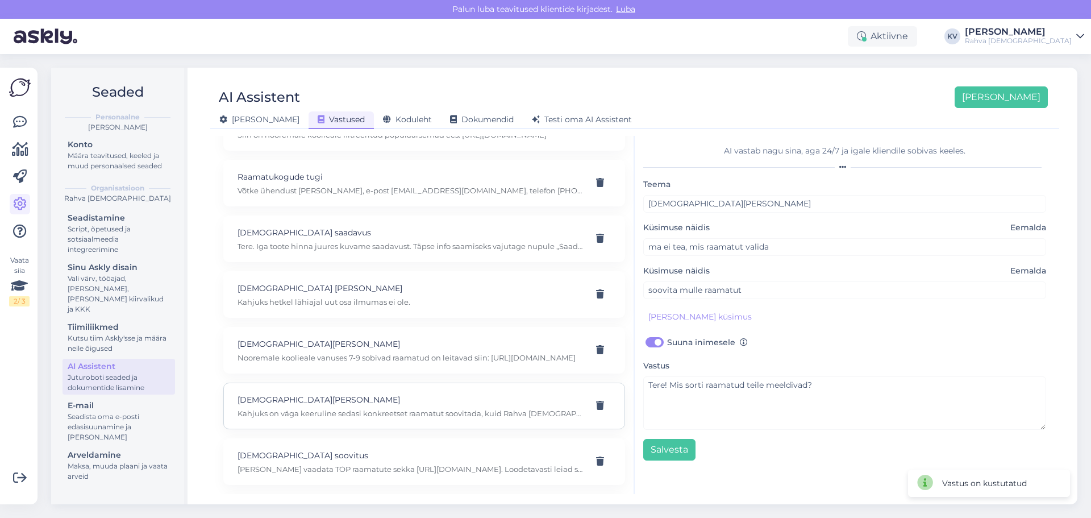
click at [371, 405] on p "Raamatu soovitus" at bounding box center [410, 399] width 346 height 12
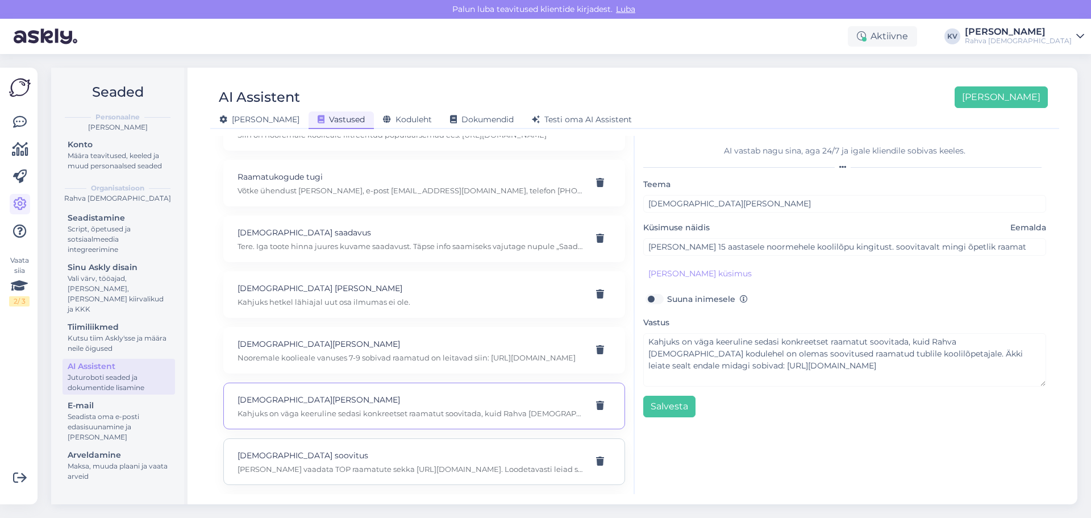
click at [343, 465] on p "Soovitan vaadata TOP raamatute sekka https://rahvaraamat.ee/et/tooted/n%C3%A4da…" at bounding box center [410, 469] width 346 height 10
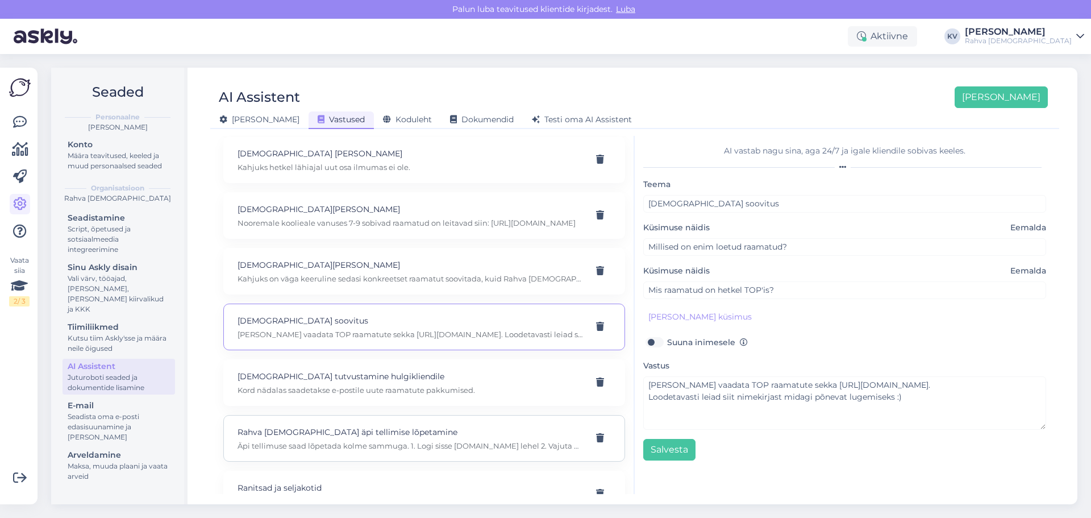
scroll to position [7215, 0]
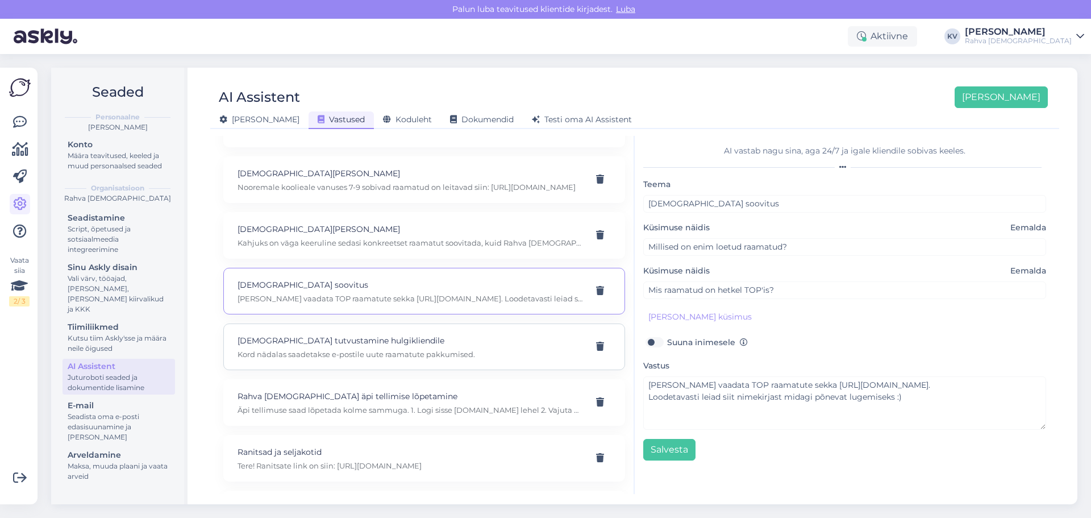
click at [322, 348] on div "Raamatute tutvustamine hulgikliendile Kord nädalas saadetakse e-postile uute ra…" at bounding box center [410, 346] width 346 height 25
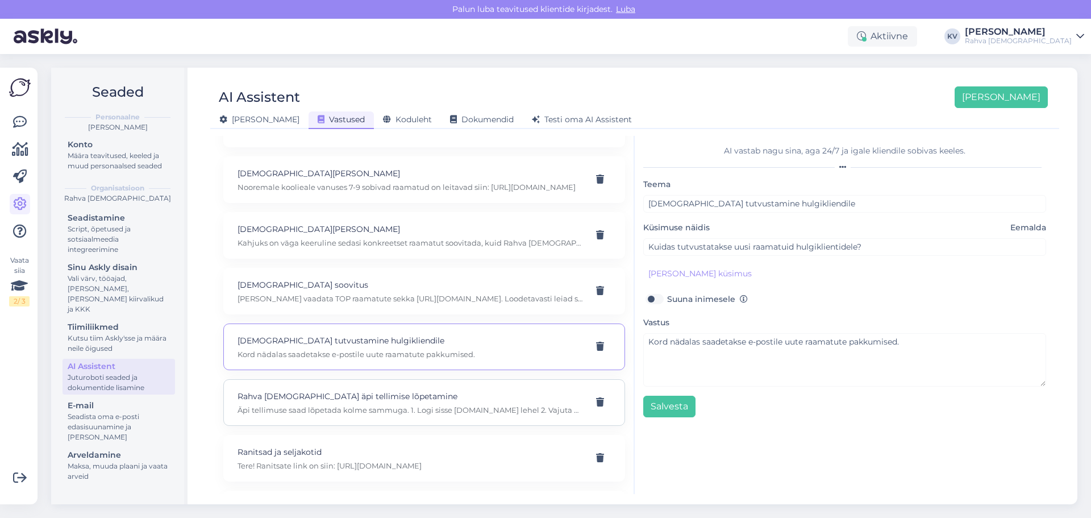
click at [412, 399] on p "Rahva Raamatu äpi tellimise lõpetamine" at bounding box center [410, 396] width 346 height 12
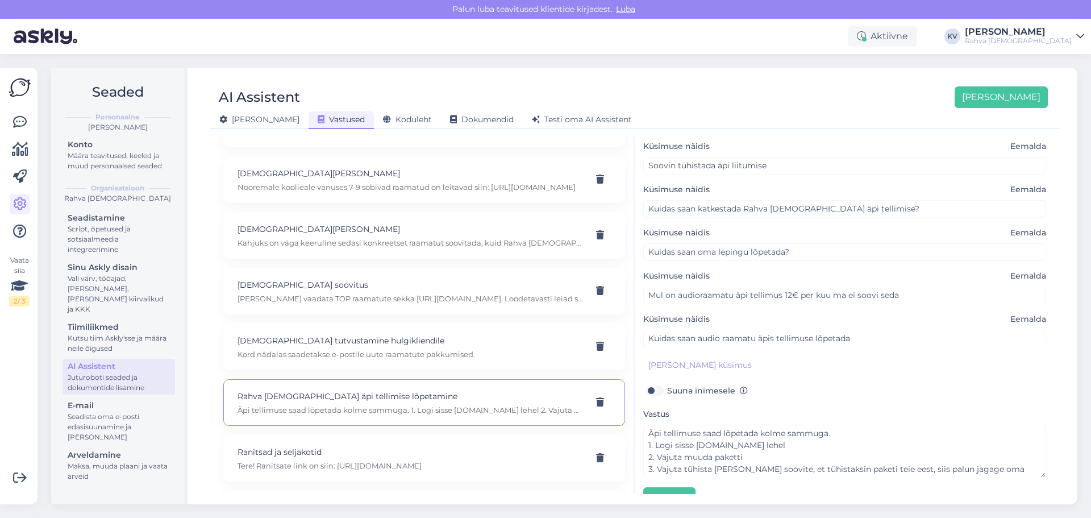
scroll to position [170, 0]
click at [282, 468] on p "Tere! Ranitsate link on siin: https://rahvaraamat.ee/et/kool-ja-kontor/koolitar…" at bounding box center [410, 465] width 346 height 10
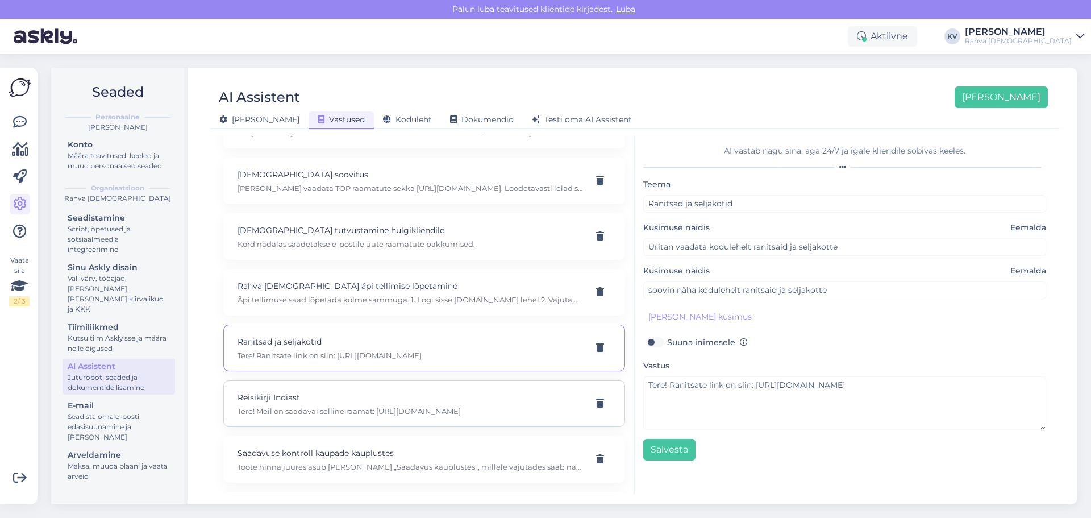
scroll to position [7328, 0]
click at [336, 408] on p "Tere! Meil on saadaval selline raamat: https://rahvaraamat.ee/et/raamatud/reisi…" at bounding box center [410, 407] width 346 height 10
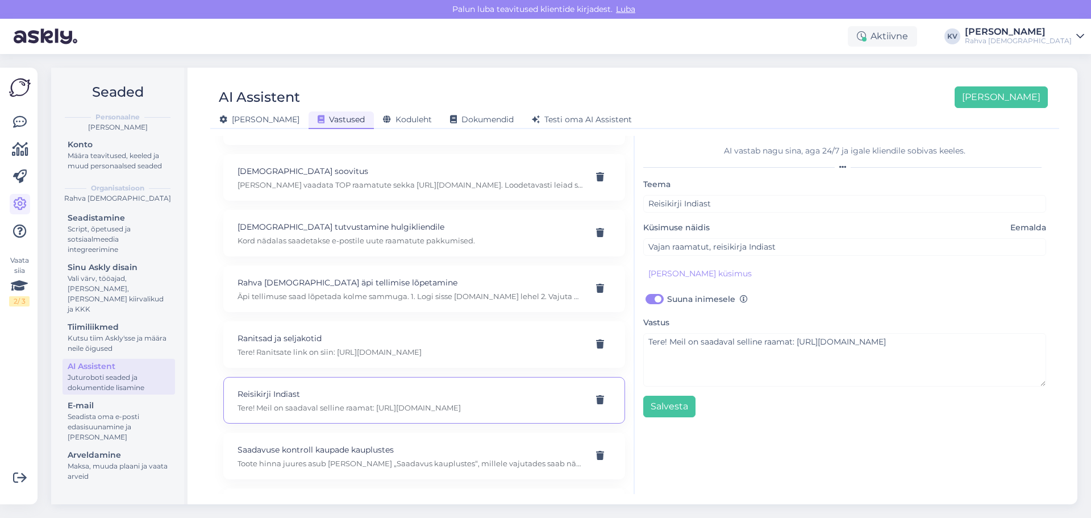
scroll to position [7385, 0]
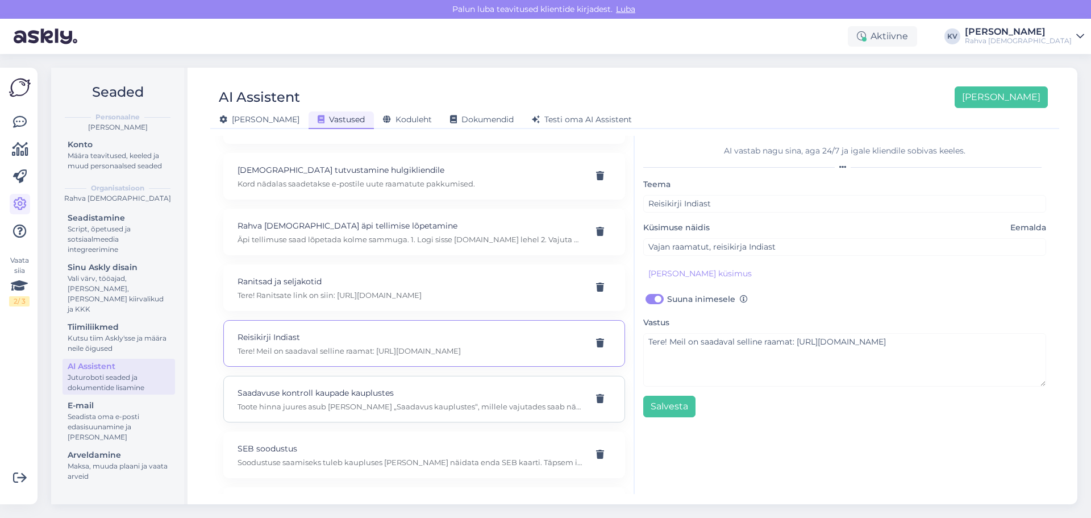
click at [360, 394] on p "Saadavuse kontroll kaupade kauplustes" at bounding box center [410, 392] width 346 height 12
click at [358, 446] on p "SEB soodustus" at bounding box center [410, 448] width 346 height 12
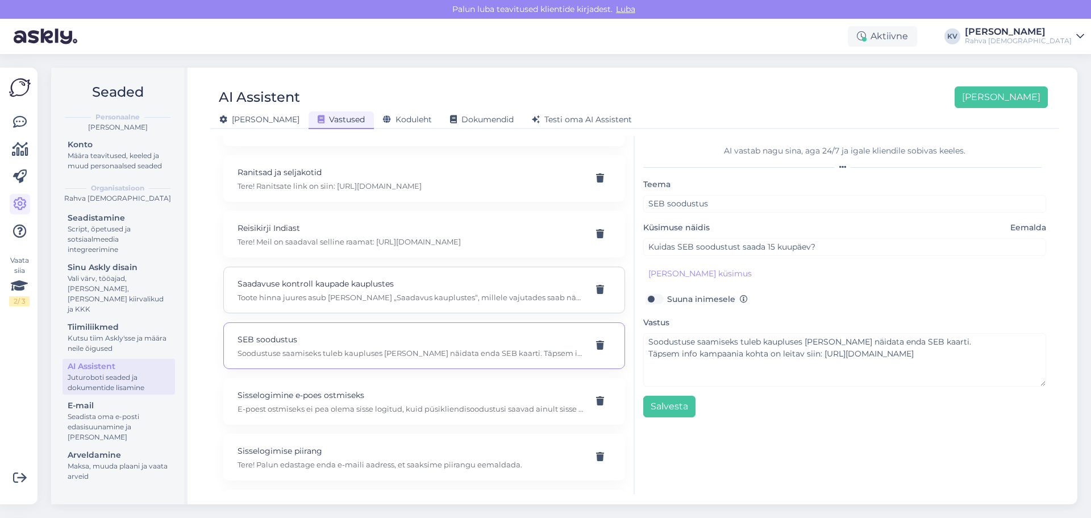
scroll to position [7499, 0]
click at [298, 408] on p "E-poest ostmiseks ei pea olema sisse logitud, kuid püsikliendisoodustusi saavad…" at bounding box center [410, 404] width 346 height 10
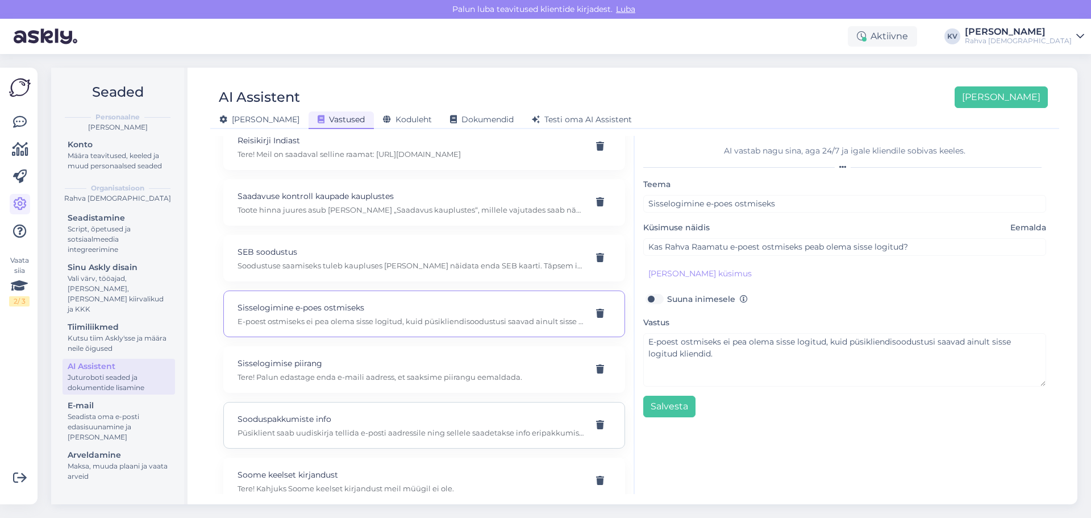
scroll to position [7612, 0]
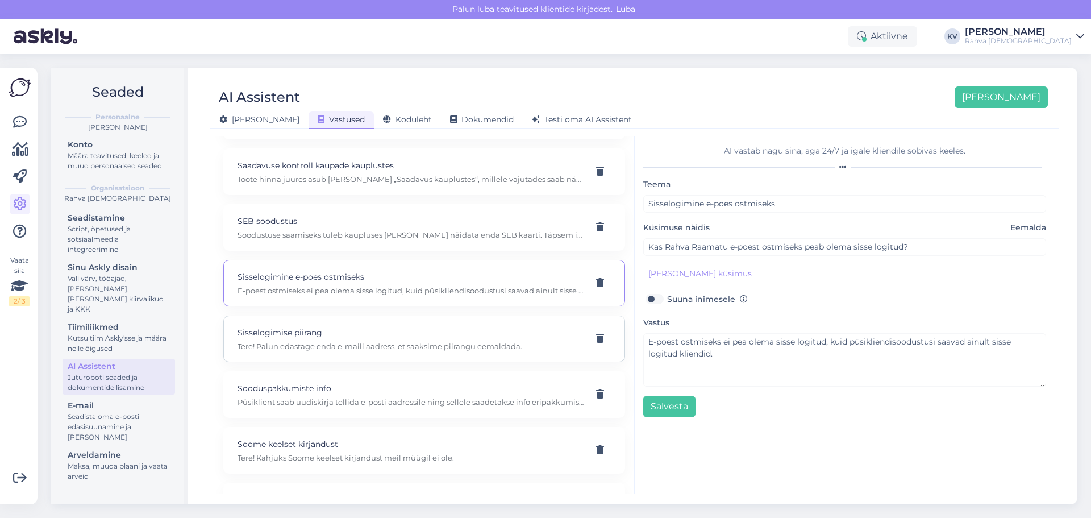
click at [381, 331] on p "Sisselogimise piirang" at bounding box center [410, 332] width 346 height 12
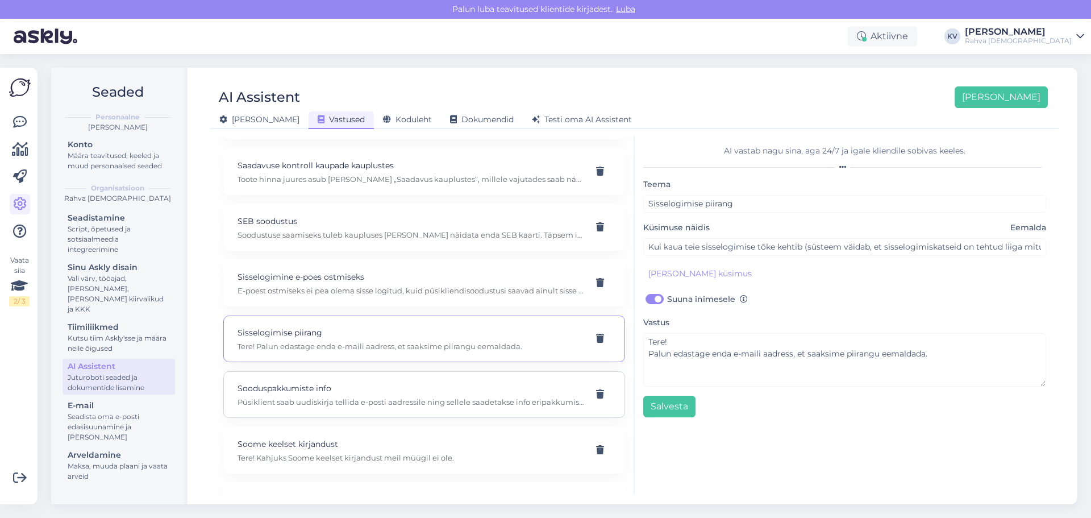
click at [395, 410] on div "Sooduspakkumiste info Püsiklient saab uudiskirja tellida e-posti aadressile nin…" at bounding box center [424, 394] width 402 height 47
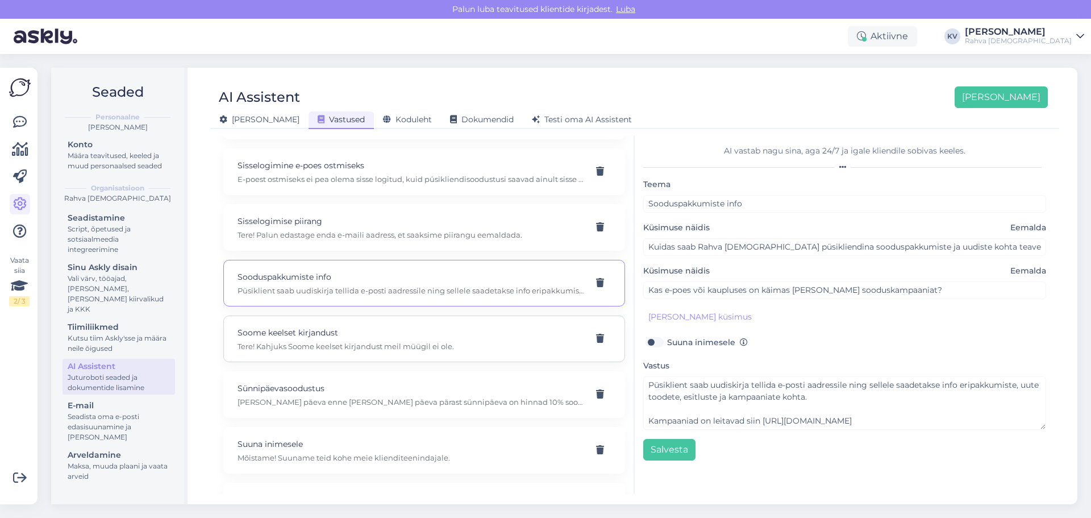
scroll to position [7726, 0]
click at [387, 349] on div "Soome keelset kirjandust Tere! Kahjuks Soome keelset kirjandust meil müügil ei …" at bounding box center [424, 336] width 402 height 47
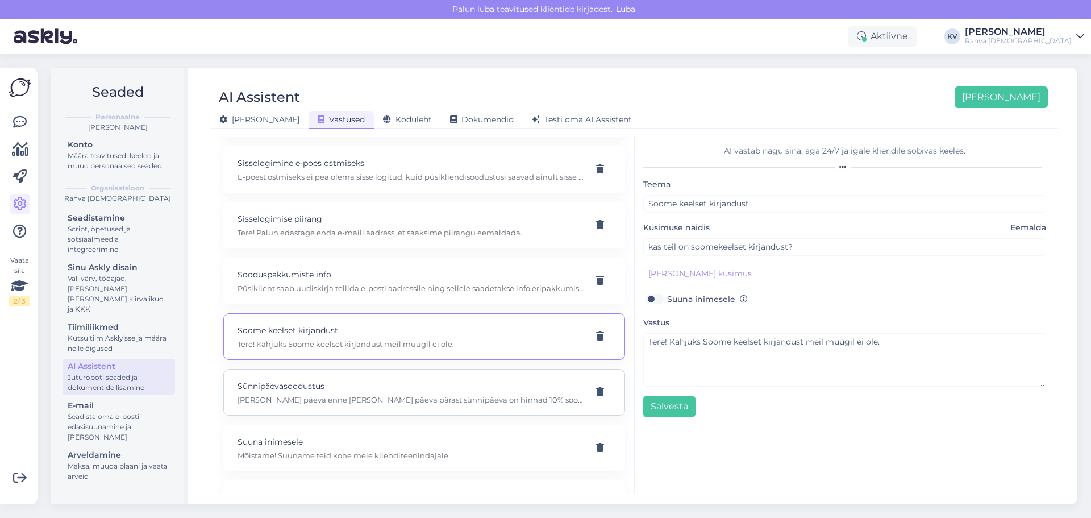
click at [380, 384] on p "Sünnipäevasoodustus" at bounding box center [410, 385] width 346 height 12
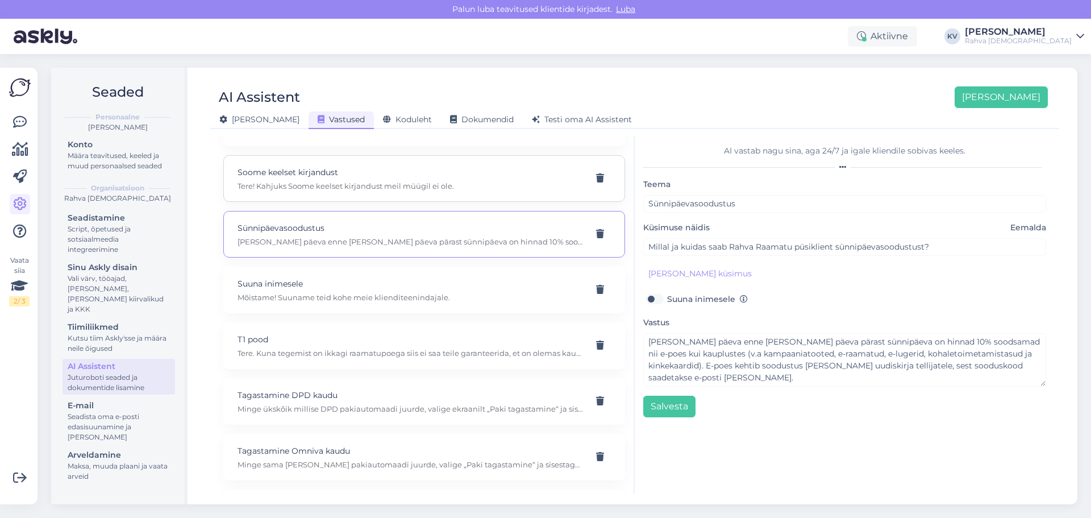
scroll to position [7896, 0]
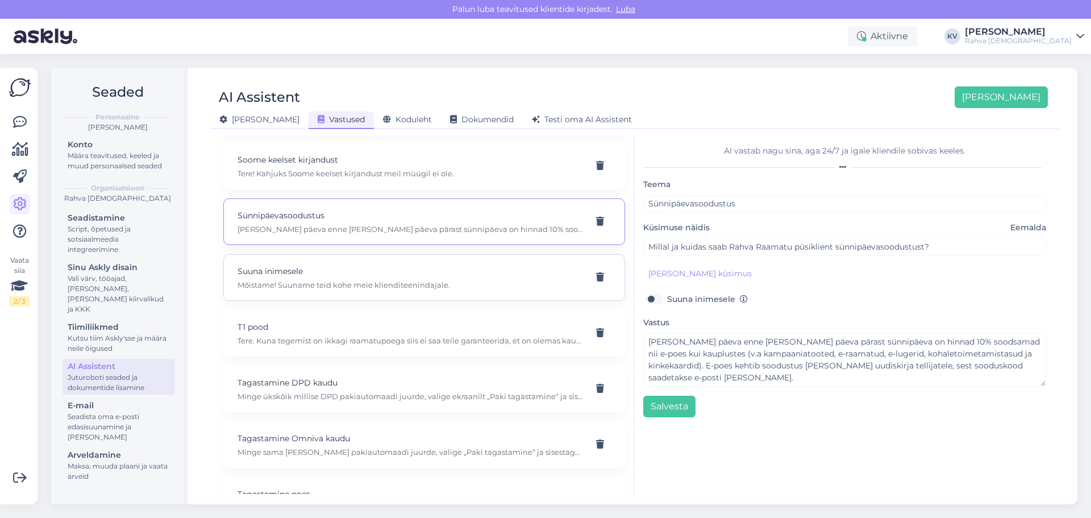
click at [394, 286] on p "Mõistame! Suuname teid kohe meie klienditeenindajale." at bounding box center [410, 285] width 346 height 10
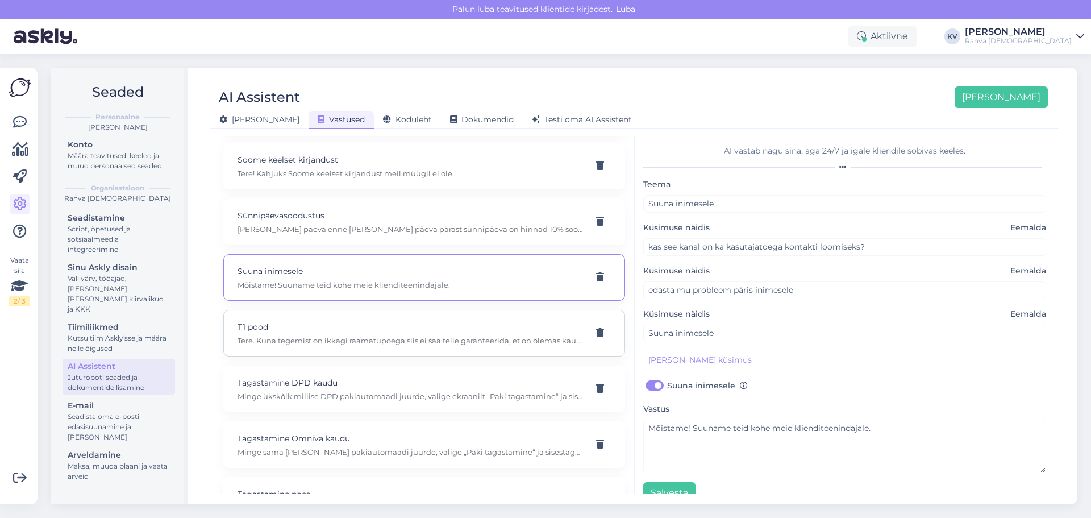
scroll to position [7953, 0]
click at [354, 291] on div "T1 pood Tere. Kuna tegemist on ikkagi raamatupoega siis ei saa teile garanteeri…" at bounding box center [424, 276] width 402 height 47
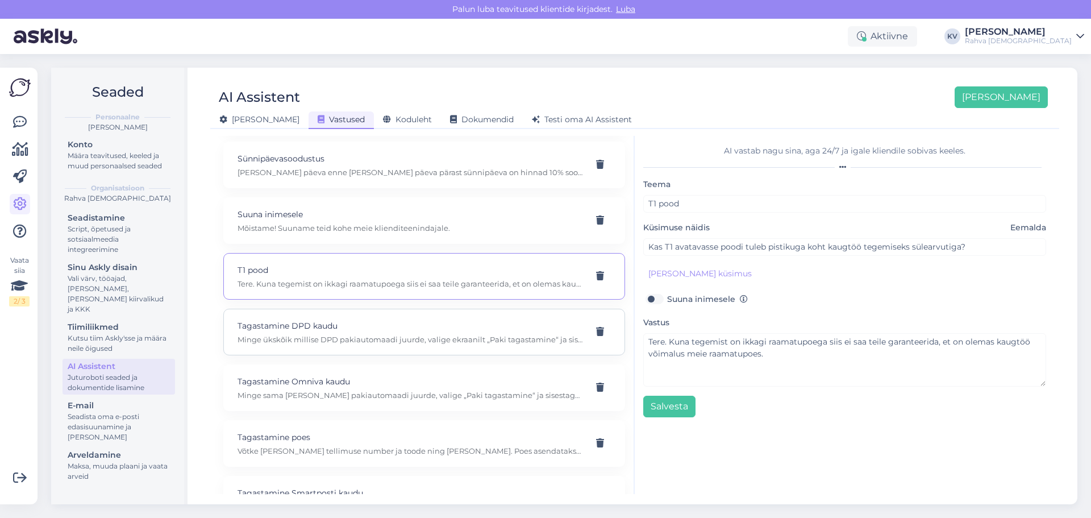
click at [365, 329] on p "Tagastamine DPD kaudu" at bounding box center [410, 325] width 346 height 12
click at [302, 389] on div "Tagastamine Omniva kaudu Minge sama Omniva pakiautomaadi juurde, valige „Paki t…" at bounding box center [410, 387] width 346 height 25
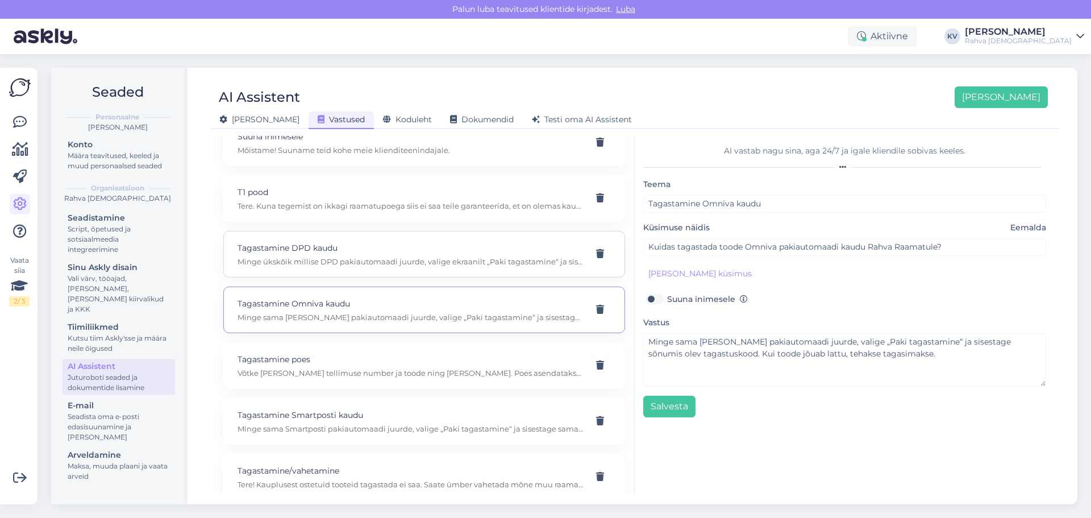
scroll to position [8067, 0]
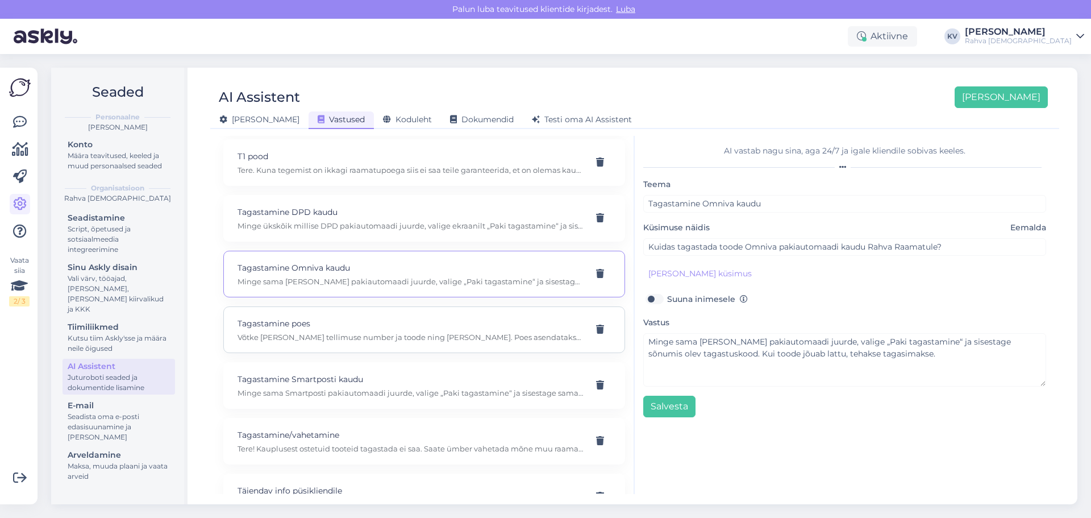
click at [353, 326] on p "Tagastamine poes" at bounding box center [410, 323] width 346 height 12
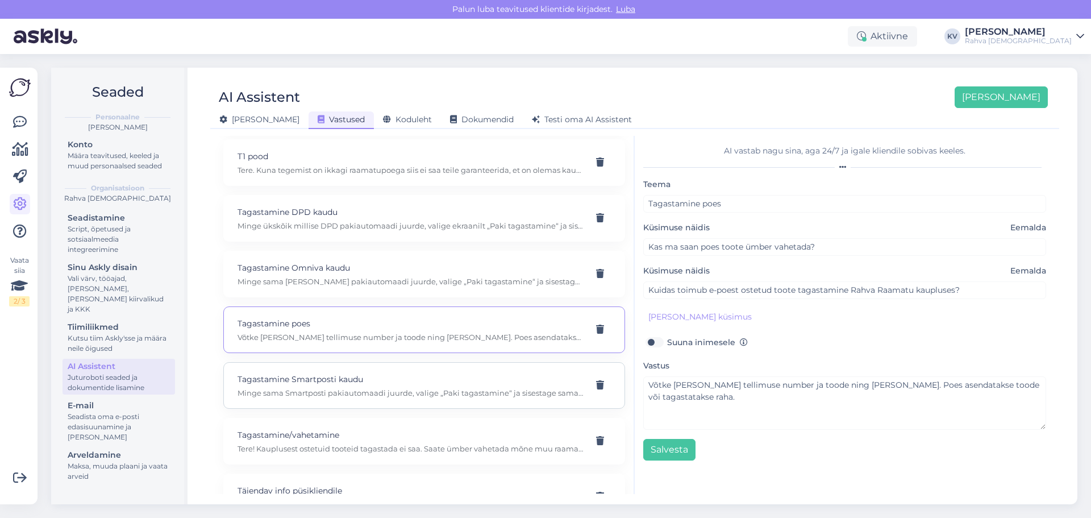
click at [341, 377] on p "Tagastamine Smartposti kaudu" at bounding box center [410, 379] width 346 height 12
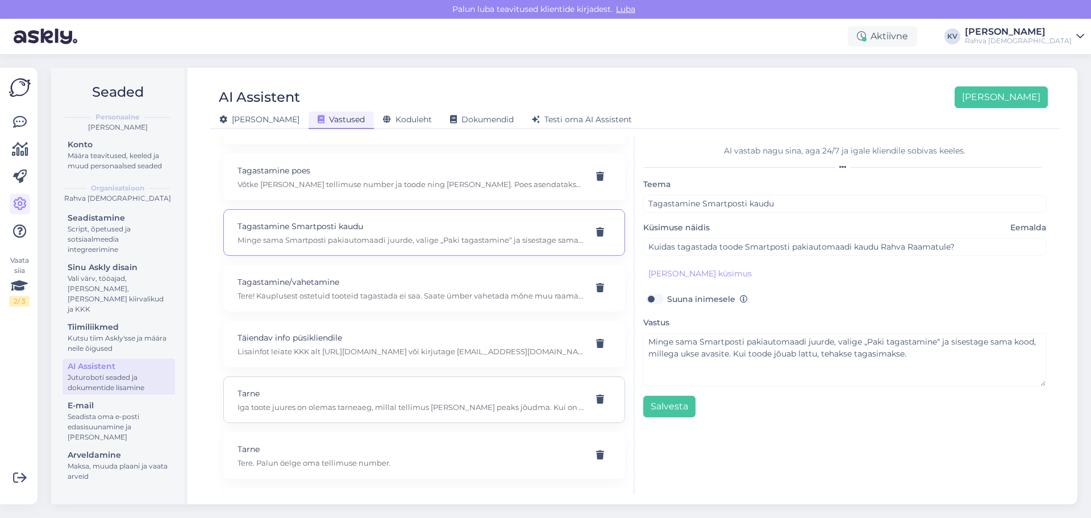
scroll to position [8237, 0]
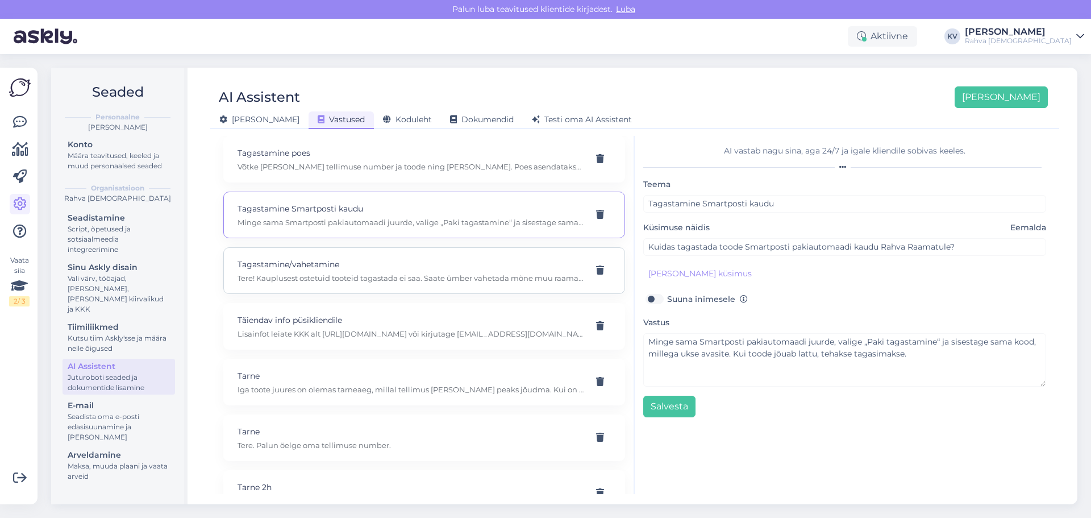
click at [346, 282] on p "Tere! Kauplusest ostetuid tooteid tagastada ei saa. Saate ümber vahetada mõne m…" at bounding box center [410, 278] width 346 height 10
click at [347, 325] on p "Täiendav info püsikliendile" at bounding box center [410, 320] width 346 height 12
click at [339, 375] on p "Tarne" at bounding box center [410, 375] width 346 height 12
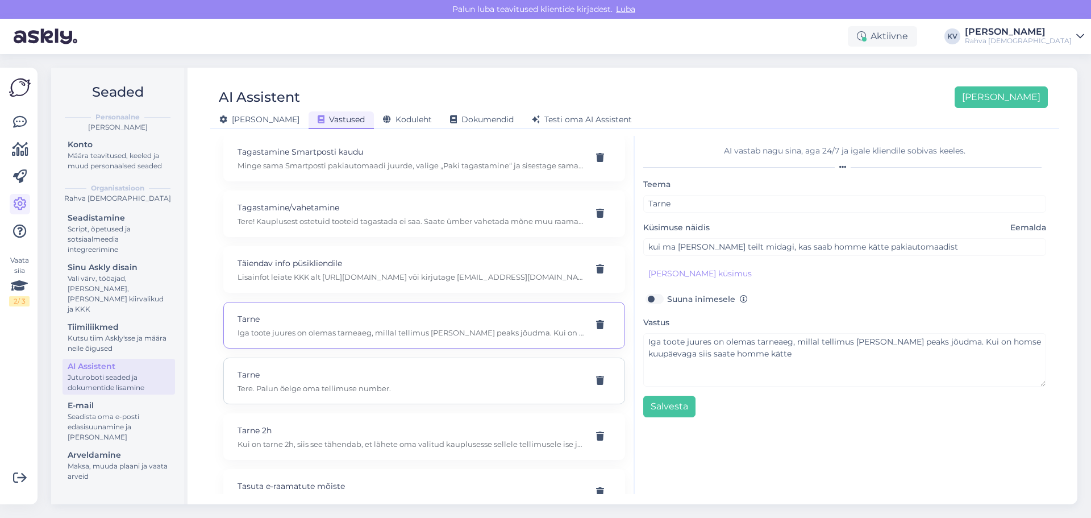
click at [345, 378] on p "Tarne" at bounding box center [410, 374] width 346 height 12
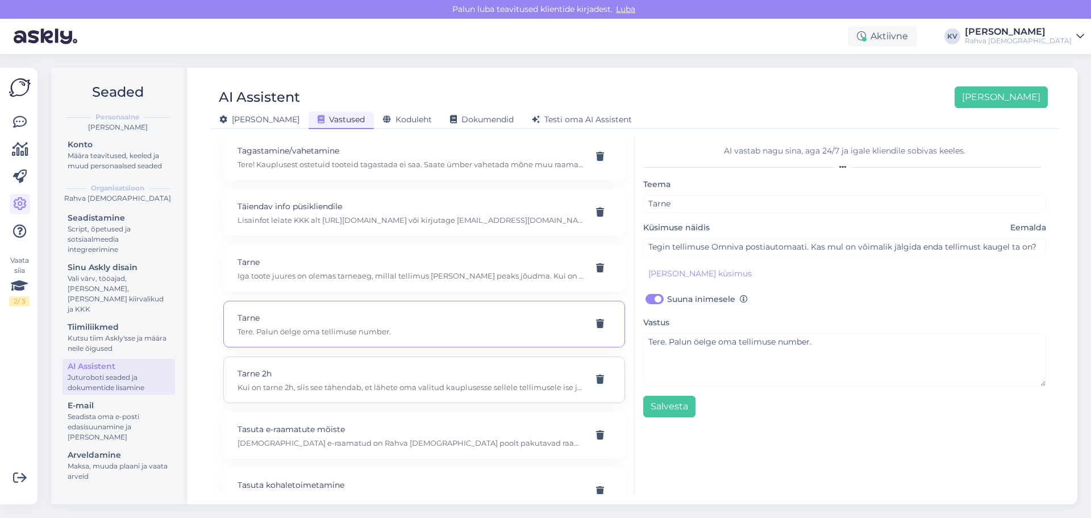
click at [360, 378] on p "Tarne 2h" at bounding box center [410, 373] width 346 height 12
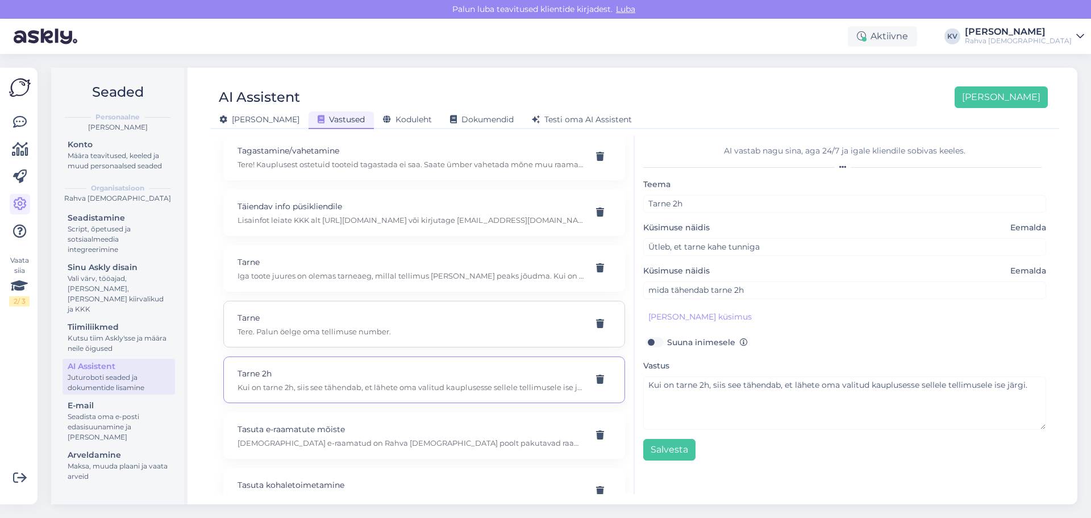
scroll to position [8408, 0]
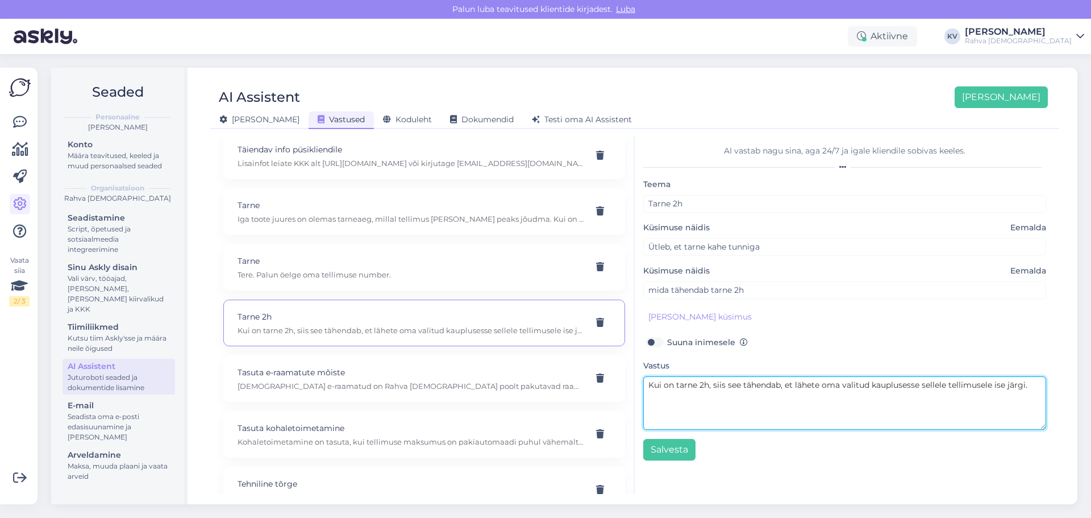
click at [798, 390] on textarea "Kui on tarne 2h, siis see tähendab, et lähete oma valitud kauplusesse sellele t…" at bounding box center [844, 402] width 403 height 53
drag, startPoint x: 792, startPoint y: 385, endPoint x: 1052, endPoint y: 388, distance: 260.2
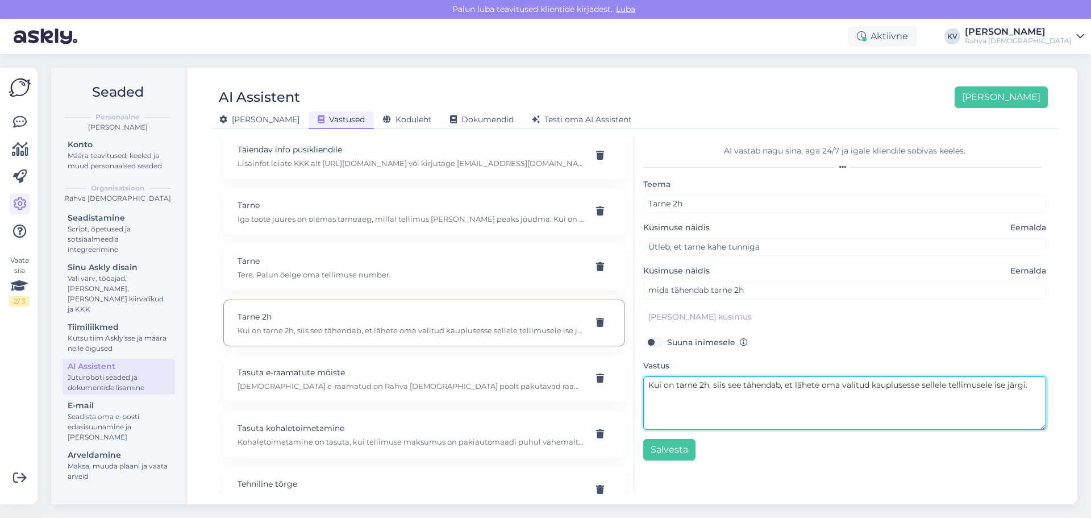
click at [1052, 388] on div "AI vastab nagu sina, aga 24/7 ja igale kliendile sobivas keeles. Teema Tarne 2h…" at bounding box center [845, 315] width 420 height 358
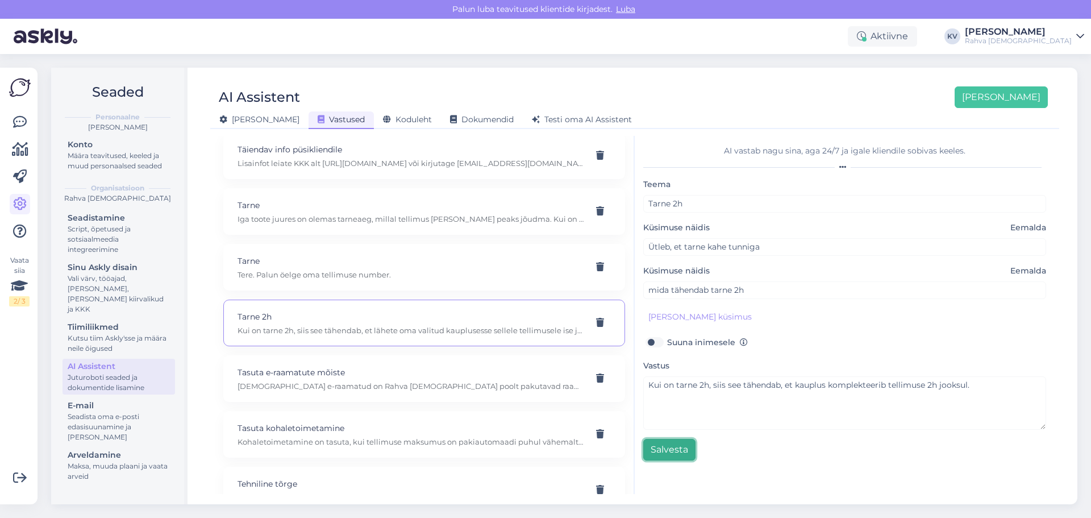
click at [677, 453] on button "Salvesta" at bounding box center [669, 450] width 52 height 22
click at [391, 383] on p "Tasuta e-raamatud on Rahva Raamatu poolt pakutavad raamatud, mille eest kasutaj…" at bounding box center [410, 386] width 346 height 10
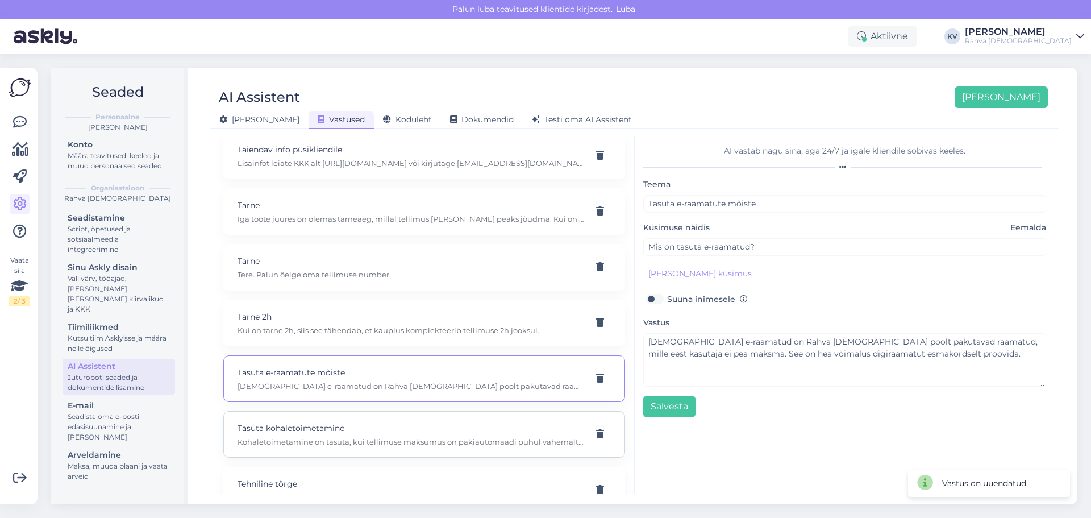
click at [359, 429] on p "Tasuta kohaletoimetamine" at bounding box center [410, 428] width 346 height 12
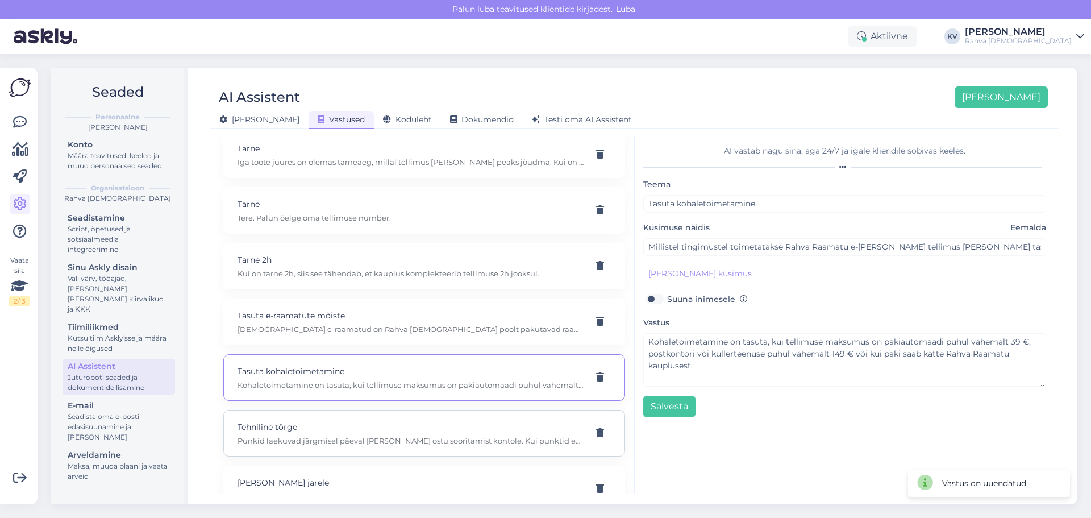
scroll to position [8521, 0]
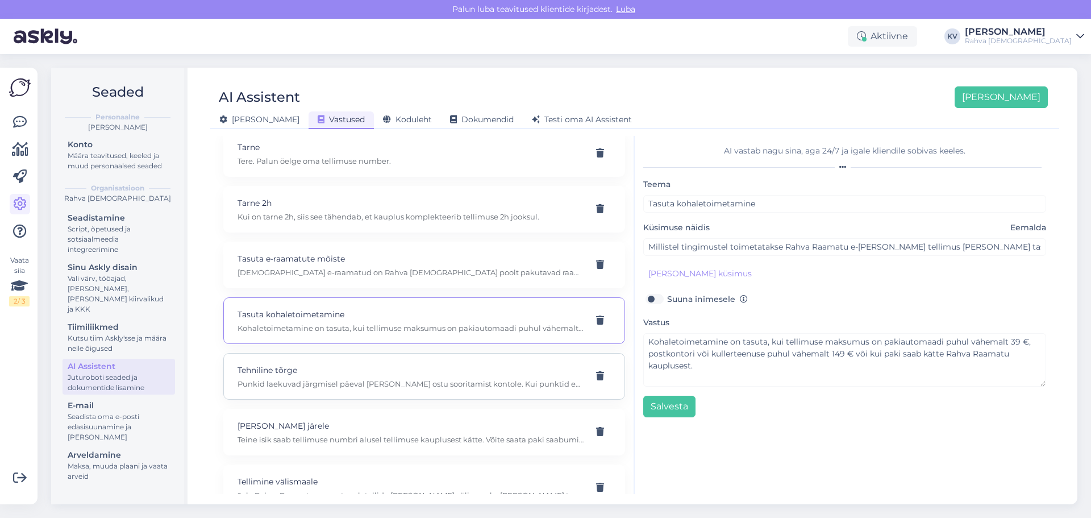
click at [326, 384] on p "Punkid laekuvad järgmisel päeval peale ostu sooritamist kontole. Kui punktid en…" at bounding box center [410, 383] width 346 height 10
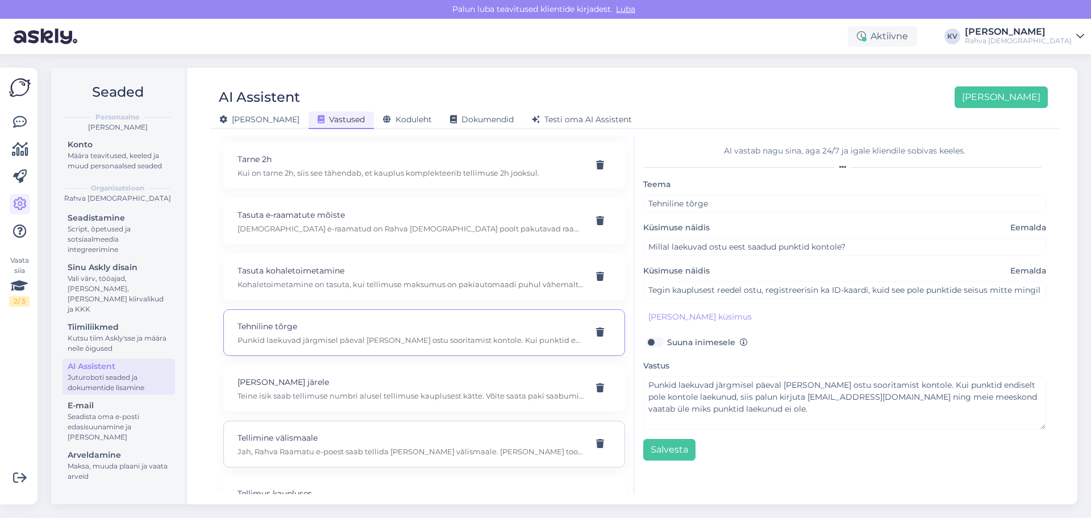
scroll to position [8635, 0]
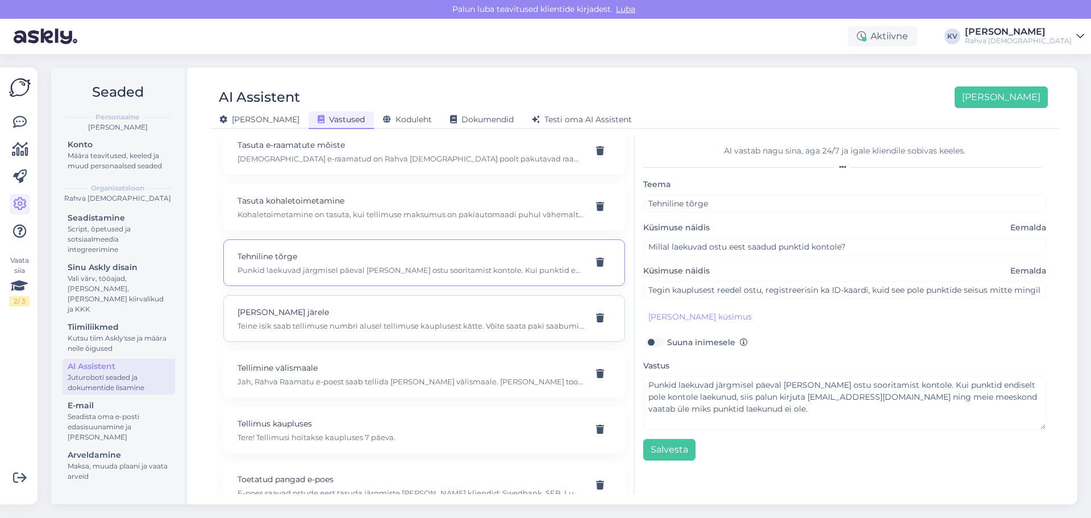
click at [313, 329] on p "Teine isik saab tellimuse numbri alusel tellimuse kauplusest kätte. Võite saata…" at bounding box center [410, 325] width 346 height 10
click at [333, 386] on div "Tellimine välismaale Jah, Rahva Raamatu e-poest saab tellida kaupa välismaale. …" at bounding box center [424, 374] width 402 height 47
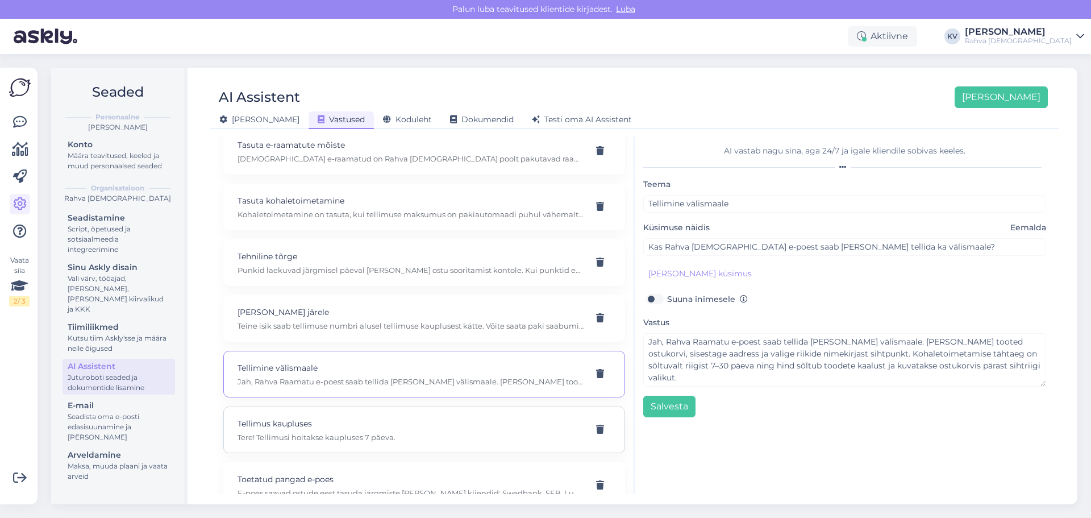
click at [310, 421] on p "Tellimus kaupluses" at bounding box center [410, 423] width 346 height 12
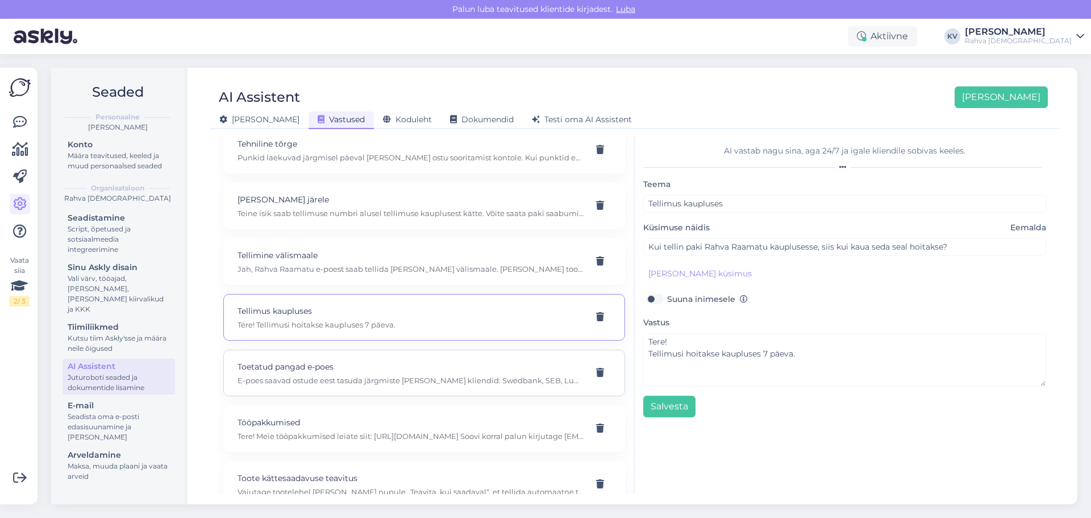
scroll to position [8749, 0]
click at [311, 378] on p "E-poes saavad ostude eest tasuda järgmiste pankade kliendid: Swedbank, SEB, Lum…" at bounding box center [410, 379] width 346 height 10
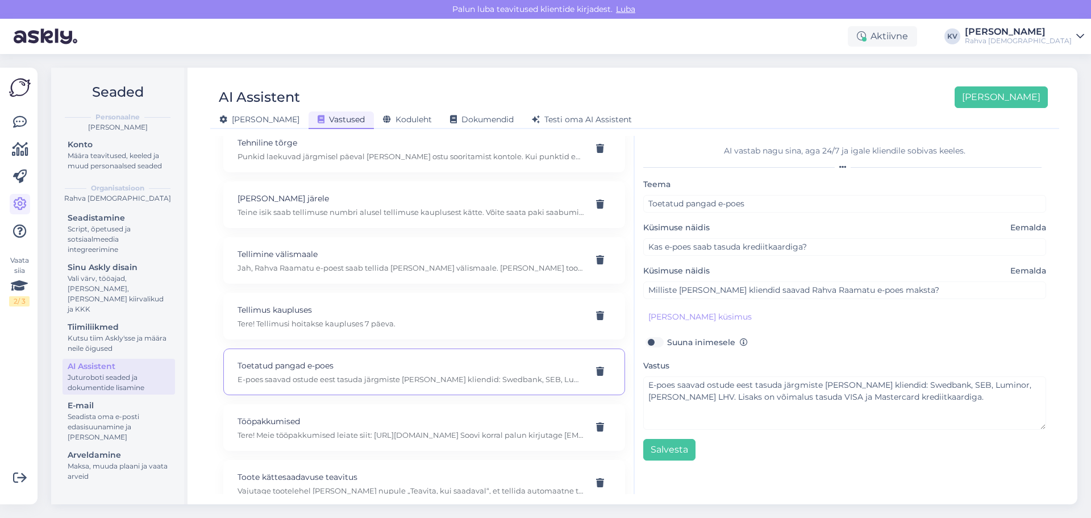
scroll to position [8805, 0]
click at [318, 422] on p "Toote kättesaadavuse teavitus" at bounding box center [410, 420] width 346 height 12
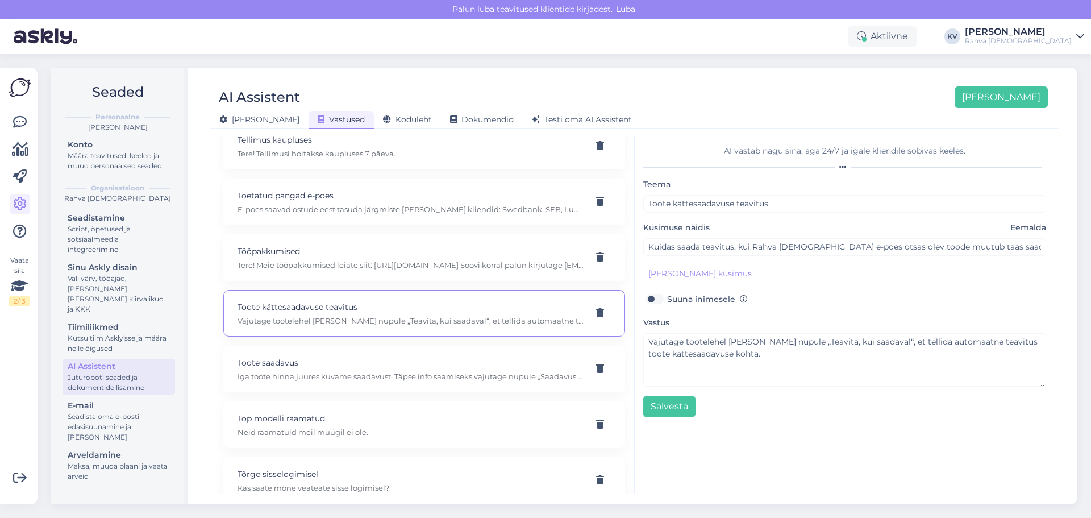
scroll to position [8919, 0]
click at [309, 363] on p "Toote saadavus" at bounding box center [410, 362] width 346 height 12
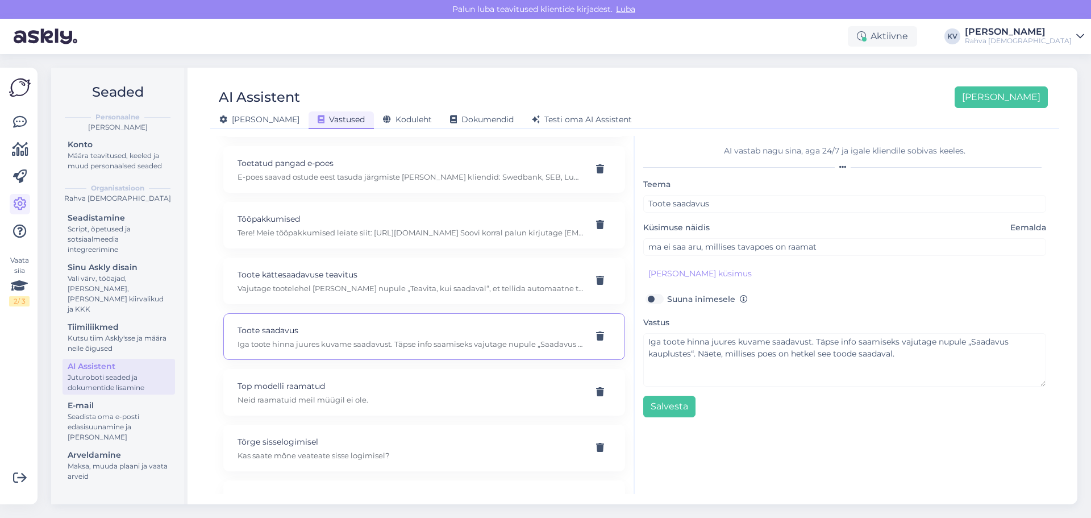
scroll to position [8976, 0]
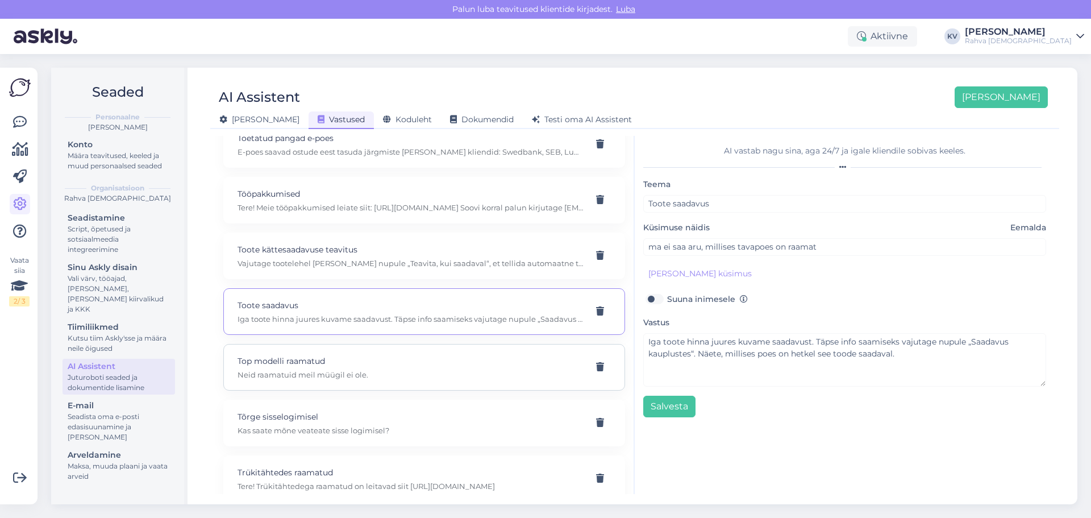
click at [305, 371] on p "Neid raamatuid meil müügil ei ole." at bounding box center [410, 374] width 346 height 10
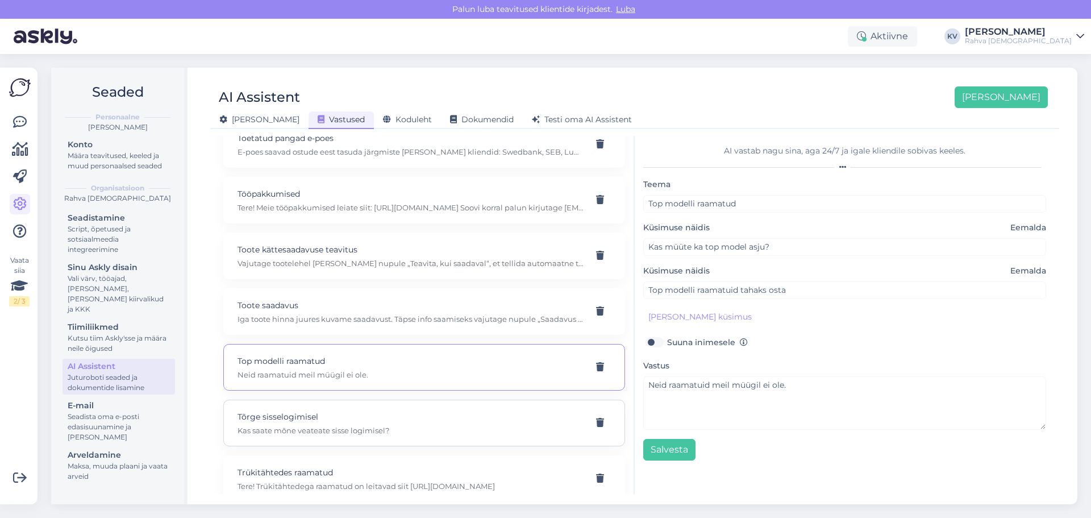
click at [344, 429] on p "Kas saate mõne veateate sisse logimisel?" at bounding box center [410, 430] width 346 height 10
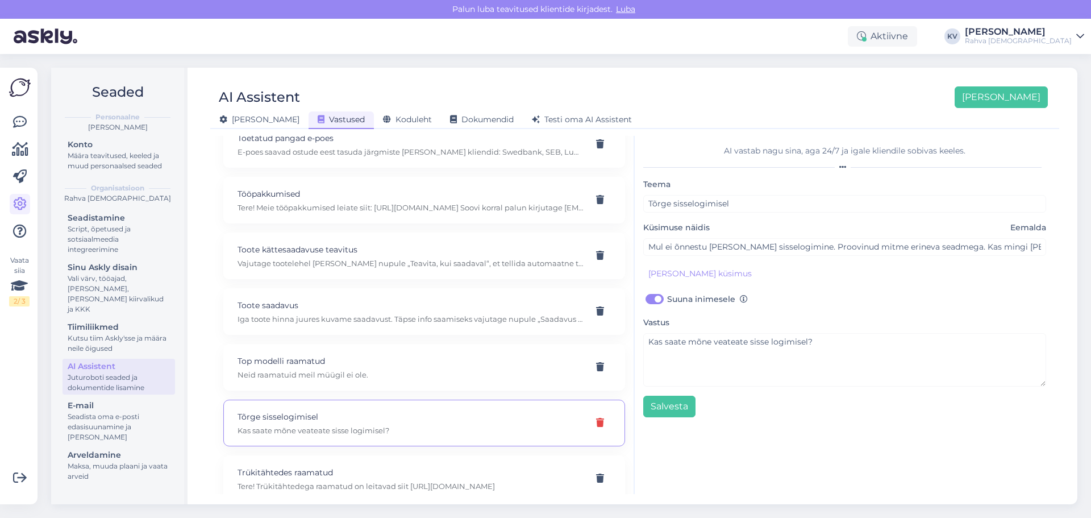
click at [596, 420] on icon at bounding box center [600, 422] width 8 height 9
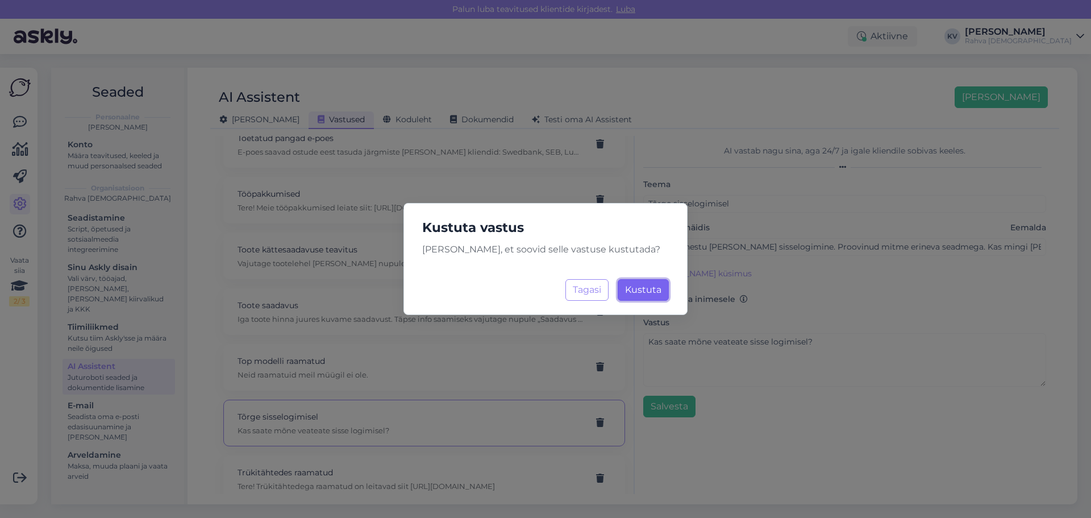
click at [646, 295] on button "Kustuta Laadimine..." at bounding box center [643, 290] width 51 height 22
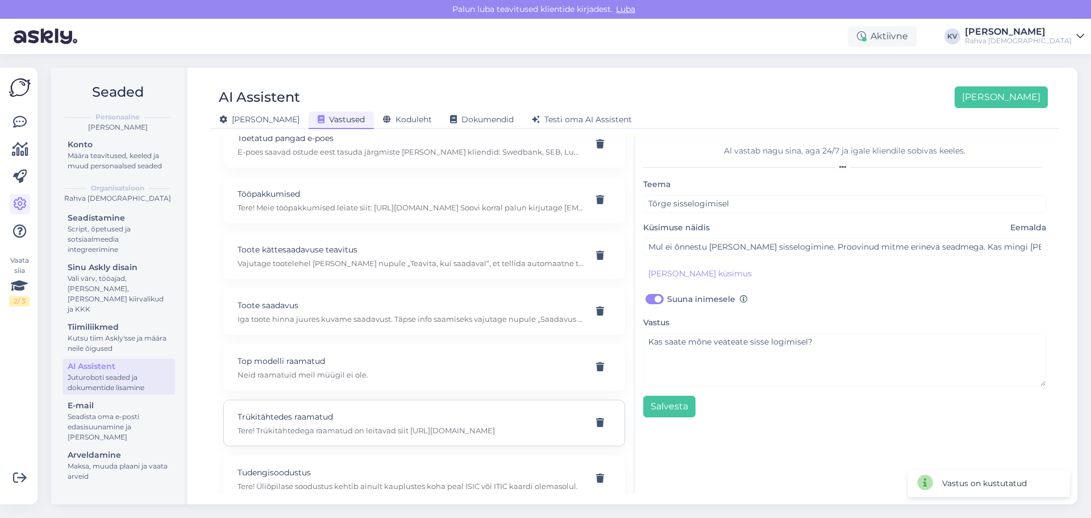
click at [336, 421] on p "Trükitähtedes raamatud" at bounding box center [410, 416] width 346 height 12
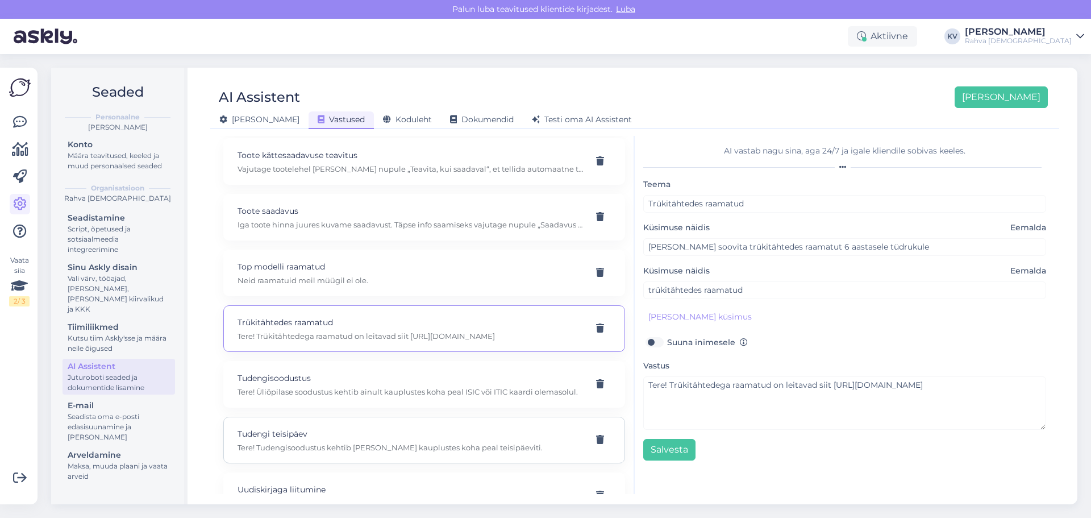
scroll to position [9089, 0]
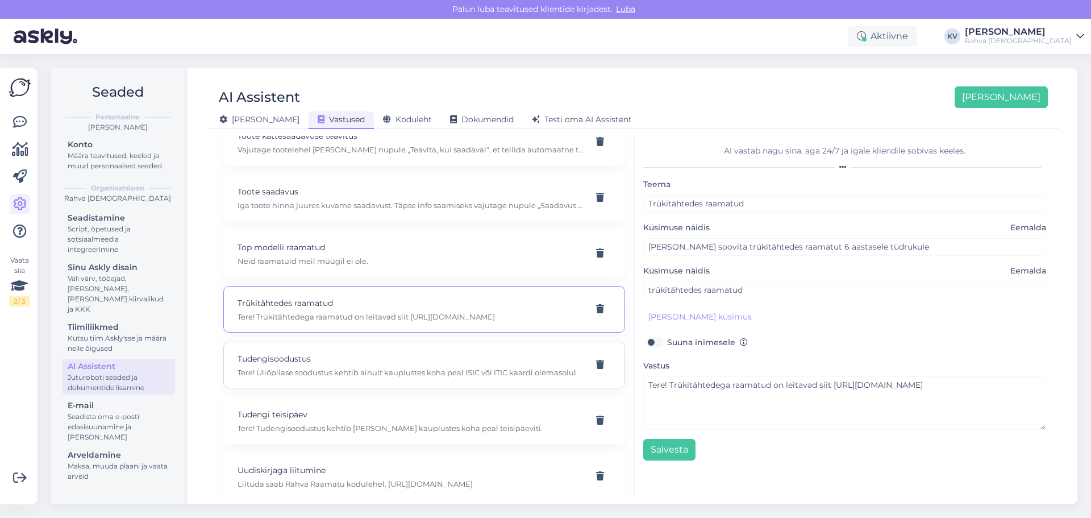
click at [351, 352] on div "Tudengisoodustus Tere! Üliõpilase soodustus kehtib ainult kauplustes koha peal …" at bounding box center [424, 364] width 402 height 47
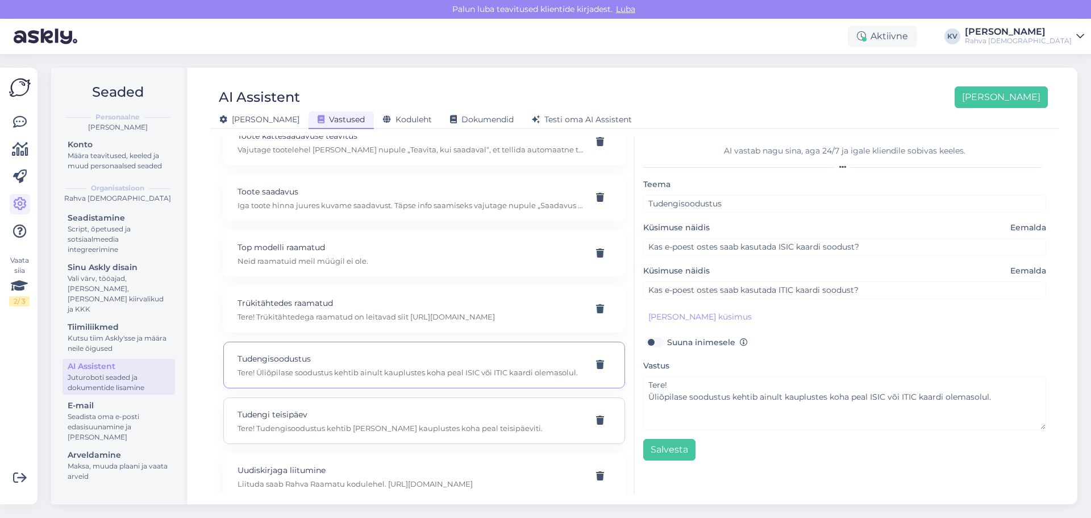
click at [324, 418] on p "Tudengi teisipäev" at bounding box center [410, 414] width 346 height 12
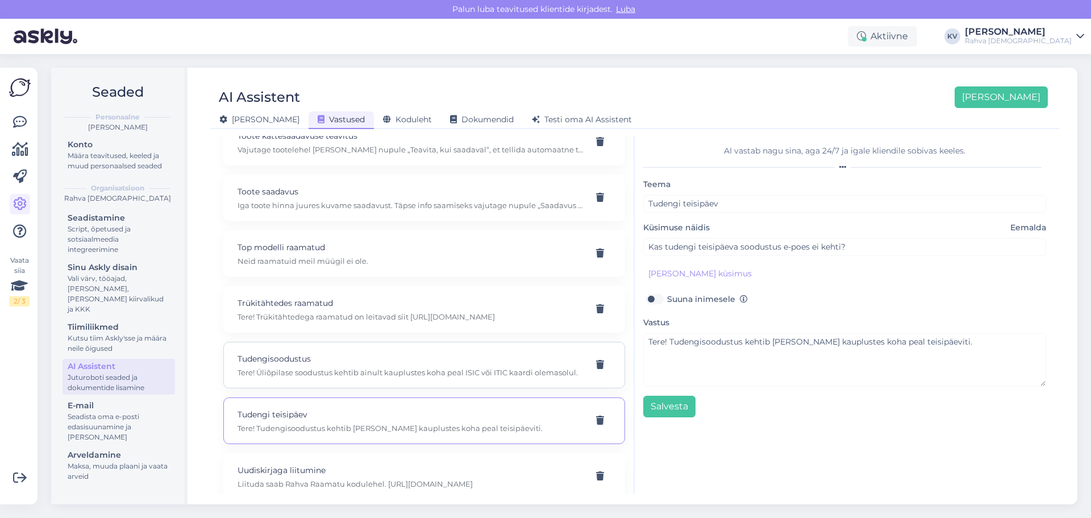
click at [322, 372] on p "Tere! Üliõpilase soodustus kehtib ainult kauplustes koha peal ISIC või ITIC kaa…" at bounding box center [410, 372] width 346 height 10
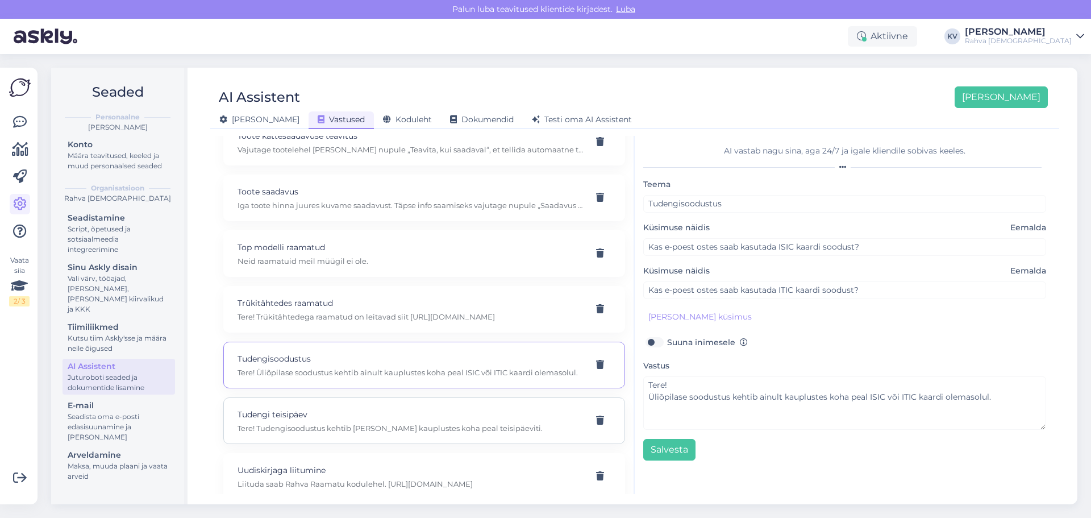
click at [373, 408] on p "Tudengi teisipäev" at bounding box center [410, 414] width 346 height 12
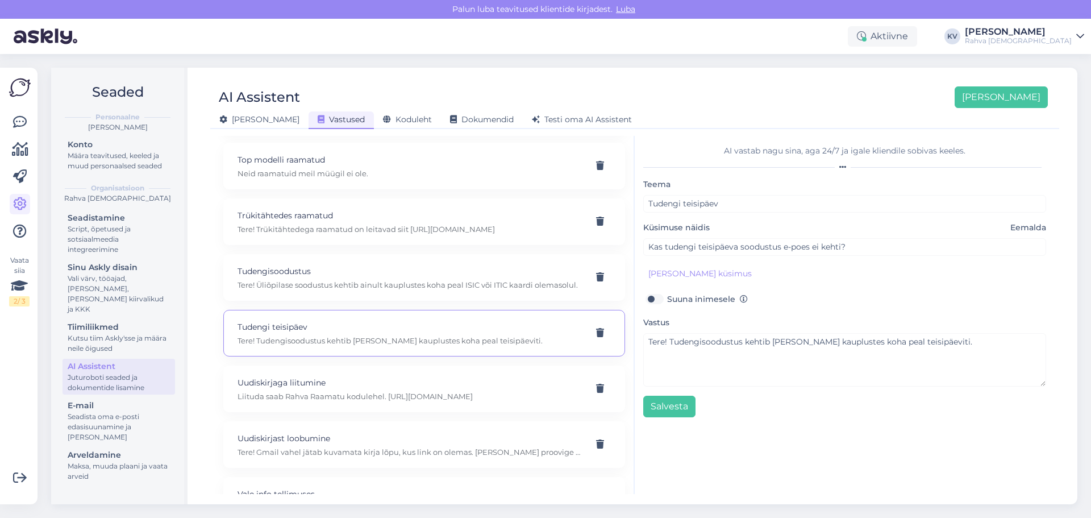
scroll to position [9203, 0]
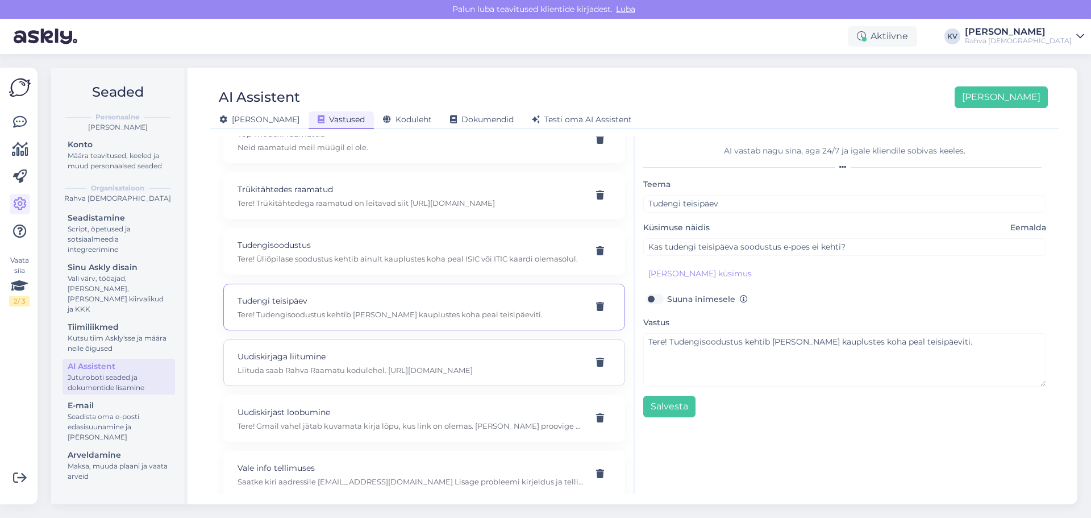
click at [349, 373] on p "Liituda saab Rahva Raamatu kodulehel. https://rahvaraamat.ee/et/t/lojaalsusprog…" at bounding box center [410, 370] width 346 height 10
click at [324, 424] on p "Tere! Gmail vahel jätab kuvamata kirja lõpu, kus link on olemas. Palun proovige…" at bounding box center [410, 425] width 346 height 10
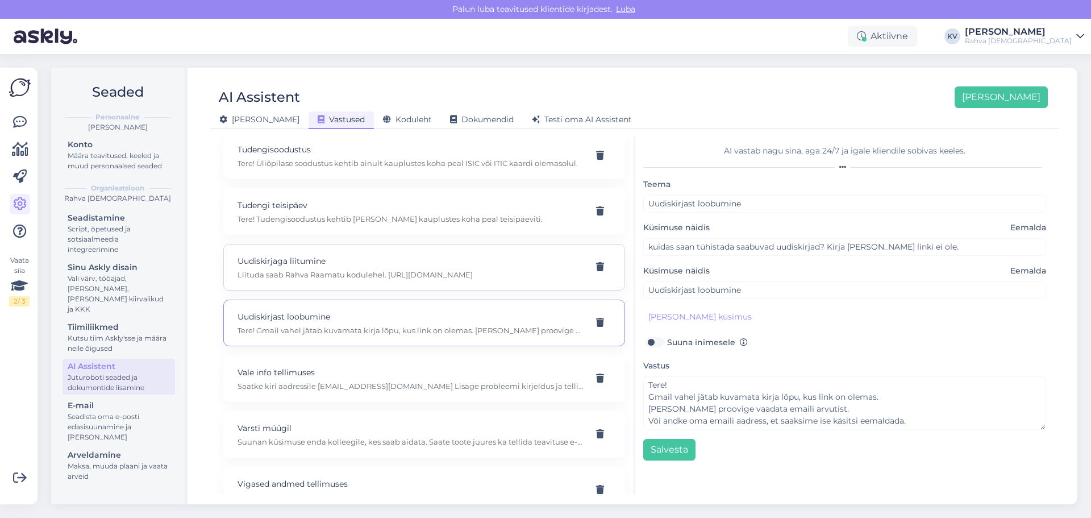
scroll to position [9317, 0]
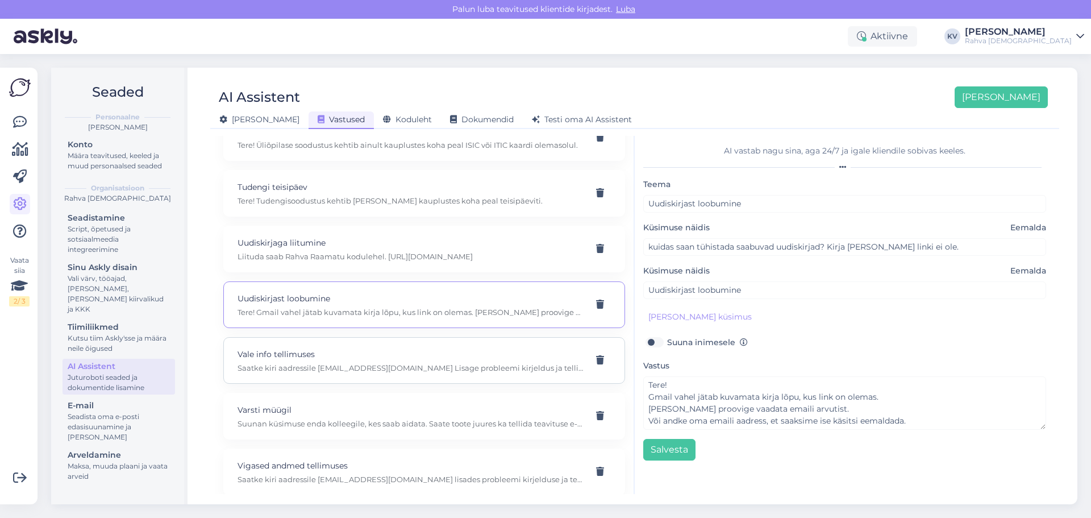
click at [324, 359] on p "Vale info tellimuses" at bounding box center [410, 354] width 346 height 12
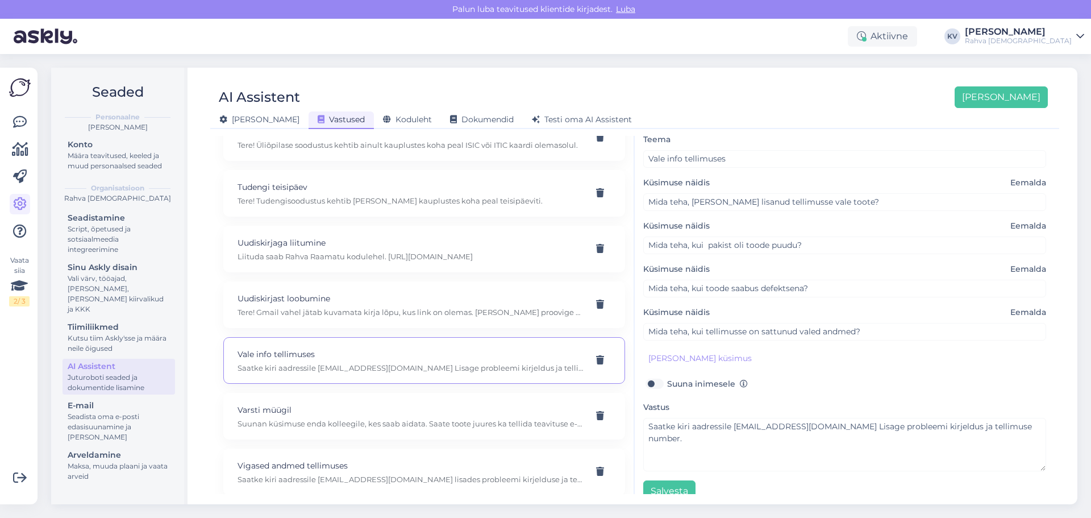
scroll to position [62, 0]
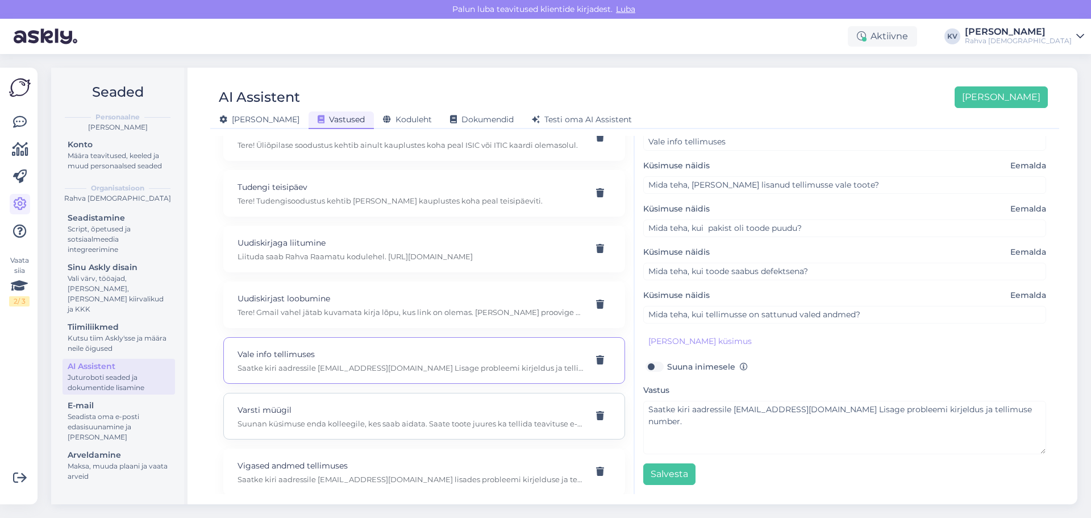
click at [372, 421] on p "Suunan küsimuse enda kolleegile, kes saab aidata. Saate toote juures ka tellida…" at bounding box center [410, 423] width 346 height 10
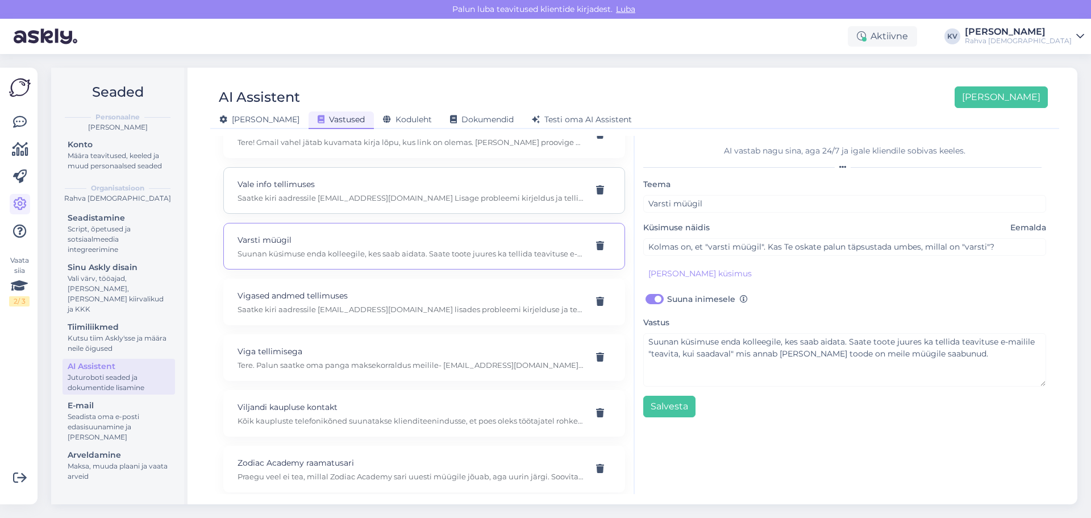
scroll to position [9487, 0]
click at [312, 309] on p "Saatke kiri aadressile epood@rahvaraamat.ee lisades probleemi kirjelduse ja tel…" at bounding box center [410, 308] width 346 height 10
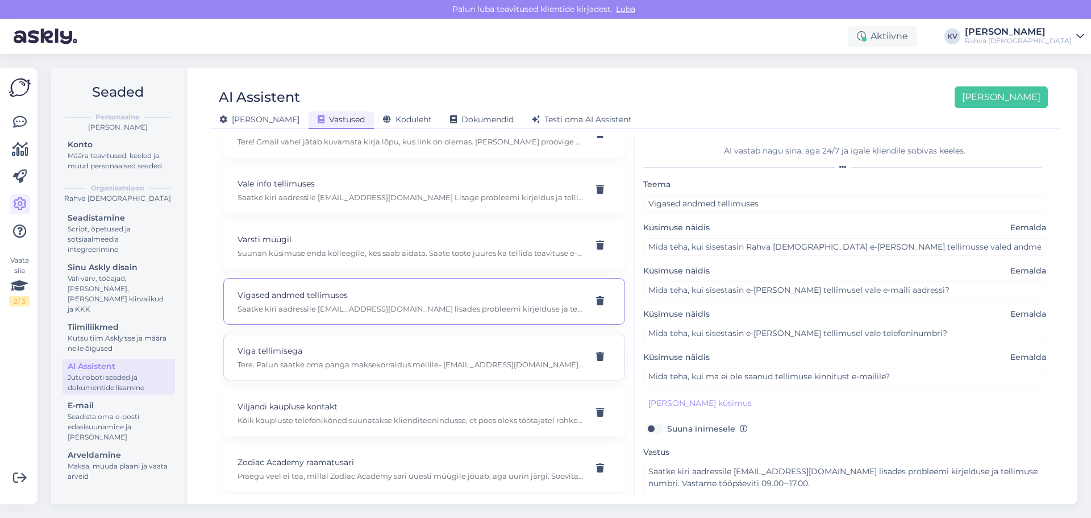
click at [356, 370] on div "Viga tellimisega Tere. Palun saatke oma panga maksekorraldus meilile- epood@rah…" at bounding box center [424, 356] width 402 height 47
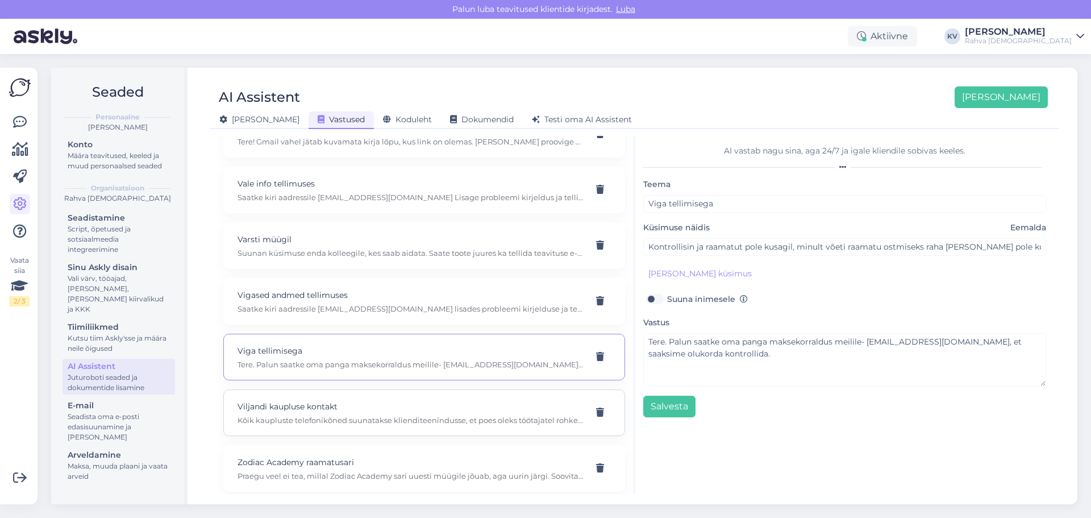
click at [349, 406] on p "Viljandi kaupluse kontakt" at bounding box center [410, 406] width 346 height 12
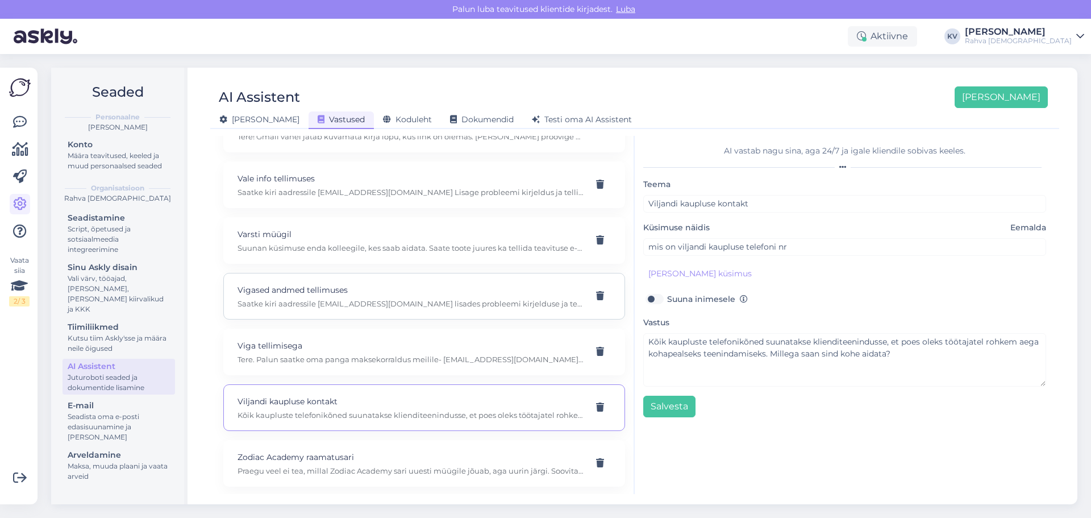
scroll to position [9494, 0]
click at [324, 456] on p "Zodiac Academy raamatusari" at bounding box center [410, 455] width 346 height 12
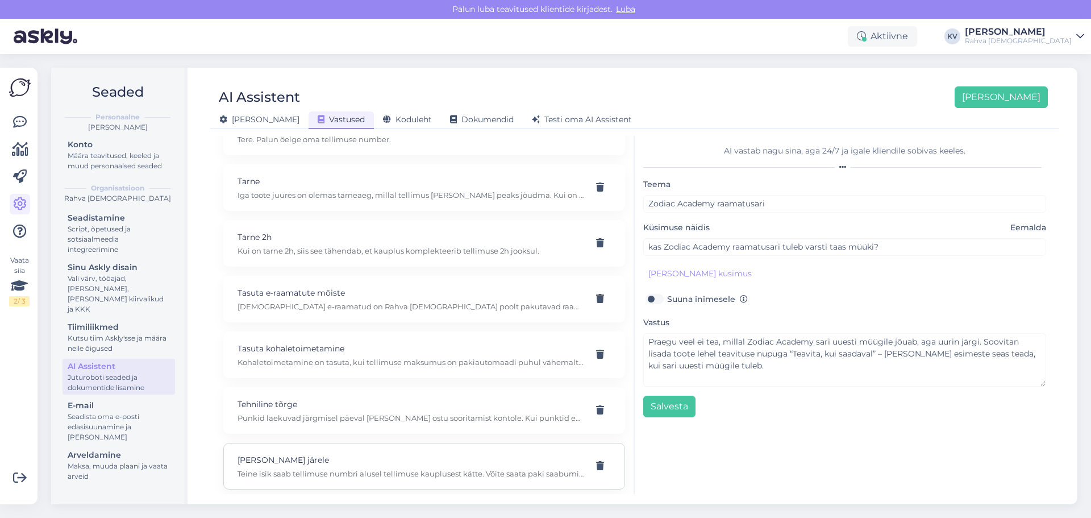
scroll to position [8358, 0]
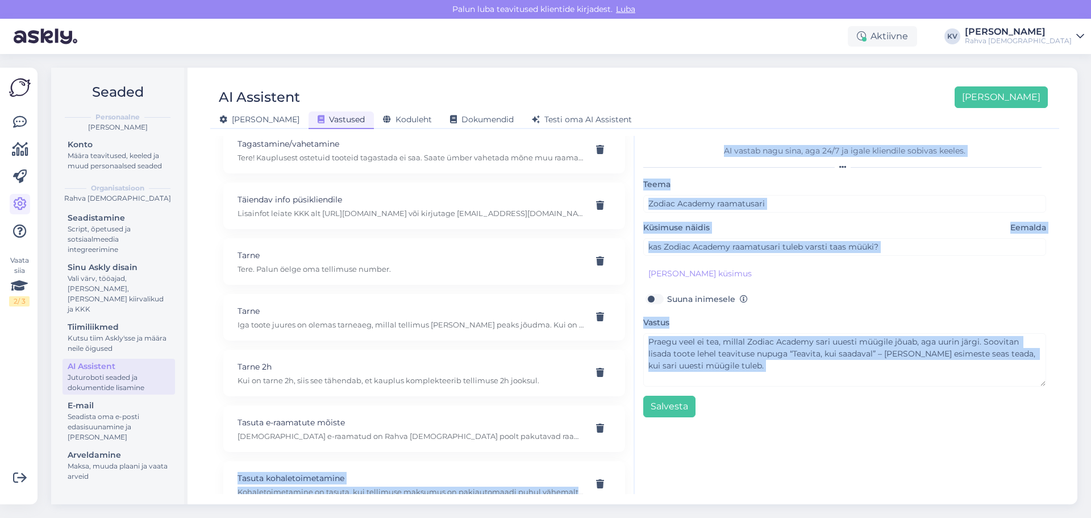
click at [635, 437] on div "Kõige paremini vastab AI Assistent, kui lisad talle näiteid, kuidas soovid, et …" at bounding box center [635, 315] width 840 height 358
click at [674, 448] on div "AI vastab nagu sina, aga 24/7 ja igale kliendile sobivas keeles. Teema Zodiac A…" at bounding box center [845, 315] width 420 height 358
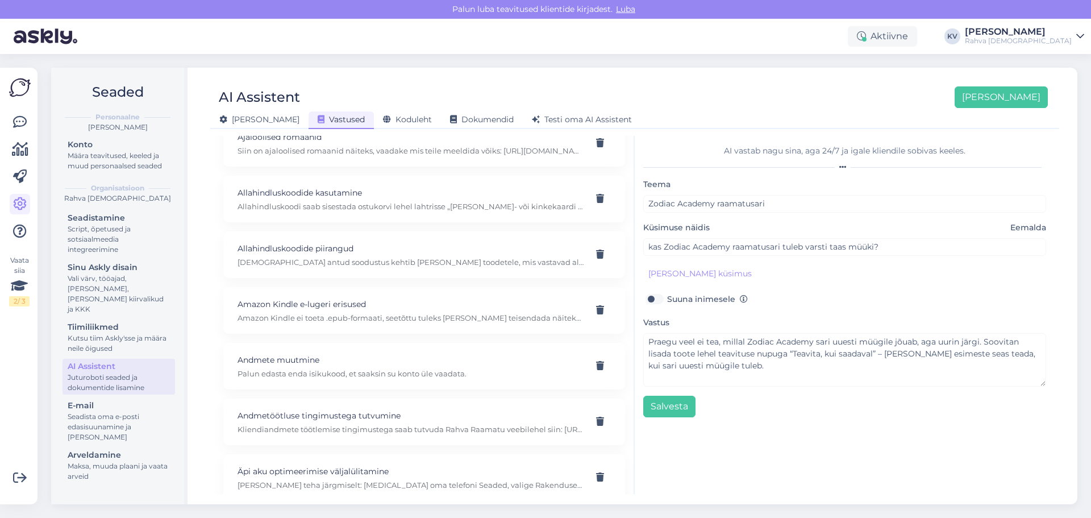
scroll to position [0, 0]
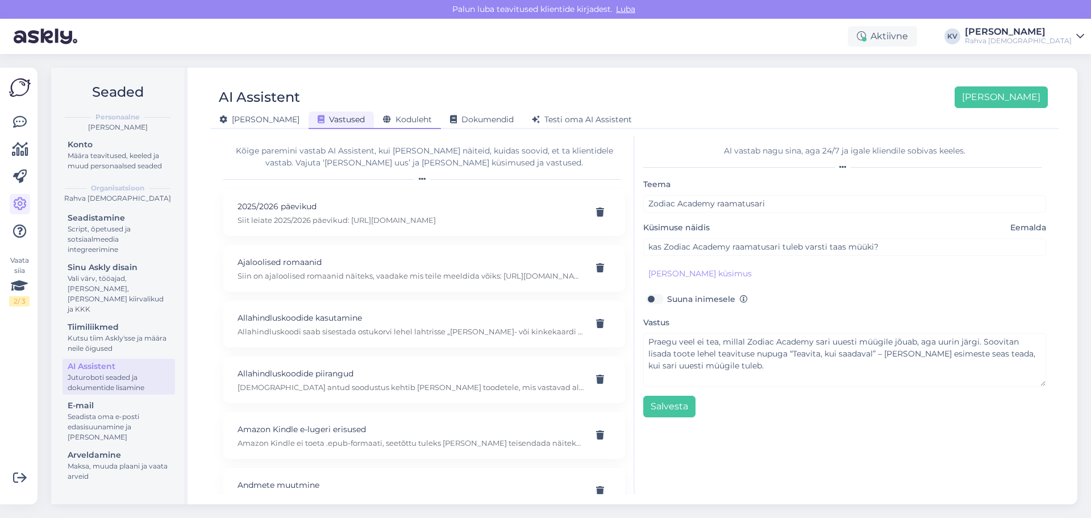
click at [383, 117] on span "Koduleht" at bounding box center [407, 119] width 49 height 10
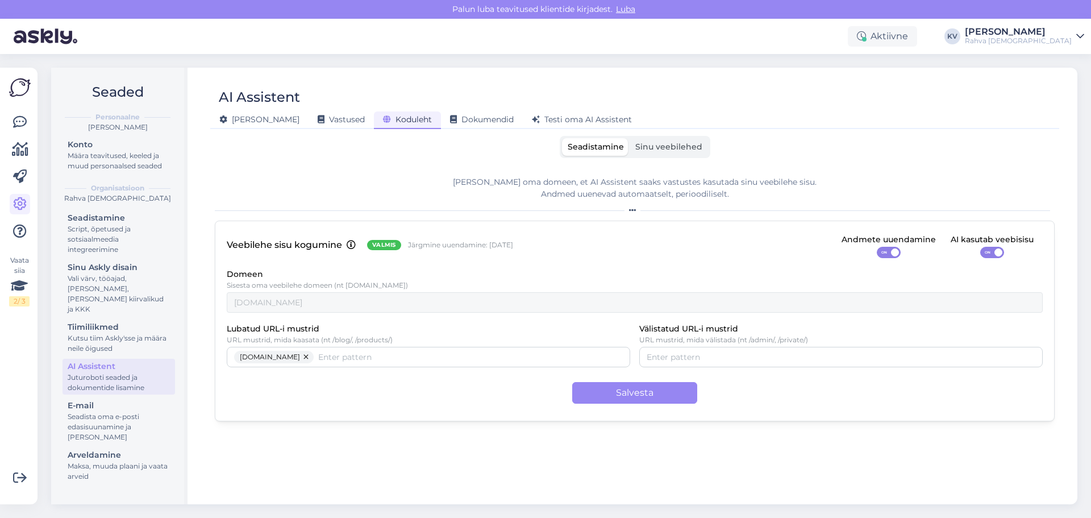
click at [452, 246] on p "Järgmine uuendamine: Oct 4" at bounding box center [460, 245] width 105 height 10
click at [660, 144] on span "Sinu veebilehed" at bounding box center [668, 146] width 67 height 10
click at [629, 138] on input "Sinu veebilehed" at bounding box center [629, 138] width 0 height 0
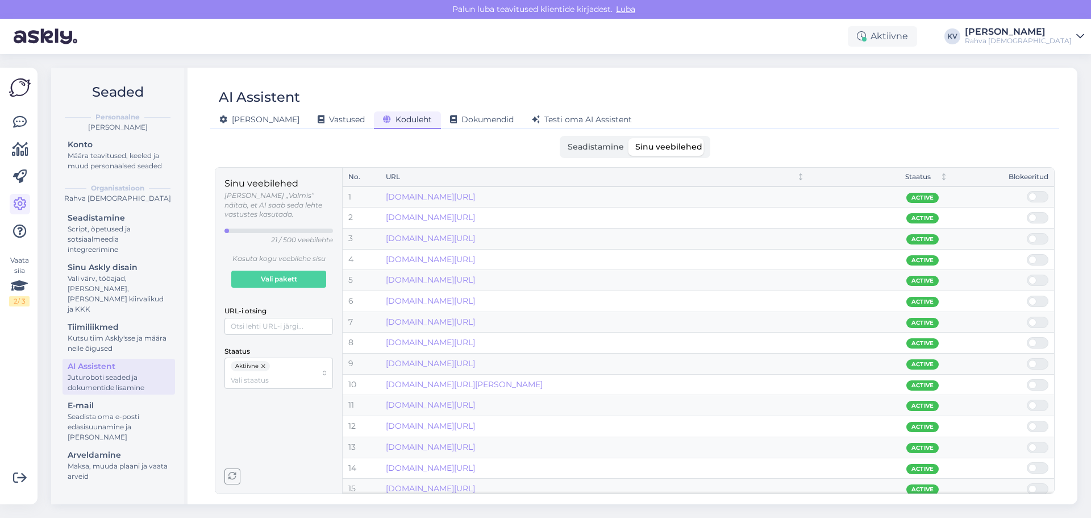
click at [228, 474] on icon "button" at bounding box center [232, 476] width 8 height 8
click at [587, 137] on div "Seadistamine Sinu veebilehed" at bounding box center [635, 147] width 151 height 22
click at [589, 147] on span "Seadistamine" at bounding box center [596, 146] width 56 height 10
click at [562, 138] on input "Seadistamine" at bounding box center [562, 138] width 0 height 0
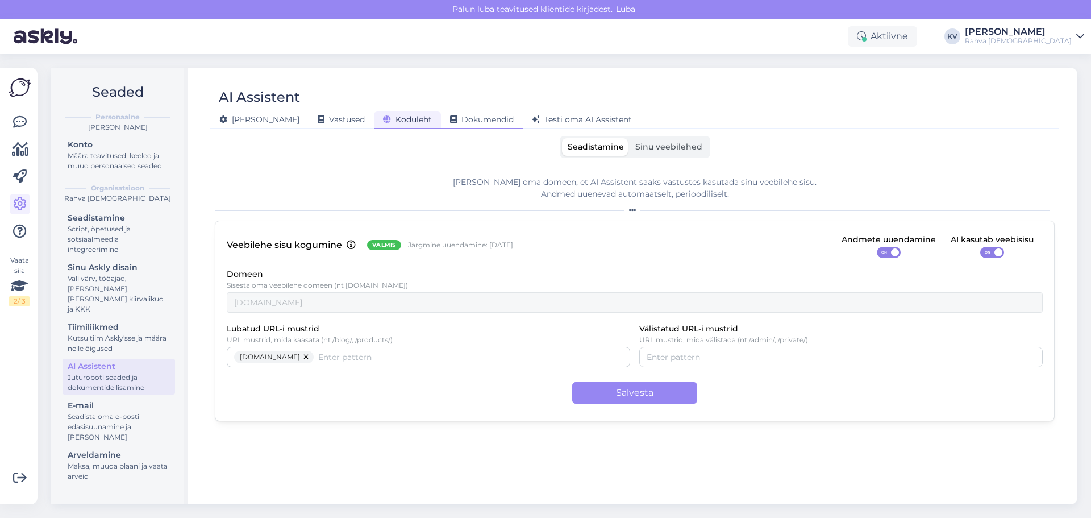
click at [447, 126] on div "Dokumendid" at bounding box center [482, 120] width 82 height 18
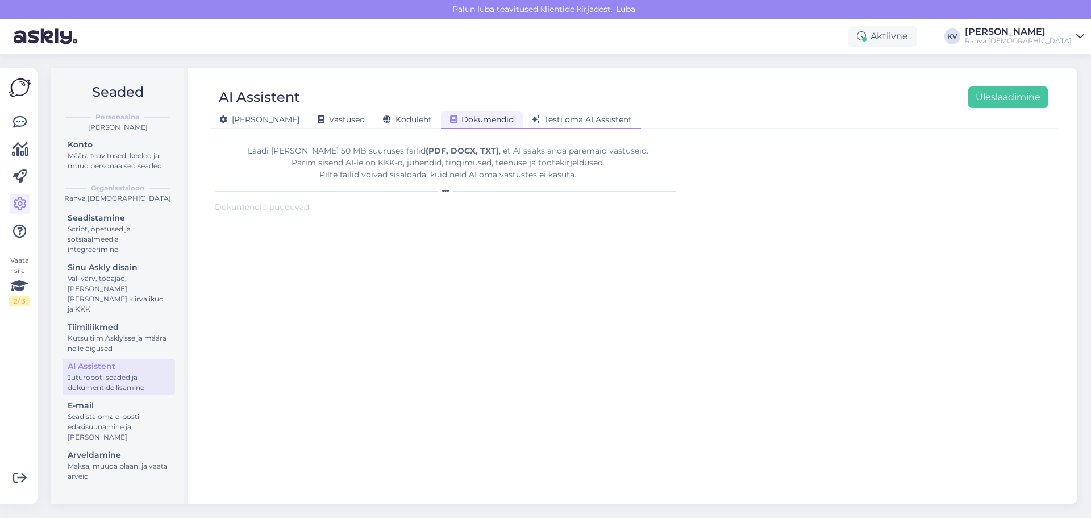
click at [532, 123] on span "Testi oma AI Assistent" at bounding box center [582, 119] width 100 height 10
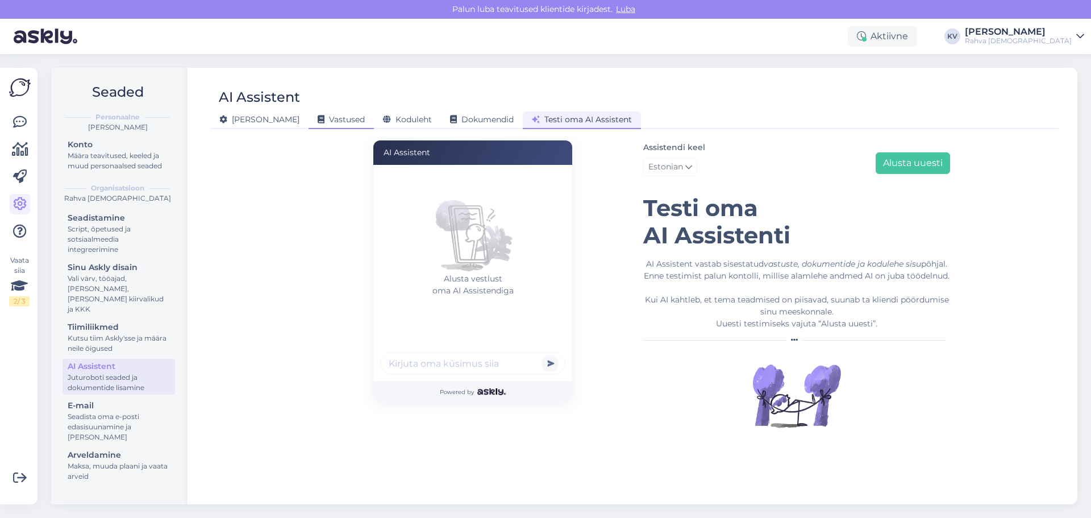
click at [332, 122] on div "Vastused" at bounding box center [340, 120] width 65 height 18
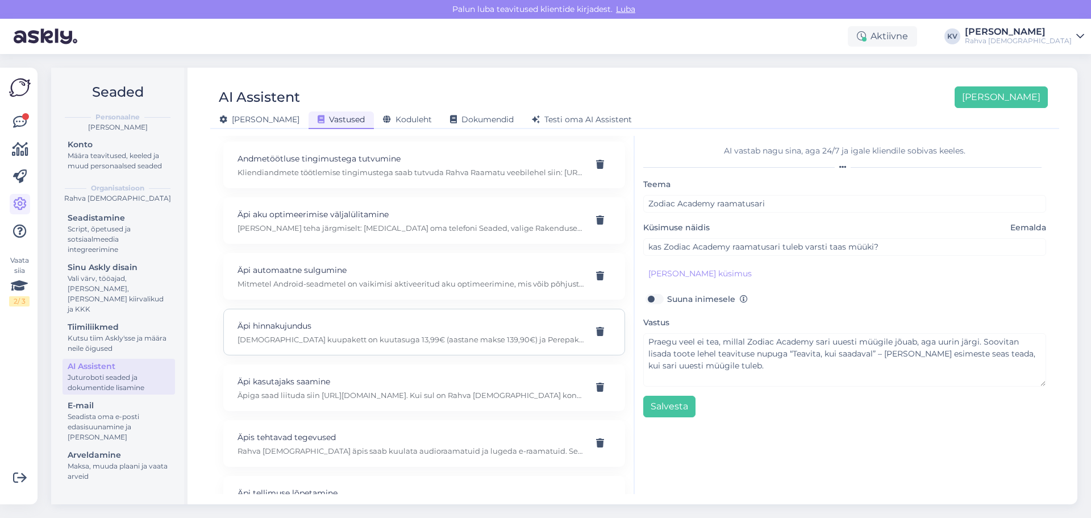
scroll to position [398, 0]
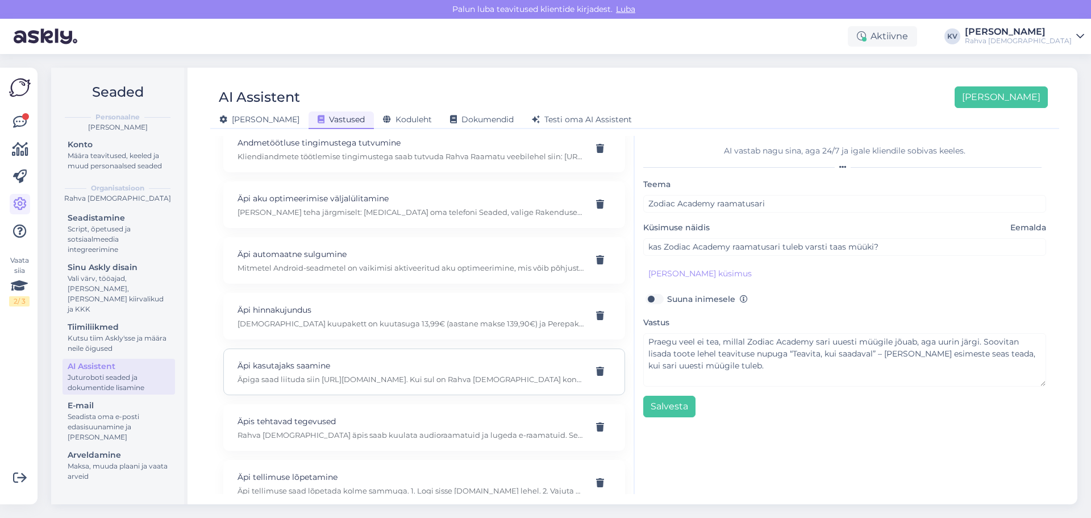
click at [343, 362] on p "Äpi kasutajaks saamine" at bounding box center [410, 365] width 346 height 12
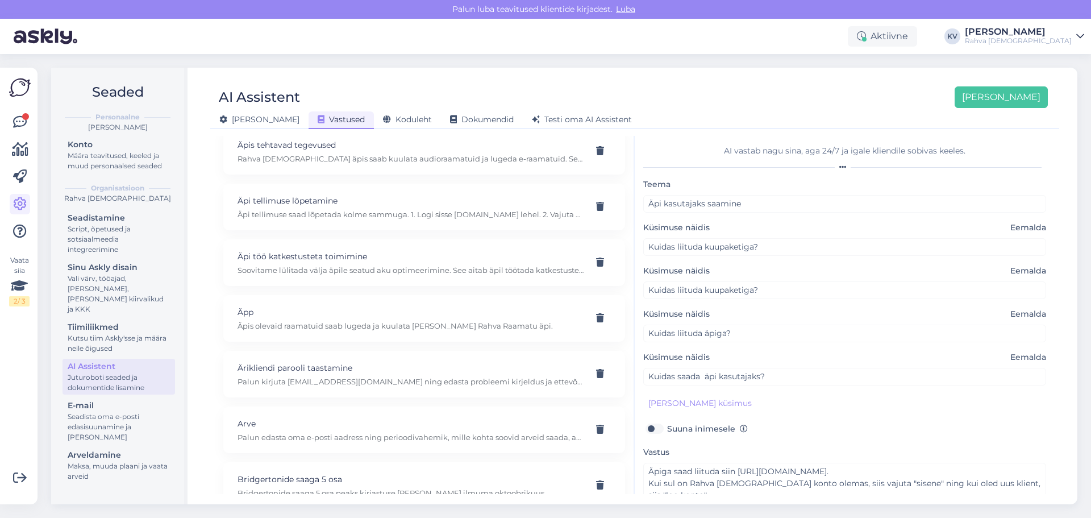
scroll to position [682, 0]
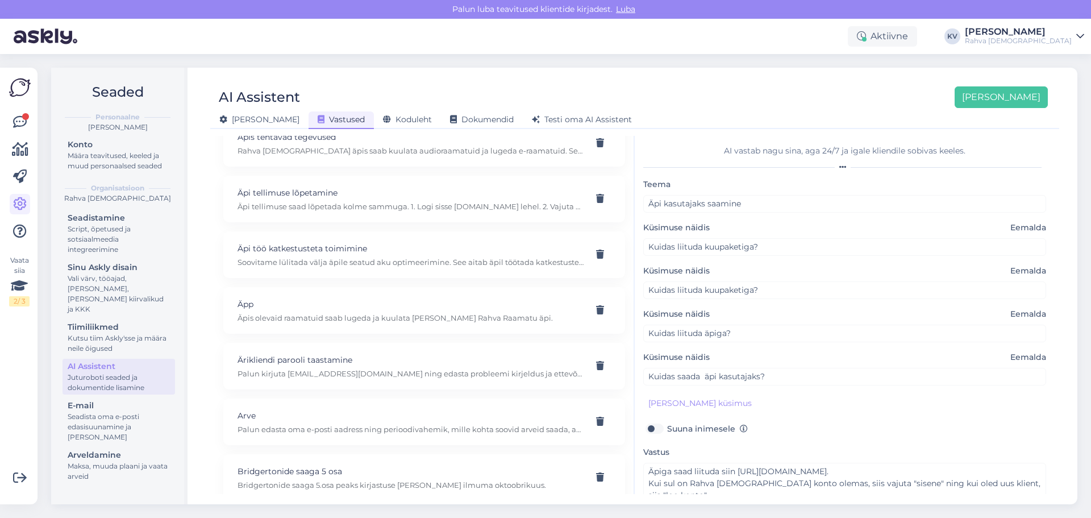
click at [343, 362] on p "Ärikliendi parooli taastamine" at bounding box center [410, 359] width 346 height 12
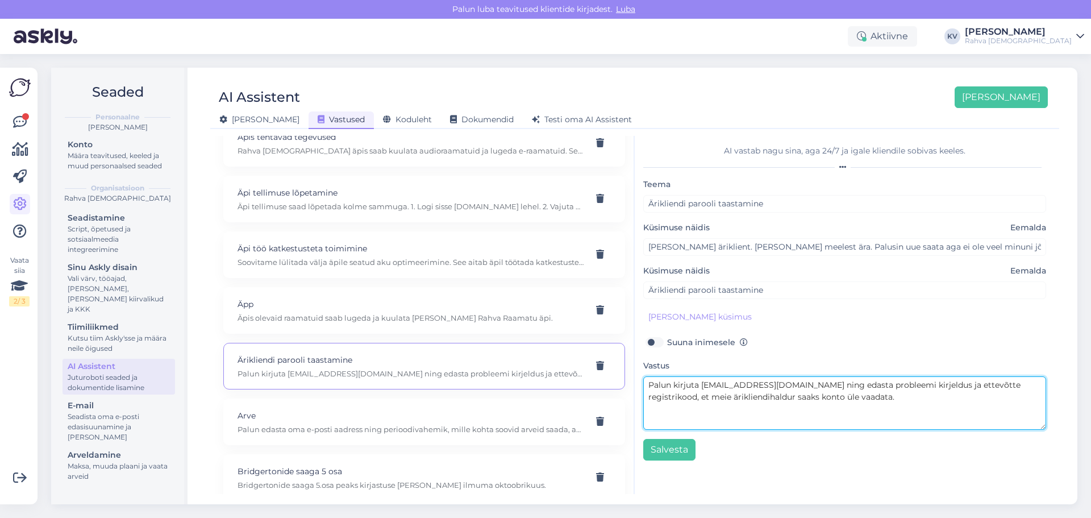
click at [752, 384] on textarea "Palun kirjuta hulgikliendid@rahvaraamat.ee ning edasta probleemi kirjeldus ja e…" at bounding box center [844, 402] width 403 height 53
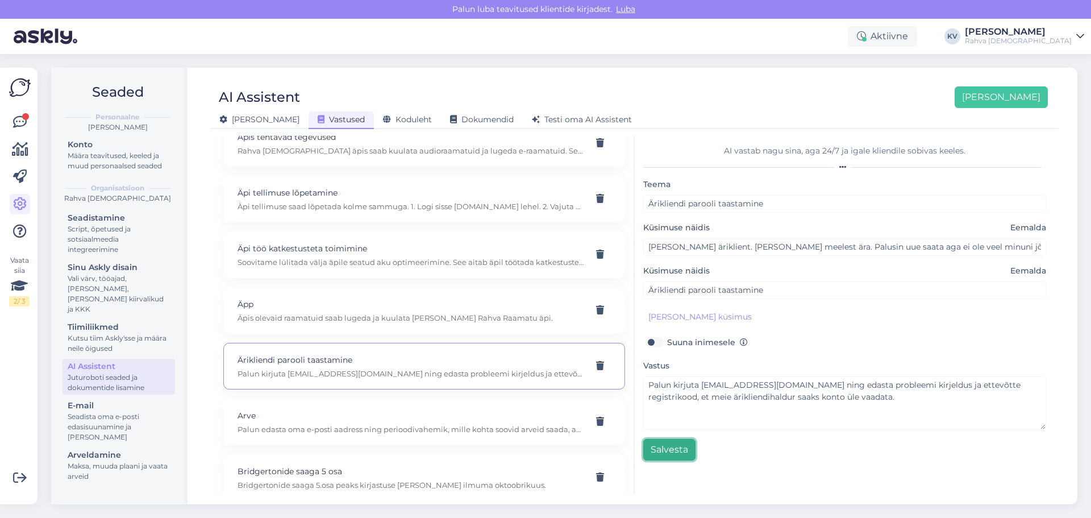
click at [686, 447] on button "Salvesta" at bounding box center [669, 450] width 52 height 22
click at [335, 428] on p "Palun edasta oma e-posti aadress ning perioodivahemik, mille kohta soovid arvei…" at bounding box center [410, 429] width 346 height 10
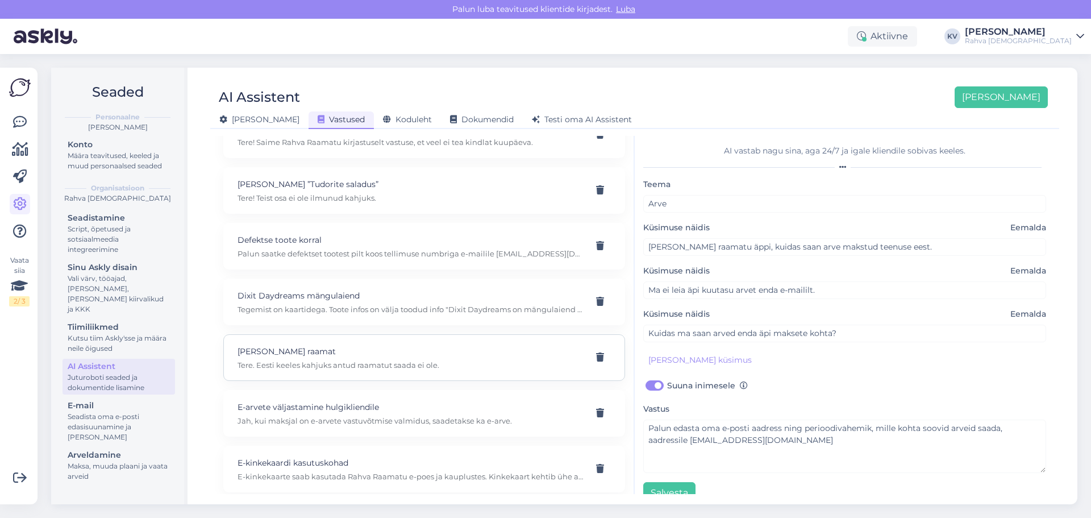
scroll to position [1136, 0]
click at [381, 407] on p "E-arvete väljastamine hulgikliendile" at bounding box center [410, 406] width 346 height 12
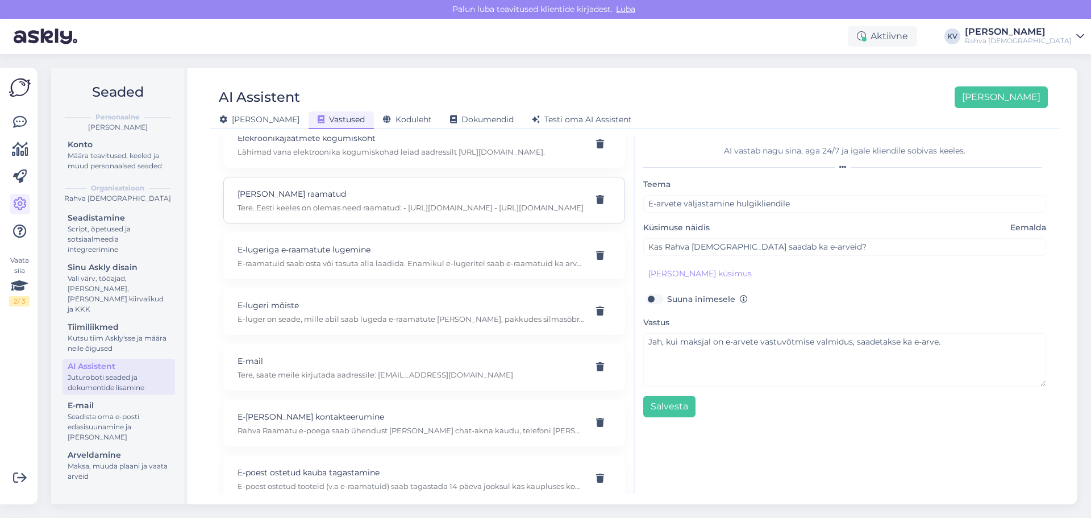
scroll to position [1591, 0]
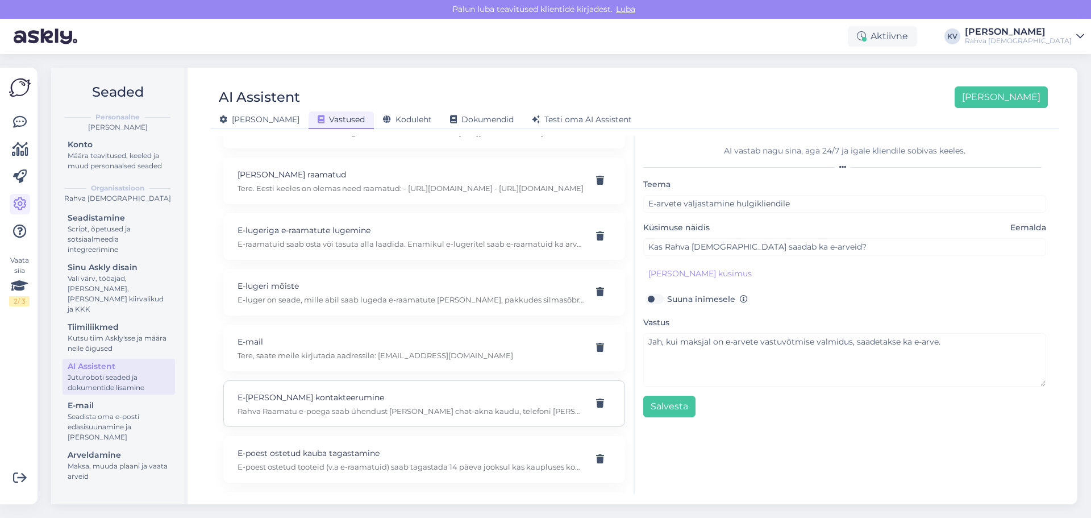
click at [372, 399] on p "E-poe kontakteerumine" at bounding box center [410, 397] width 346 height 12
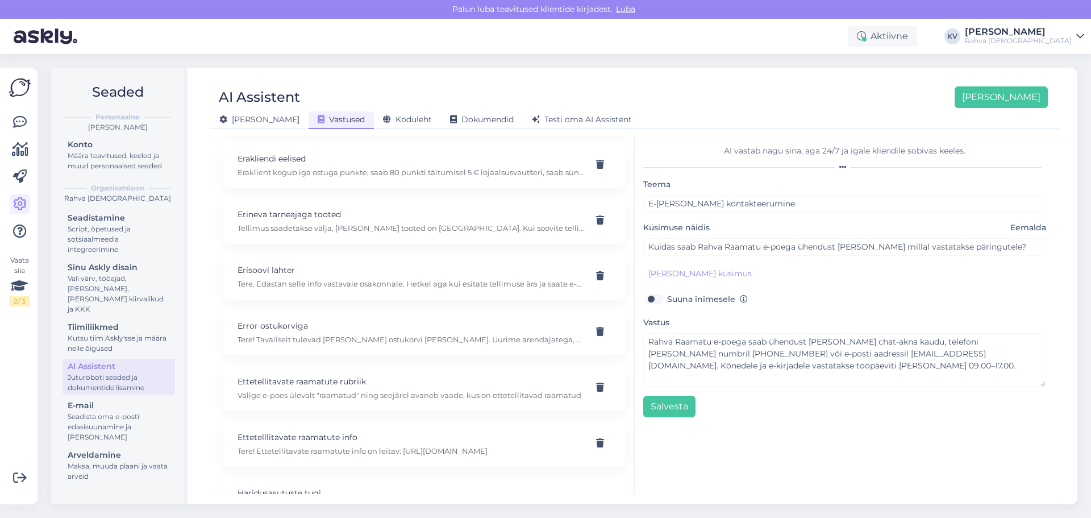
scroll to position [2443, 0]
click at [368, 448] on p "Võtke ühendust Janina Savitskiga, e-post hulgikliendid@rahvaraamat.ee, telefon …" at bounding box center [410, 449] width 346 height 10
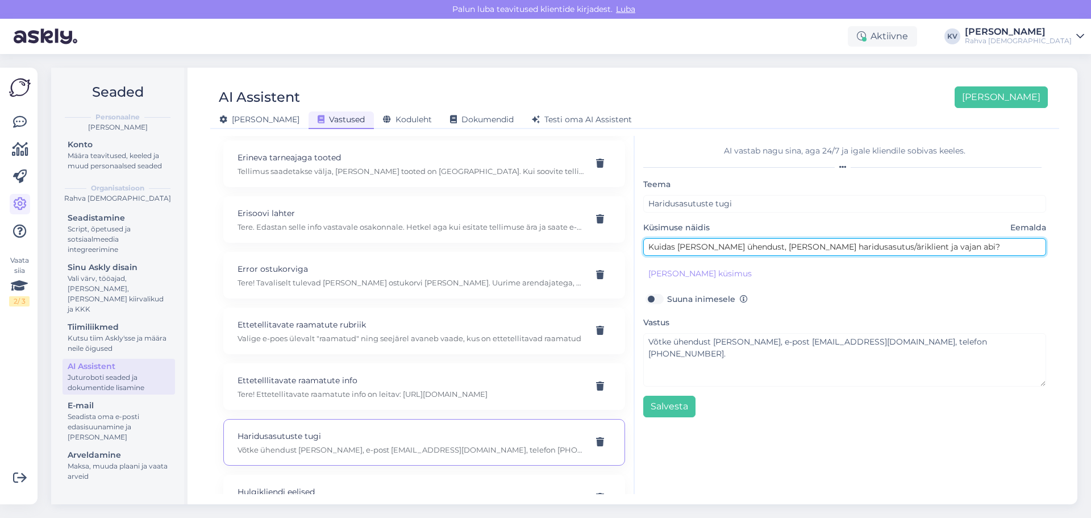
click at [867, 247] on input "Kuidas võtta ühendust, kui olen haridusasutus/äriklient ja vajan abi?" at bounding box center [844, 247] width 403 height 18
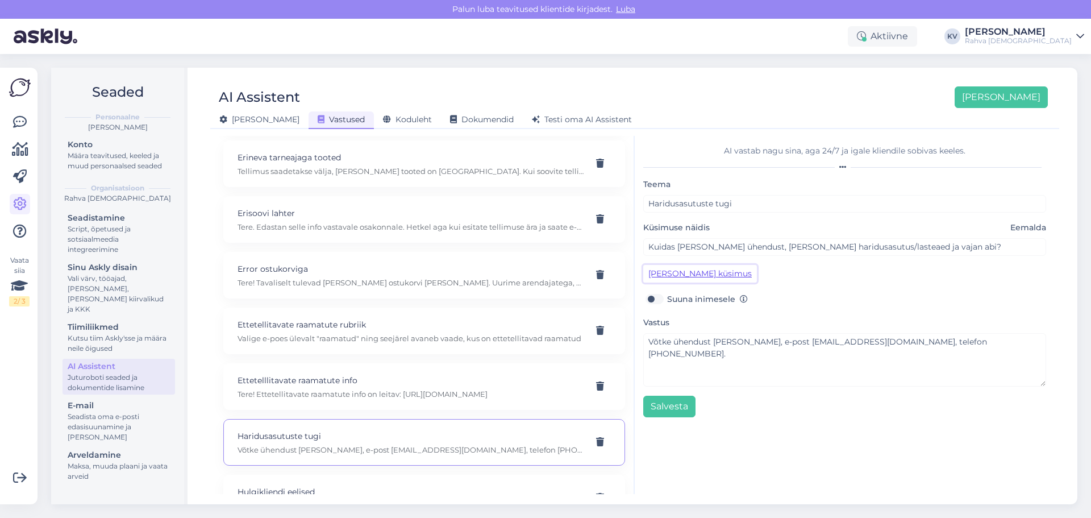
click at [710, 265] on button "Lisa kliendi küsimus" at bounding box center [700, 274] width 114 height 18
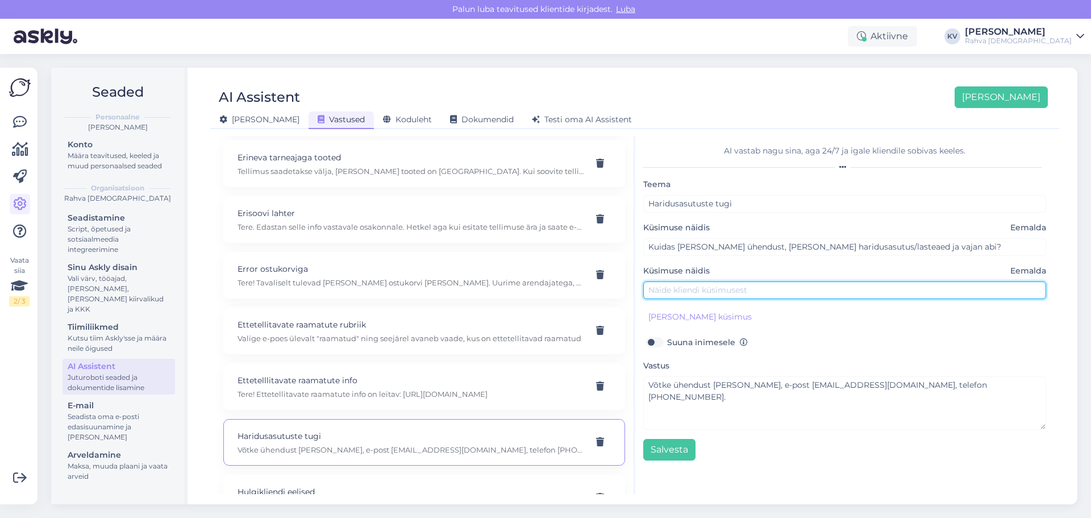
click at [694, 285] on input "text" at bounding box center [844, 290] width 403 height 18
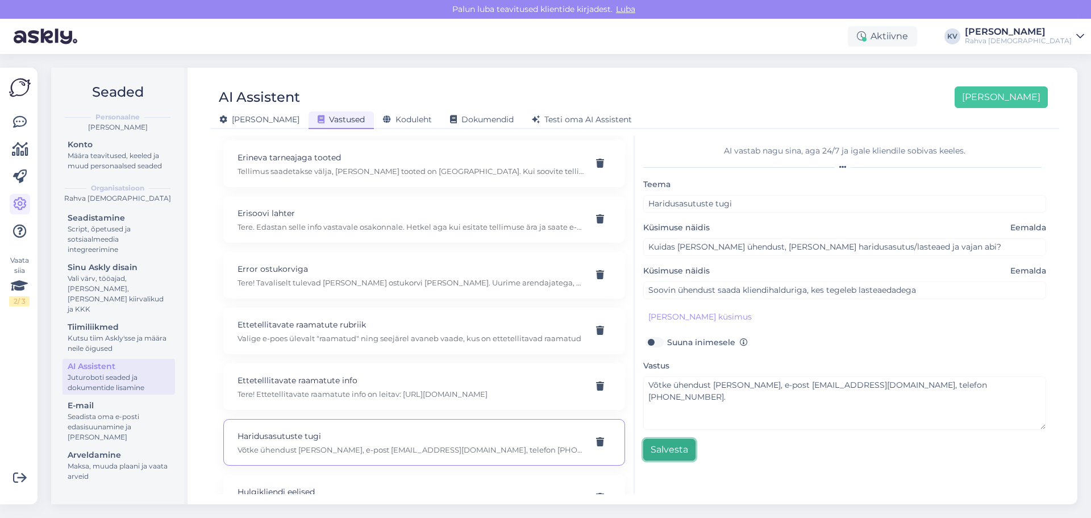
click at [670, 451] on button "Salvesta" at bounding box center [669, 450] width 52 height 22
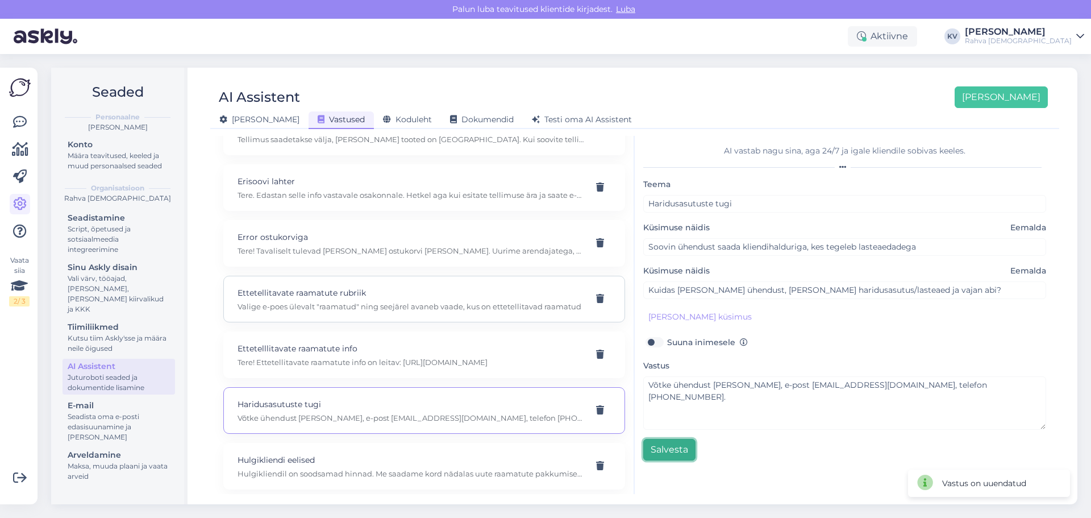
scroll to position [2556, 0]
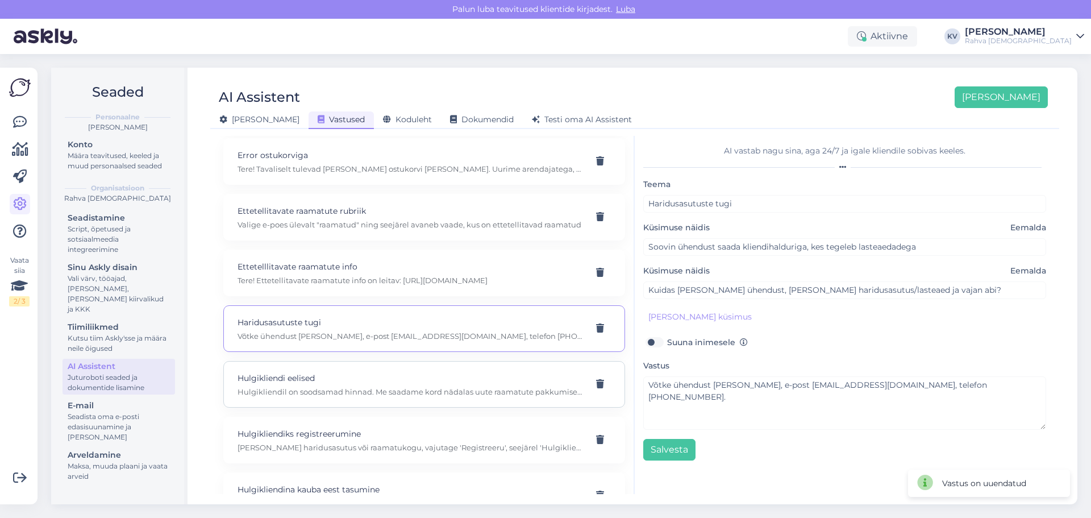
click at [349, 378] on p "Hulgikliendi eelised" at bounding box center [410, 378] width 346 height 12
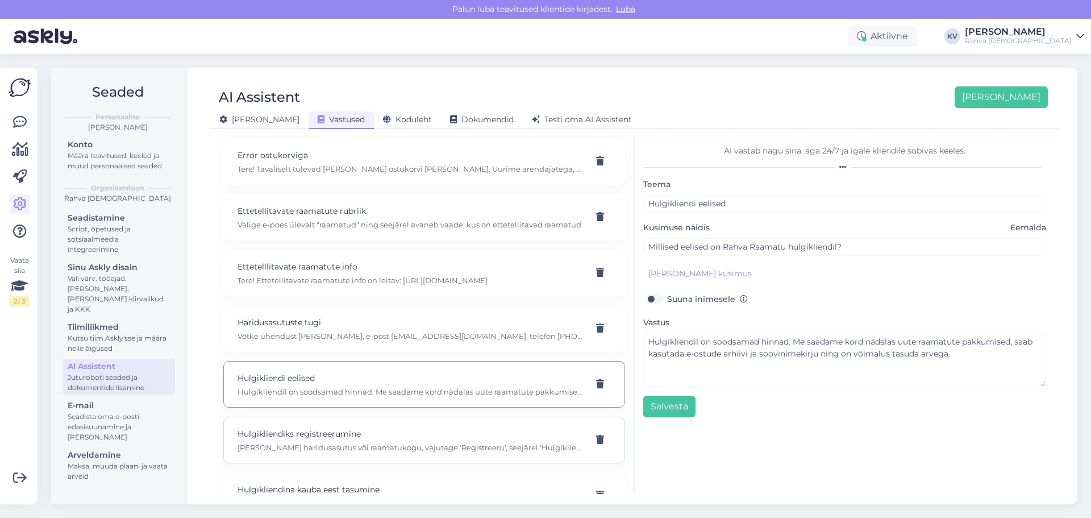
click at [391, 447] on p "Kui olete haridusasutus või raamatukogu, vajutage 'Registreeru', seejärel 'Hulg…" at bounding box center [410, 447] width 346 height 10
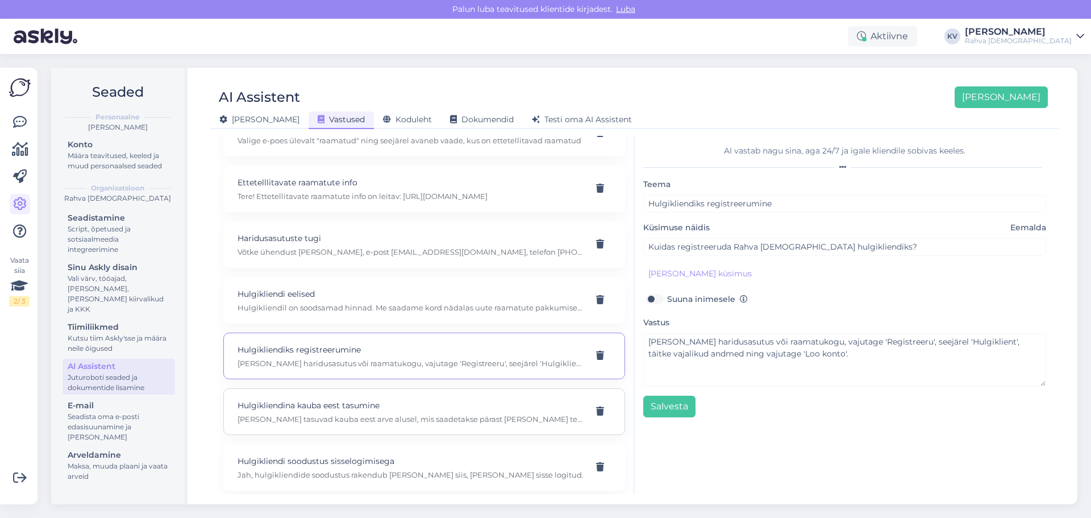
scroll to position [2670, 0]
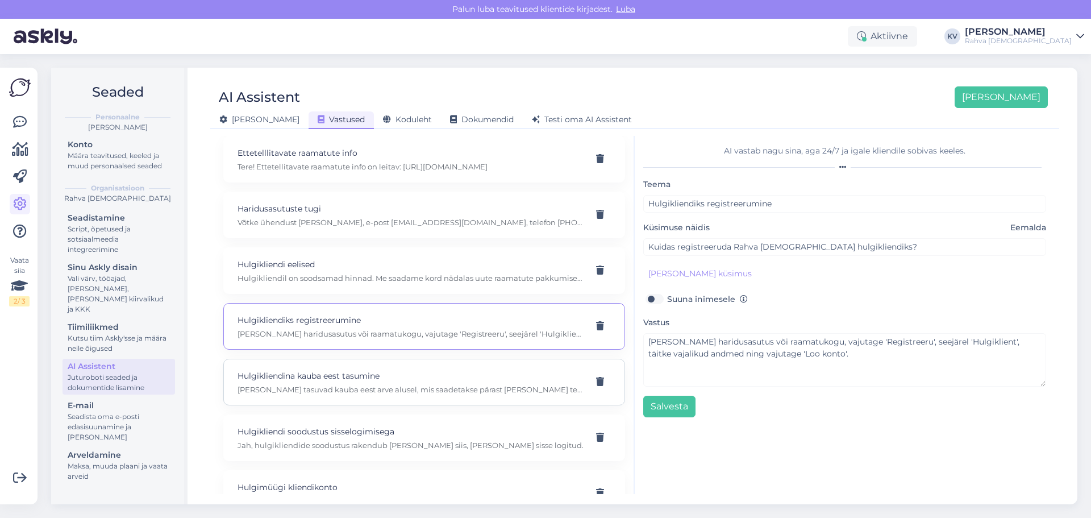
click at [364, 392] on p "Hulgikliendid tasuvad kauba eest arve alusel, mis saadetakse pärast seda, kui t…" at bounding box center [410, 389] width 346 height 10
click at [335, 427] on p "Hulgikliendi soodustus sisselogimisega" at bounding box center [410, 431] width 346 height 12
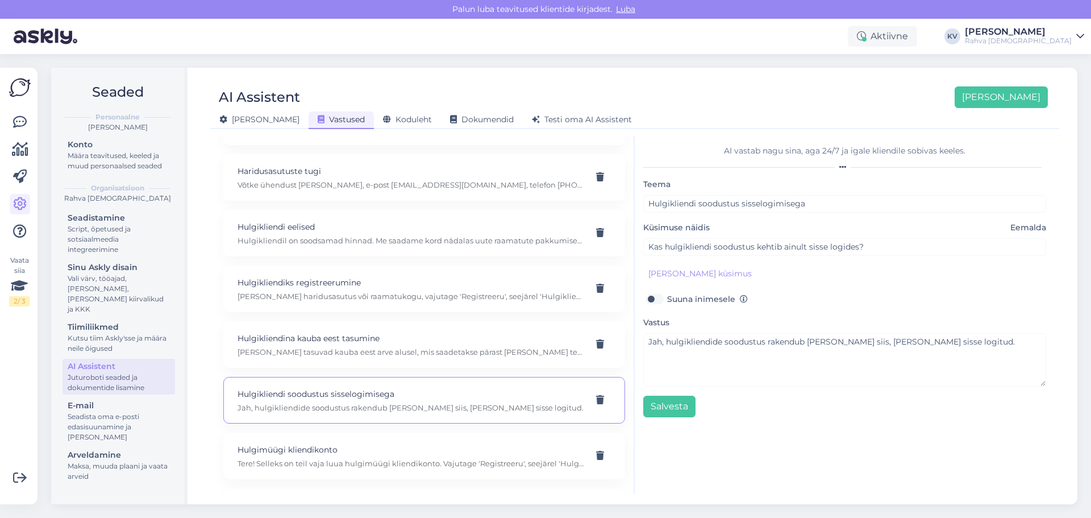
scroll to position [2727, 0]
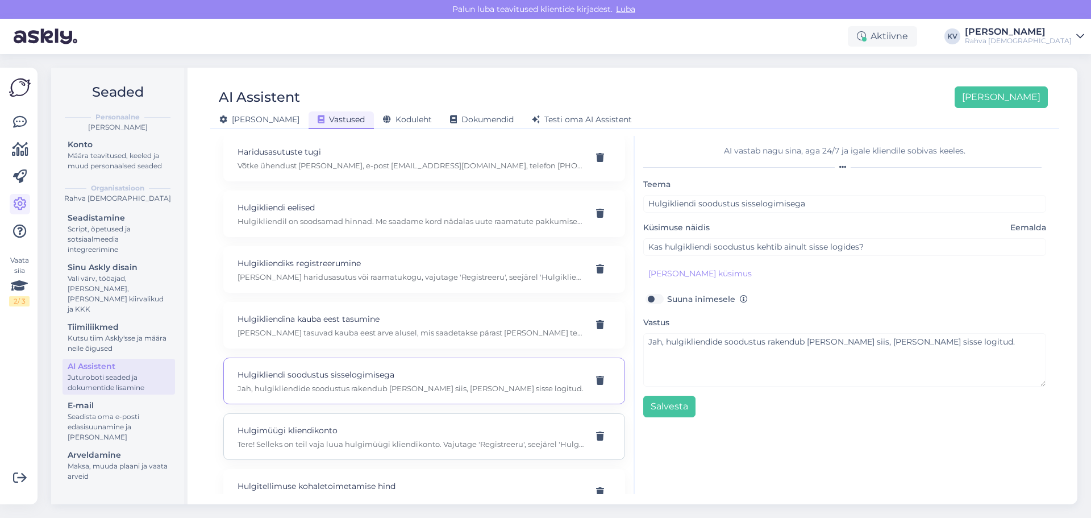
click at [332, 437] on div "Hulgimüügi kliendikonto Tere! Selleks on teil vaja luua hulgimüügi kliendikonto…" at bounding box center [410, 436] width 346 height 25
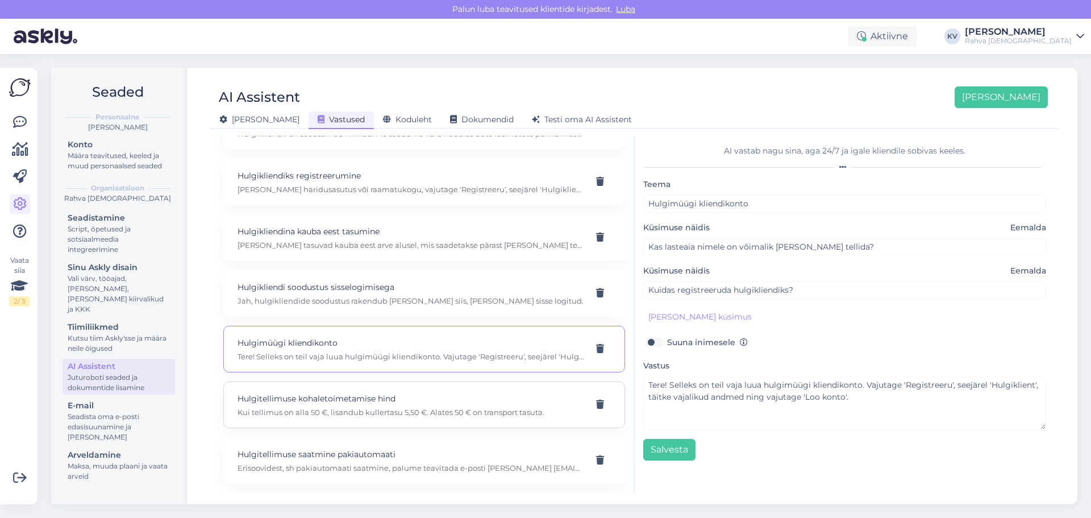
scroll to position [2840, 0]
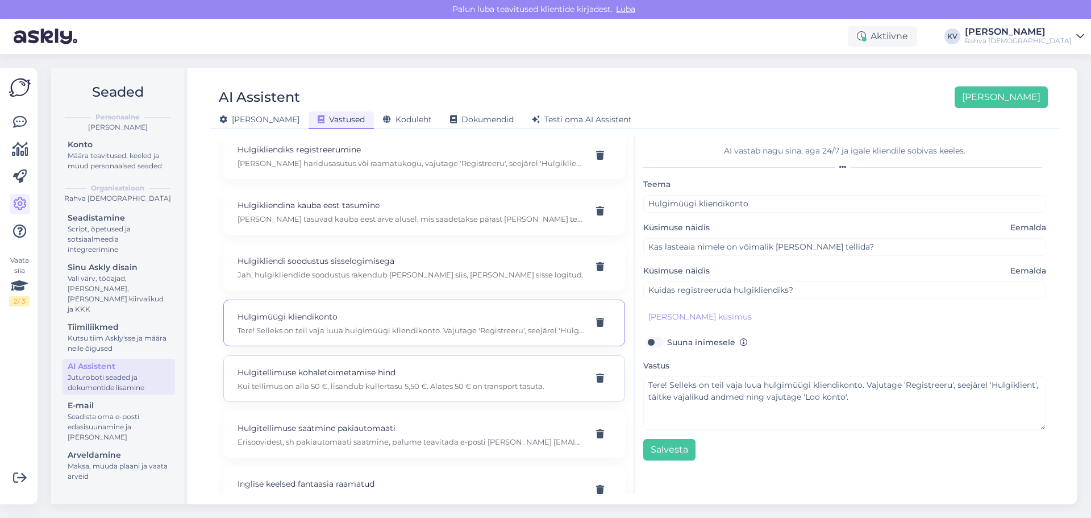
click at [354, 385] on p "Kui tellimus on alla 50 €, lisandub kullertasu 5,50 €. Alates 50 € on transport…" at bounding box center [410, 386] width 346 height 10
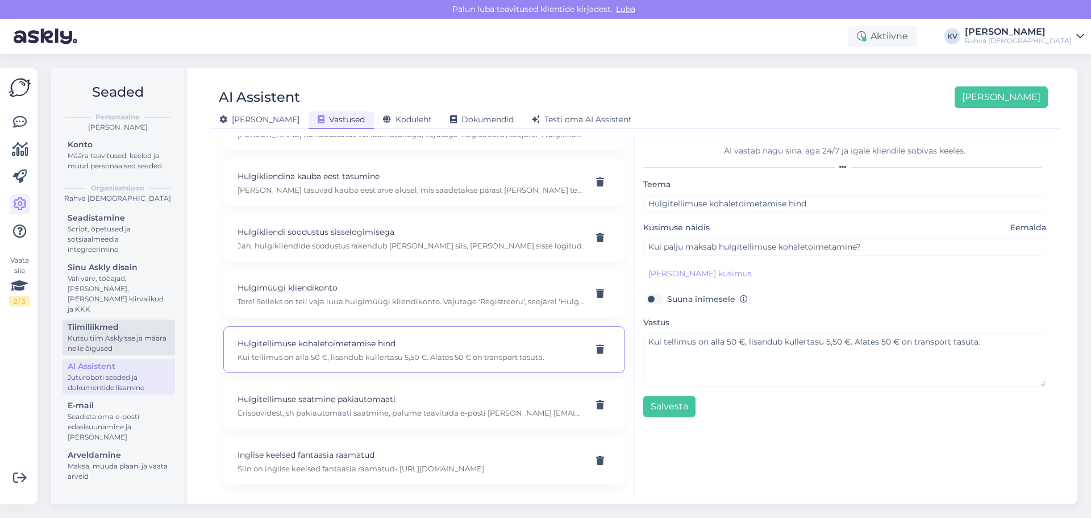
scroll to position [2784, 0]
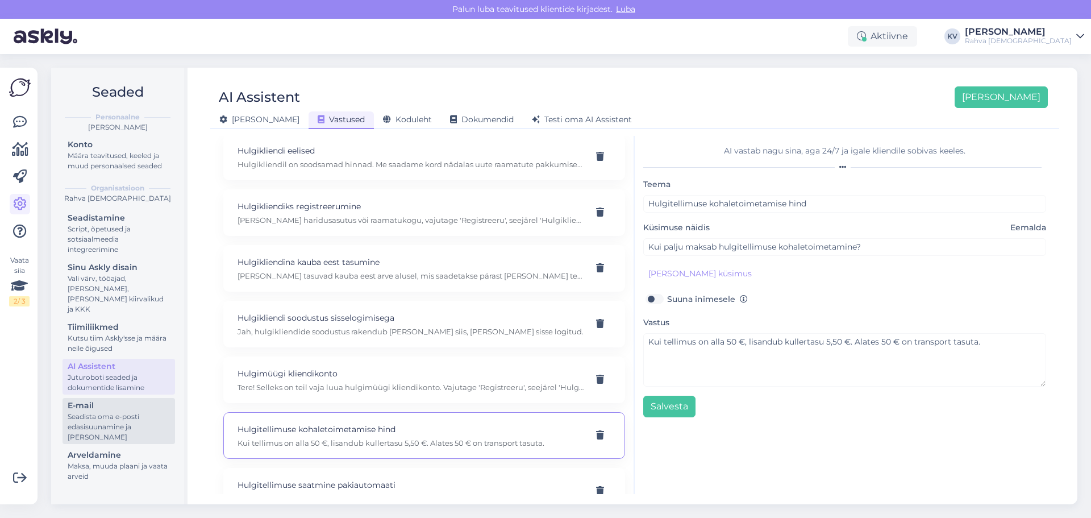
click at [101, 411] on div "Seadista oma e-posti edasisuunamine ja lisa domeenid" at bounding box center [119, 426] width 102 height 31
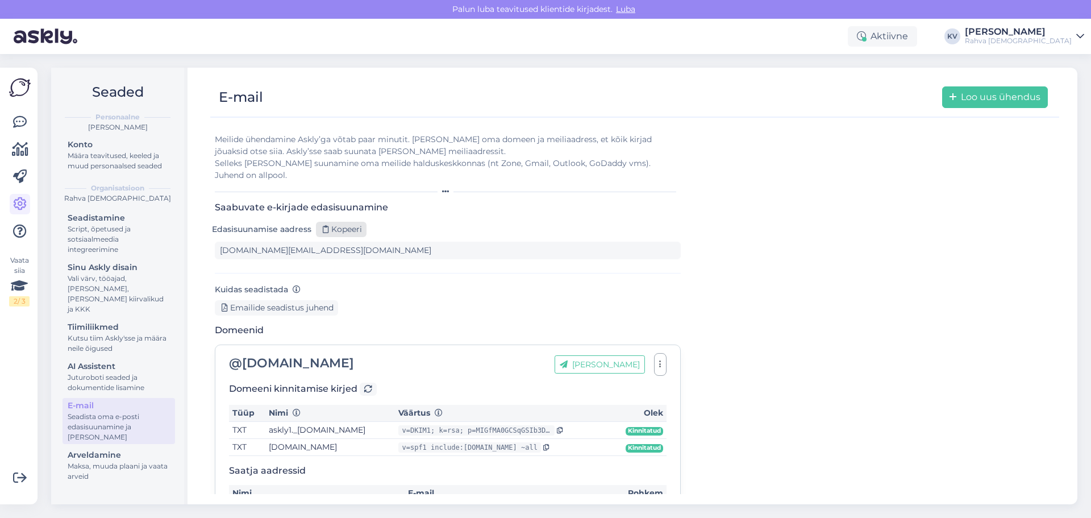
click at [350, 222] on div "Kopeeri" at bounding box center [341, 229] width 51 height 15
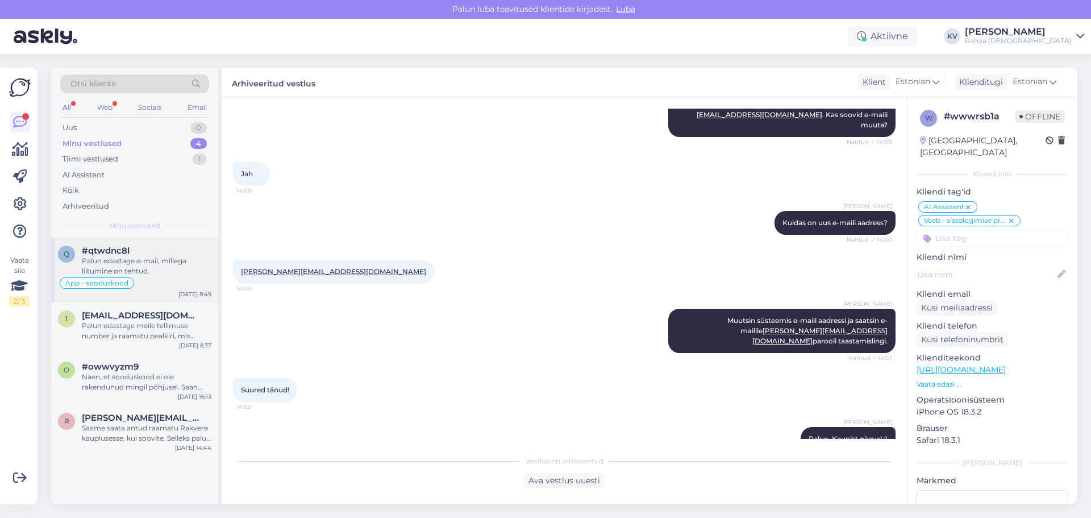
click at [148, 268] on div "Palun edastage e-mail, millega liitumine on tehtud." at bounding box center [147, 266] width 130 height 20
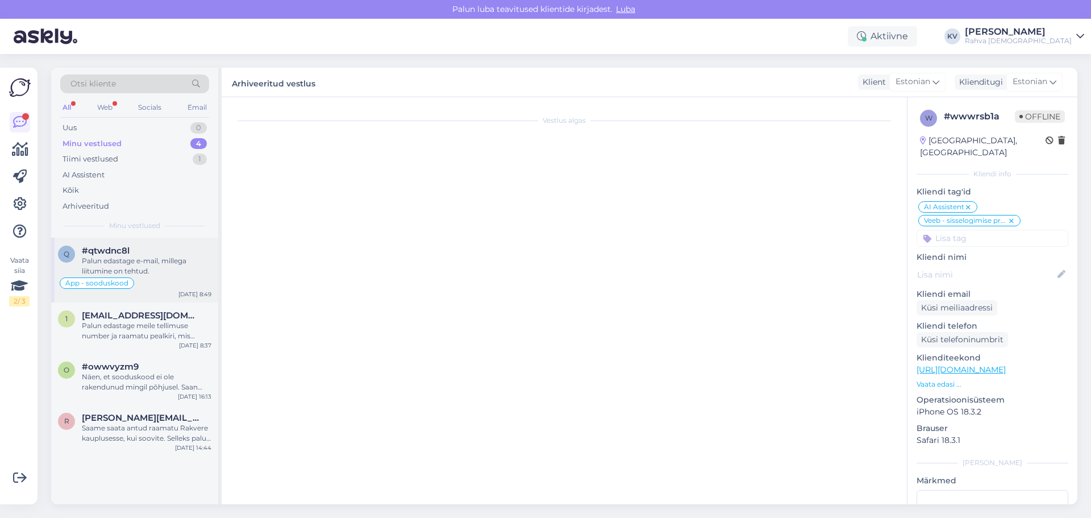
scroll to position [52, 0]
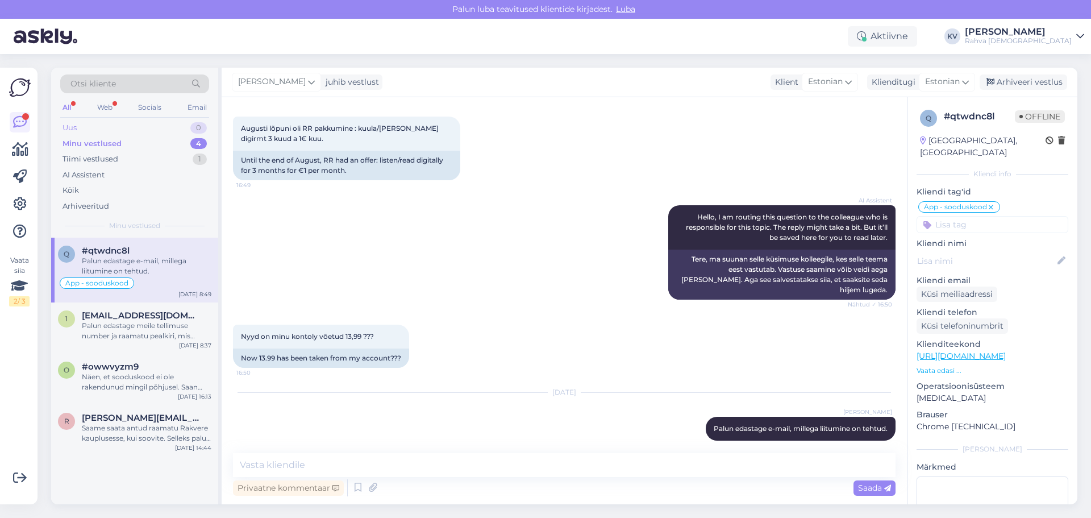
click at [122, 127] on div "Uus 0" at bounding box center [134, 128] width 149 height 16
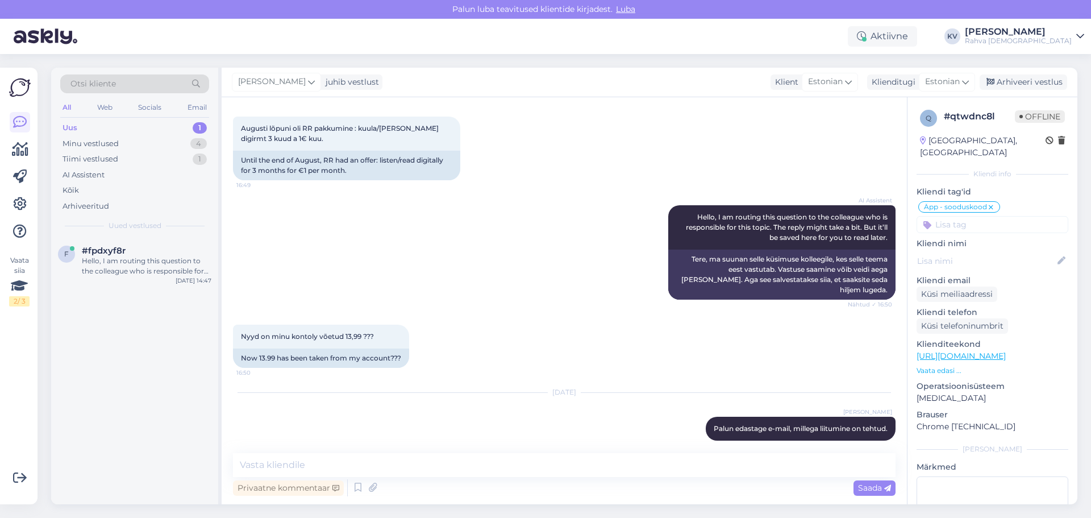
click at [144, 123] on div "Uus 1" at bounding box center [134, 128] width 149 height 16
click at [158, 255] on div "#fpdxyf8r" at bounding box center [147, 250] width 130 height 10
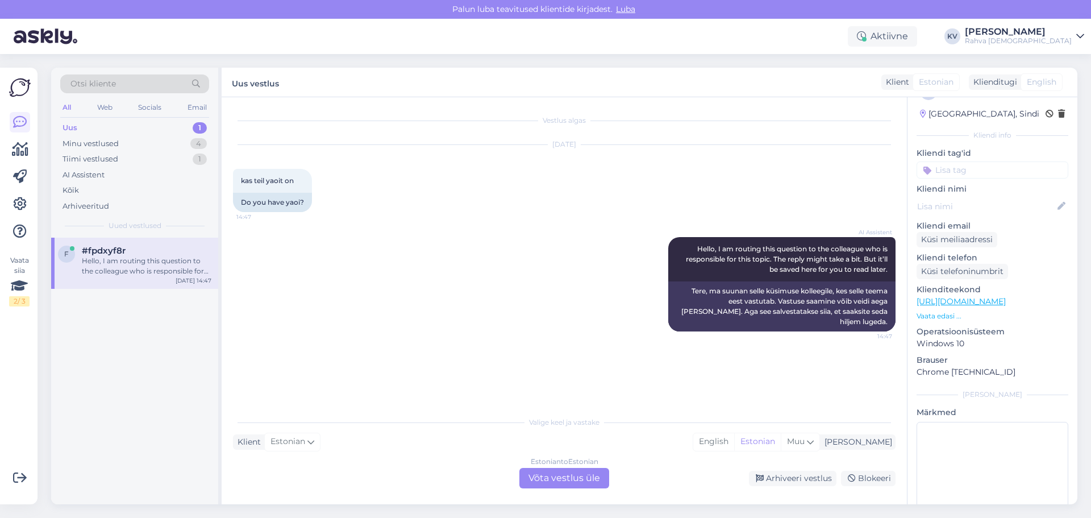
scroll to position [7, 0]
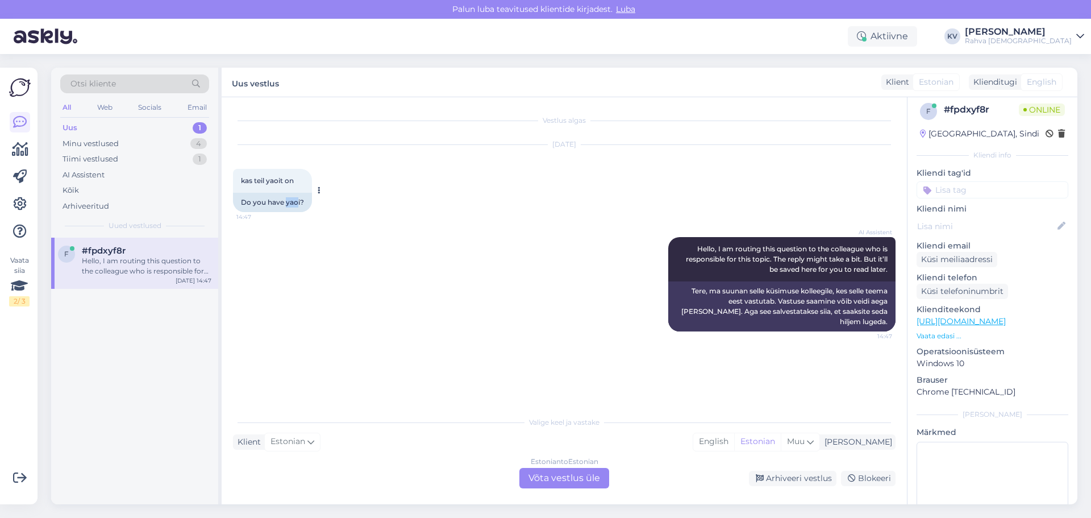
drag, startPoint x: 286, startPoint y: 203, endPoint x: 298, endPoint y: 203, distance: 12.5
click at [298, 203] on div "Do you have yaoi?" at bounding box center [272, 202] width 79 height 19
copy div "[PERSON_NAME]"
click at [783, 480] on div "Arhiveeri vestlus" at bounding box center [792, 477] width 87 height 15
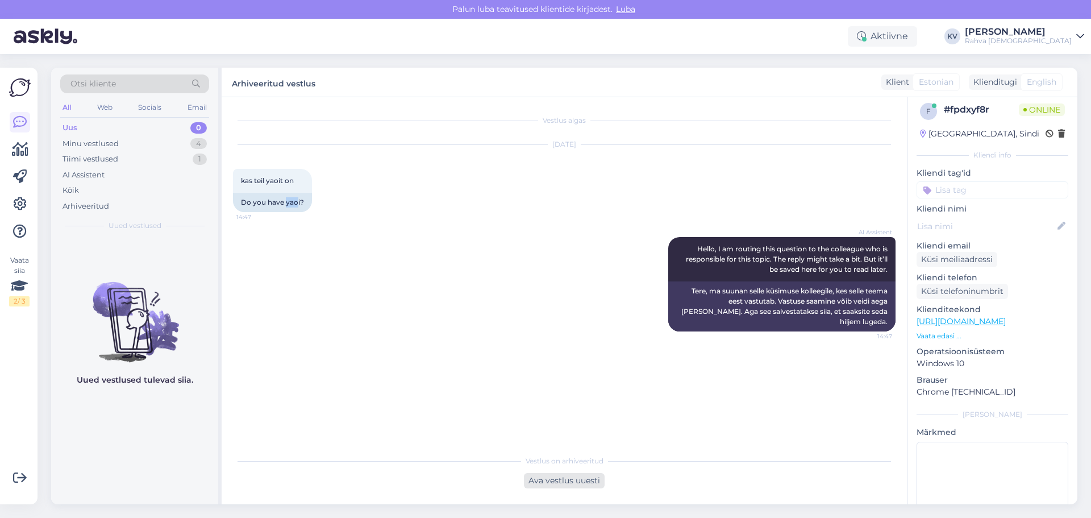
click at [572, 481] on div "Ava vestlus uuesti" at bounding box center [564, 480] width 81 height 15
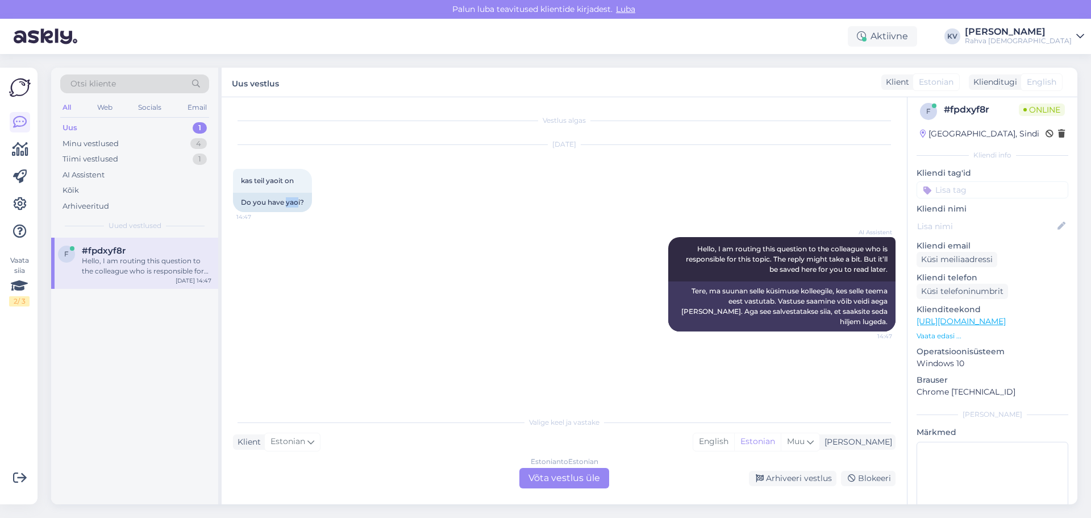
click at [1034, 81] on span "English" at bounding box center [1042, 82] width 30 height 12
click at [525, 475] on div "Estonian to Estonian Võta vestlus üle" at bounding box center [564, 478] width 90 height 20
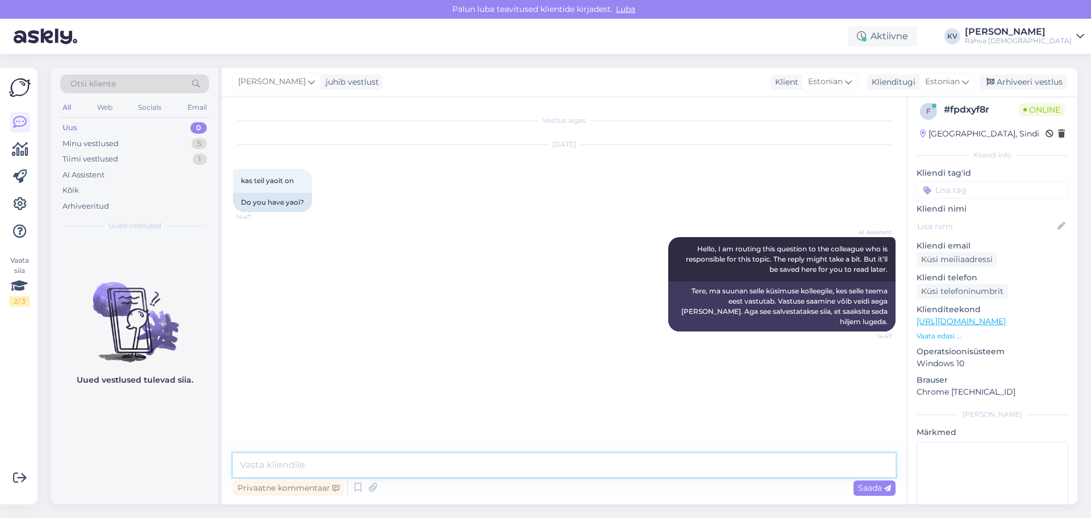
click at [398, 466] on textarea at bounding box center [564, 465] width 662 height 24
type textarea "Tere, palun täpsustage toote nime mida otsite."
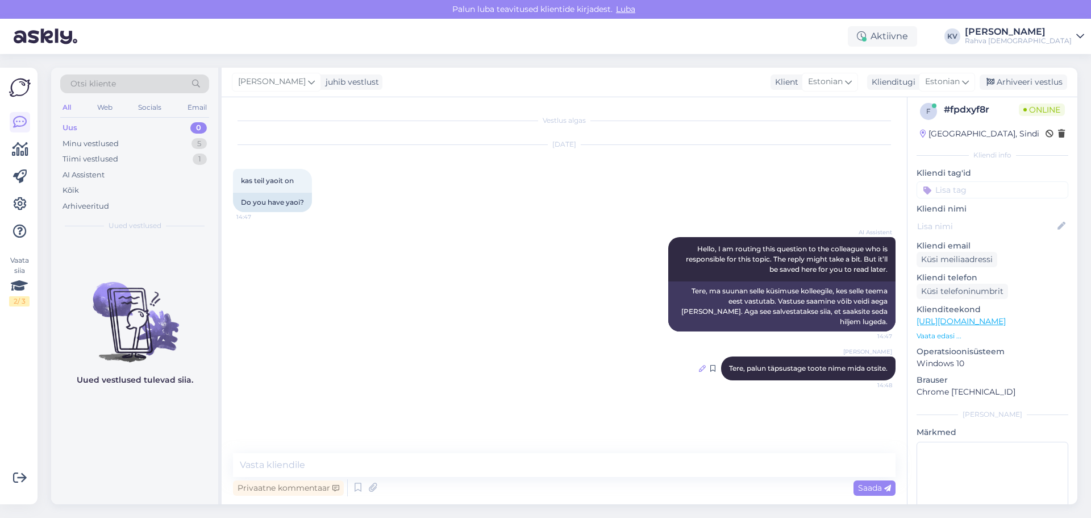
click at [699, 365] on icon at bounding box center [702, 368] width 7 height 7
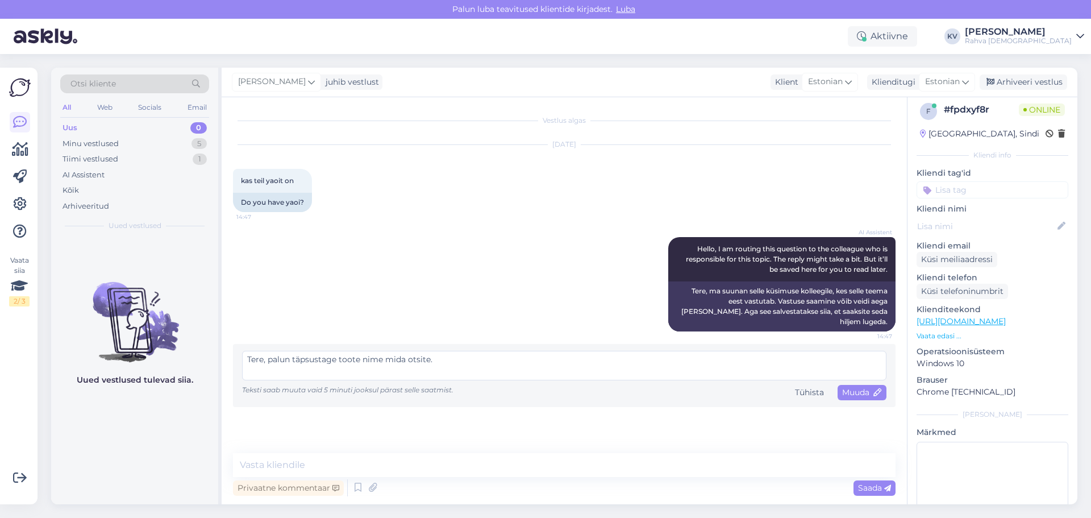
click at [355, 351] on textarea "Tere, palun täpsustage toote nime mida otsite." at bounding box center [564, 366] width 644 height 30
type textarea "Tere, palun täpsustage toode nime mida otsite."
click at [860, 387] on span "Muuda" at bounding box center [862, 392] width 40 height 10
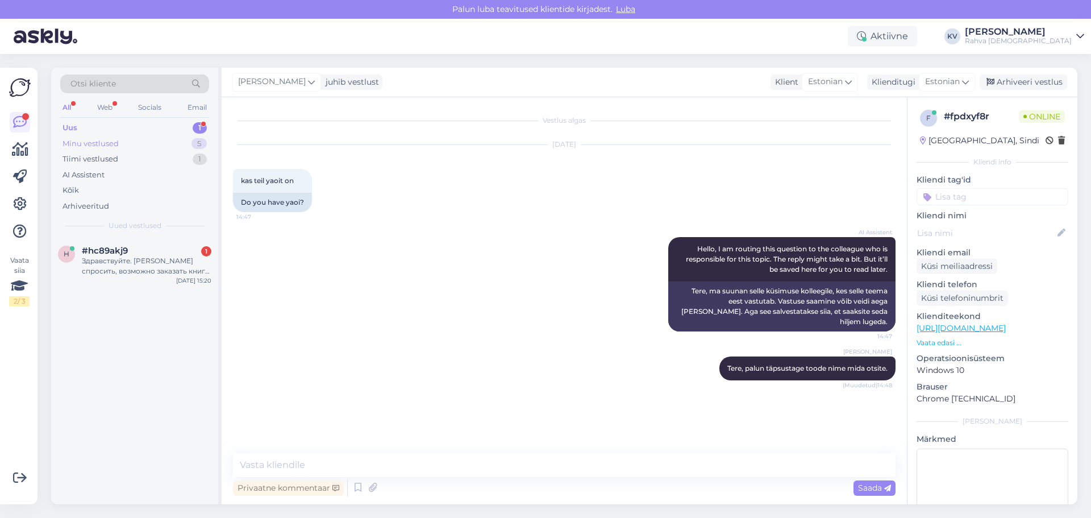
scroll to position [7, 0]
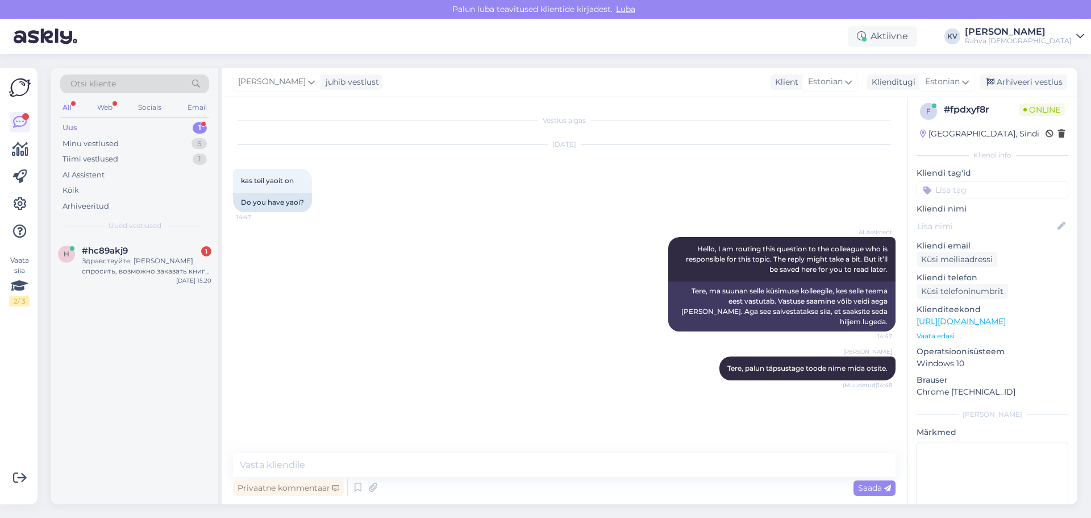
click at [107, 125] on div "Uus 1" at bounding box center [134, 128] width 149 height 16
click at [136, 265] on div "Здравствуйте. Хотела спросить, возможно заказать книгу ПДД на русском языке" at bounding box center [147, 266] width 130 height 20
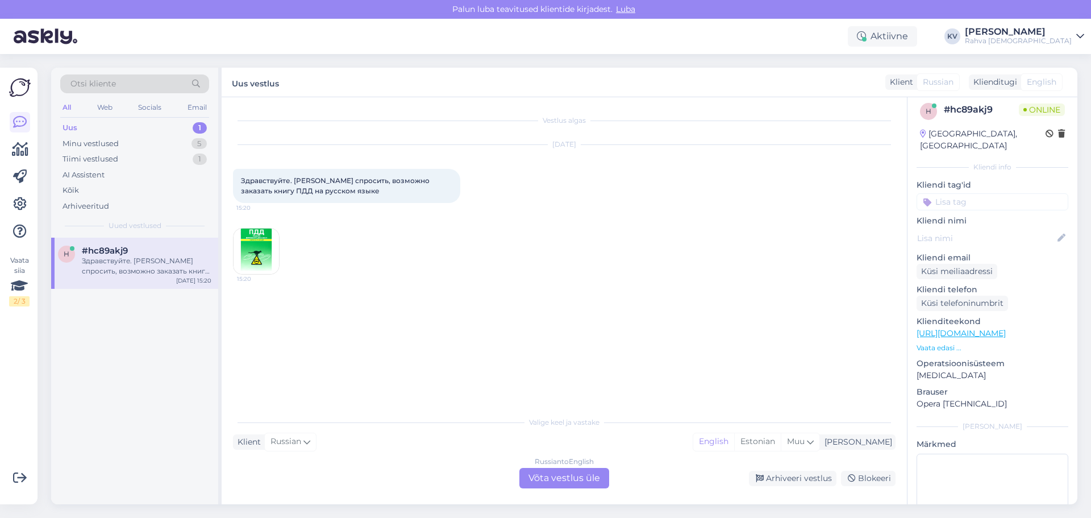
click at [251, 182] on span "Здравствуйте. Хотела спросить, возможно заказать книгу ПДД на русском языке" at bounding box center [336, 185] width 190 height 19
copy div "Здравствуйте. Хотела спросить, возможно заказать книгу ПДД на русском языке 15:…"
click at [257, 255] on img at bounding box center [255, 250] width 45 height 45
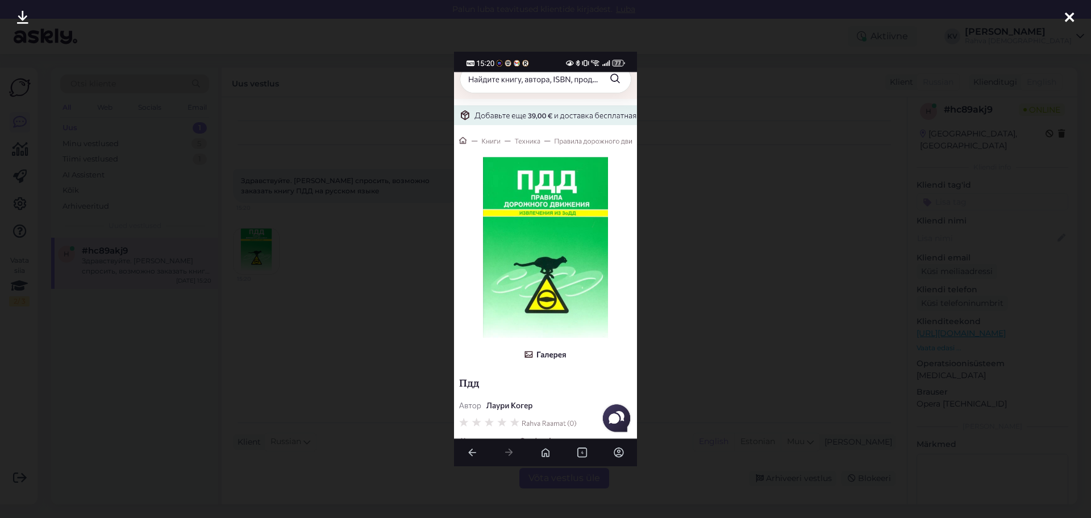
click at [768, 274] on div at bounding box center [545, 259] width 1091 height 518
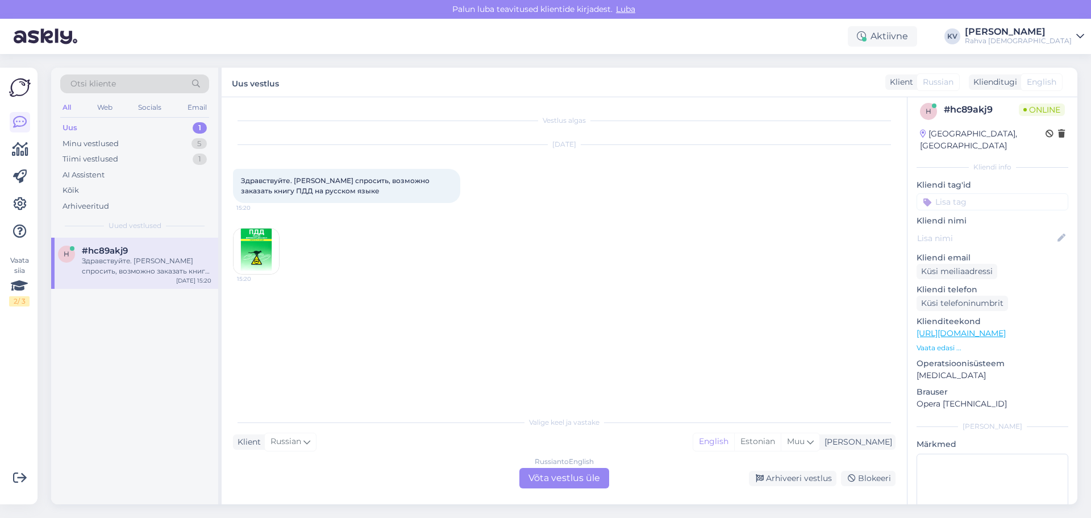
click at [992, 328] on link "https://rahvaraamat.ee/ru/knigi/tehnicheskaya-literatura/pravila-doroznogo-dviz…" at bounding box center [960, 333] width 89 height 10
click at [596, 479] on div "Russian to English Võta vestlus üle" at bounding box center [564, 478] width 90 height 20
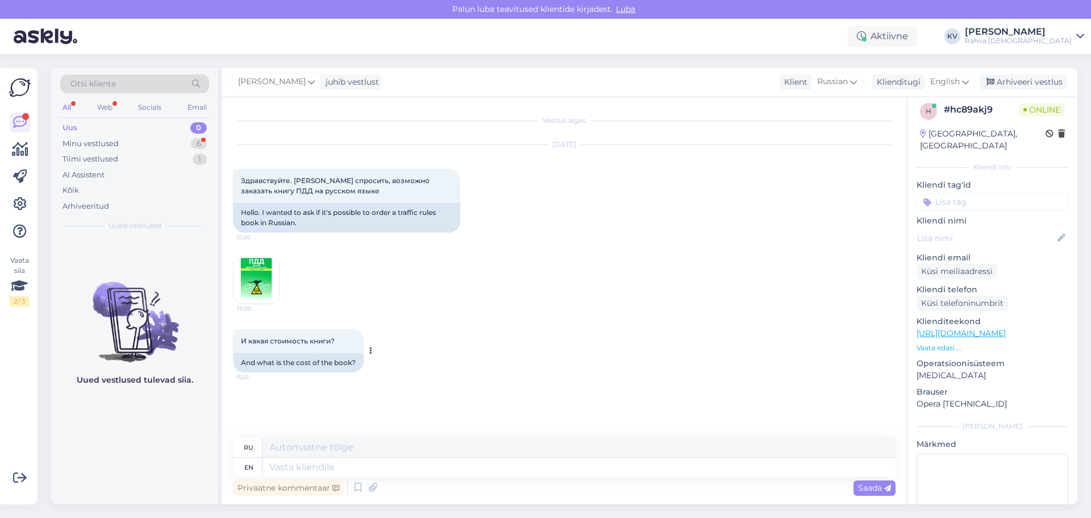
click at [273, 339] on span "И какая стоимость книги?" at bounding box center [288, 340] width 94 height 9
click at [340, 469] on textarea at bounding box center [578, 466] width 633 height 19
click at [956, 85] on span "English" at bounding box center [945, 82] width 30 height 12
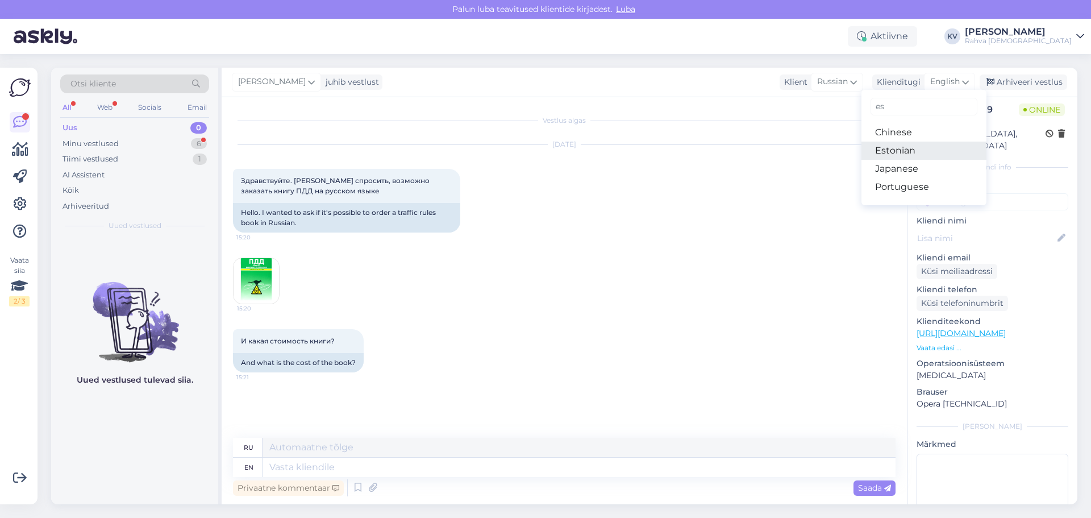
click at [902, 148] on link "Estonian" at bounding box center [923, 150] width 125 height 18
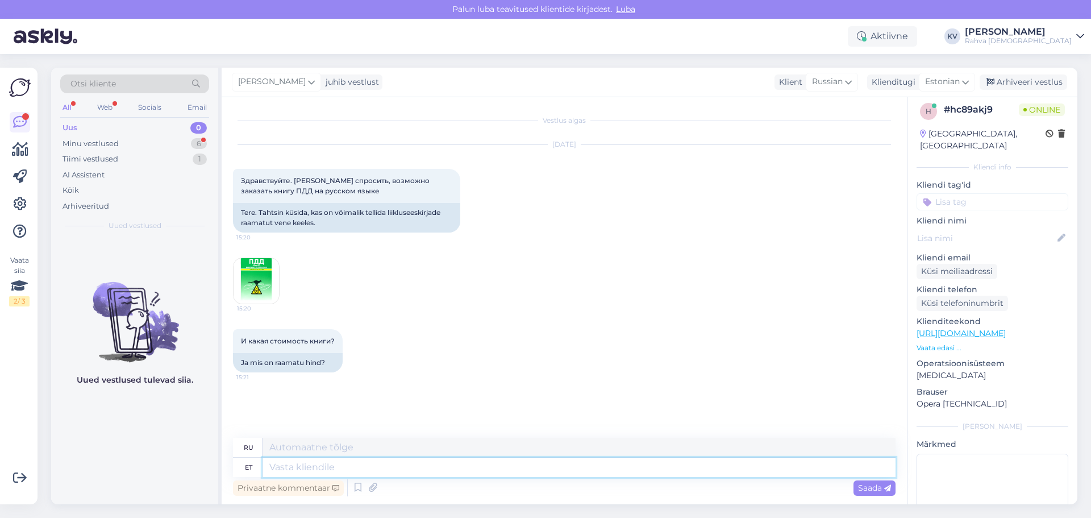
click at [356, 464] on textarea at bounding box center [578, 466] width 633 height 19
type textarea "Kahjuks se"
type textarea "К сожалению"
type textarea "Kahjuks sead"
type textarea "К сожалению, свиньи"
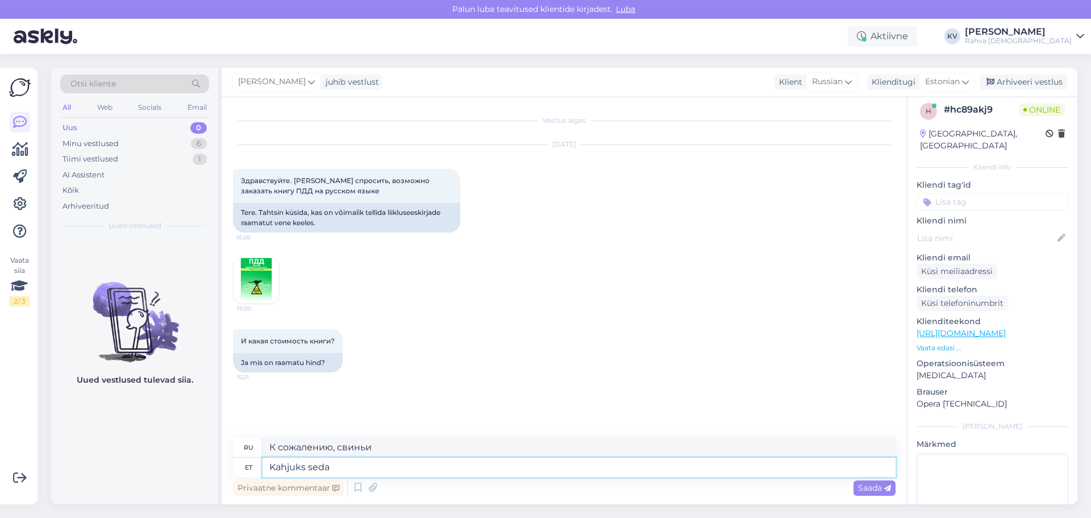
type textarea "Kahjuks seda t"
type textarea "К сожалению, это"
type textarea "Kahjuks seda toodet me"
type textarea "К сожалению, этот продукт"
type textarea "Kahjuks seda toodet meil juu"
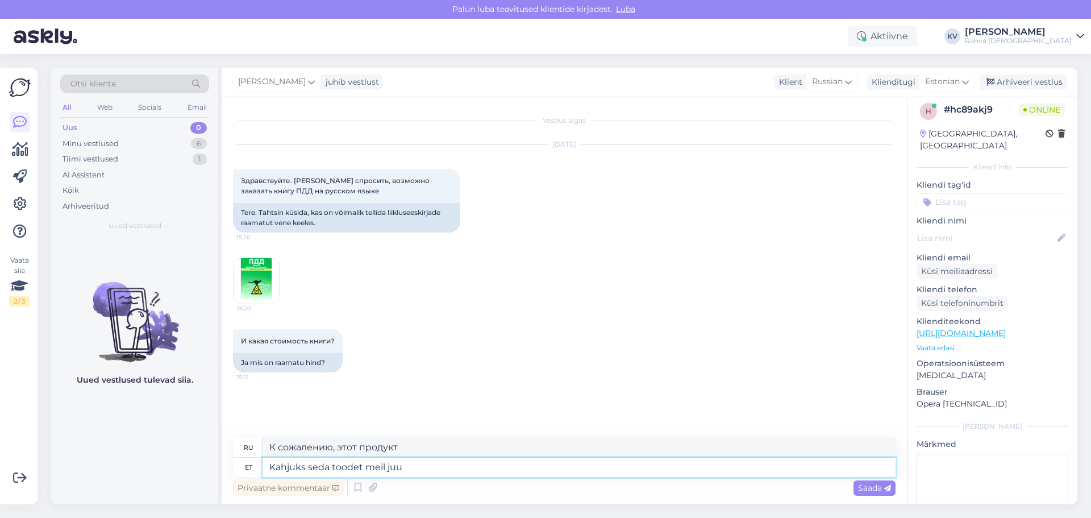
type textarea "К сожалению, у нас нет этого товара."
type textarea "Kahjuks seda toodet meil juurde te"
type textarea "К сожалению, этого товара у нас нет в наличии."
type textarea "Kahjuks seda toodet meil juurde tellida"
type textarea "К сожалению, мы не можем заказать этот товар снова."
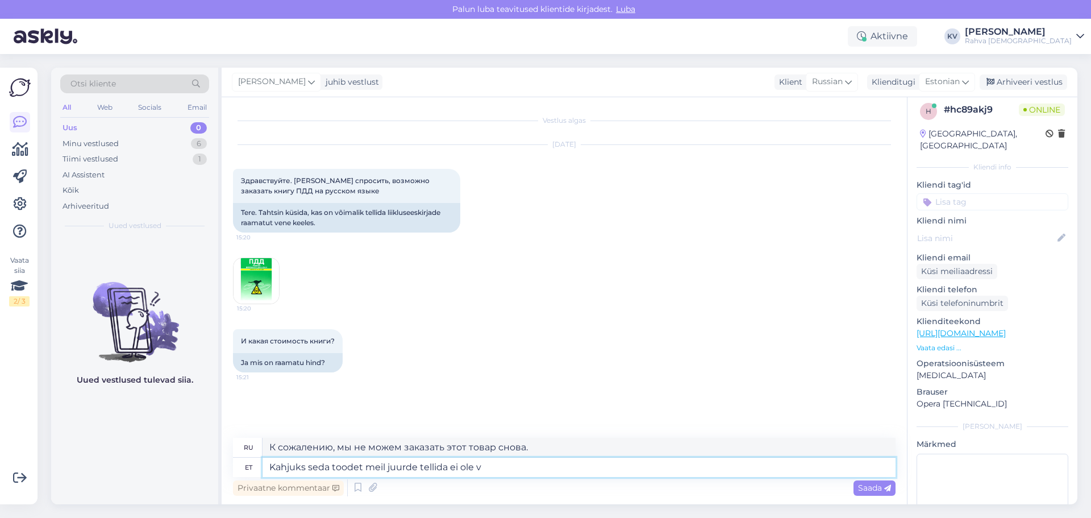
type textarea "Kahjuks seda toodet meil juurde tellida ei ole võ"
type textarea "К сожалению, мы не можем повторно заказать этот товар."
type textarea "Kahjuks seda toodet meil juurde tellida ei ole võima"
type textarea "К сожалению, данный товар у нас недоступен для повторного заказа."
type textarea "Kahjuks seda toodet meil juurde tellida ei ole võimalik."
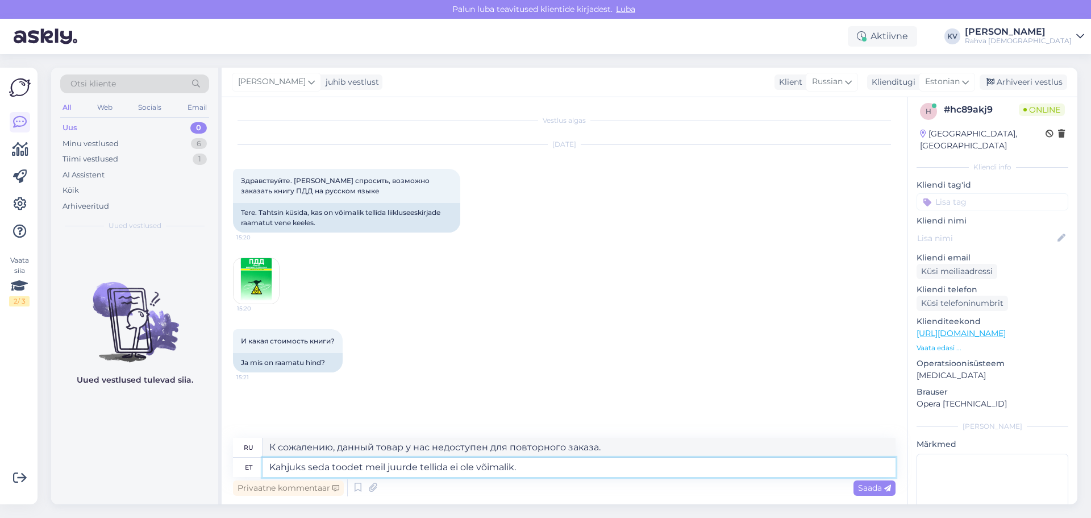
type textarea "К сожалению, заказать этот товар у нас невозможно."
type textarea "Kahjuks seda toodet meil juurde tellida ei ole võimalik."
click at [888, 488] on icon at bounding box center [887, 488] width 7 height 7
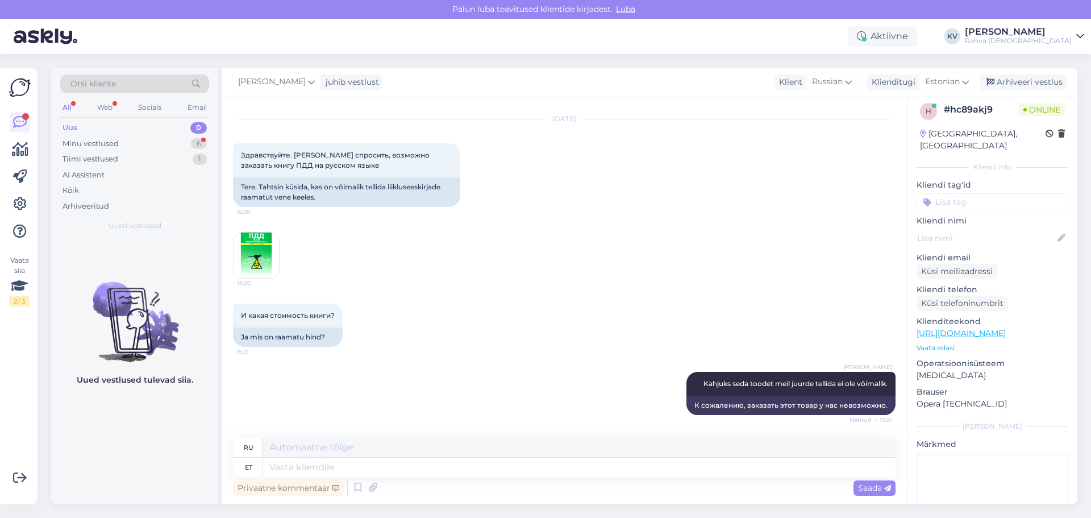
scroll to position [114, 0]
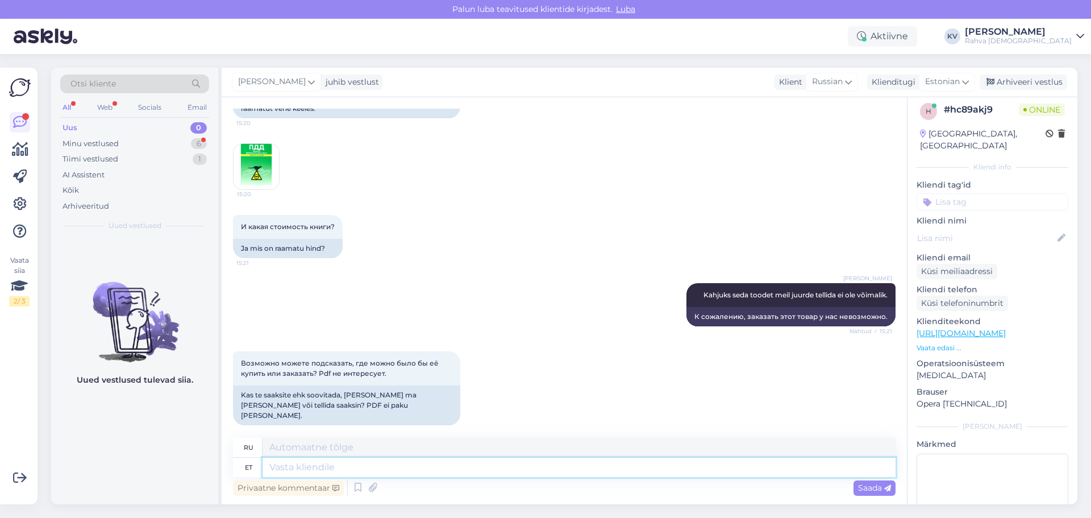
click at [360, 465] on textarea at bounding box center [578, 466] width 633 height 19
type textarea "Kahjuks ei"
type textarea "К сожалению"
type textarea "Kahjuks ei o"
type textarea "К сожалению, нет."
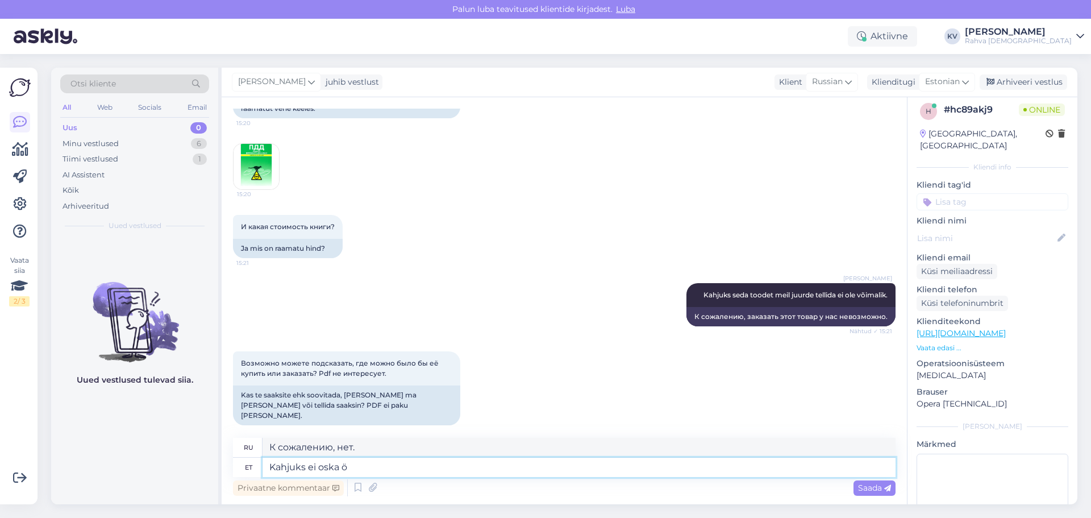
type textarea "Kahjuks ei oska öe"
type textarea "К сожалению, я не могу."
type textarea "Kahjuks ei oska öelda, h"
type textarea "К сожалению, я не могу сказать,"
type textarea "Kahjuks ei oska öelda, tundub, et s"
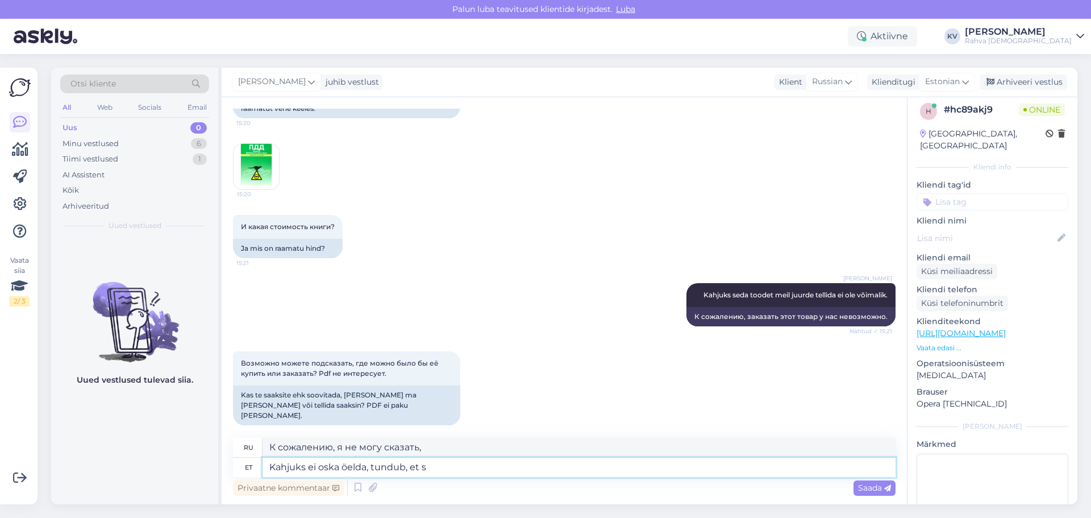
type textarea "К сожалению, я не могу сказать, похоже,"
type textarea "Kahjuks ei oska öelda, tundub, et sed"
type textarea "К сожалению, я не могу сказать, похоже, что"
type textarea "Kahjuks ei oska öelda, tundub, et seda pole kusag"
type textarea "К сожалению, я не могу сказать, похоже, его не существует."
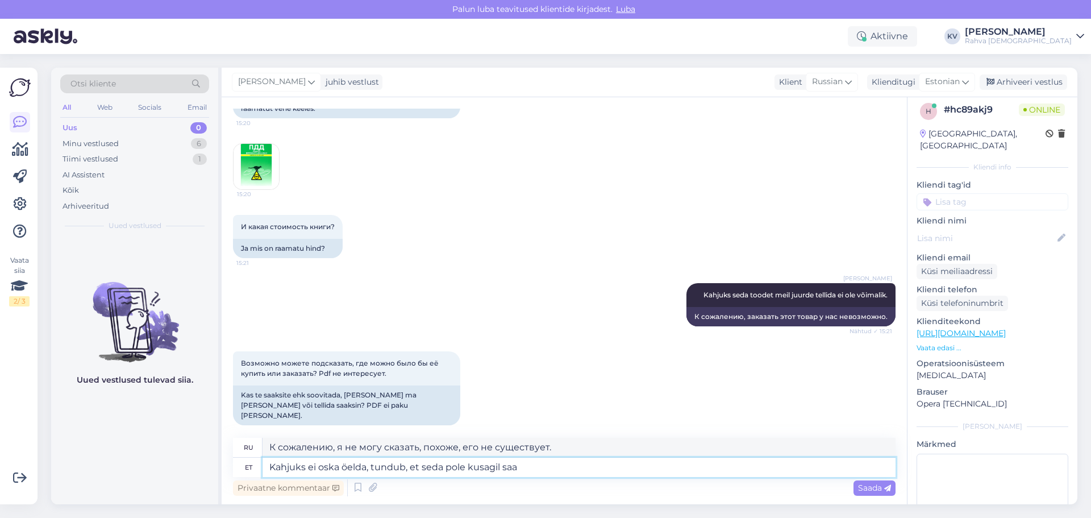
type textarea "Kahjuks ei oska öelda, tundub, et seda pole kusagil saad"
type textarea "К сожалению, я не могу сказать, похоже, его нигде нет в наличии."
type textarea "Kahjuks ei oska öelda, tundub, et seda pole kusagil saada enam"
type textarea "К сожалению, не могу сказать, похоже, его нигде нет."
type textarea "Kahjuks ei oska öelda, tundub, et seda pole kusagil saada enam."
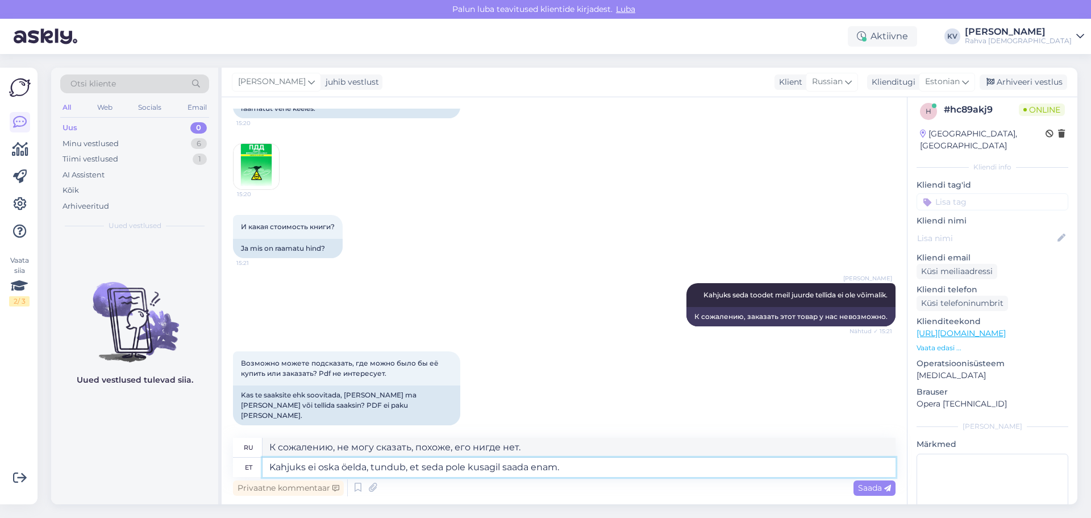
type textarea "К сожалению, я не могу сказать, похоже, его больше нигде нет в наличии."
type textarea "Kahjuks ei oska öelda, tundub, et seda pole kusagil saada enam."
click at [876, 486] on span "Saada" at bounding box center [874, 487] width 33 height 10
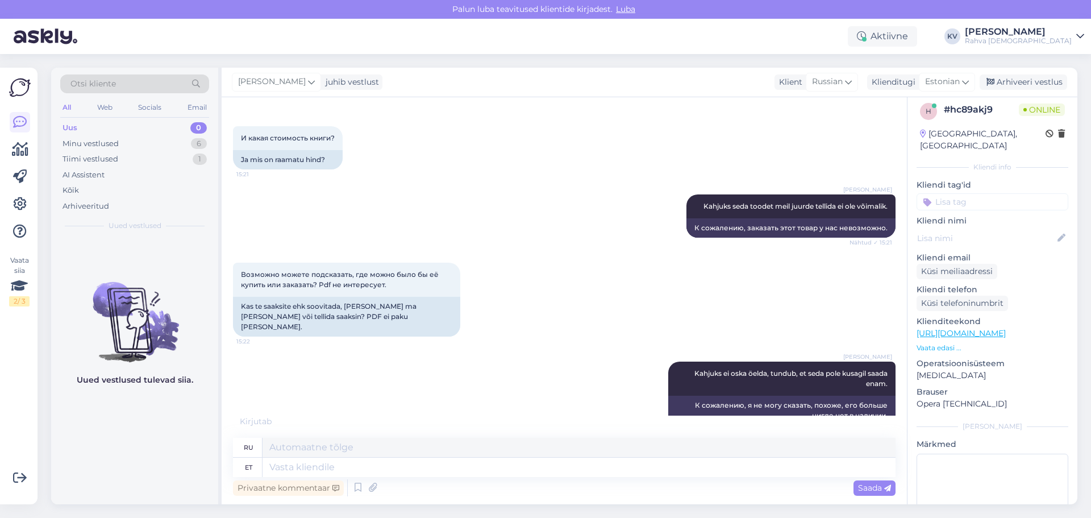
scroll to position [271, 0]
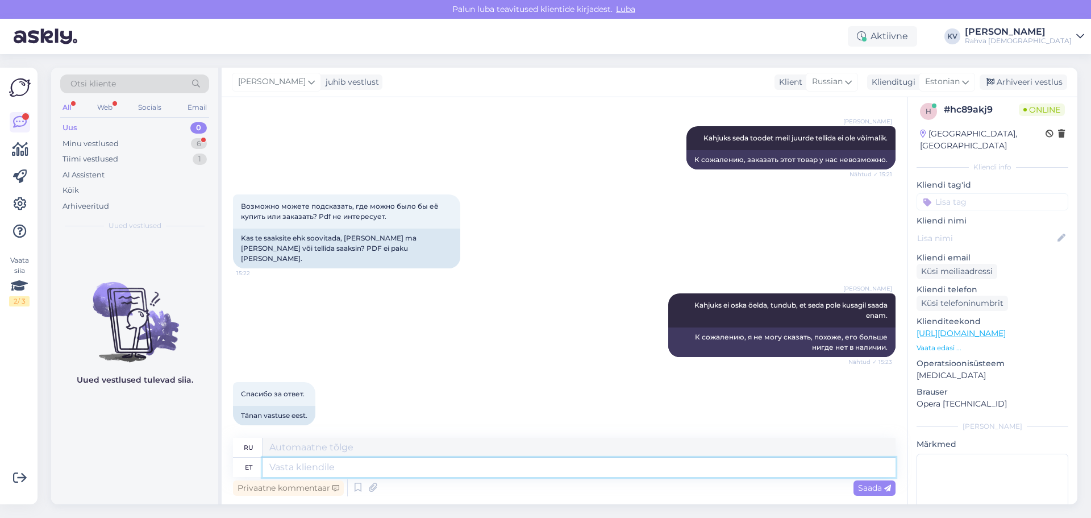
click at [386, 465] on textarea at bounding box center [578, 466] width 633 height 19
type textarea "Palun. K"
type textarea "Пожалуйста."
type textarea "Palun. Kaunist päe"
type textarea "Пожалуйста. Прекрасно."
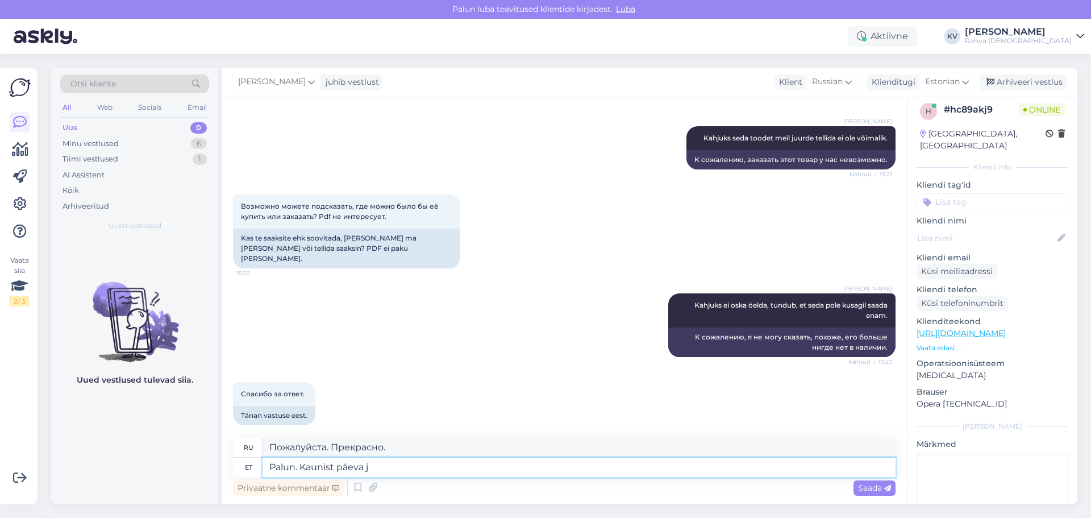
type textarea "Palun. Kaunist päeva jä"
type textarea "Пожалуйста. Хорошего дня."
type textarea "Palun. Kaunist päeva jätku!"
type textarea "Пожалуйста. Хорошего дня!"
type textarea "Palun. Kaunist päeva jätku!"
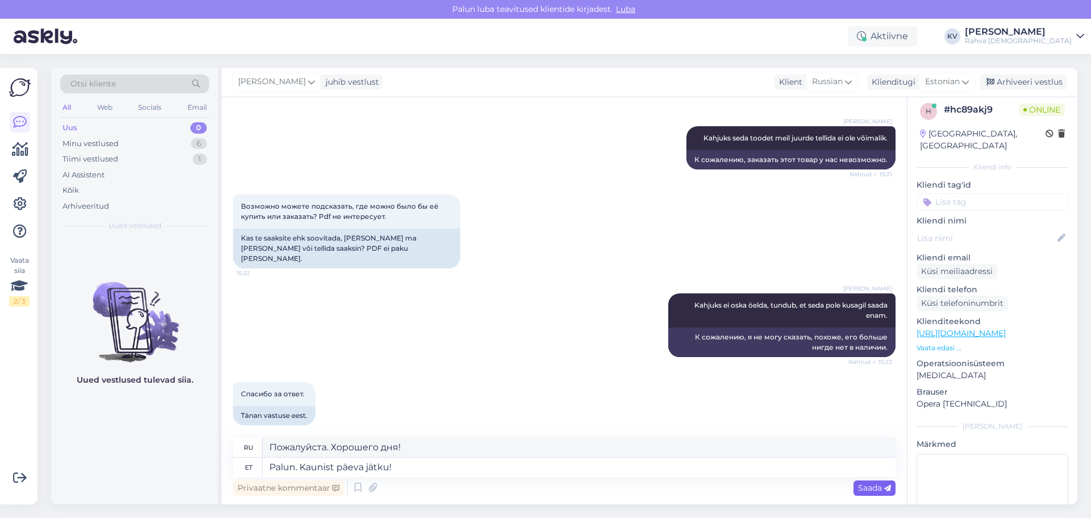
click at [867, 489] on span "Saada" at bounding box center [874, 487] width 33 height 10
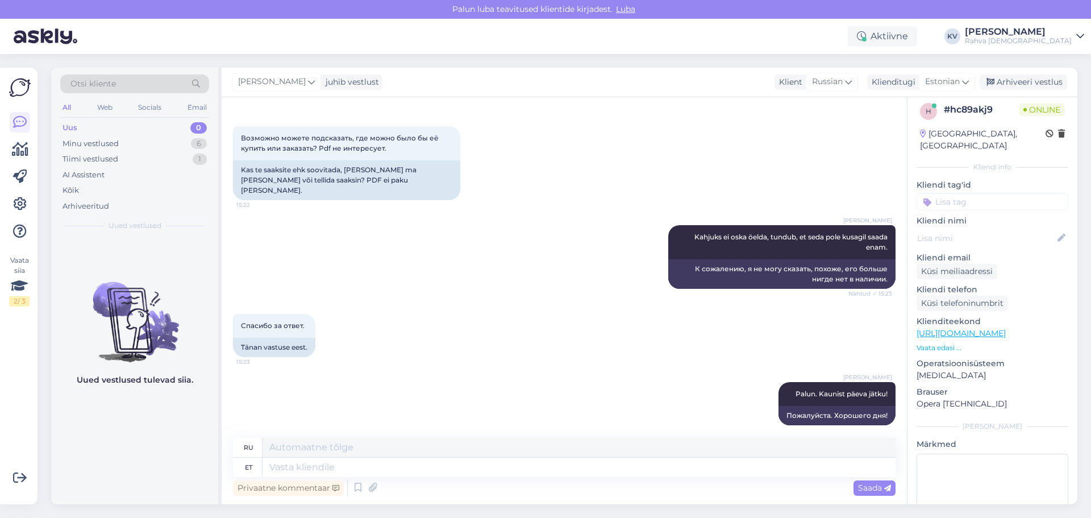
click at [973, 193] on input at bounding box center [992, 201] width 152 height 17
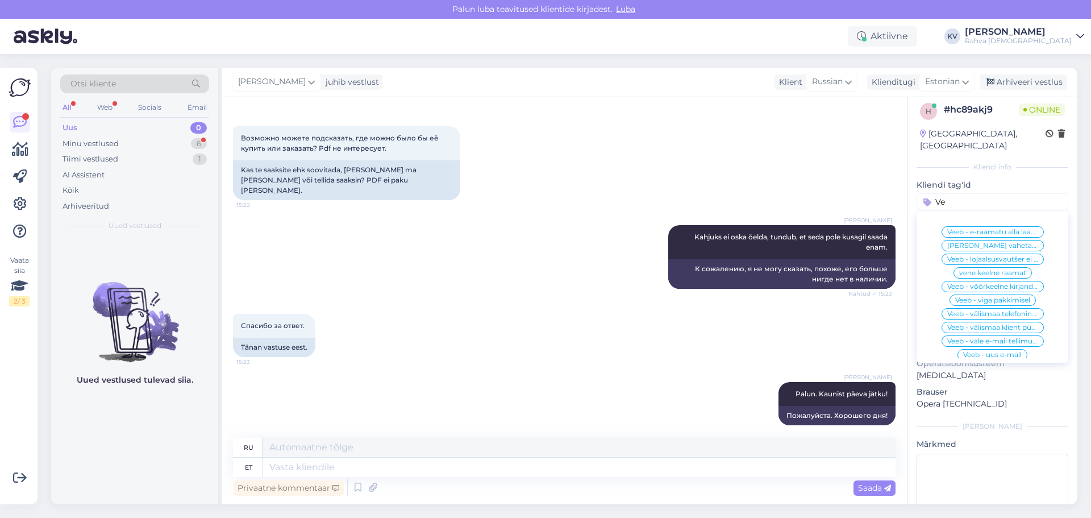
scroll to position [407, 0]
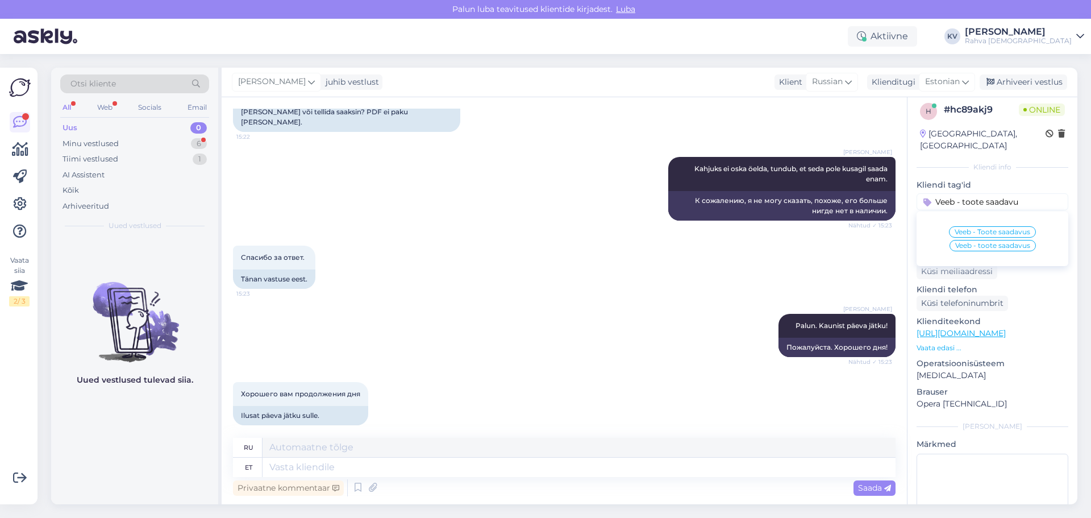
type input "Veeb - toote saadavus"
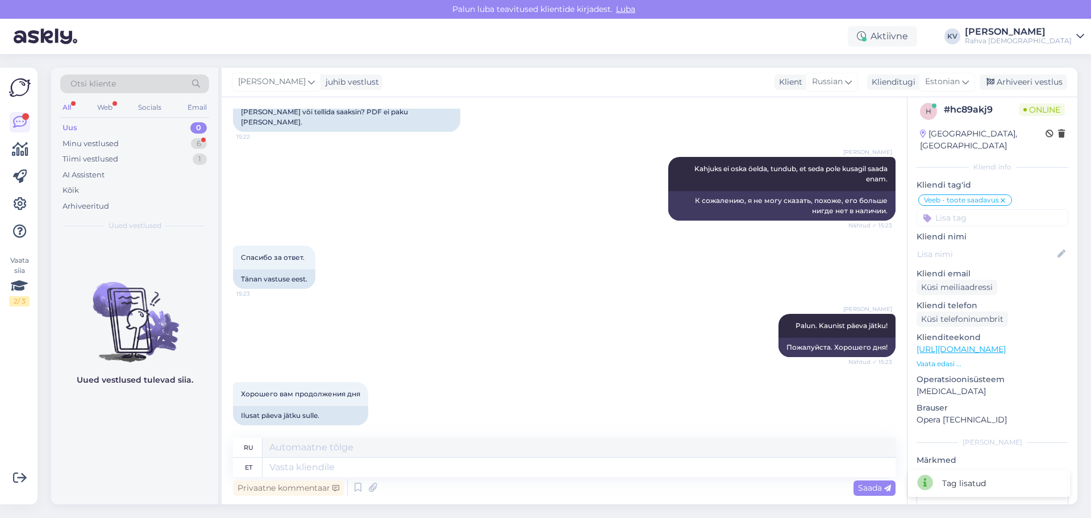
click at [961, 209] on input at bounding box center [992, 217] width 152 height 17
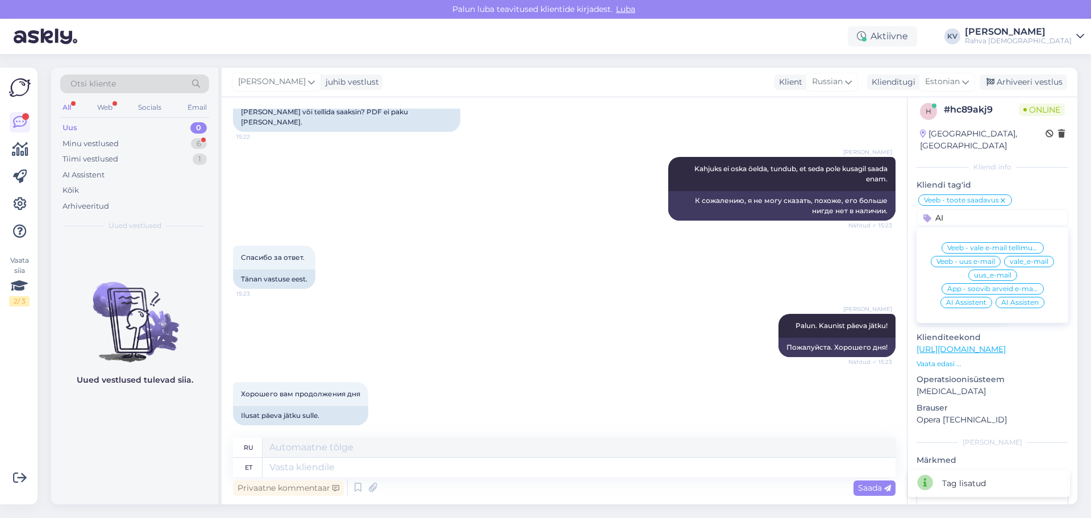
type input "AI"
click at [948, 297] on div "AI Assistent" at bounding box center [966, 302] width 52 height 11
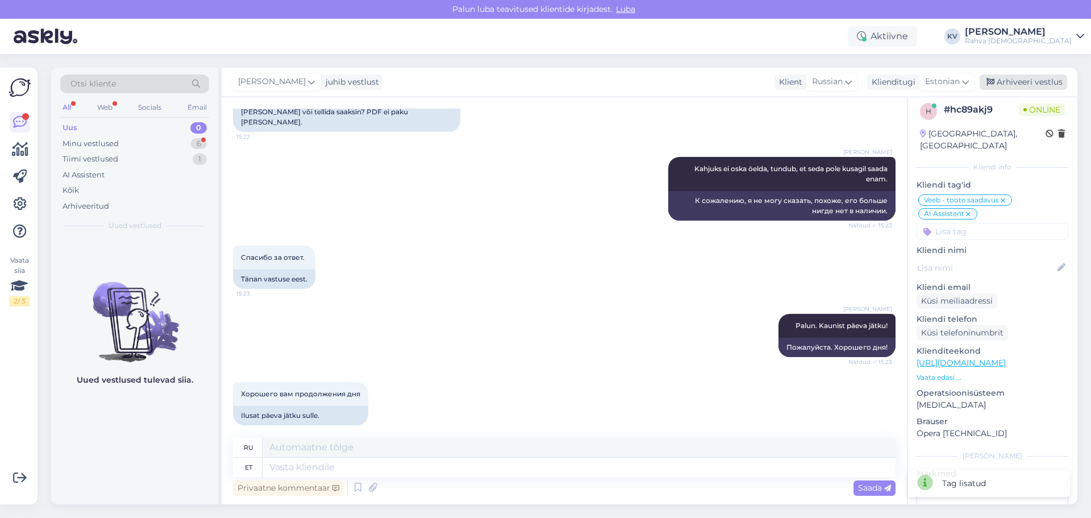
click at [1019, 89] on div "Arhiveeri vestlus" at bounding box center [1022, 81] width 87 height 15
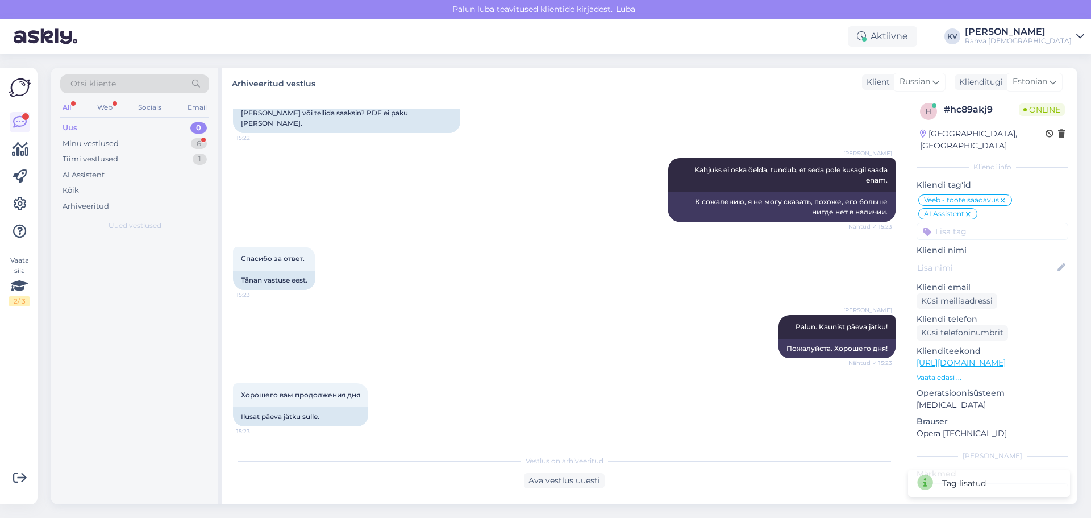
scroll to position [396, 0]
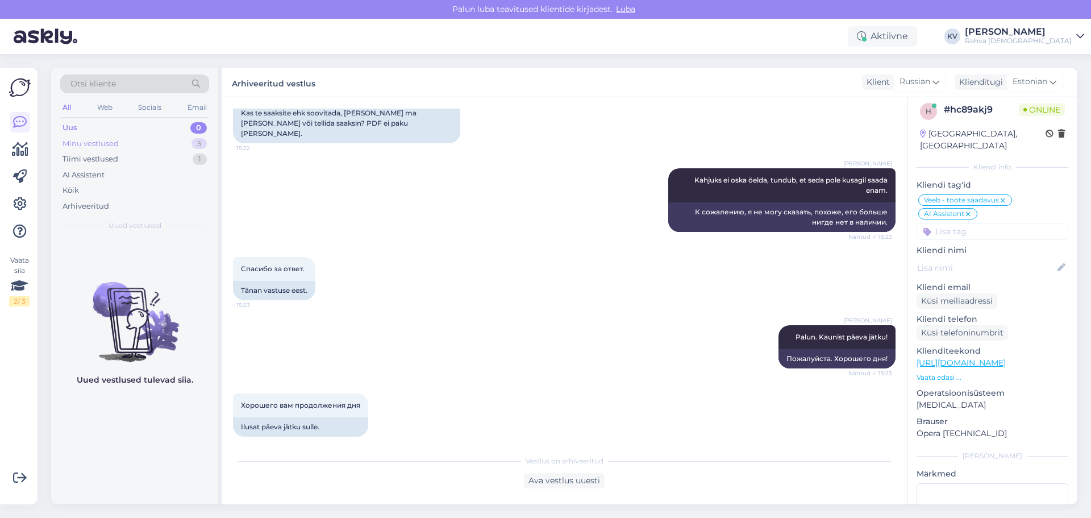
click at [128, 148] on div "Minu vestlused 5" at bounding box center [134, 144] width 149 height 16
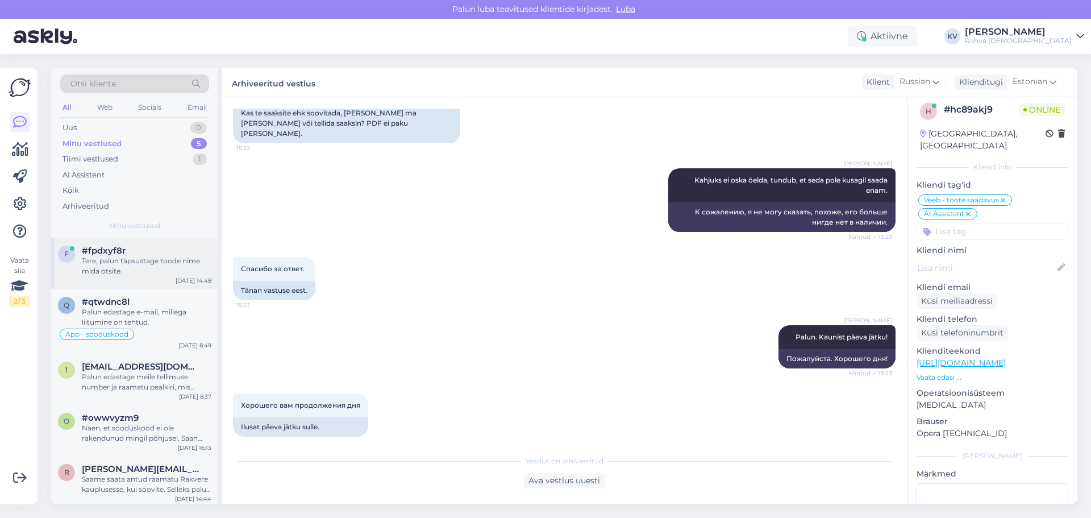
click at [136, 268] on div "Tere, palun täpsustage toode nime mida otsite." at bounding box center [147, 266] width 130 height 20
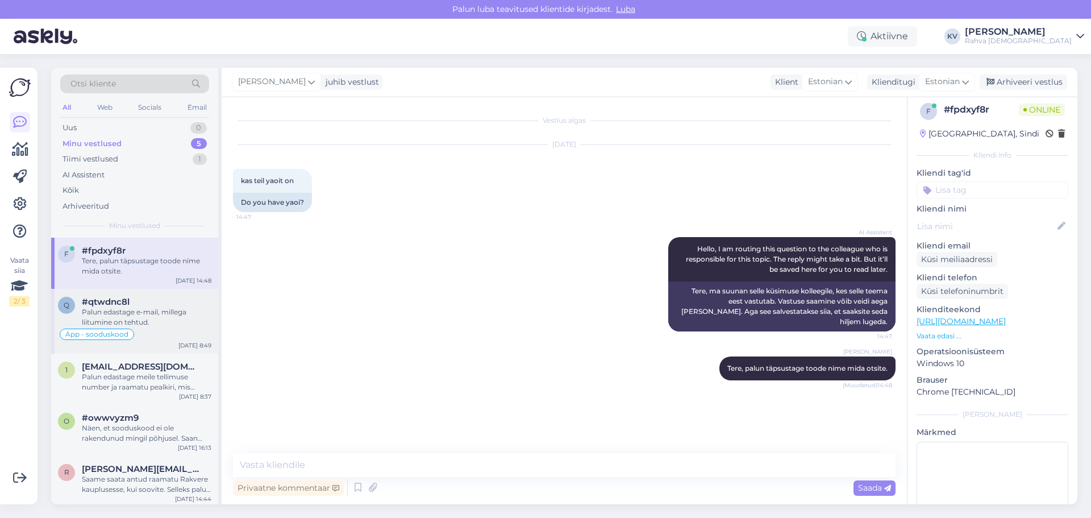
click at [148, 315] on div "Palun edastage e-mail, millega liitumine on tehtud." at bounding box center [147, 317] width 130 height 20
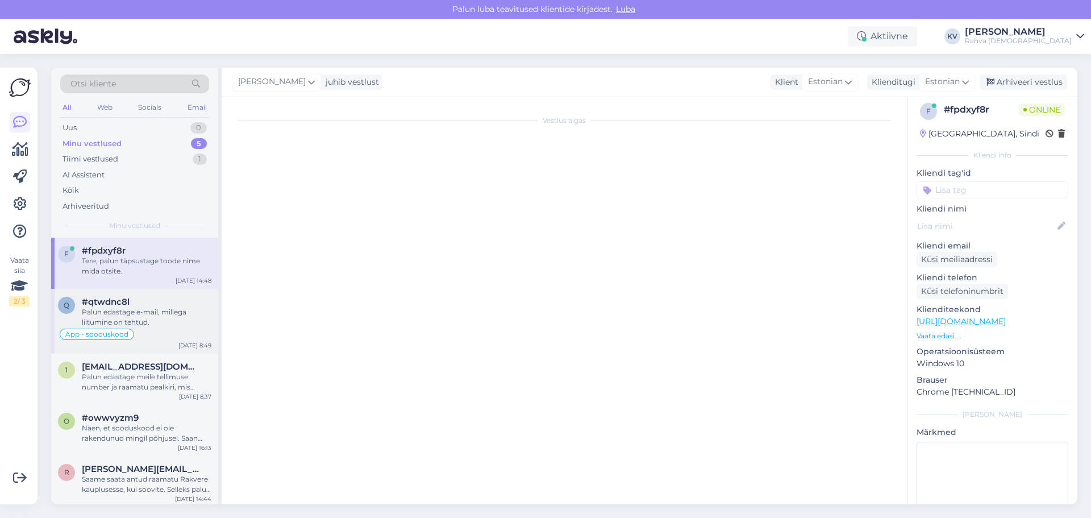
scroll to position [52, 0]
